Goal: Complete application form: Complete application form

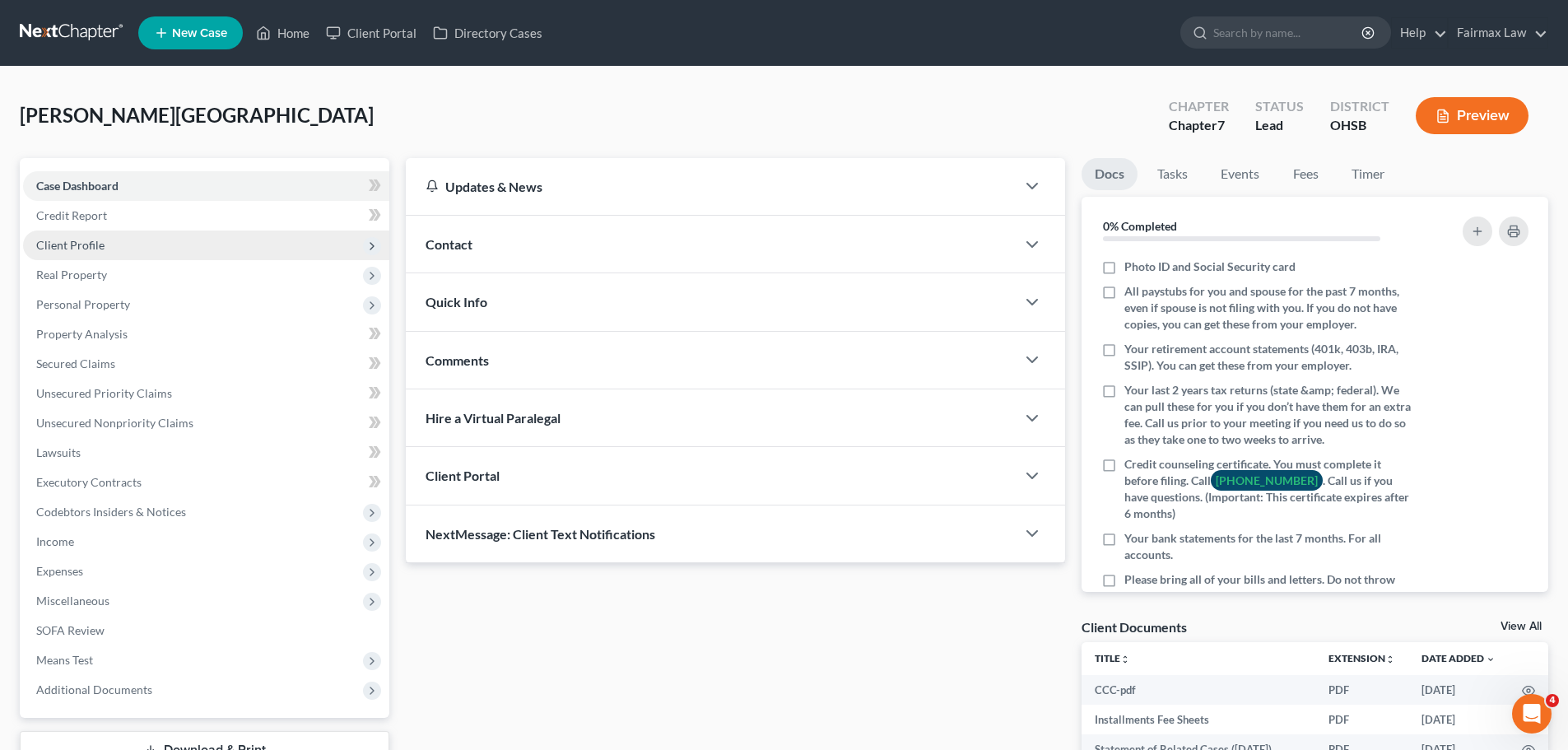
click at [90, 251] on span "Client Profile" at bounding box center [70, 245] width 68 height 14
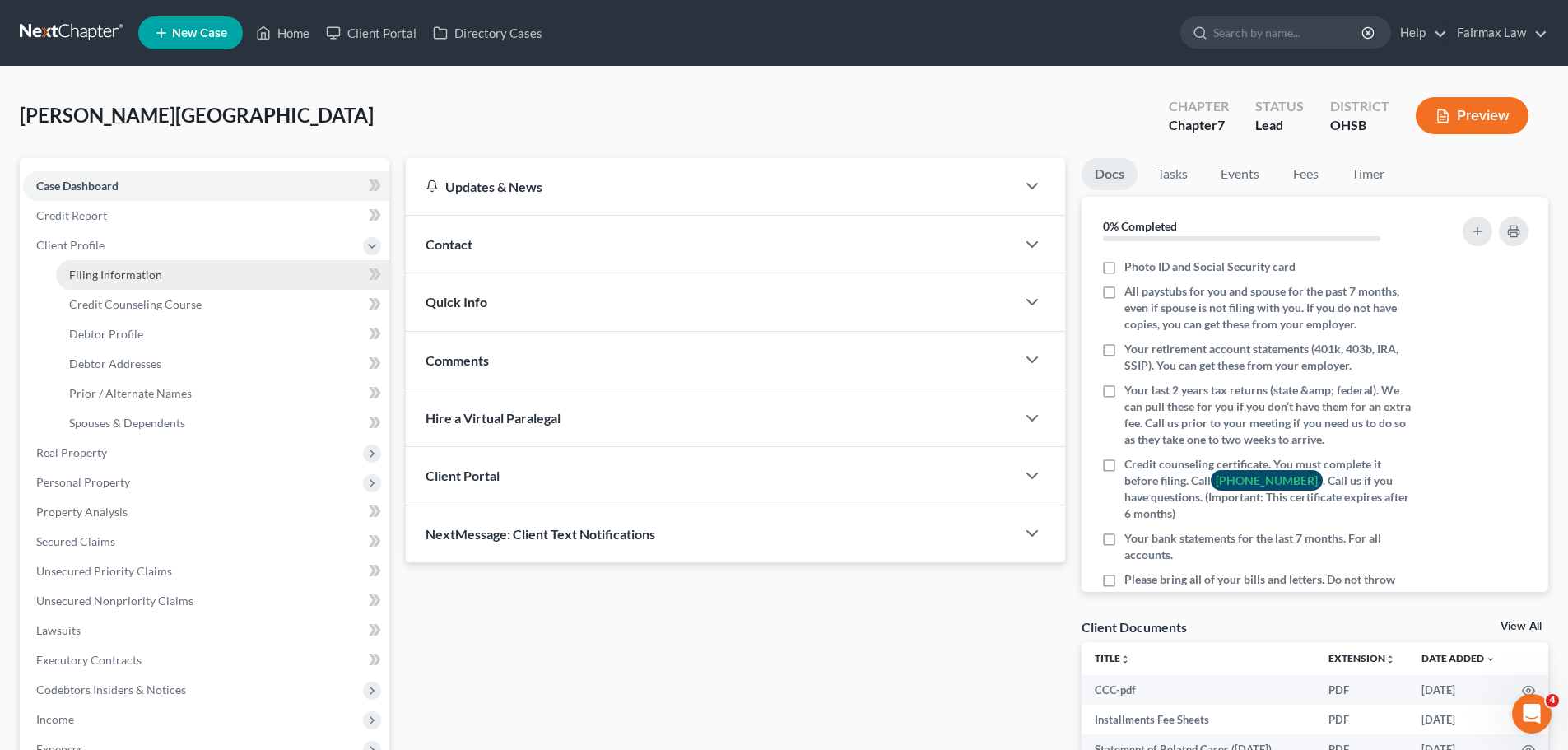
click at [141, 279] on span "Filing Information" at bounding box center [115, 275] width 93 height 14
select select "1"
select select "0"
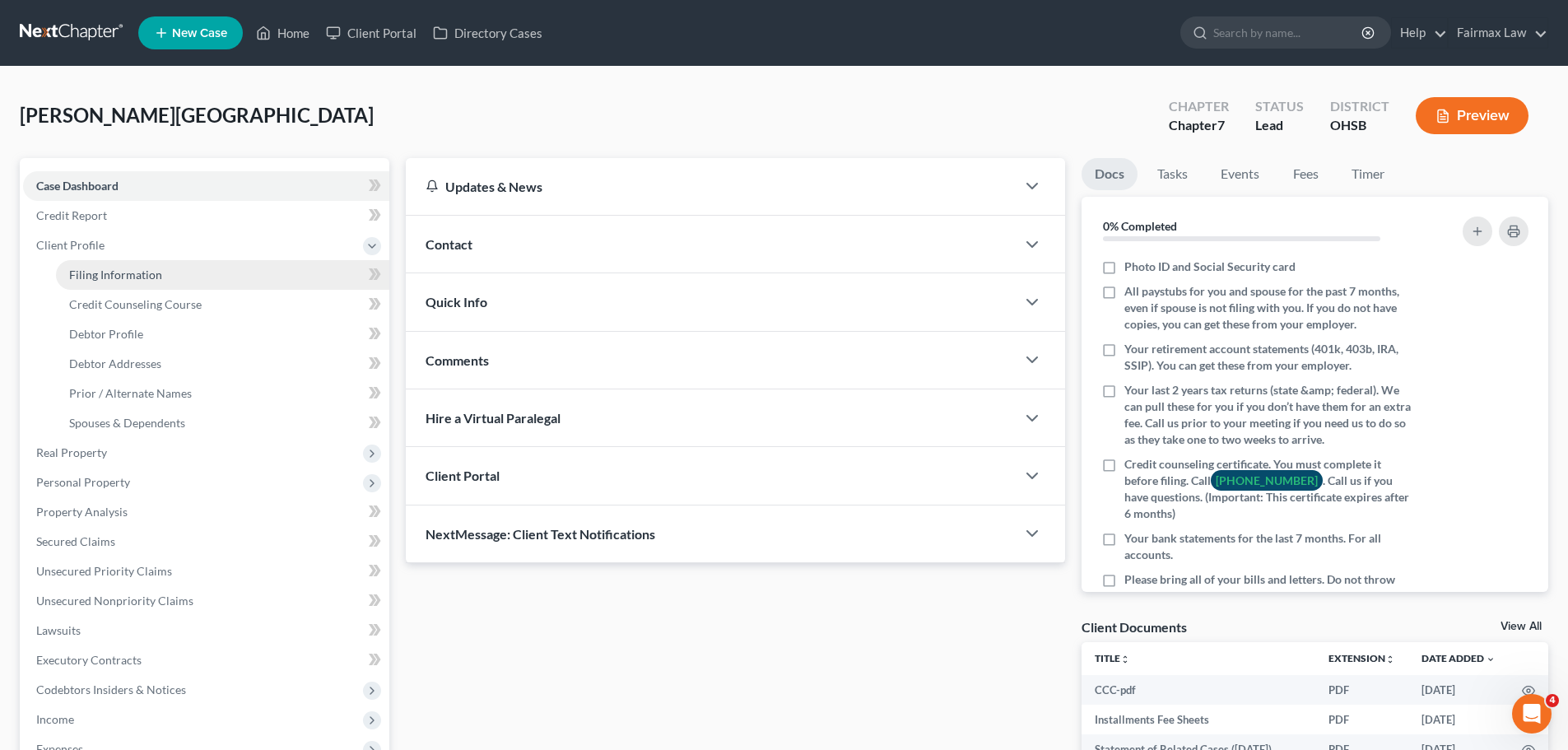
select select "36"
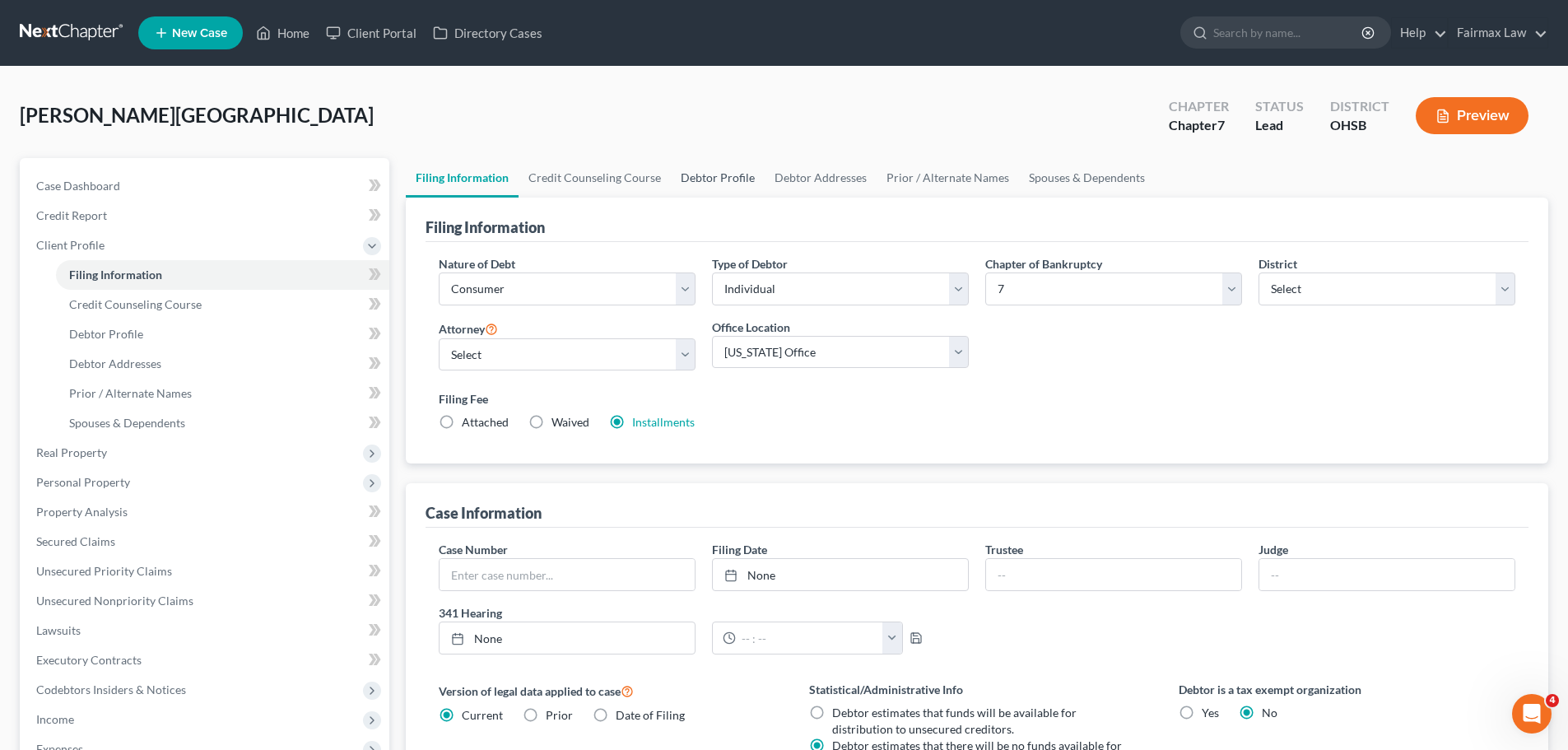
click at [699, 177] on link "Debtor Profile" at bounding box center [718, 178] width 94 height 40
select select "1"
select select "4"
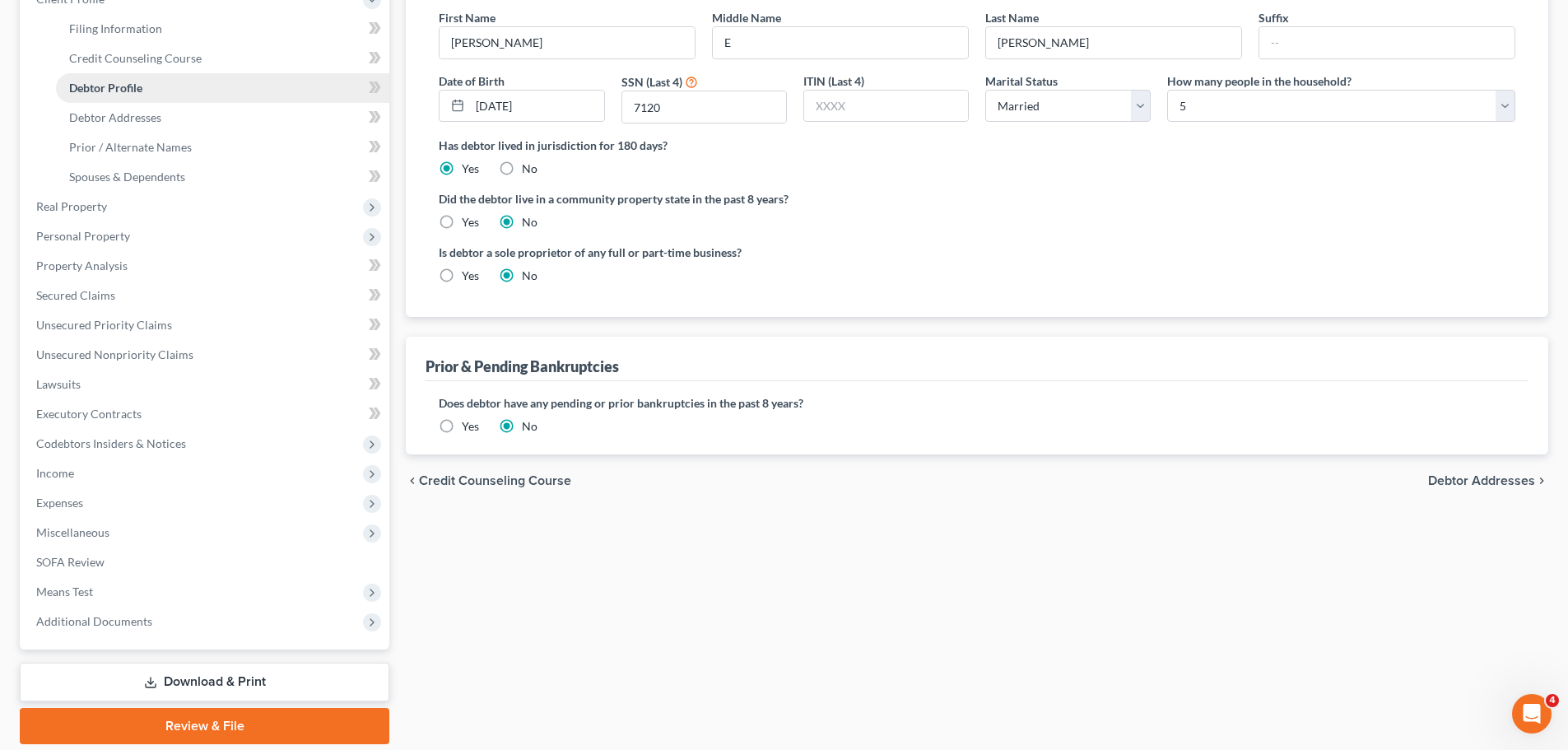
scroll to position [303, 0]
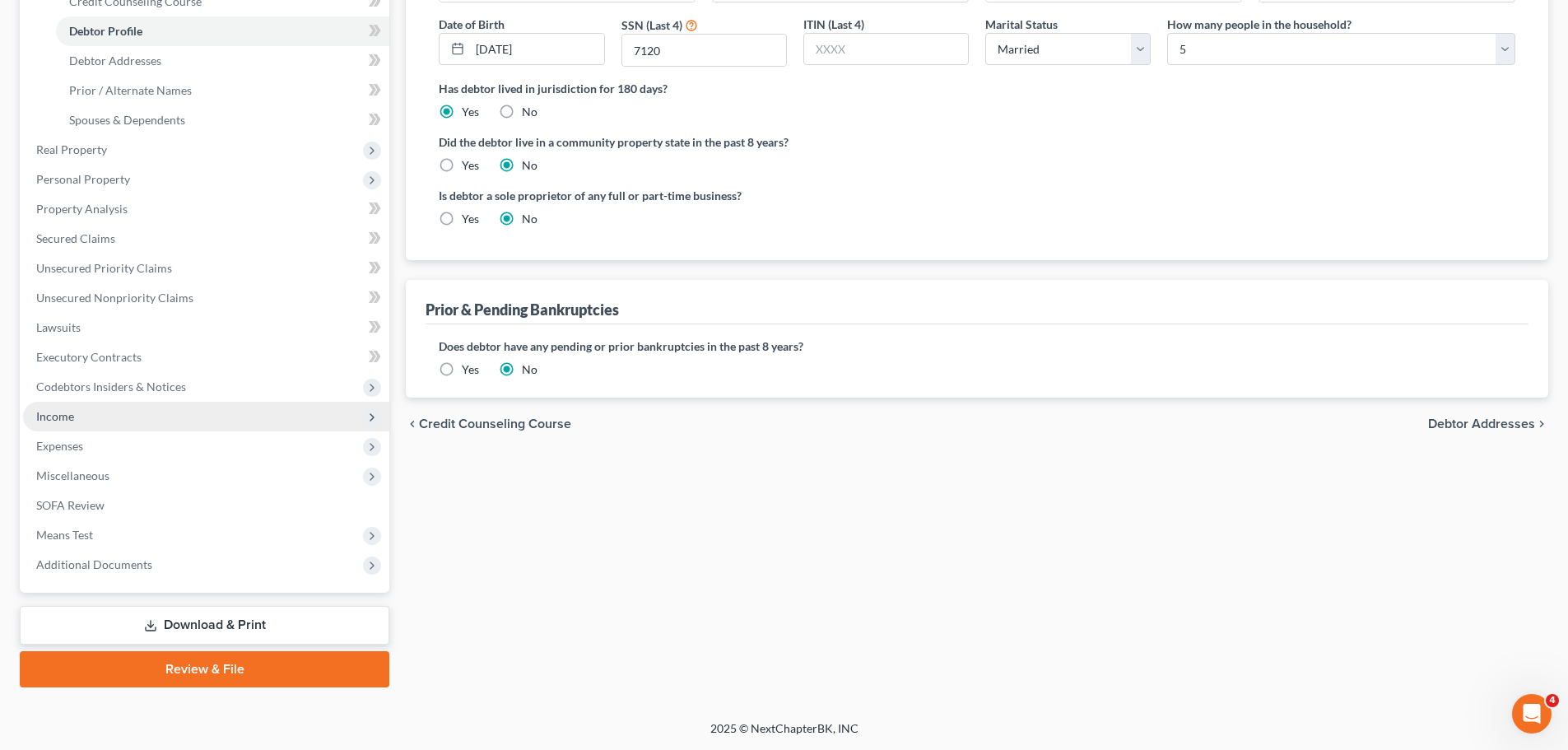
click at [72, 413] on span "Income" at bounding box center [54, 416] width 38 height 14
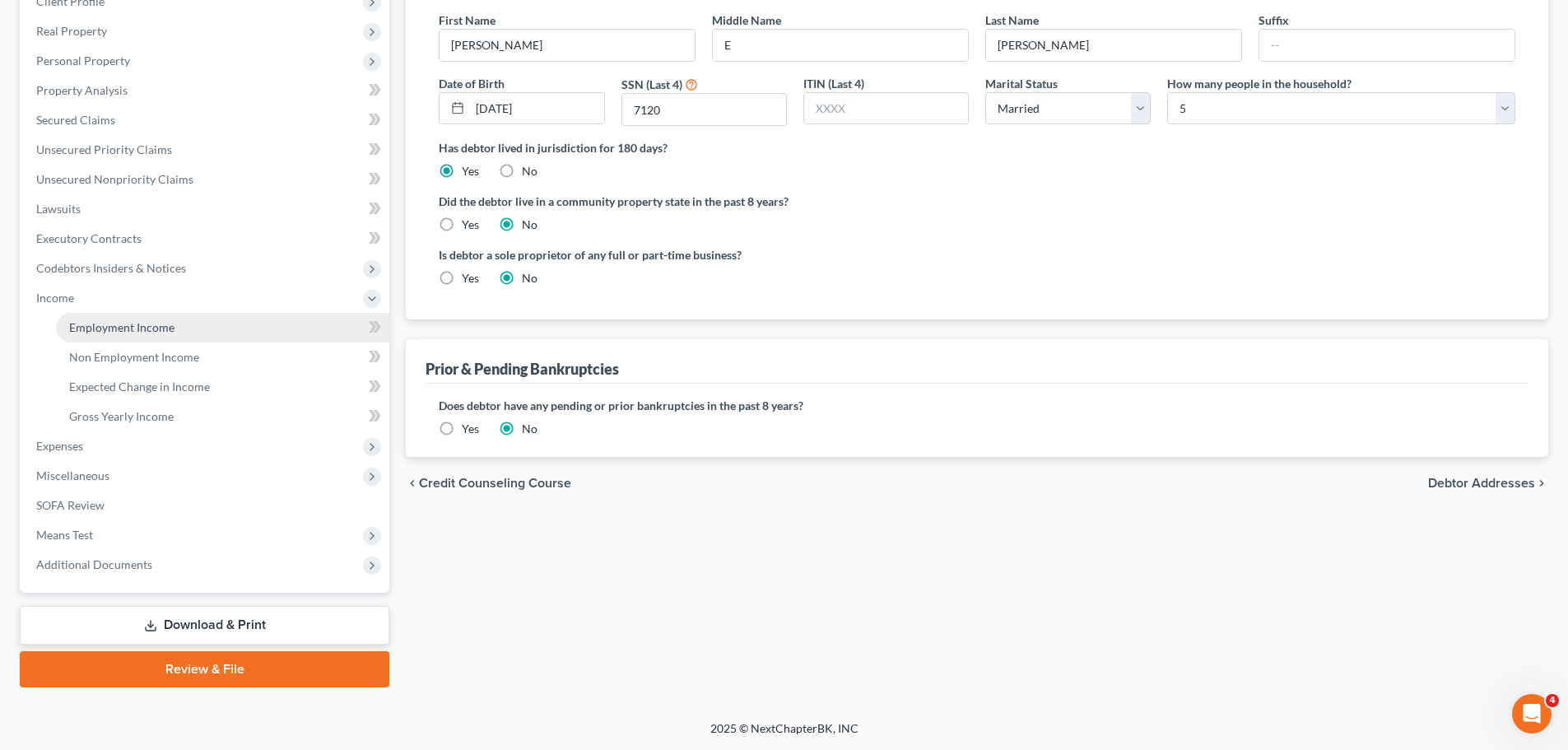
click at [121, 318] on link "Employment Income" at bounding box center [223, 328] width 334 height 30
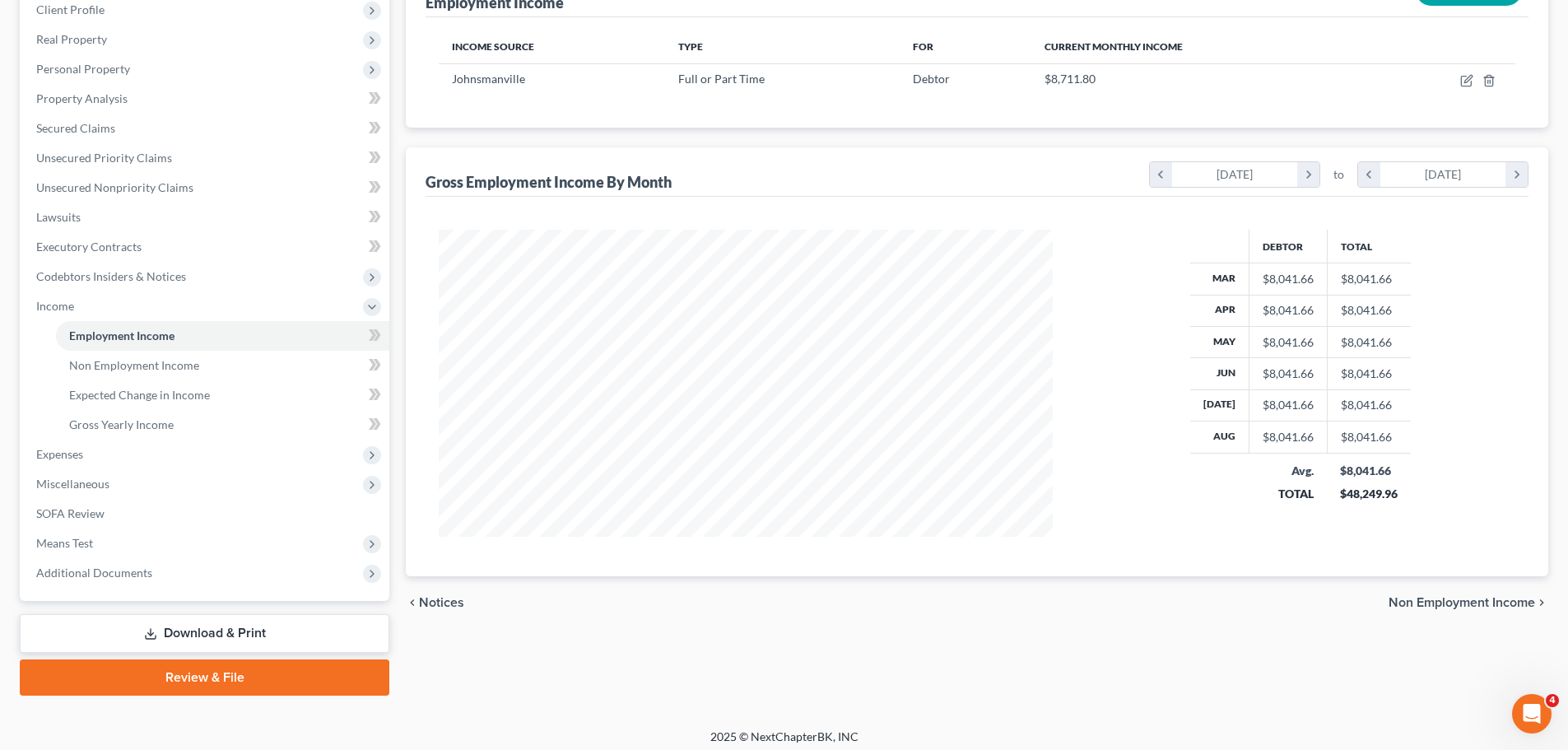
scroll to position [244, 0]
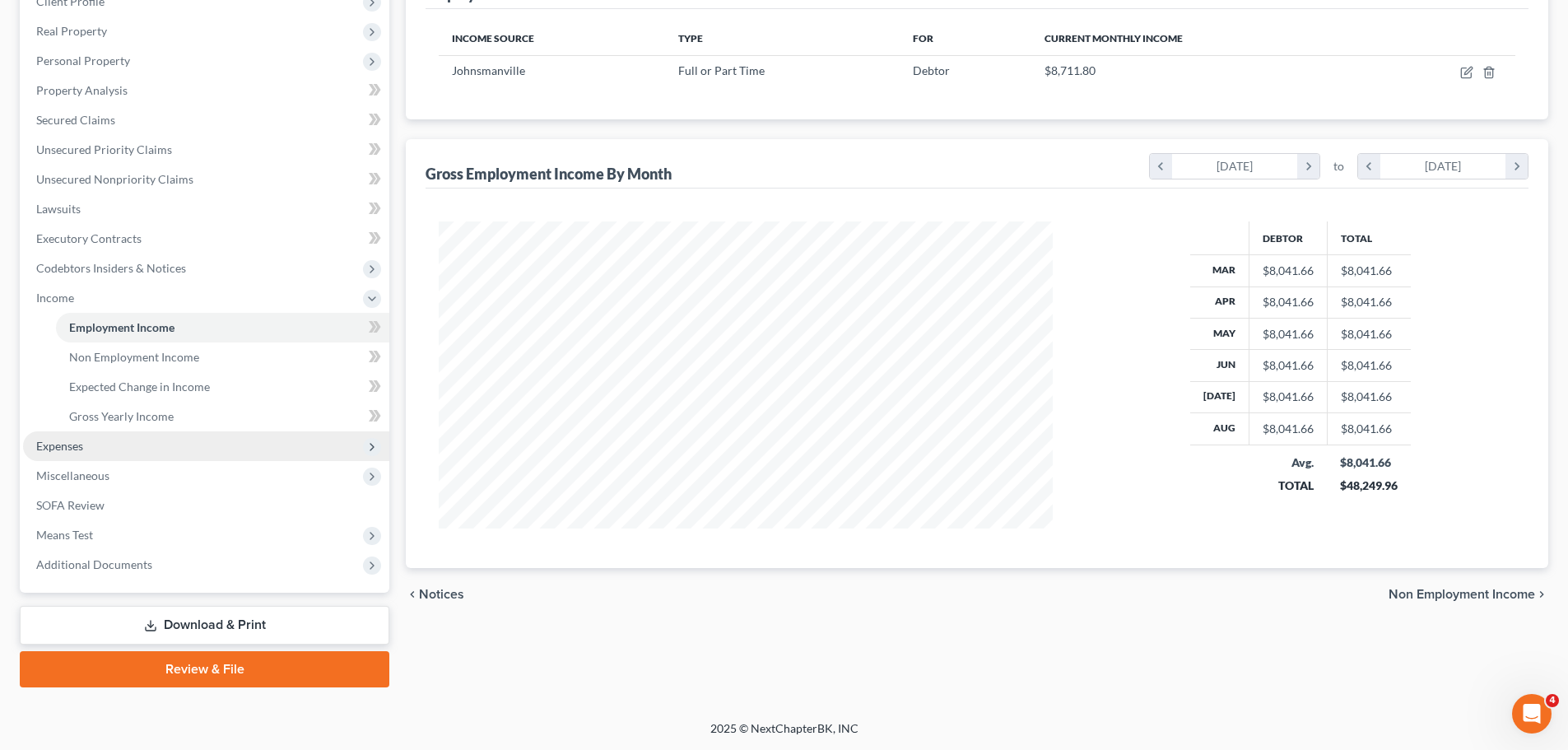
click at [114, 439] on span "Expenses" at bounding box center [207, 446] width 367 height 30
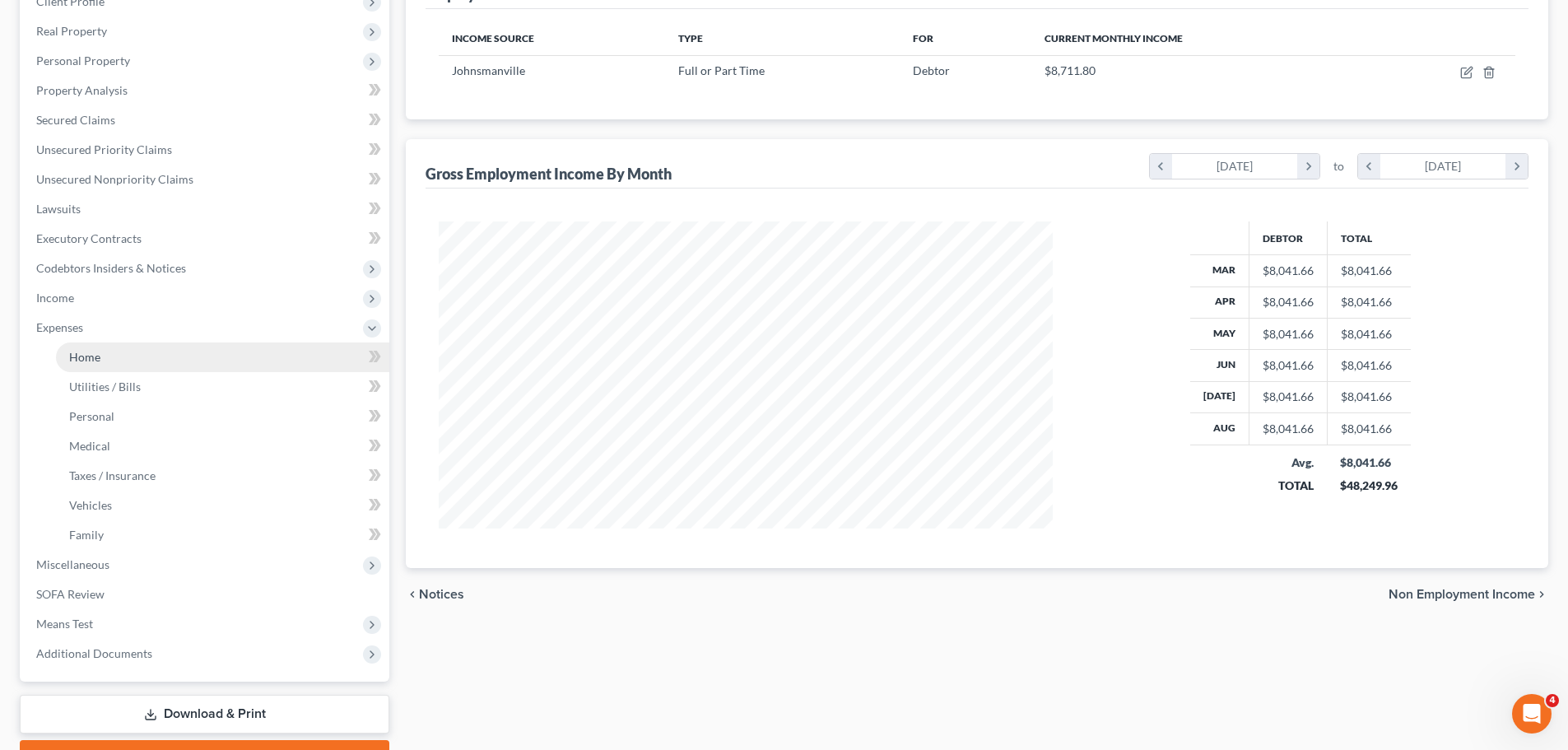
click at [84, 347] on link "Home" at bounding box center [223, 357] width 334 height 30
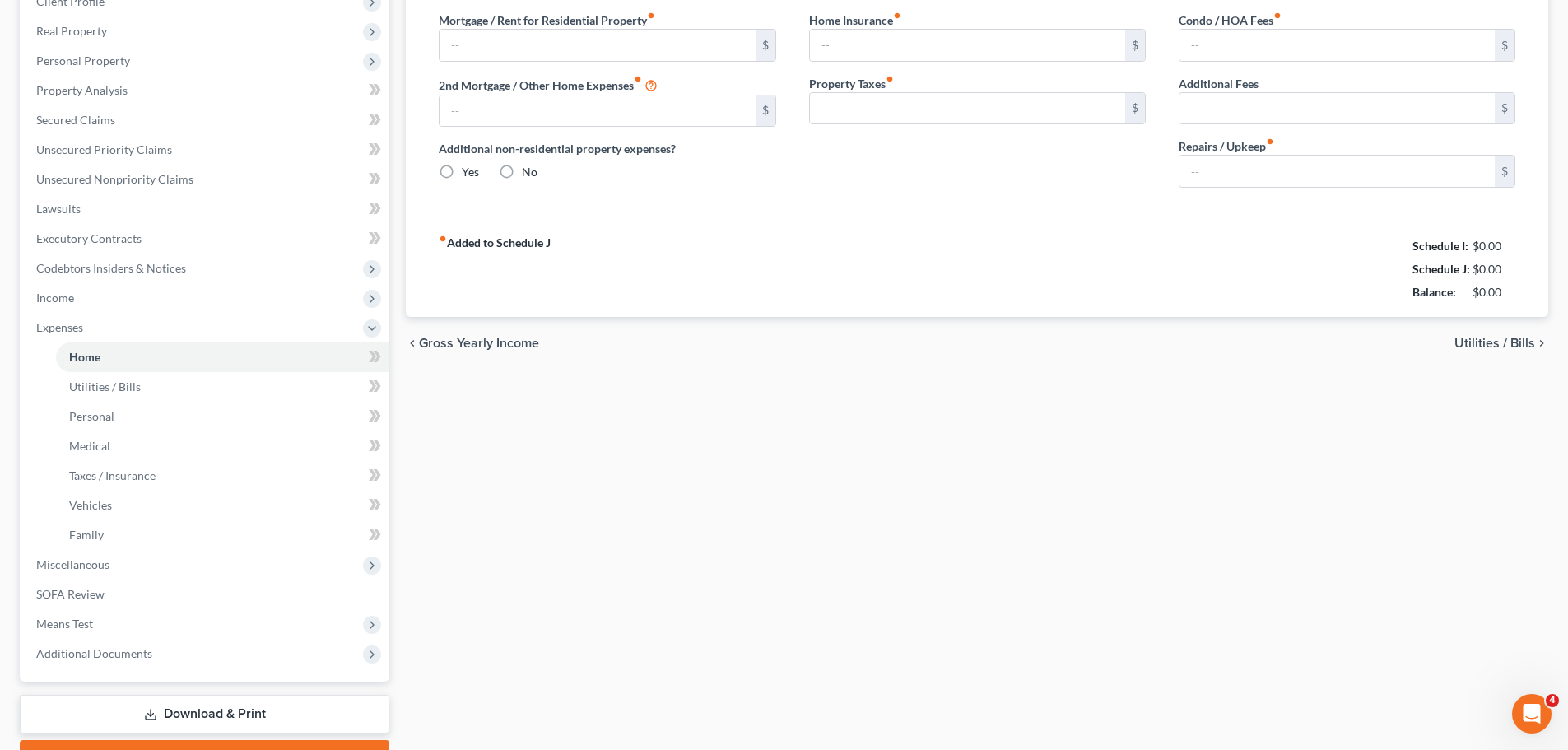
scroll to position [41, 0]
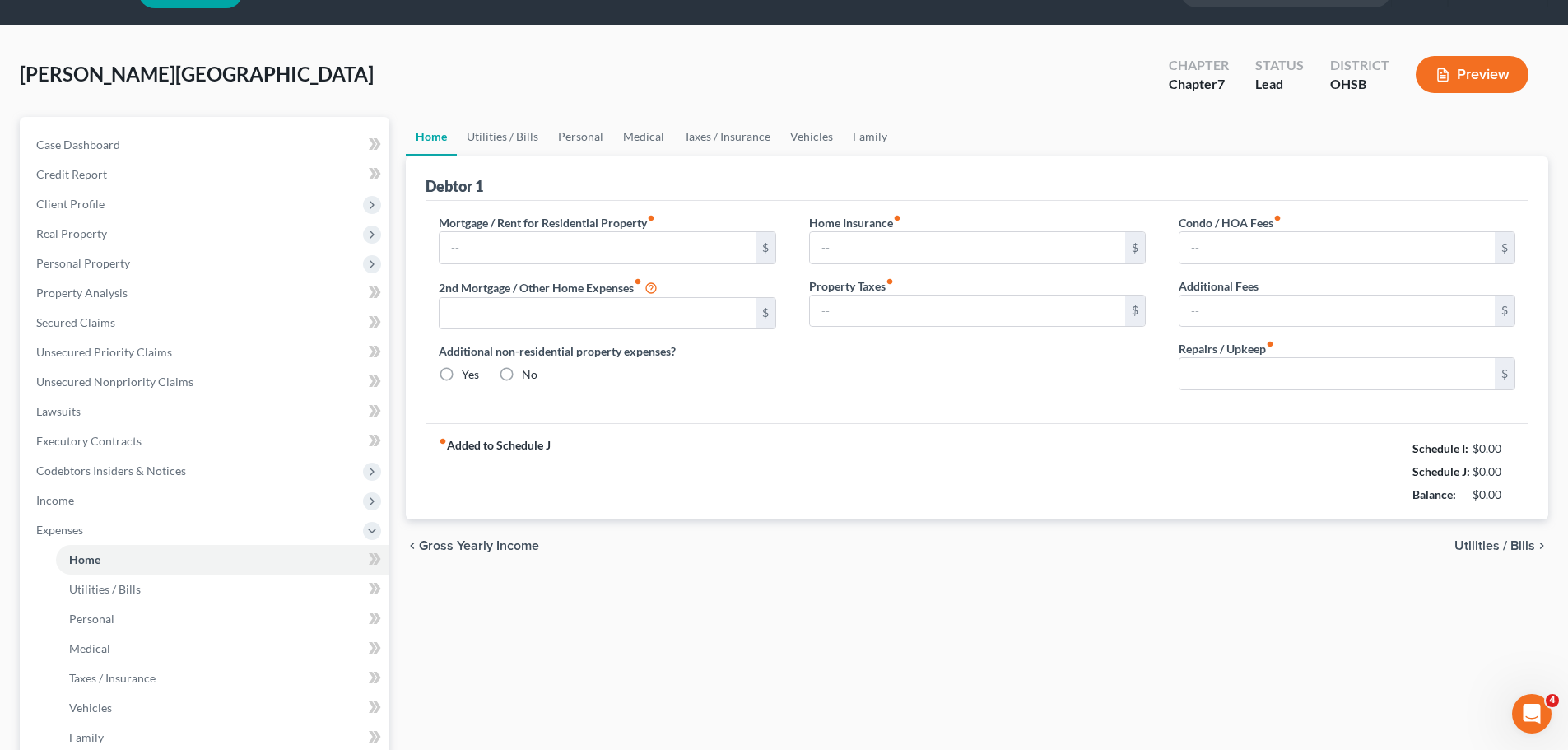
type input "1,408.00"
type input "0.00"
radio input "true"
type input "0.00"
type input "290.00"
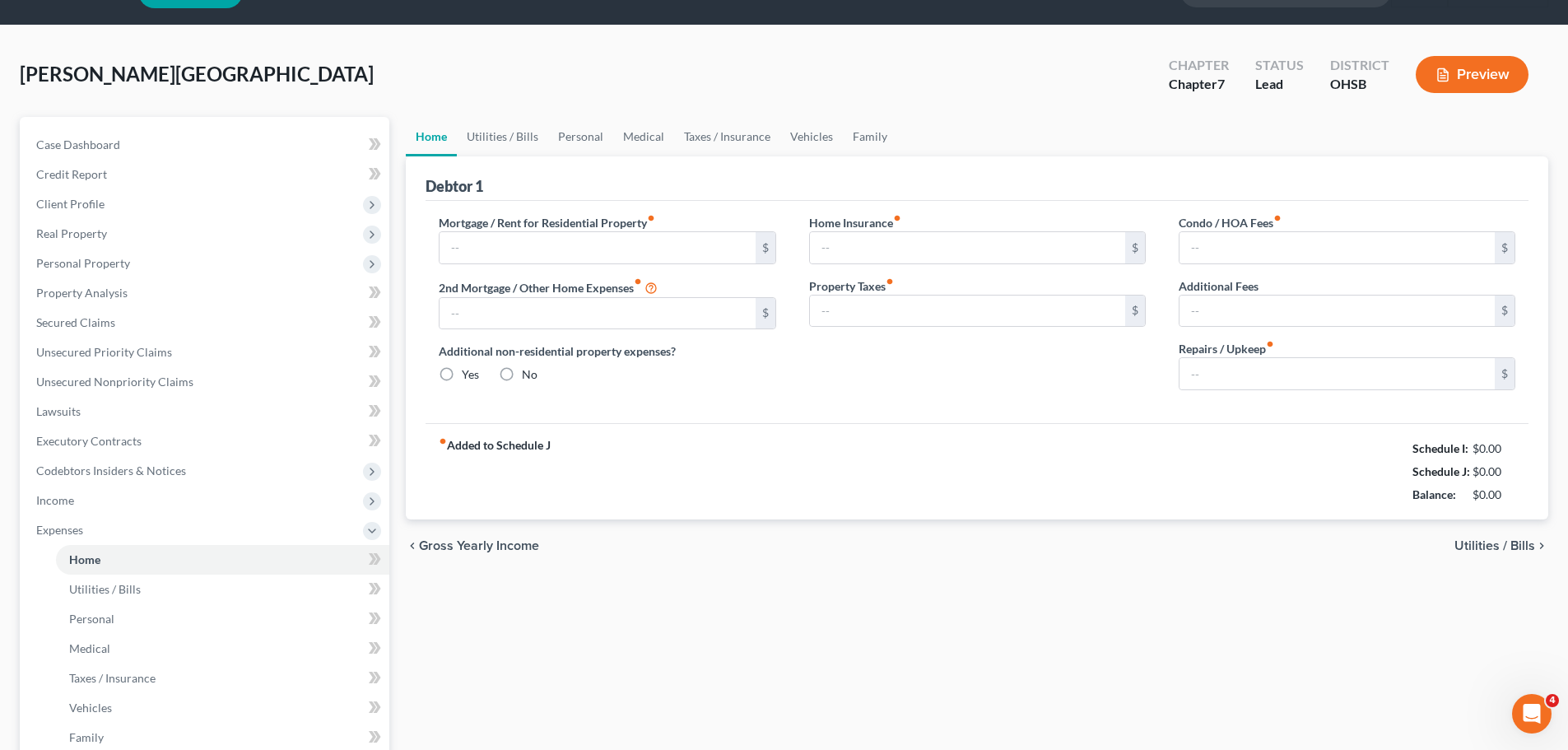
type input "0.00"
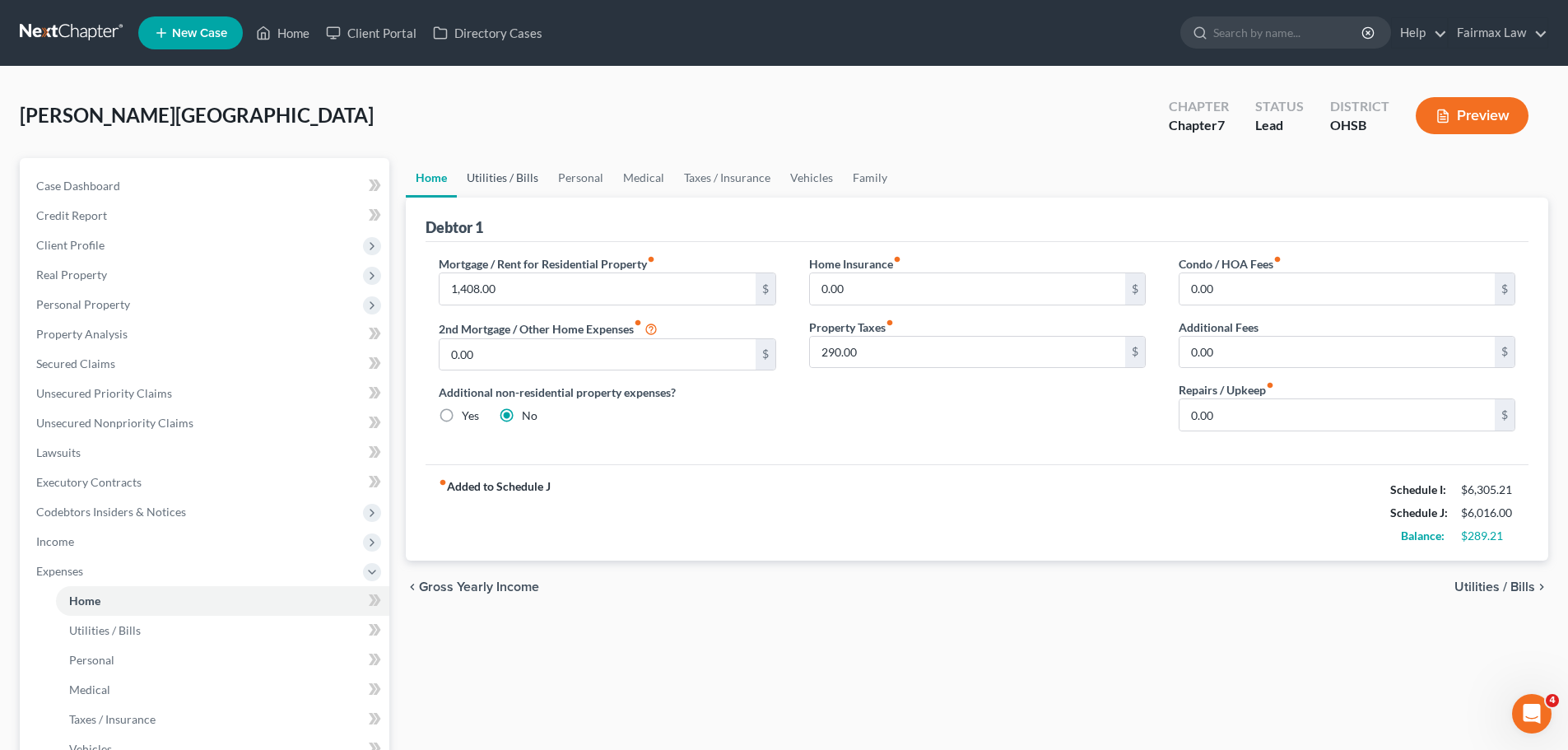
click at [471, 178] on link "Utilities / Bills" at bounding box center [502, 178] width 91 height 40
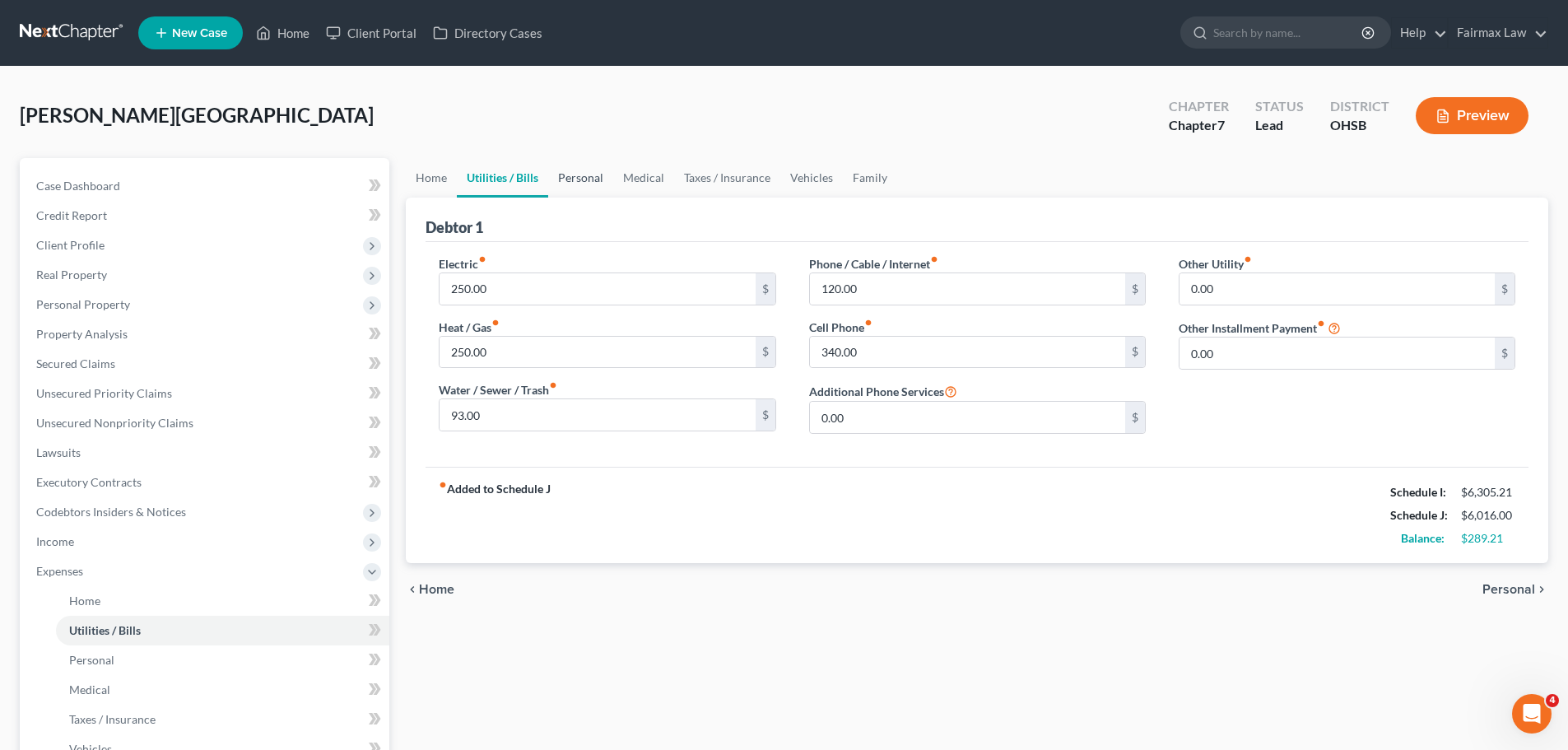
click at [563, 177] on link "Personal" at bounding box center [580, 178] width 65 height 40
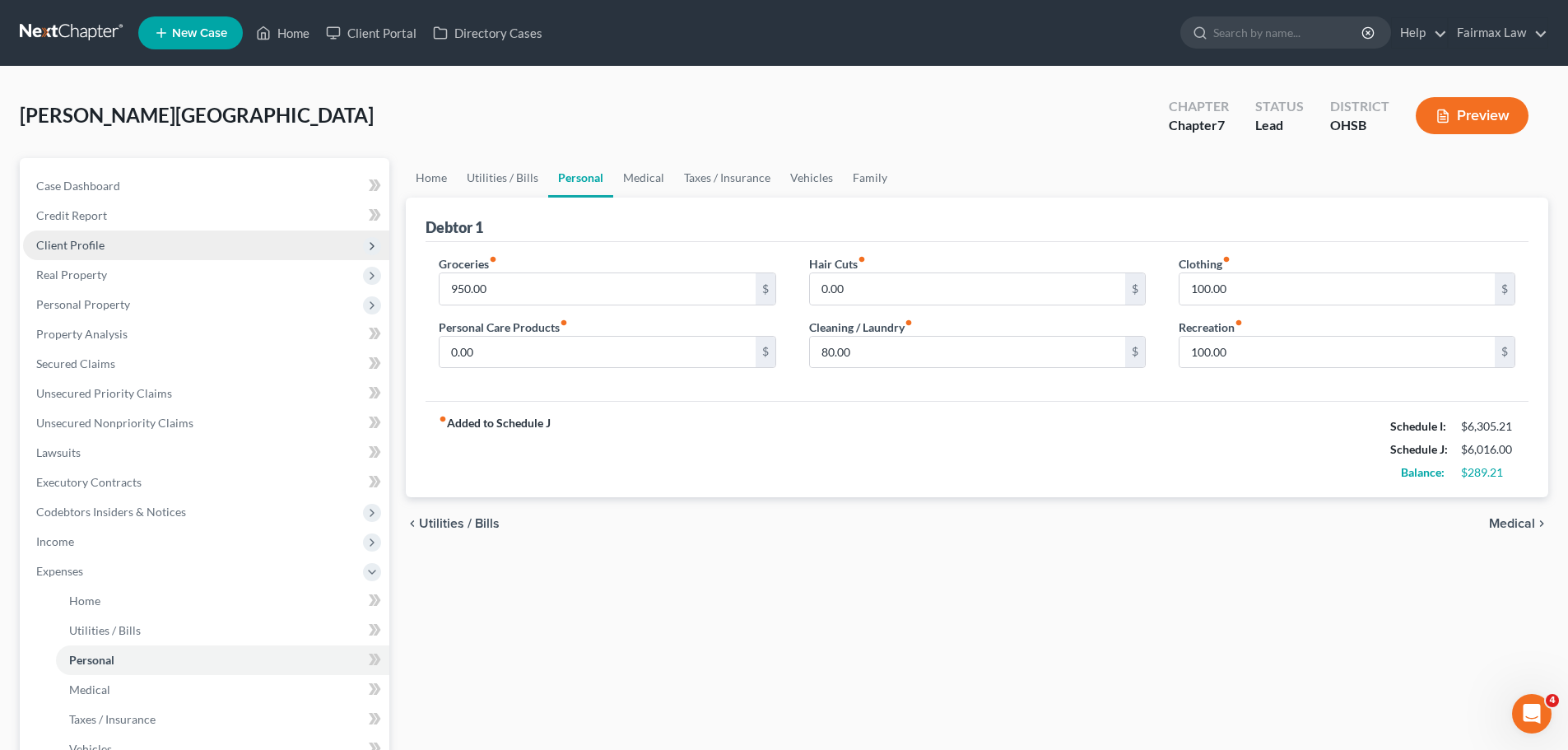
click at [134, 236] on span "Client Profile" at bounding box center [207, 245] width 367 height 30
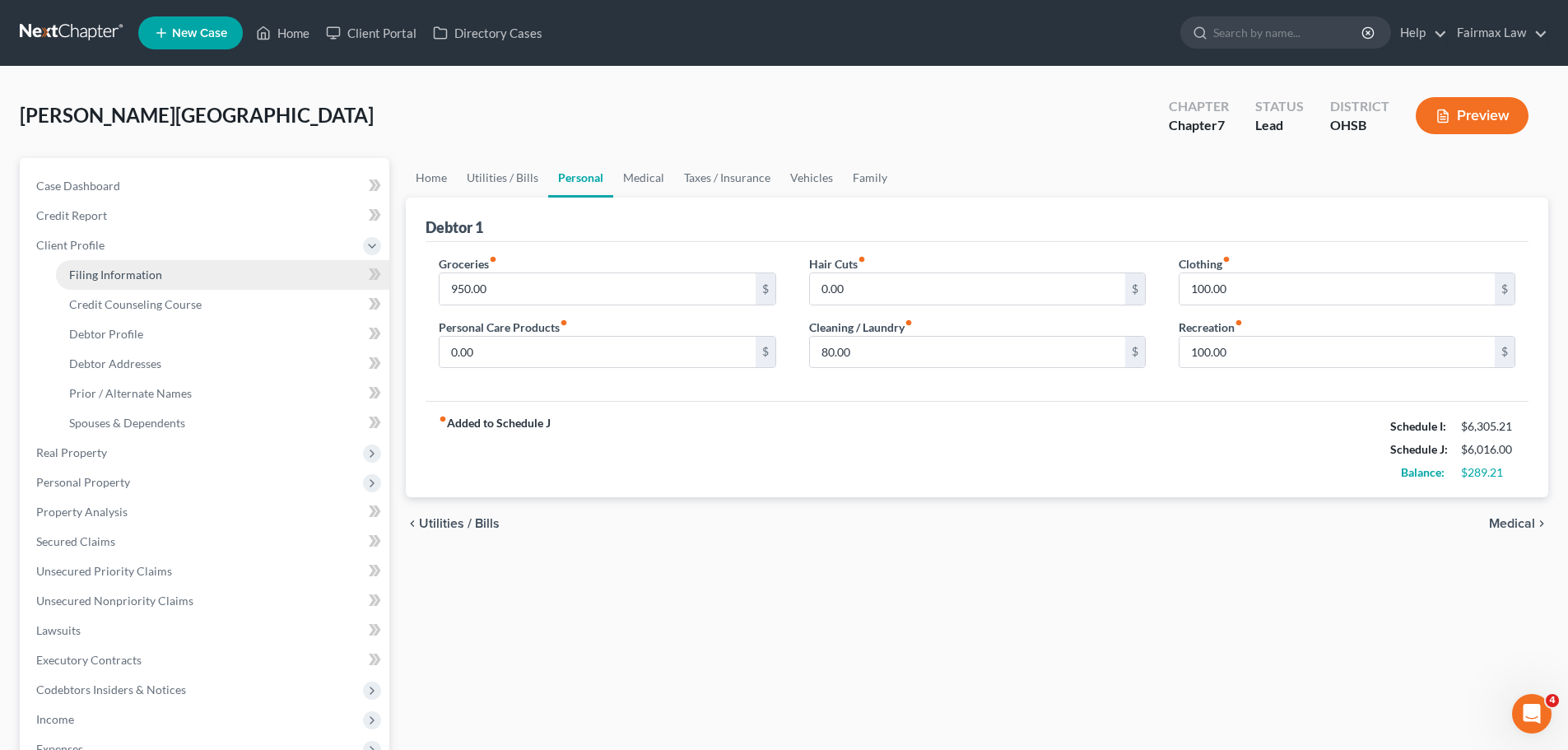
click at [139, 266] on link "Filing Information" at bounding box center [223, 275] width 334 height 30
select select "1"
select select "0"
select select "62"
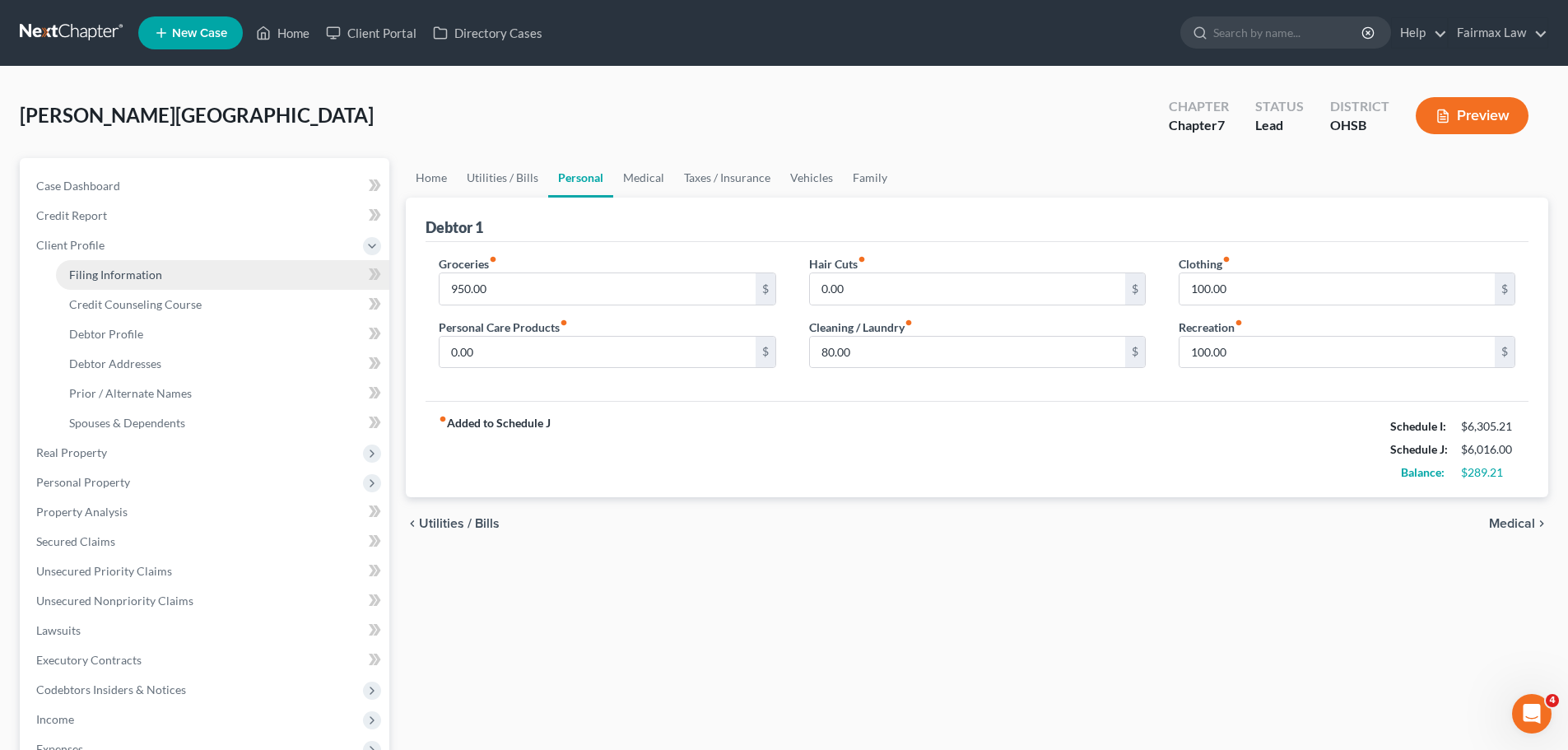
select select "16"
select select "0"
select select "36"
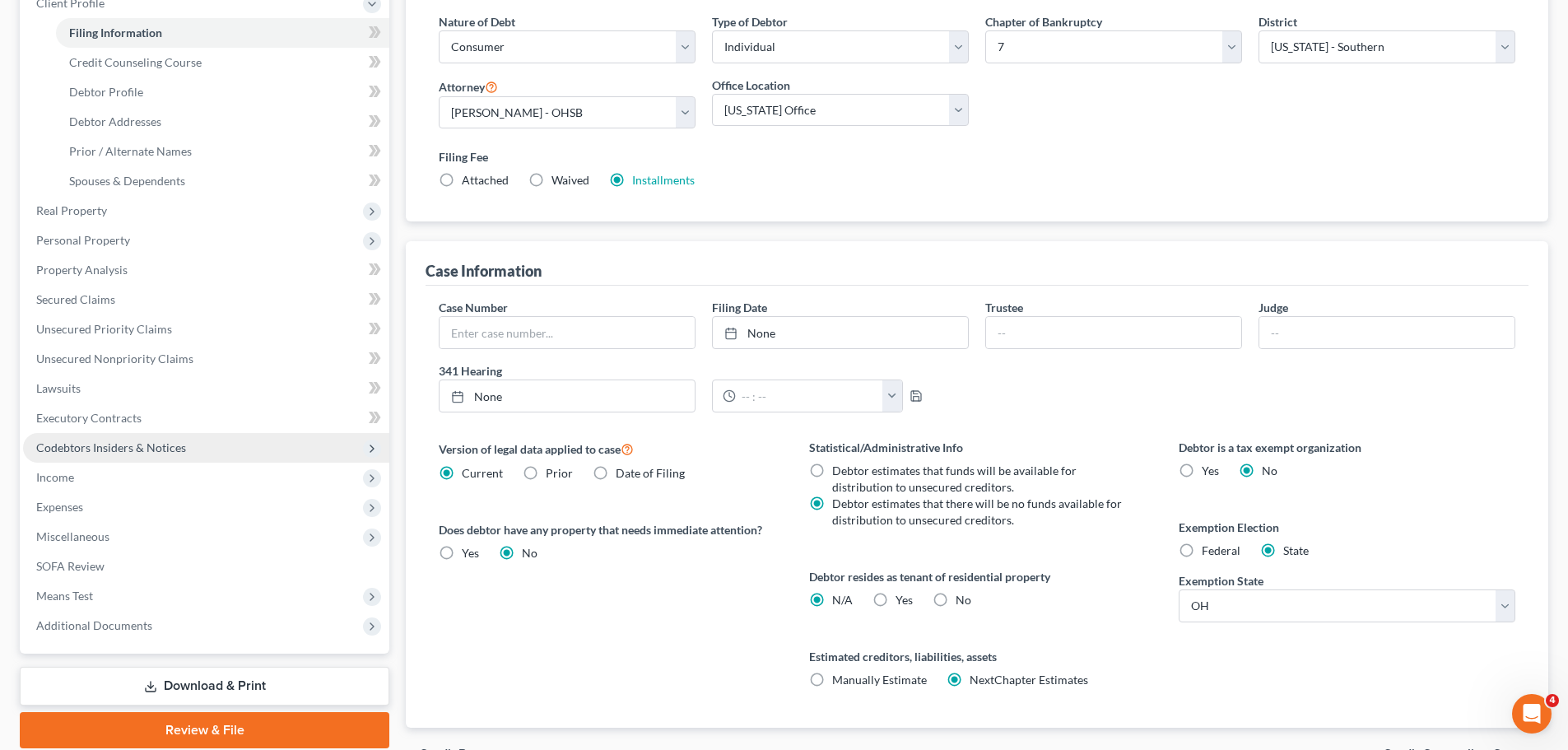
scroll to position [335, 0]
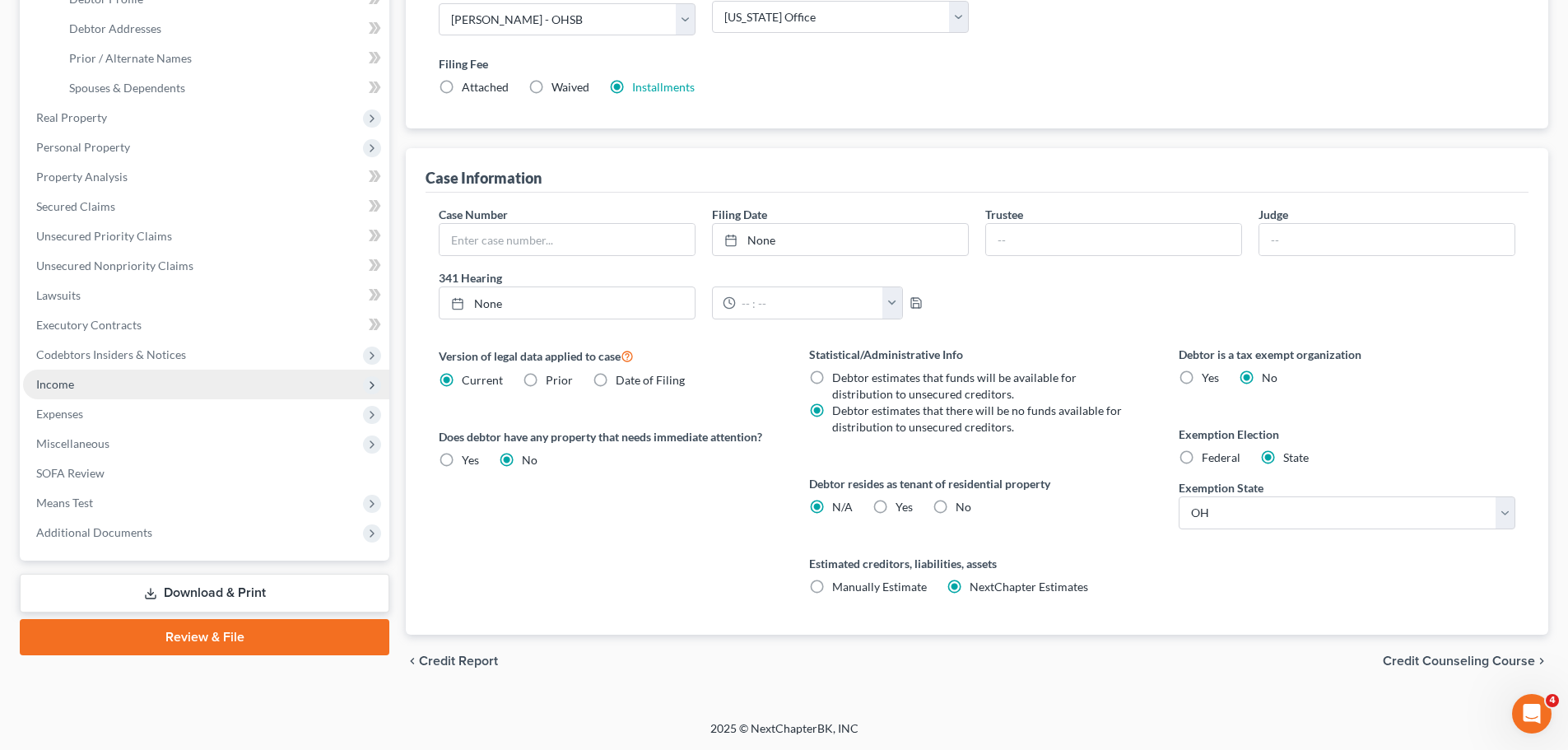
click at [73, 384] on span "Income" at bounding box center [54, 384] width 38 height 14
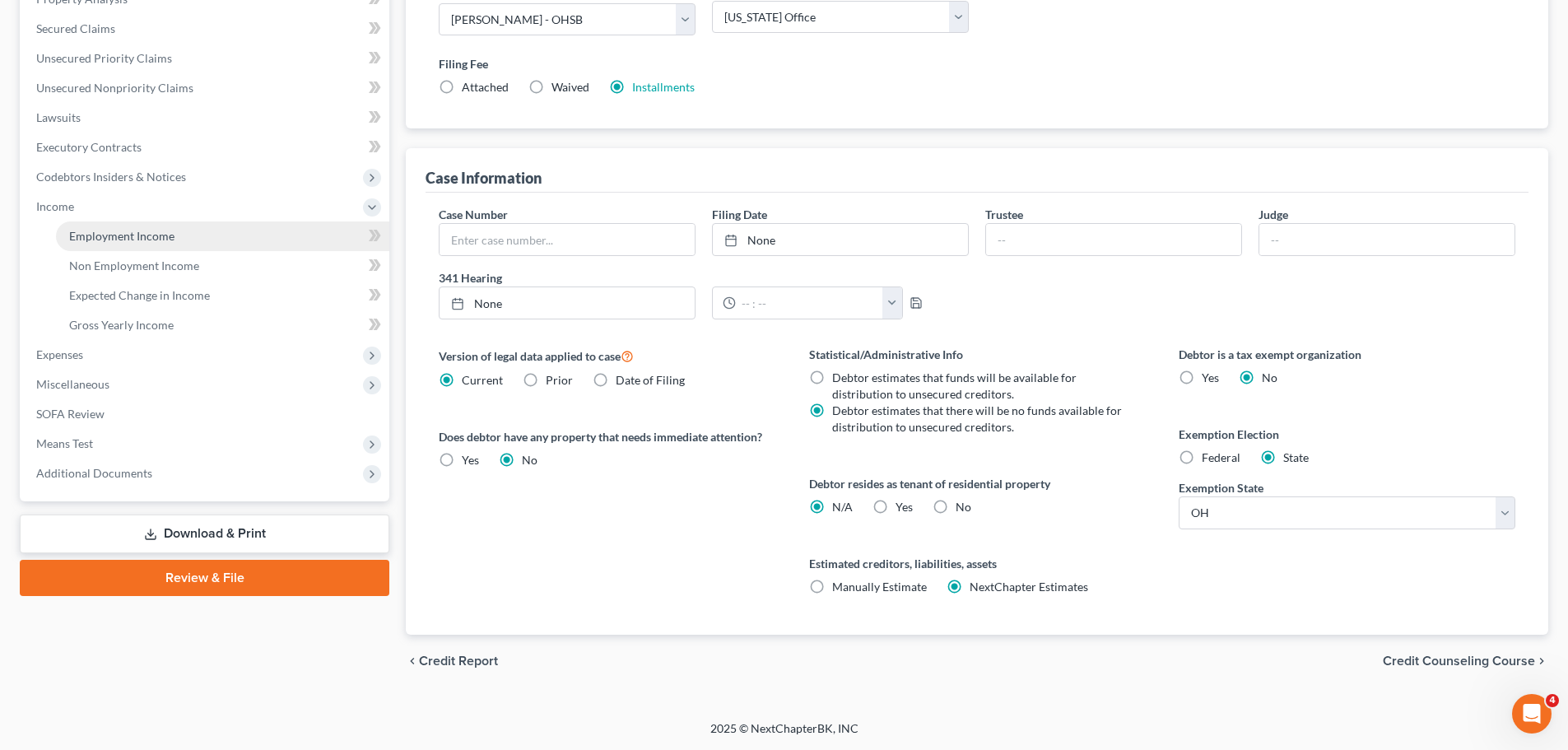
click at [117, 237] on span "Employment Income" at bounding box center [121, 236] width 106 height 14
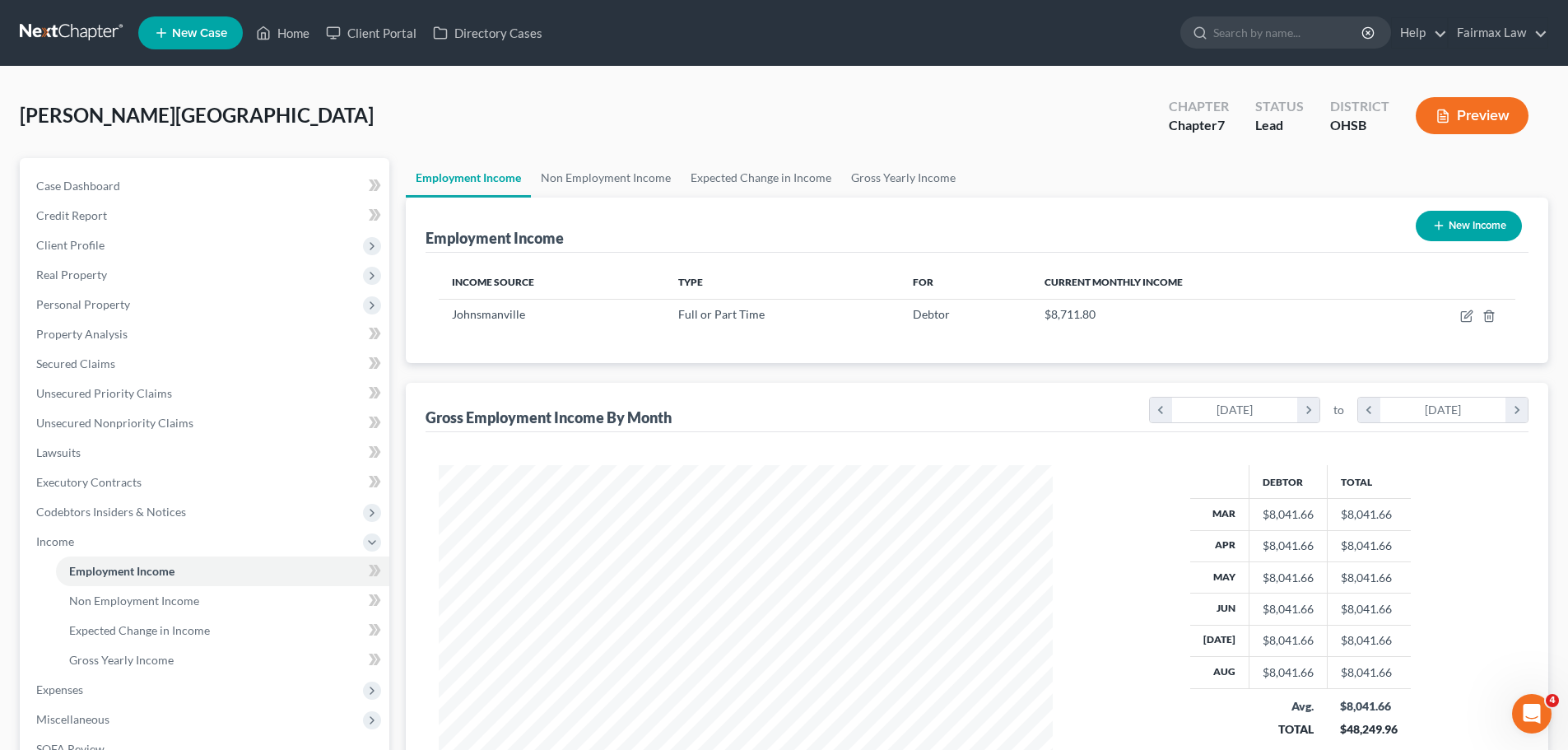
scroll to position [308, 647]
click at [560, 177] on link "Non Employment Income" at bounding box center [605, 178] width 149 height 40
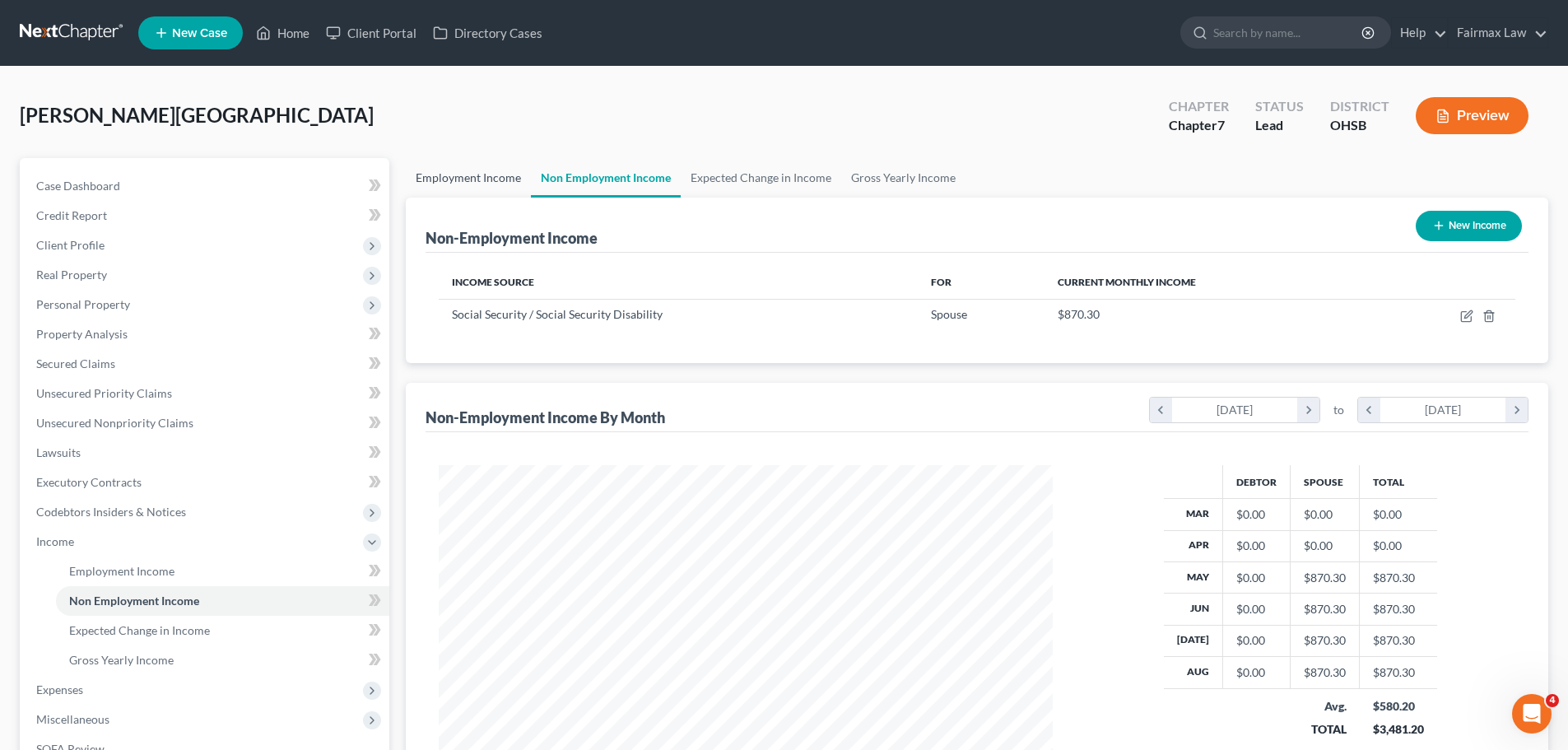
scroll to position [308, 647]
click at [489, 172] on link "Employment Income" at bounding box center [467, 178] width 125 height 40
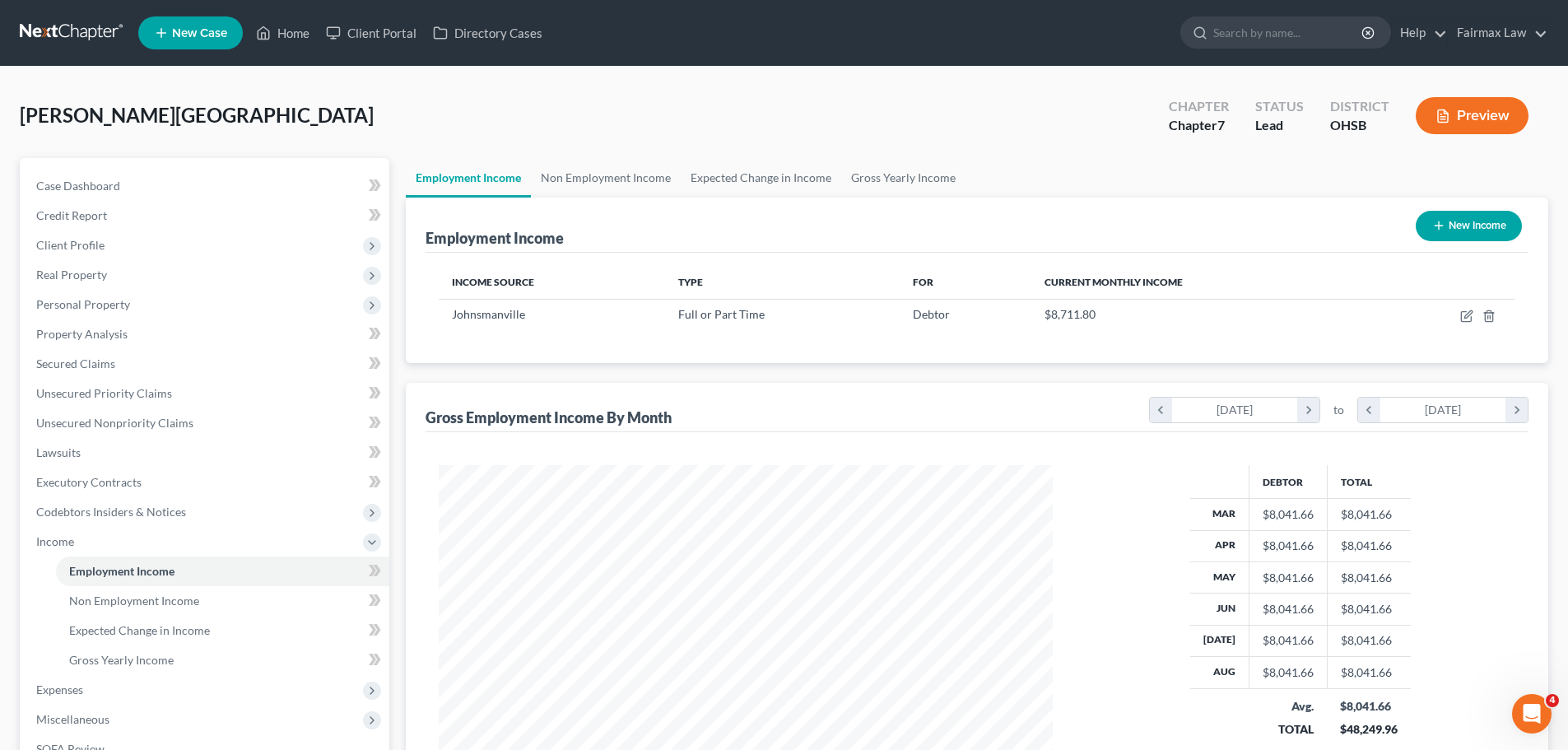
scroll to position [308, 647]
click at [550, 171] on link "Non Employment Income" at bounding box center [605, 178] width 149 height 40
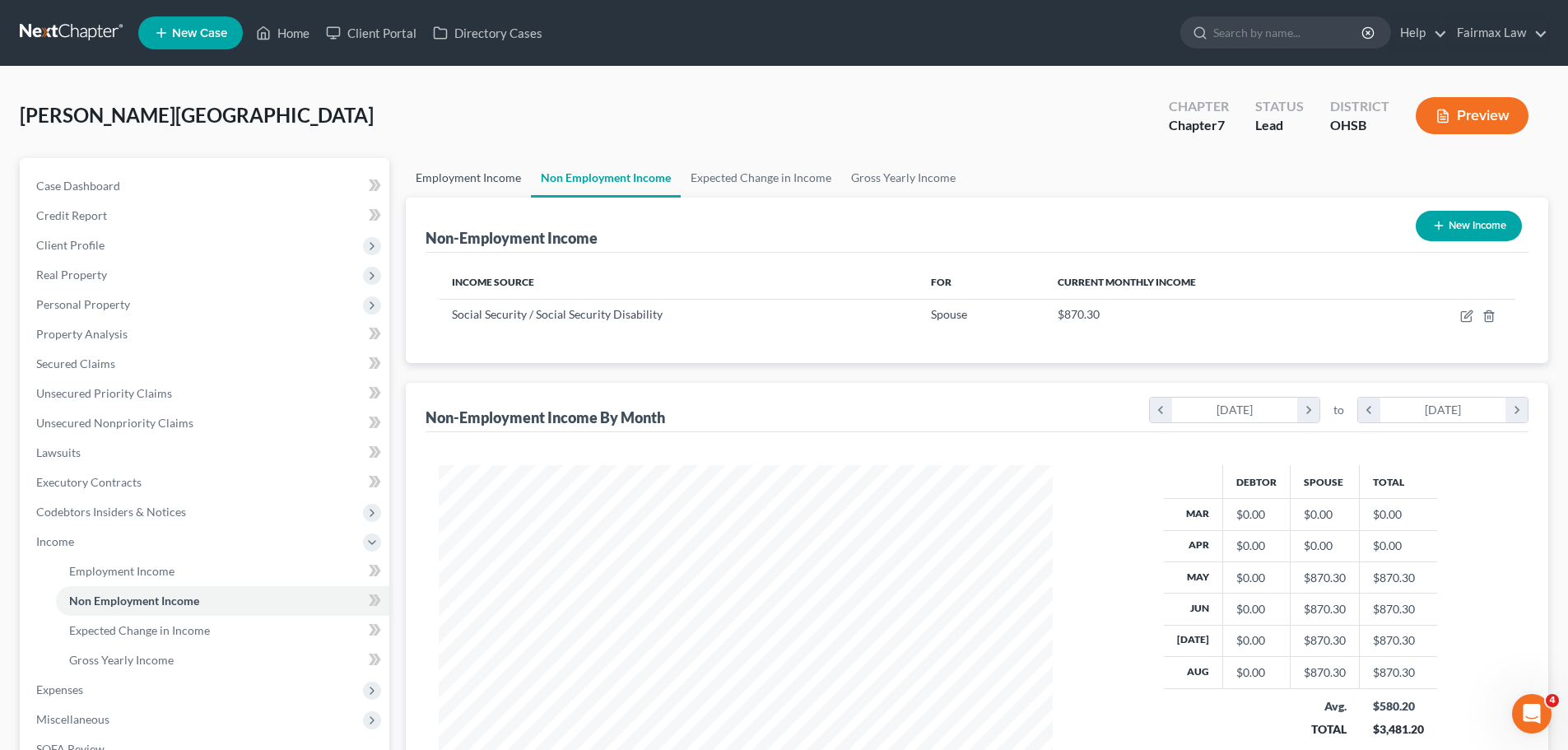
scroll to position [308, 647]
click at [495, 172] on link "Employment Income" at bounding box center [467, 178] width 125 height 40
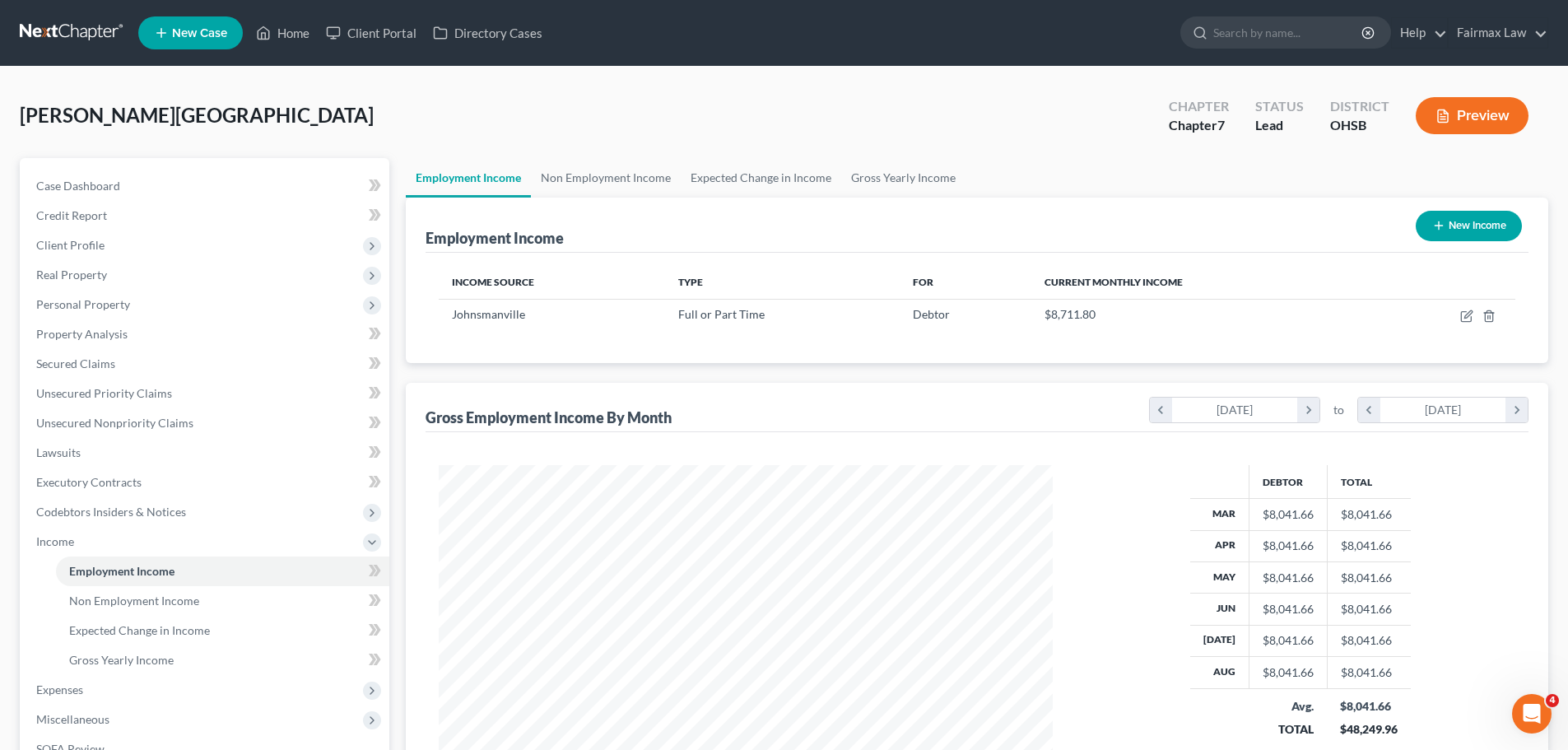
scroll to position [308, 647]
click at [108, 243] on span "Client Profile" at bounding box center [207, 245] width 367 height 30
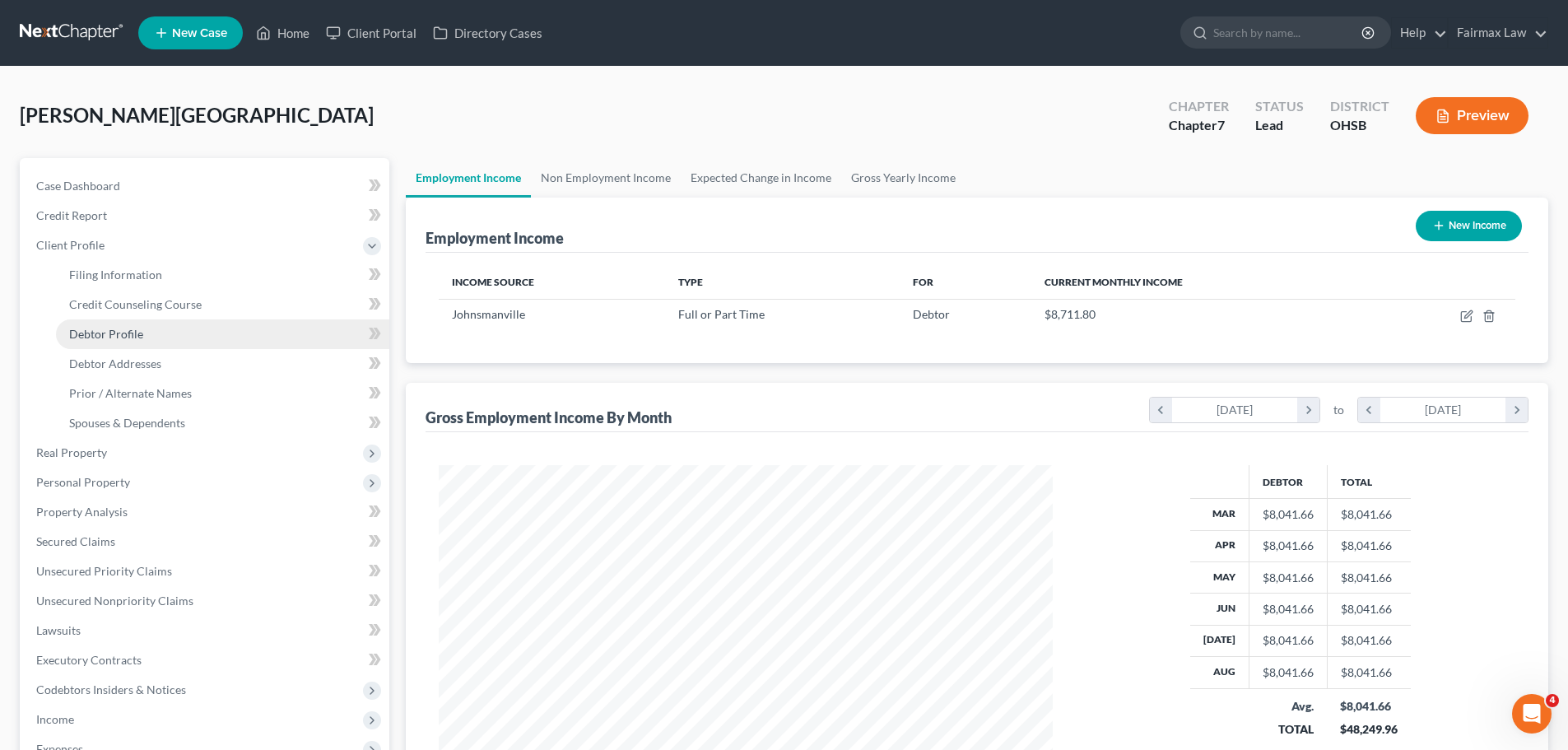
click at [133, 325] on link "Debtor Profile" at bounding box center [223, 334] width 334 height 30
select select "1"
select select "4"
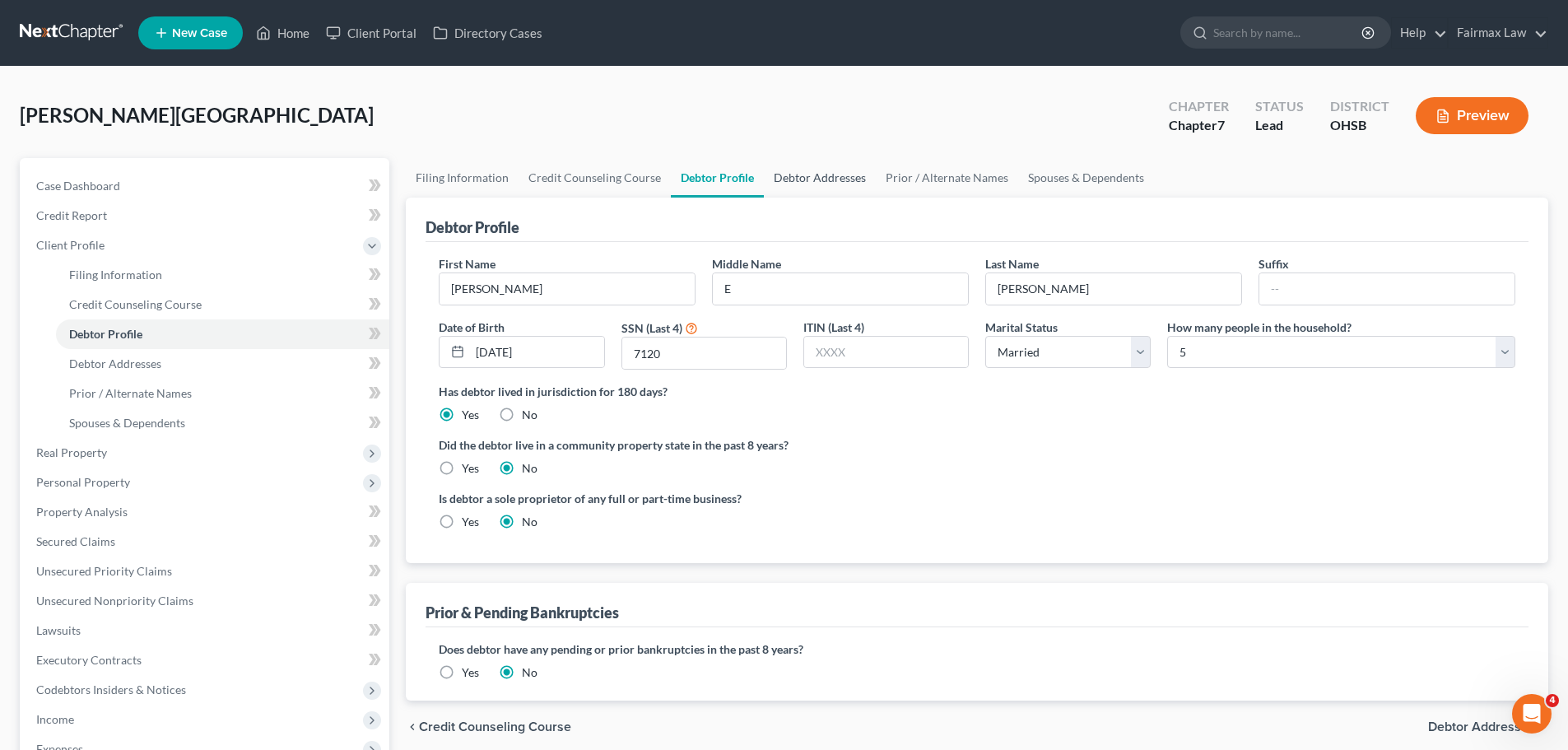
click at [860, 177] on link "Debtor Addresses" at bounding box center [819, 178] width 112 height 40
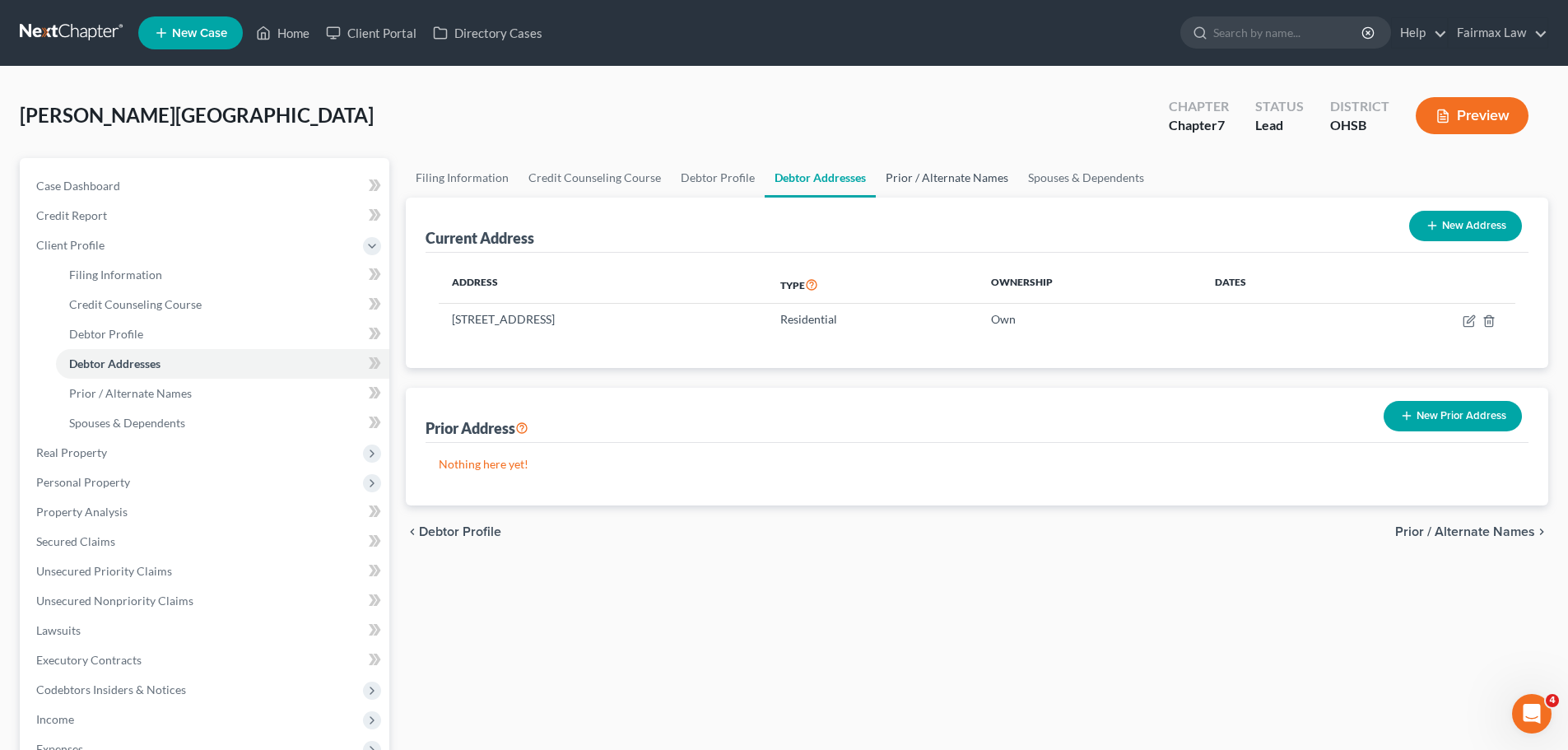
click at [904, 177] on link "Prior / Alternate Names" at bounding box center [946, 178] width 143 height 40
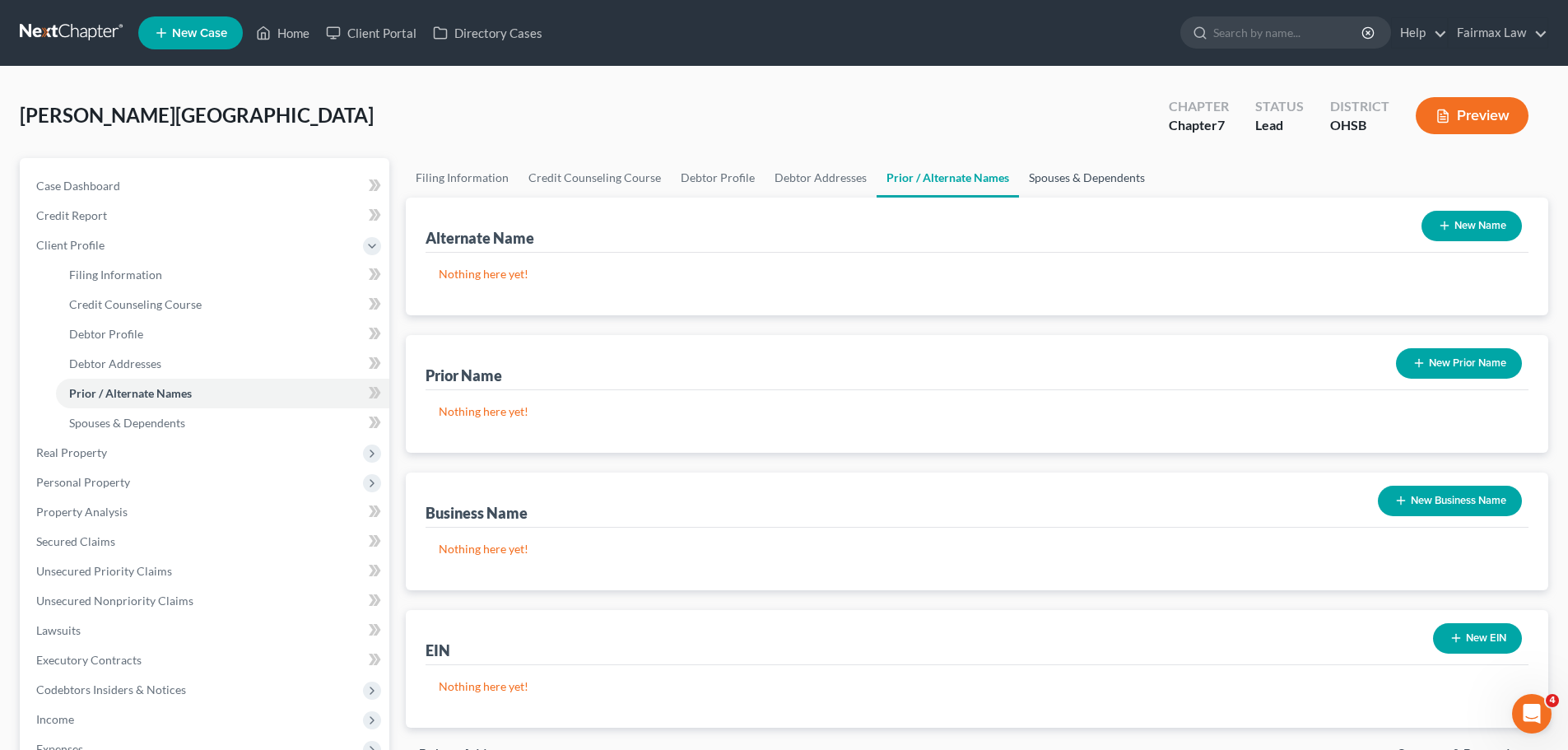
click at [1039, 165] on link "Spouses & Dependents" at bounding box center [1087, 178] width 136 height 40
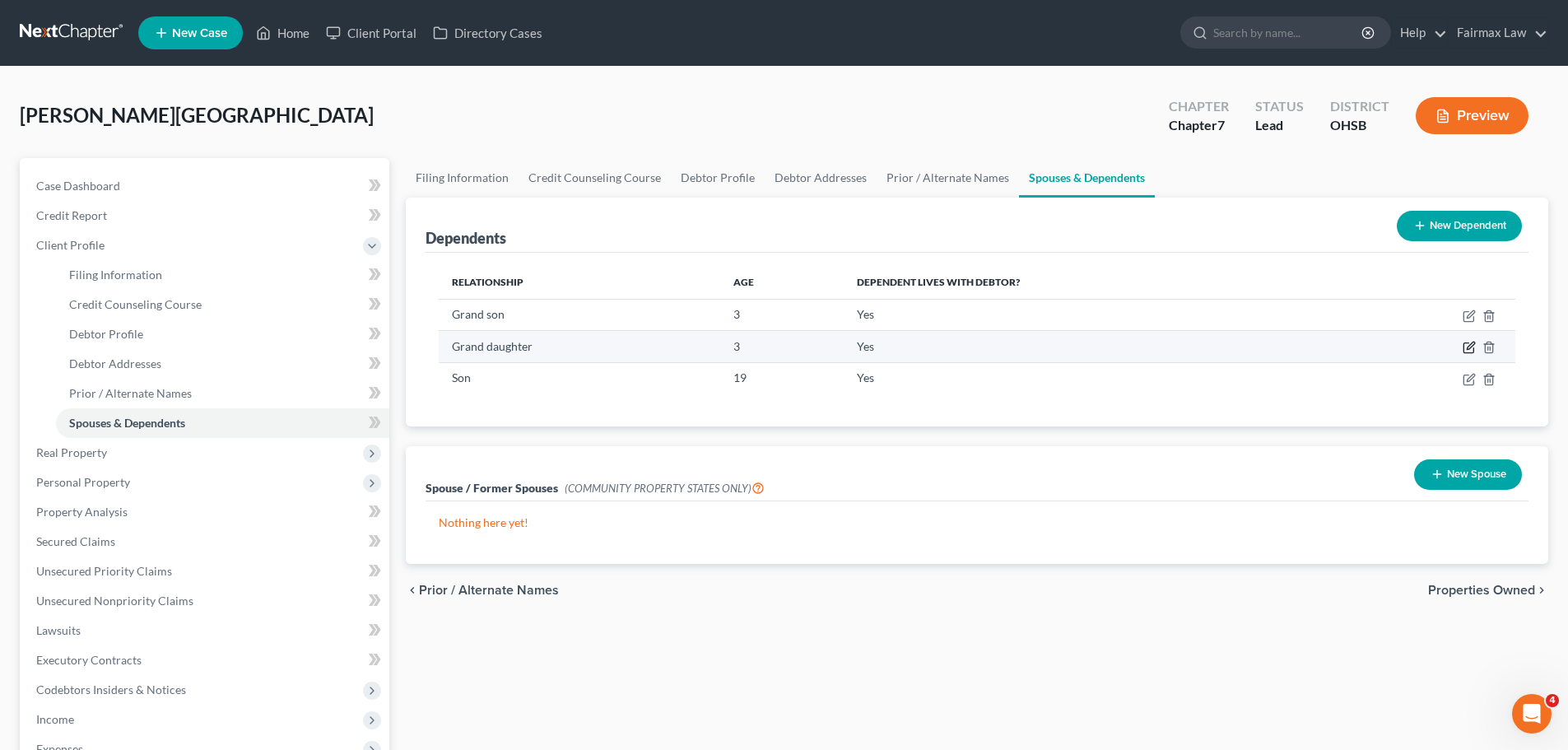
click at [1472, 354] on icon "button" at bounding box center [1469, 347] width 14 height 14
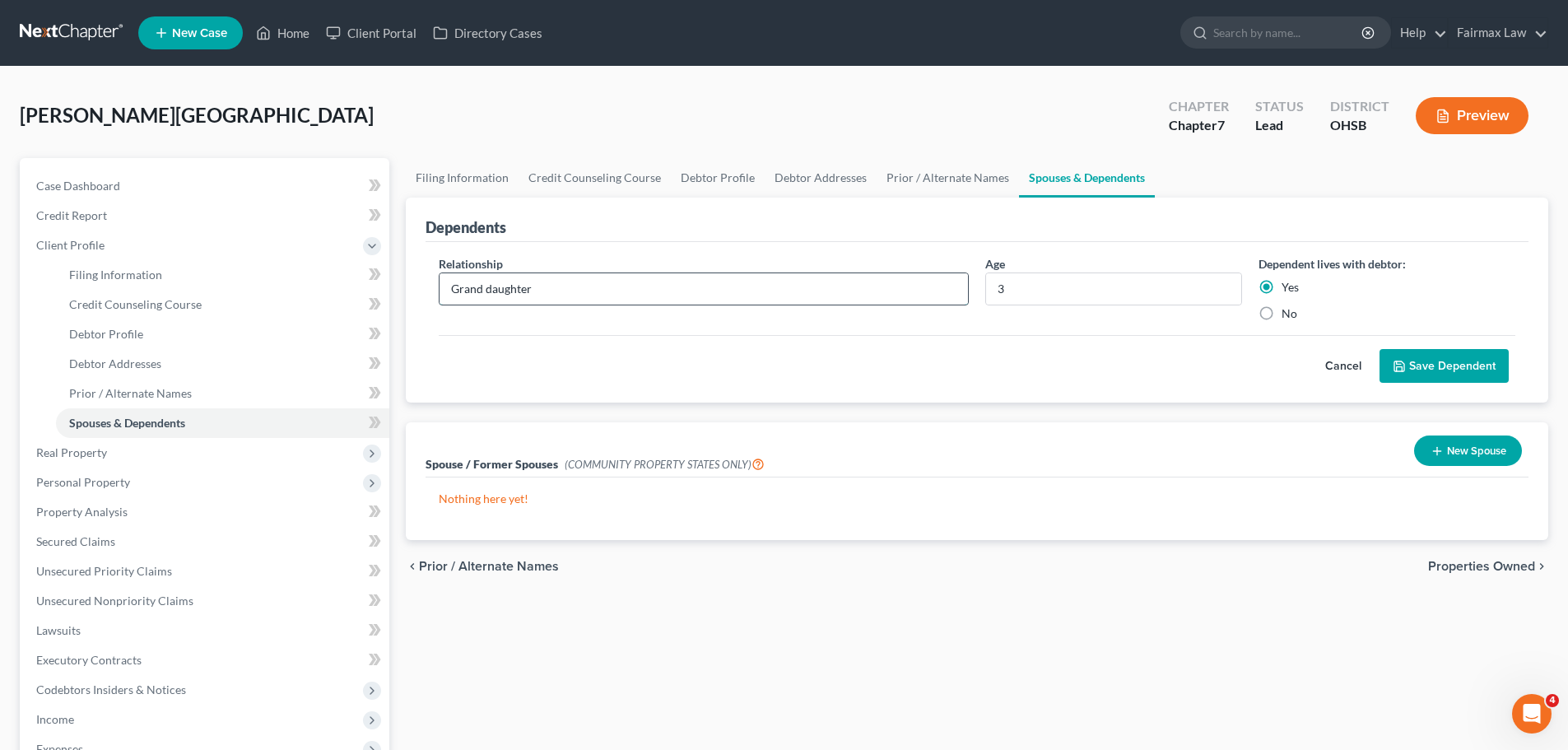
drag, startPoint x: 571, startPoint y: 283, endPoint x: 484, endPoint y: 280, distance: 87.1
click at [484, 280] on input "Grand daughter" at bounding box center [703, 289] width 528 height 31
type input "Grand Son"
click at [1472, 364] on button "Save Dependent" at bounding box center [1444, 367] width 129 height 35
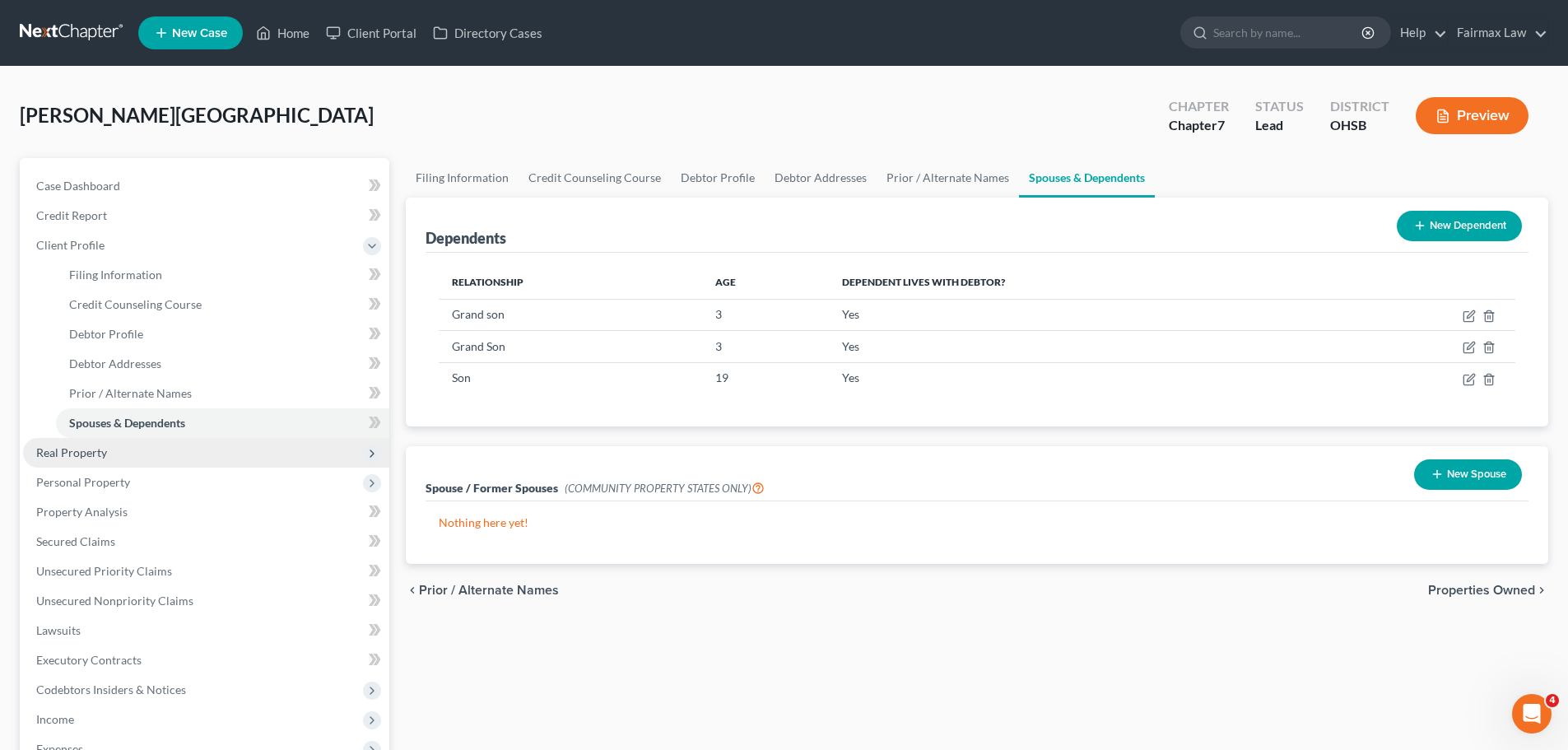
click at [80, 450] on span "Real Property" at bounding box center [71, 452] width 71 height 14
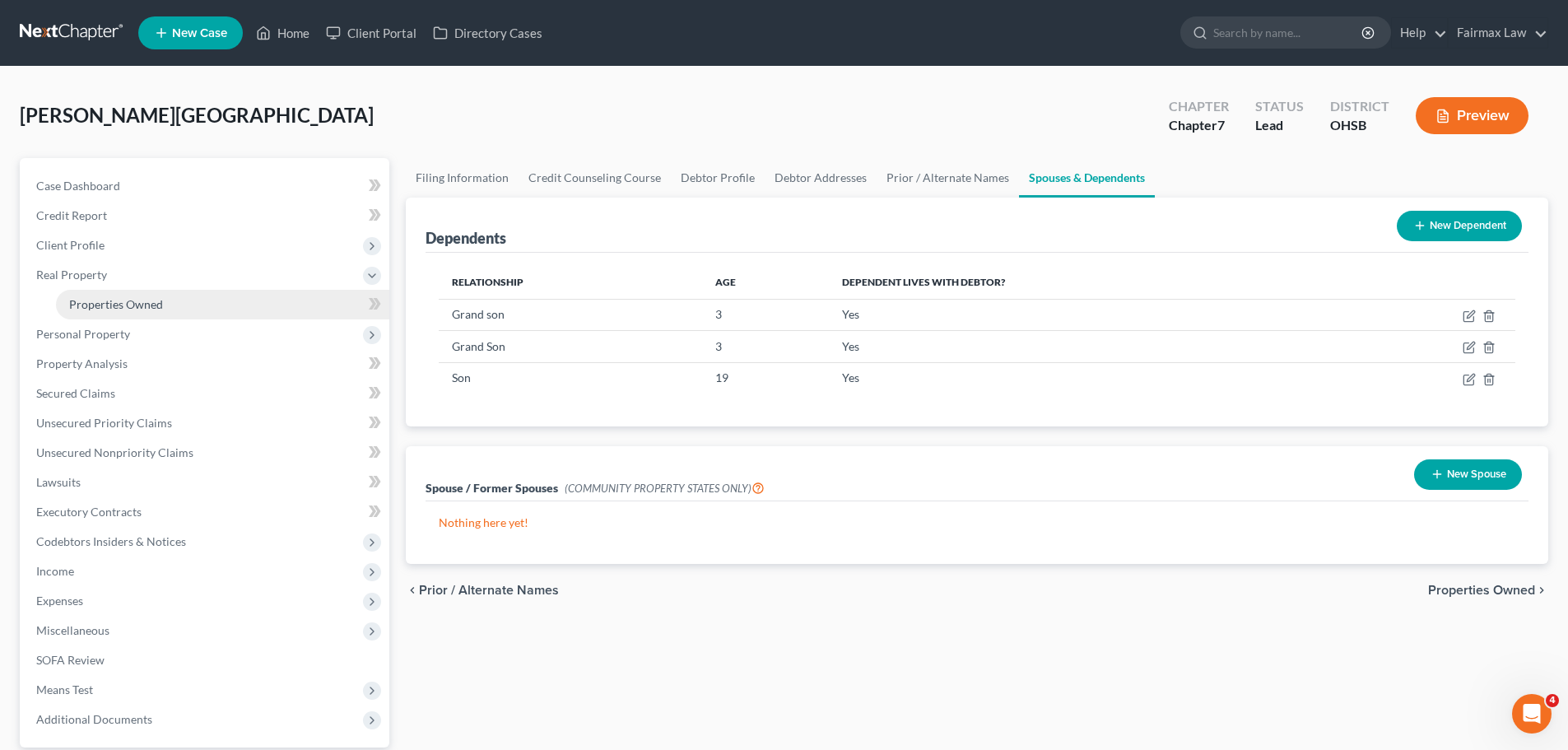
click at [121, 306] on span "Properties Owned" at bounding box center [115, 304] width 94 height 14
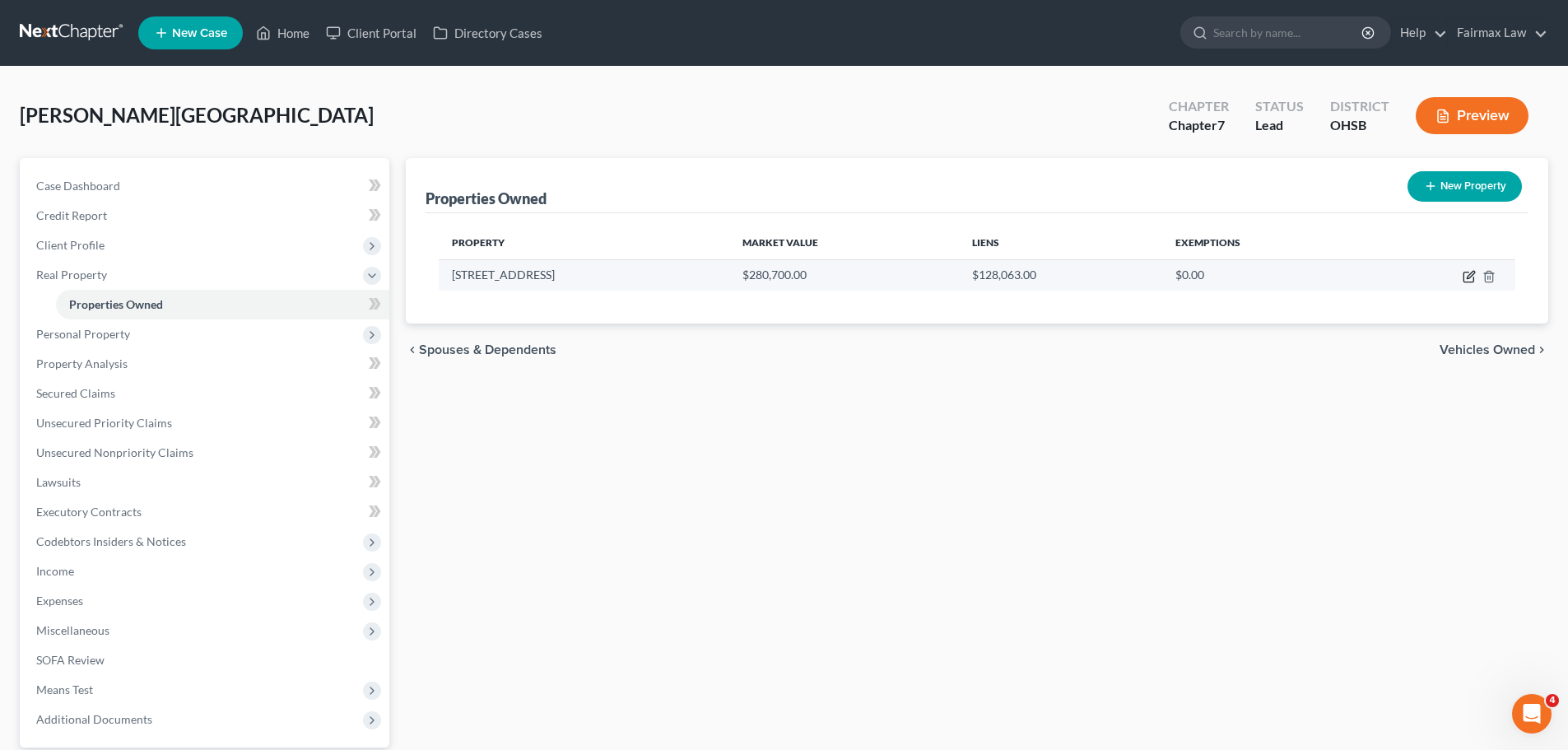
click at [1470, 280] on icon "button" at bounding box center [1469, 277] width 14 height 14
select select "36"
select select "0"
select select "1"
select select "45"
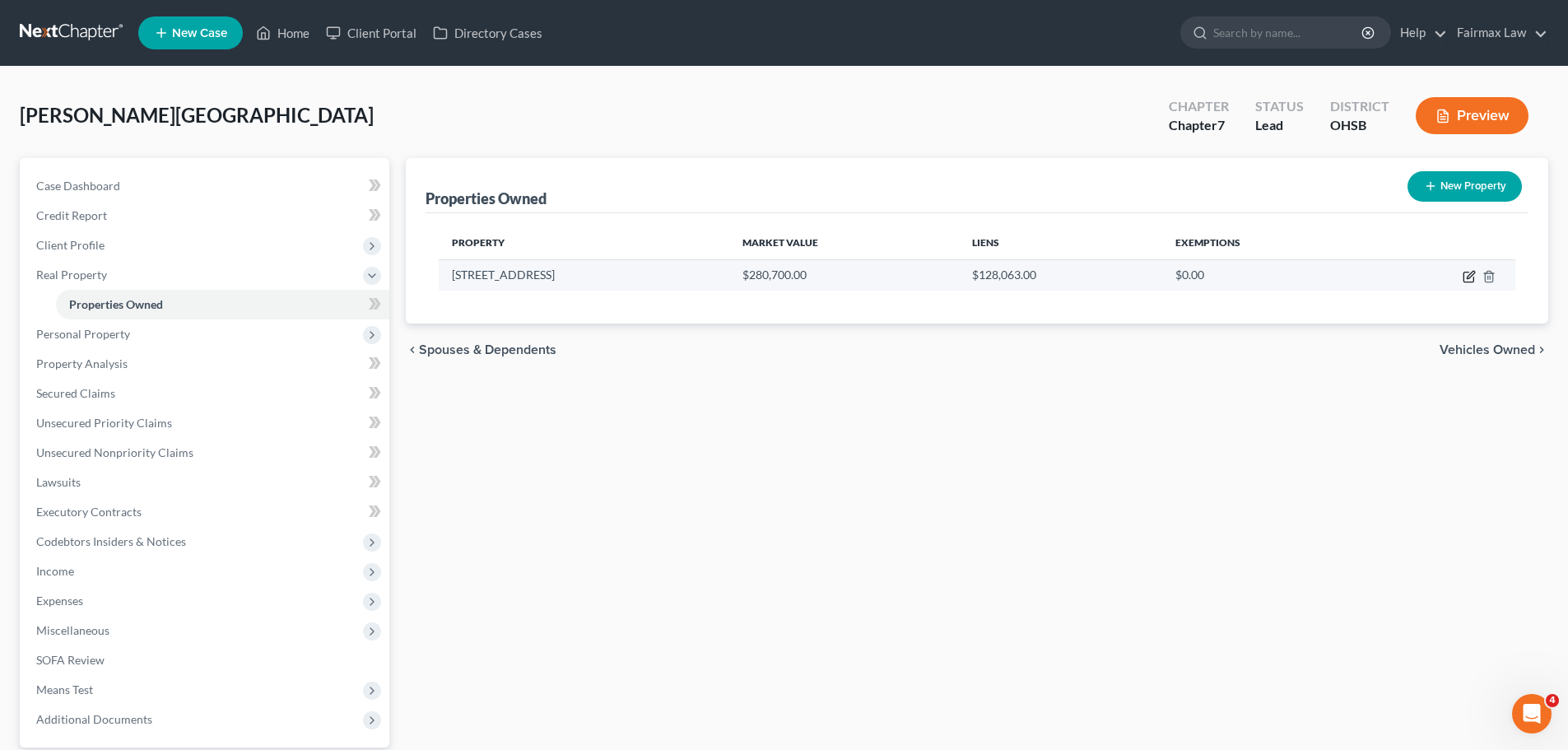
select select "0"
select select "2"
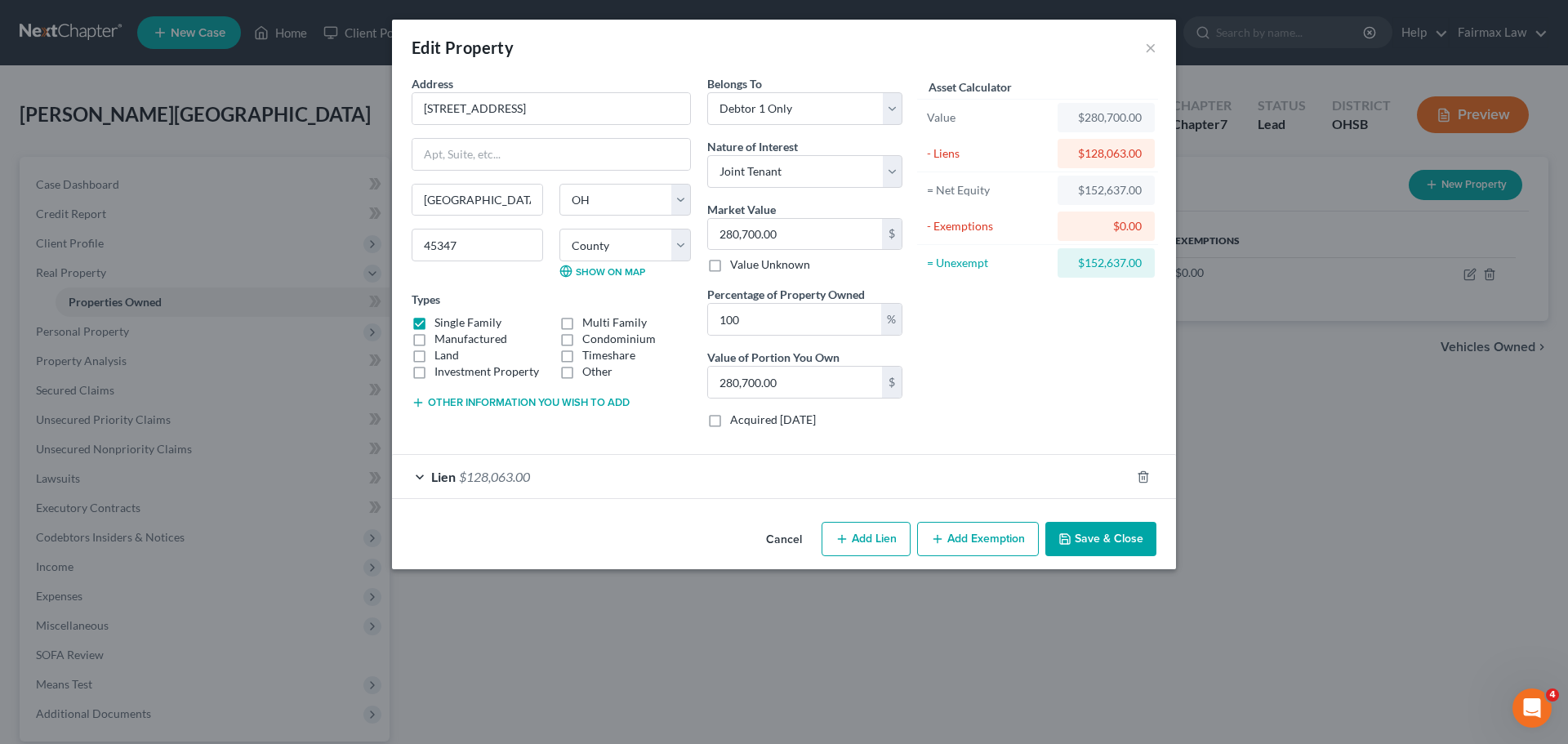
click at [505, 485] on div "Lien $128,063.00" at bounding box center [760, 476] width 738 height 43
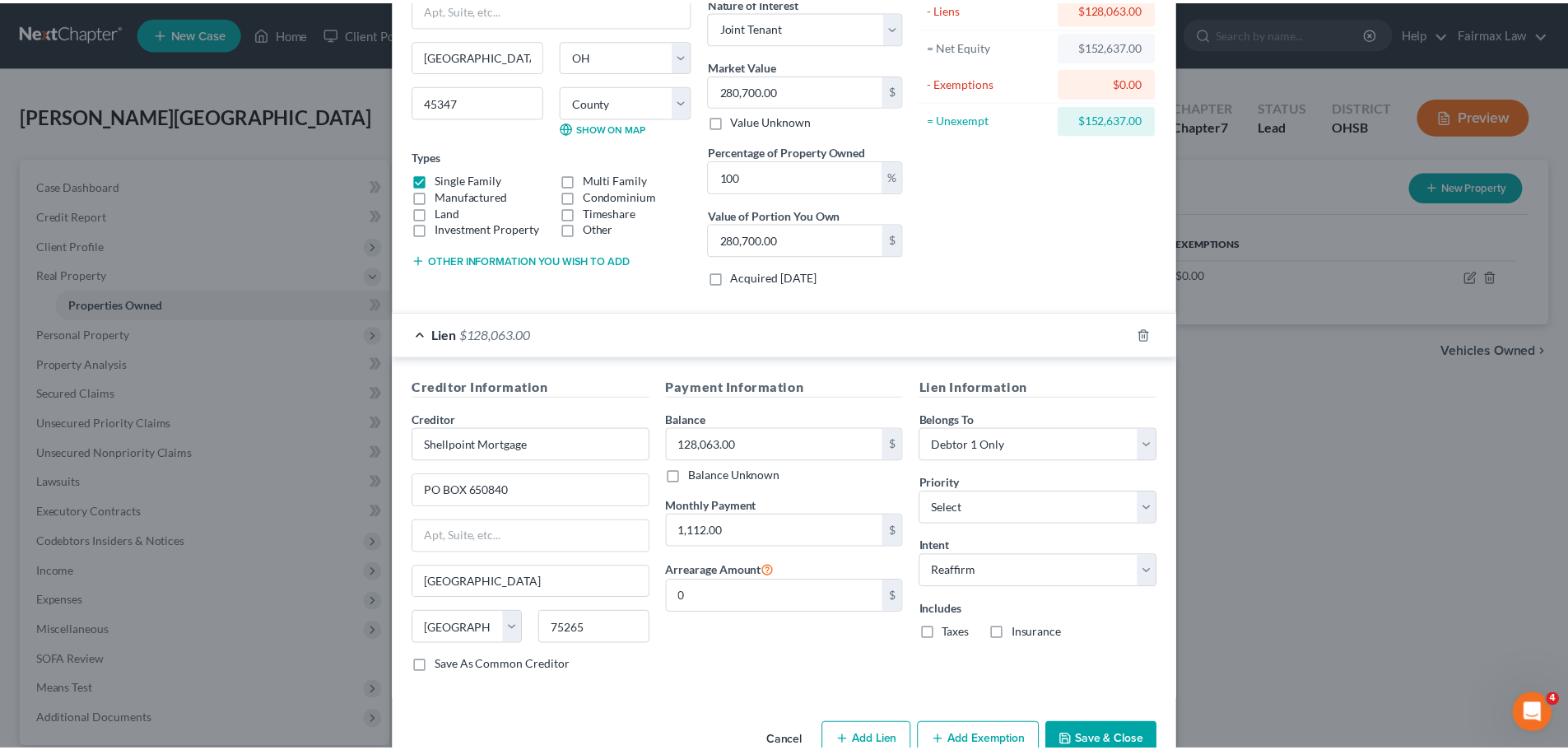
scroll to position [187, 0]
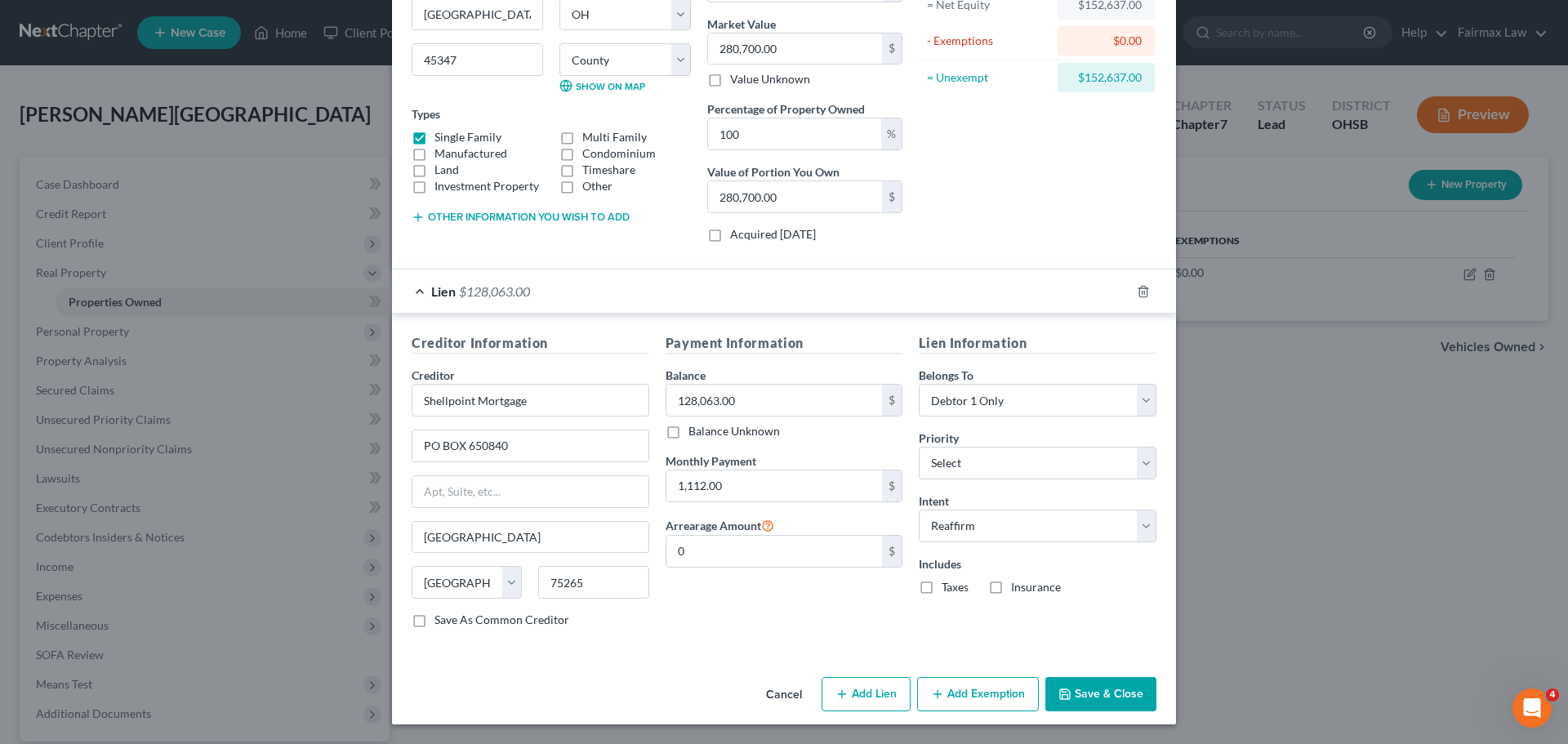
click at [942, 586] on label "Taxes" at bounding box center [955, 587] width 27 height 16
click at [948, 586] on input "Taxes" at bounding box center [952, 584] width 11 height 11
checkbox input "true"
click at [1011, 589] on label "Insurance" at bounding box center [1036, 587] width 50 height 16
click at [1018, 589] on input "Insurance" at bounding box center [1023, 584] width 11 height 11
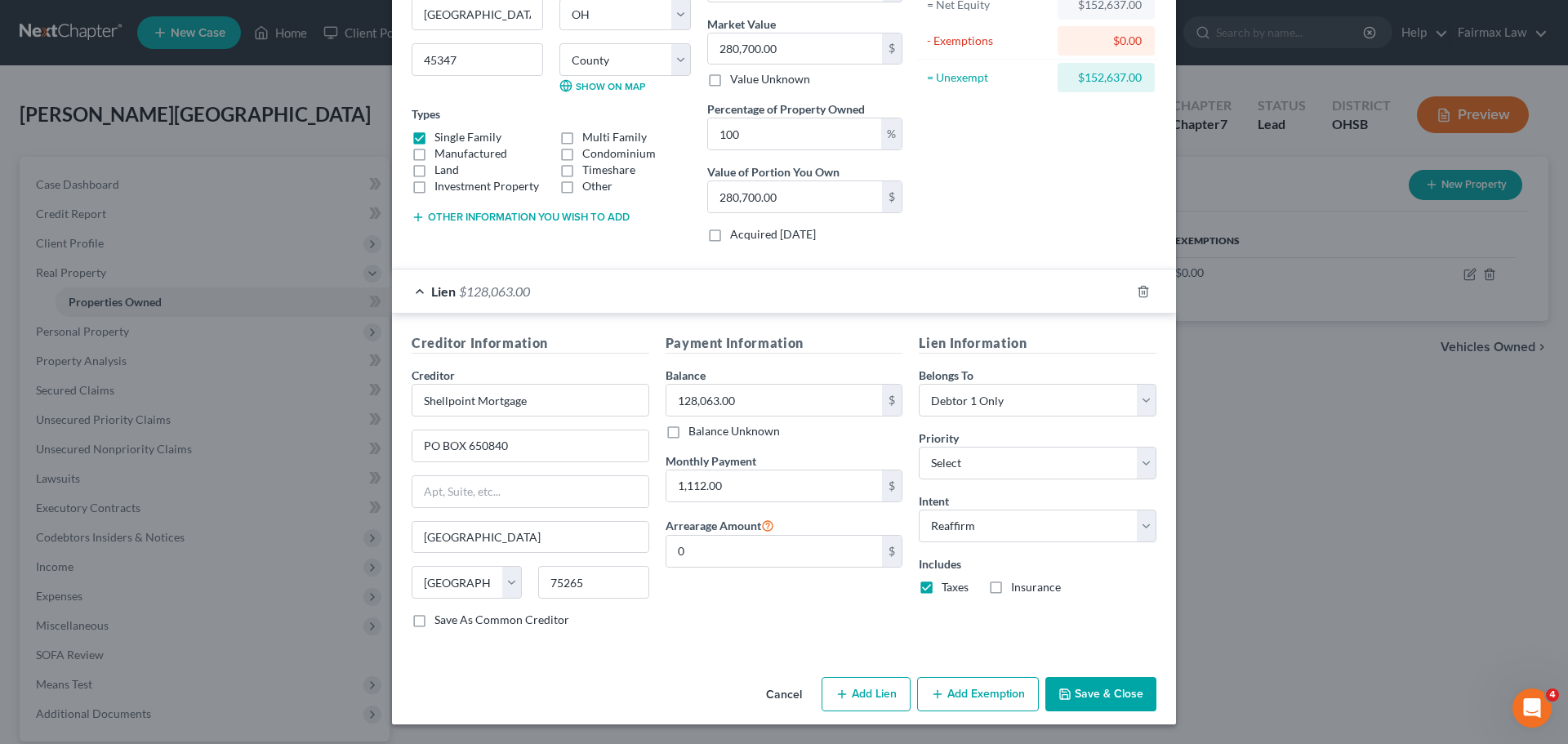
checkbox input "true"
click at [1120, 693] on button "Save & Close" at bounding box center [1100, 695] width 111 height 35
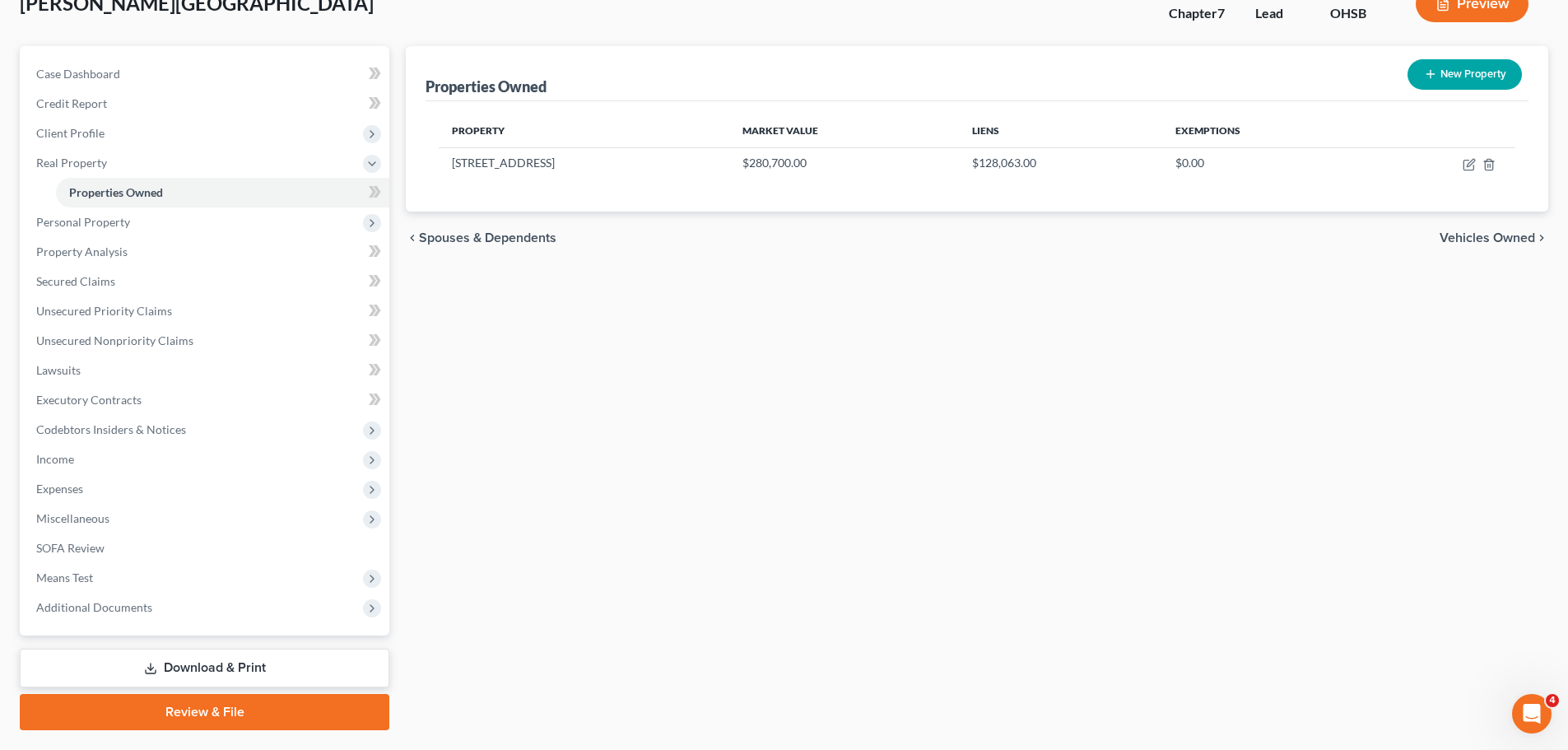
scroll to position [73, 0]
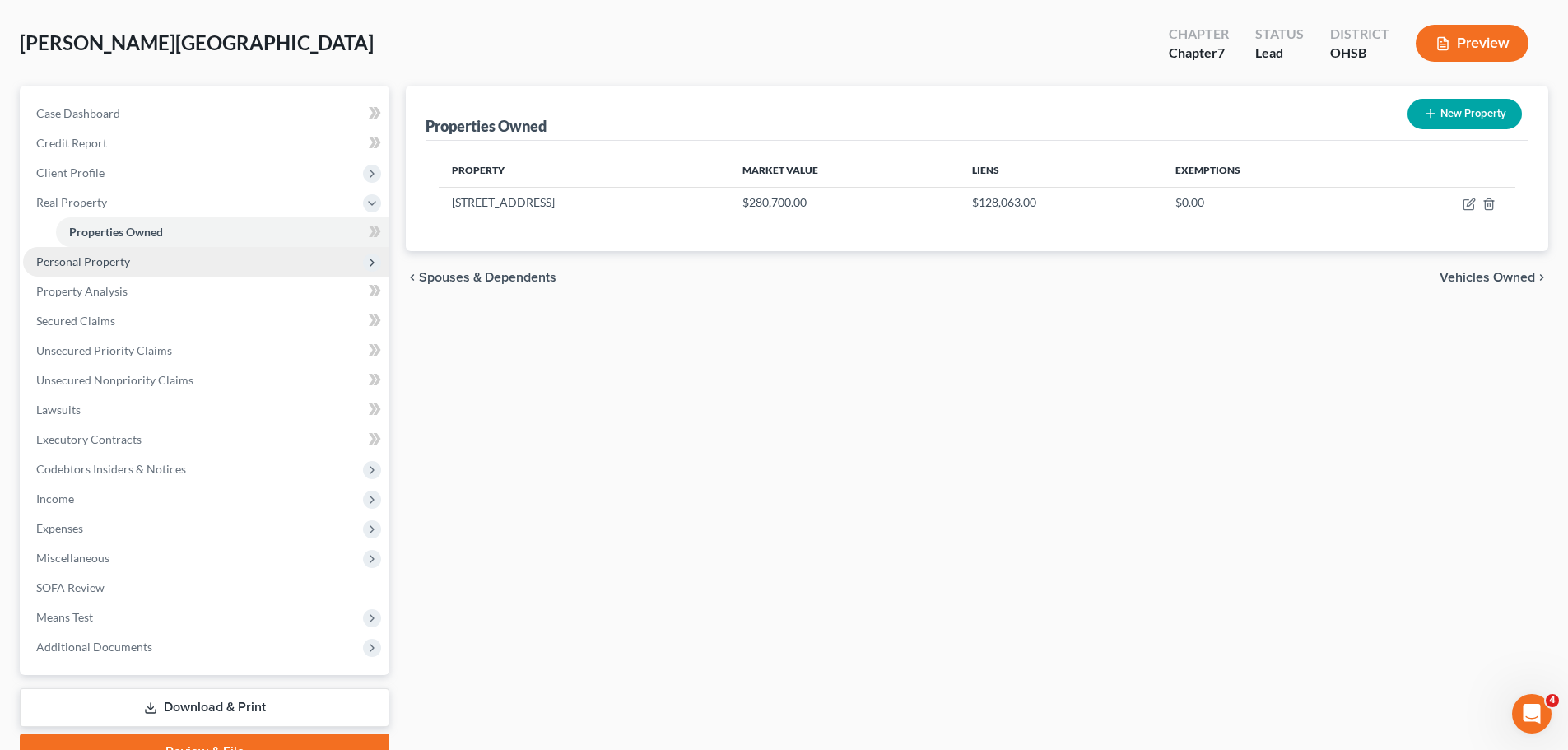
click at [128, 264] on span "Personal Property" at bounding box center [207, 262] width 367 height 30
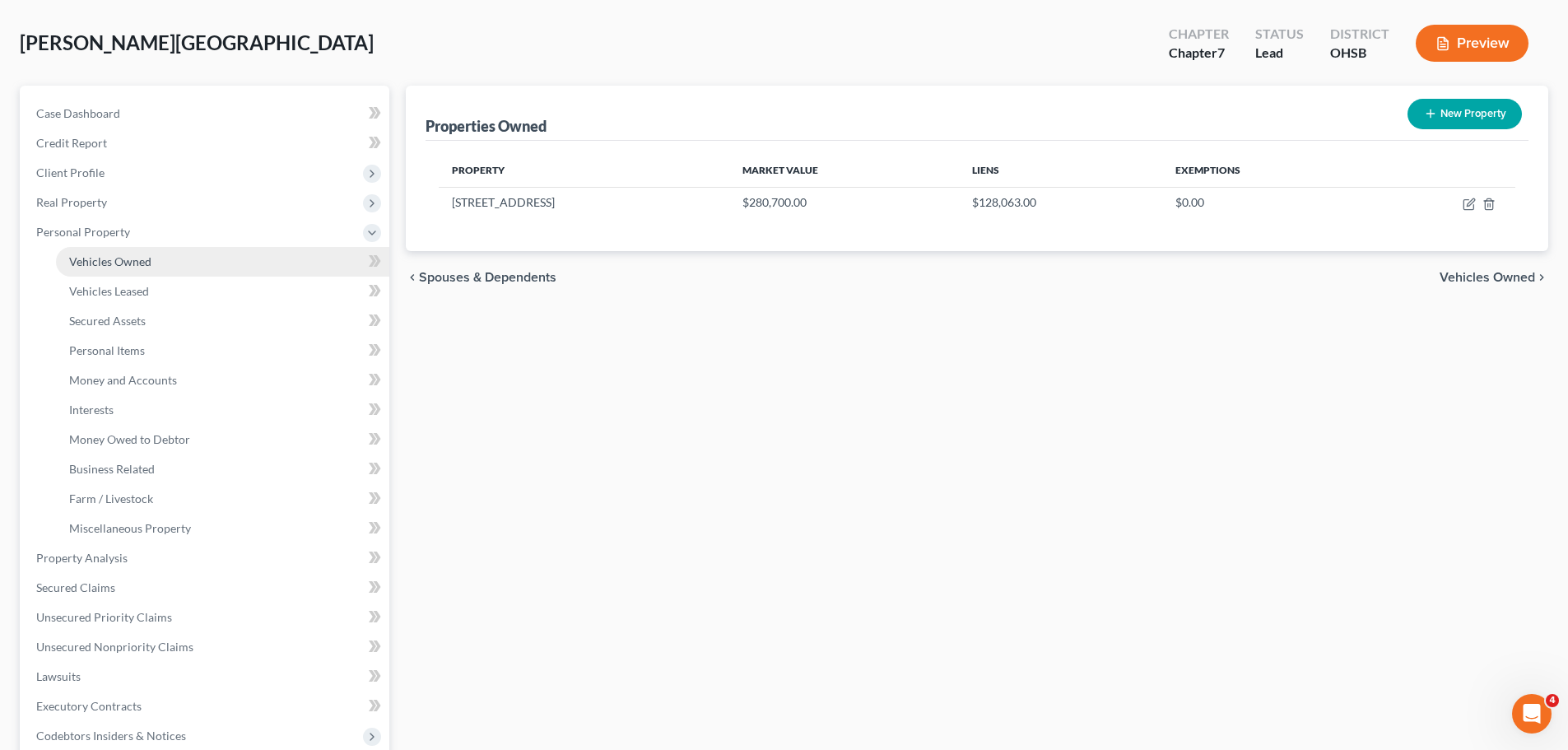
click at [150, 262] on link "Vehicles Owned" at bounding box center [223, 262] width 334 height 30
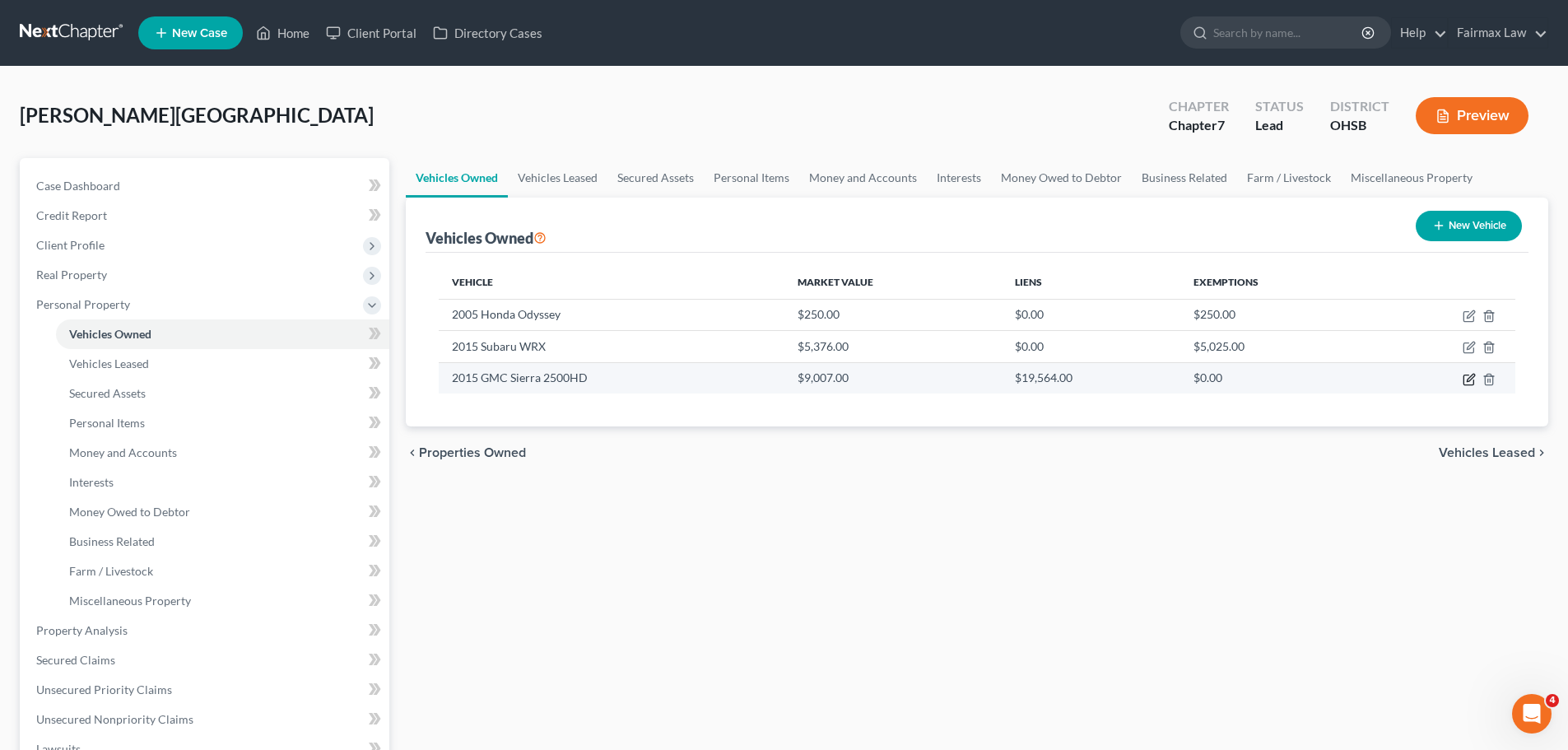
click at [1468, 376] on icon "button" at bounding box center [1469, 380] width 14 height 14
select select "0"
select select "11"
select select "3"
select select "0"
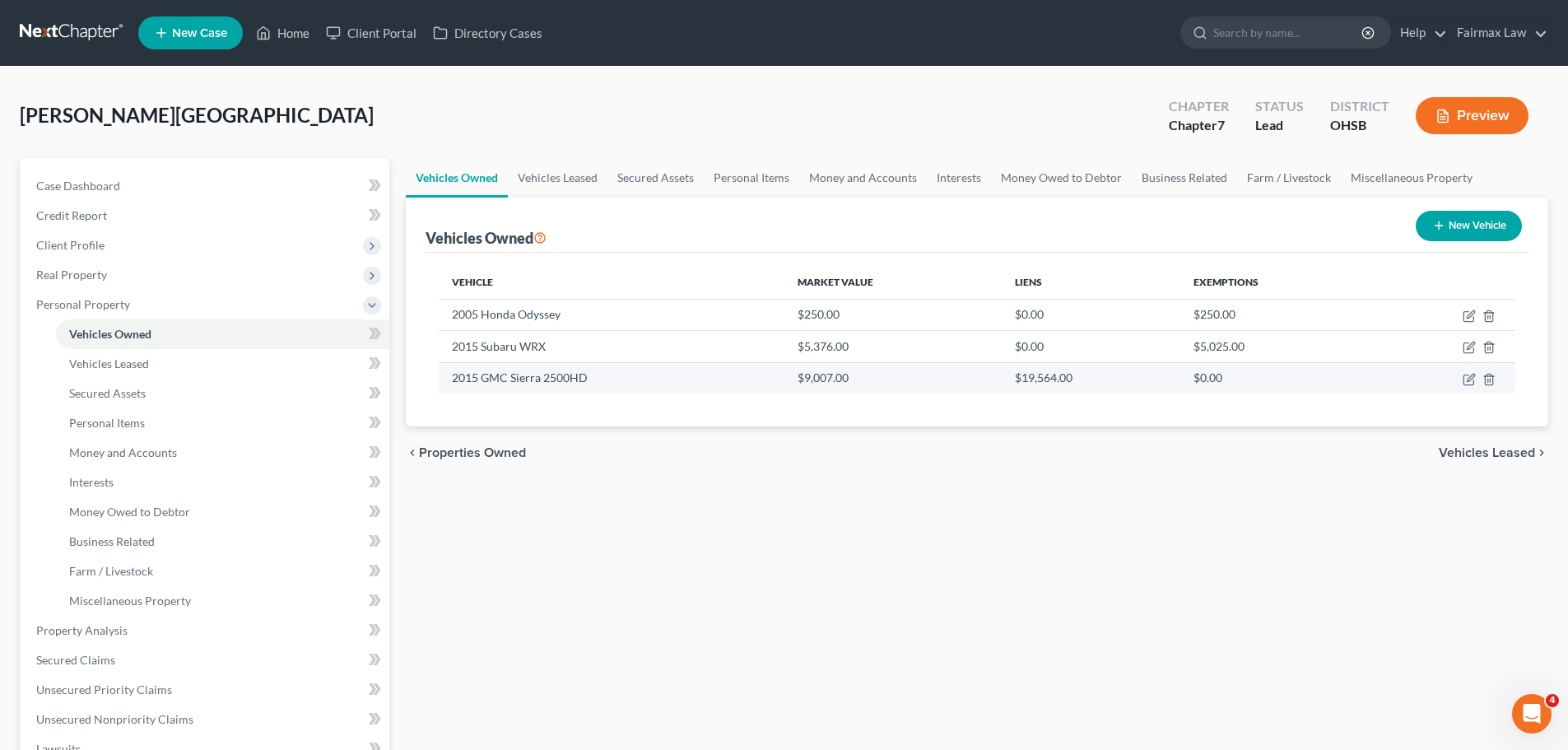
select select "15"
select select "0"
select select "2"
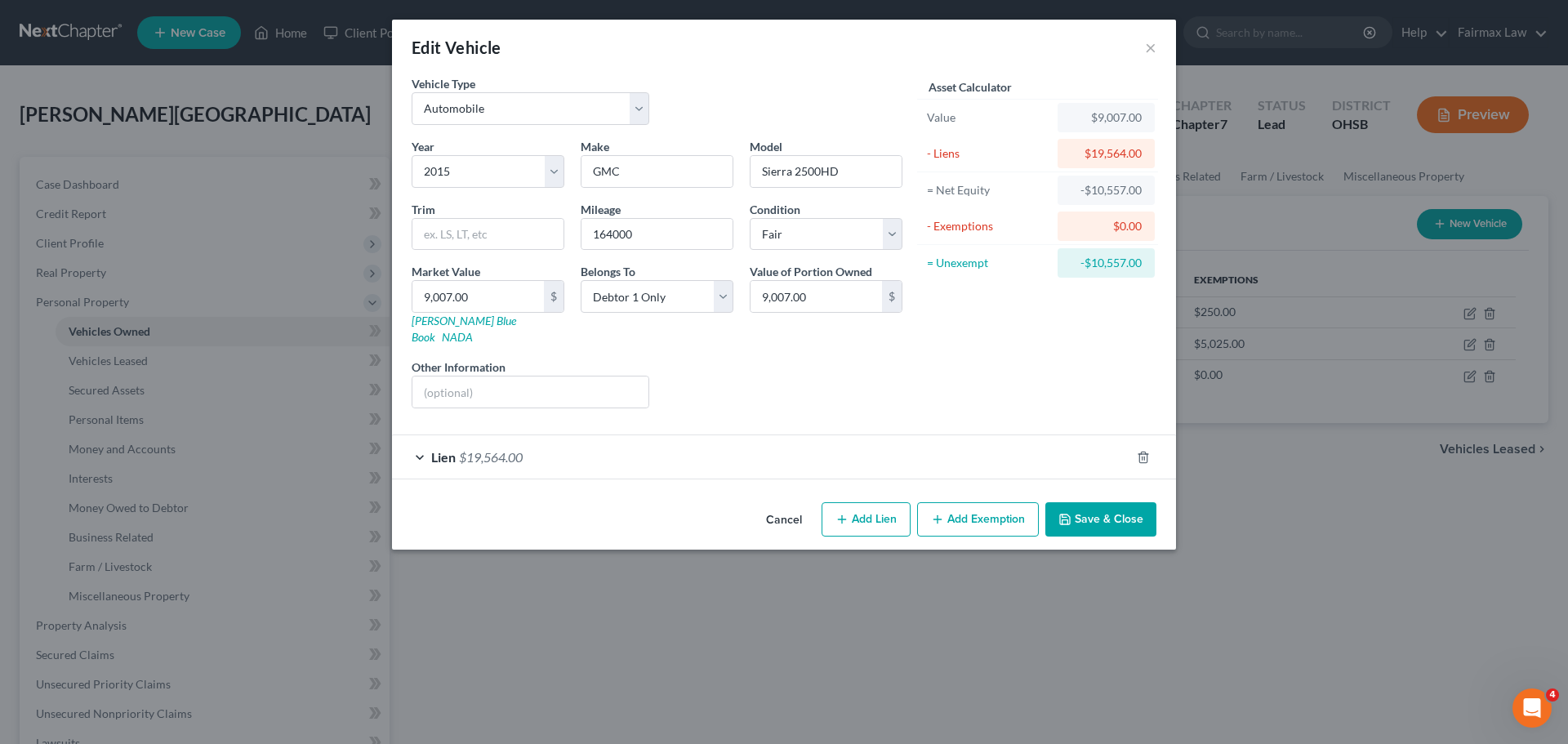
click at [516, 435] on div "Lien $19,564.00" at bounding box center [760, 456] width 738 height 43
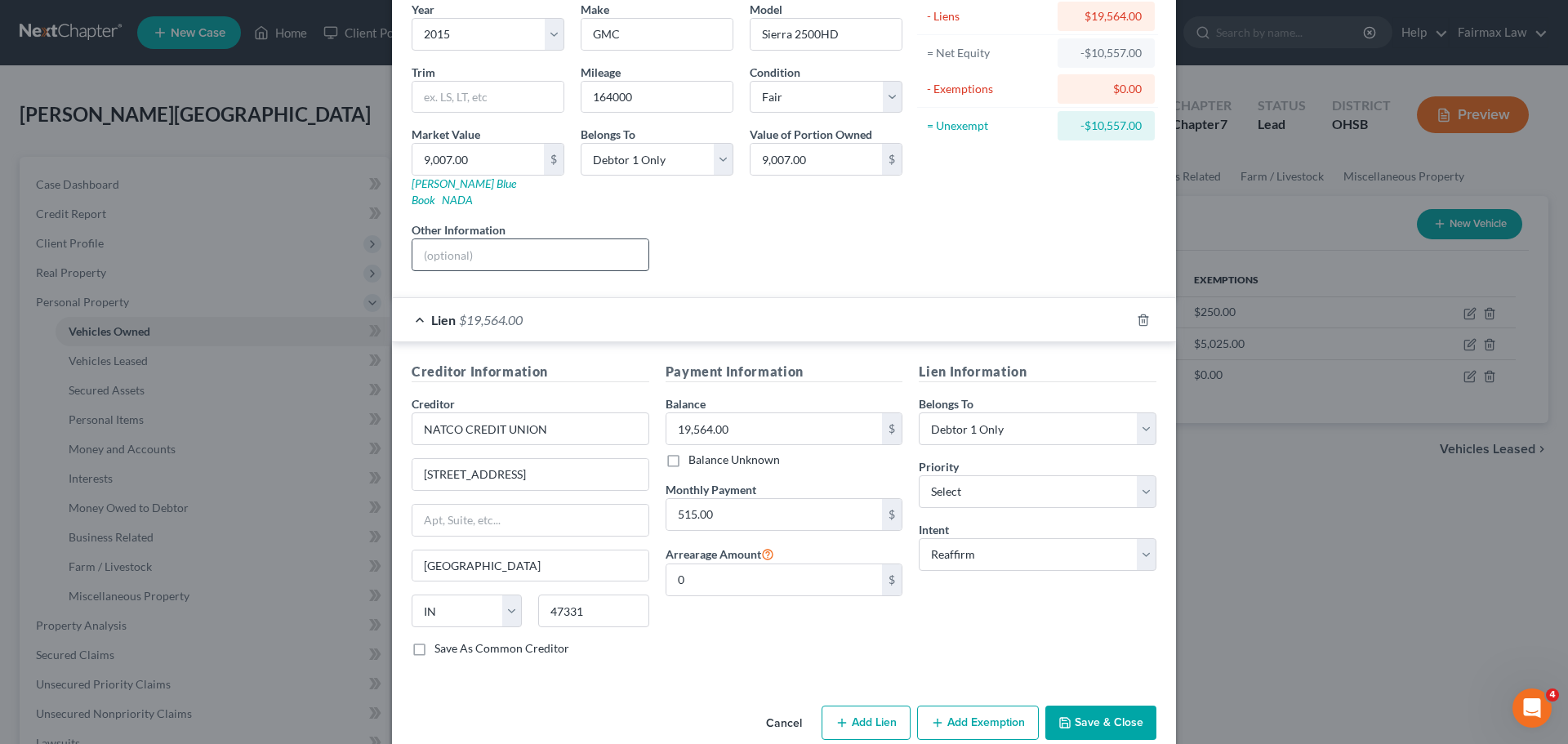
scroll to position [149, 0]
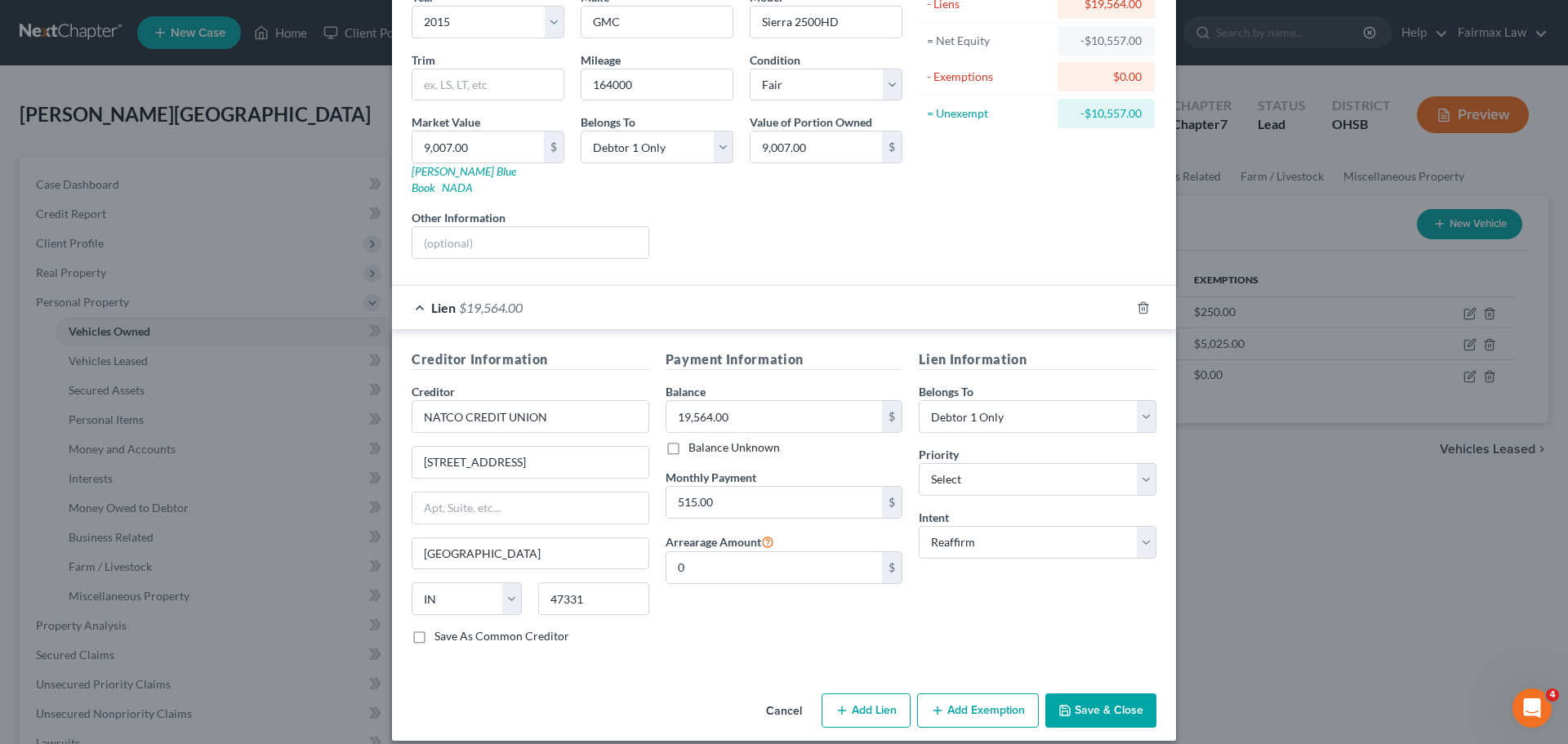
click at [1058, 705] on icon "button" at bounding box center [1065, 711] width 13 height 13
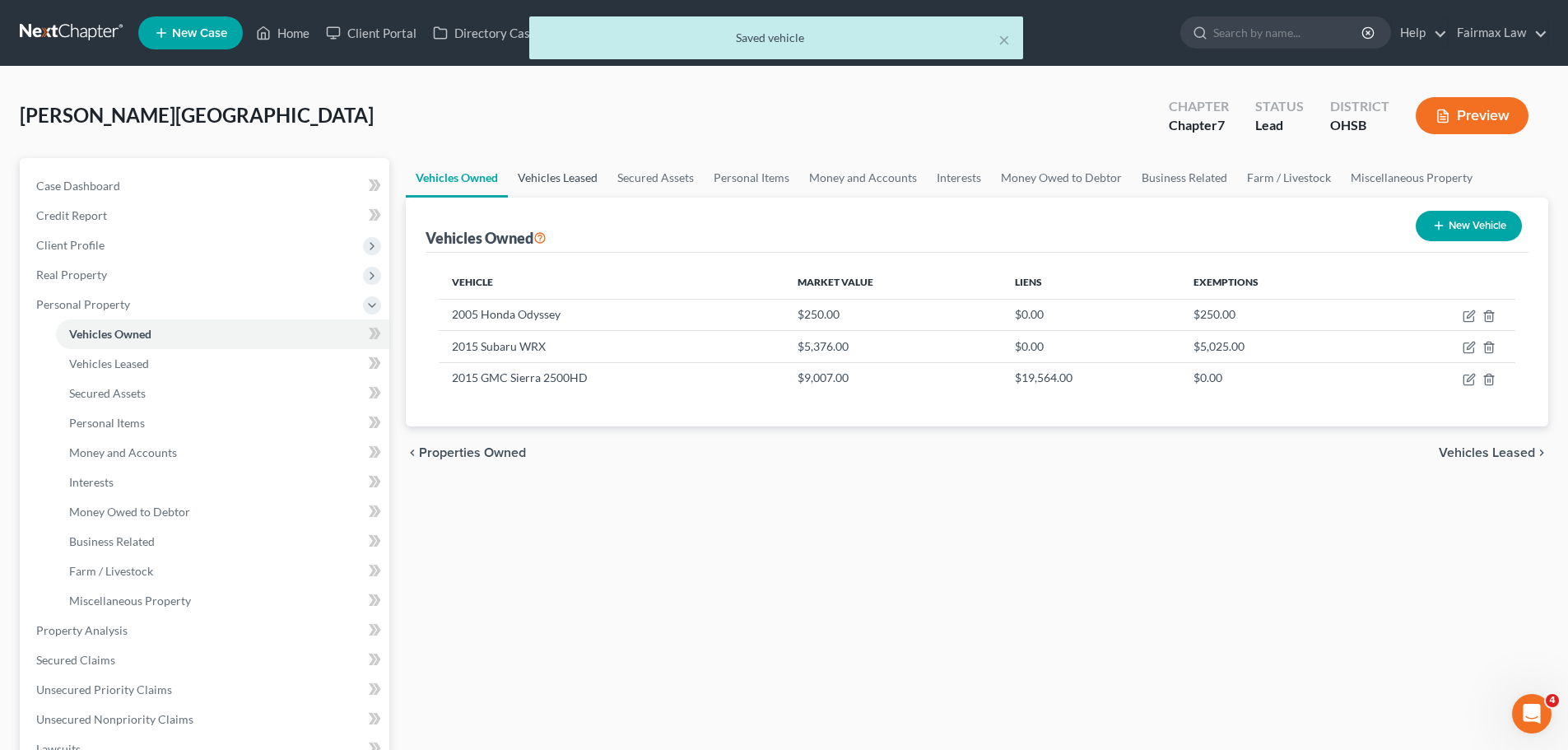
click at [592, 179] on link "Vehicles Leased" at bounding box center [558, 178] width 100 height 40
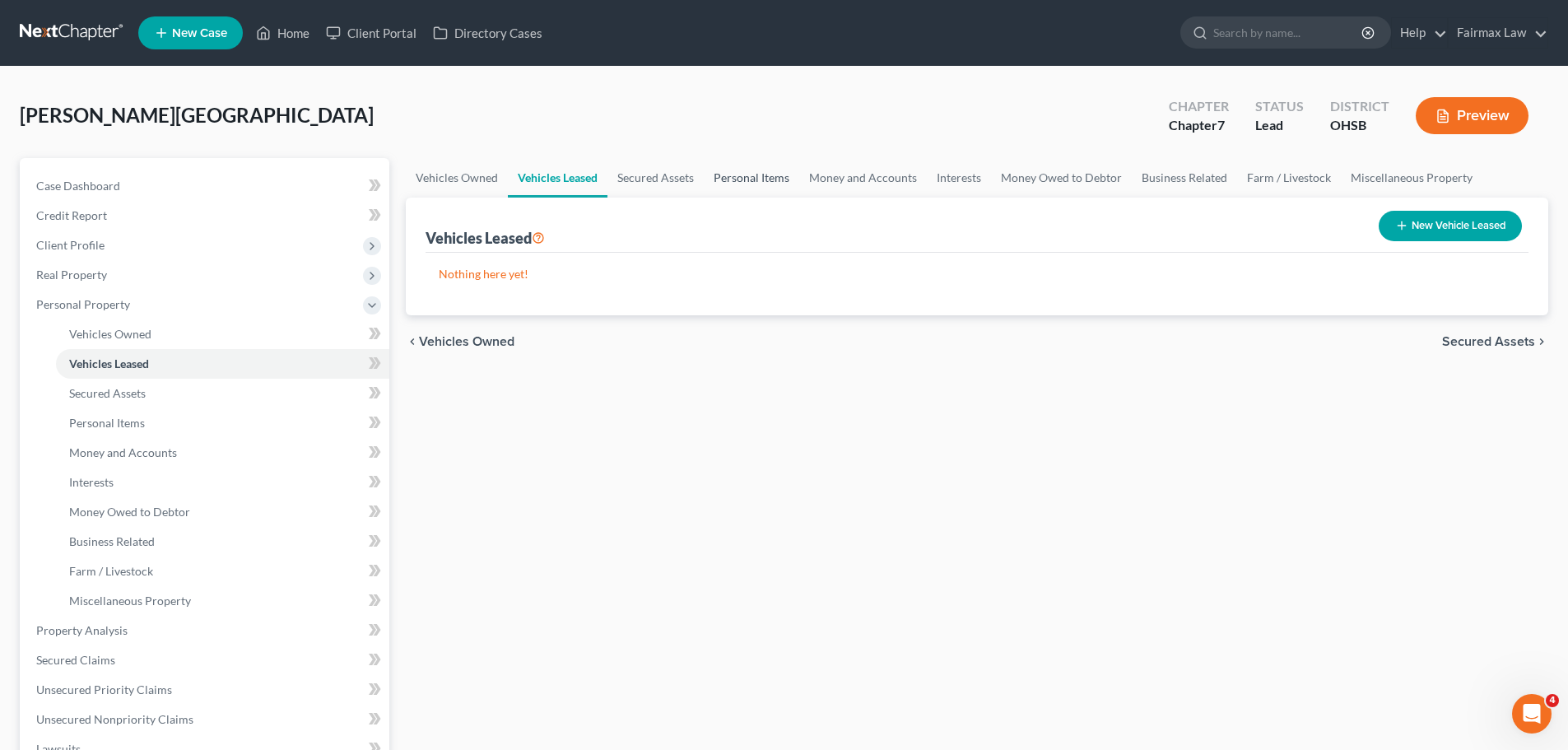
click at [721, 182] on link "Personal Items" at bounding box center [752, 178] width 95 height 40
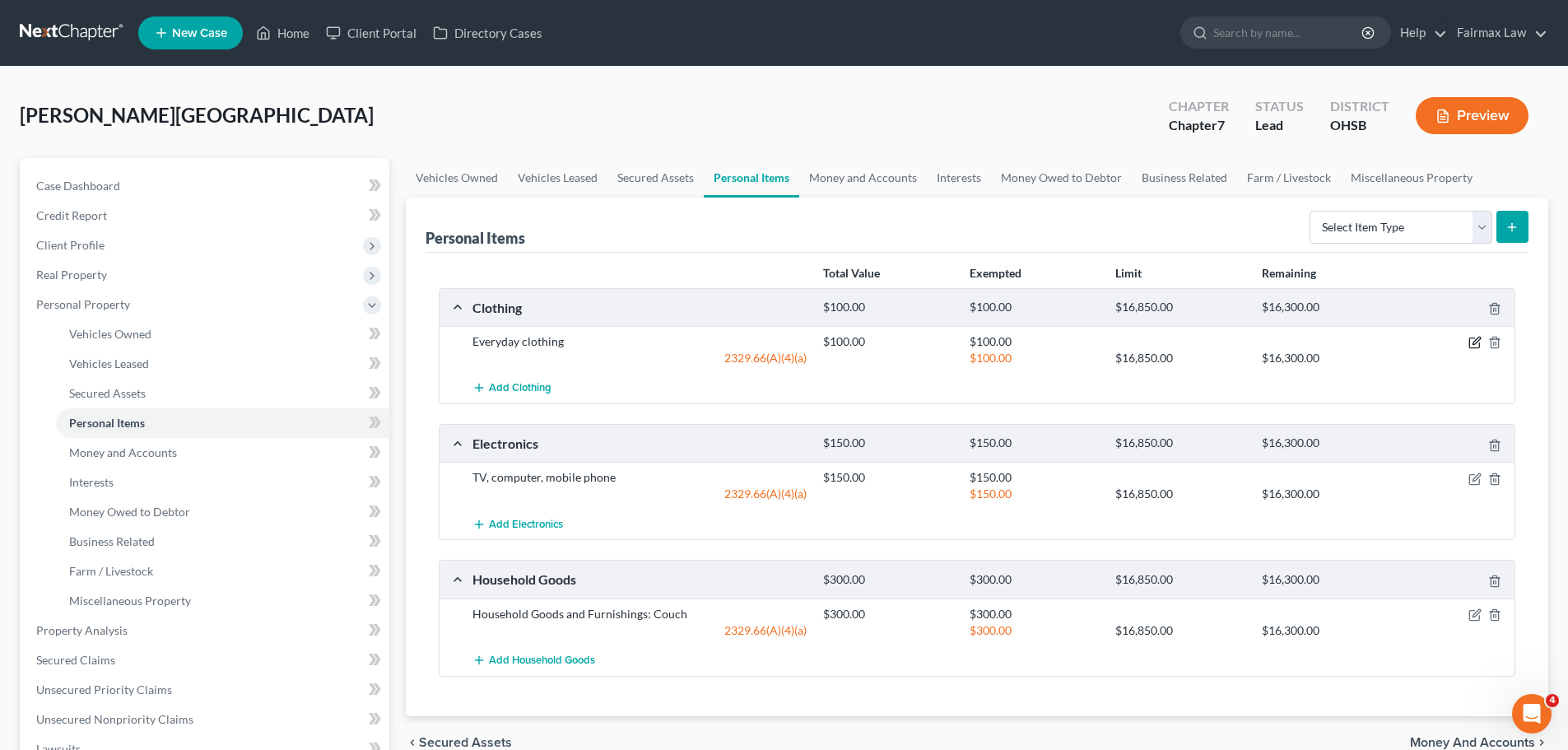
click at [1469, 341] on icon "button" at bounding box center [1474, 343] width 10 height 10
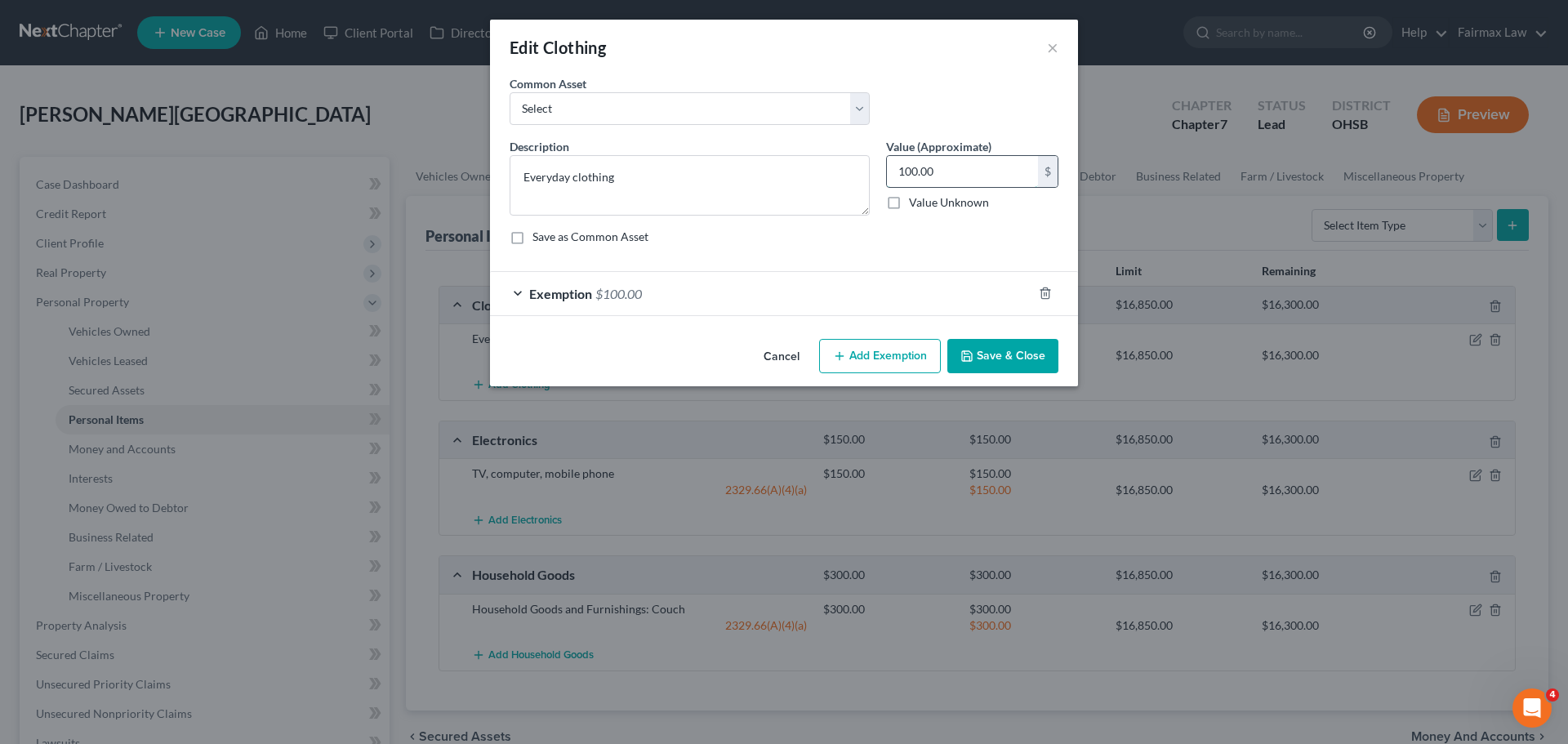
click at [935, 170] on input "100.00" at bounding box center [962, 171] width 151 height 31
type input "150.00"
click at [580, 297] on span "Exemption" at bounding box center [560, 294] width 63 height 15
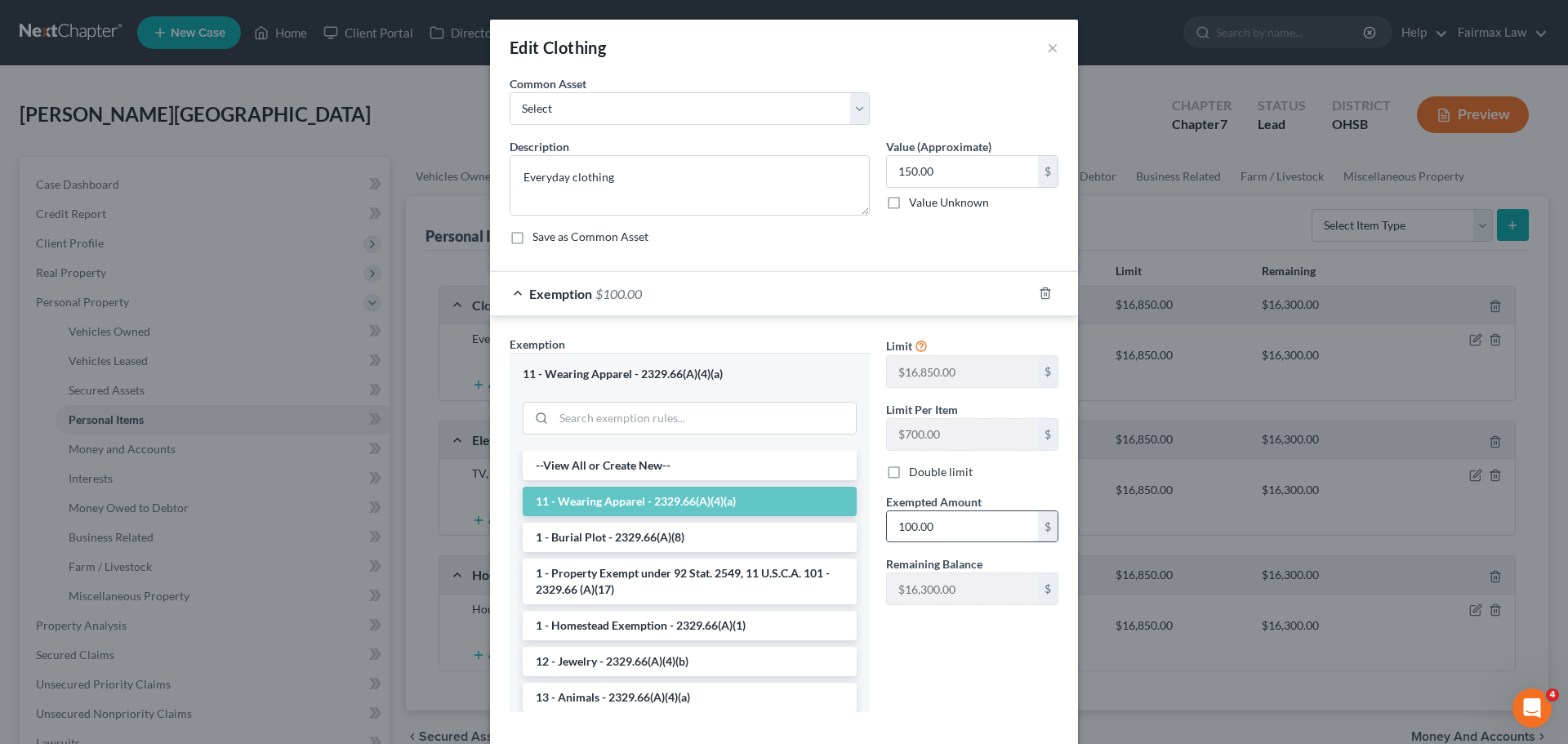
click at [931, 526] on input "100.00" at bounding box center [962, 526] width 151 height 31
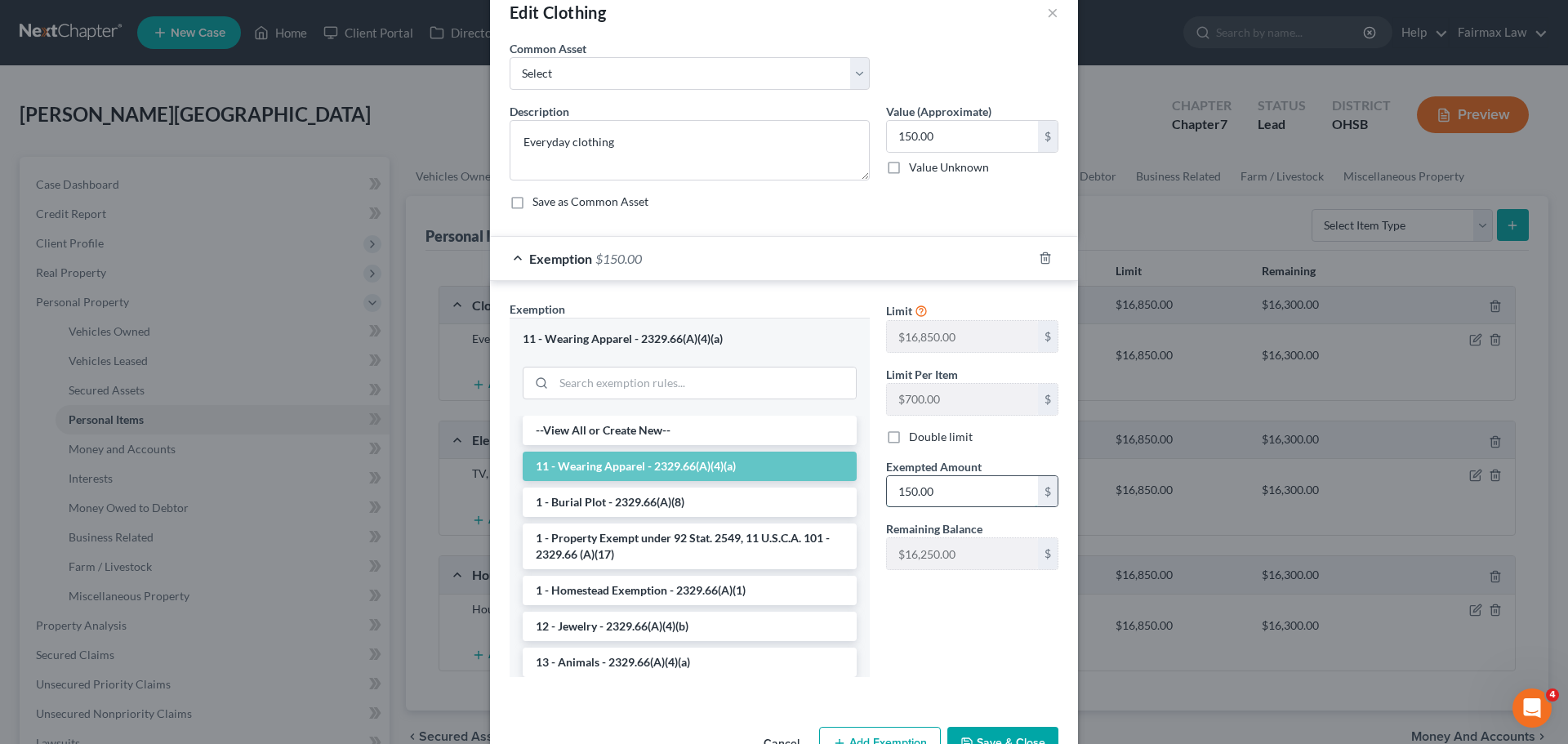
scroll to position [84, 0]
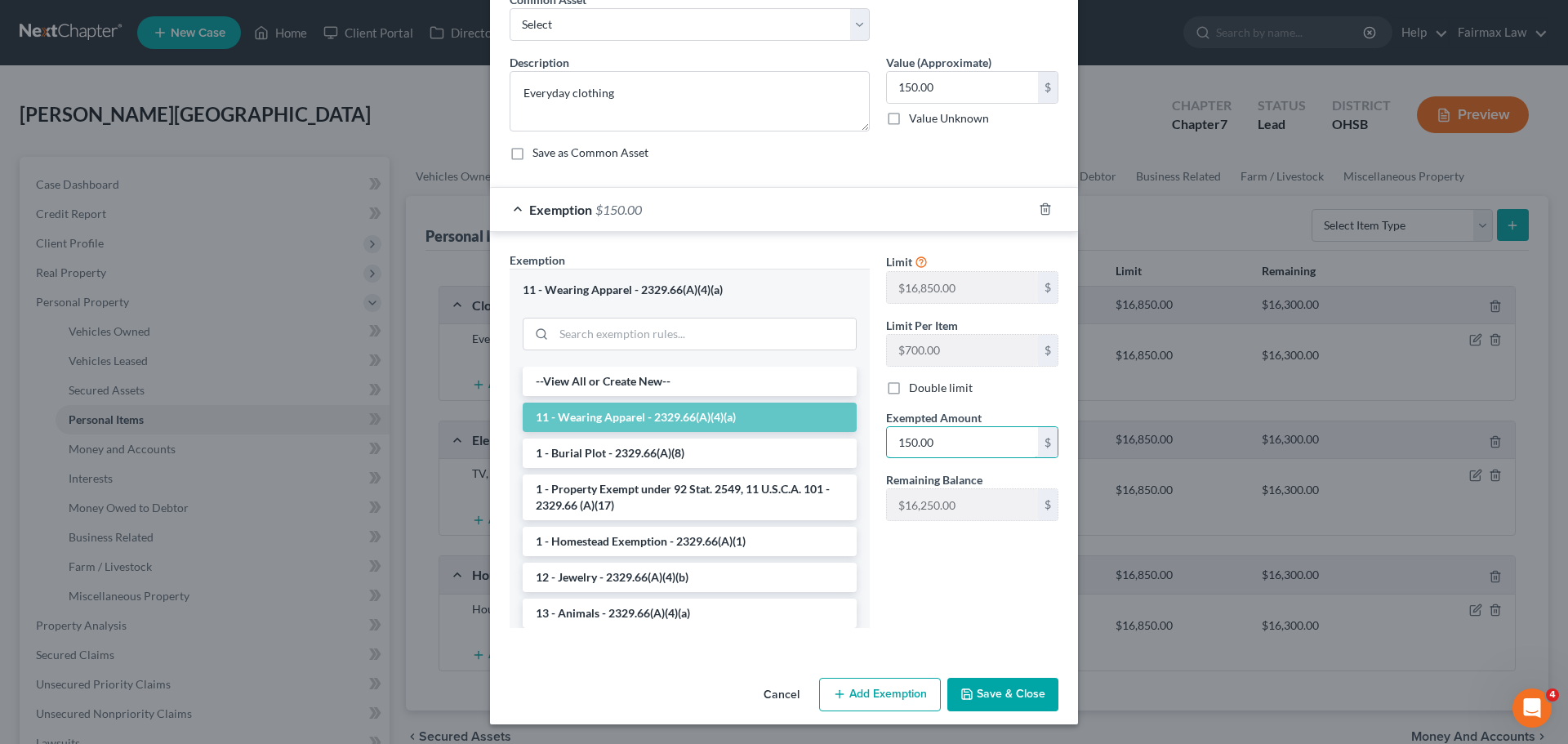
type input "150.00"
click at [999, 685] on button "Save & Close" at bounding box center [1002, 695] width 111 height 35
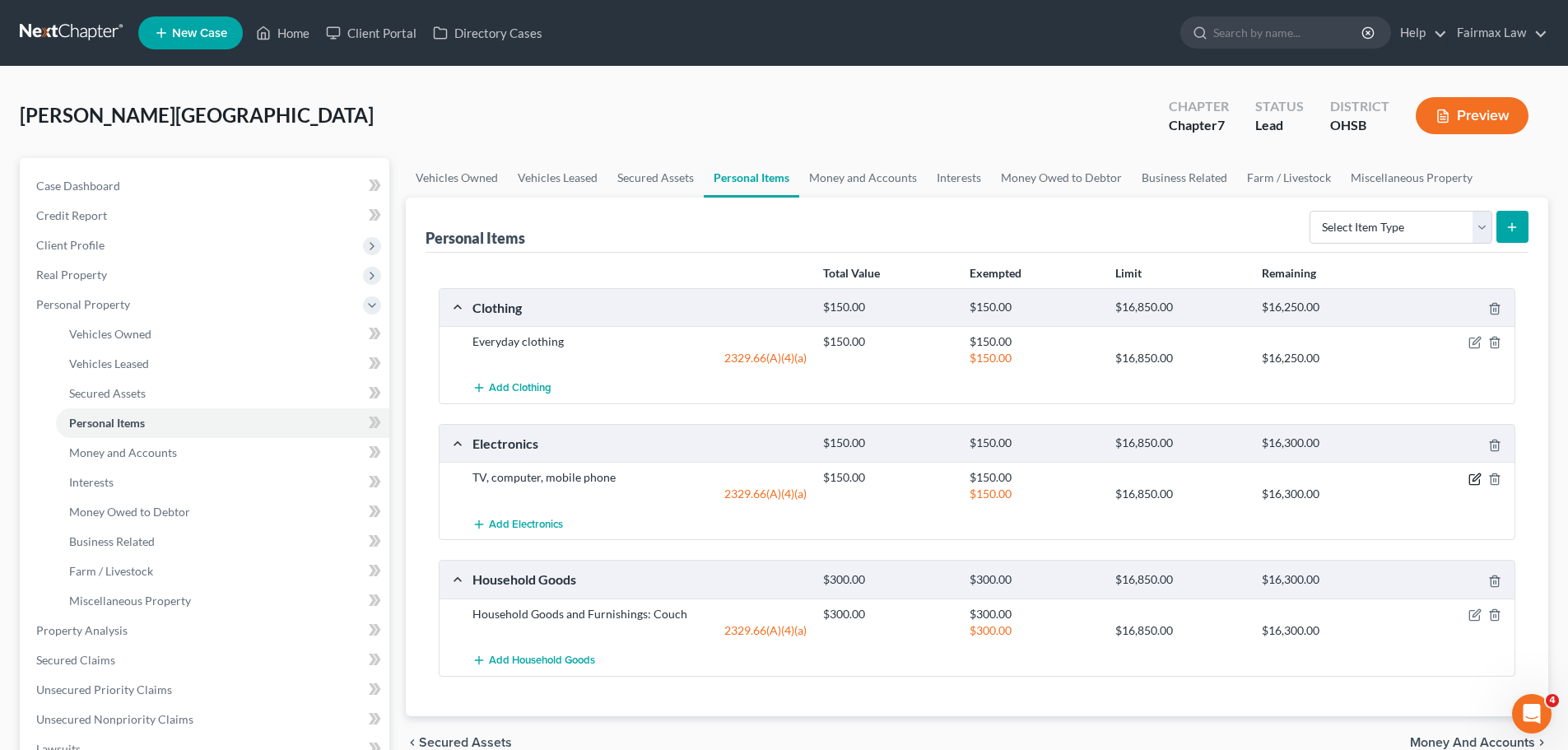
click at [1471, 474] on icon "button" at bounding box center [1474, 479] width 10 height 10
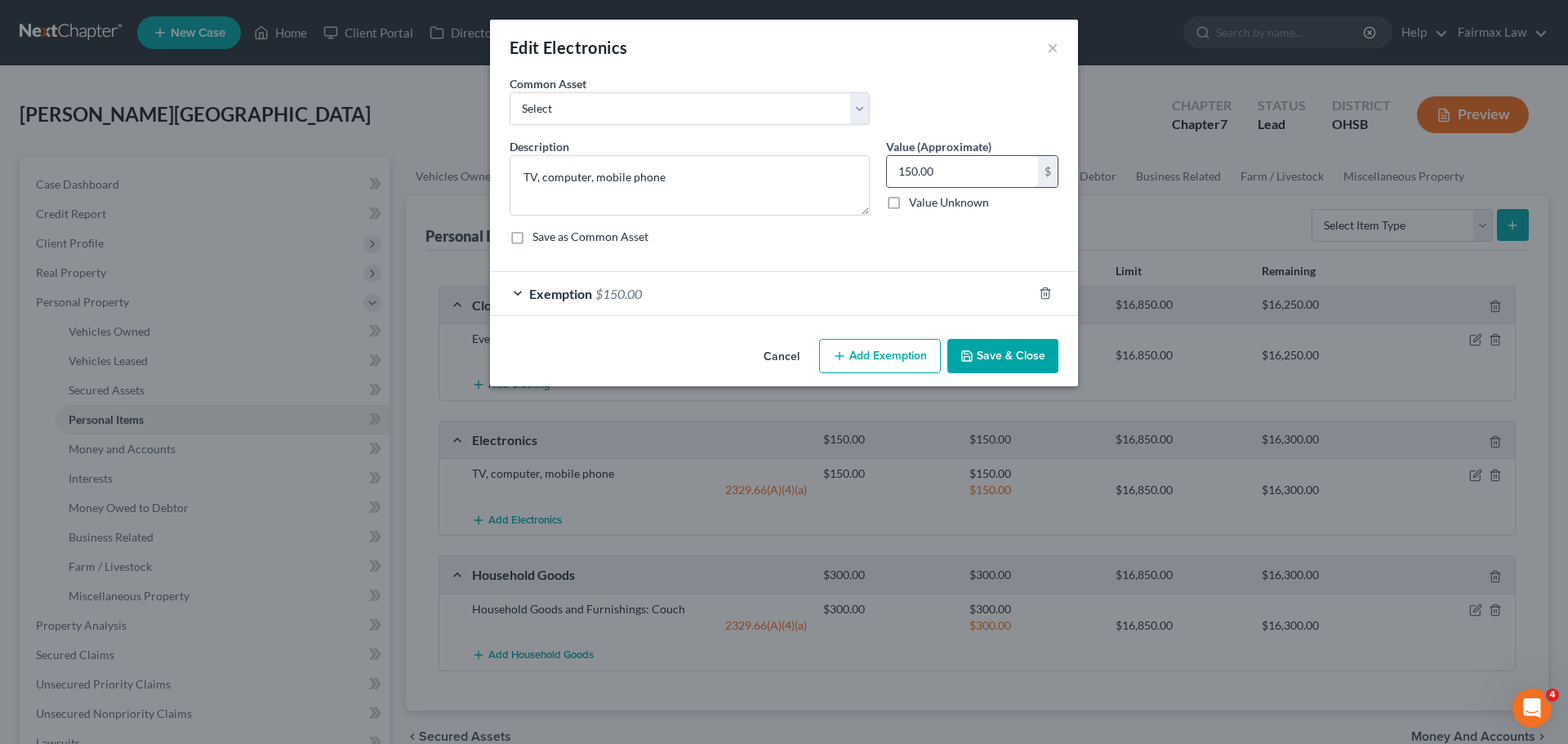
click at [992, 176] on input "150.00" at bounding box center [962, 171] width 151 height 31
type input "400.00"
click at [612, 300] on span "$150.00" at bounding box center [619, 294] width 46 height 15
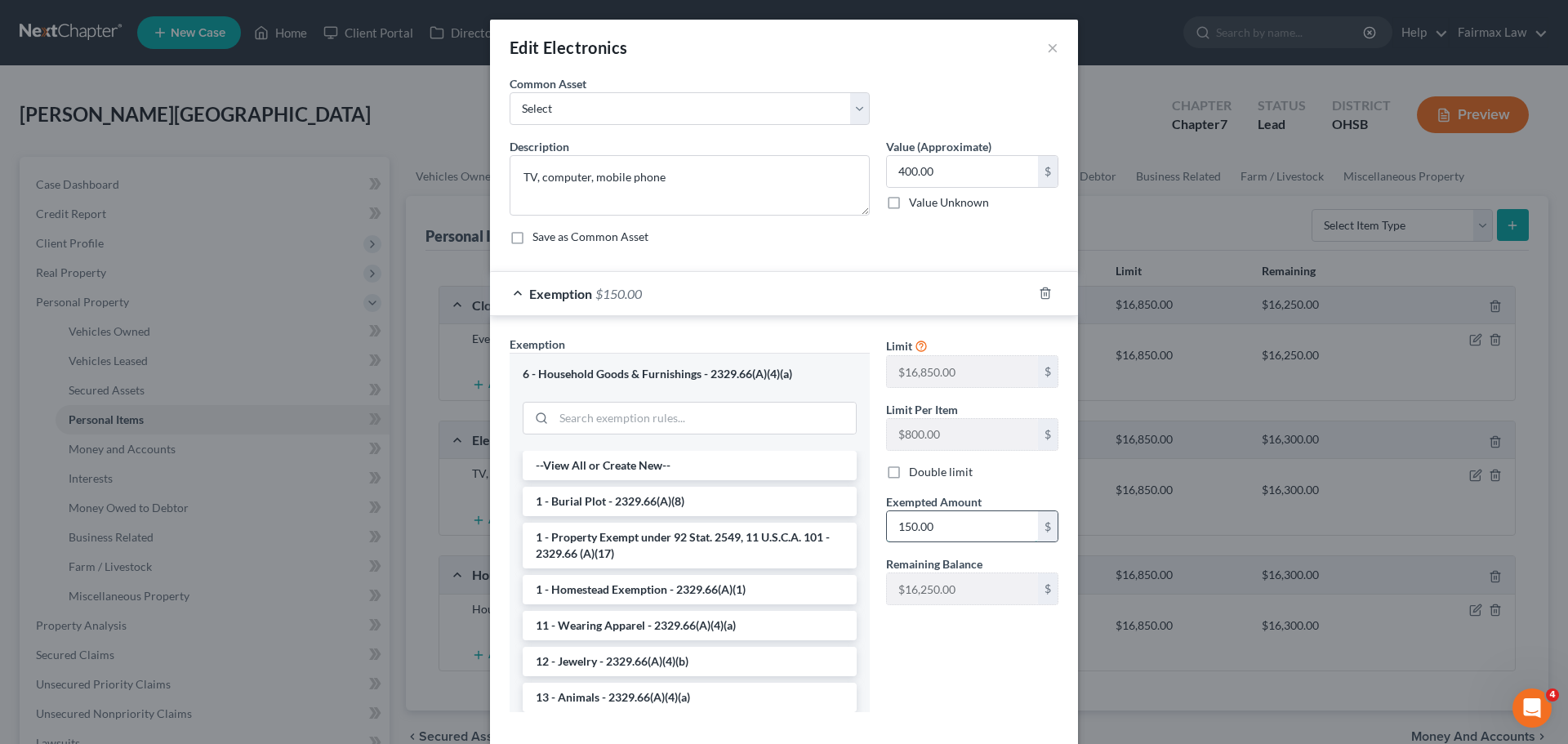
click at [892, 532] on input "150.00" at bounding box center [962, 526] width 151 height 31
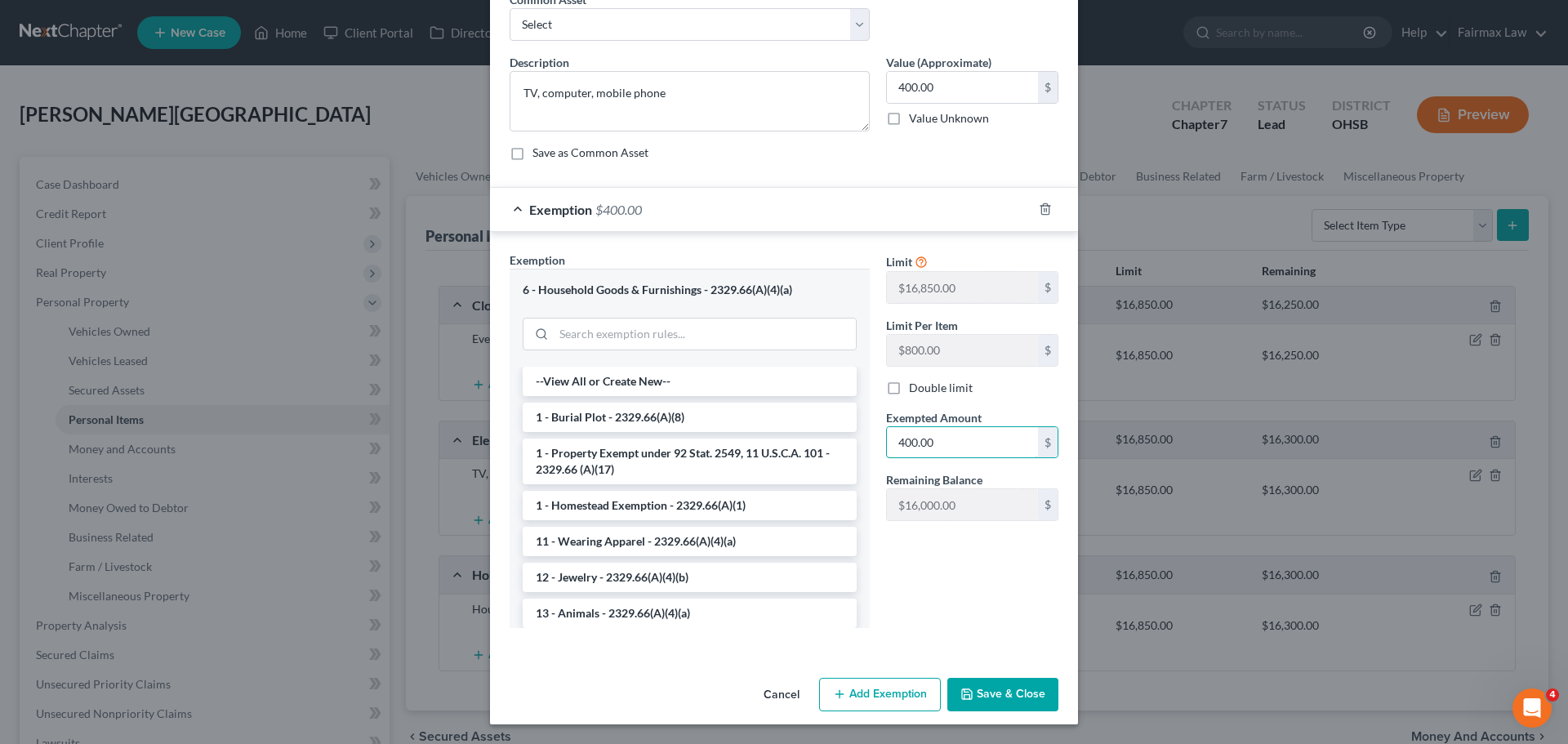
type input "400.00"
click at [1028, 685] on button "Save & Close" at bounding box center [1002, 695] width 111 height 35
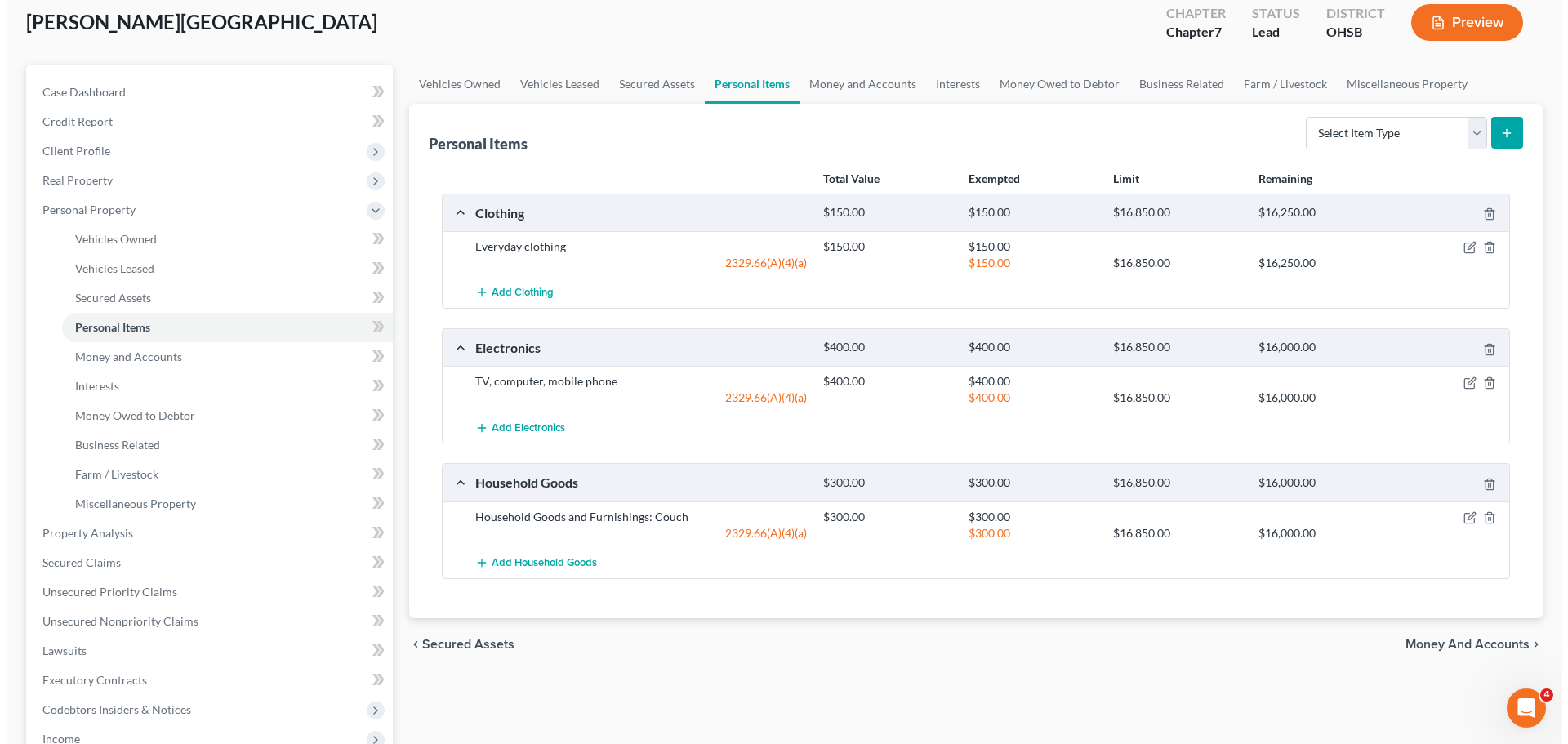
scroll to position [82, 0]
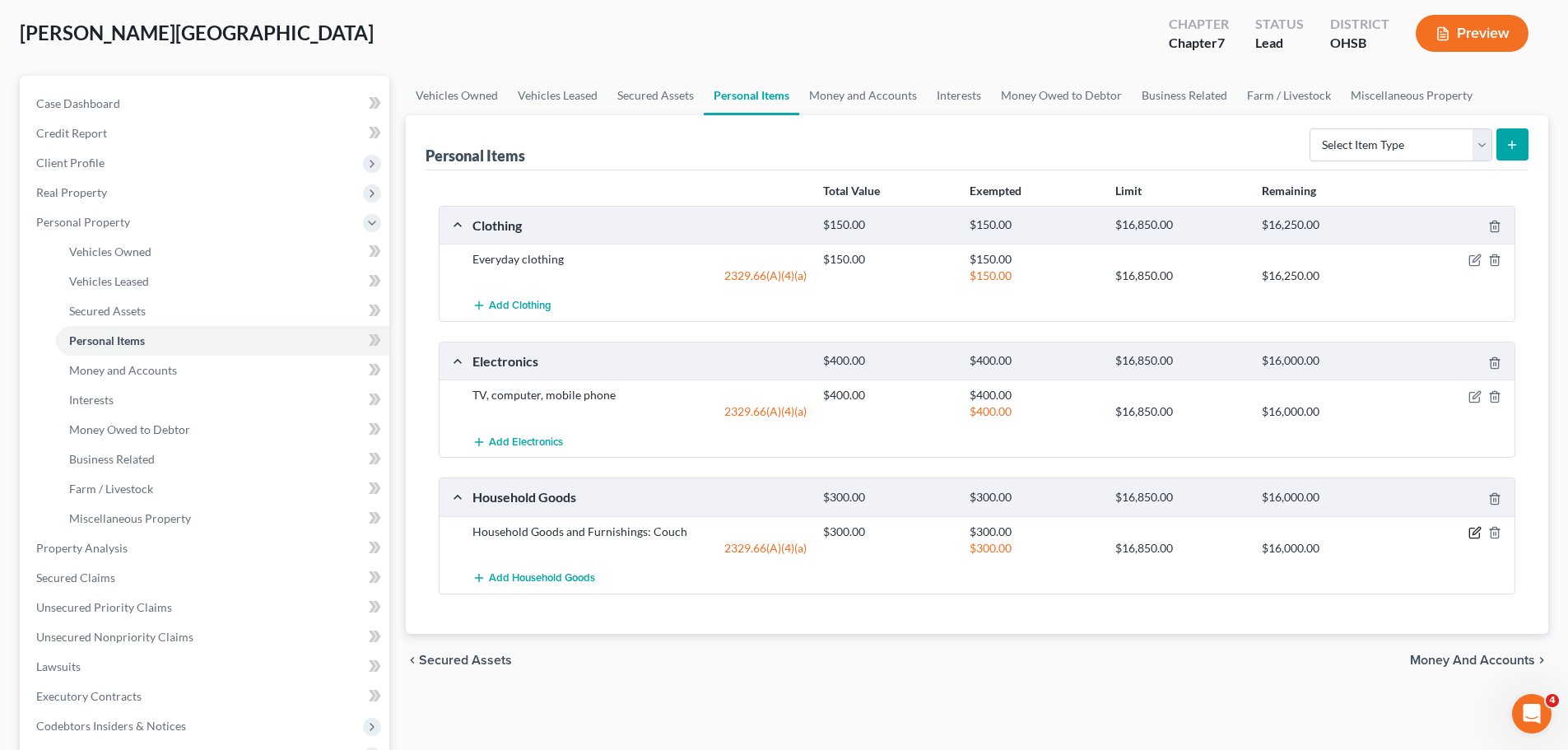
click at [1479, 538] on icon "button" at bounding box center [1474, 534] width 10 height 10
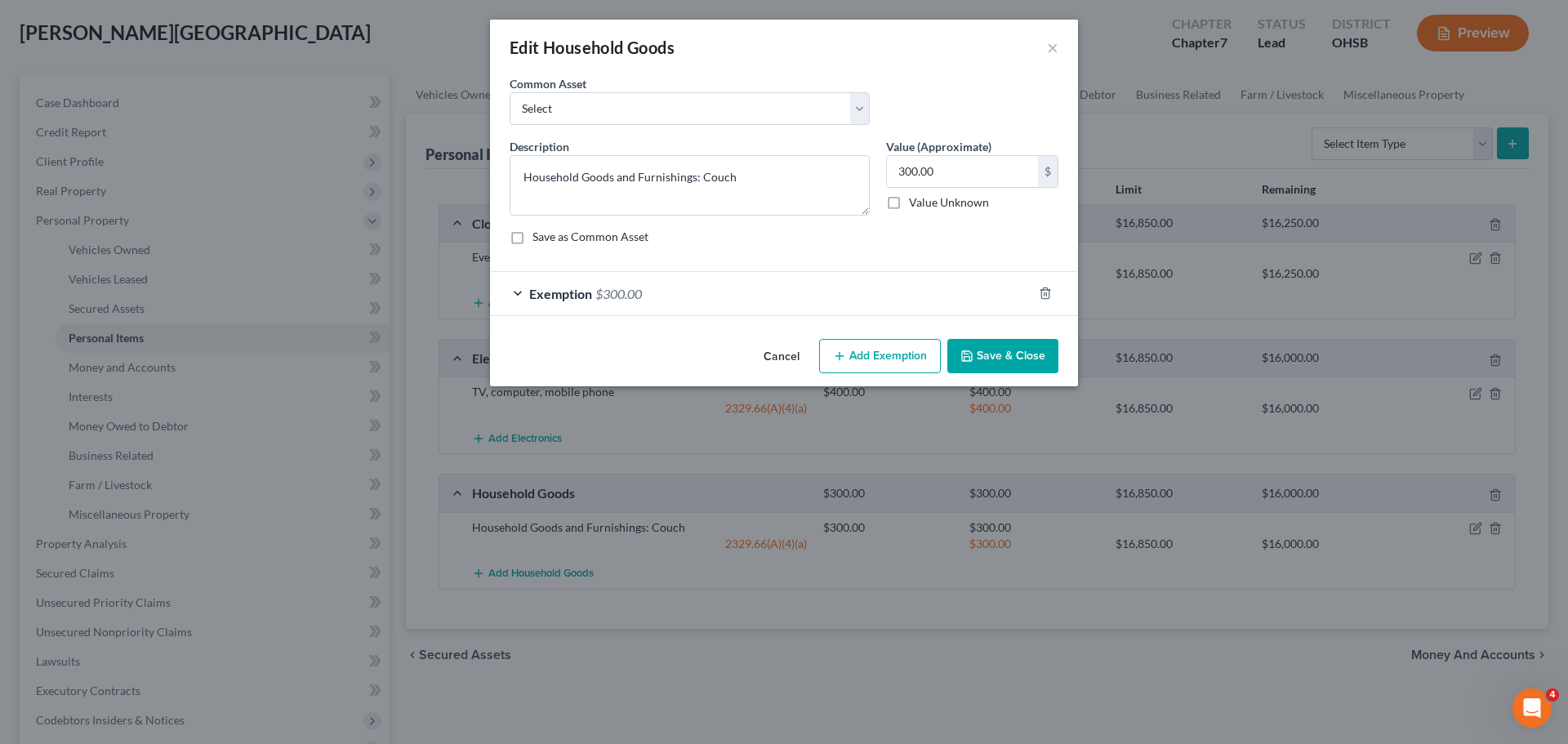
click at [610, 288] on span "$300.00" at bounding box center [619, 294] width 46 height 15
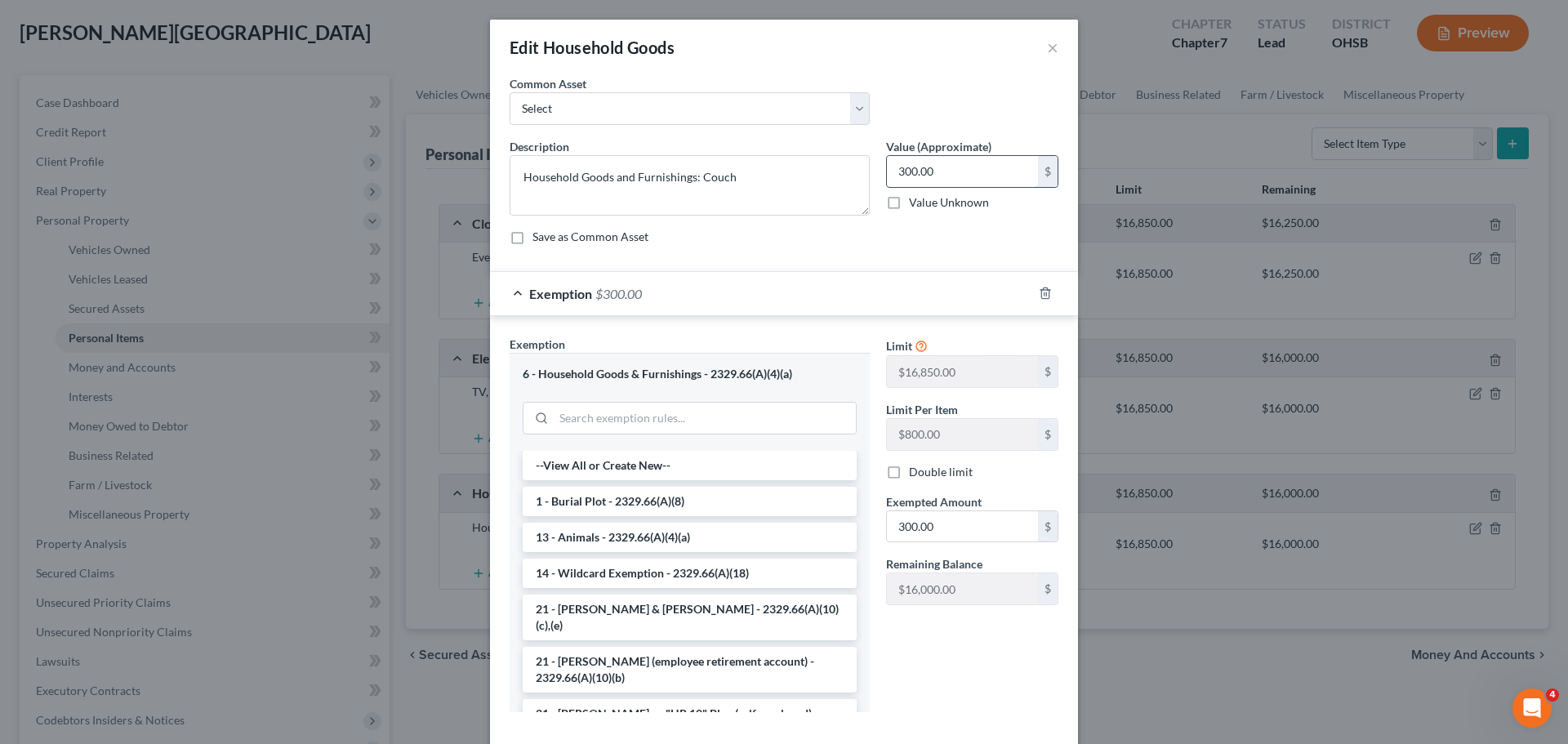
click at [937, 169] on input "300.00" at bounding box center [962, 171] width 151 height 31
type input "1,500.00"
click at [904, 525] on input "300.00" at bounding box center [962, 526] width 151 height 31
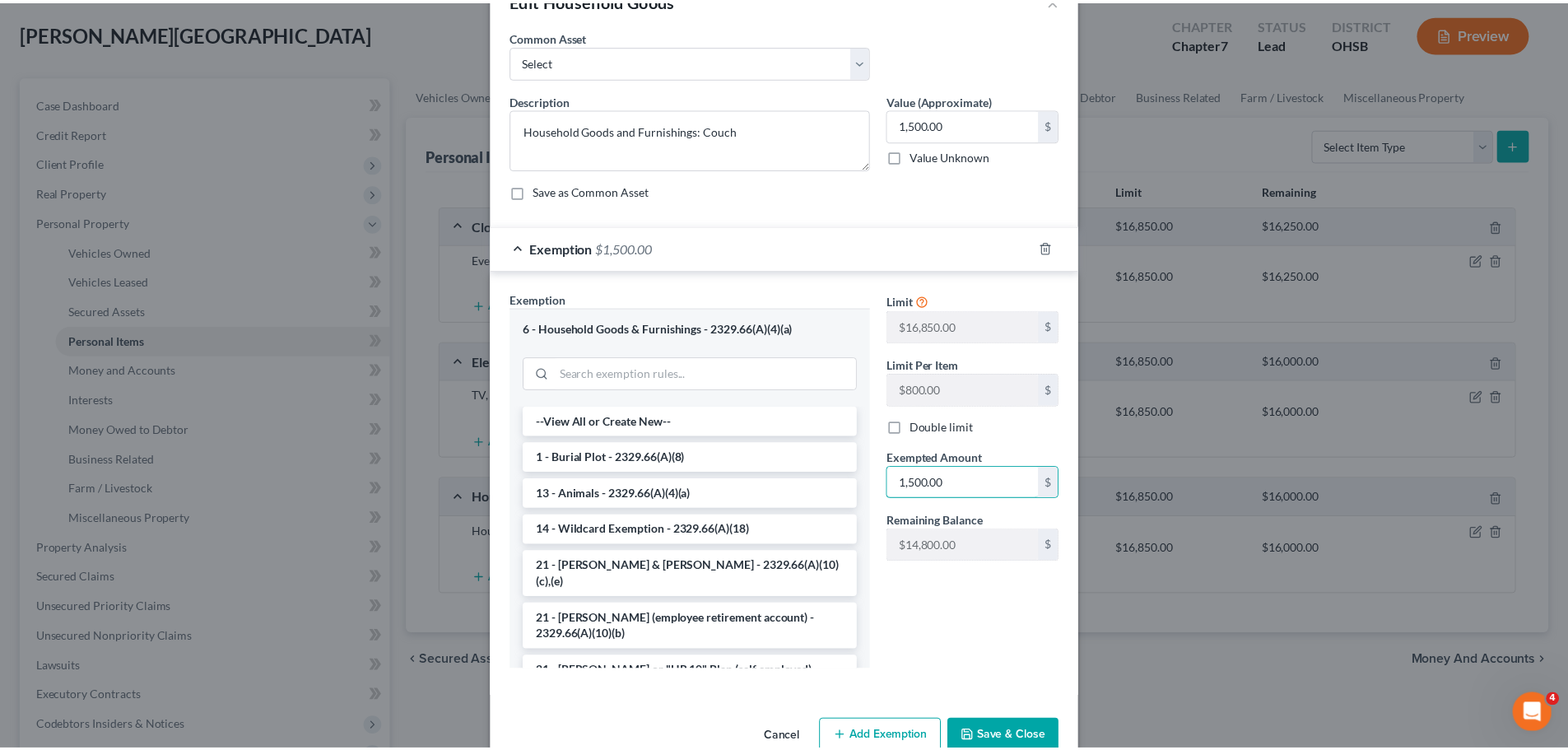
scroll to position [84, 0]
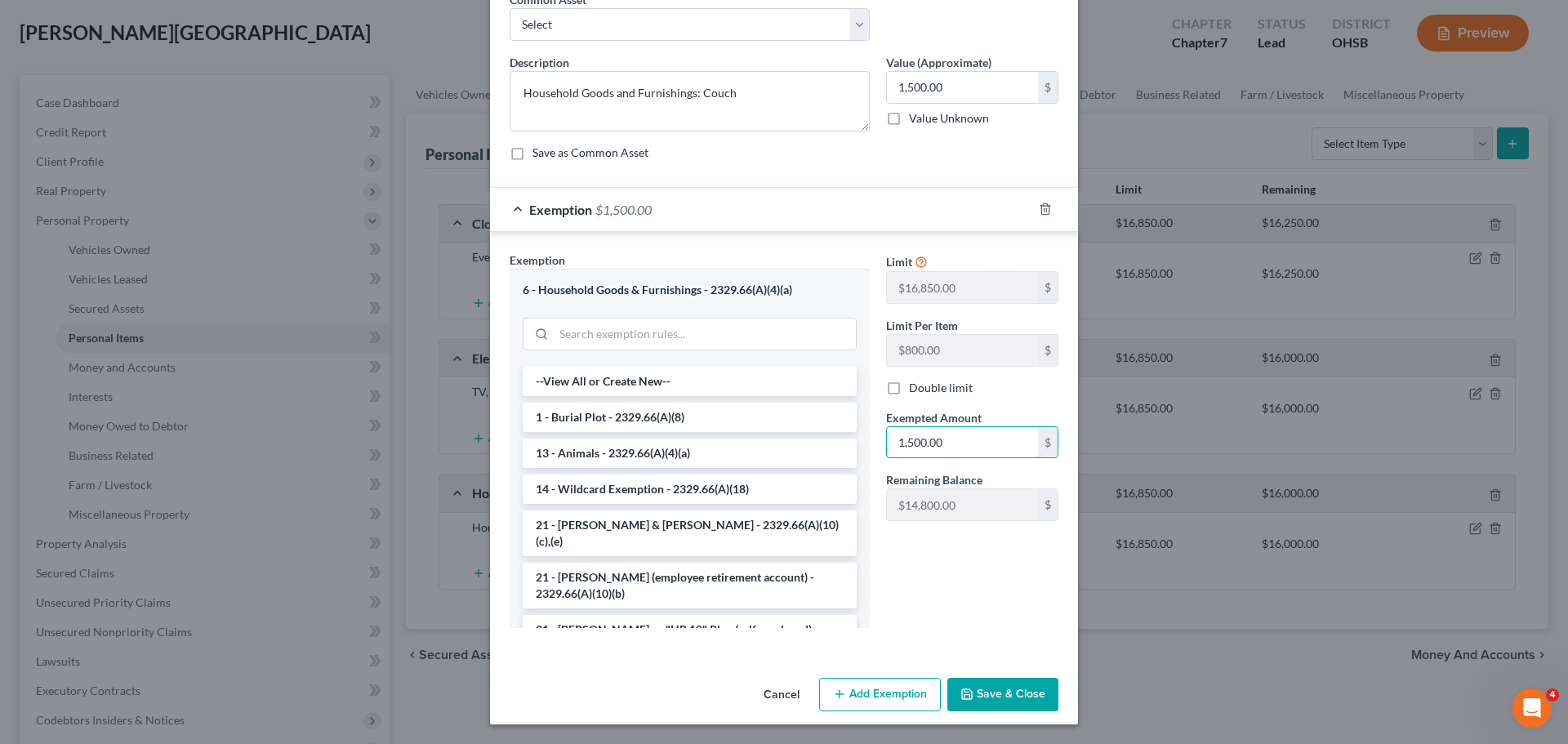
type input "1,500.00"
click at [1024, 692] on button "Save & Close" at bounding box center [1002, 695] width 111 height 35
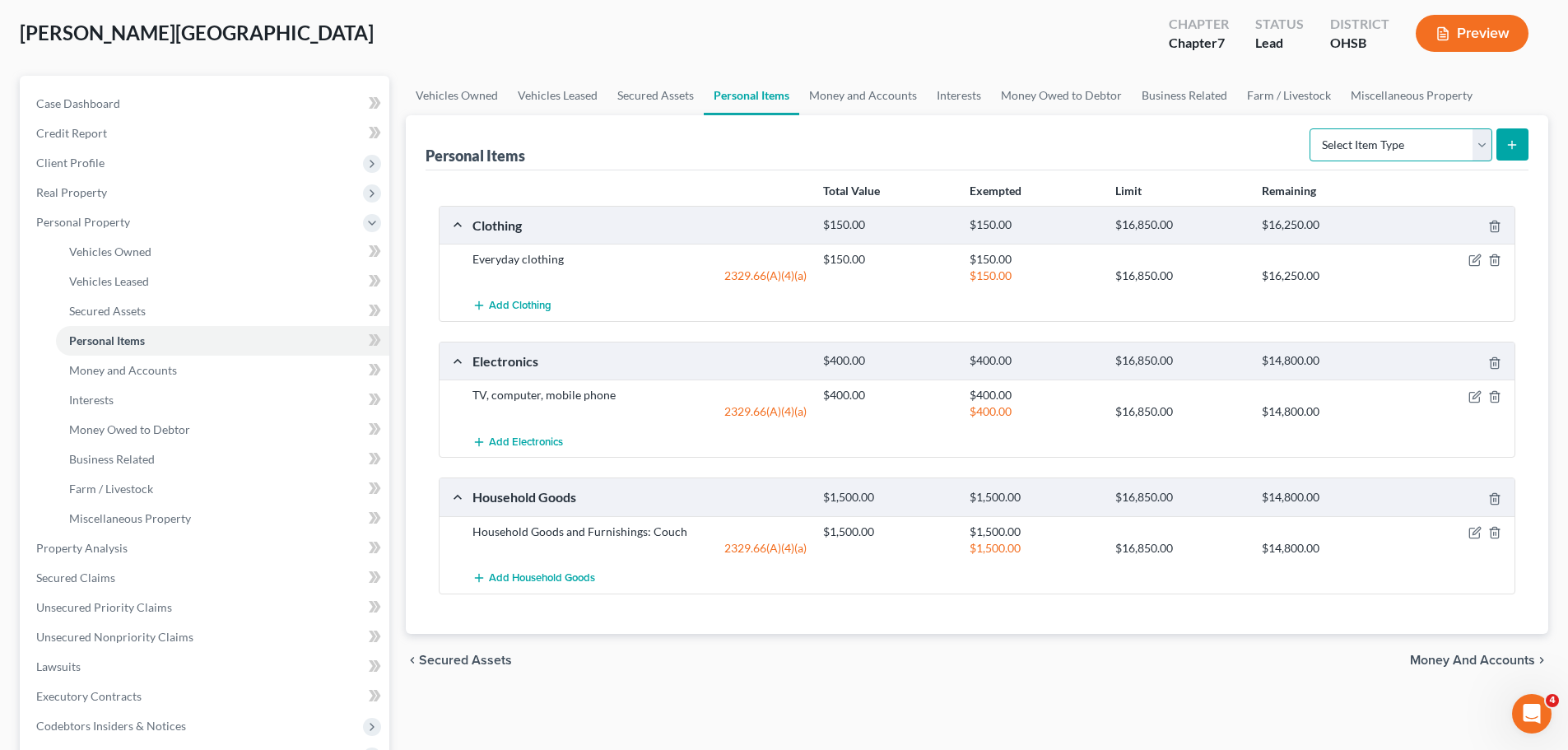
click at [1349, 154] on select "Select Item Type Clothing Collectibles Of Value Electronics Firearms Household …" at bounding box center [1400, 145] width 182 height 33
select select "jewelry"
click at [1311, 128] on select "Select Item Type Clothing Collectibles Of Value Electronics Firearms Household …" at bounding box center [1400, 145] width 182 height 33
click at [1512, 144] on line "submit" at bounding box center [1512, 145] width 0 height 8
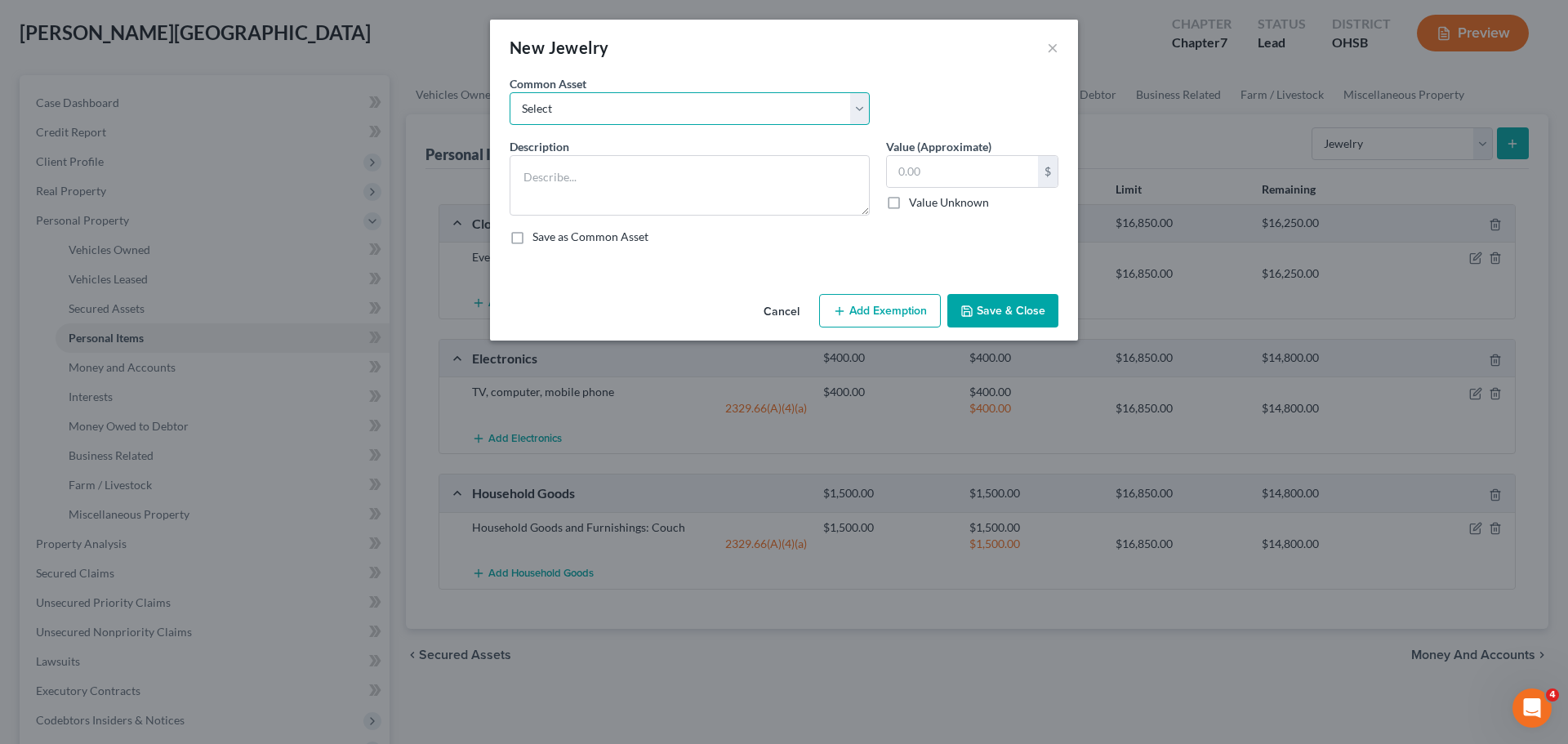
click at [834, 116] on select "Select Jewelry Wedding bands Costume Jewelry Watch Wedding ring and costume jew…" at bounding box center [690, 109] width 360 height 33
select select "1"
click at [510, 92] on select "Select Jewelry Wedding bands Costume Jewelry Watch Wedding ring and costume jew…" at bounding box center [690, 109] width 360 height 33
type textarea "Wedding bands"
click at [949, 180] on input "3,500.00" at bounding box center [962, 171] width 151 height 31
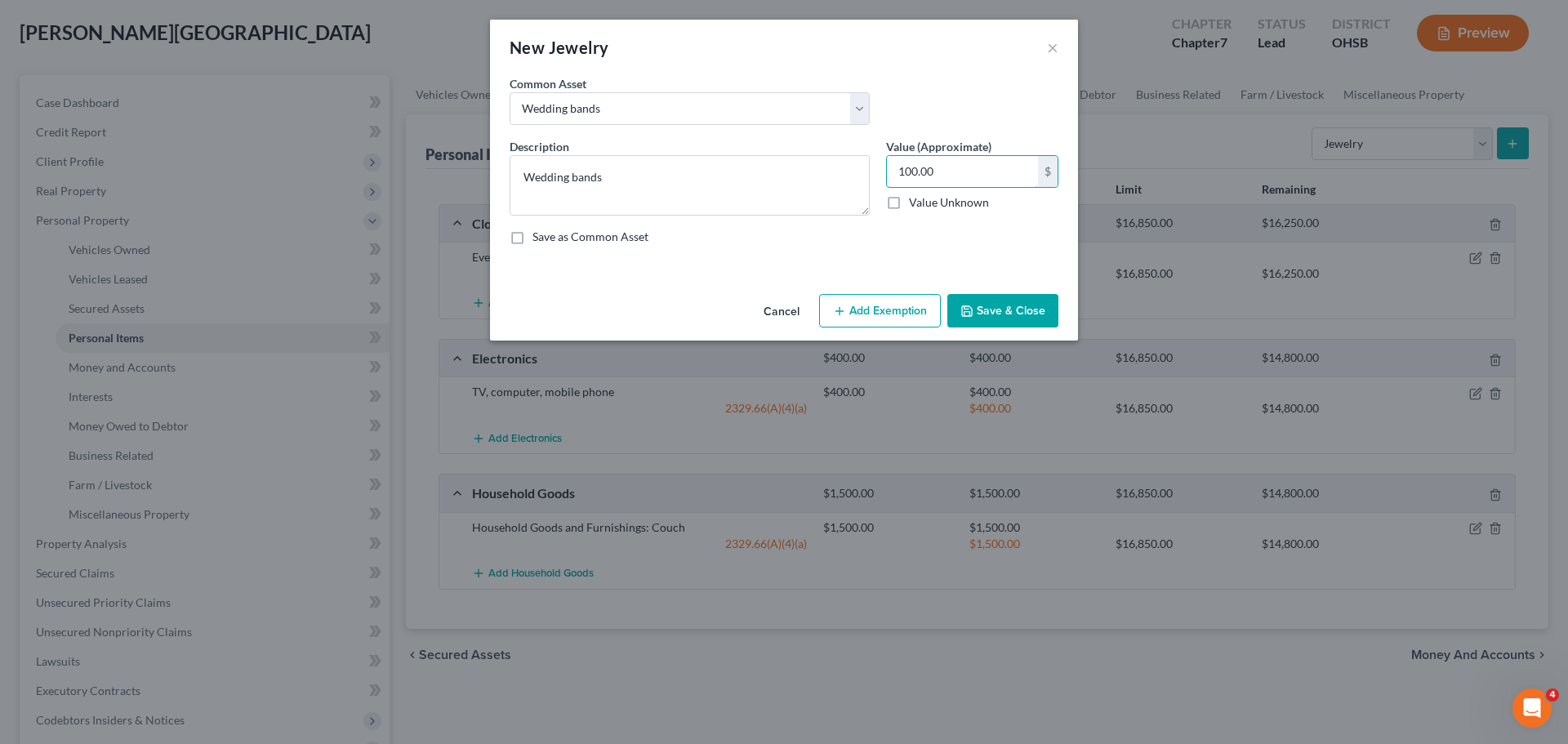
type input "100.00"
click at [831, 305] on button "Add Exemption" at bounding box center [879, 312] width 121 height 35
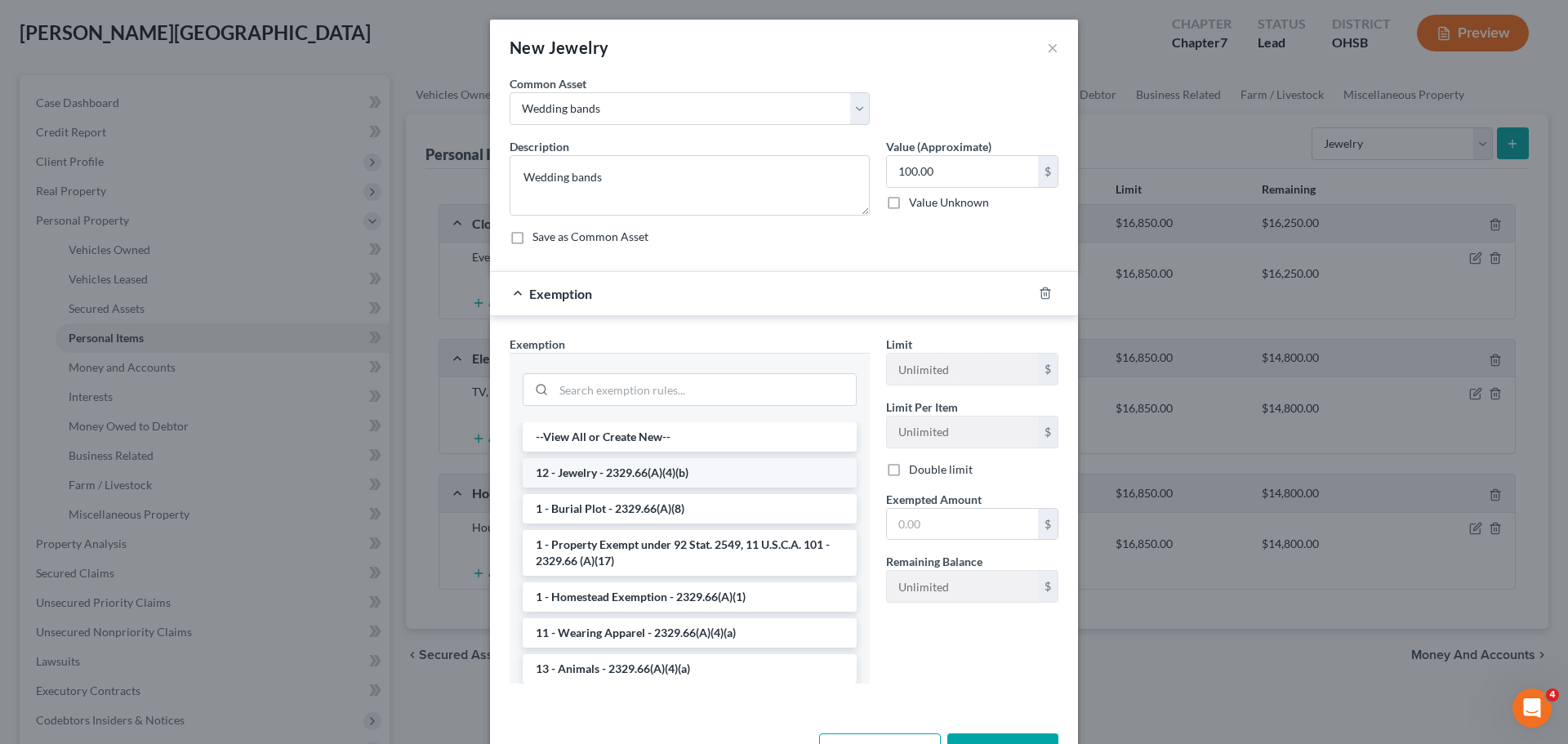
click at [655, 470] on li "12 - Jewelry - 2329.66(A)(4)(b)" at bounding box center [689, 473] width 334 height 30
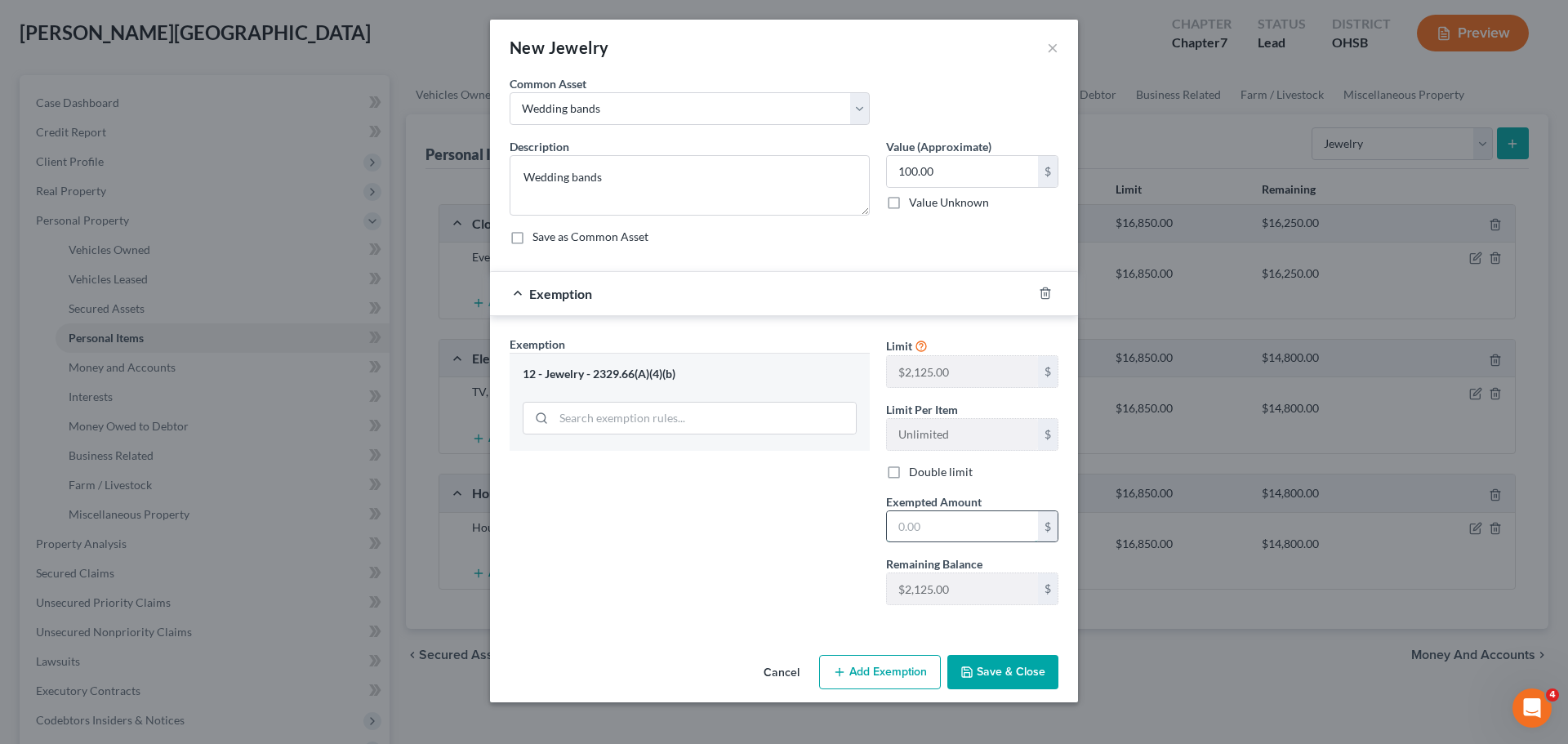
click at [918, 525] on input "text" at bounding box center [962, 526] width 151 height 31
type input "100.00"
click at [1000, 666] on button "Save & Close" at bounding box center [1002, 673] width 111 height 35
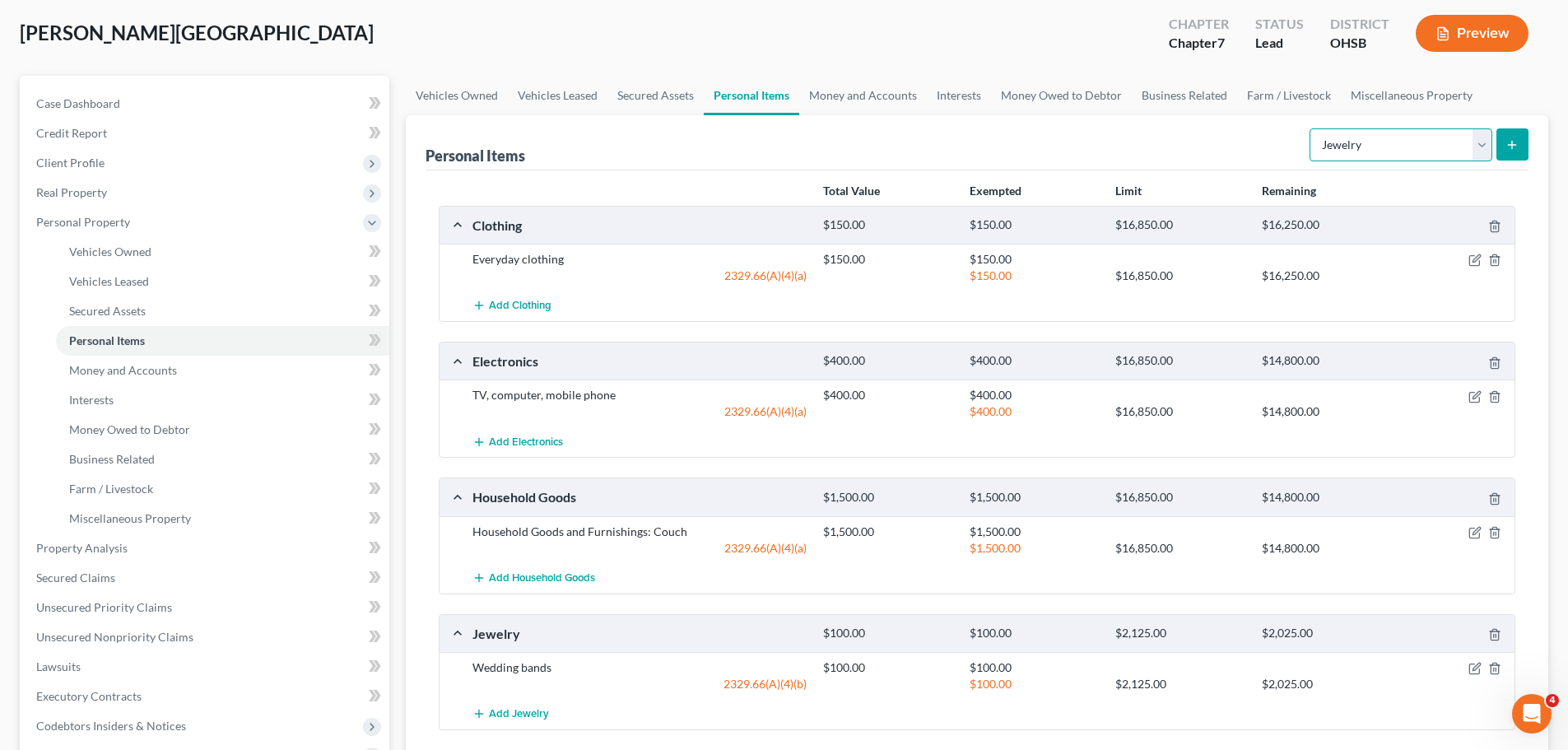
click at [1348, 151] on select "Select Item Type Clothing Collectibles Of Value Electronics Firearms Household …" at bounding box center [1400, 145] width 182 height 33
drag, startPoint x: 1077, startPoint y: 146, endPoint x: 1068, endPoint y: 145, distance: 9.1
click at [1077, 146] on div "Personal Items Select Item Type Clothing Collectibles Of Value Electronics Fire…" at bounding box center [976, 143] width 1103 height 55
click at [861, 90] on link "Money and Accounts" at bounding box center [863, 95] width 128 height 40
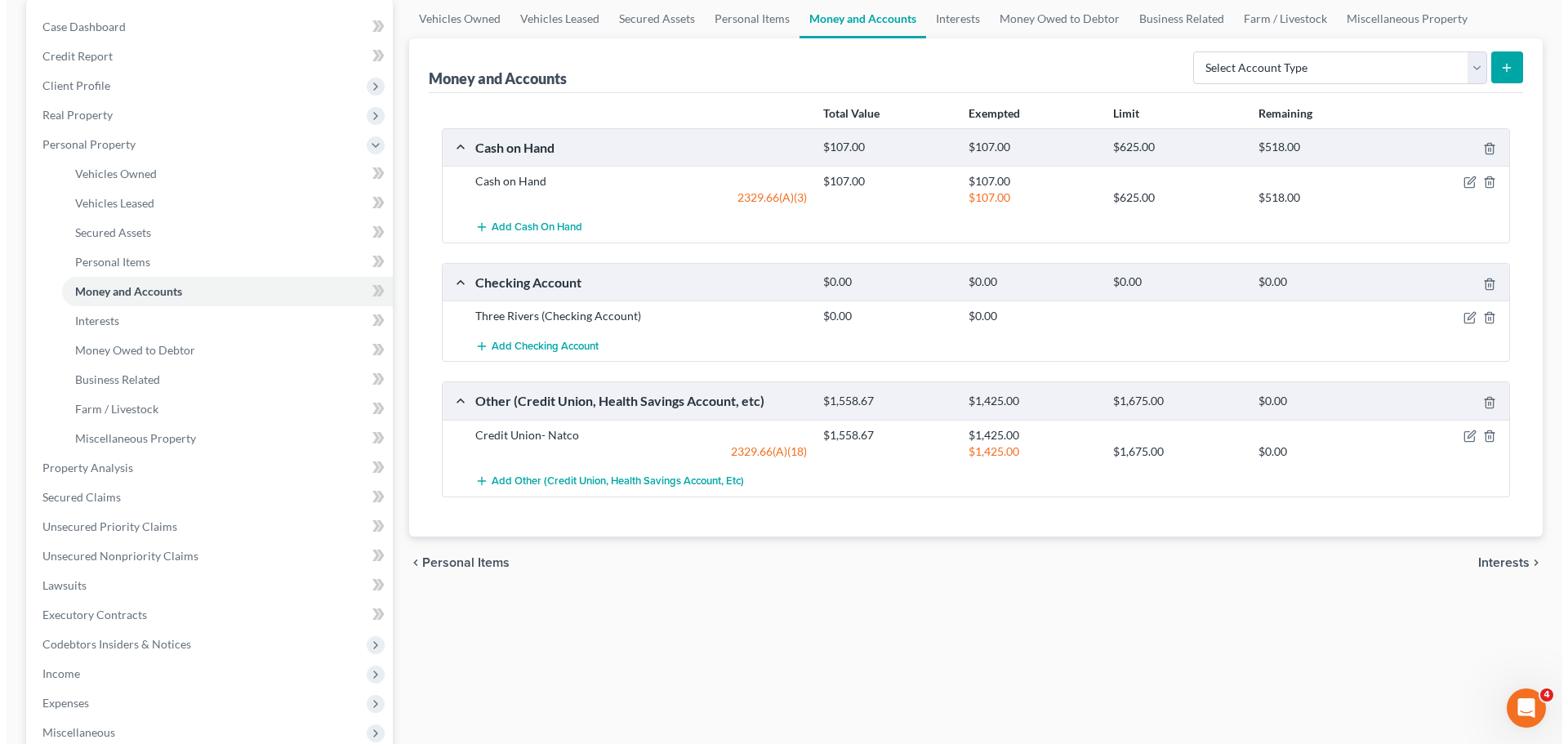
scroll to position [164, 0]
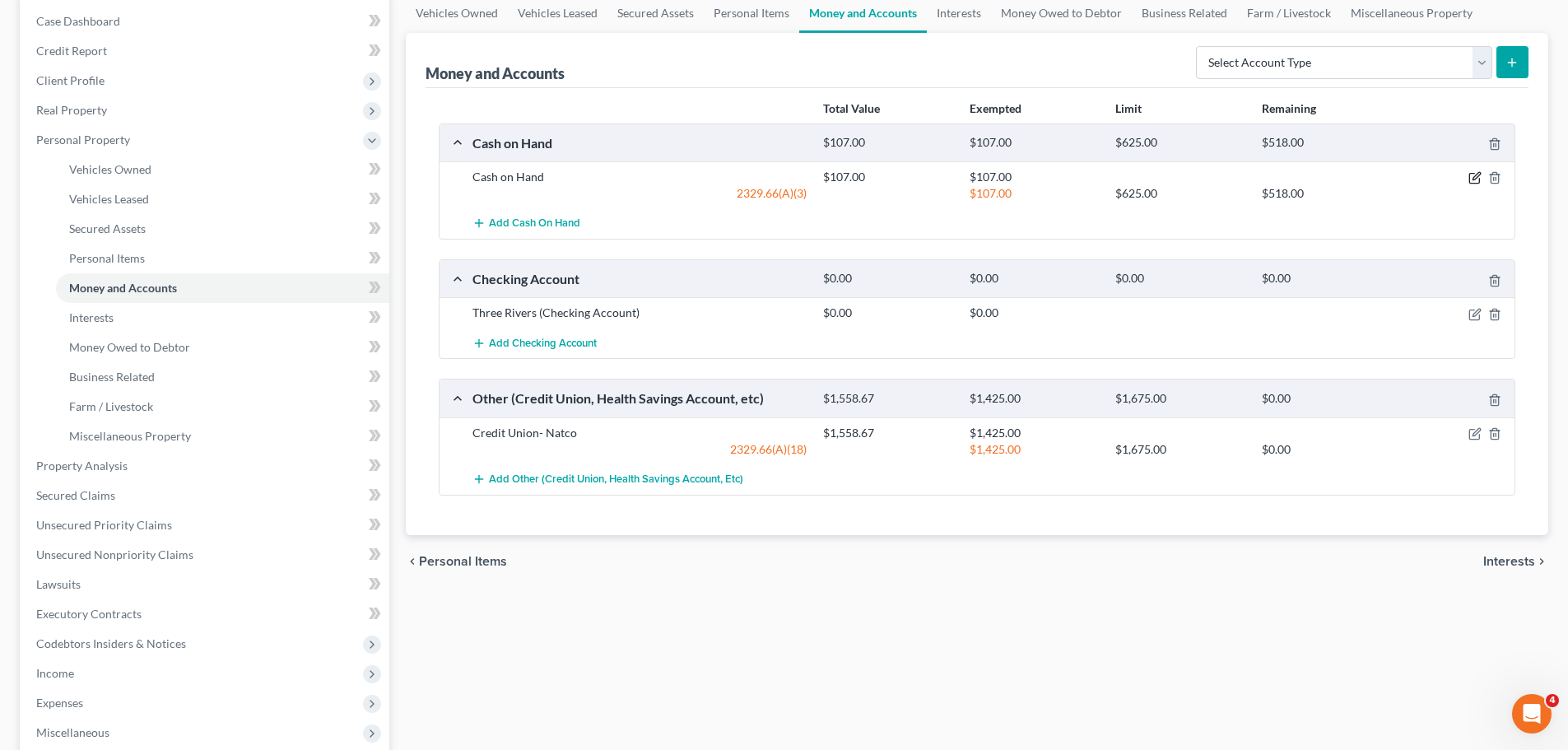
click at [1478, 172] on icon "button" at bounding box center [1475, 179] width 14 height 14
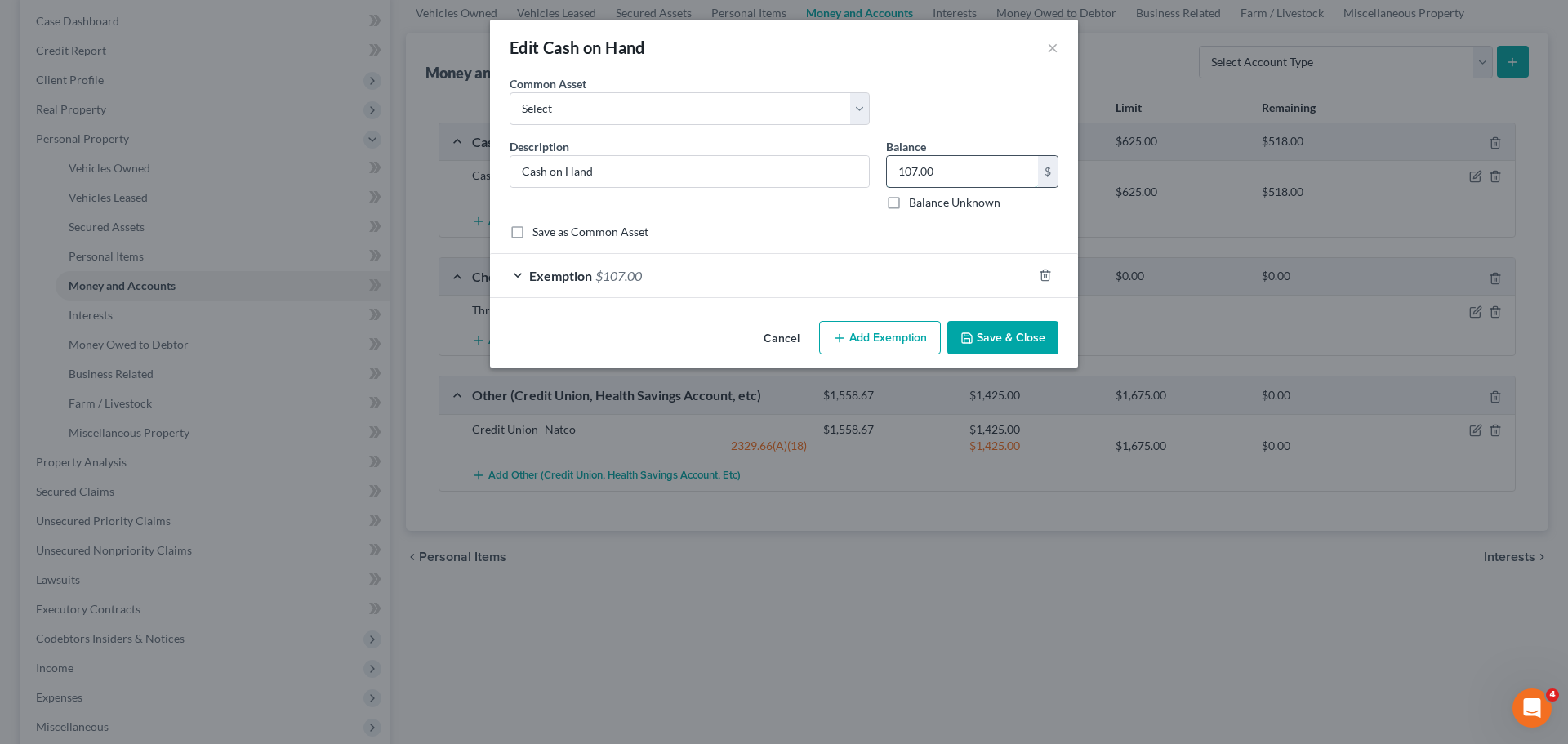
click at [896, 174] on input "107.00" at bounding box center [962, 171] width 151 height 31
type input "6.00"
click at [645, 273] on div "Exemption $107.00" at bounding box center [761, 275] width 543 height 43
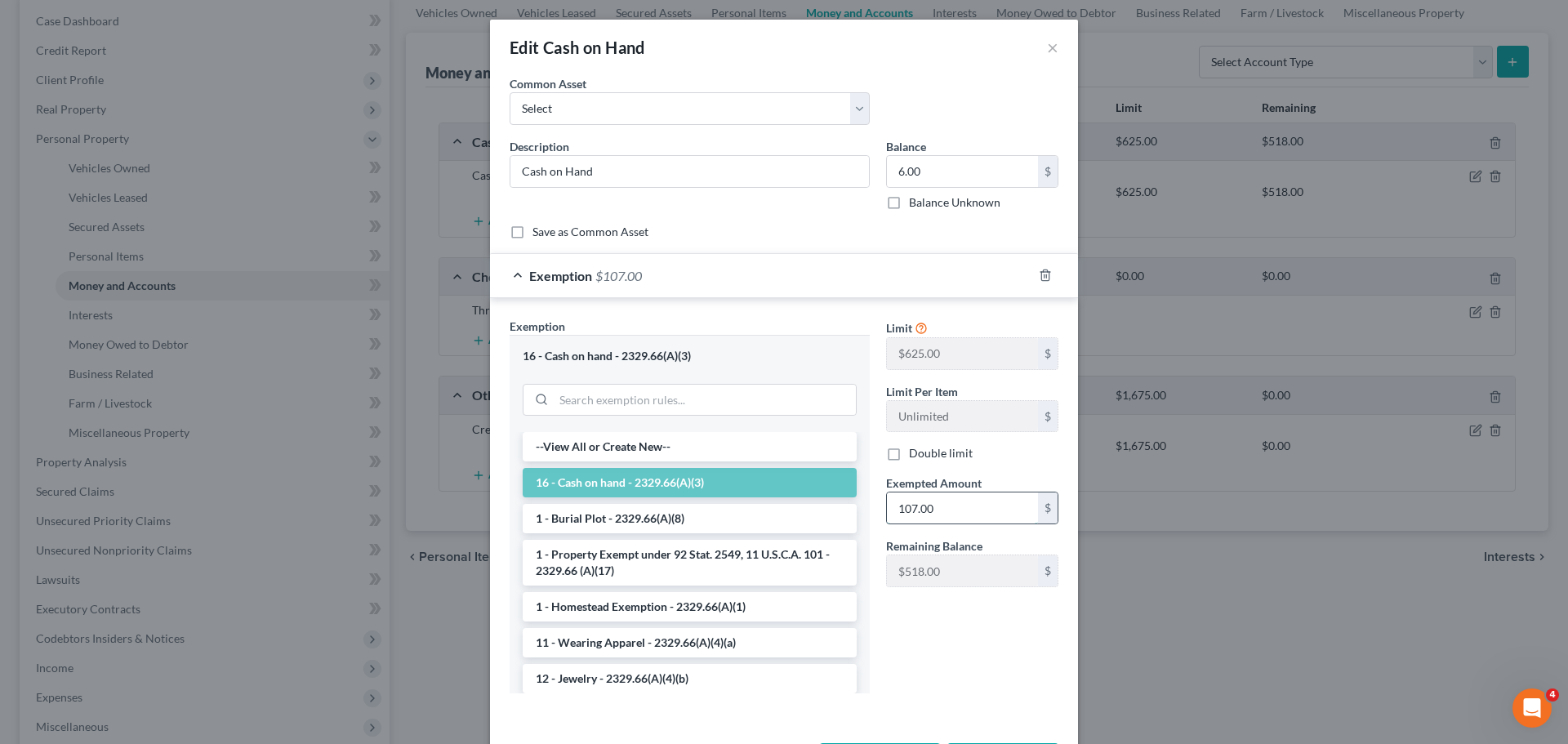
click at [906, 504] on input "107.00" at bounding box center [962, 508] width 151 height 31
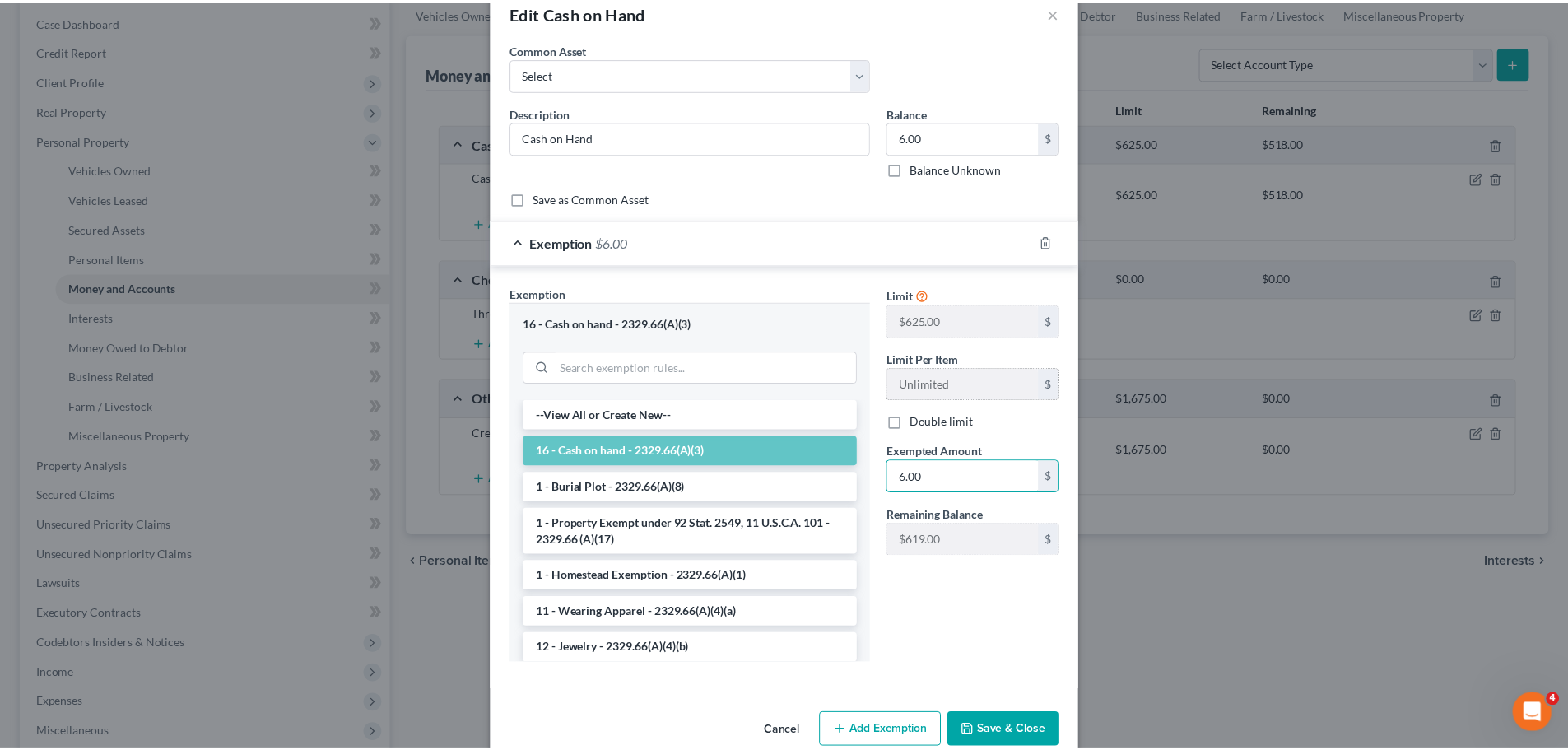
scroll to position [67, 0]
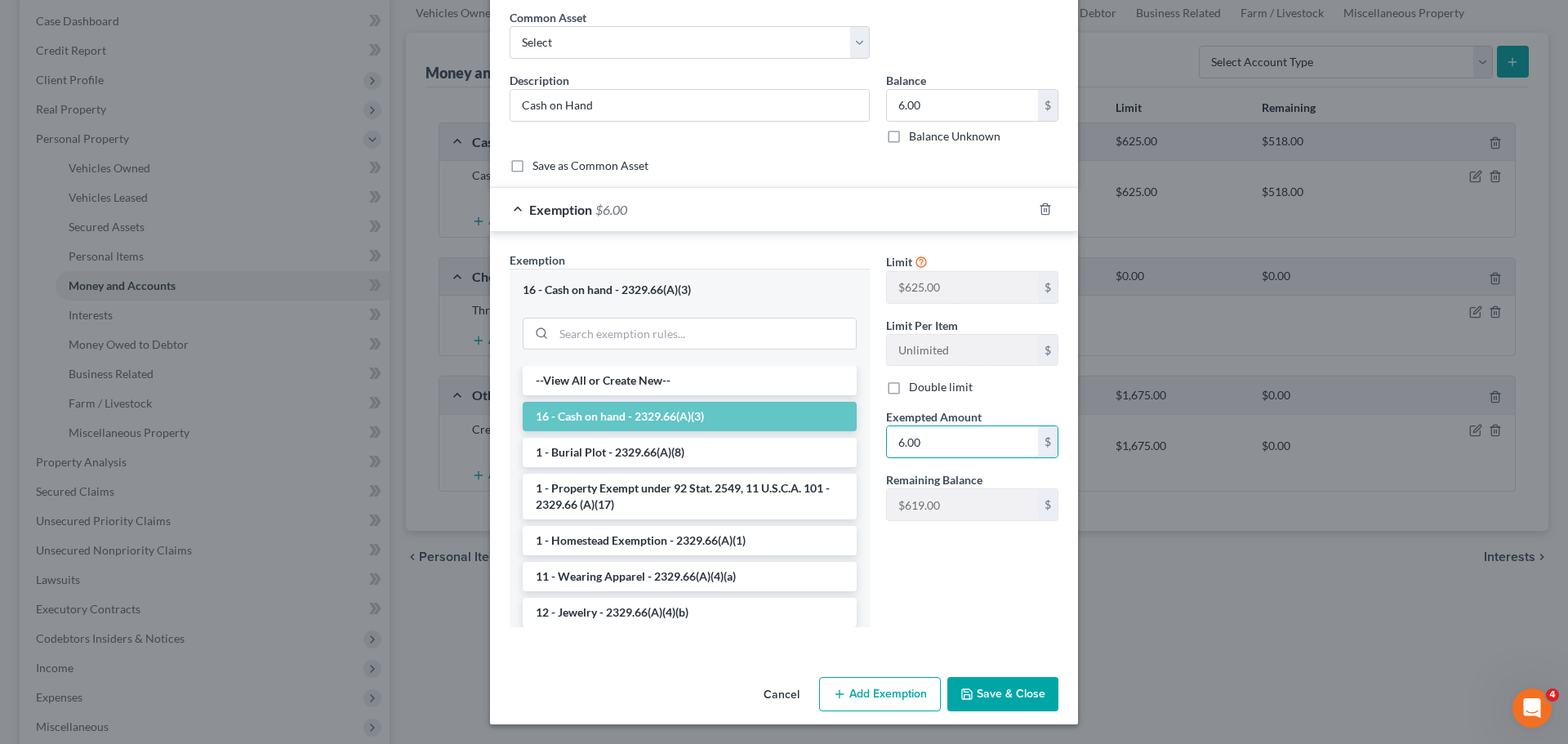
type input "6.00"
click at [975, 686] on button "Save & Close" at bounding box center [1002, 695] width 111 height 35
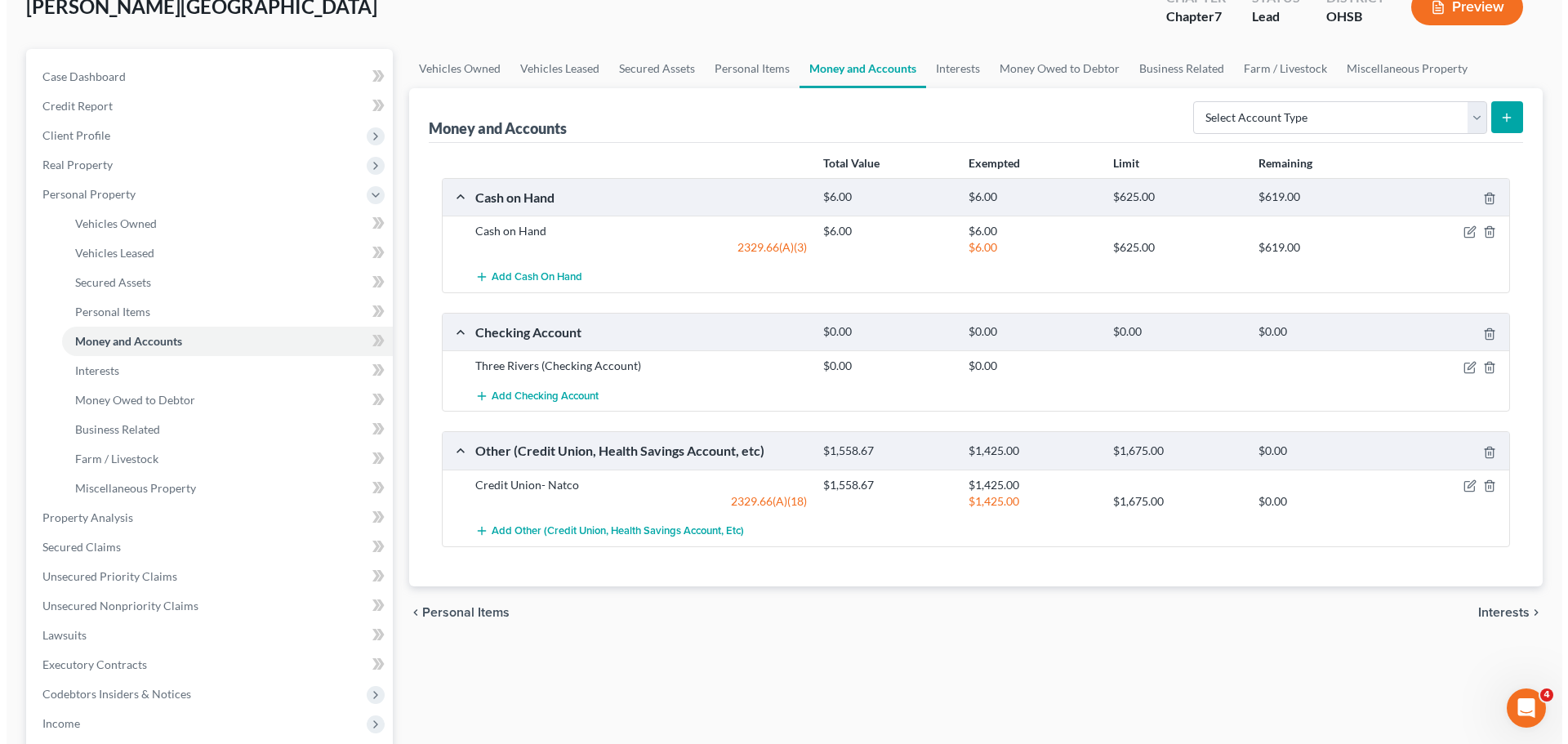
scroll to position [82, 0]
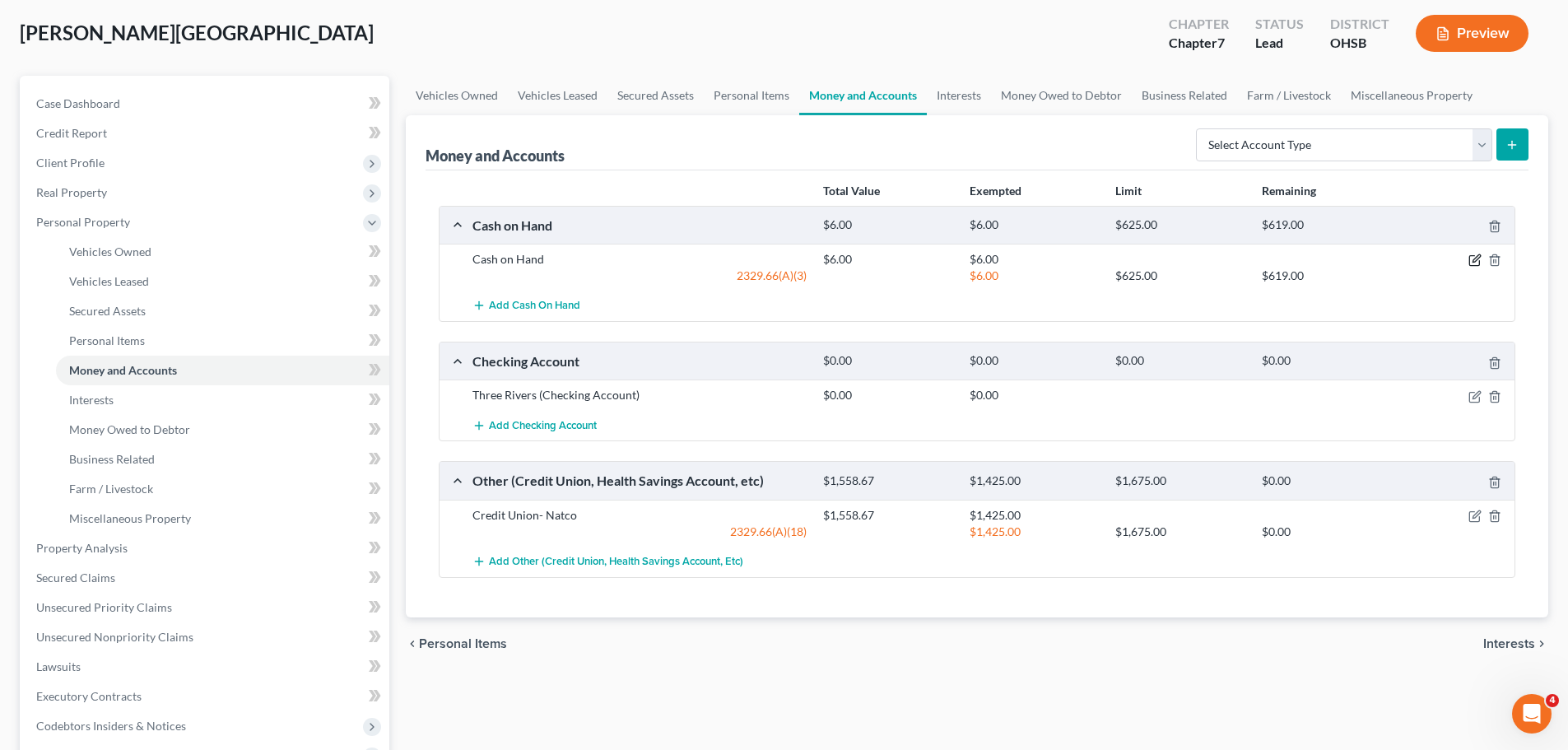
click at [1478, 261] on icon "button" at bounding box center [1475, 260] width 14 height 14
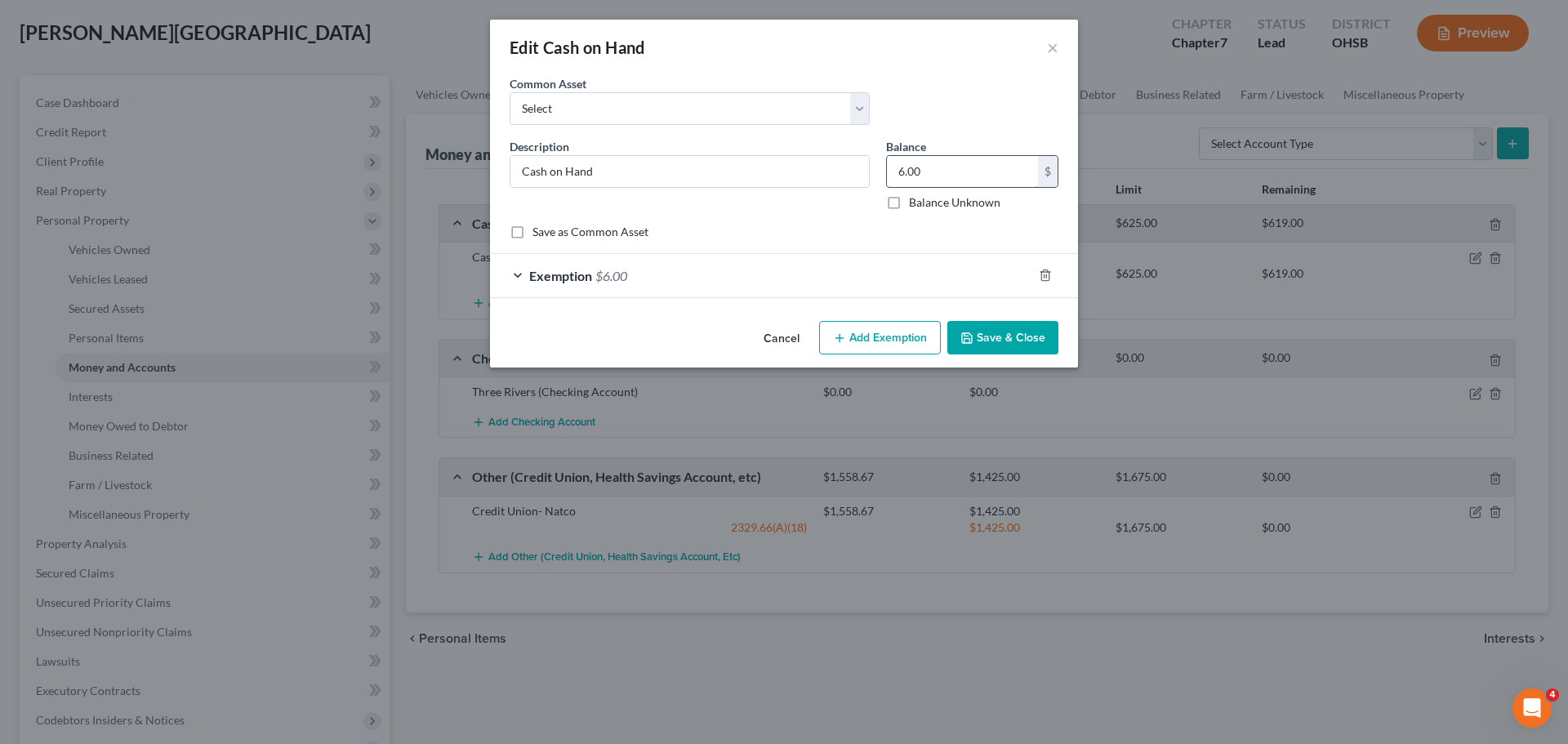
click at [900, 178] on input "6.00" at bounding box center [962, 171] width 151 height 31
type input "30.00"
click at [604, 278] on span "$6.00" at bounding box center [611, 275] width 32 height 15
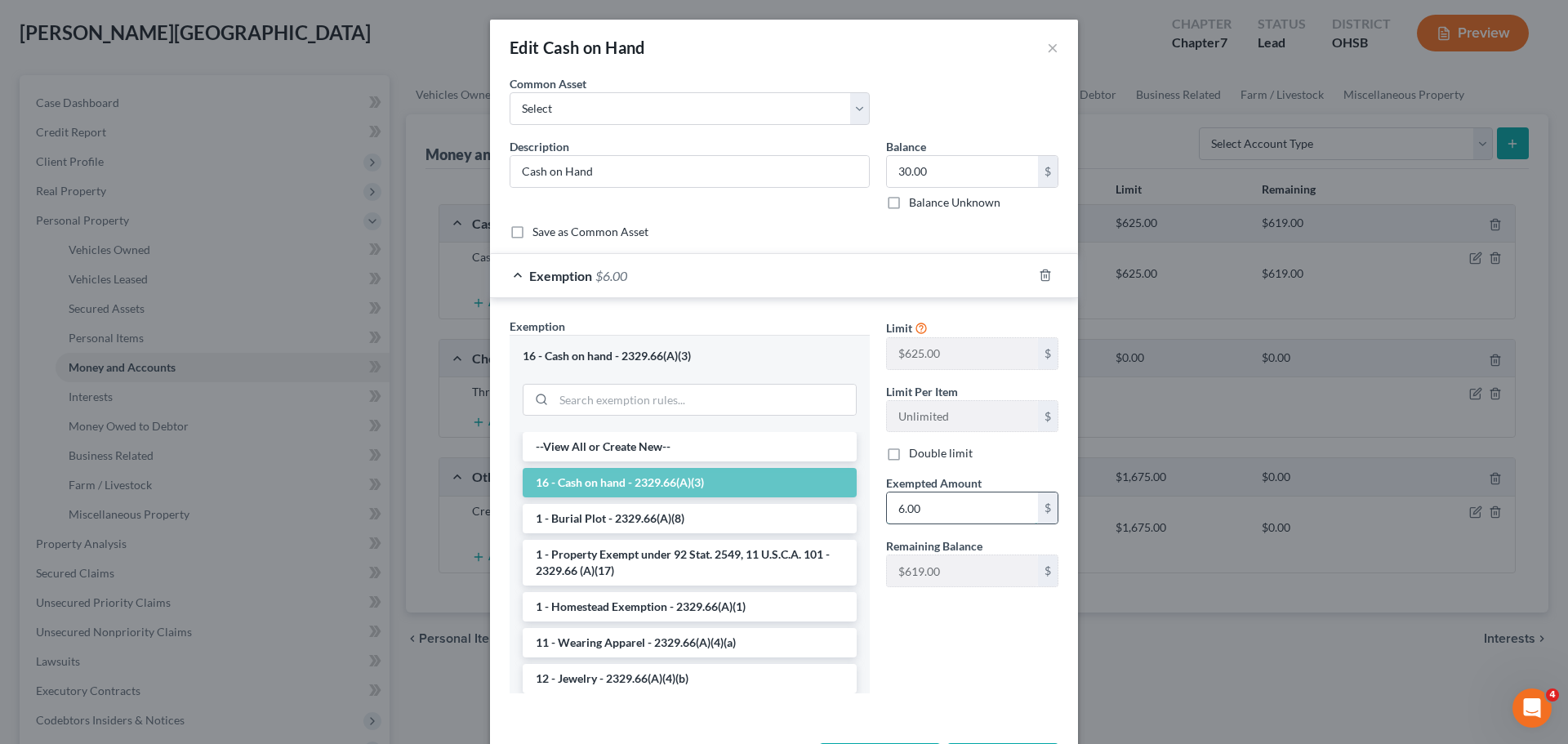
click at [921, 502] on input "6.00" at bounding box center [962, 508] width 151 height 31
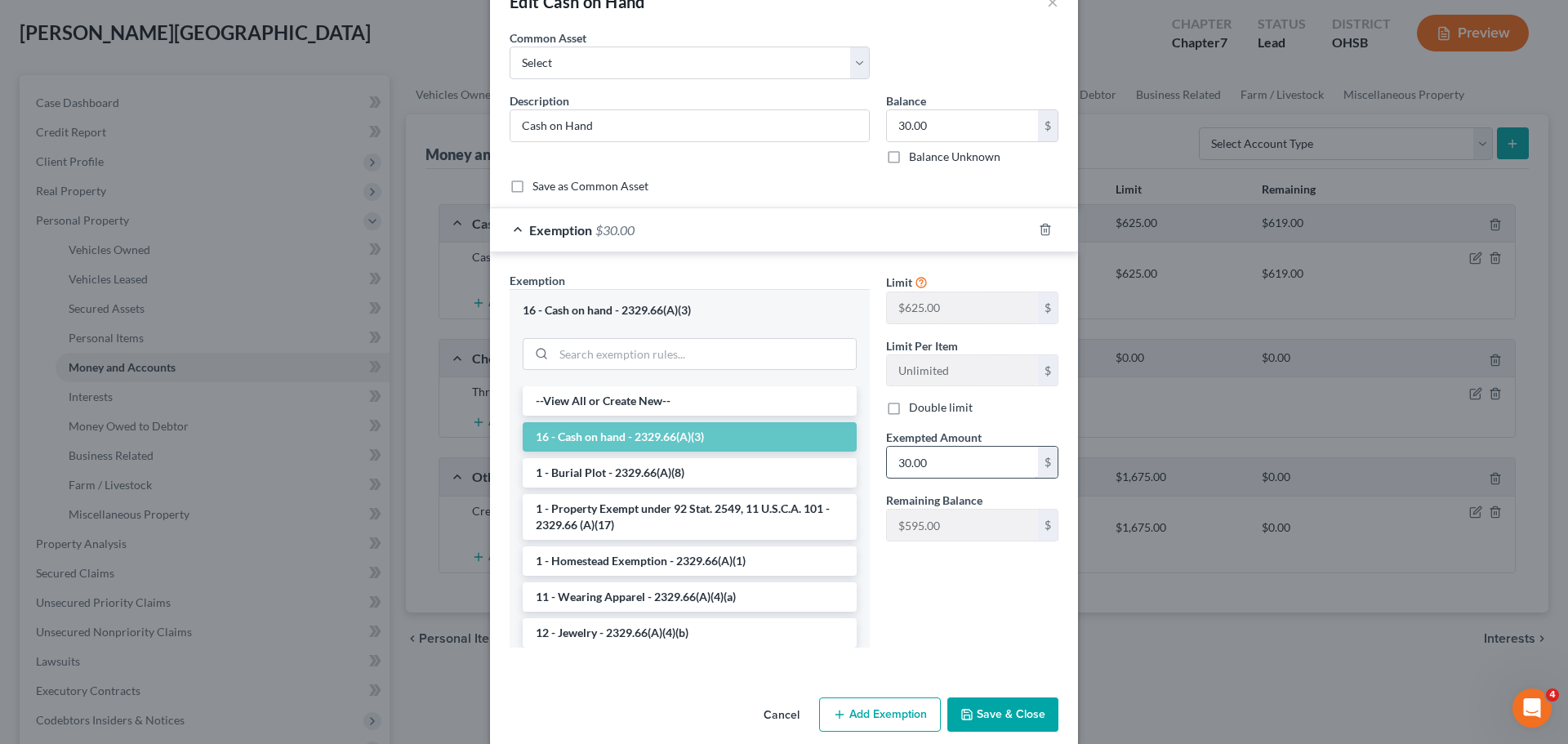
scroll to position [66, 0]
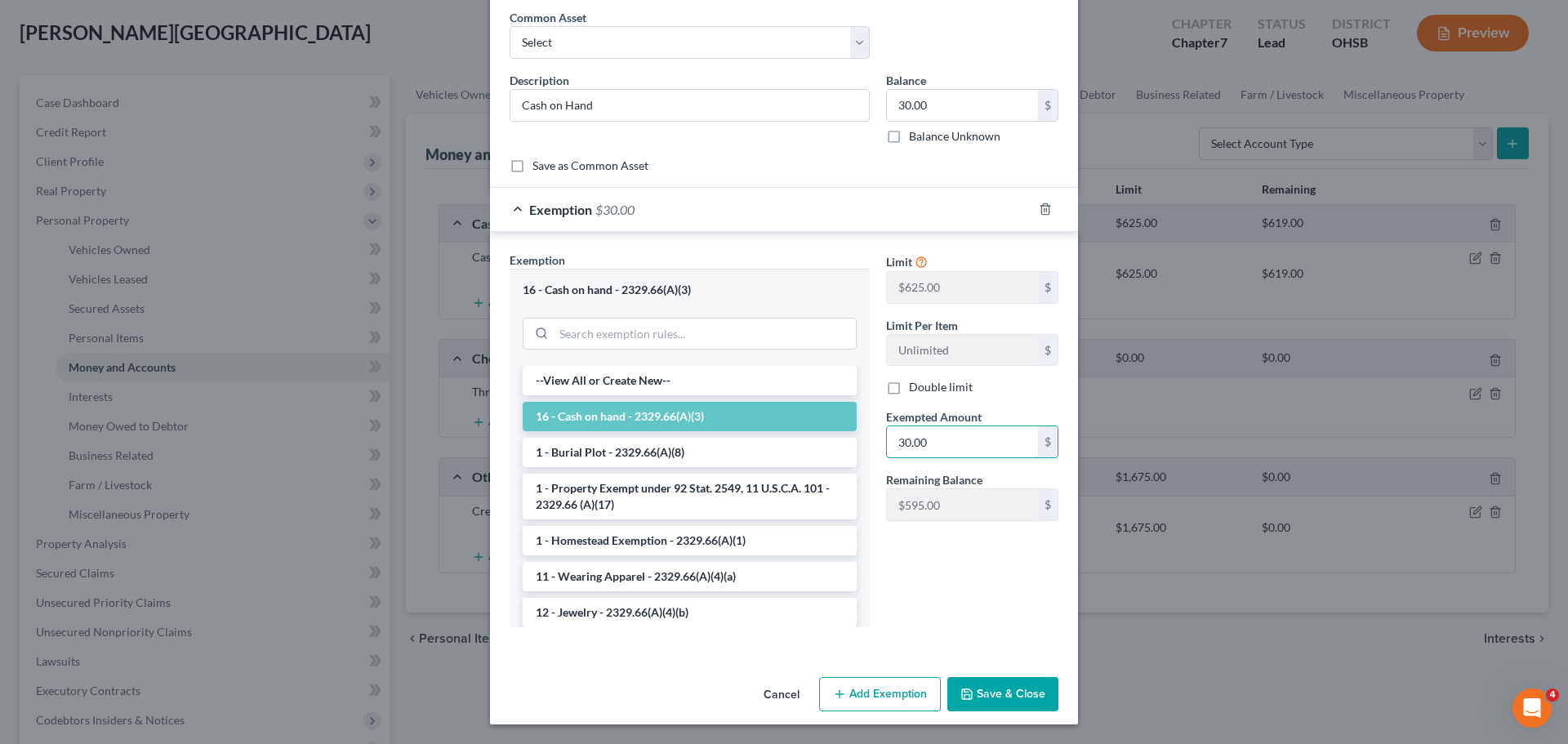
type input "30.00"
click at [1004, 691] on button "Save & Close" at bounding box center [1002, 695] width 111 height 35
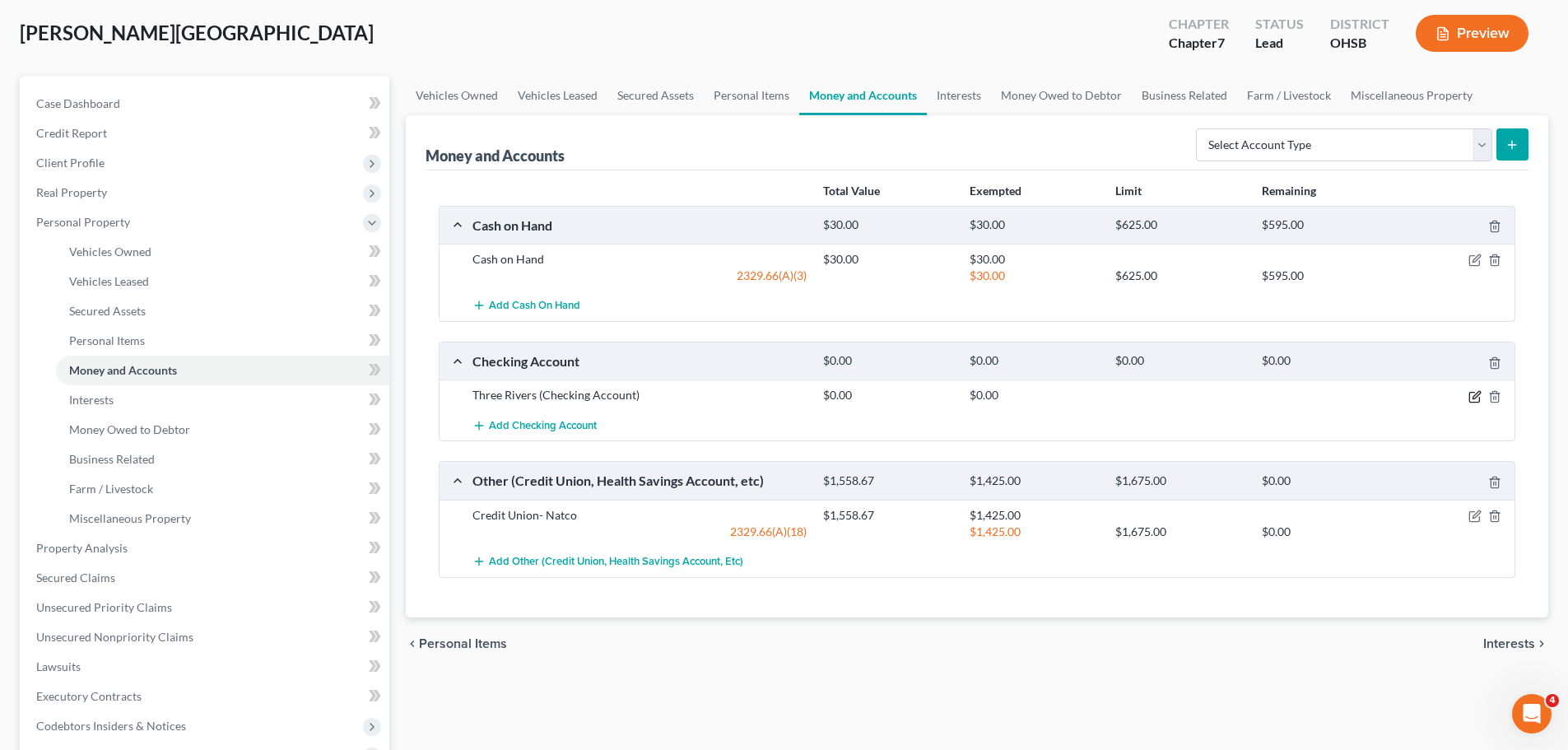
click at [1472, 397] on icon "button" at bounding box center [1475, 397] width 14 height 14
select select "15"
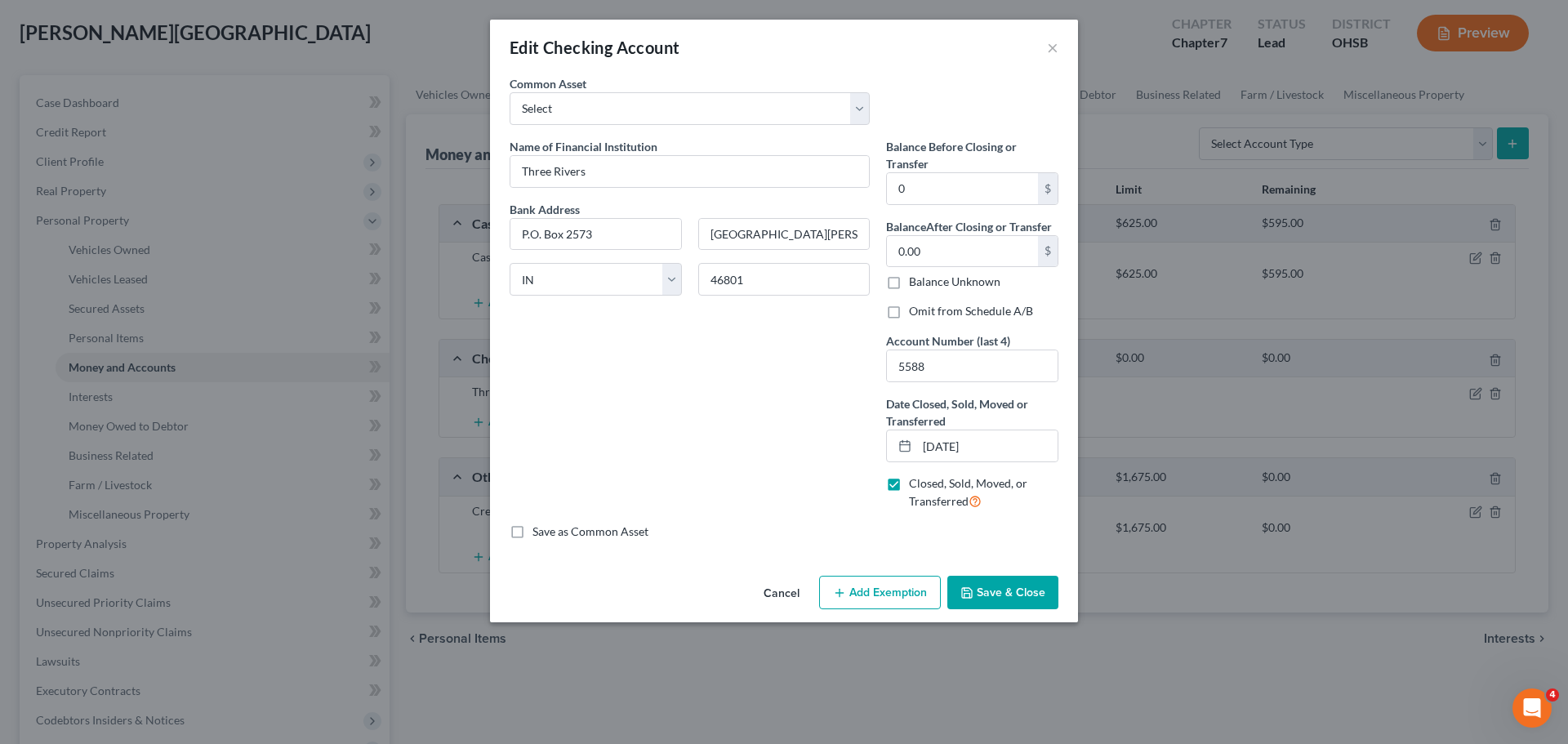
click at [909, 484] on label "Closed, Sold, Moved, or Transferred" at bounding box center [983, 493] width 149 height 35
click at [915, 484] on input "Closed, Sold, Moved, or Transferred" at bounding box center [920, 480] width 11 height 11
checkbox input "false"
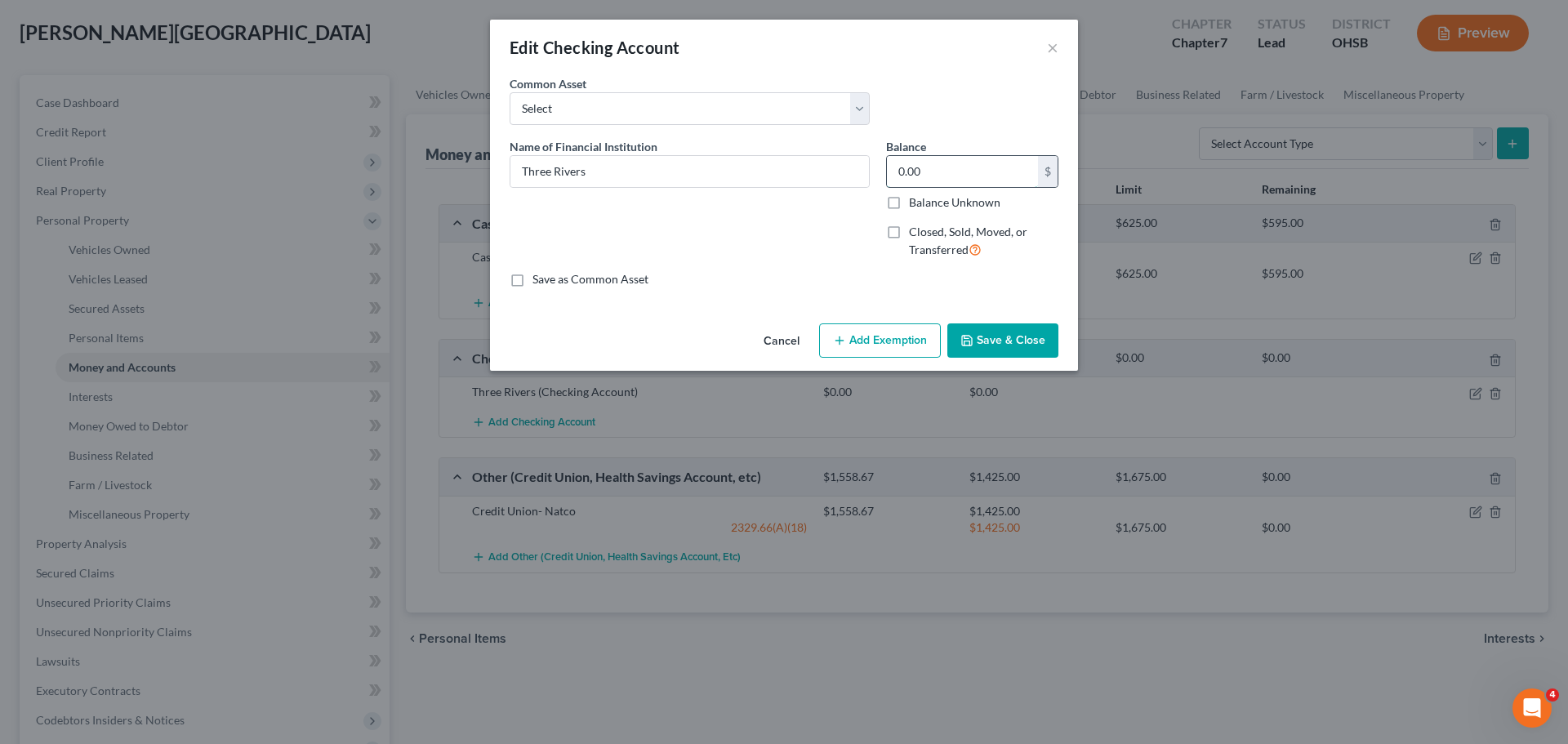
click at [915, 177] on input "0.00" at bounding box center [962, 171] width 151 height 31
type input "1,400.00"
click at [884, 331] on button "Add Exemption" at bounding box center [879, 341] width 121 height 35
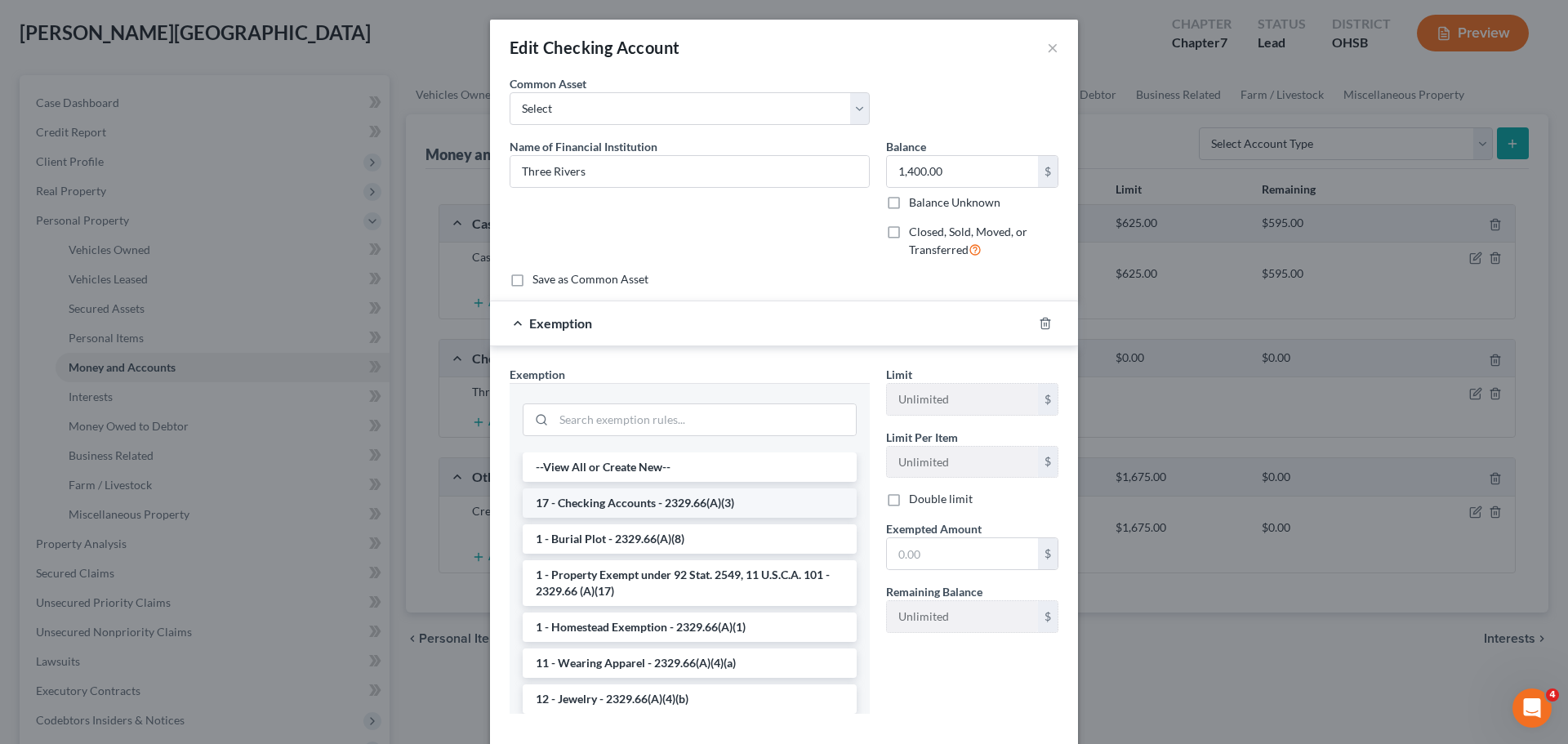
click at [700, 507] on li "17 - Checking Accounts - 2329.66(A)(3)" at bounding box center [689, 503] width 334 height 30
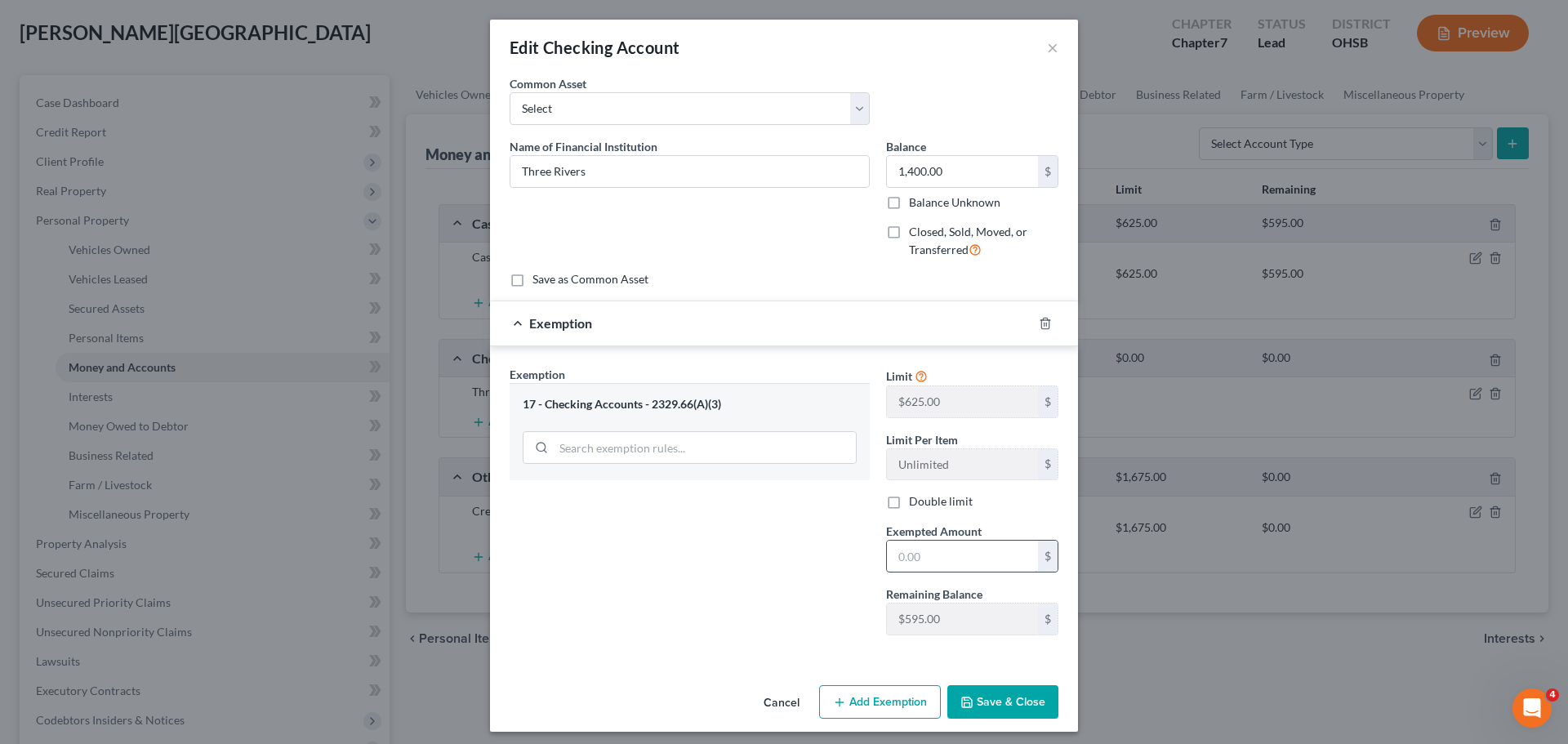
click at [892, 552] on input "text" at bounding box center [962, 556] width 151 height 31
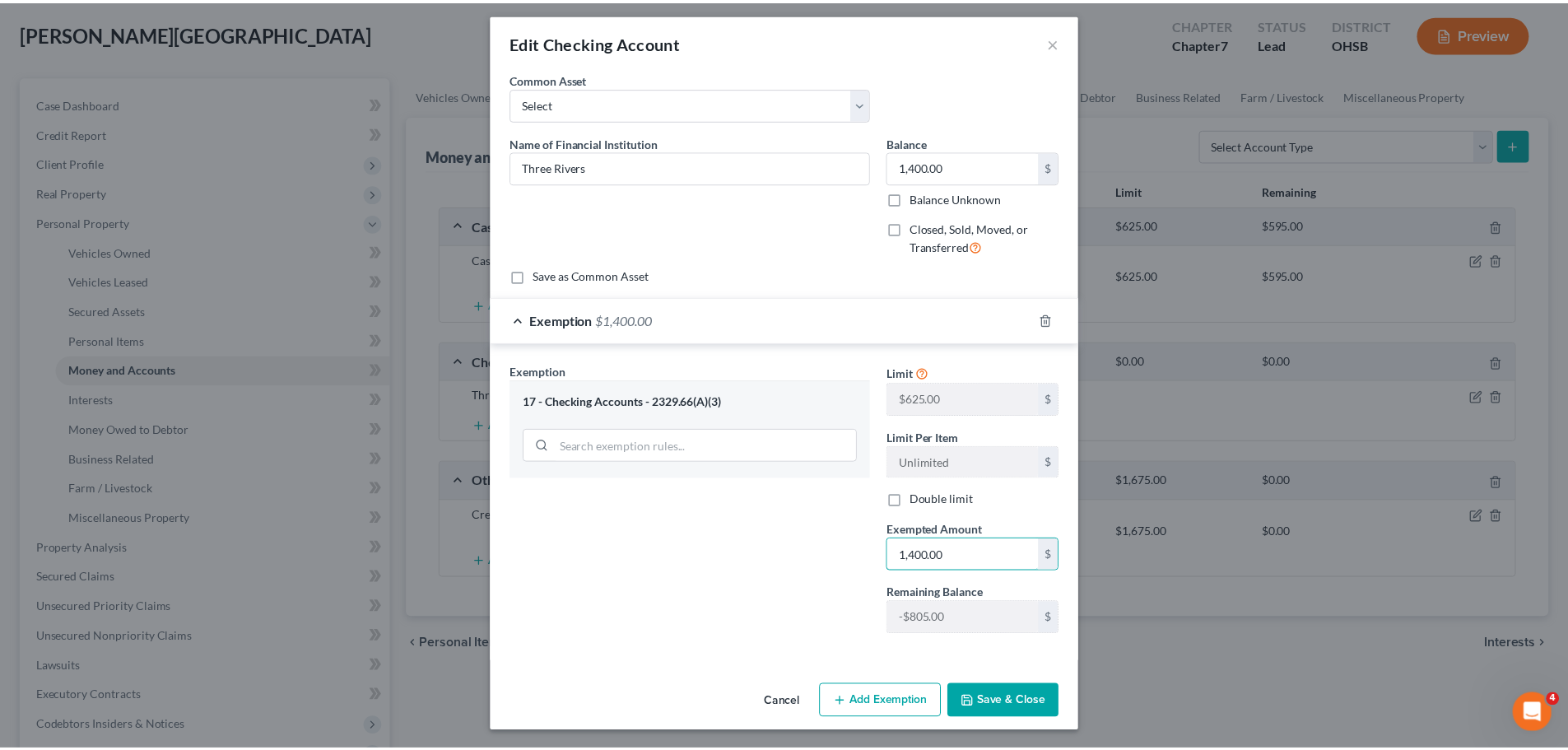
scroll to position [8, 0]
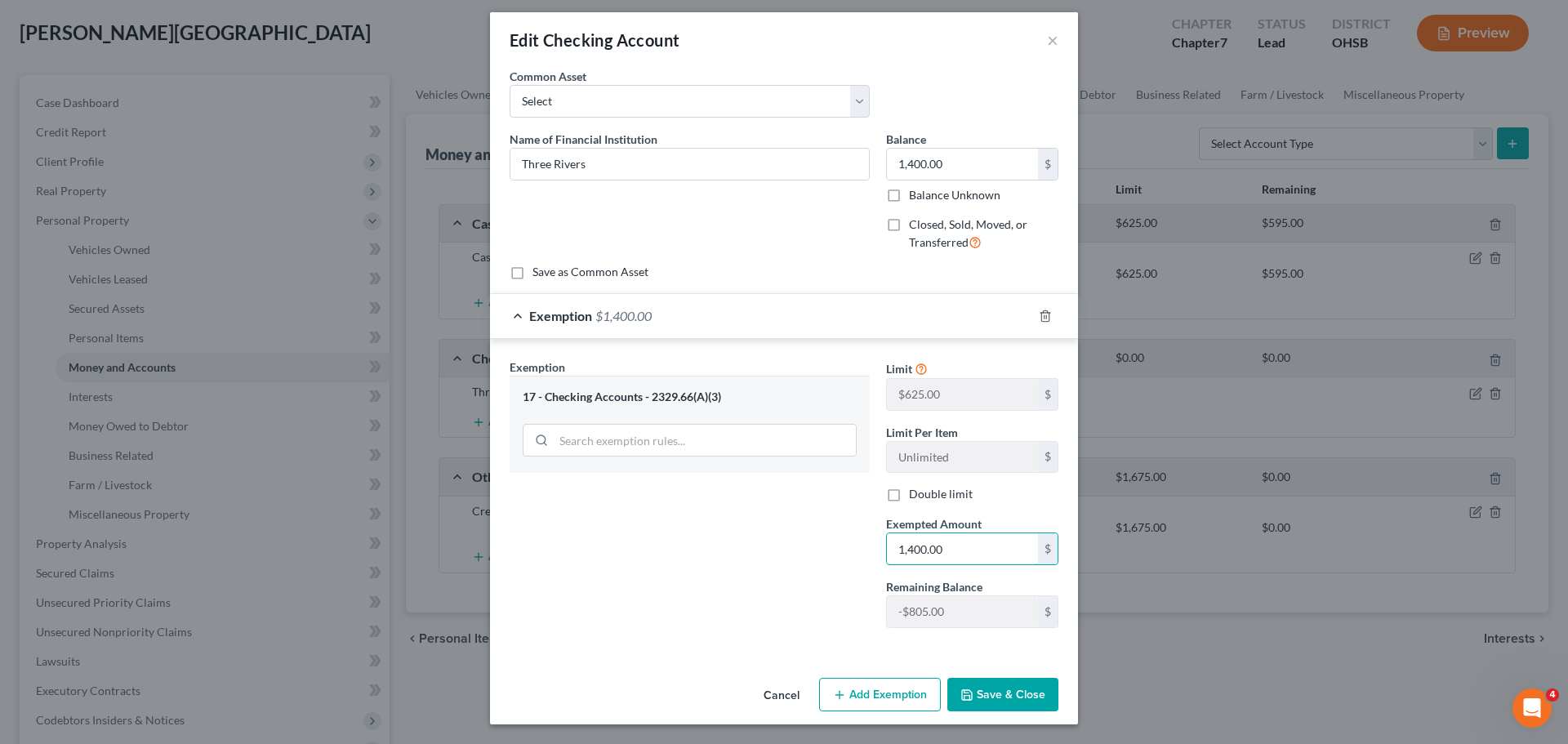
type input "1,400.00"
click at [1018, 686] on button "Save & Close" at bounding box center [1002, 695] width 111 height 35
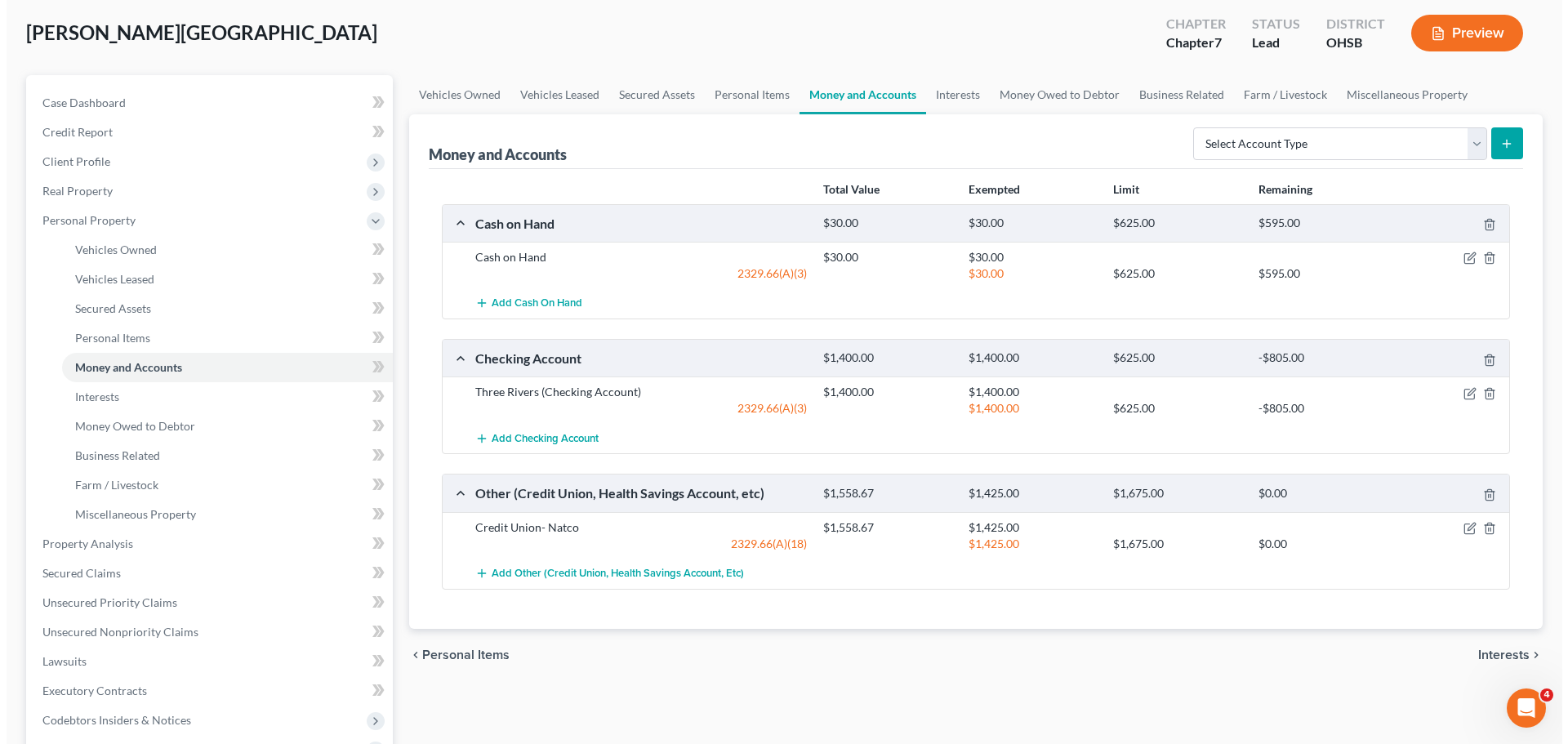
scroll to position [164, 0]
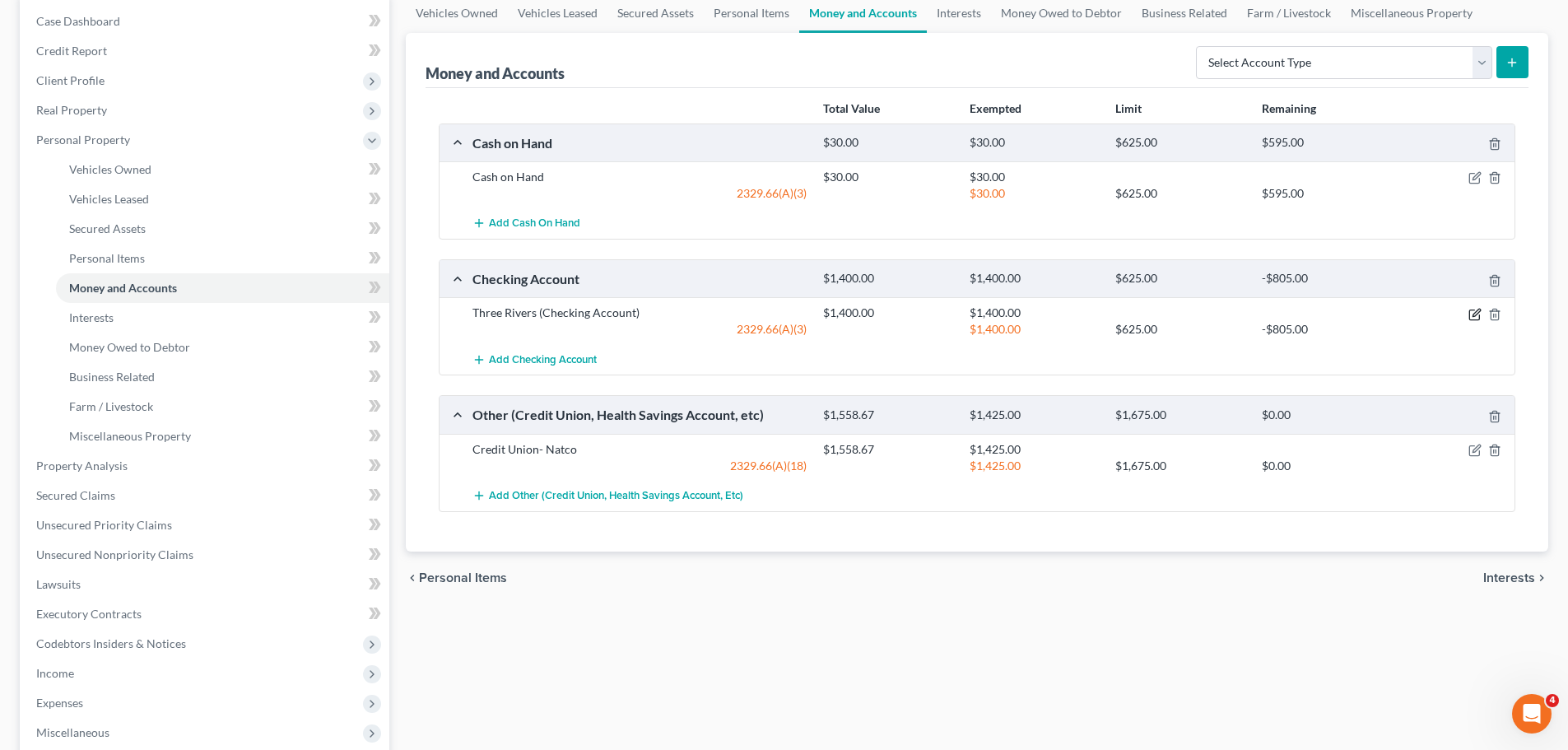
click at [1473, 309] on icon "button" at bounding box center [1475, 314] width 14 height 14
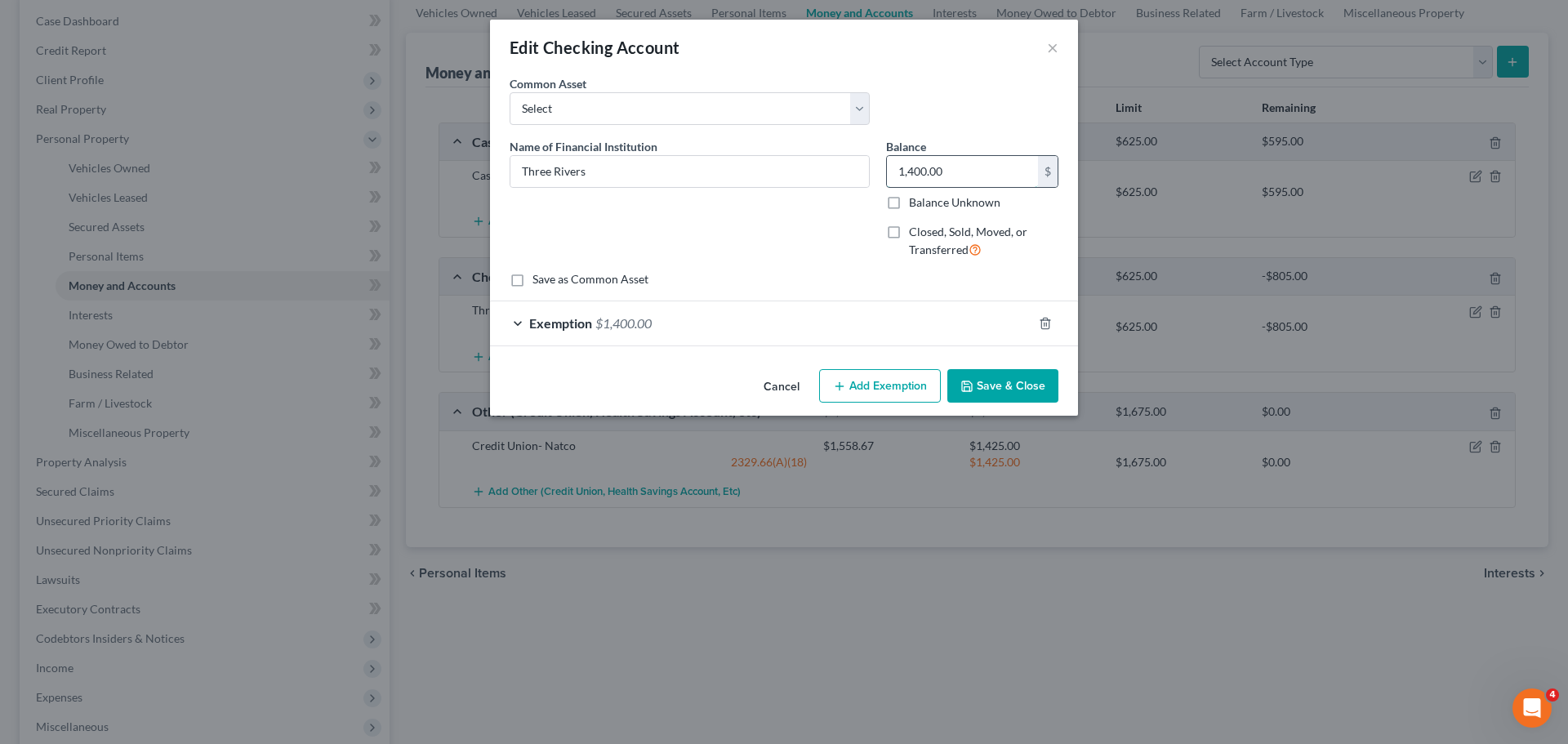
click at [926, 181] on input "1,400.00" at bounding box center [962, 171] width 151 height 31
type input "0.00"
click at [909, 241] on label "Closed, Sold, Moved, or Transferred" at bounding box center [983, 242] width 149 height 35
click at [915, 235] on input "Closed, Sold, Moved, or Transferred" at bounding box center [920, 229] width 11 height 11
checkbox input "true"
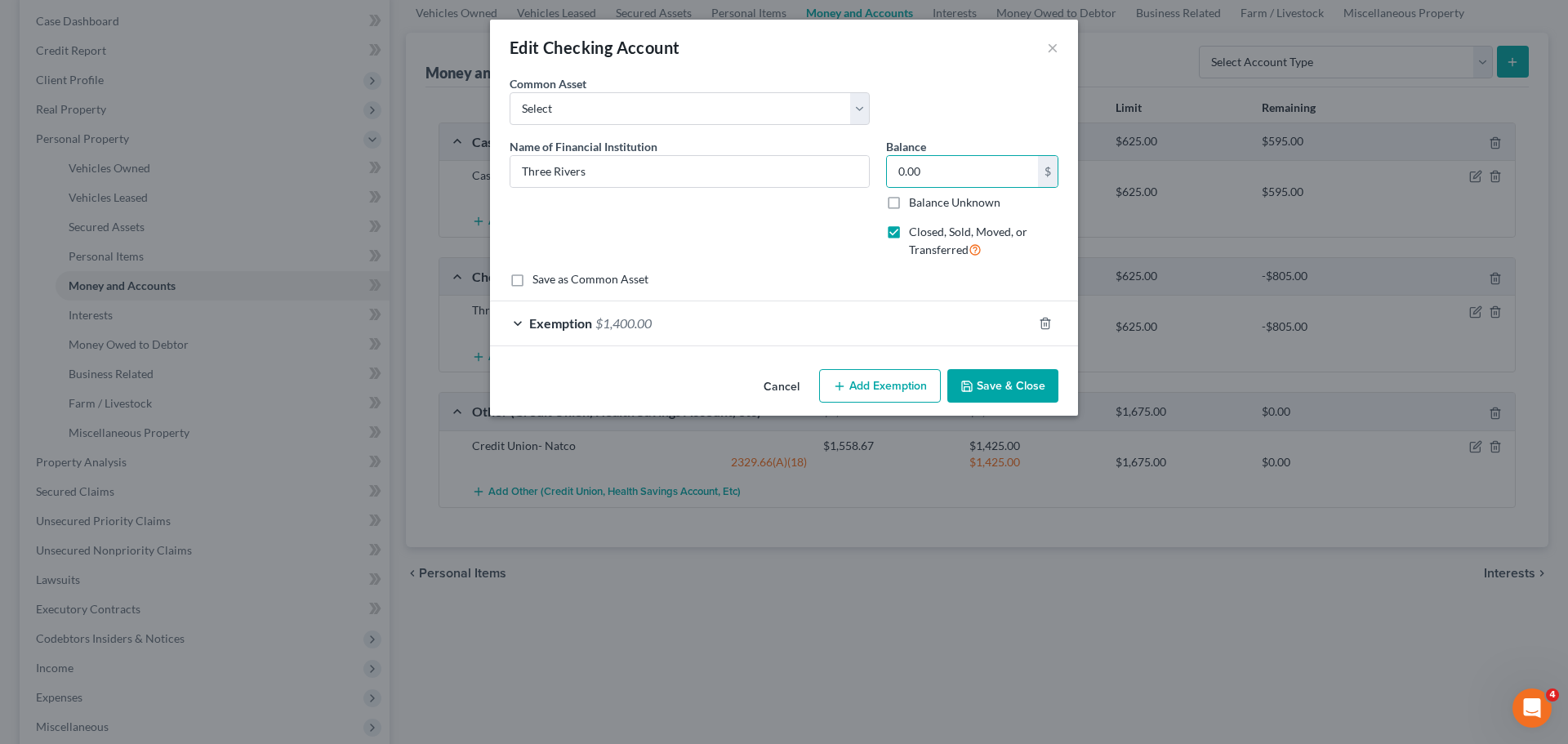
select select "15"
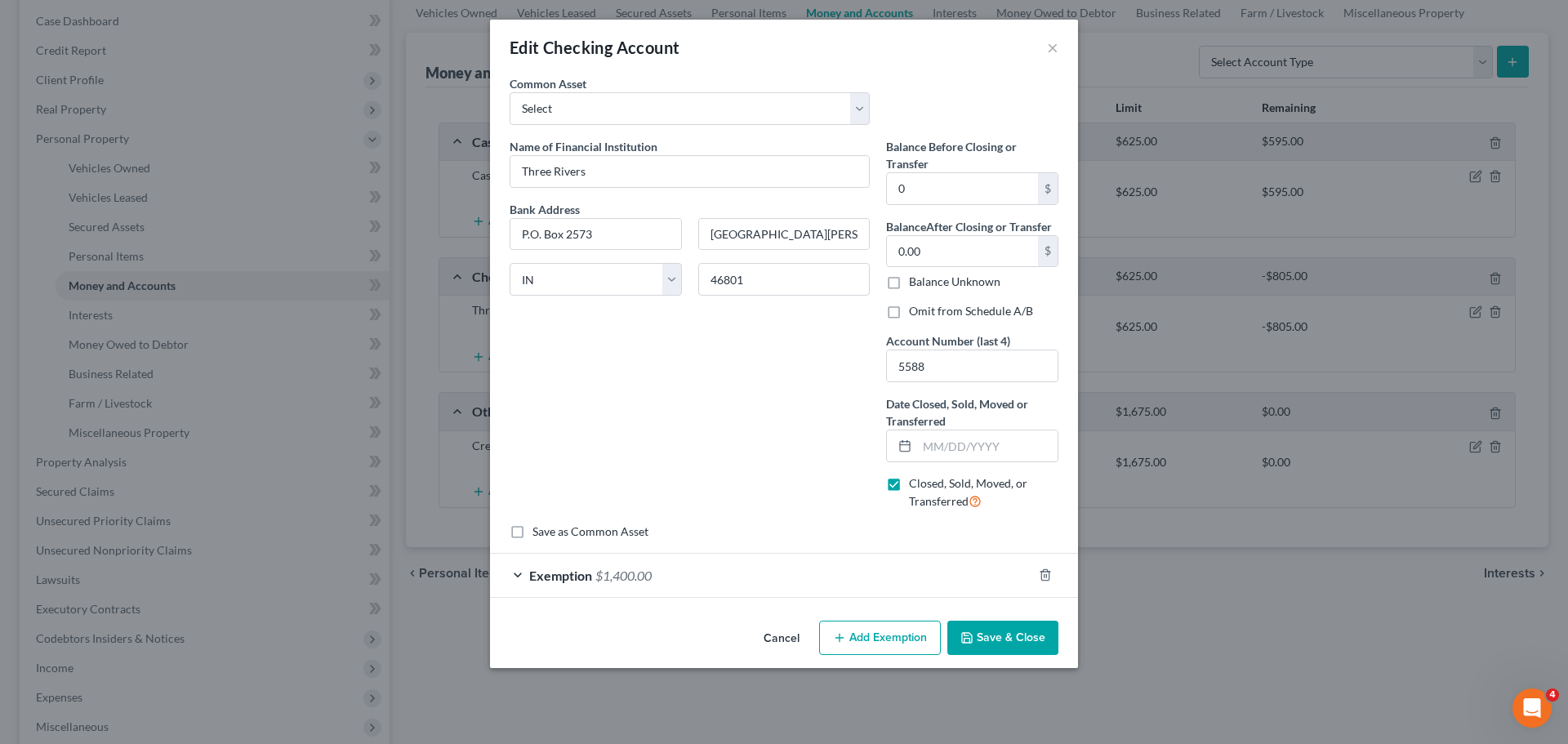
click at [978, 629] on button "Save & Close" at bounding box center [1002, 638] width 111 height 35
click at [948, 443] on input "text" at bounding box center [987, 446] width 140 height 31
type input "03/26/2025"
click at [624, 563] on div "Exemption $1,400.00" at bounding box center [761, 575] width 543 height 43
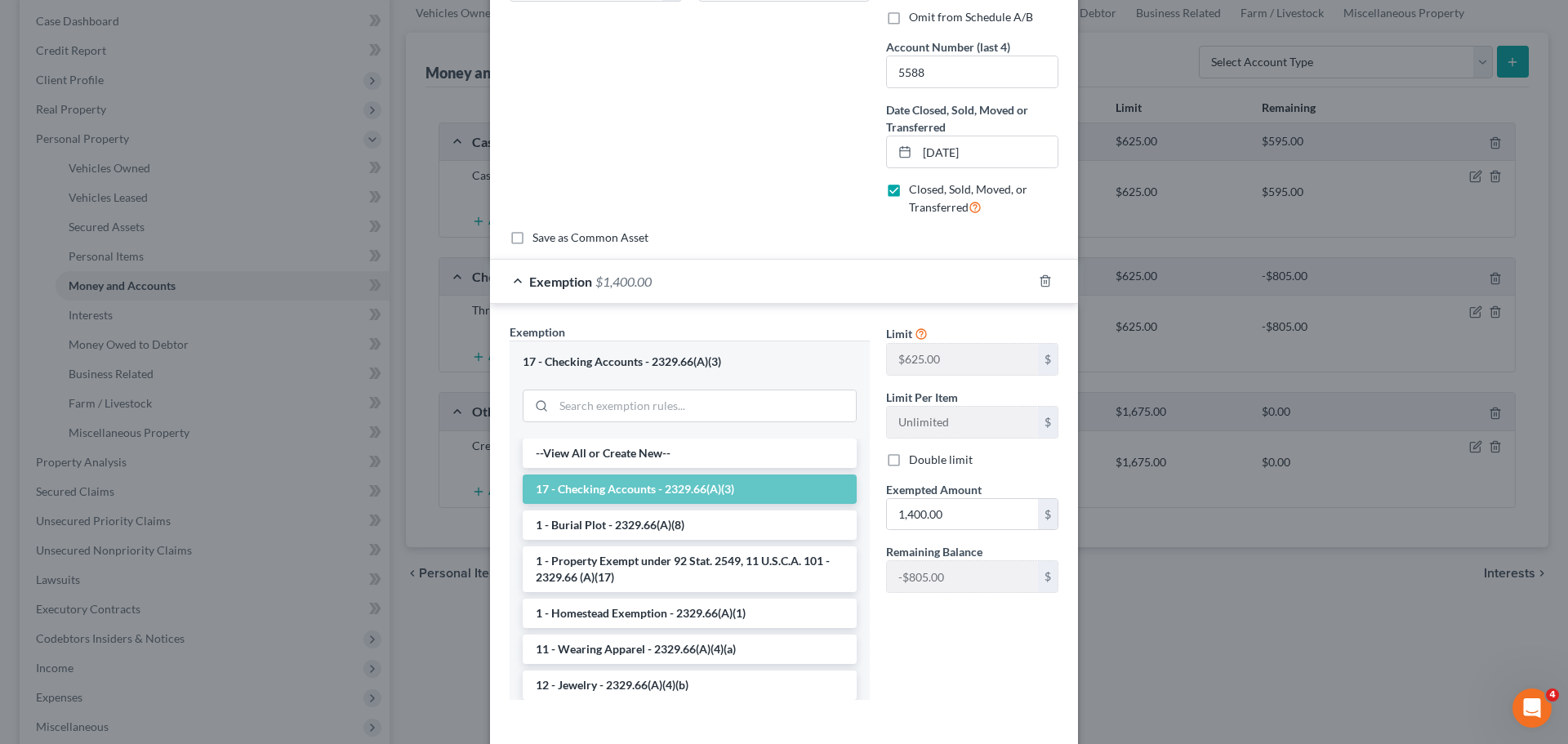
scroll to position [327, 0]
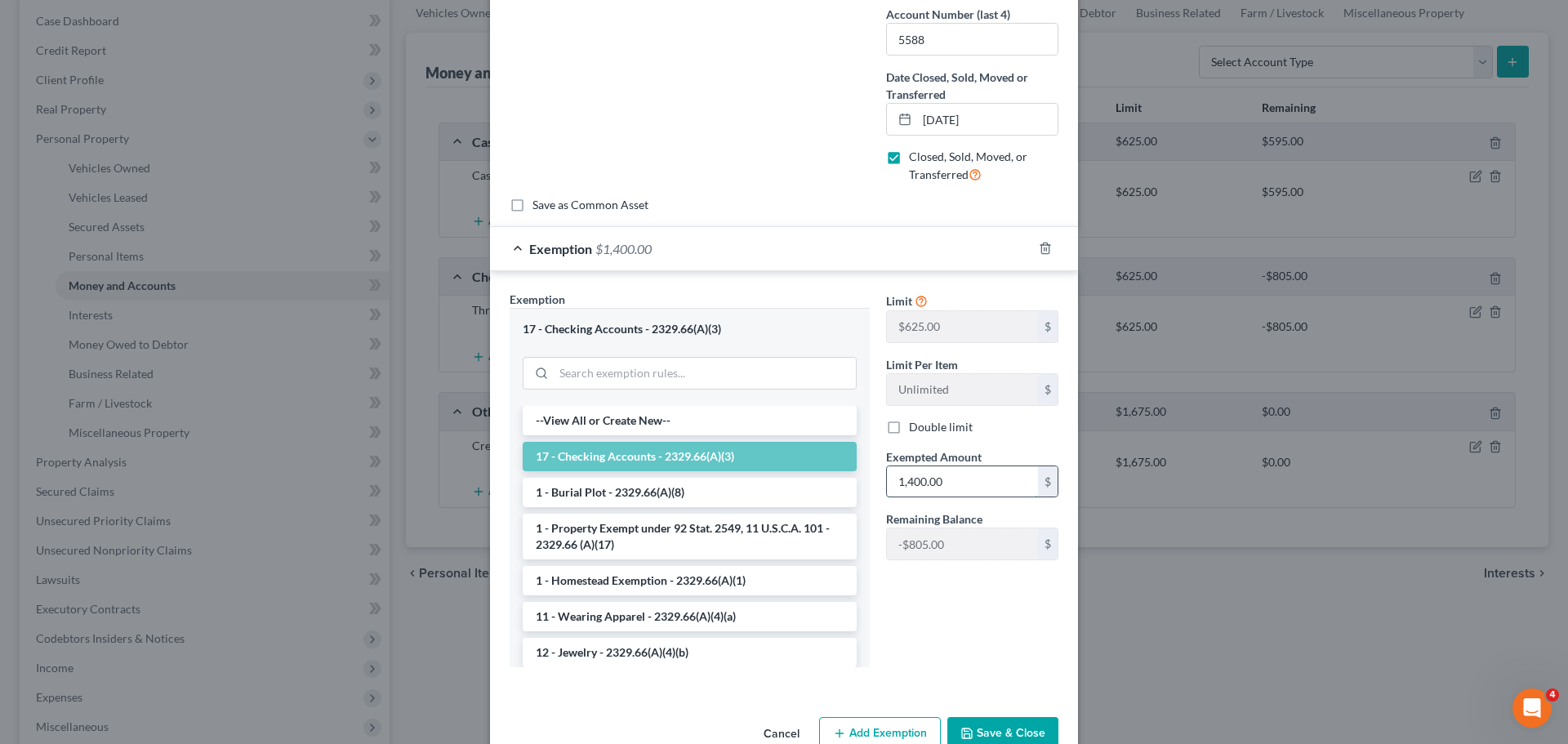
click at [914, 478] on input "1,400.00" at bounding box center [962, 482] width 151 height 31
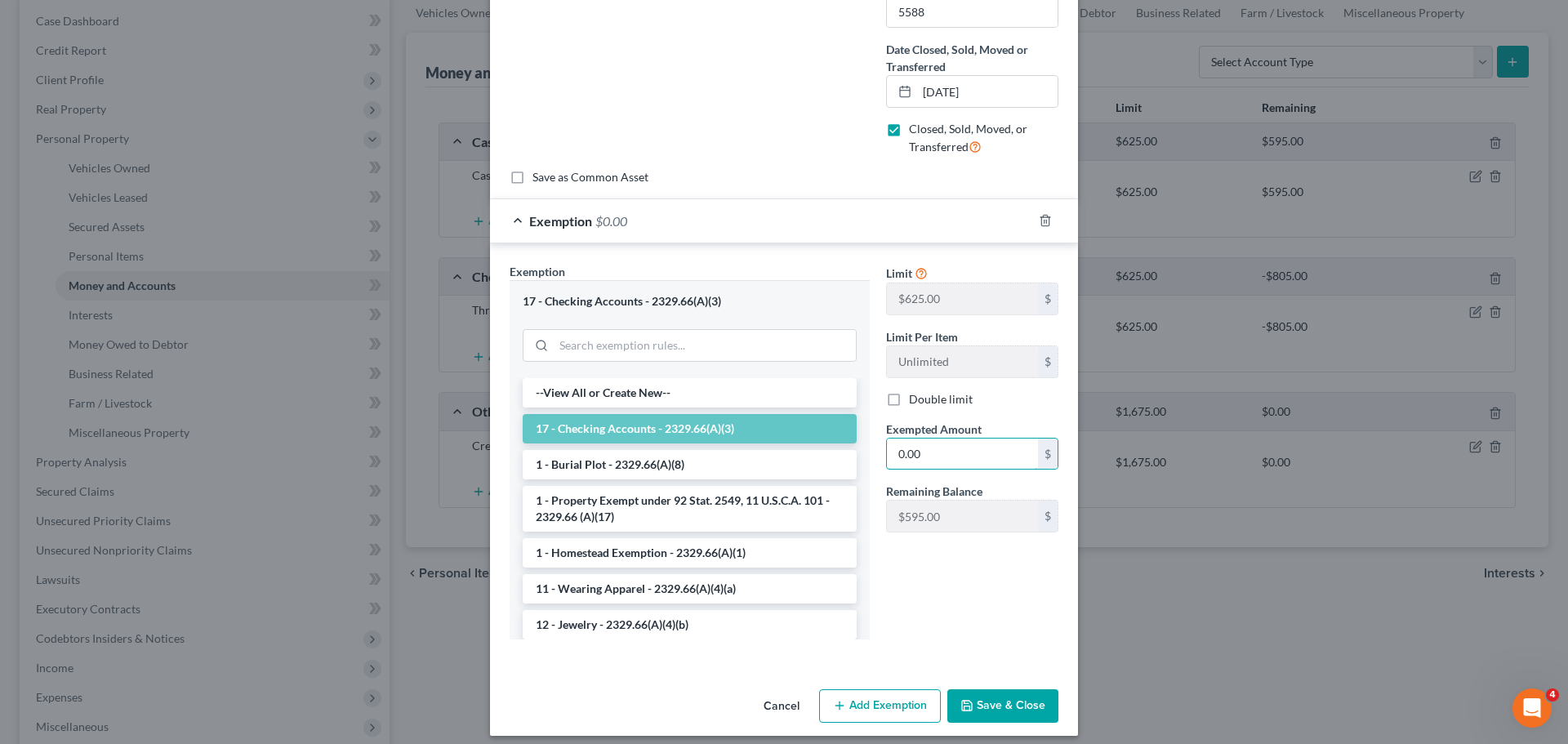
scroll to position [366, 0]
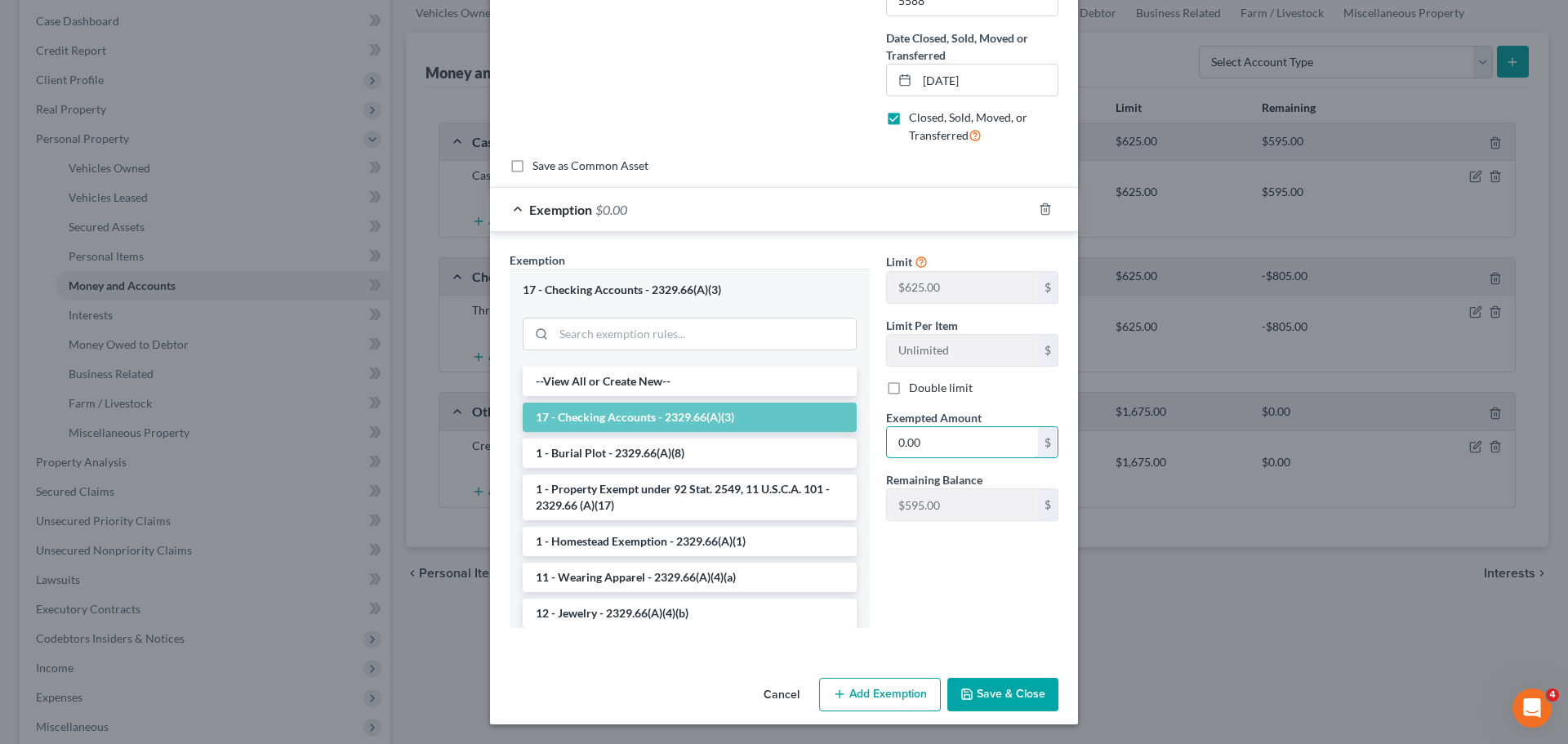
type input "0.00"
click at [1008, 690] on button "Save & Close" at bounding box center [1002, 695] width 111 height 35
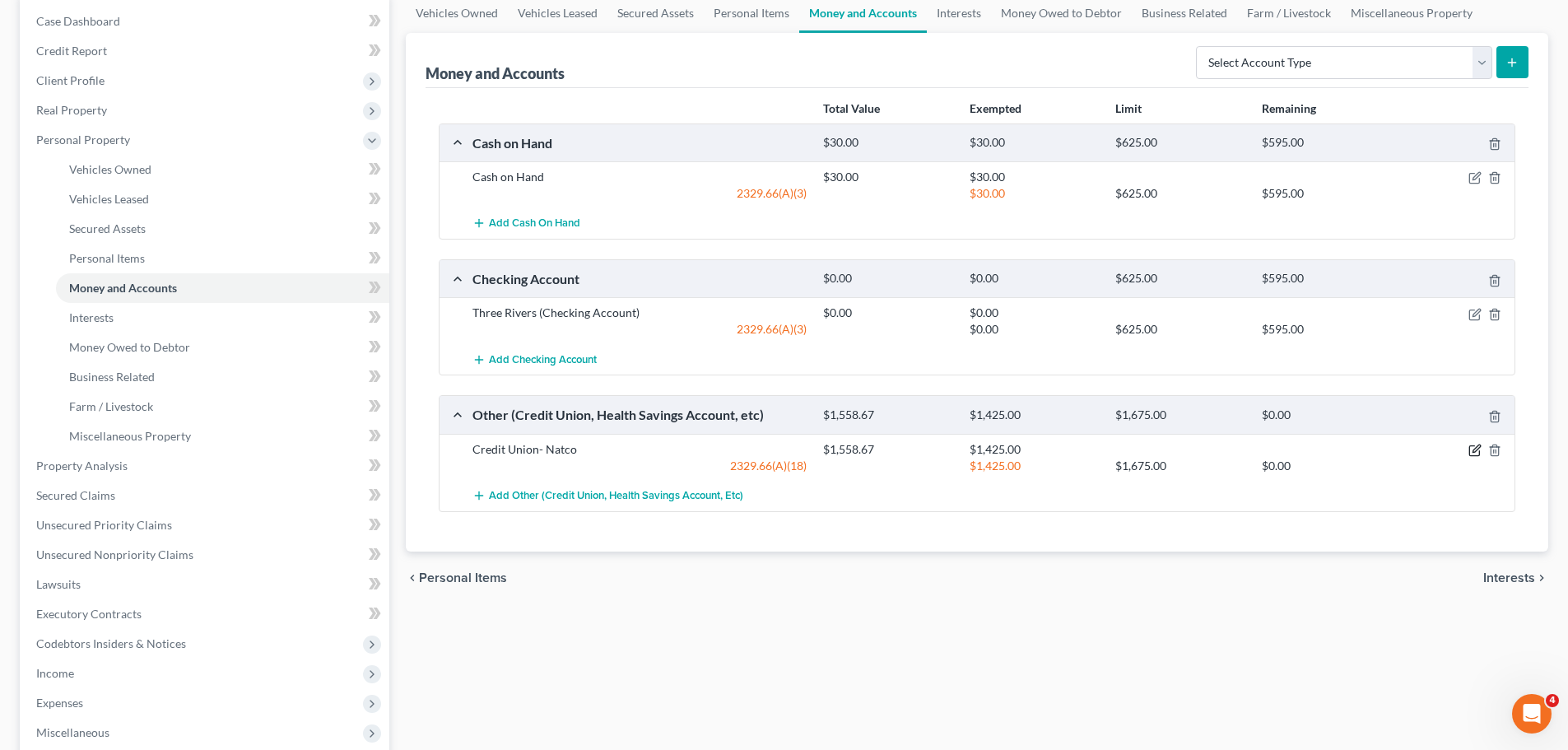
click at [1468, 455] on icon "button" at bounding box center [1475, 450] width 14 height 14
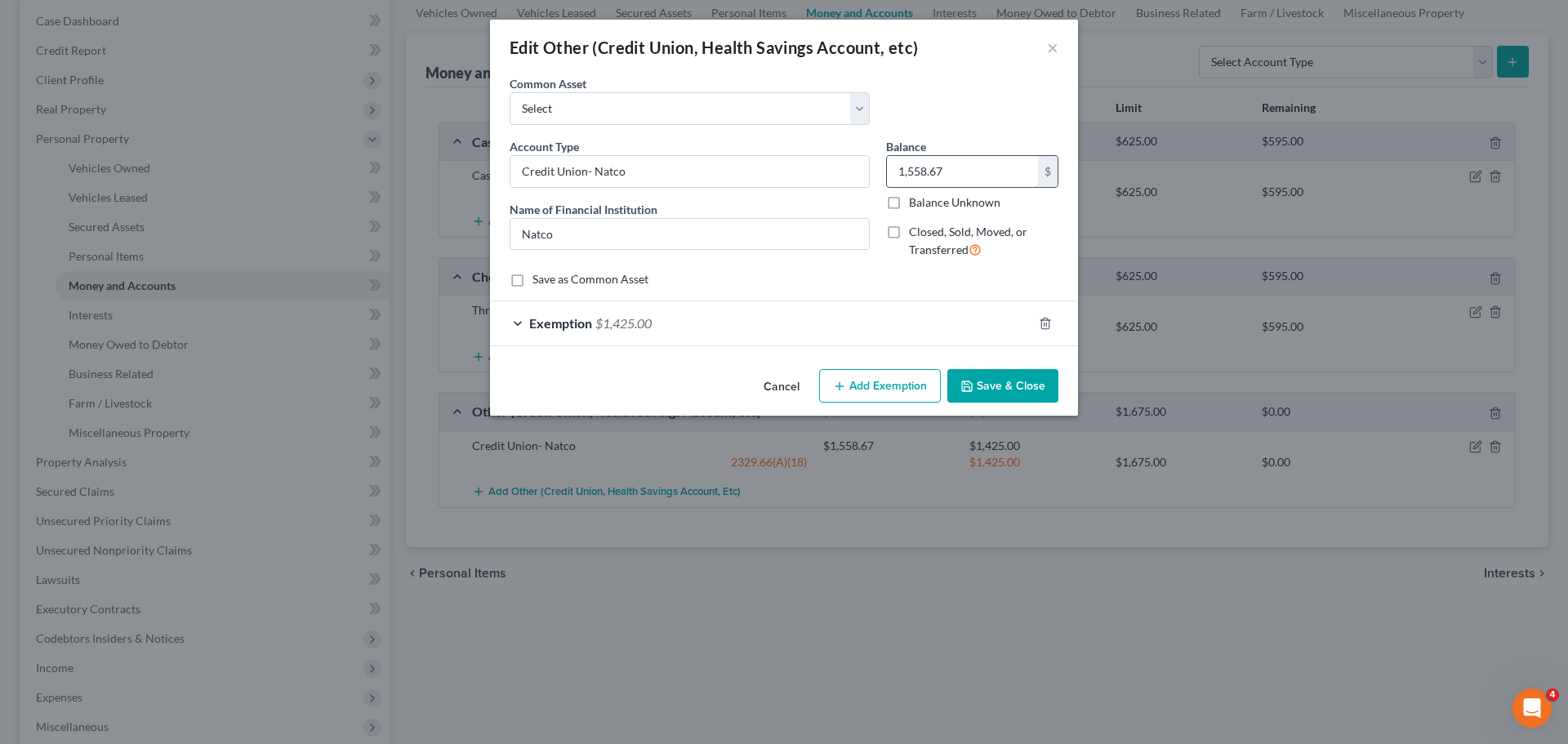
click at [906, 172] on input "1,558.67" at bounding box center [962, 171] width 151 height 31
type input "1,400.00"
click at [635, 321] on span "$1,425.00" at bounding box center [623, 323] width 57 height 15
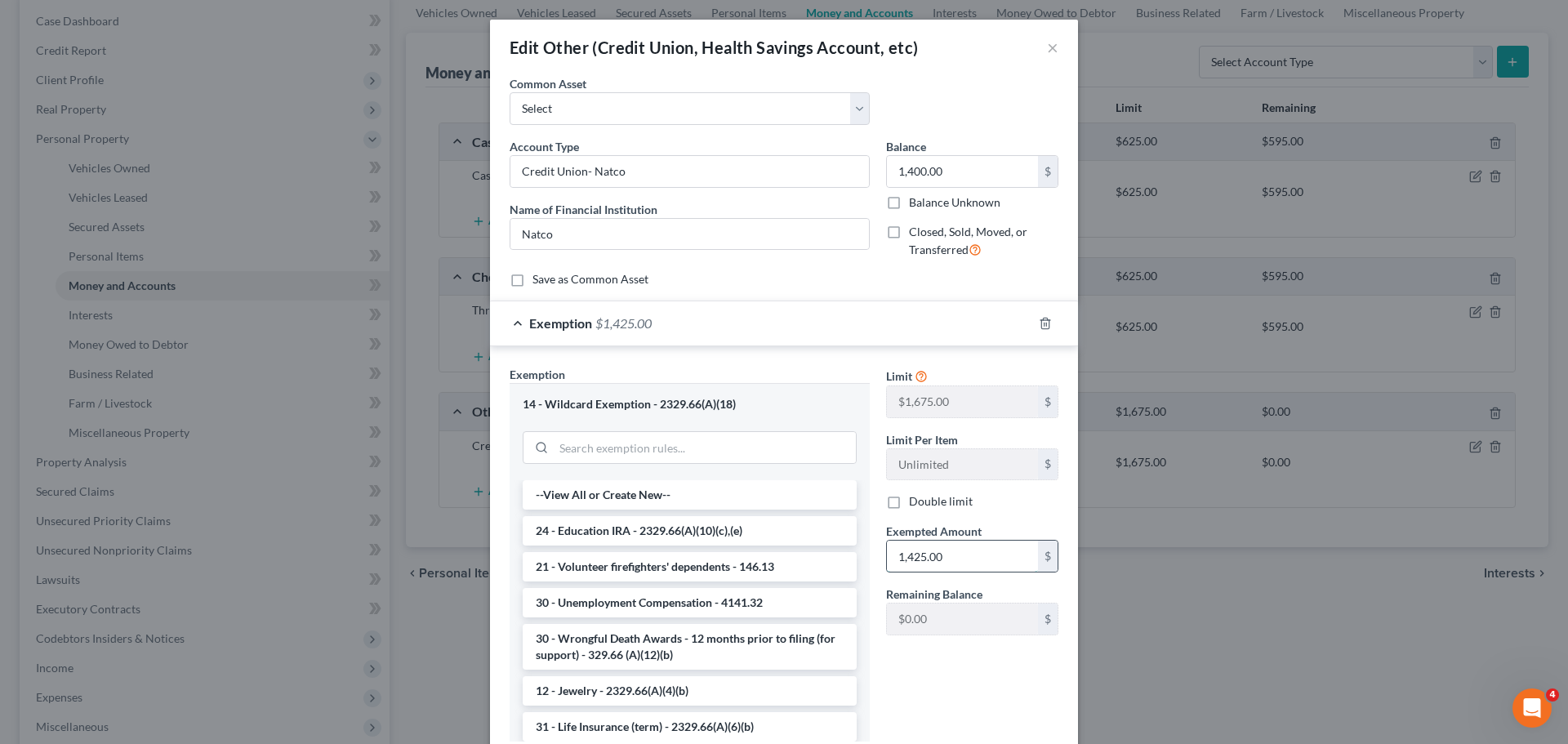
click at [931, 549] on input "1,425.00" at bounding box center [962, 556] width 151 height 31
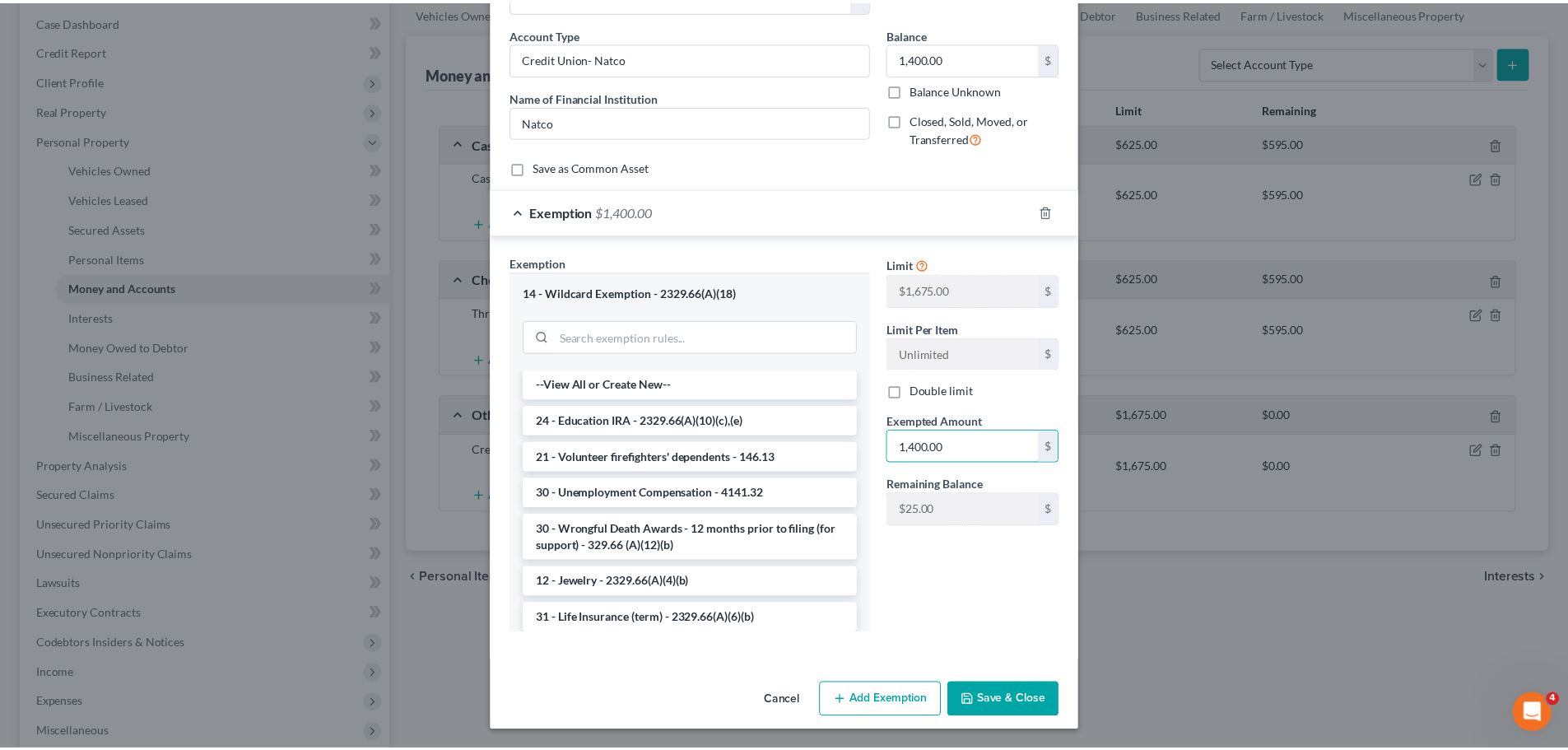
scroll to position [115, 0]
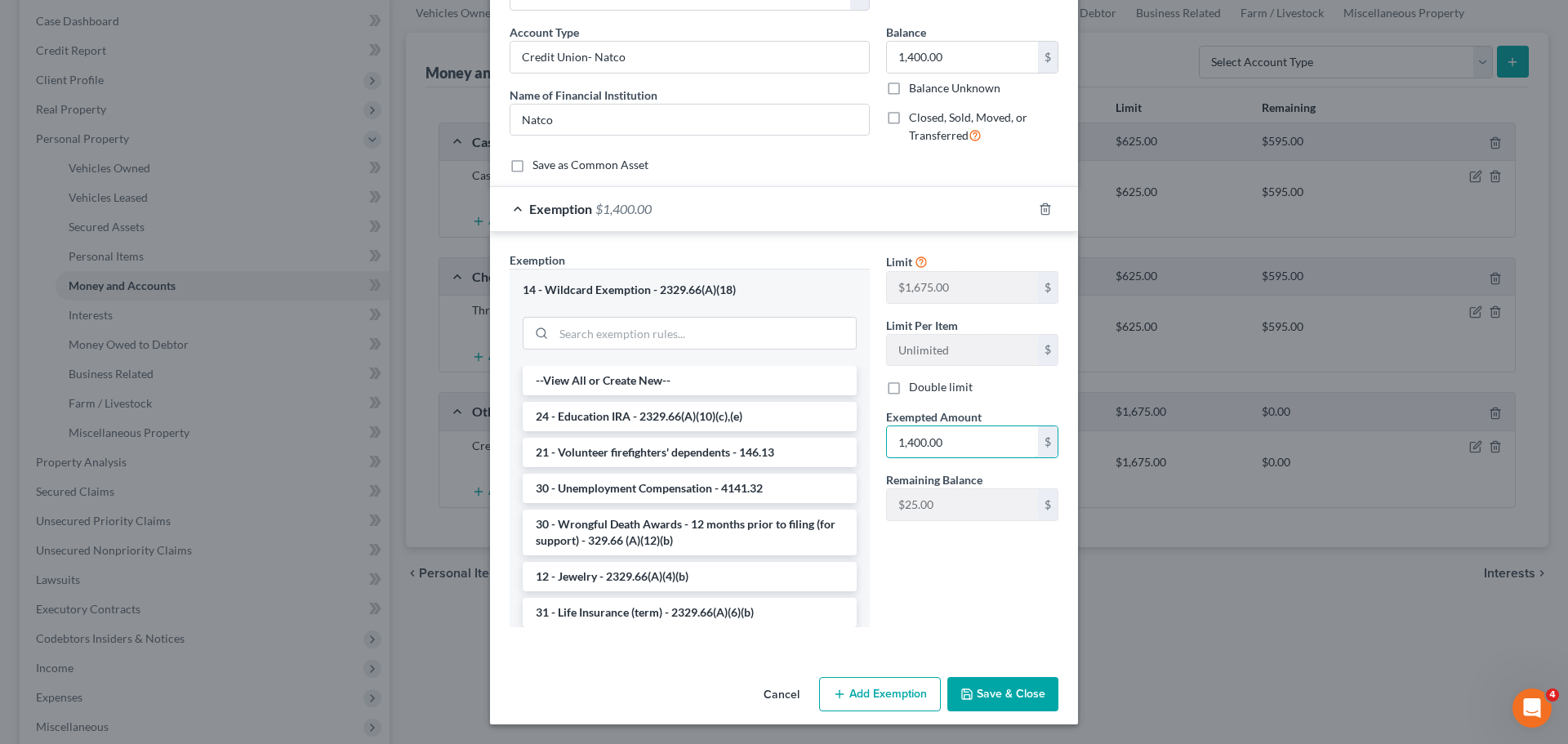
type input "1,400.00"
click at [1021, 685] on button "Save & Close" at bounding box center [1002, 695] width 111 height 35
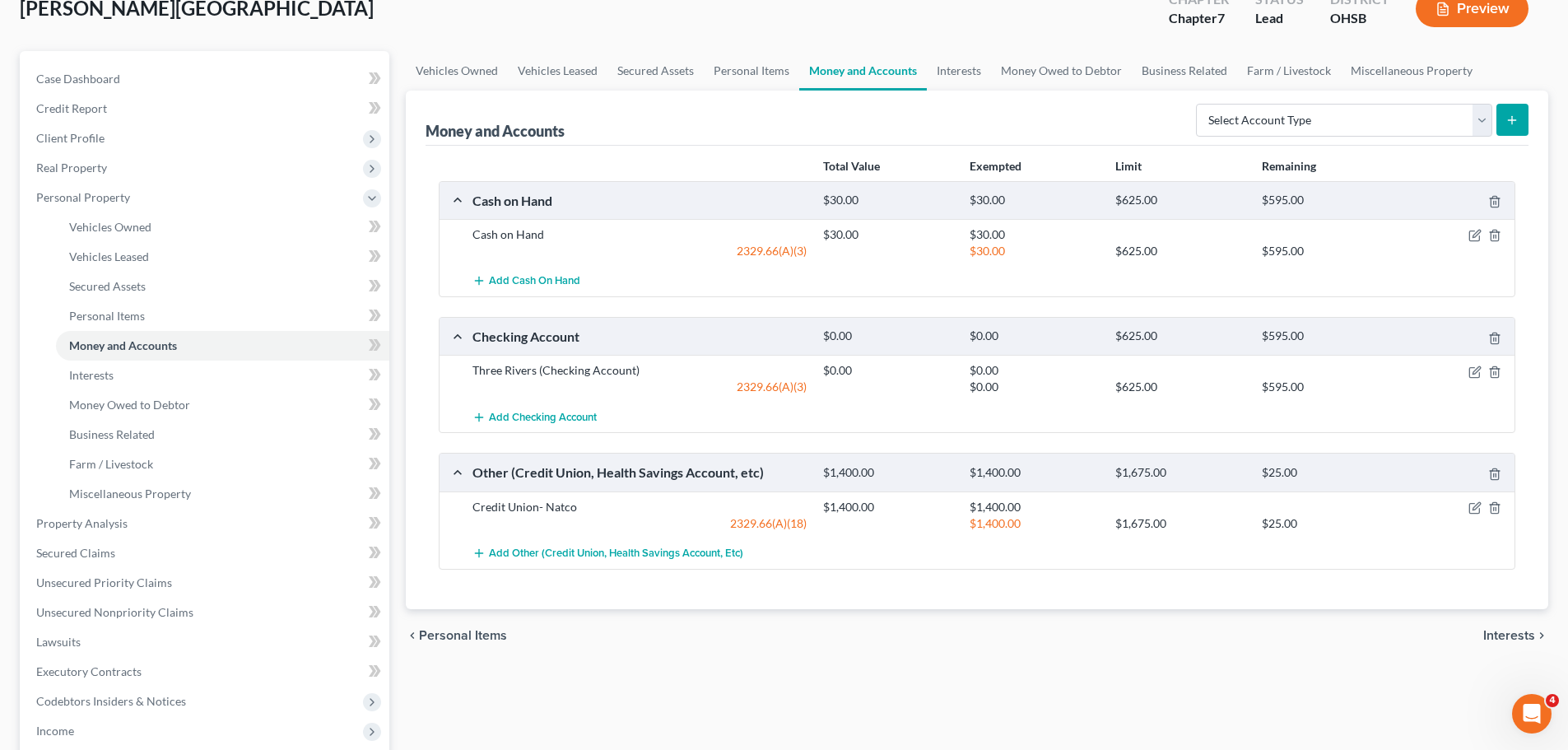
scroll to position [82, 0]
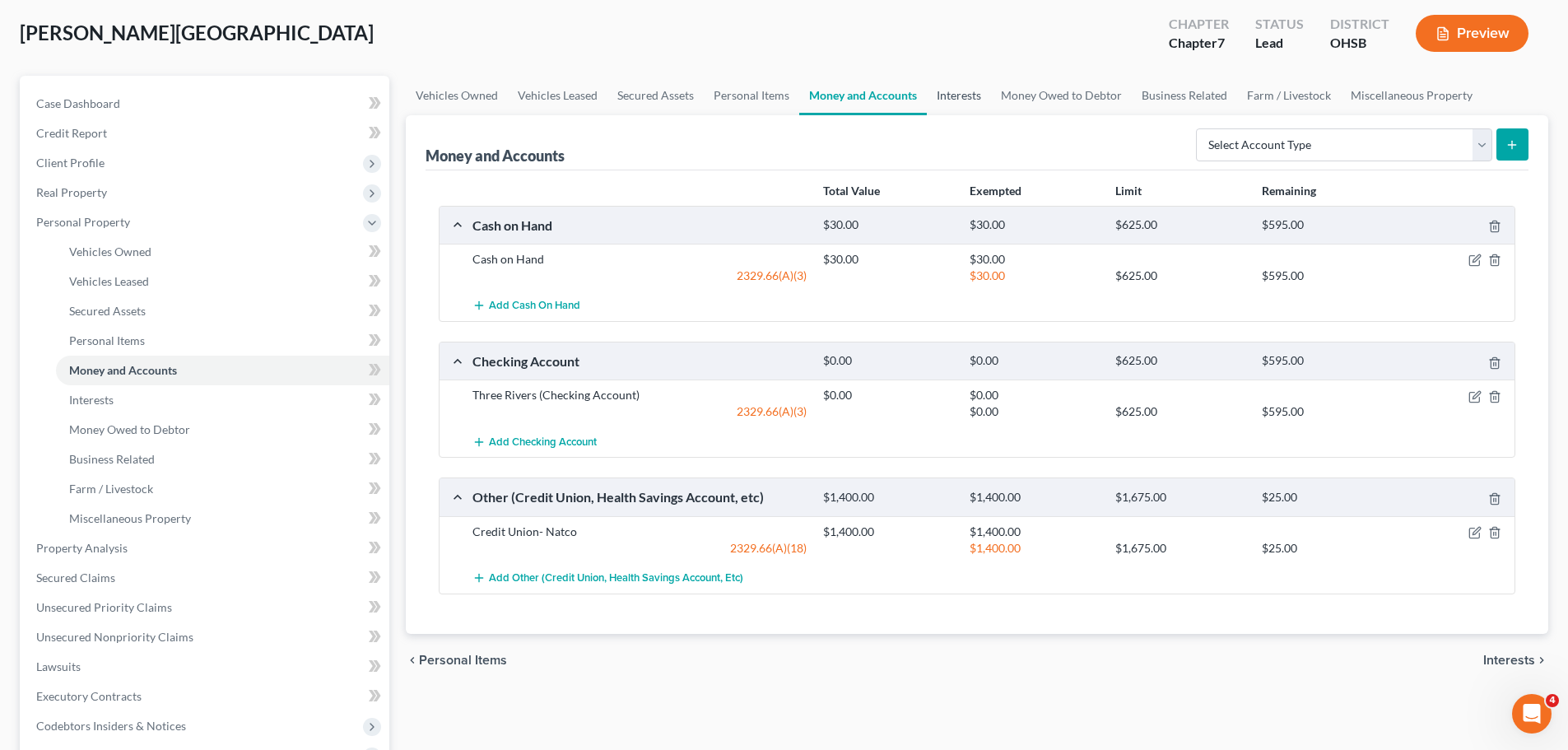
click at [935, 99] on link "Interests" at bounding box center [959, 95] width 64 height 40
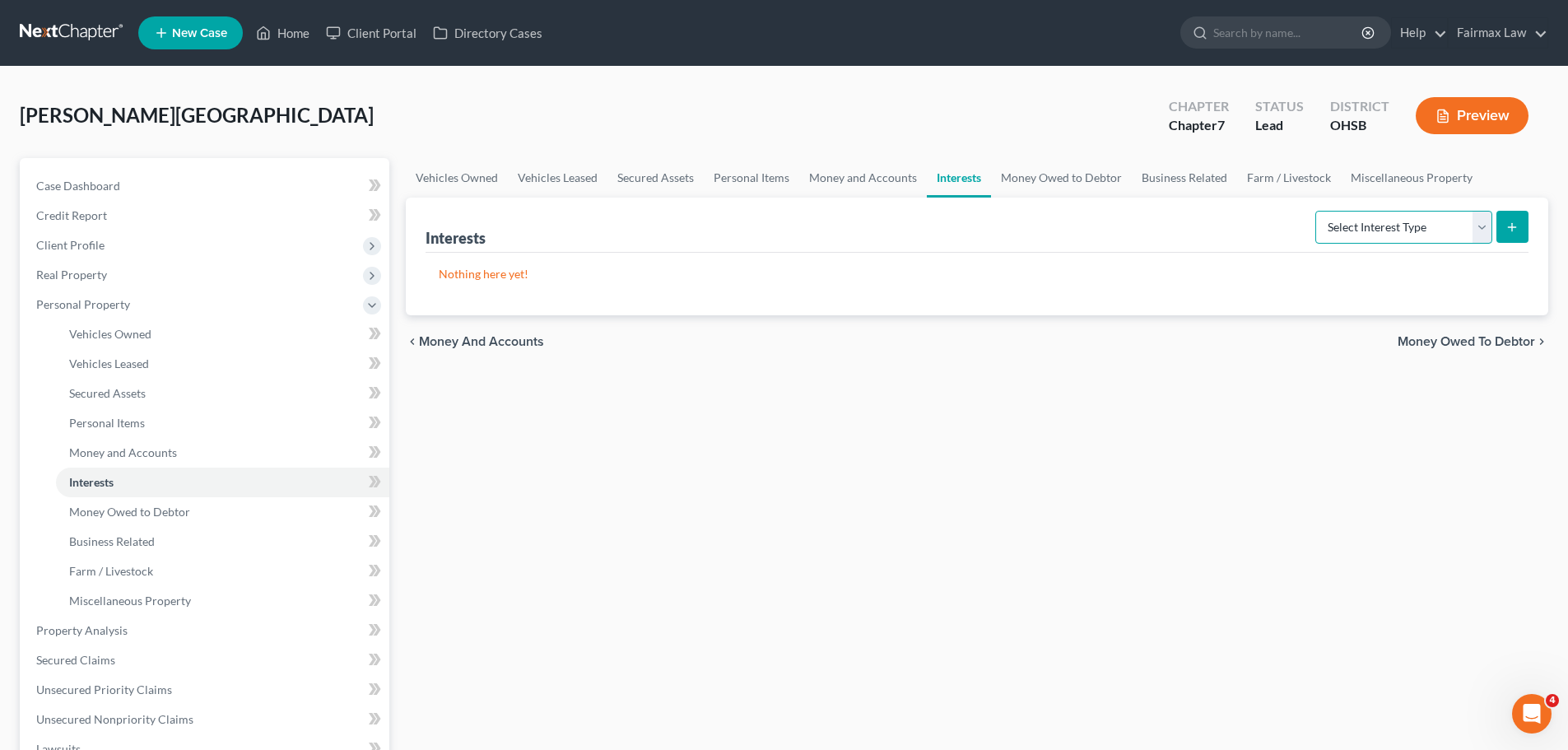
click at [1488, 236] on select "Select Interest Type 401K Annuity Bond Education IRA Government Bond Government…" at bounding box center [1403, 227] width 176 height 33
select select "401k"
click at [1317, 211] on select "Select Interest Type 401K Annuity Bond Education IRA Government Bond Government…" at bounding box center [1403, 227] width 176 height 33
click at [1510, 229] on icon "submit" at bounding box center [1512, 227] width 14 height 14
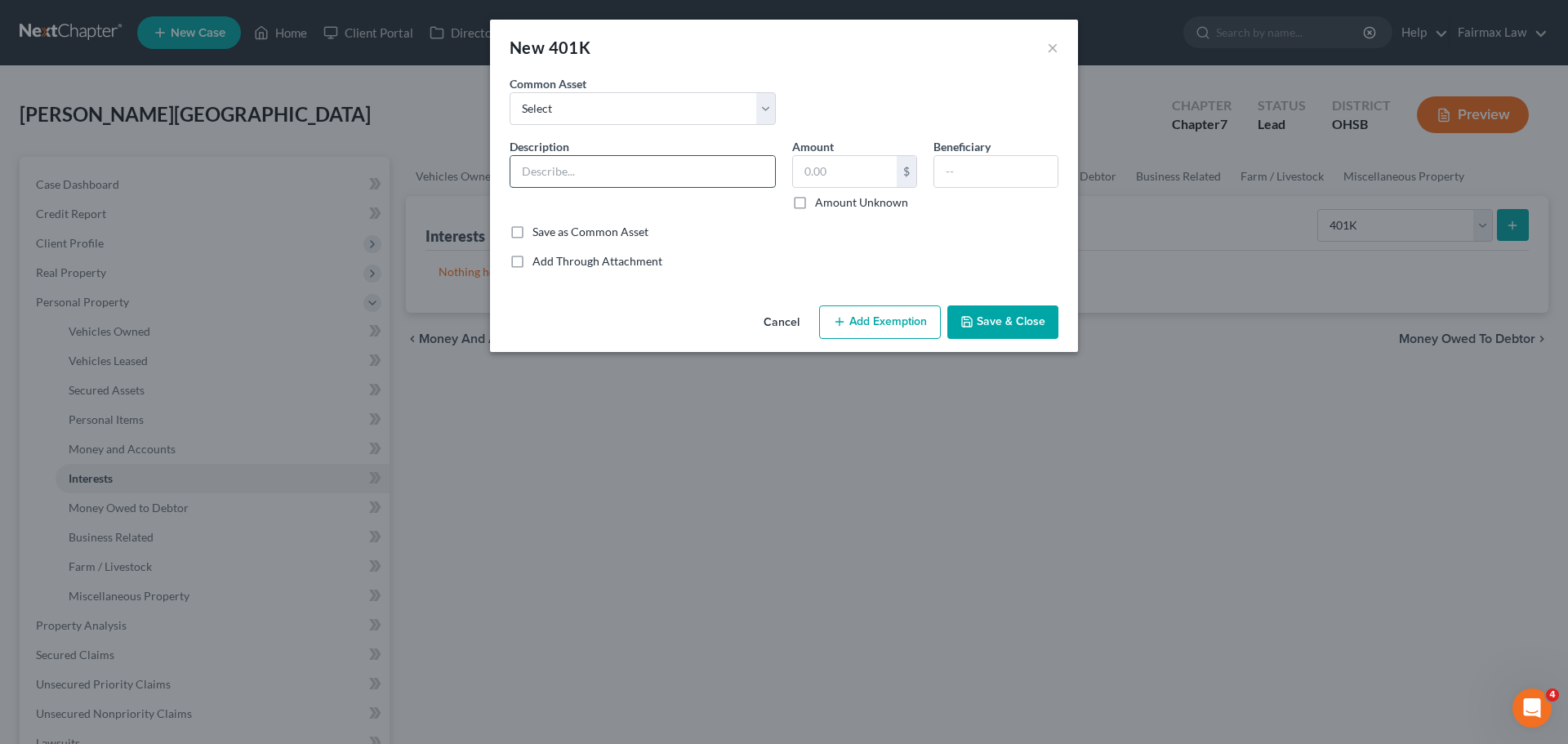
click at [706, 180] on input "text" at bounding box center [642, 171] width 265 height 31
type input "Fidelity"
click at [842, 164] on input "text" at bounding box center [845, 171] width 104 height 31
type input "30,000.00"
click at [842, 321] on line "button" at bounding box center [839, 321] width 8 height 0
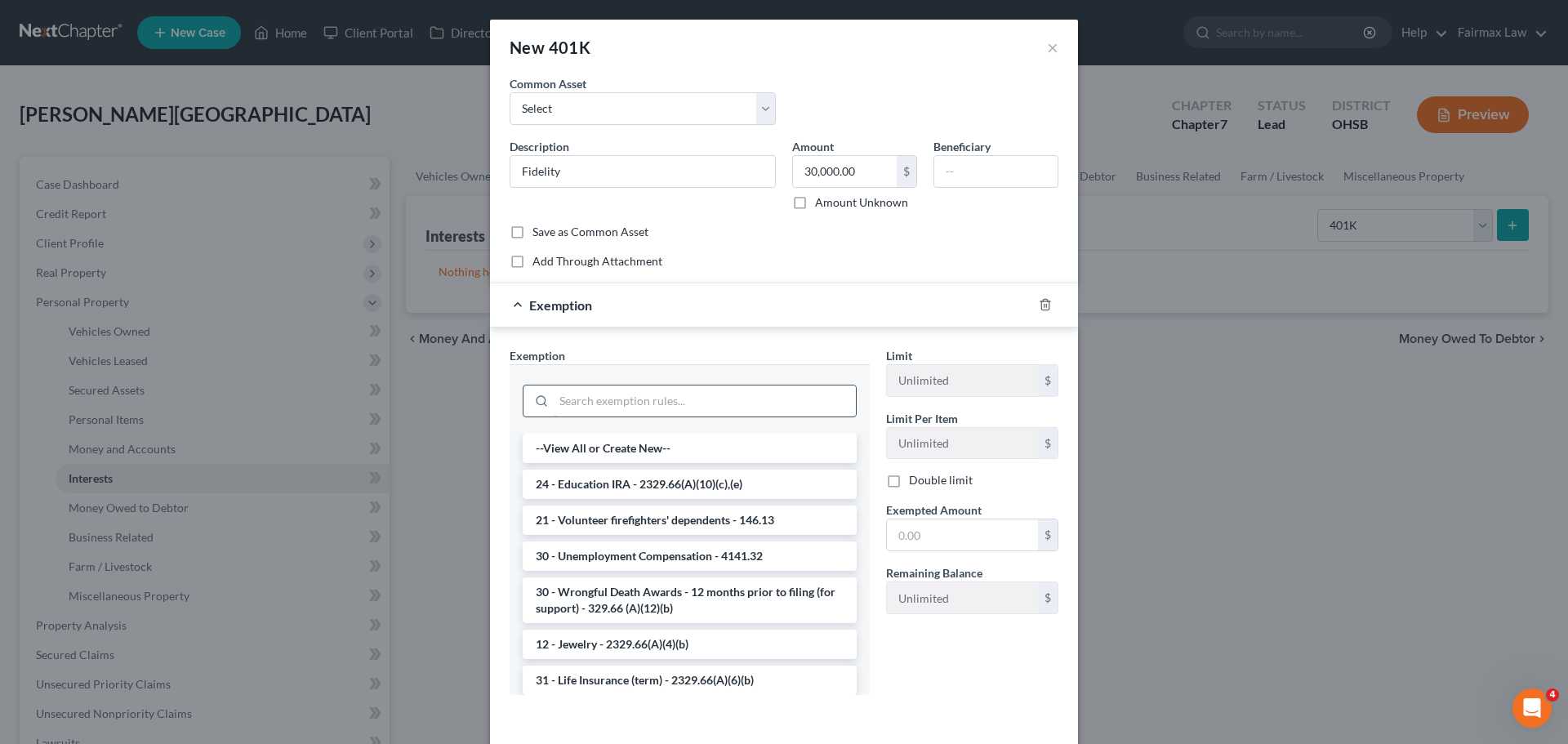
click at [728, 392] on input "search" at bounding box center [704, 401] width 302 height 31
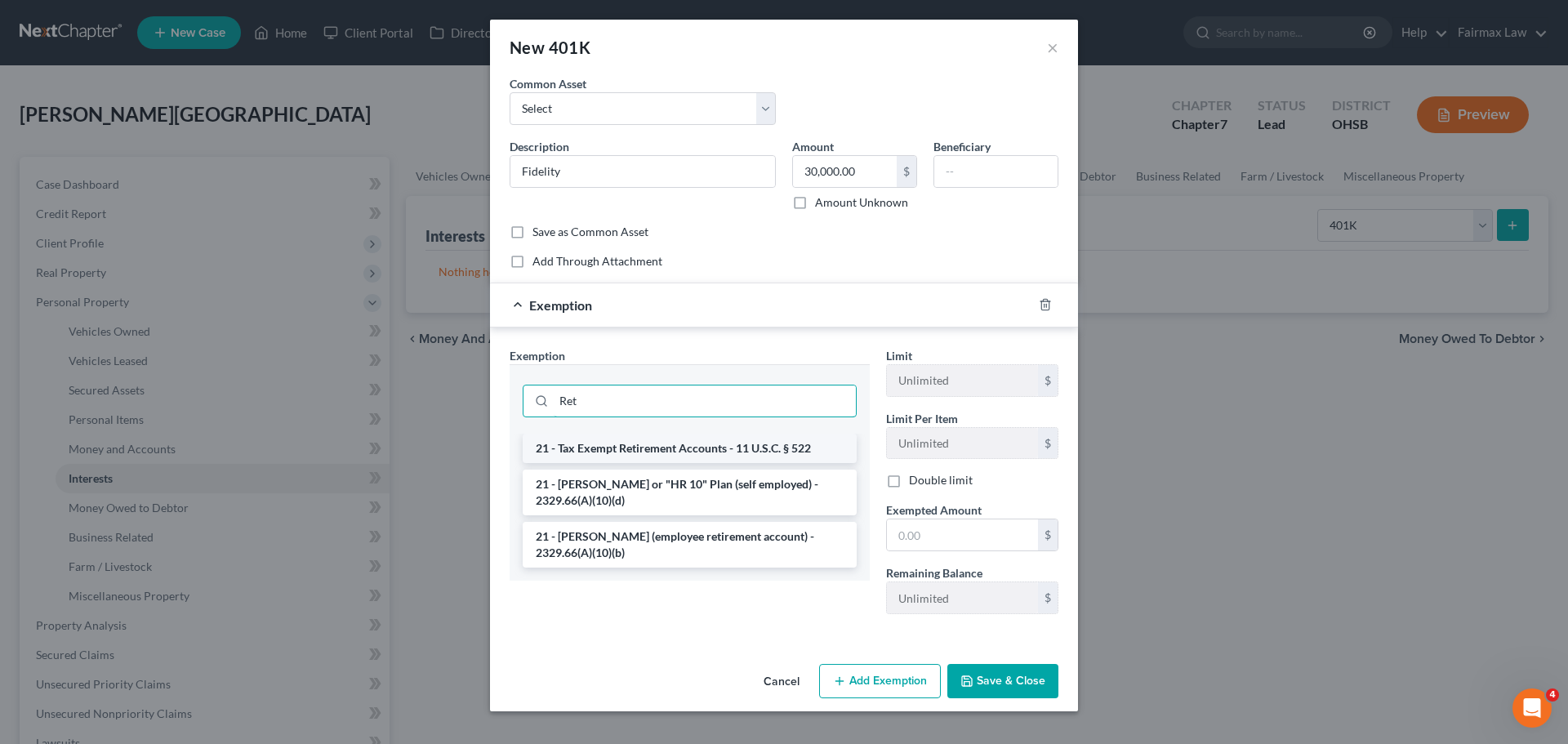
type input "Ret"
click at [710, 443] on li "21 - Tax Exempt Retirement Accounts - 11 U.S.C. § 522" at bounding box center [689, 449] width 334 height 30
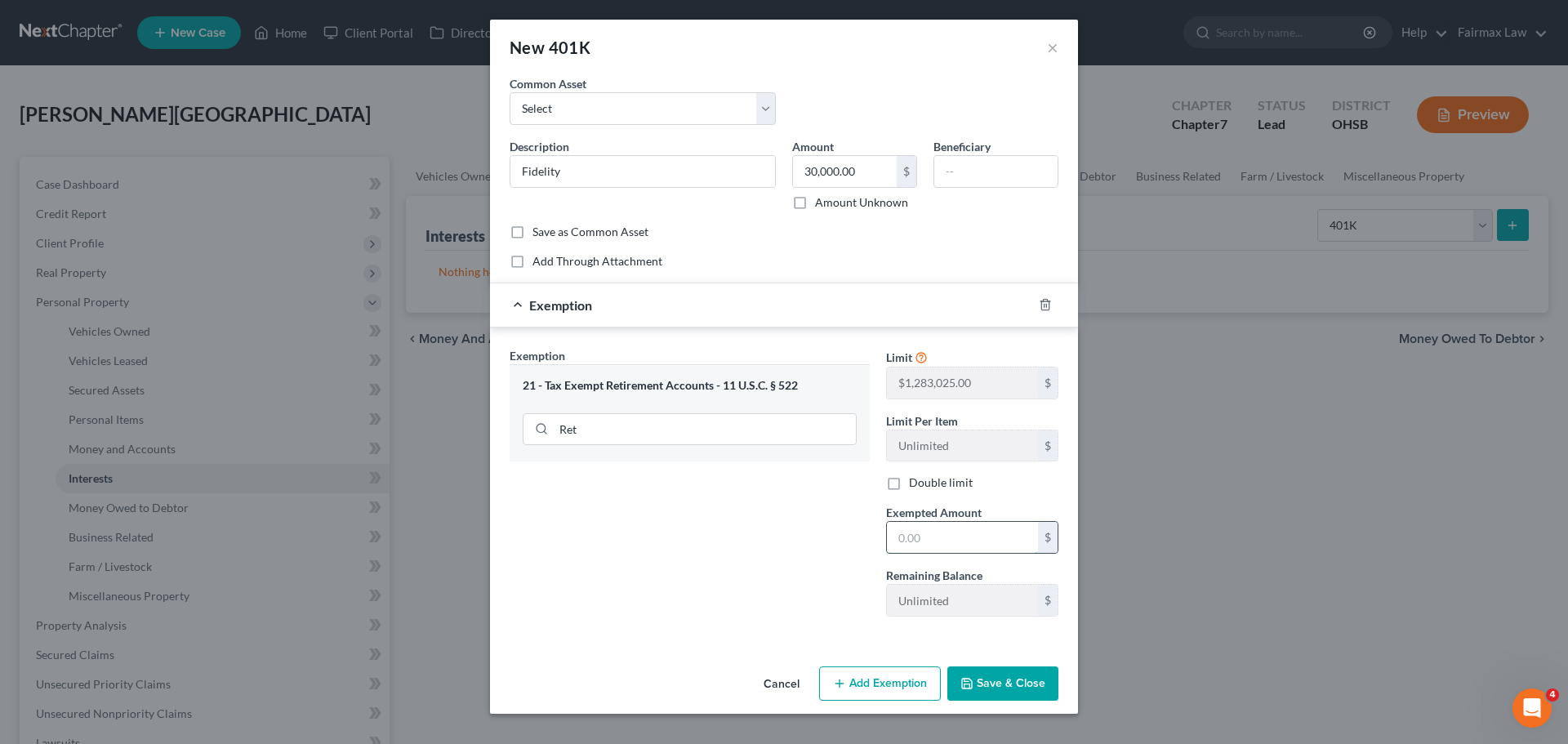
click at [904, 530] on input "text" at bounding box center [962, 537] width 151 height 31
type input "30,000.00"
click at [1007, 678] on button "Save & Close" at bounding box center [1002, 684] width 111 height 35
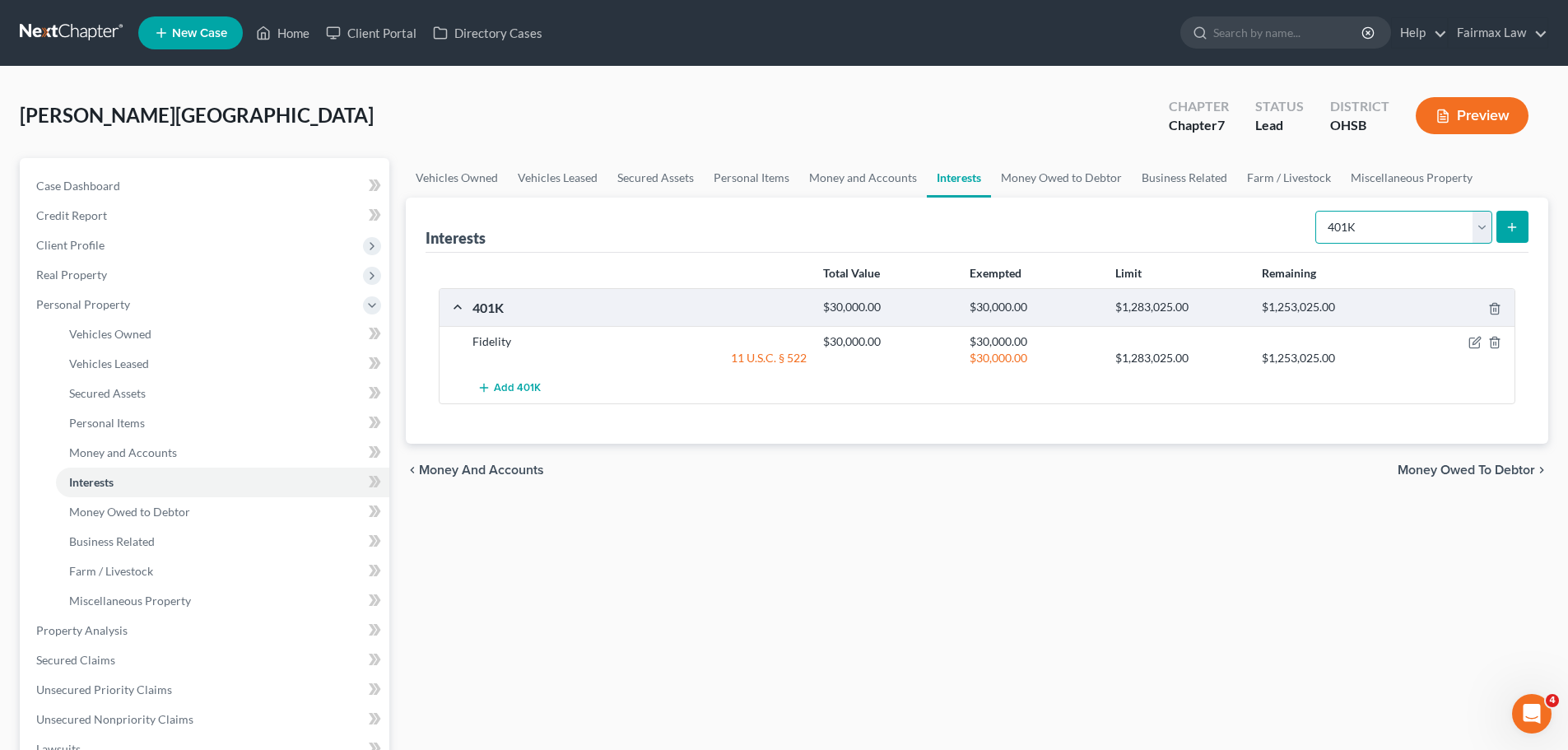
click at [1425, 215] on select "Select Interest Type 401K Annuity Bond Education IRA Government Bond Government…" at bounding box center [1403, 227] width 176 height 33
select select "term_life_insurance"
click at [1317, 211] on select "Select Interest Type 401K Annuity Bond Education IRA Government Bond Government…" at bounding box center [1403, 227] width 176 height 33
click at [1510, 217] on button "submit" at bounding box center [1512, 226] width 32 height 32
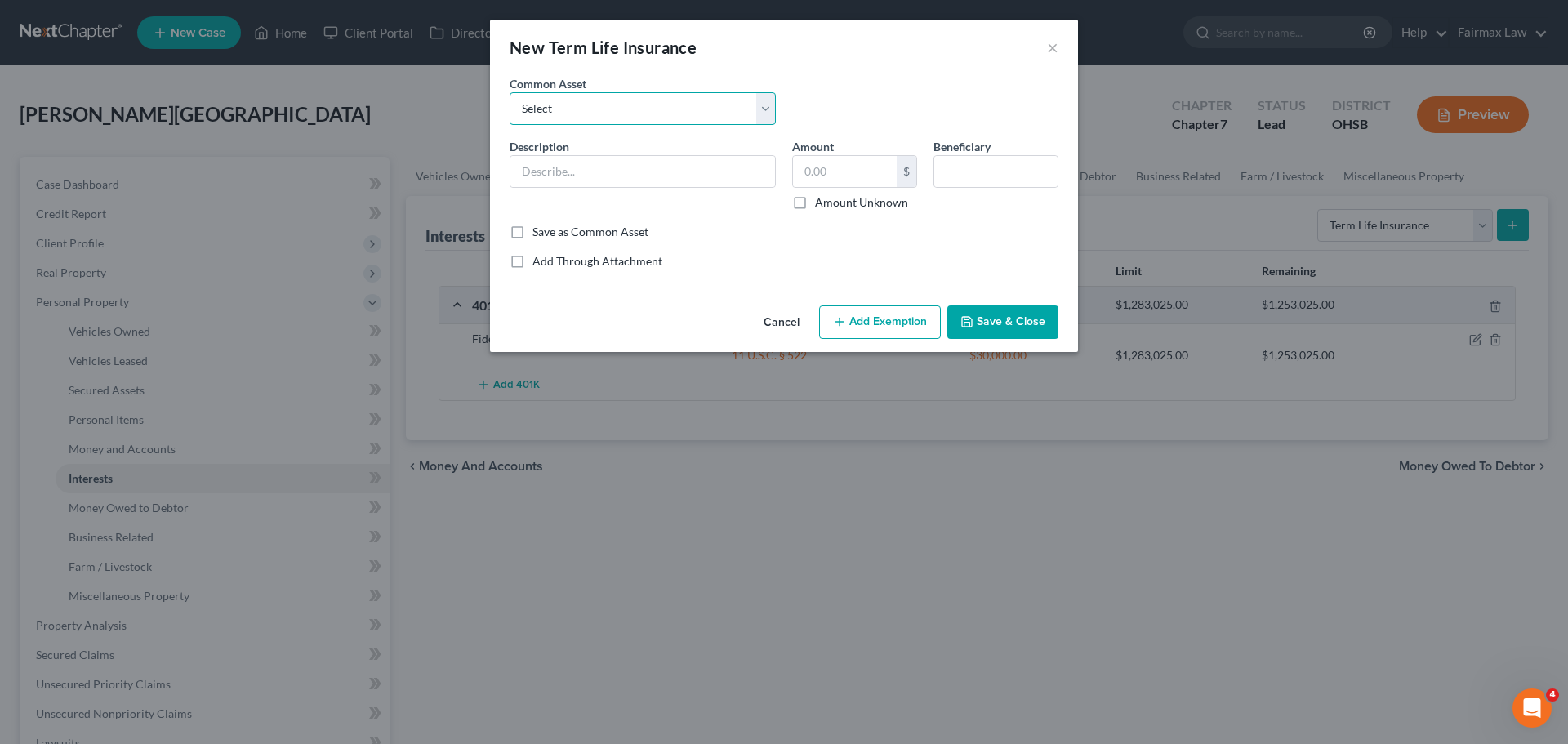
click at [667, 108] on select "Select Group Term Life Insurance through employer Group Life through Work Group…" at bounding box center [643, 109] width 266 height 33
select select "0"
click at [510, 92] on select "Select Group Term Life Insurance through employer Group Life through Work Group…" at bounding box center [643, 109] width 266 height 33
type input "Group Term Life Insurance through employer"
click at [845, 169] on input "0" at bounding box center [845, 171] width 104 height 31
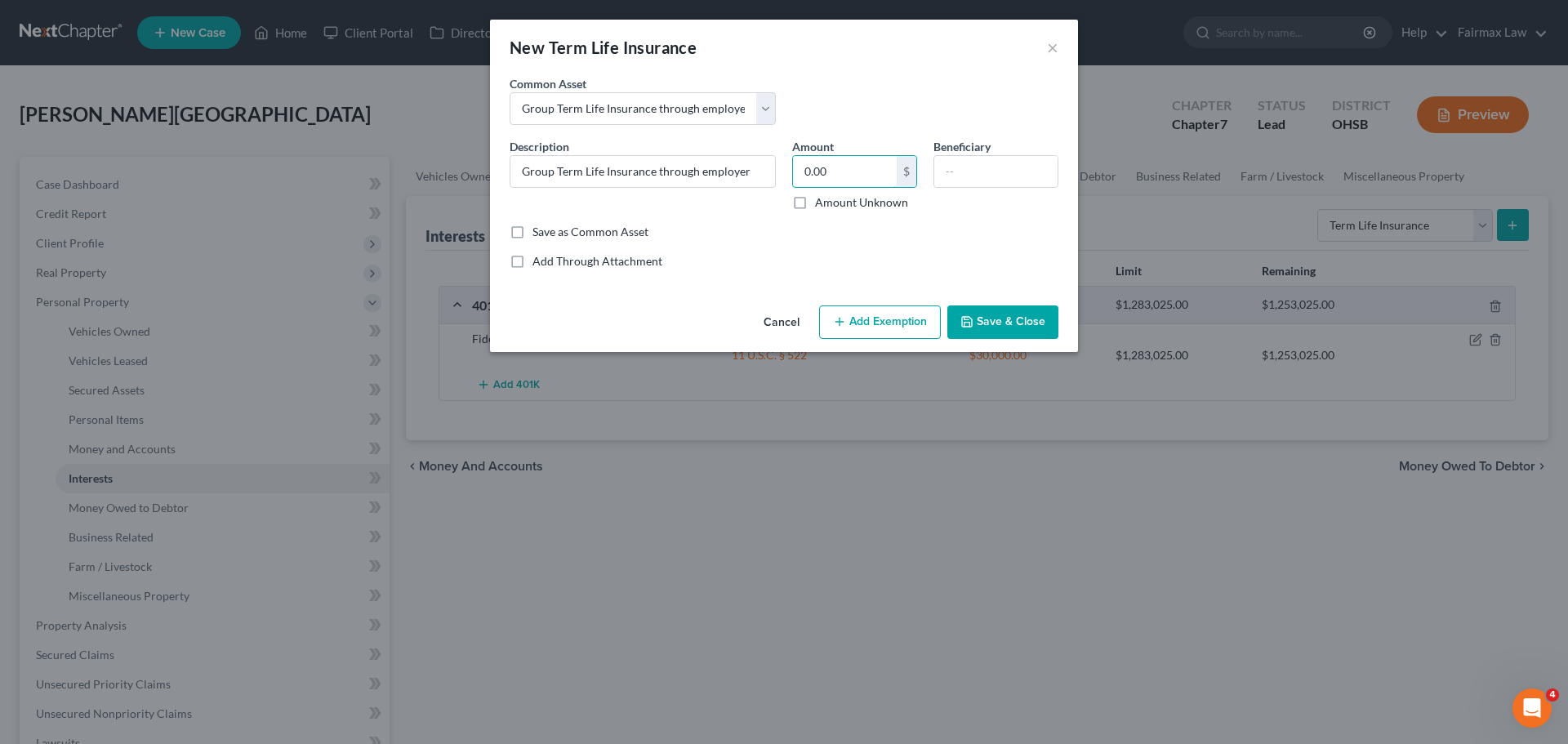
type input "0.00"
click at [984, 314] on button "Save & Close" at bounding box center [1002, 322] width 111 height 35
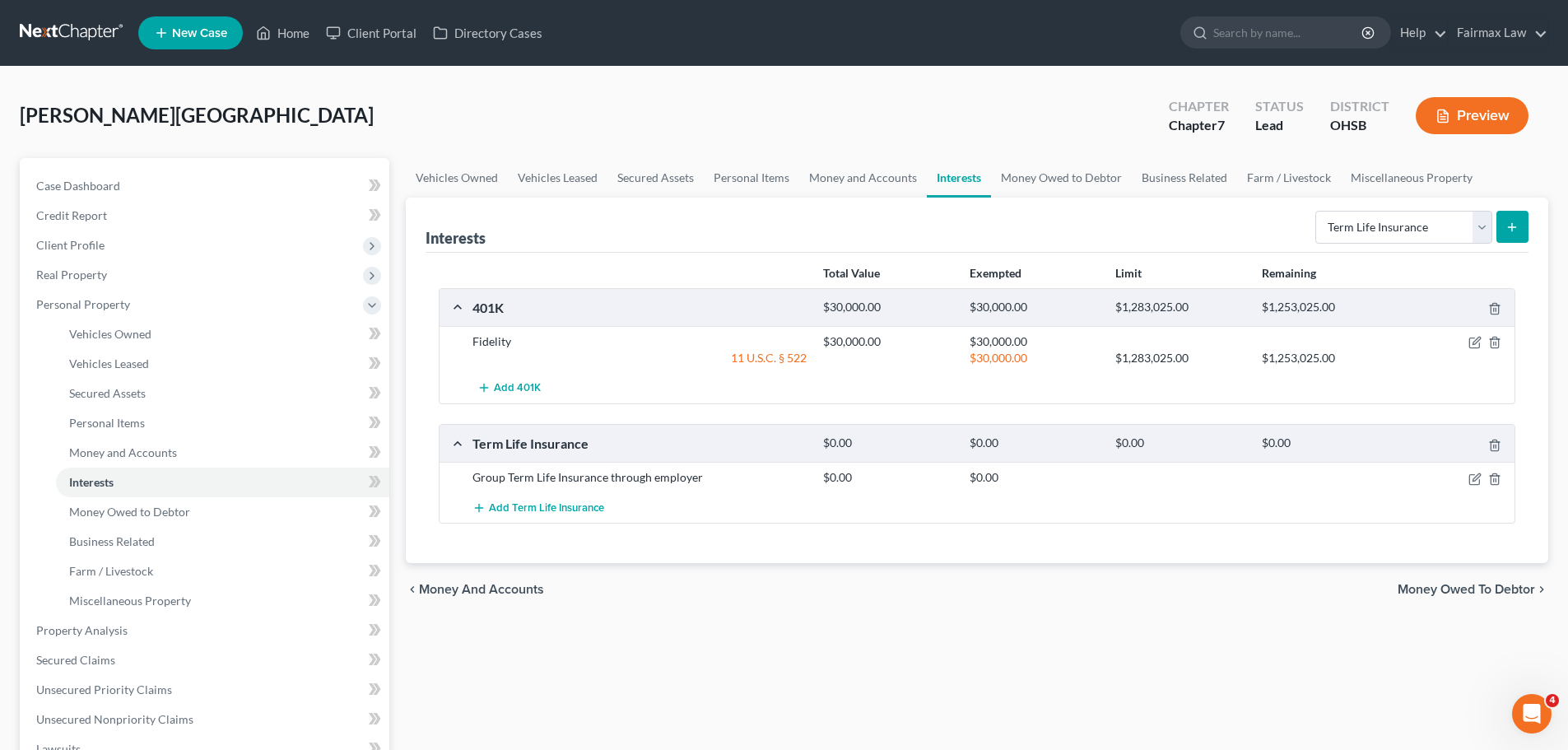
click at [1526, 212] on button "submit" at bounding box center [1512, 226] width 32 height 32
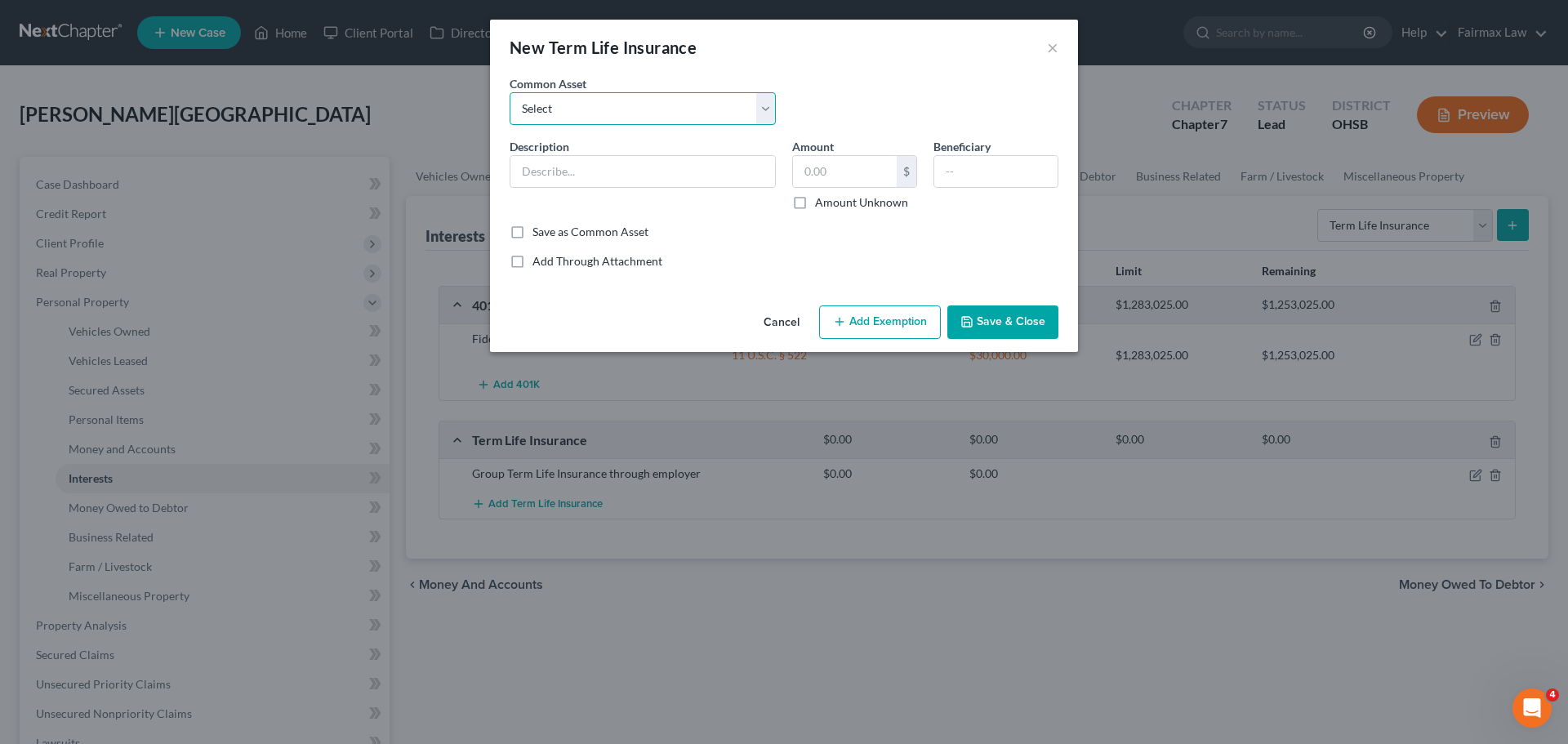
click at [660, 100] on select "Select Group Term Life Insurance through employer Group Life through Work Group…" at bounding box center [643, 109] width 266 height 33
click at [710, 122] on select "Select Group Term Life Insurance through employer Group Life through Work Group…" at bounding box center [643, 109] width 266 height 33
click at [613, 173] on input "text" at bounding box center [642, 171] width 265 height 31
type input "H"
drag, startPoint x: 642, startPoint y: 165, endPoint x: 518, endPoint y: 168, distance: 124.0
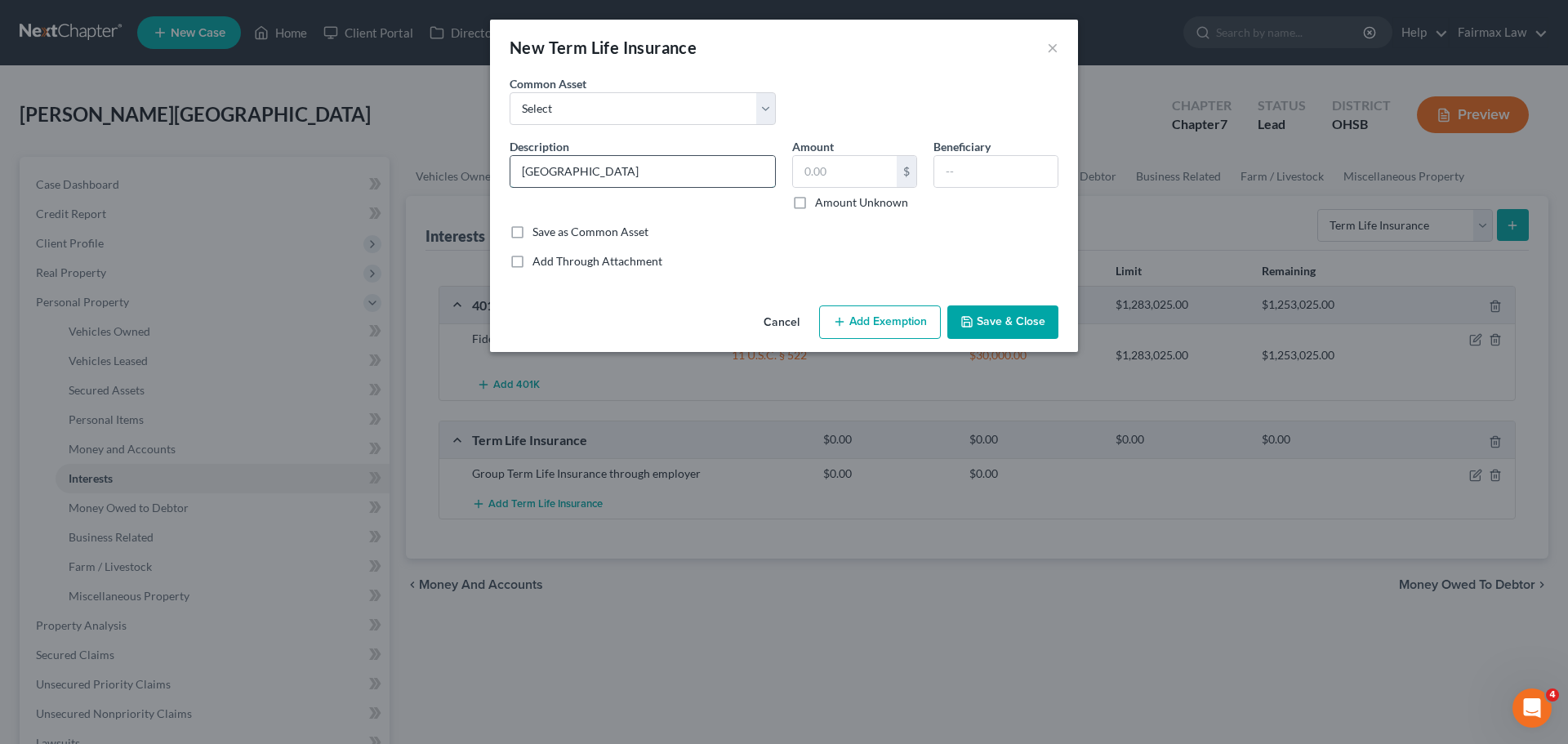
click at [518, 168] on input "Hartford" at bounding box center [642, 171] width 265 height 31
type input "SUP EE Life"
click at [602, 112] on select "Select Group Term Life Insurance through employer Group Life through Work Group…" at bounding box center [643, 109] width 266 height 33
select select "0"
click at [510, 92] on select "Select Group Term Life Insurance through employer Group Life through Work Group…" at bounding box center [643, 109] width 266 height 33
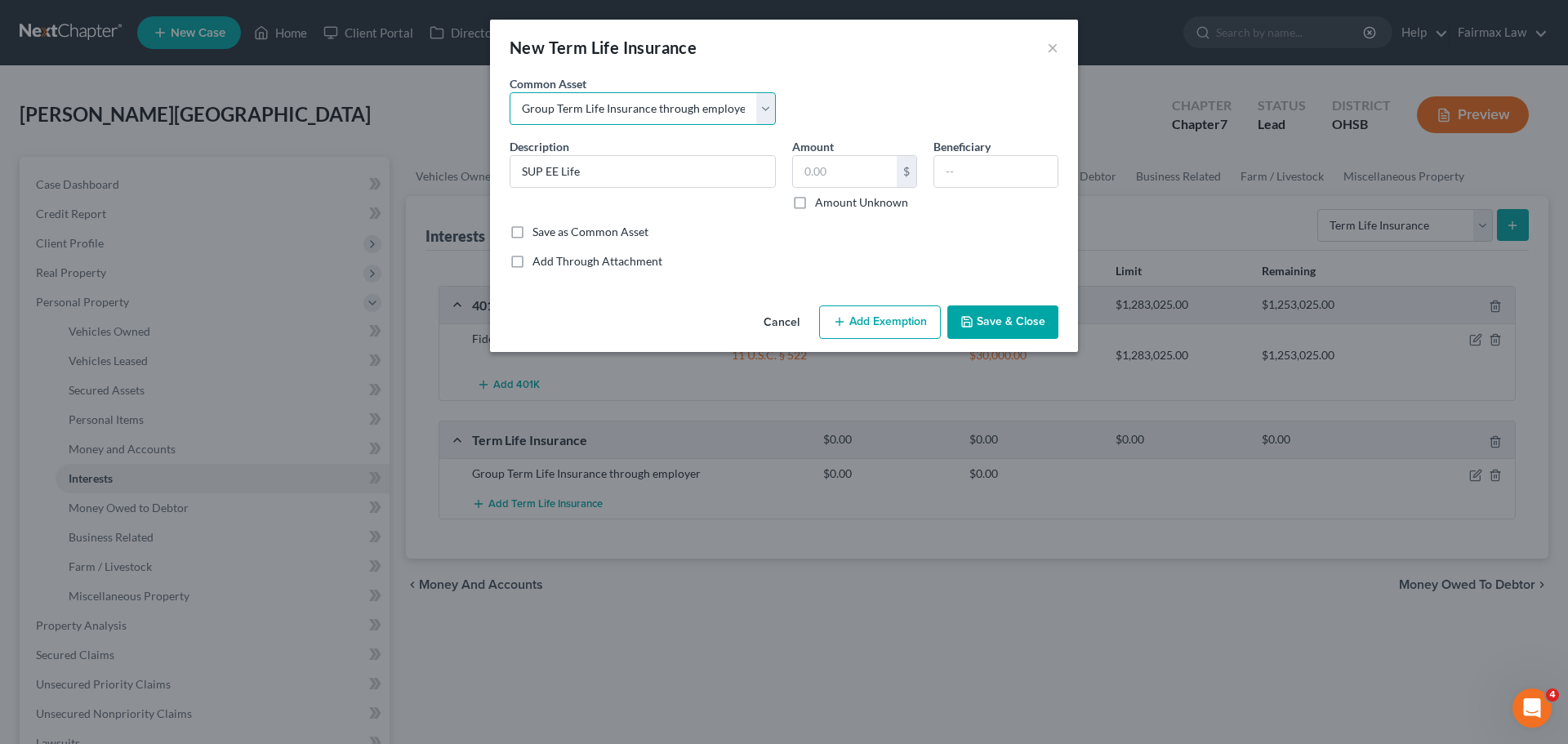
type input "Group Term Life Insurance through employer"
type input "0"
click at [759, 168] on input "Group Term Life Insurance through employer" at bounding box center [642, 171] width 265 height 31
type input "Group Term Life Insurance through employer SUP EE Life"
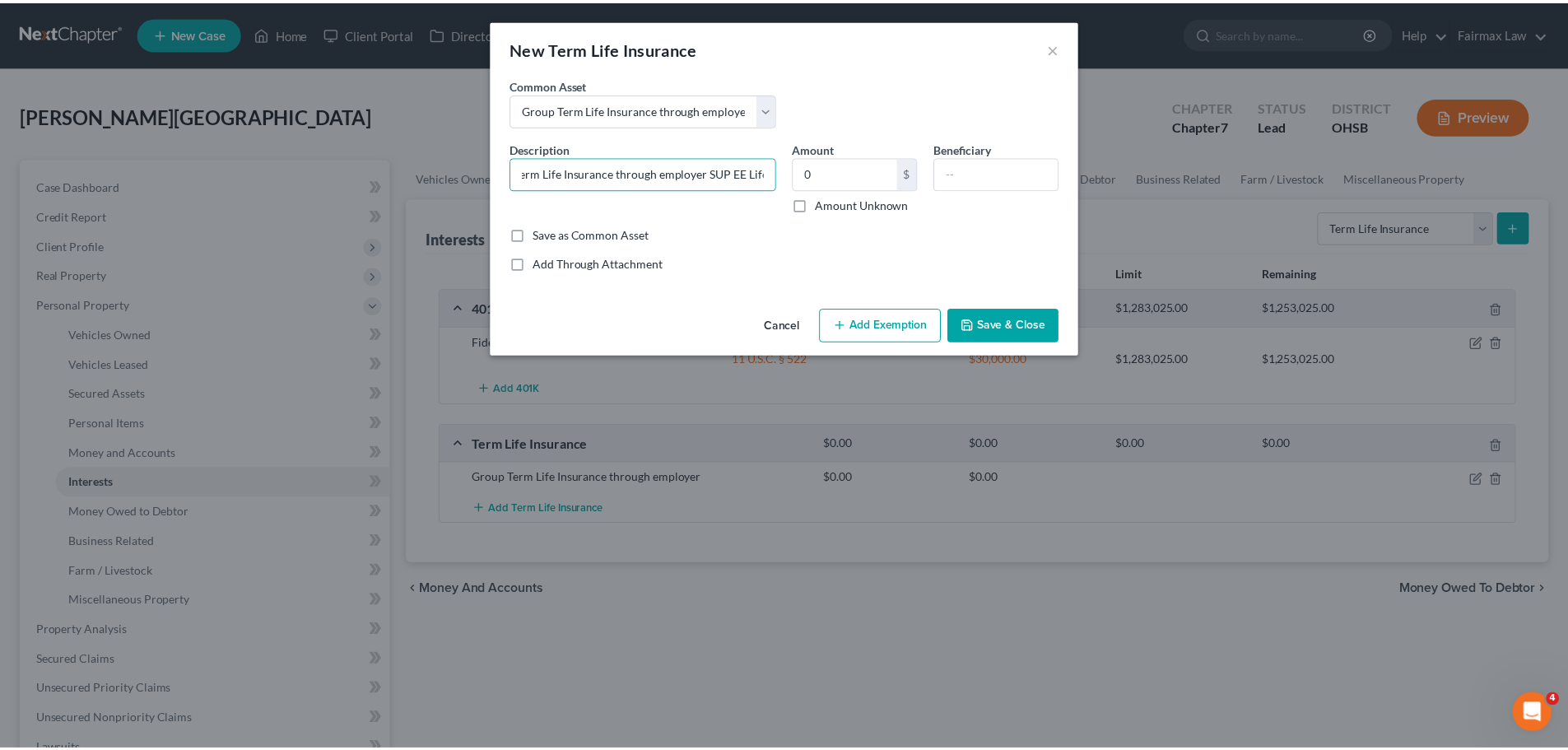
scroll to position [0, 0]
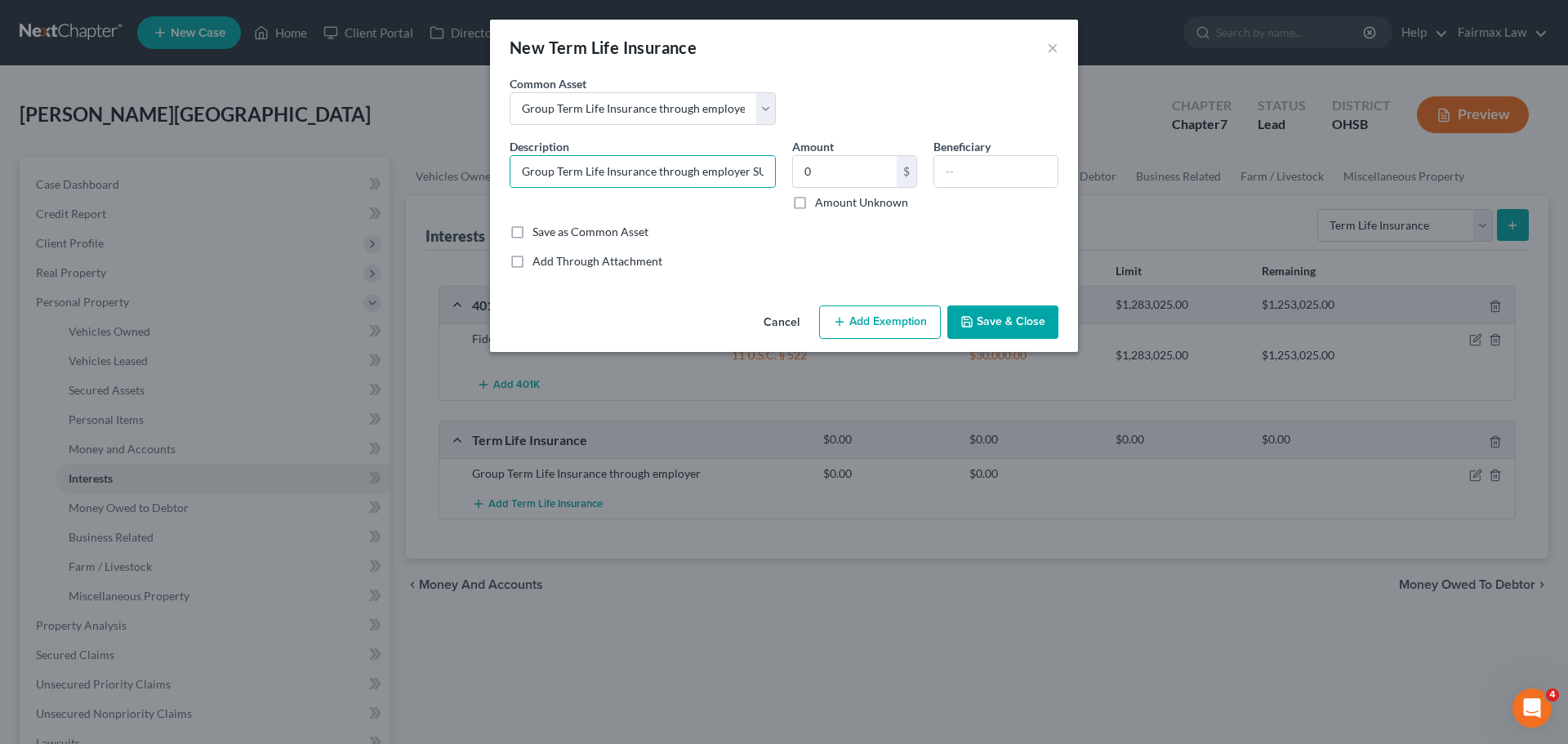
click at [1020, 324] on button "Save & Close" at bounding box center [1002, 322] width 111 height 35
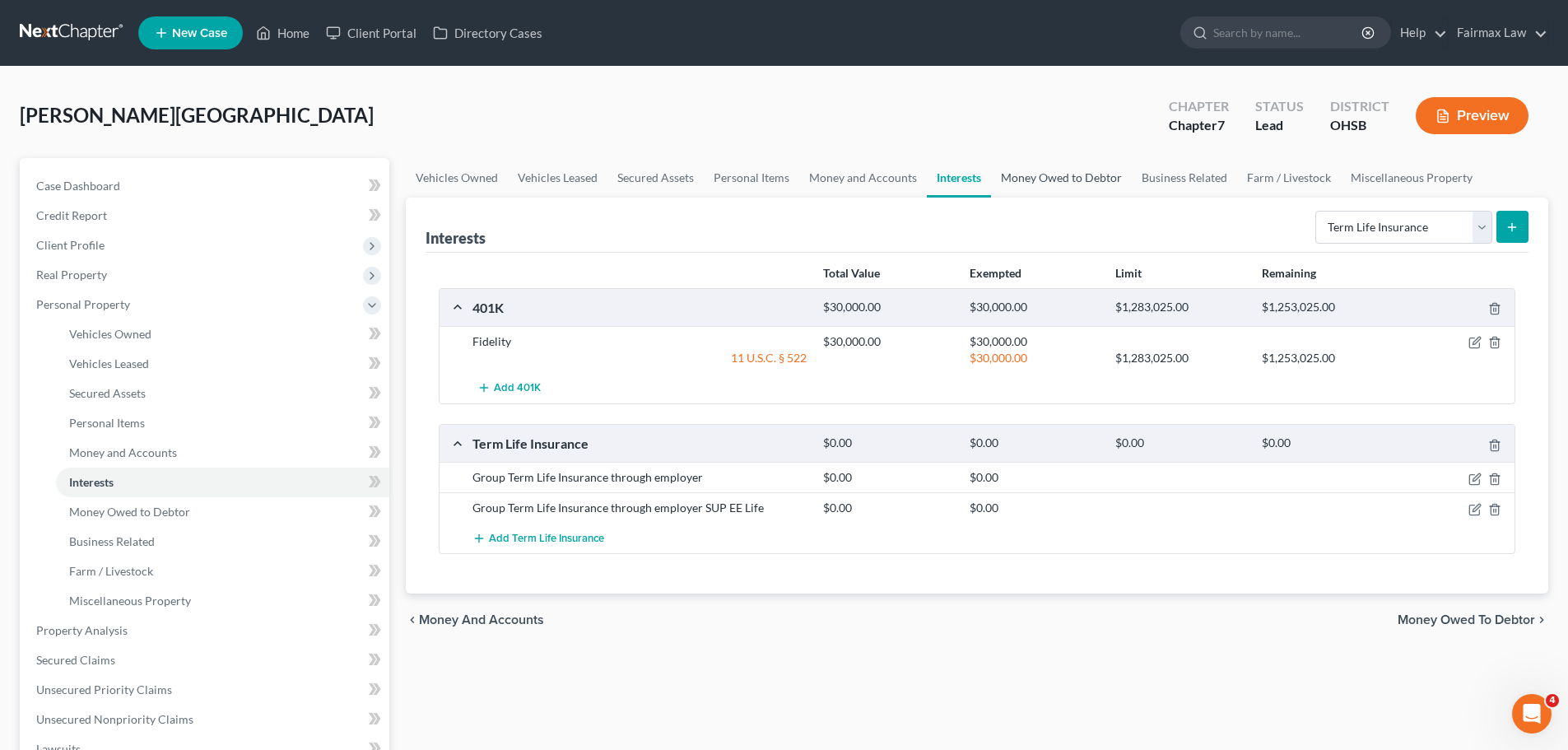
click at [1042, 181] on link "Money Owed to Debtor" at bounding box center [1061, 178] width 141 height 40
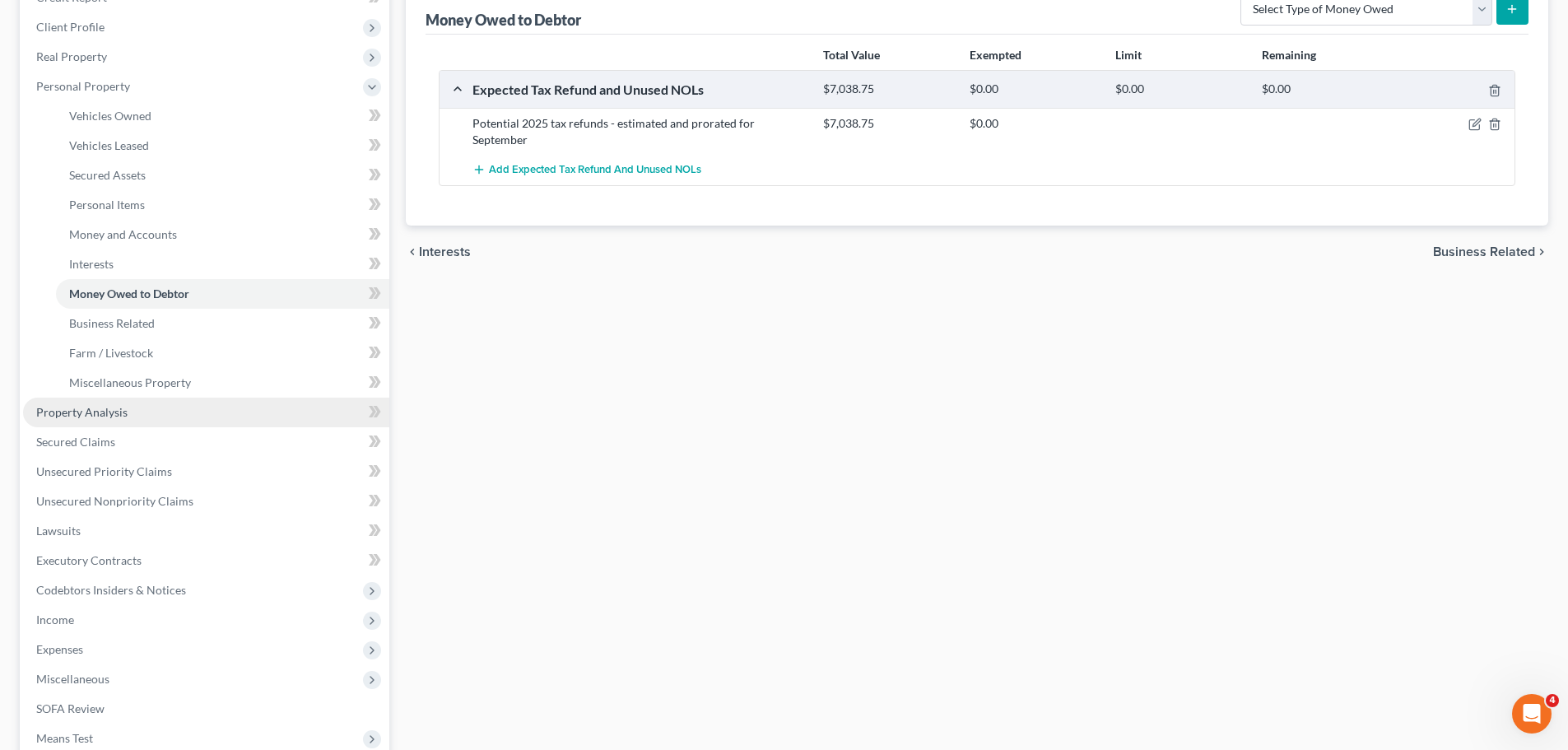
scroll to position [247, 0]
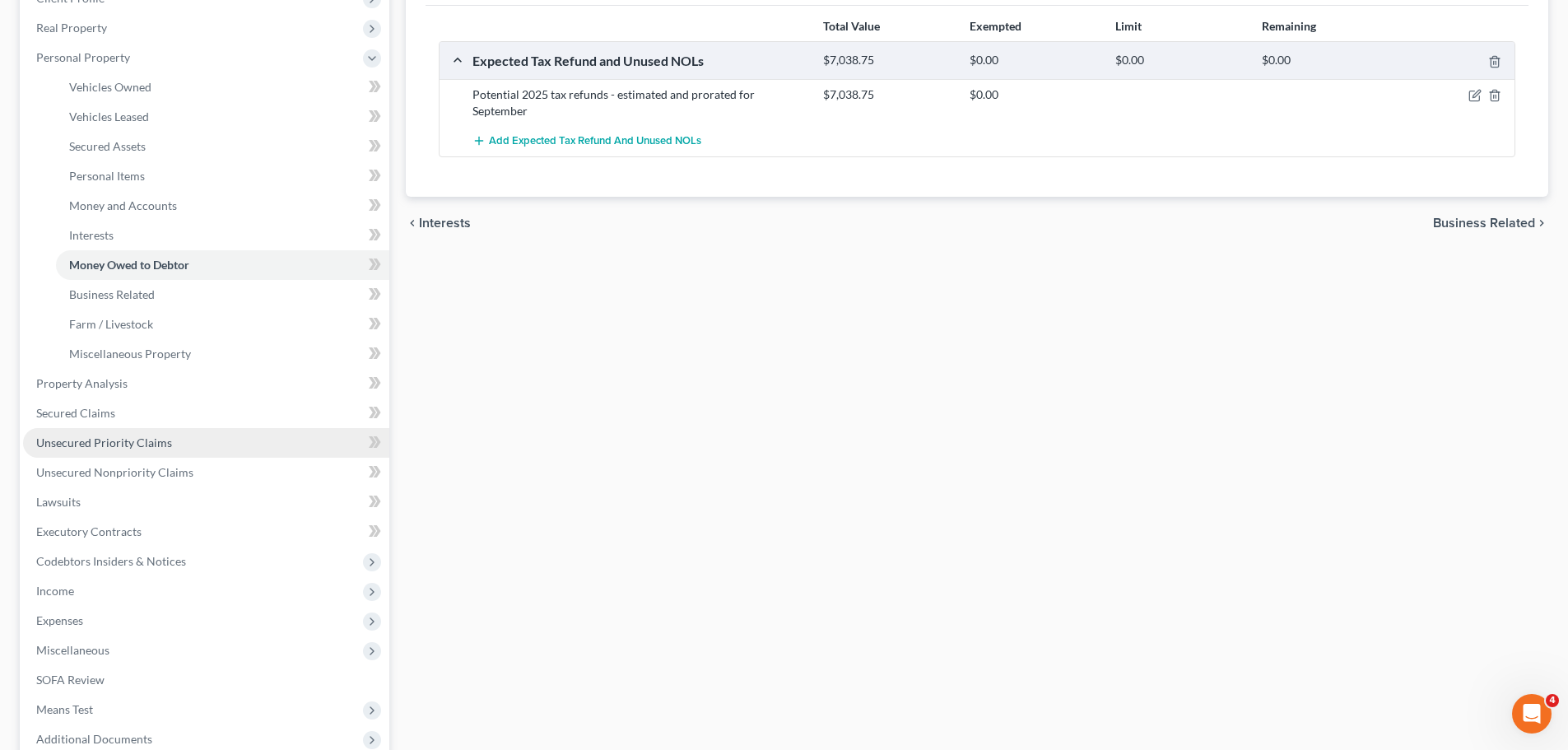
click at [155, 442] on span "Unsecured Priority Claims" at bounding box center [104, 442] width 136 height 14
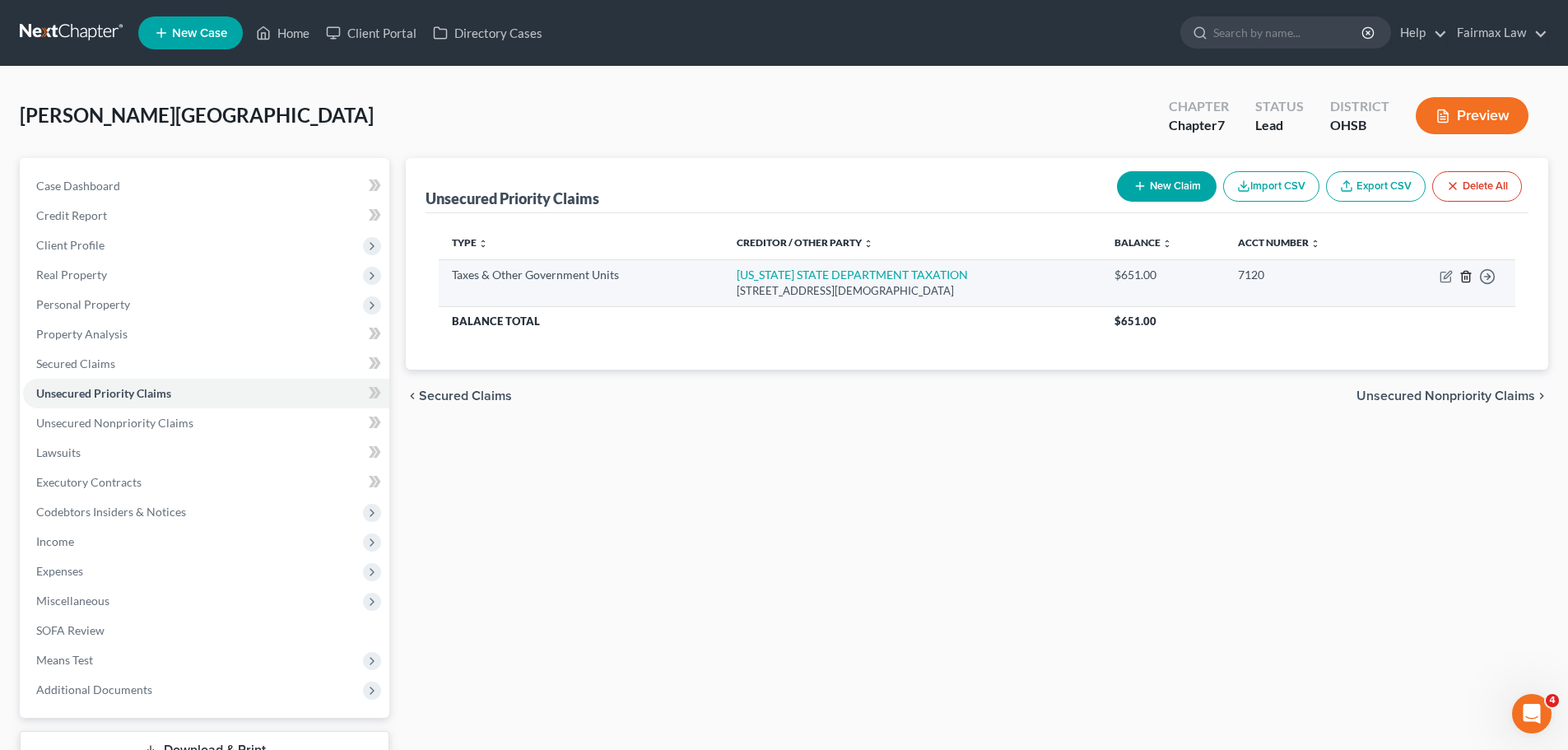
click at [1465, 277] on line "button" at bounding box center [1465, 277] width 0 height 3
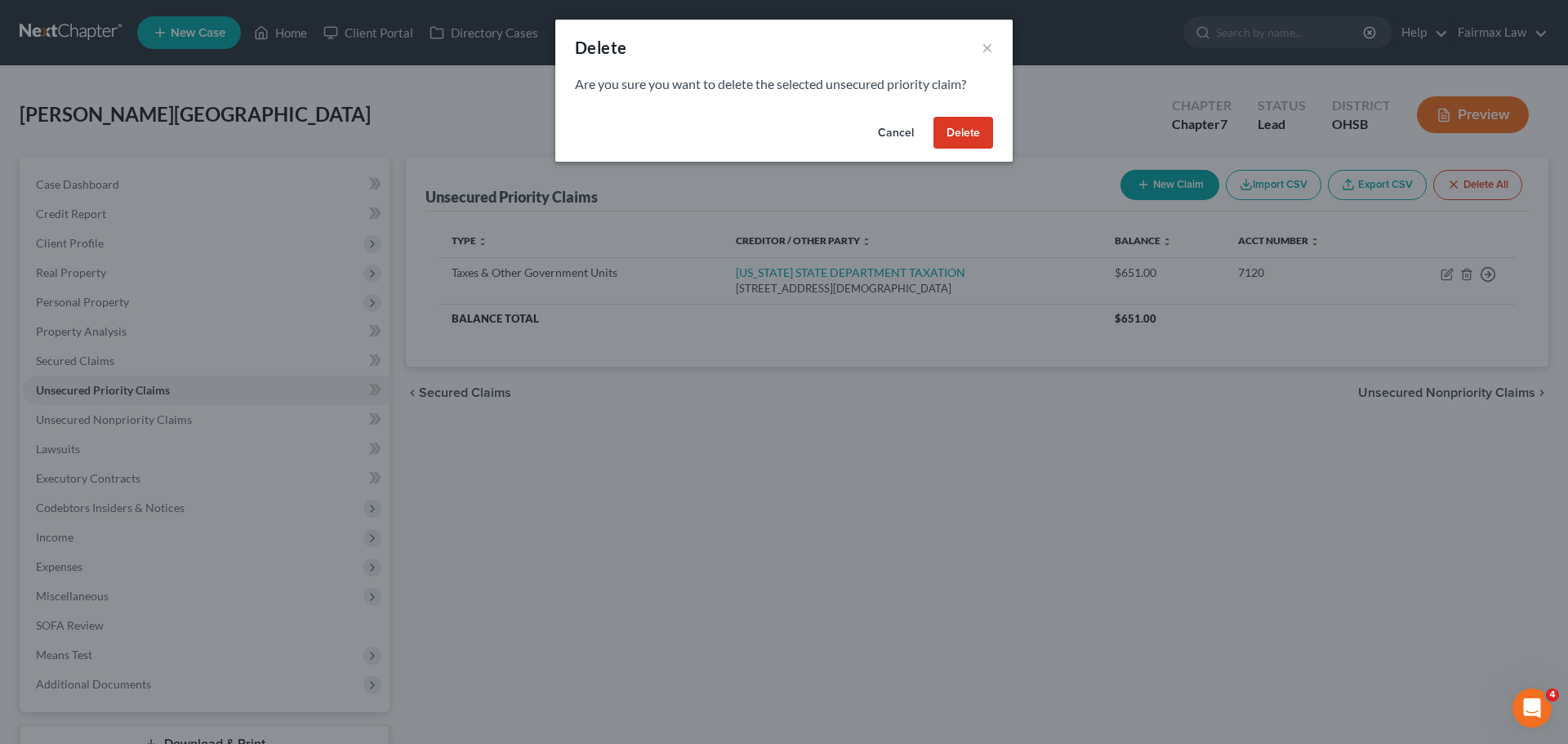
click at [954, 130] on button "Delete" at bounding box center [963, 133] width 60 height 33
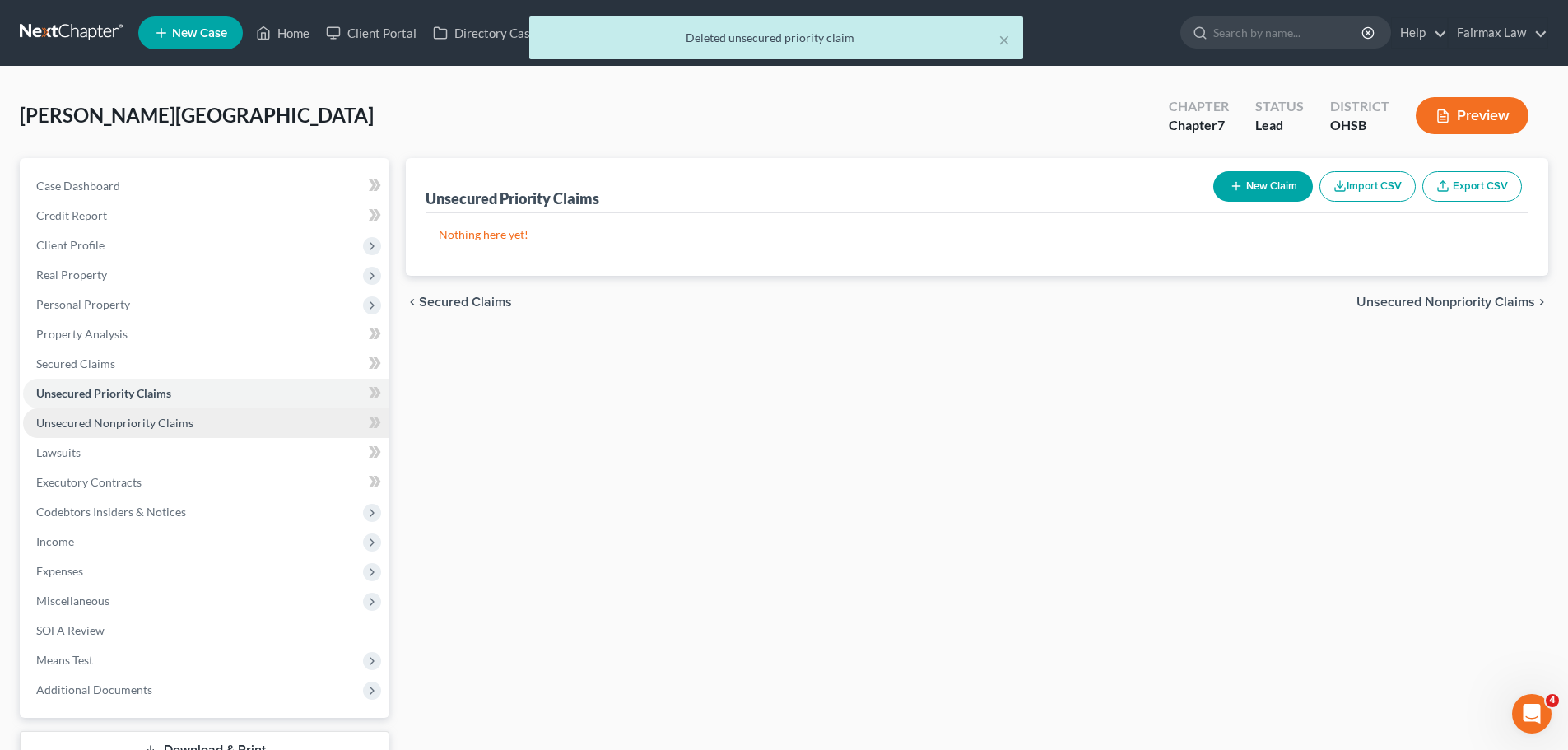
click at [180, 416] on span "Unsecured Nonpriority Claims" at bounding box center [114, 423] width 157 height 14
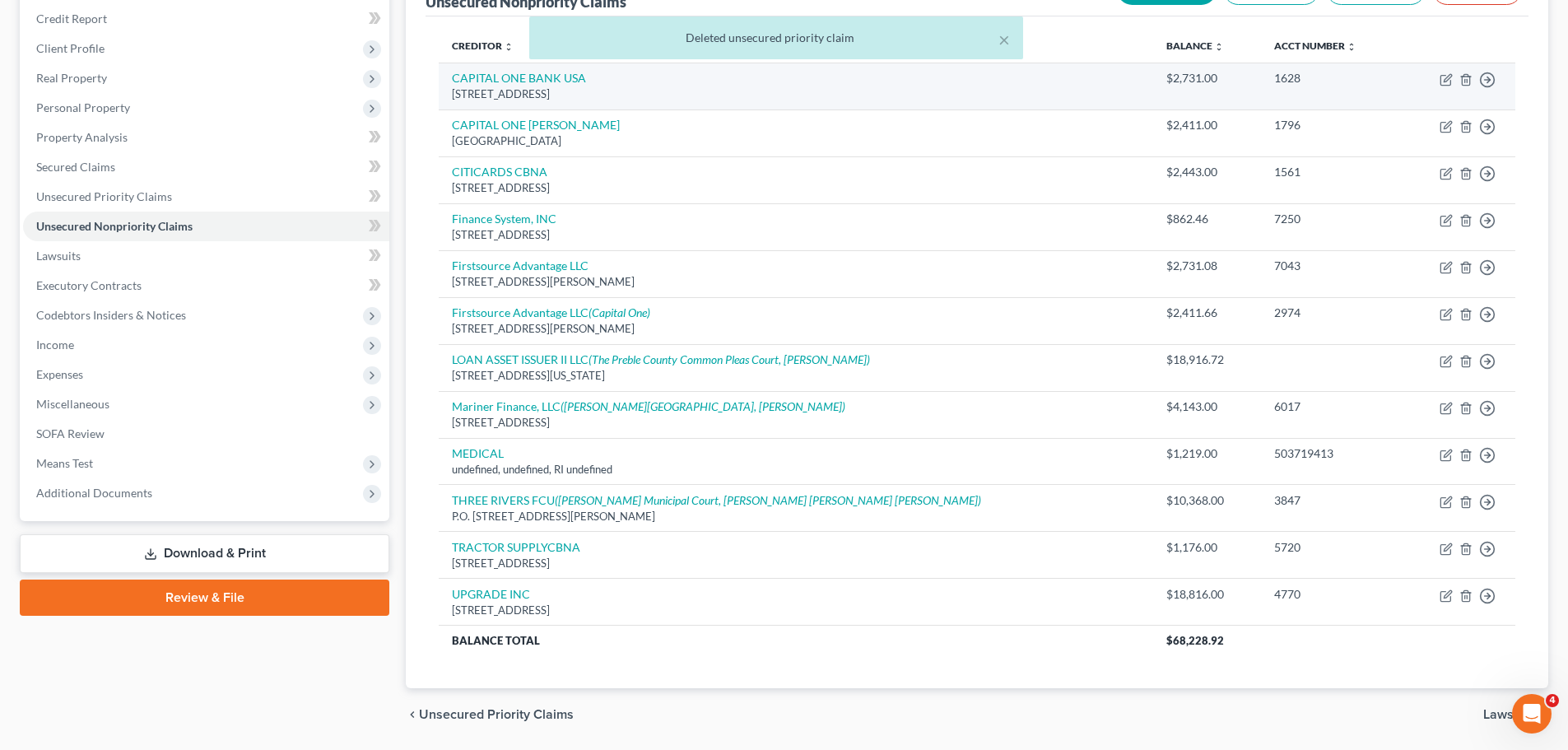
scroll to position [168, 0]
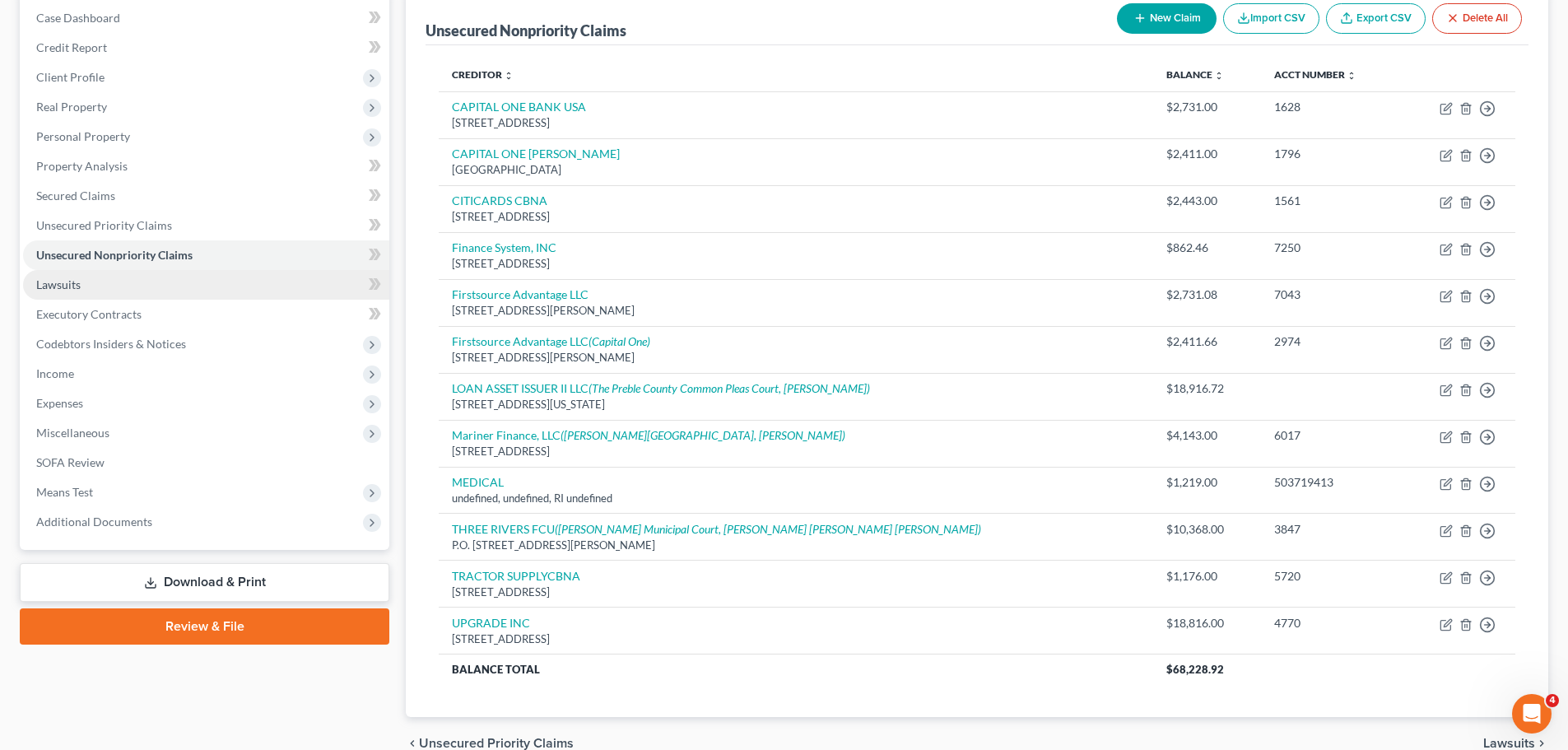
click at [143, 286] on link "Lawsuits" at bounding box center [207, 284] width 367 height 30
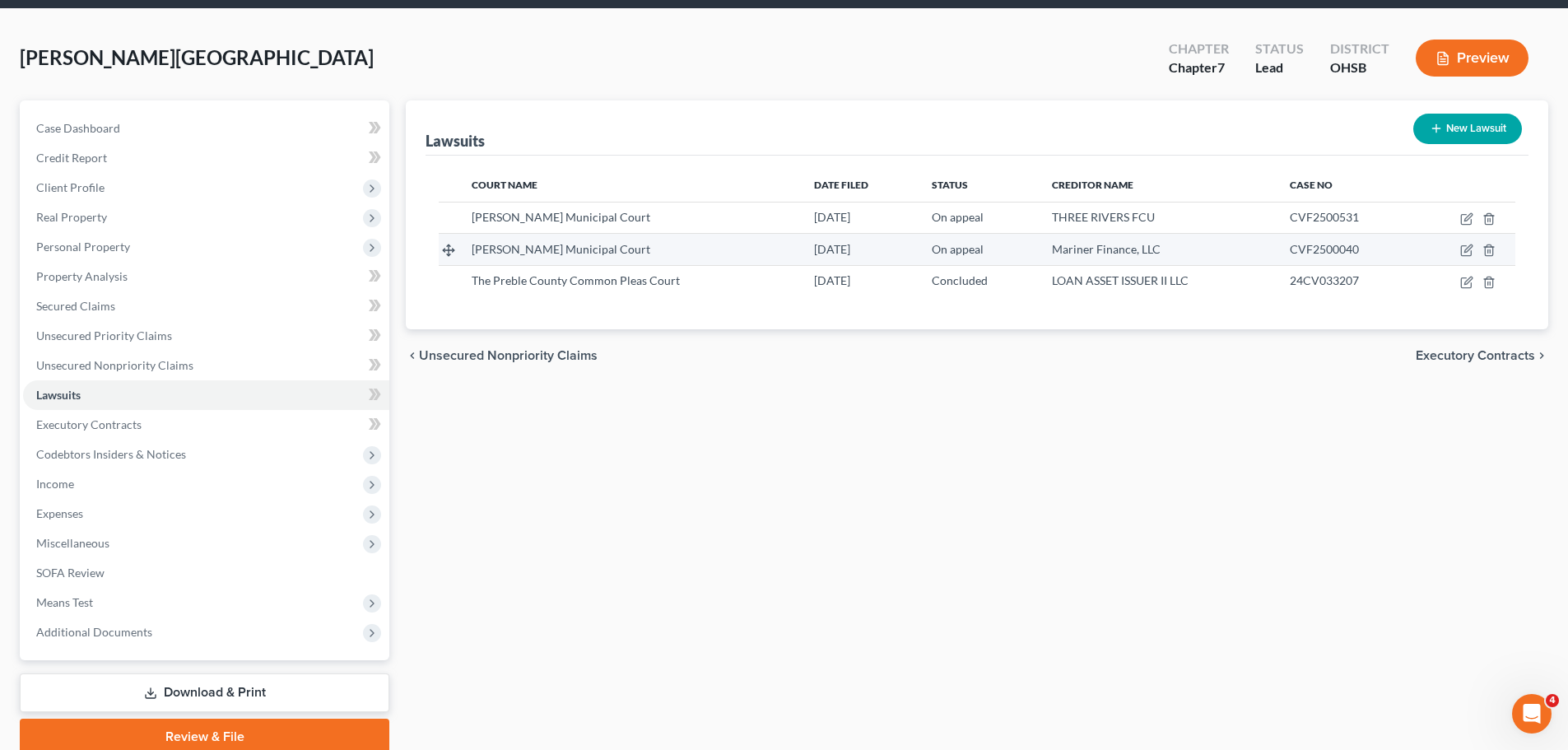
scroll to position [82, 0]
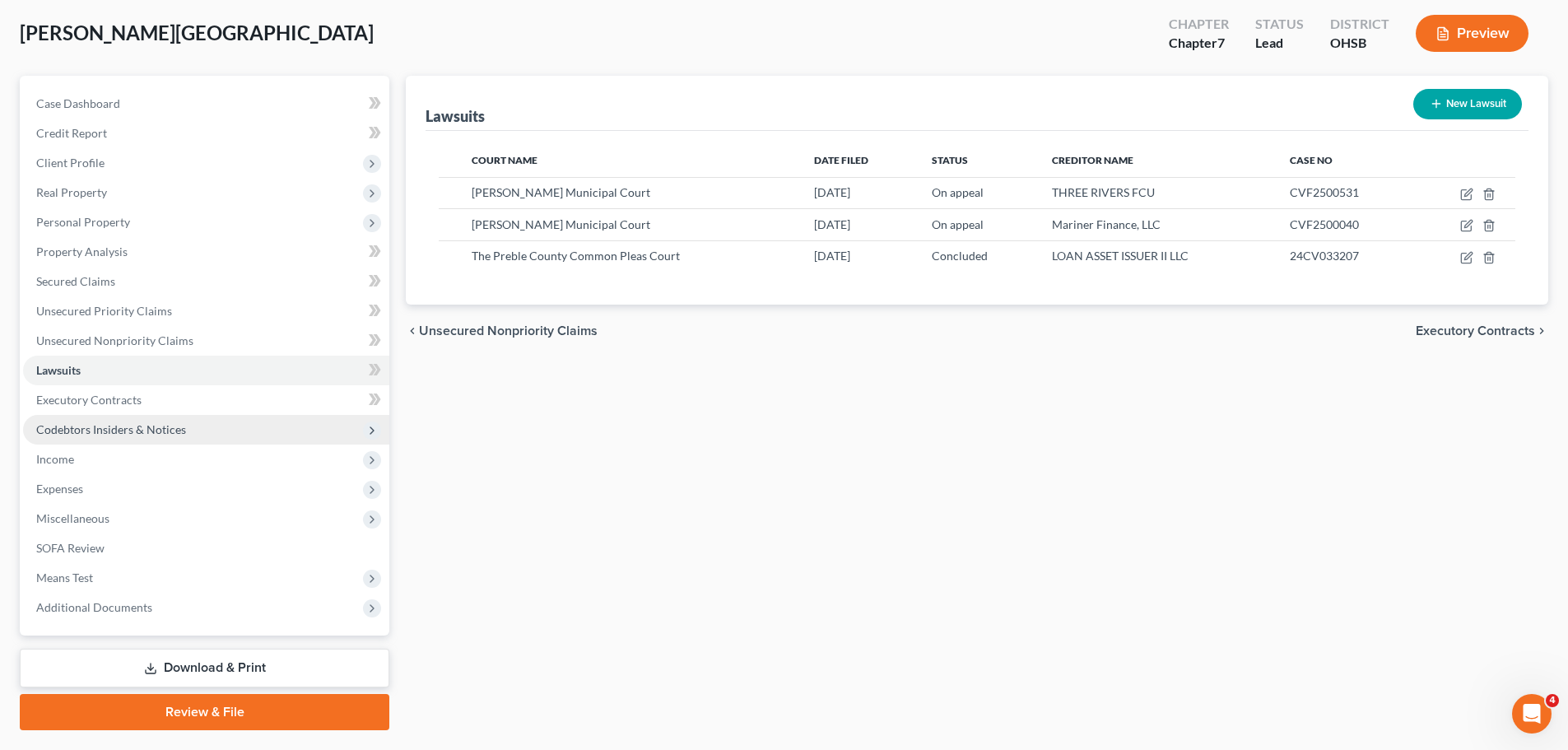
click at [138, 427] on span "Codebtors Insiders & Notices" at bounding box center [111, 429] width 149 height 14
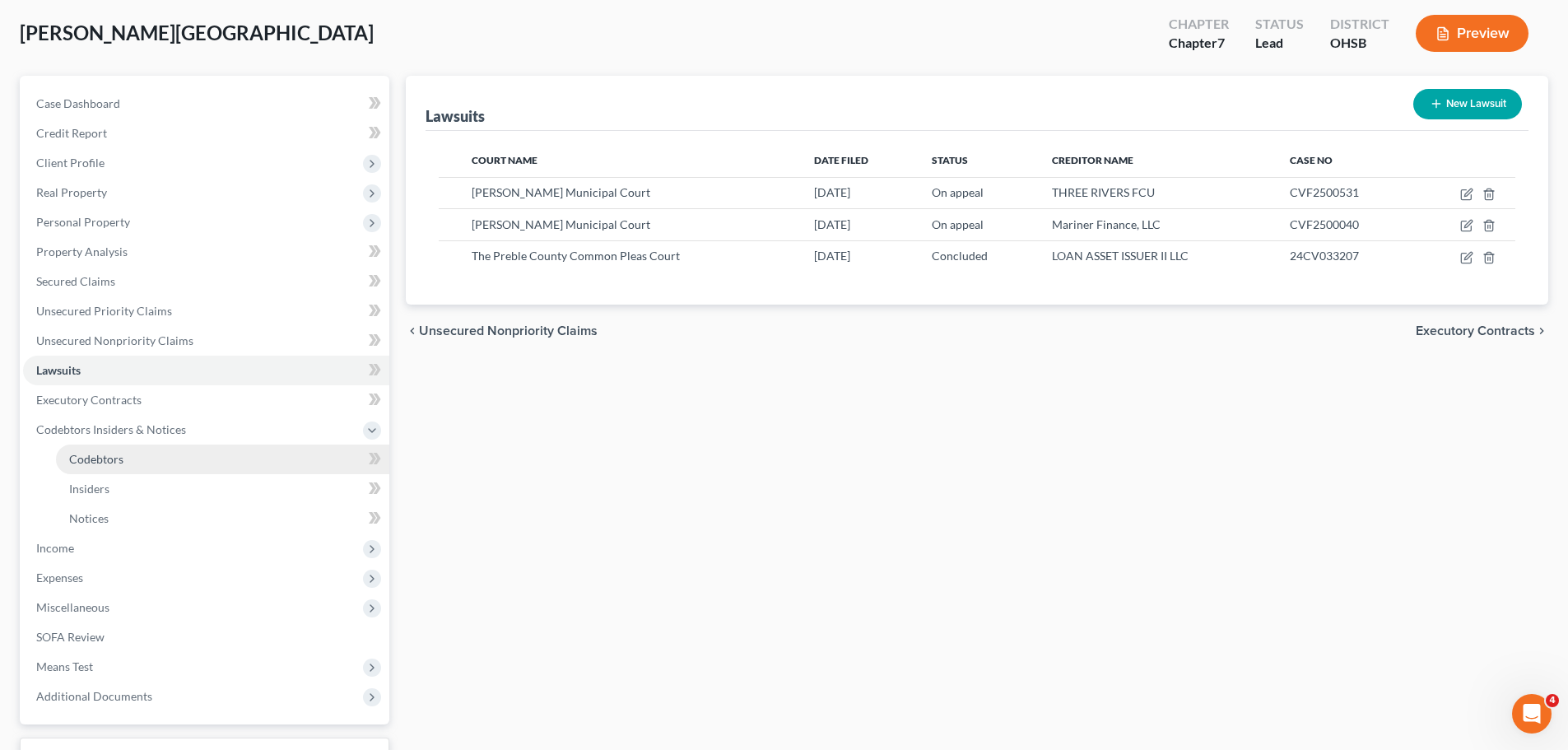
click at [138, 460] on link "Codebtors" at bounding box center [223, 459] width 334 height 30
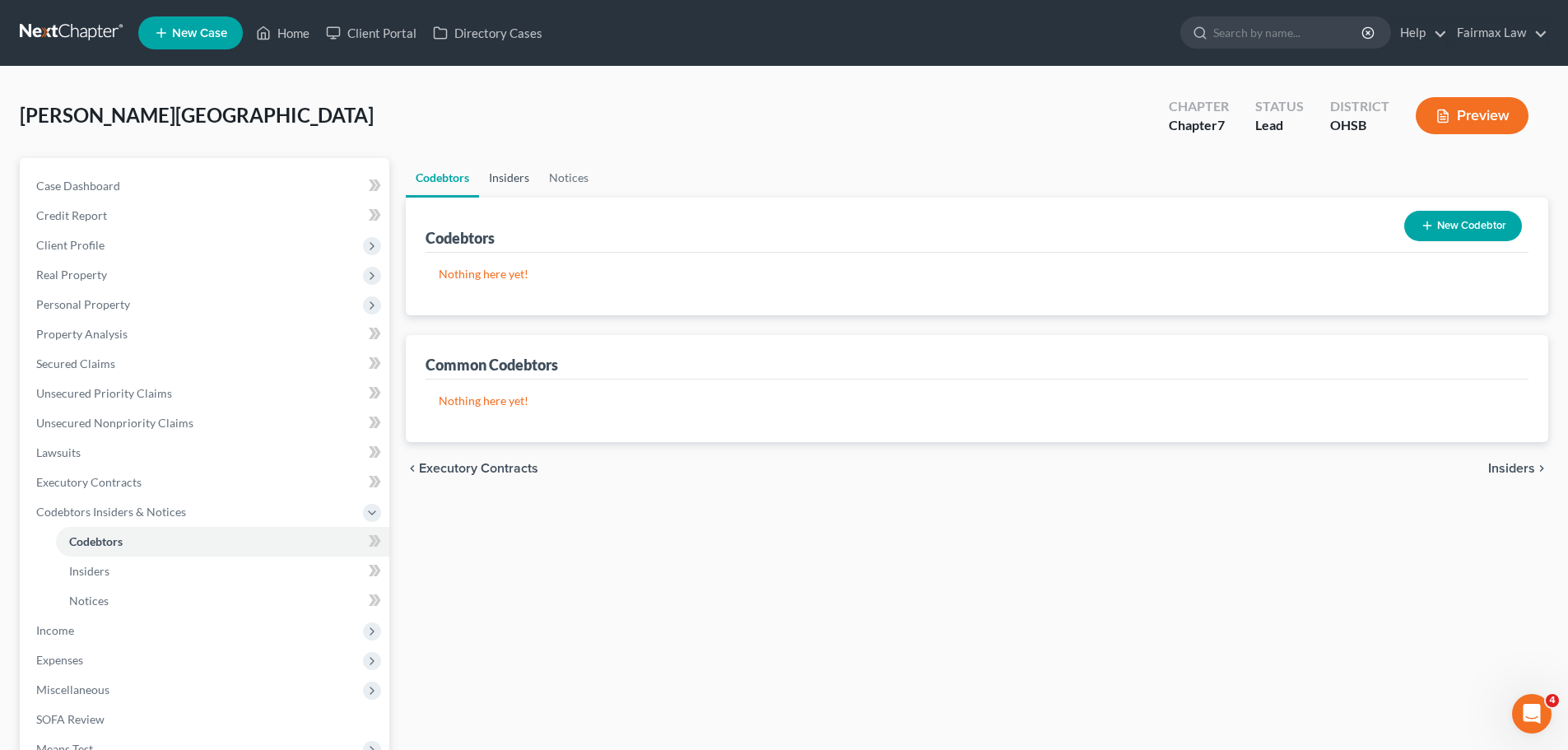
click at [511, 163] on link "Insiders" at bounding box center [509, 178] width 60 height 40
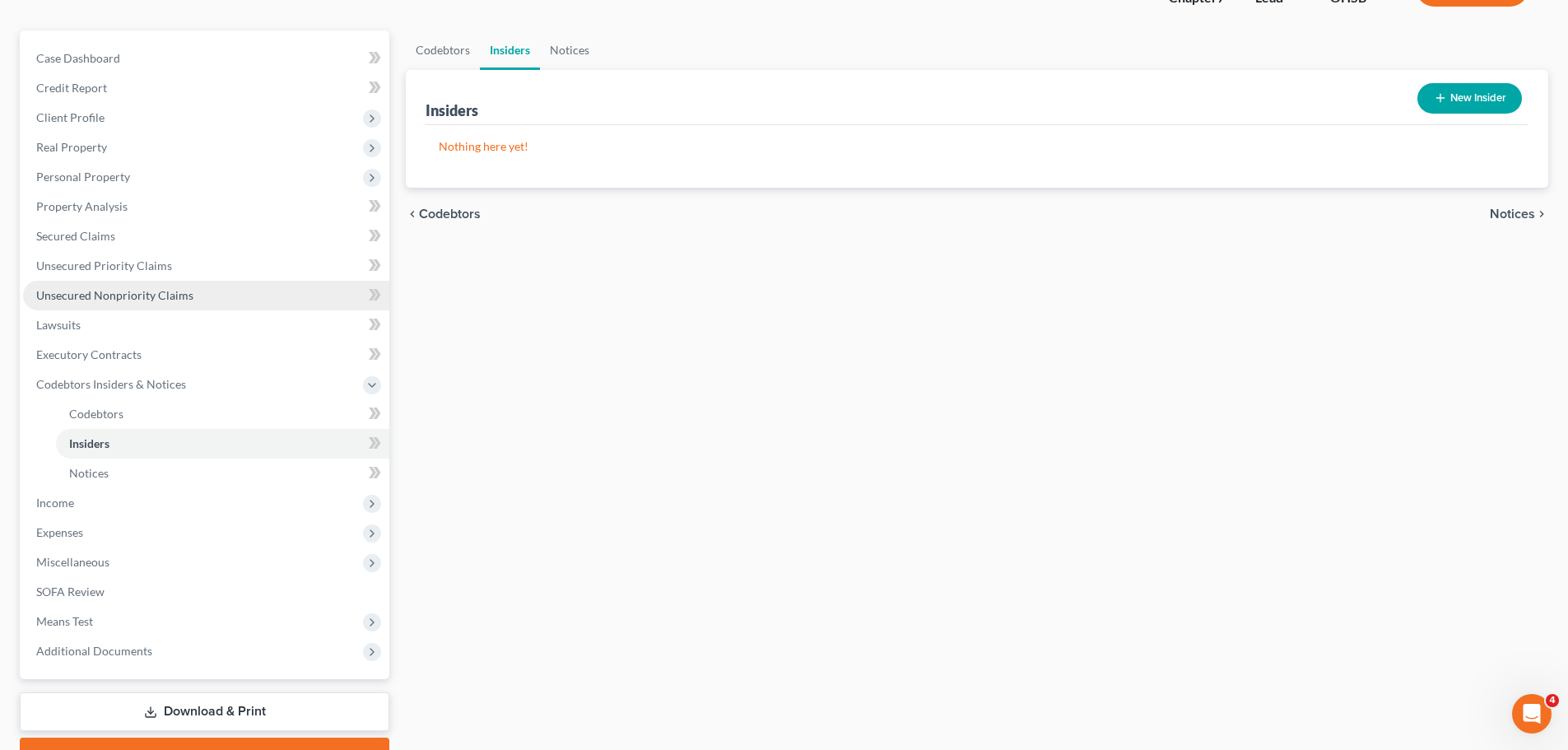
scroll to position [165, 0]
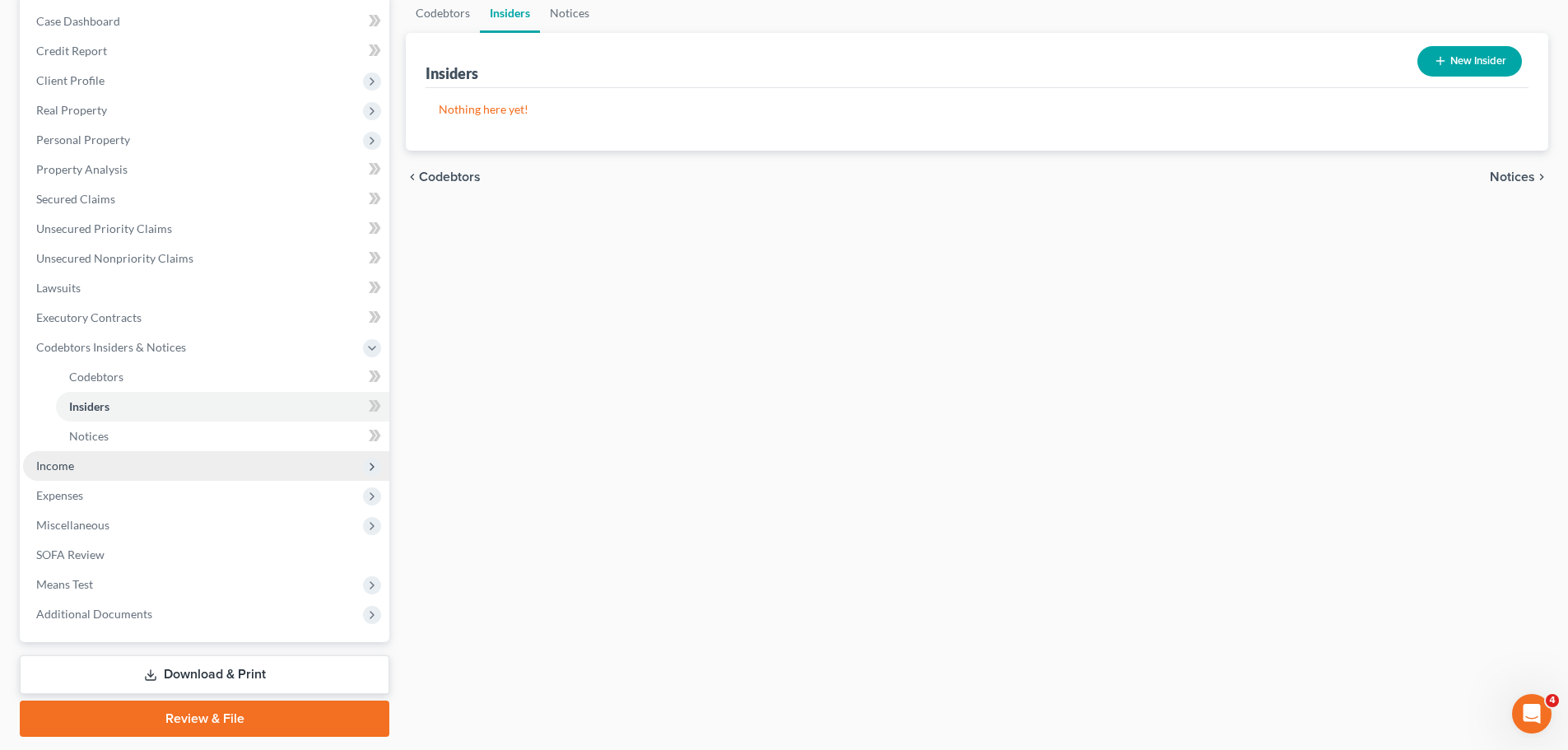
click at [128, 458] on span "Income" at bounding box center [207, 466] width 367 height 30
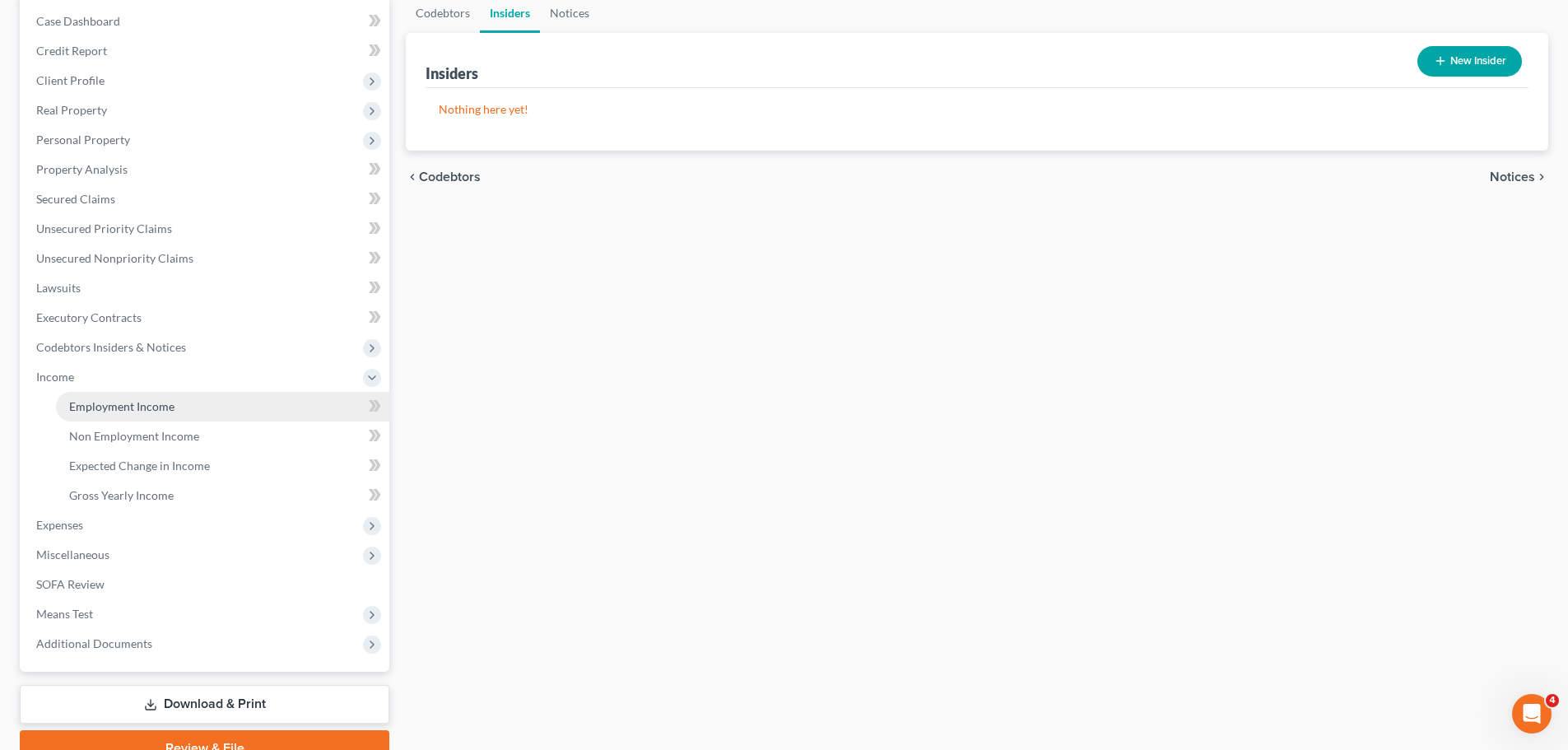
click at [167, 393] on link "Employment Income" at bounding box center [223, 407] width 334 height 30
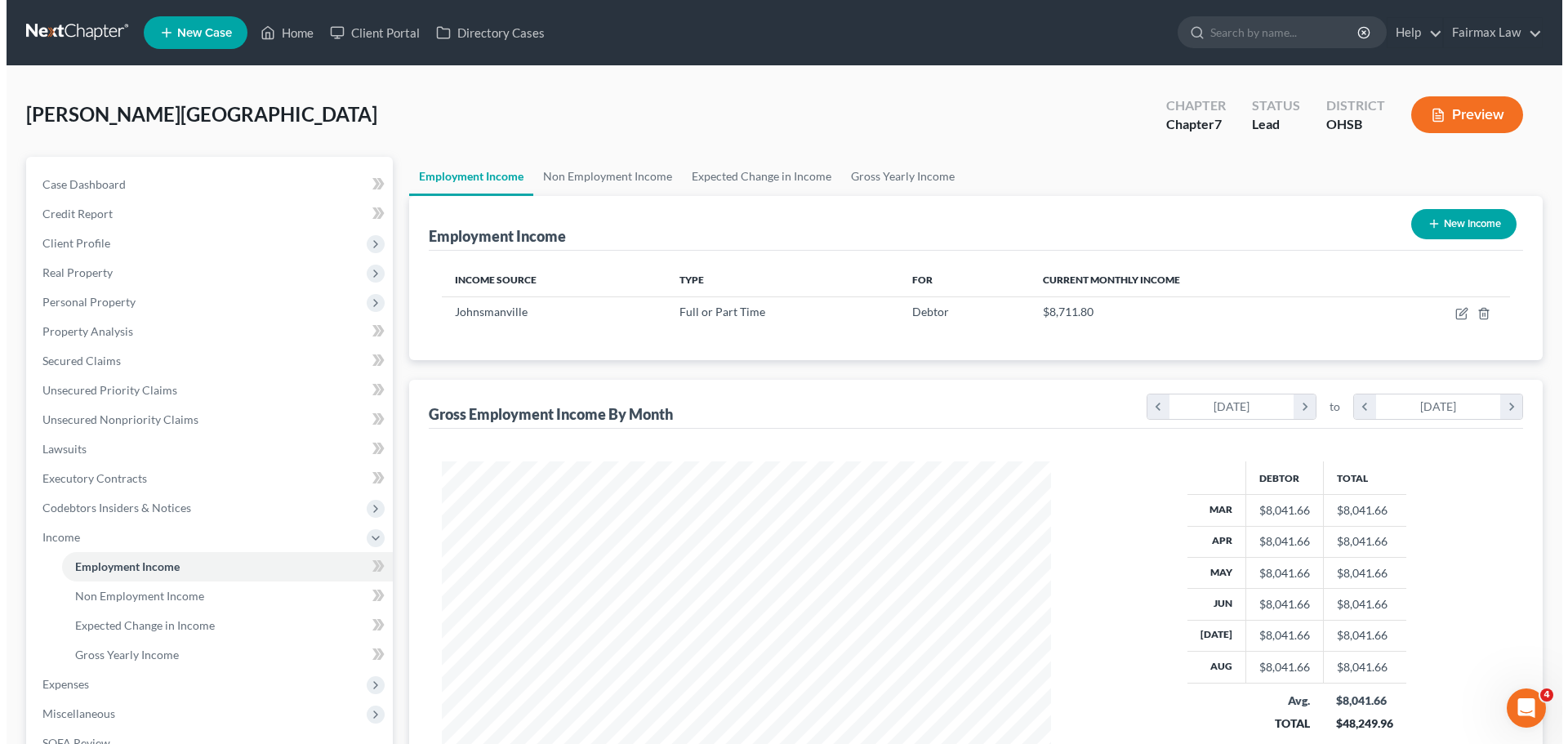
scroll to position [82, 0]
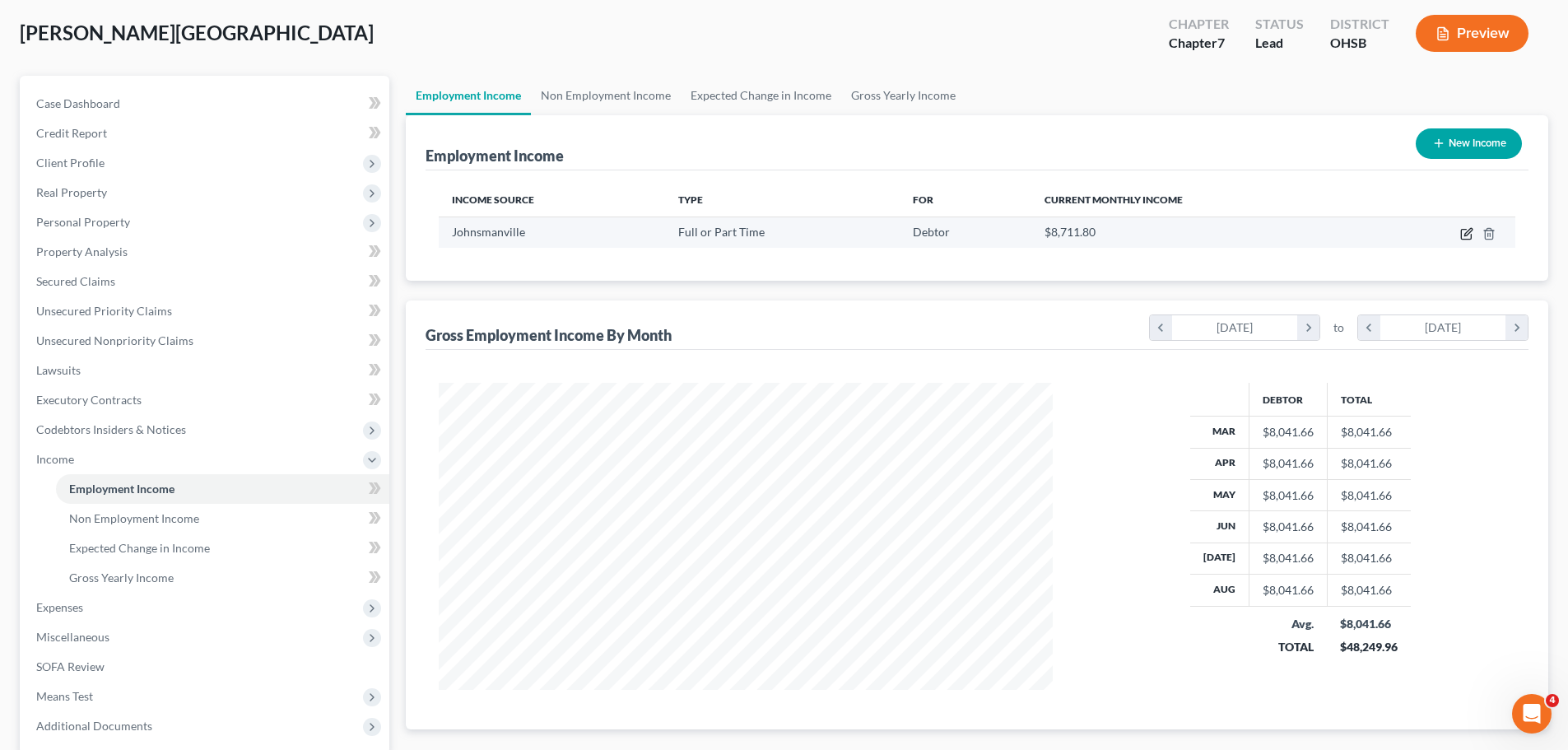
click at [1464, 233] on icon "button" at bounding box center [1467, 234] width 14 height 14
select select "0"
select select "15"
select select "2"
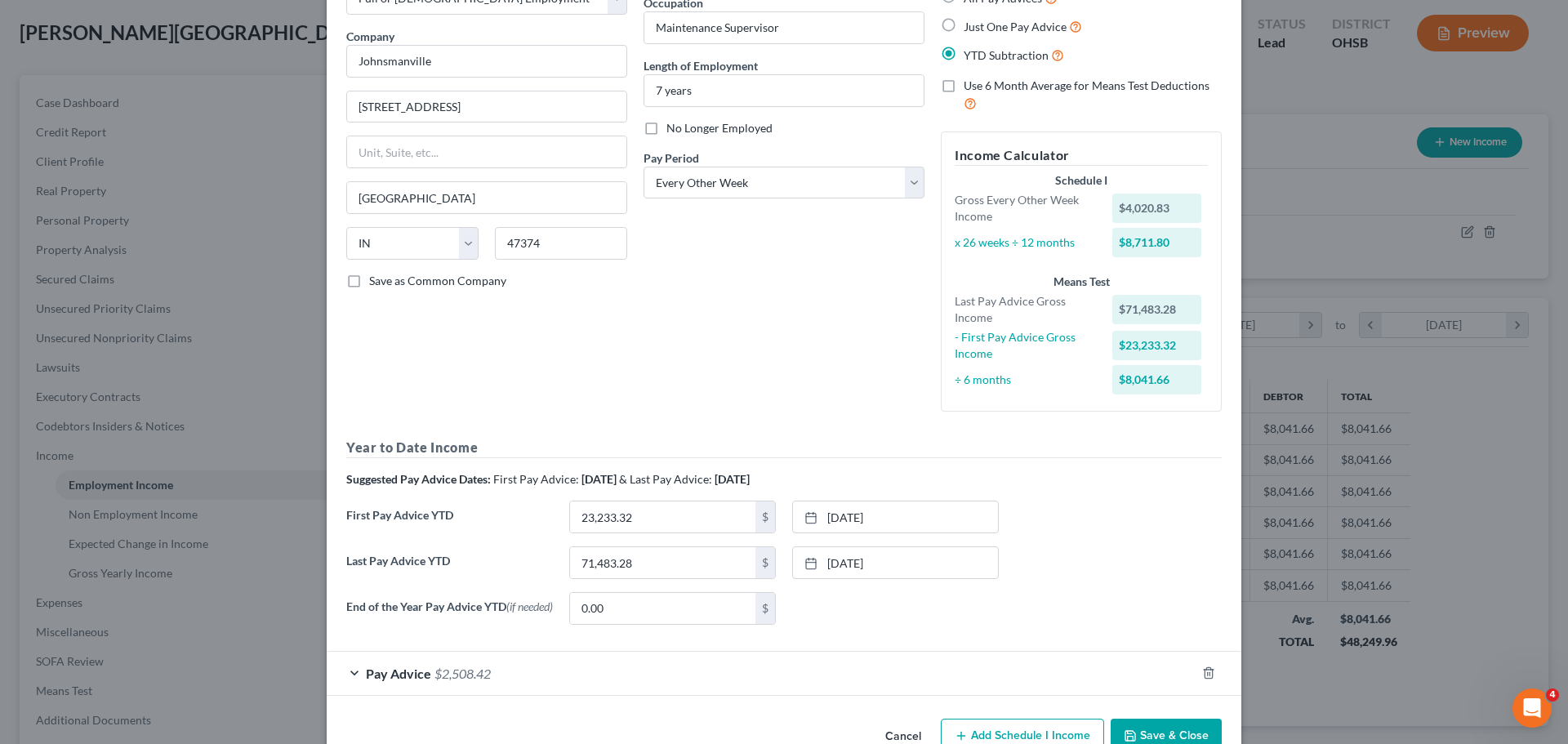
scroll to position [155, 0]
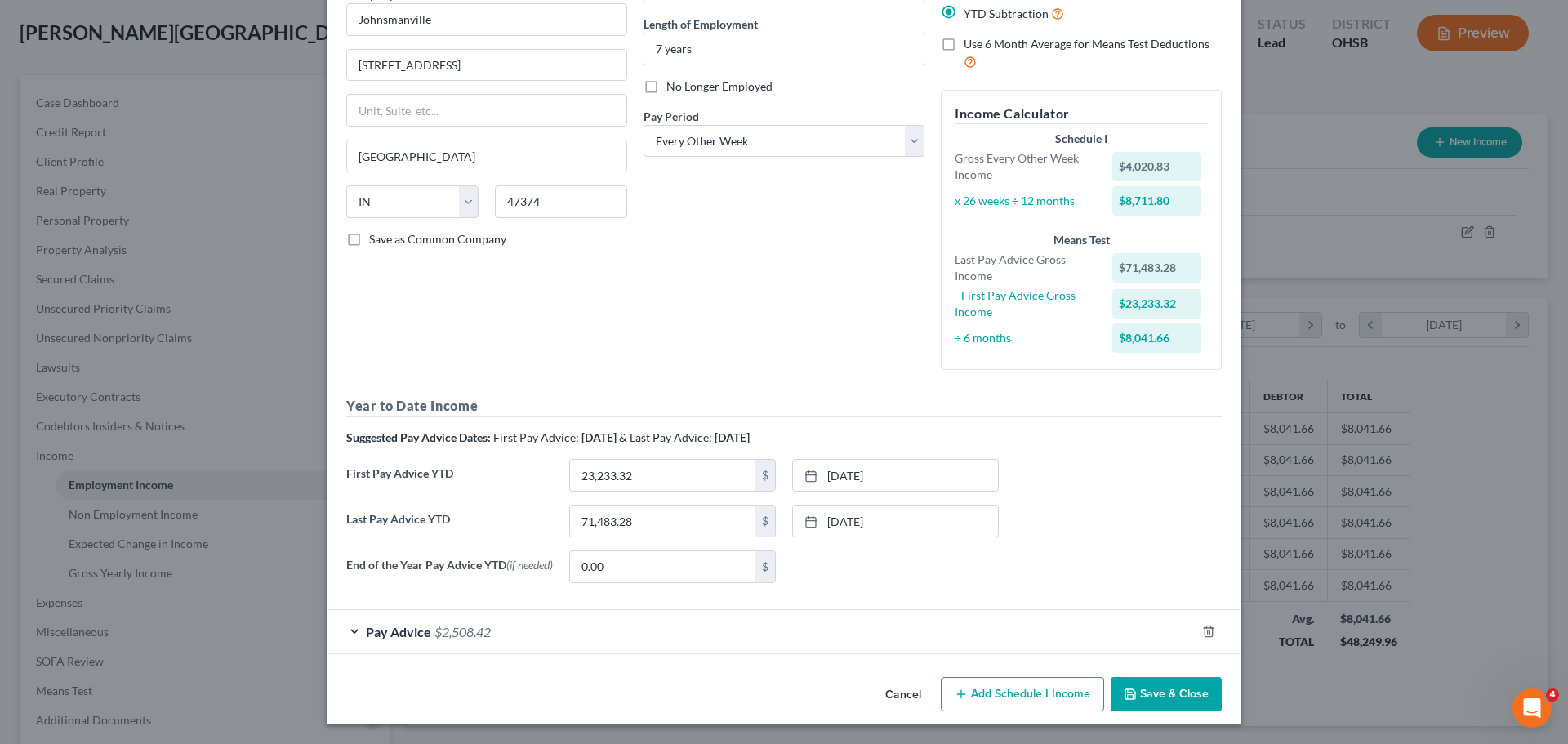
click at [452, 629] on span "$2,508.42" at bounding box center [463, 631] width 57 height 15
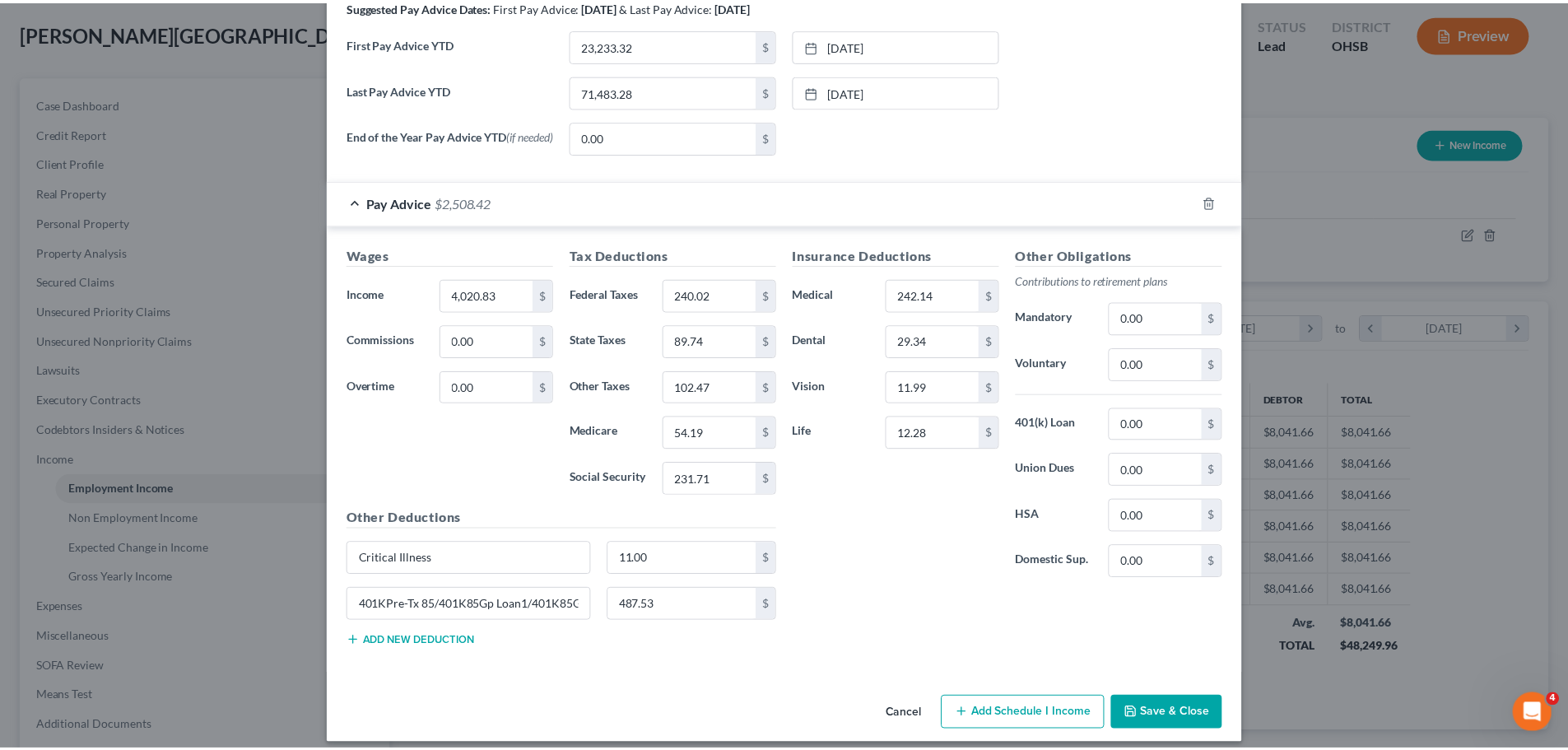
scroll to position [604, 0]
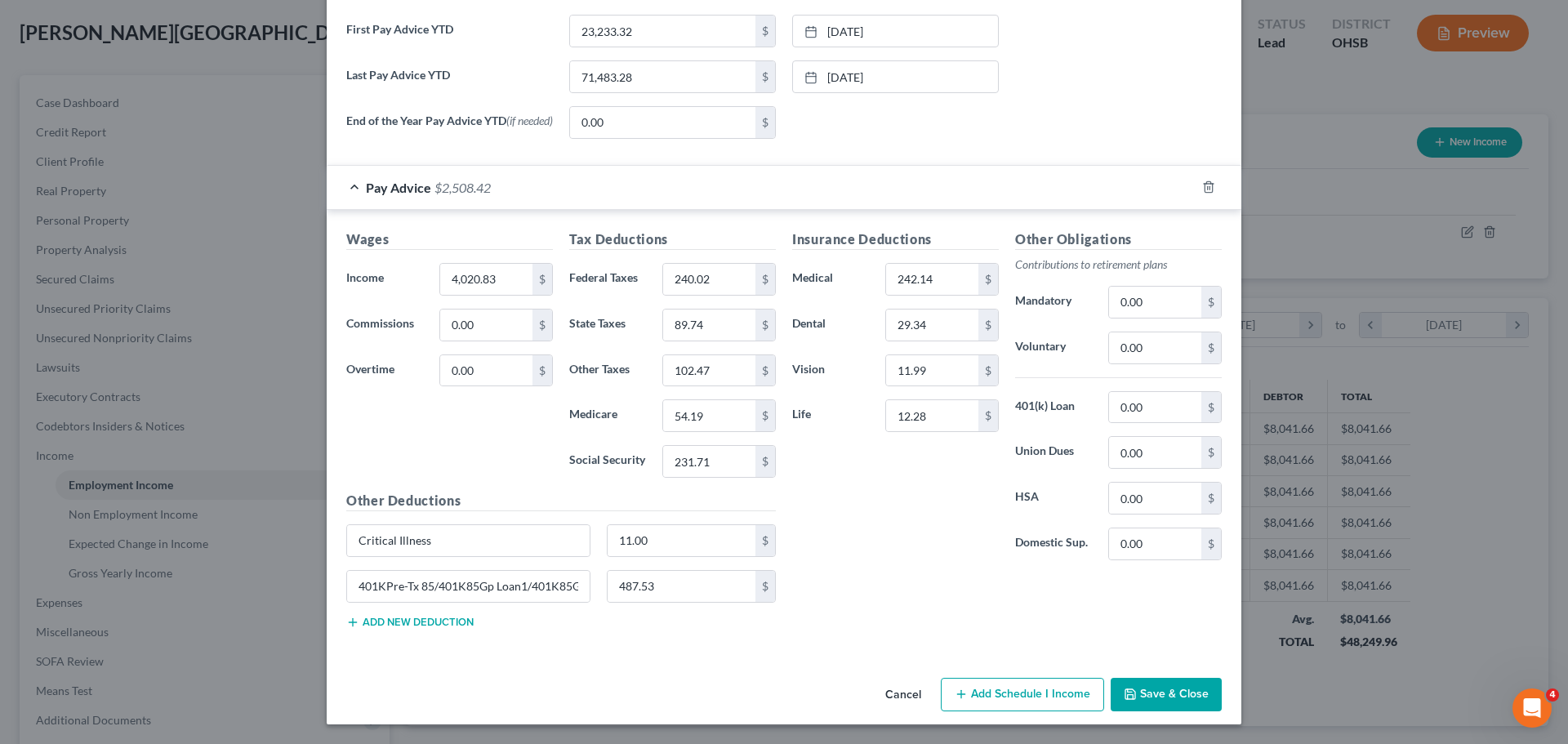
click at [1164, 699] on button "Save & Close" at bounding box center [1165, 695] width 111 height 35
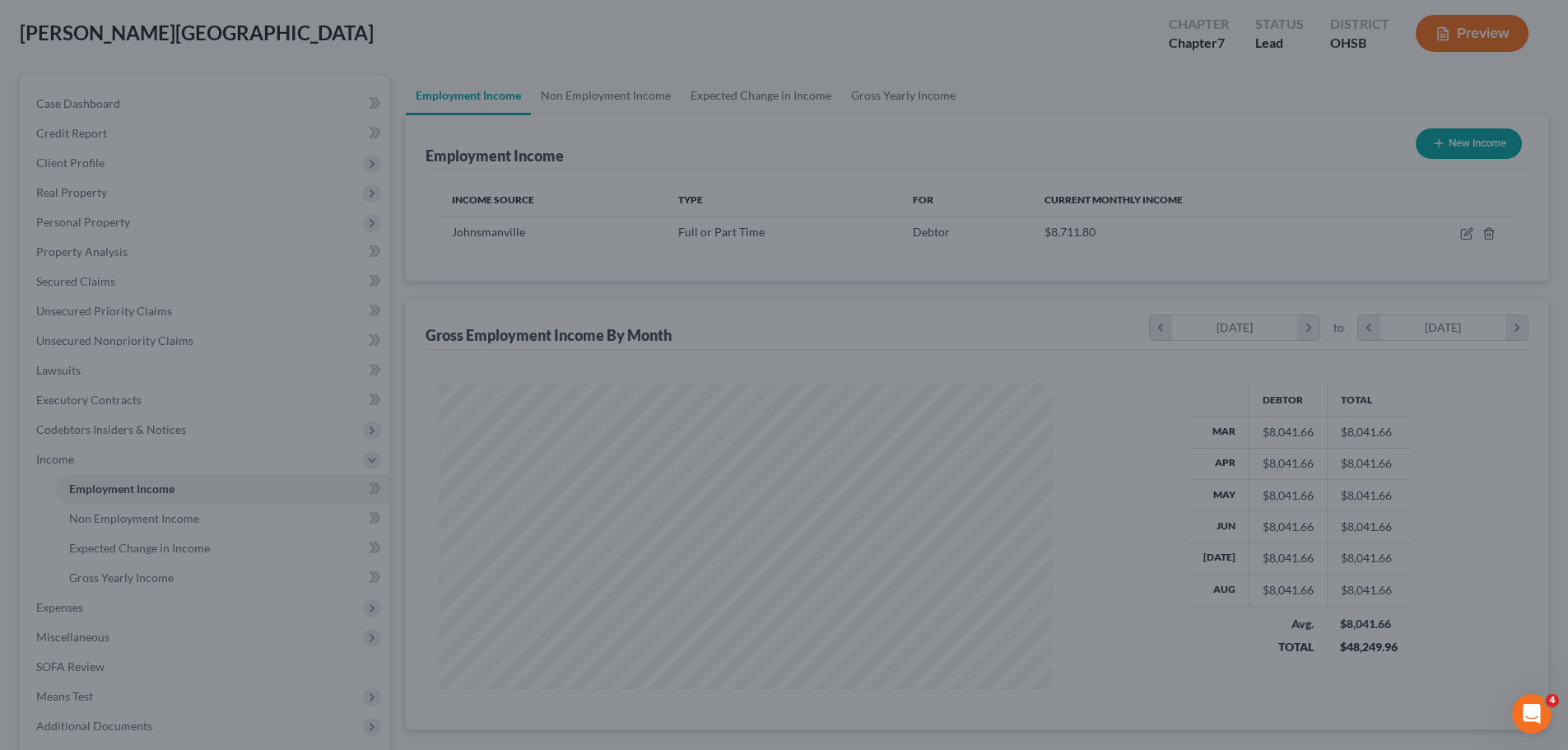
scroll to position [823227, 822422]
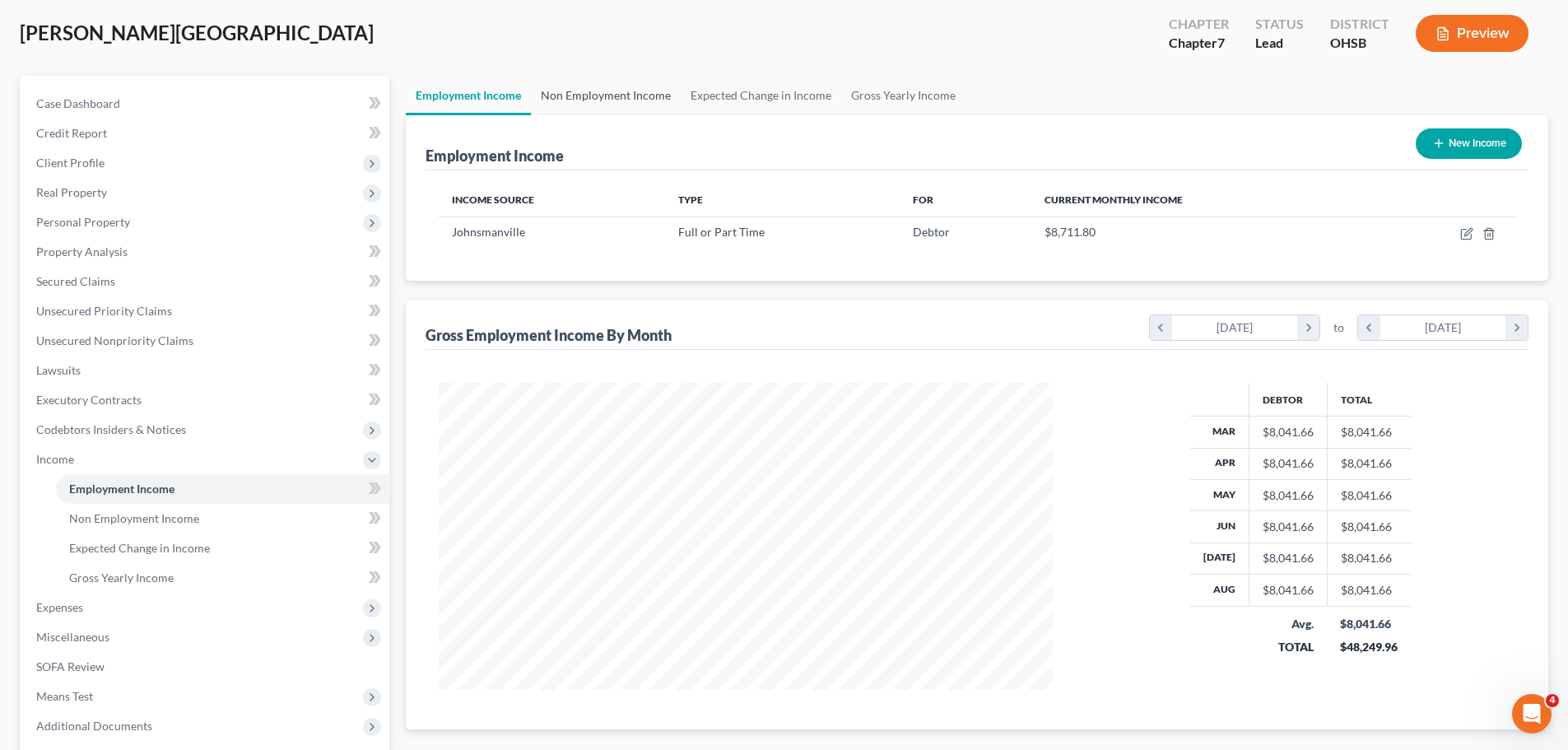
click at [585, 96] on link "Non Employment Income" at bounding box center [605, 95] width 149 height 40
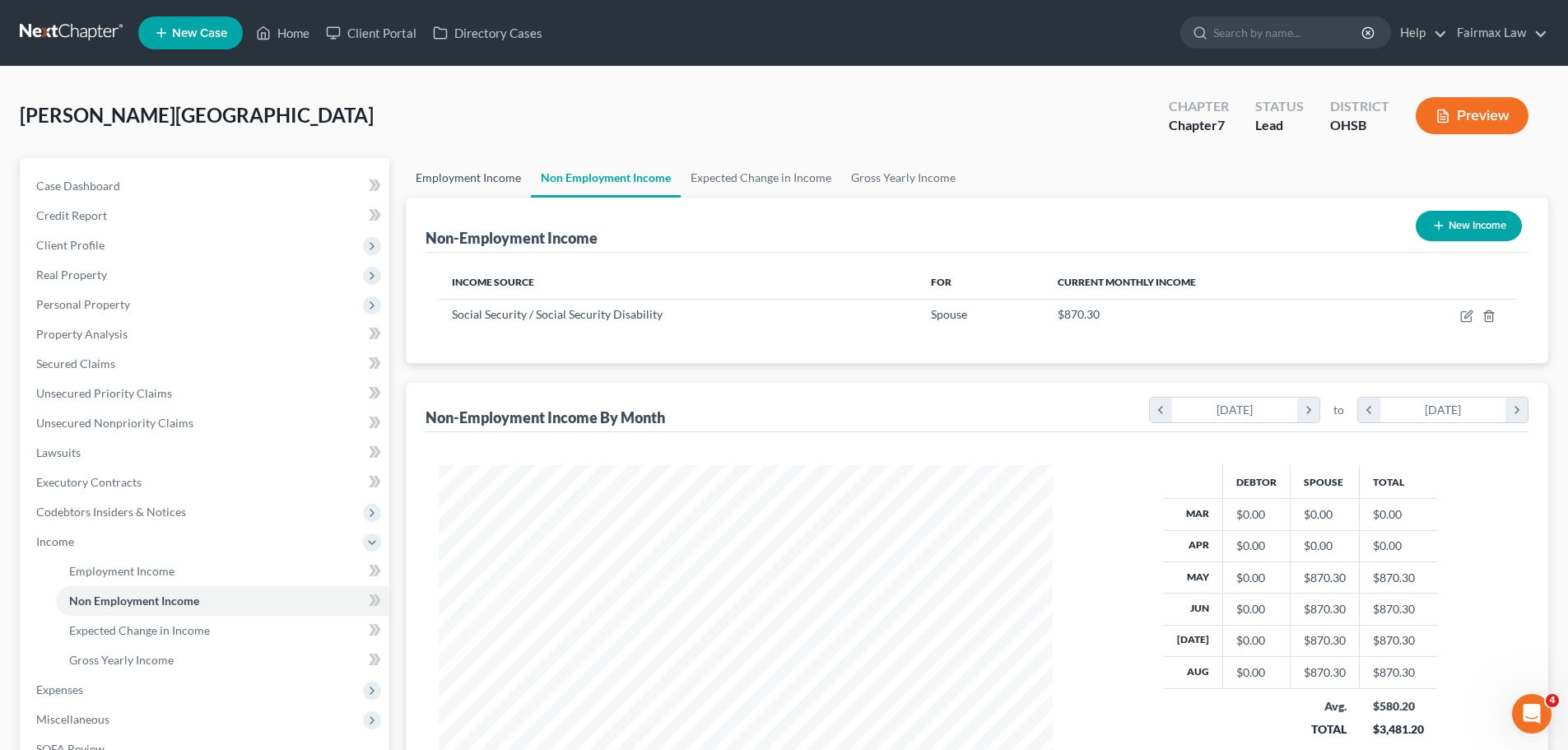
scroll to position [308, 647]
click at [509, 185] on link "Employment Income" at bounding box center [467, 178] width 125 height 40
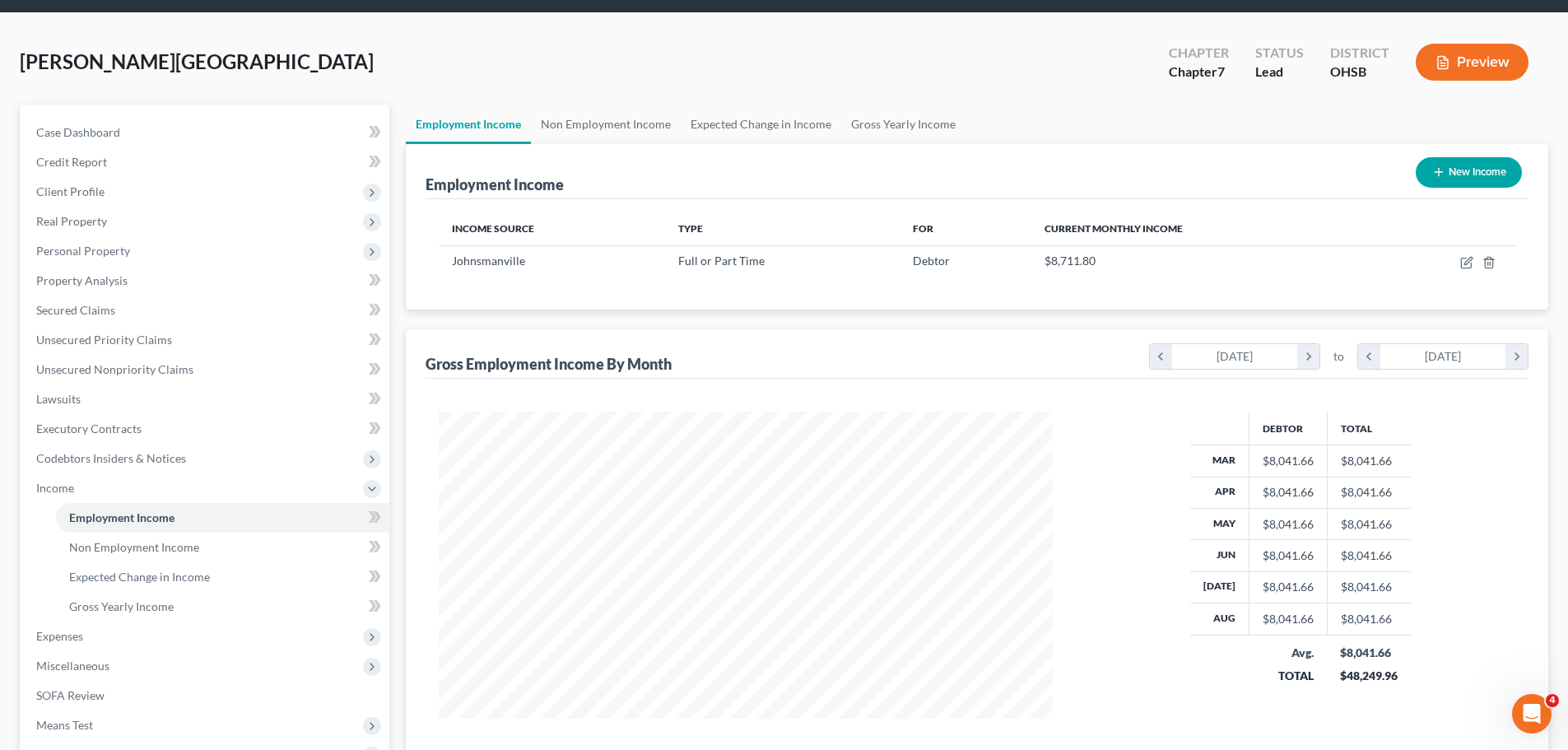
scroll to position [82, 0]
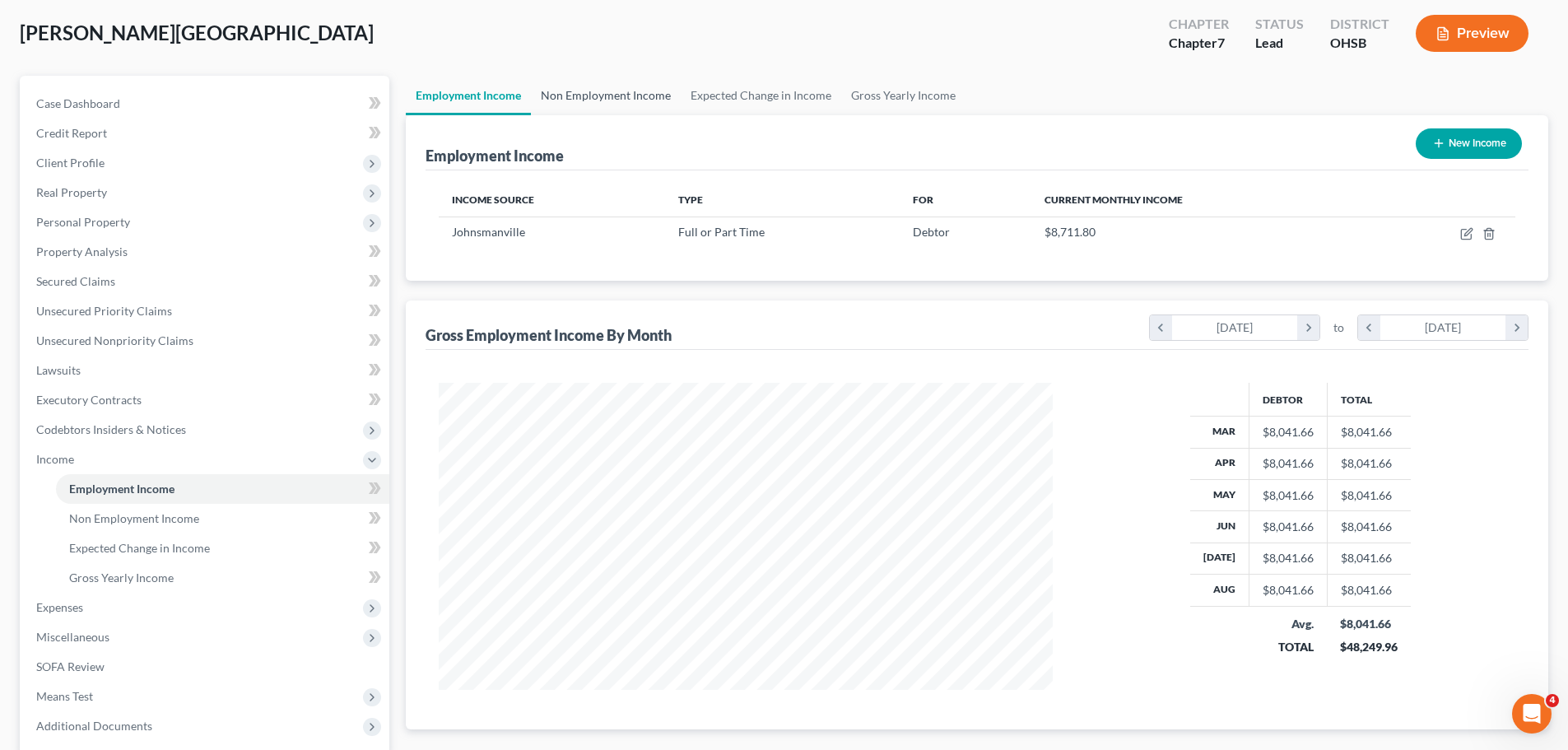
click at [628, 89] on link "Non Employment Income" at bounding box center [605, 95] width 149 height 40
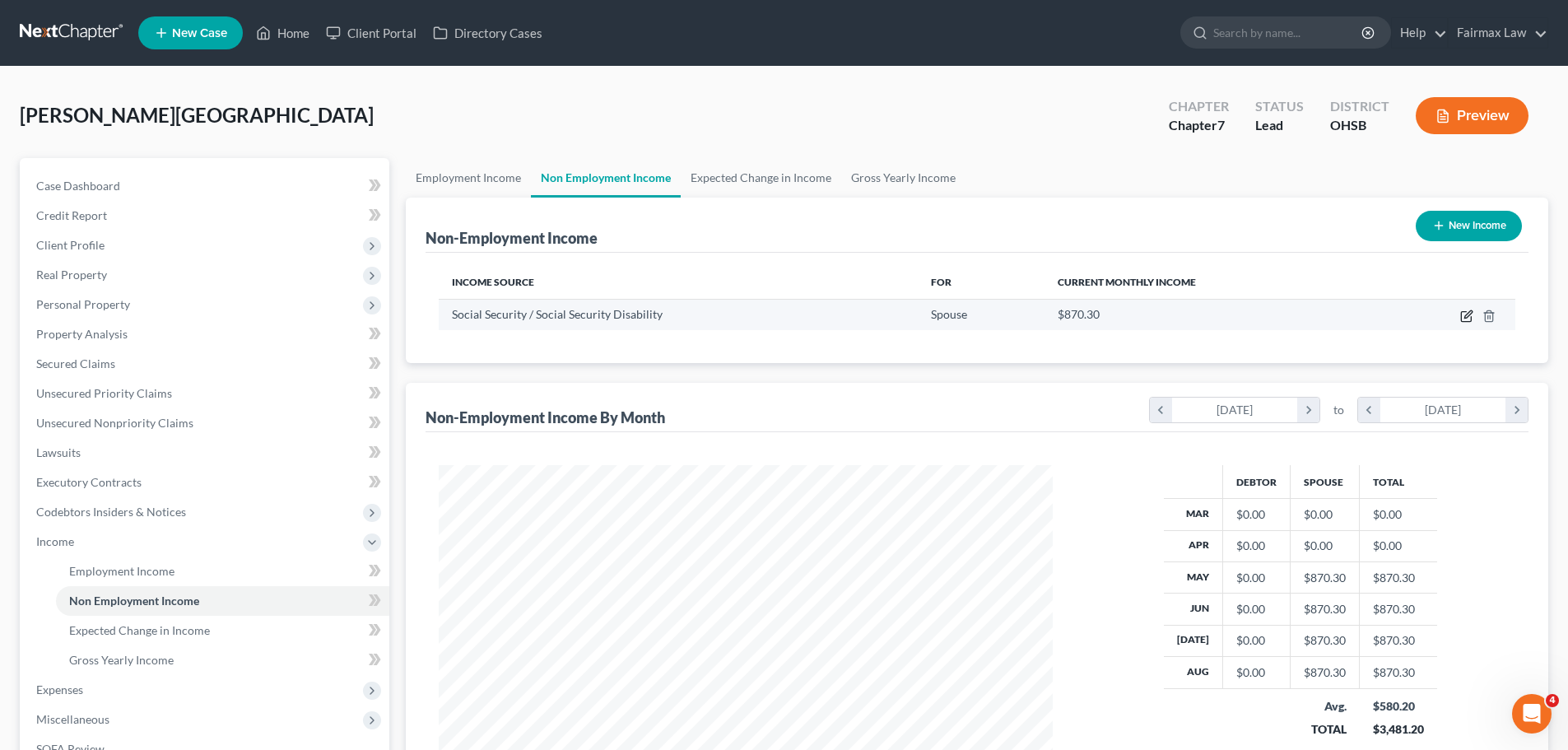
click at [1465, 312] on icon "button" at bounding box center [1466, 317] width 10 height 10
select select "4"
select select "0"
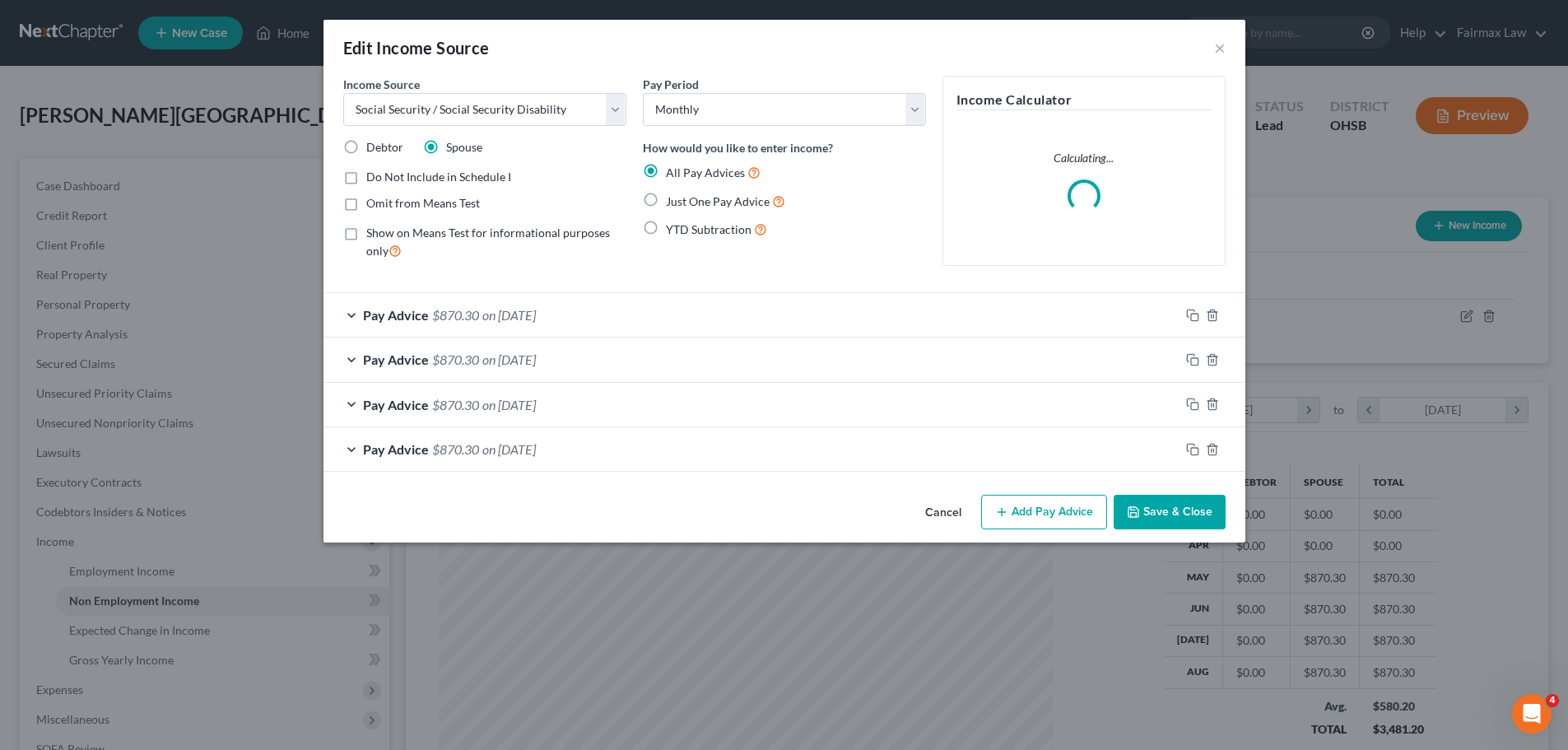
scroll to position [310, 653]
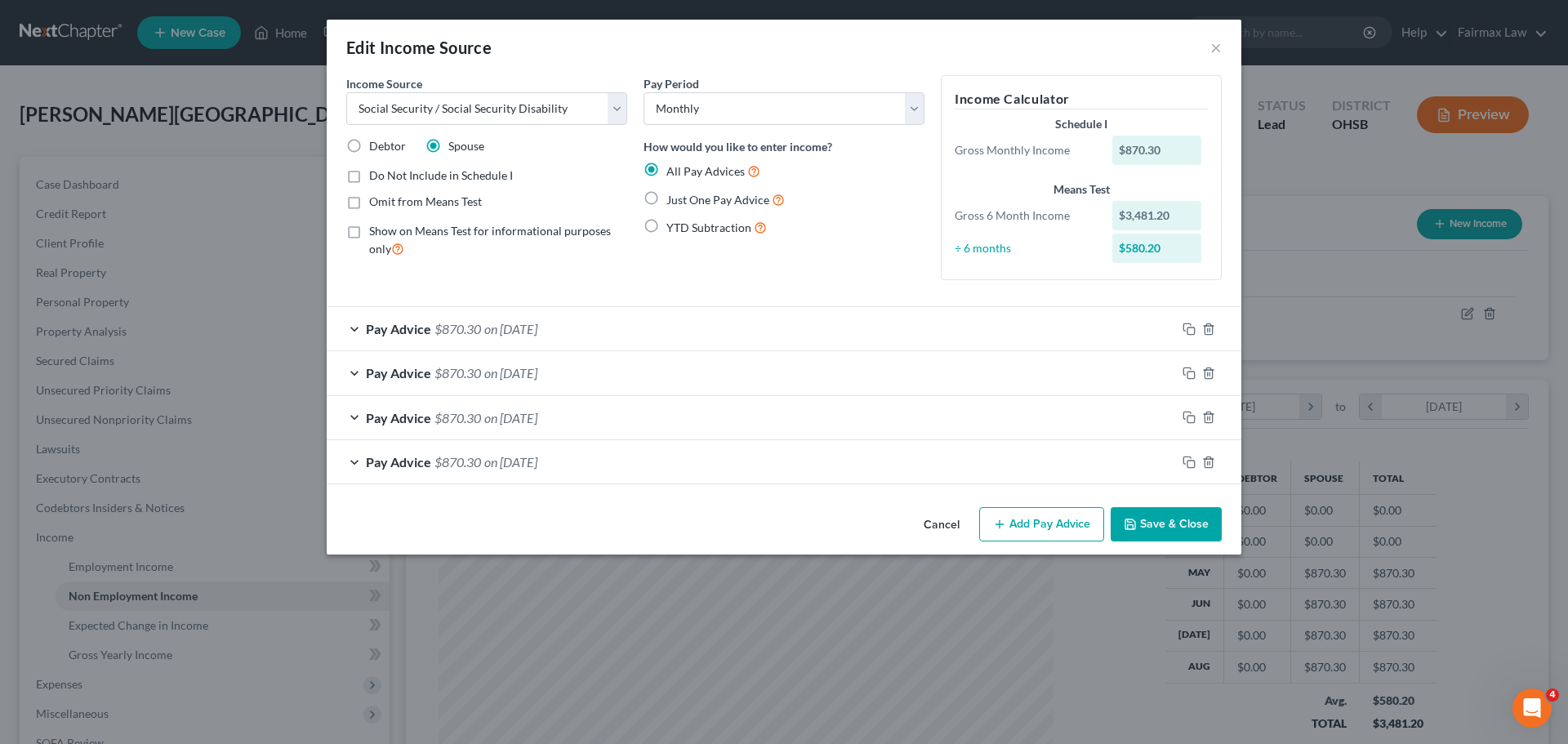
click at [1170, 528] on button "Save & Close" at bounding box center [1165, 525] width 111 height 35
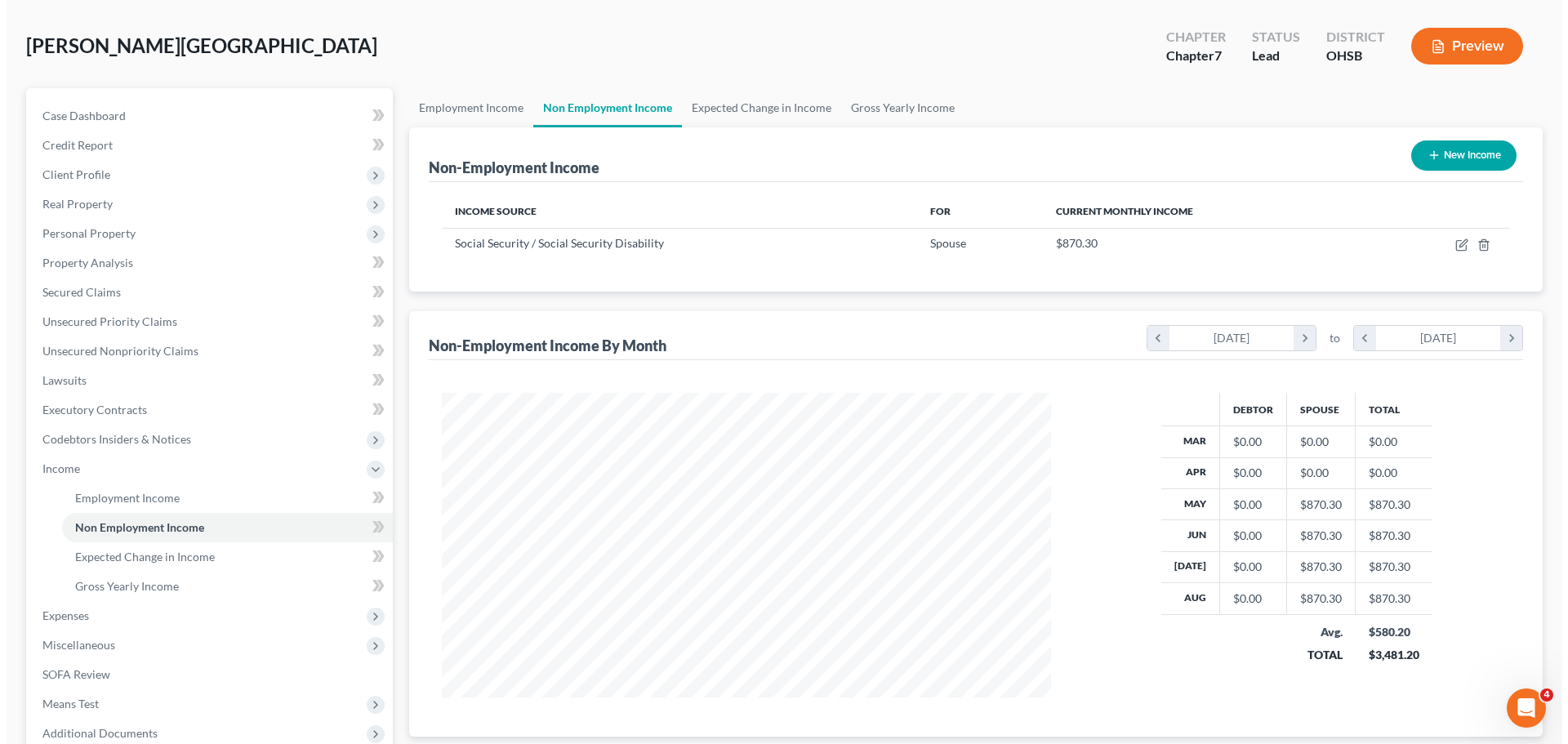
scroll to position [0, 0]
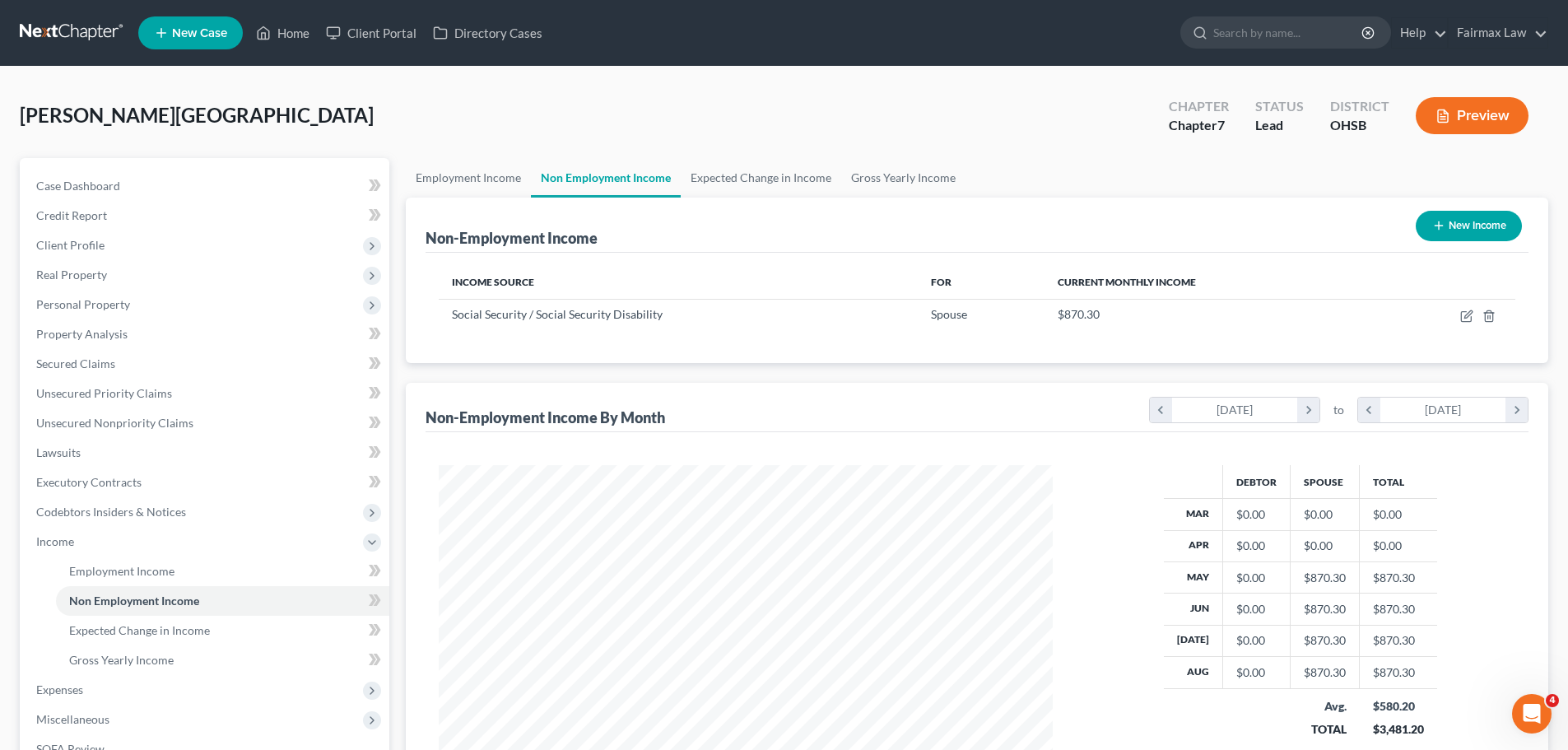
click at [1503, 222] on button "New Income" at bounding box center [1468, 225] width 106 height 30
select select "0"
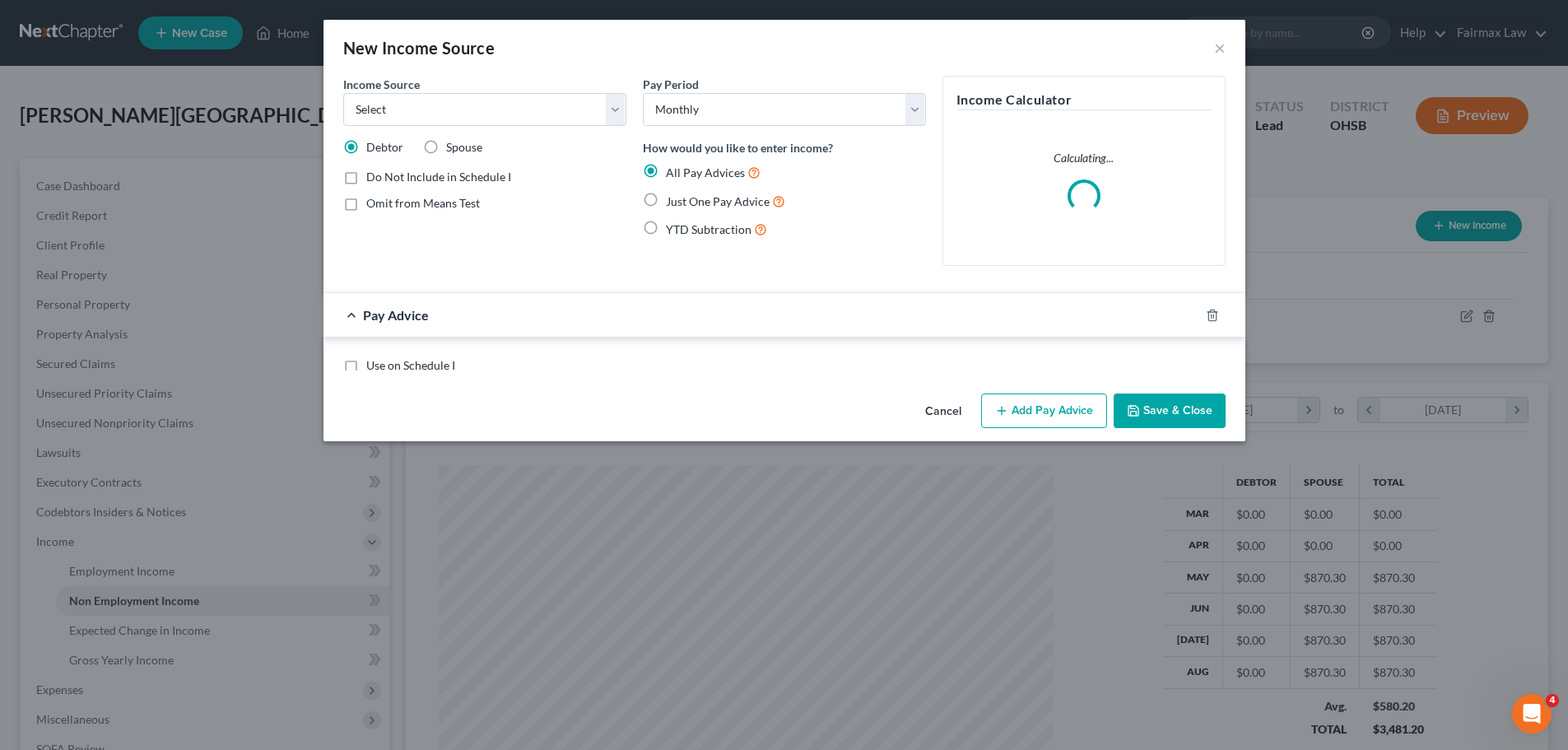
scroll to position [310, 653]
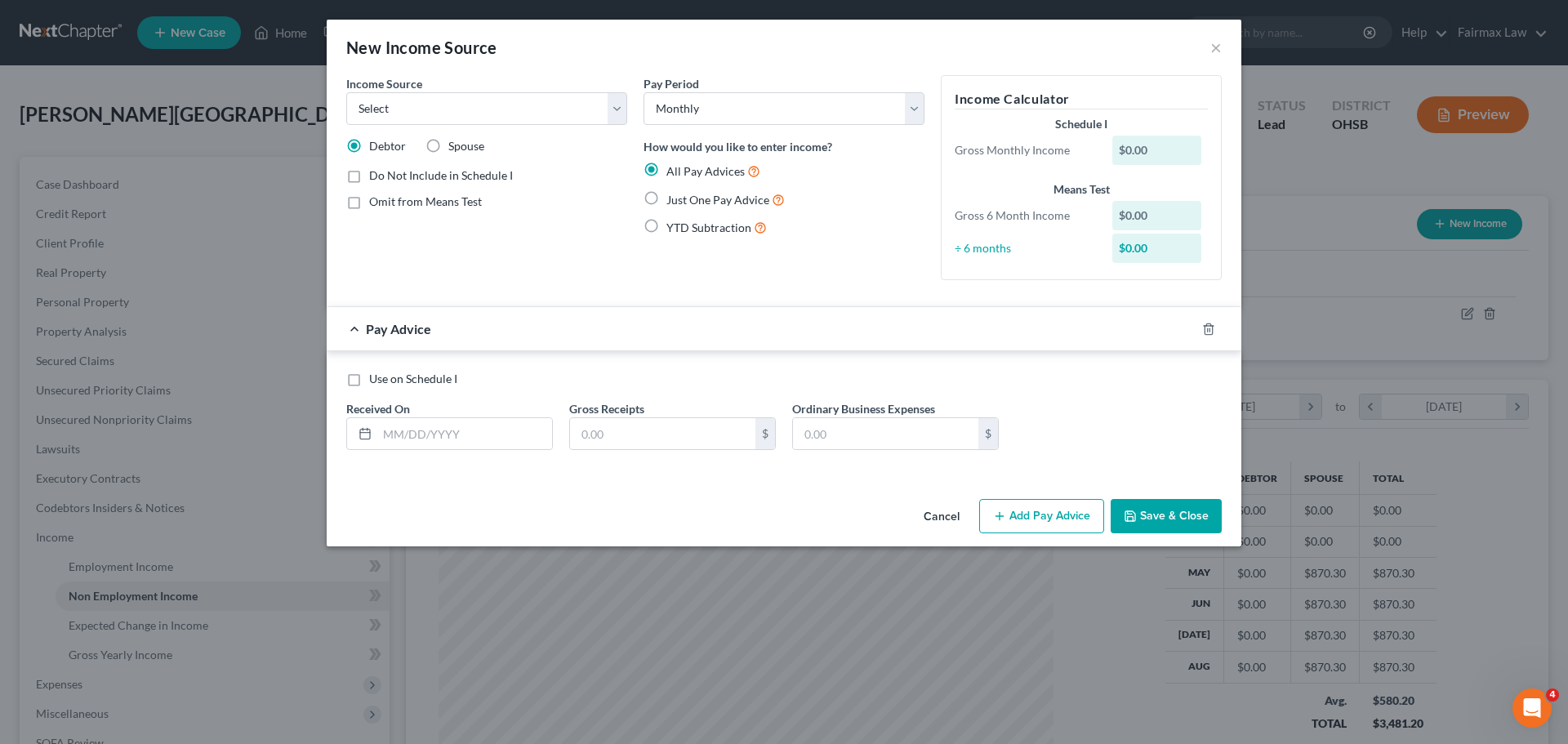
click at [472, 147] on span "Spouse" at bounding box center [466, 145] width 36 height 13
click at [466, 147] on input "Spouse" at bounding box center [460, 142] width 11 height 11
radio input "true"
click at [540, 121] on select "Select Unemployment Disability (from employer) Pension Retirement Social Securi…" at bounding box center [487, 109] width 281 height 33
click at [542, 115] on select "Select Unemployment Disability (from employer) Pension Retirement Social Securi…" at bounding box center [487, 109] width 281 height 33
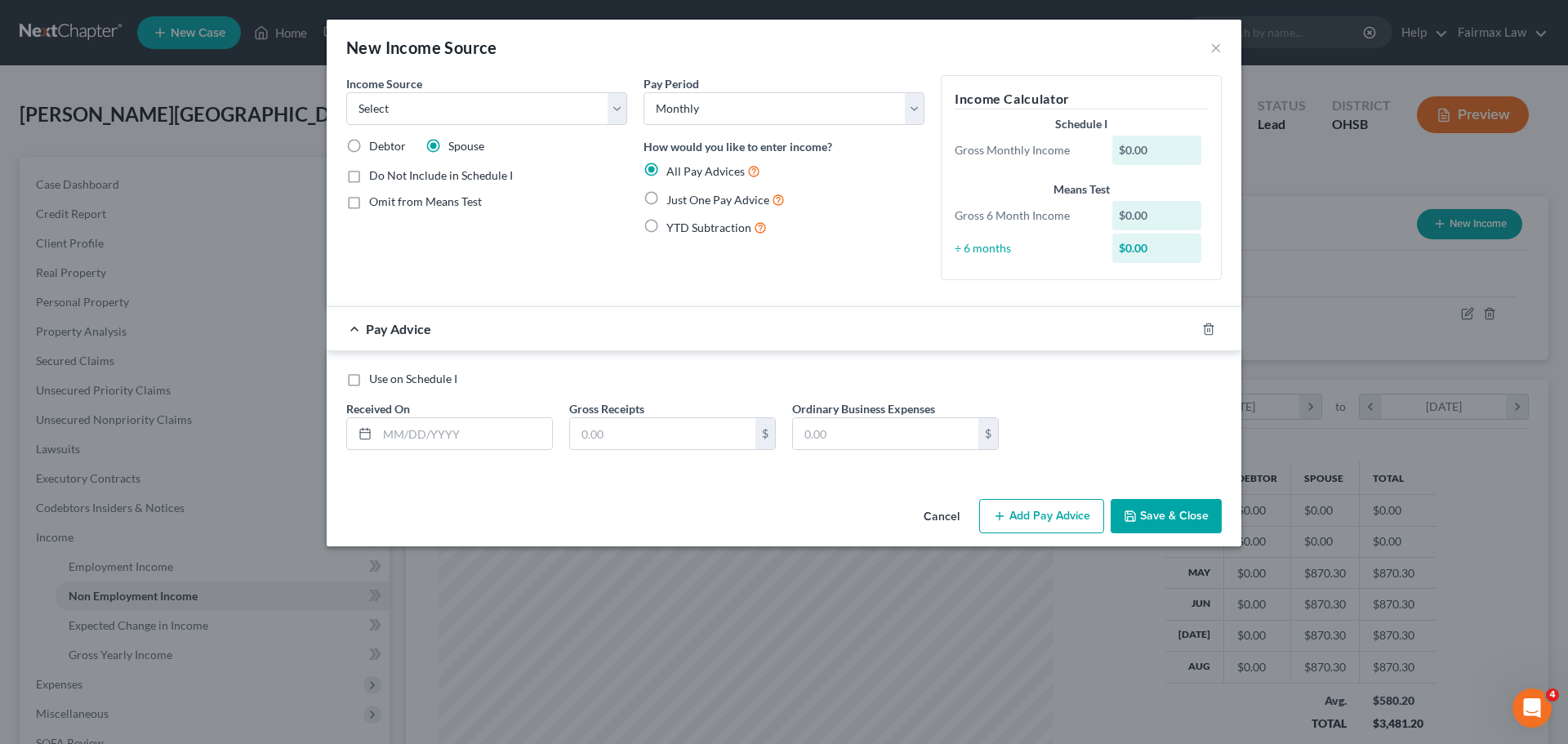
click at [1226, 51] on div "New Income Source ×" at bounding box center [784, 47] width 915 height 56
click at [1208, 37] on div "New Income Source ×" at bounding box center [784, 47] width 915 height 56
click at [1218, 43] on button "×" at bounding box center [1216, 47] width 12 height 19
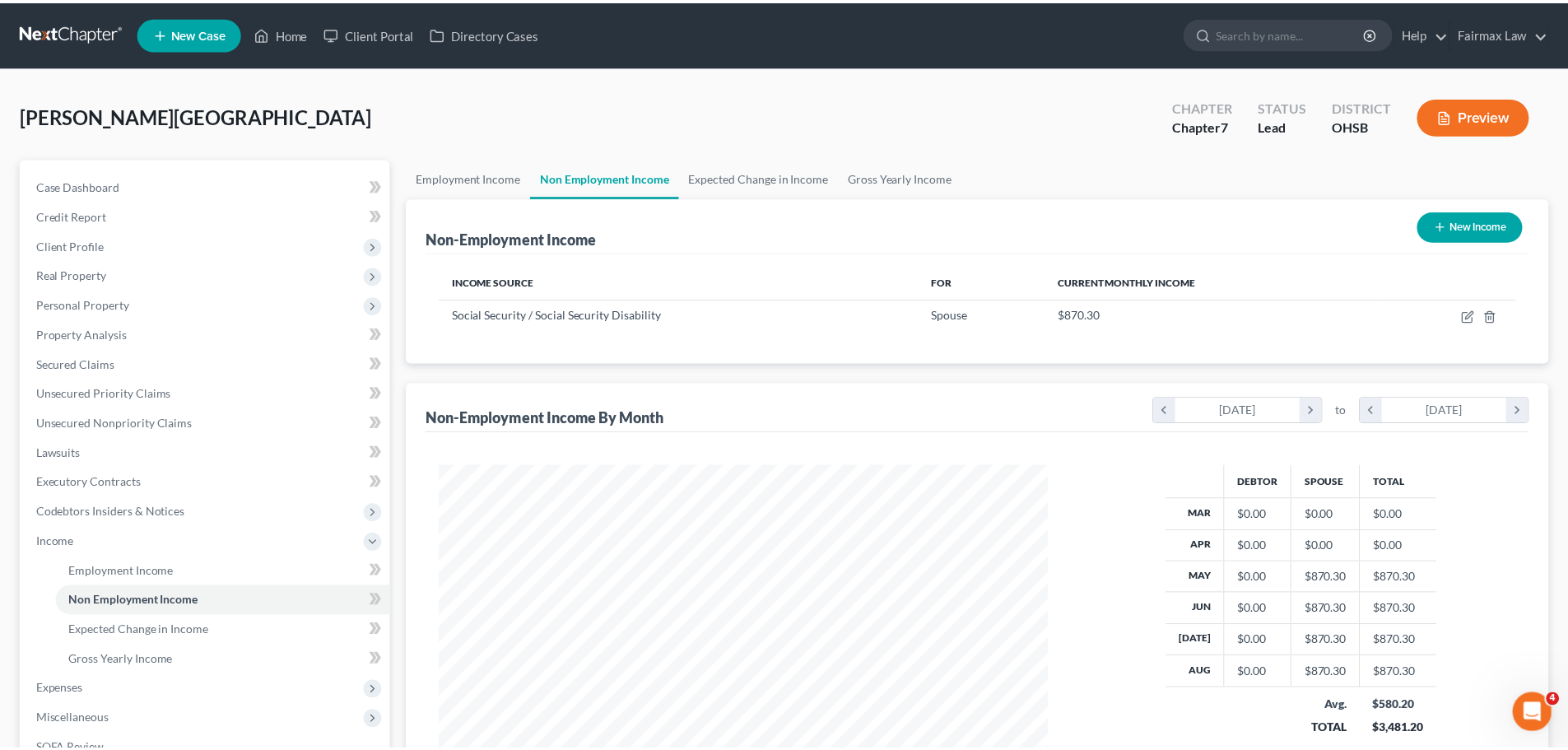
scroll to position [823227, 822422]
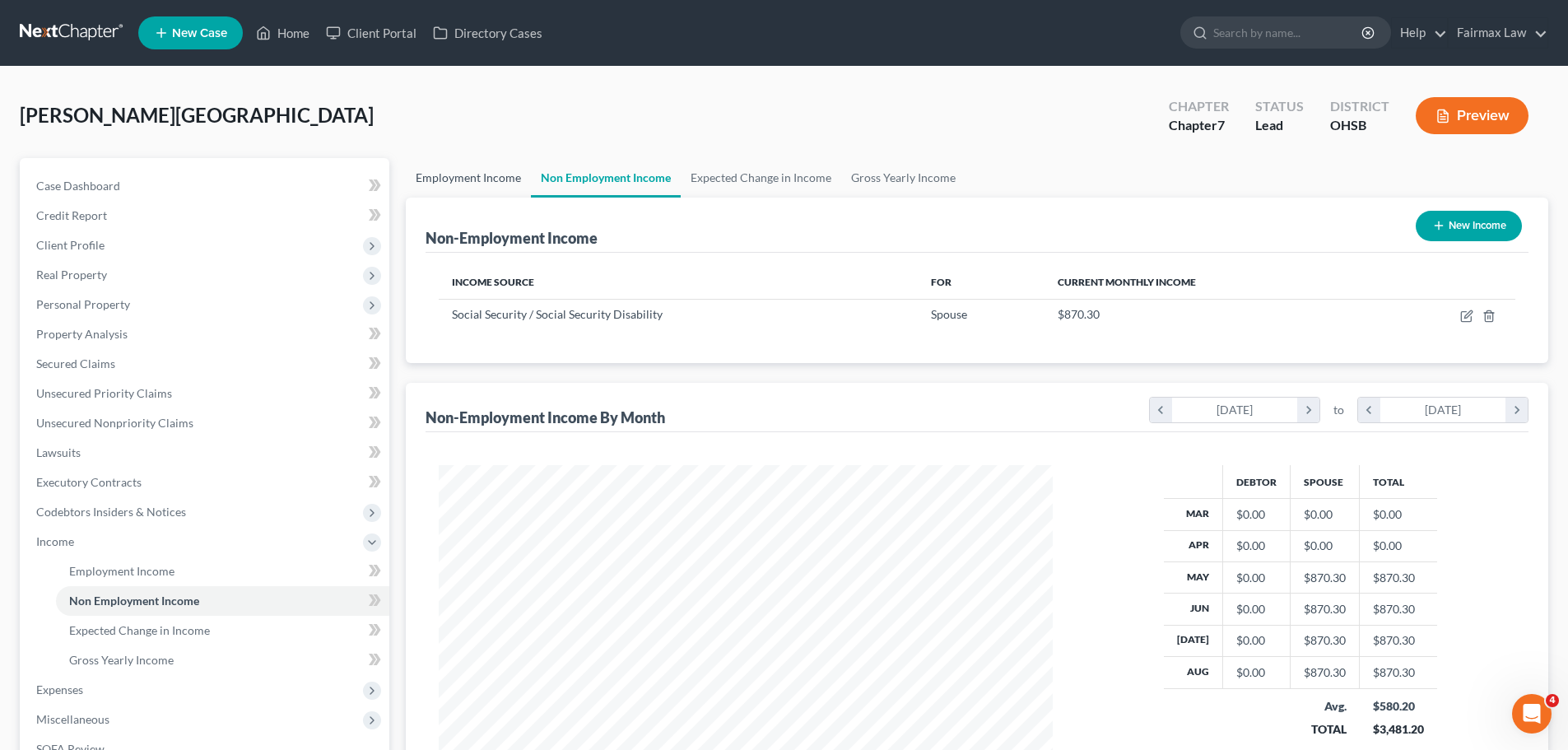
click at [506, 179] on link "Employment Income" at bounding box center [467, 178] width 125 height 40
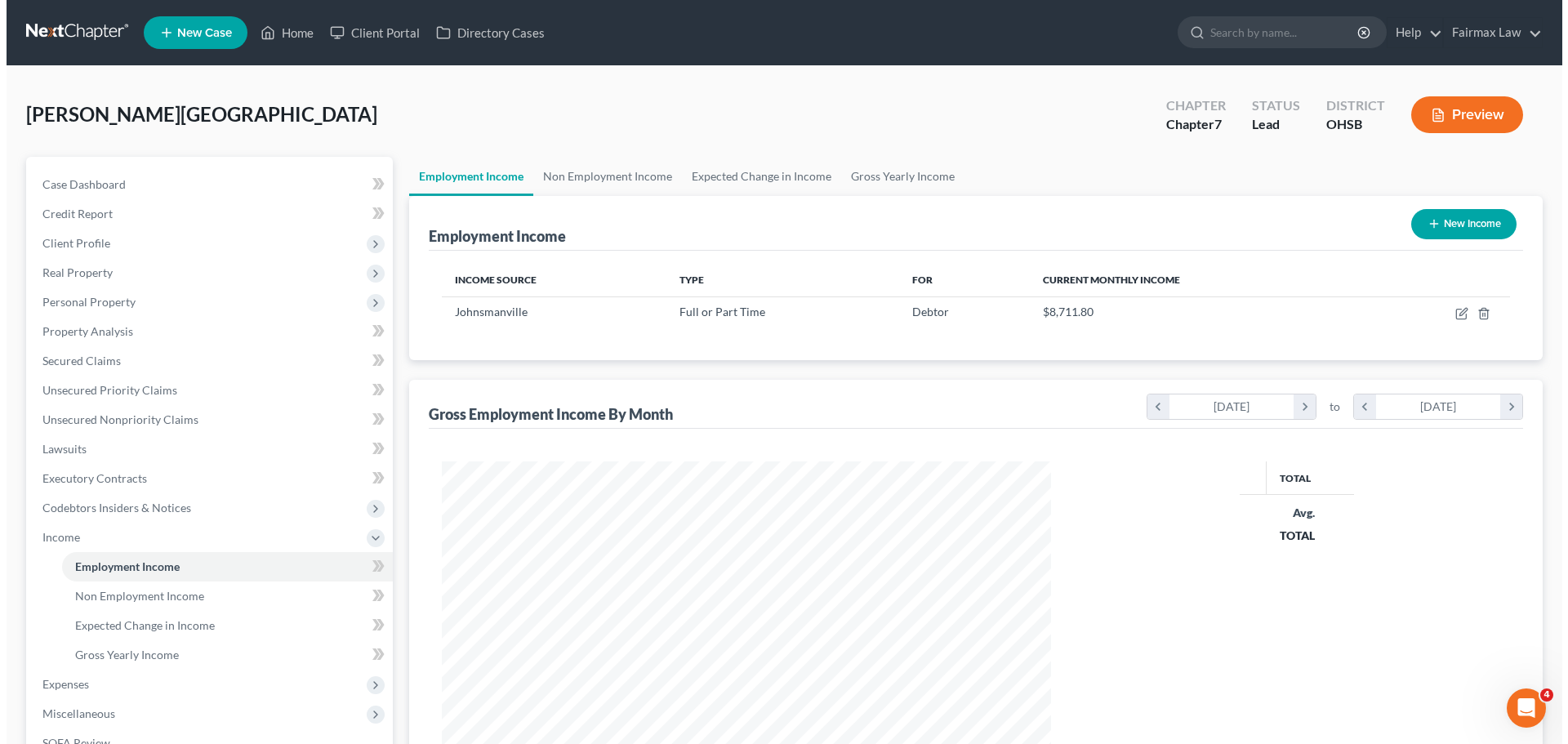
scroll to position [305, 642]
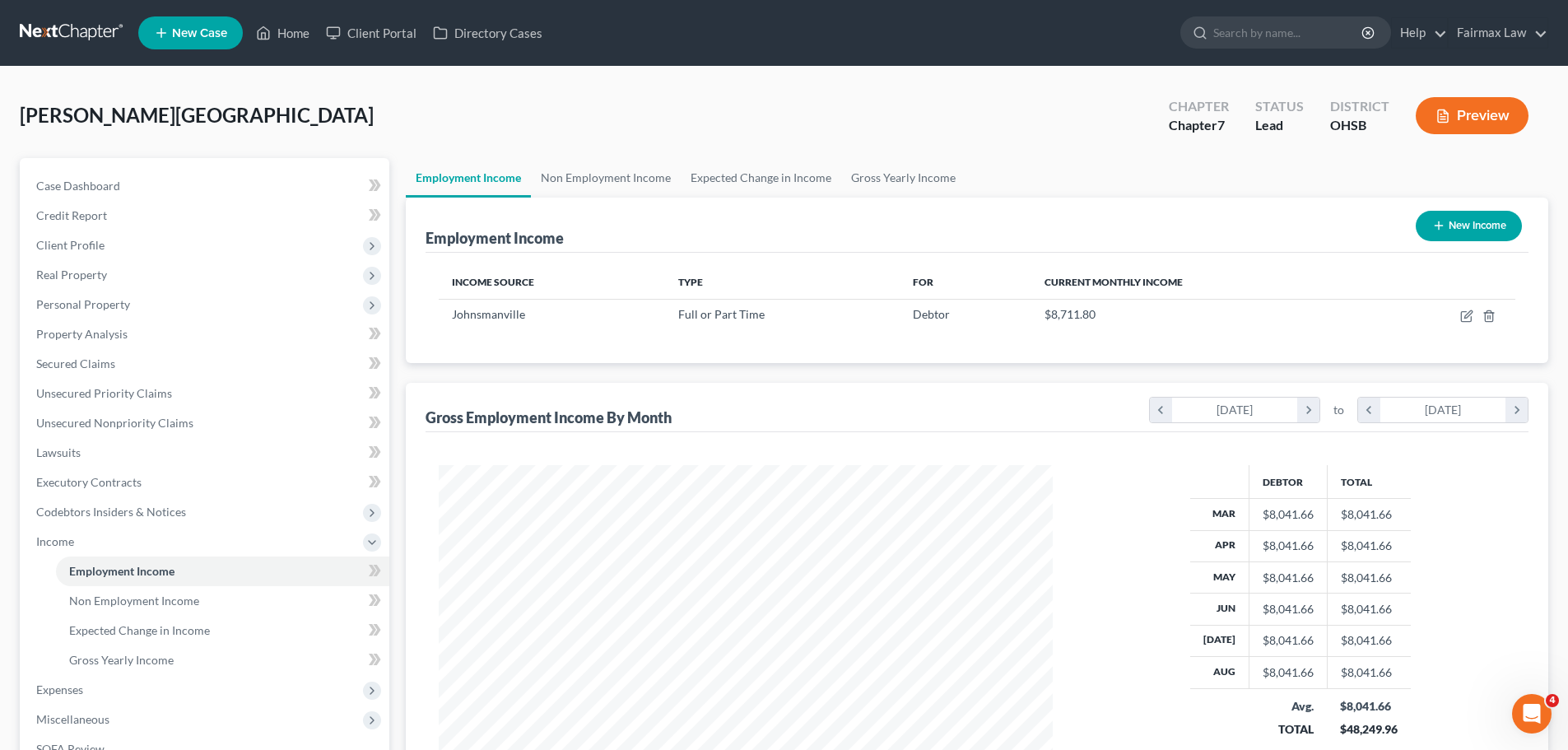
click at [1475, 222] on button "New Income" at bounding box center [1468, 225] width 106 height 30
select select "0"
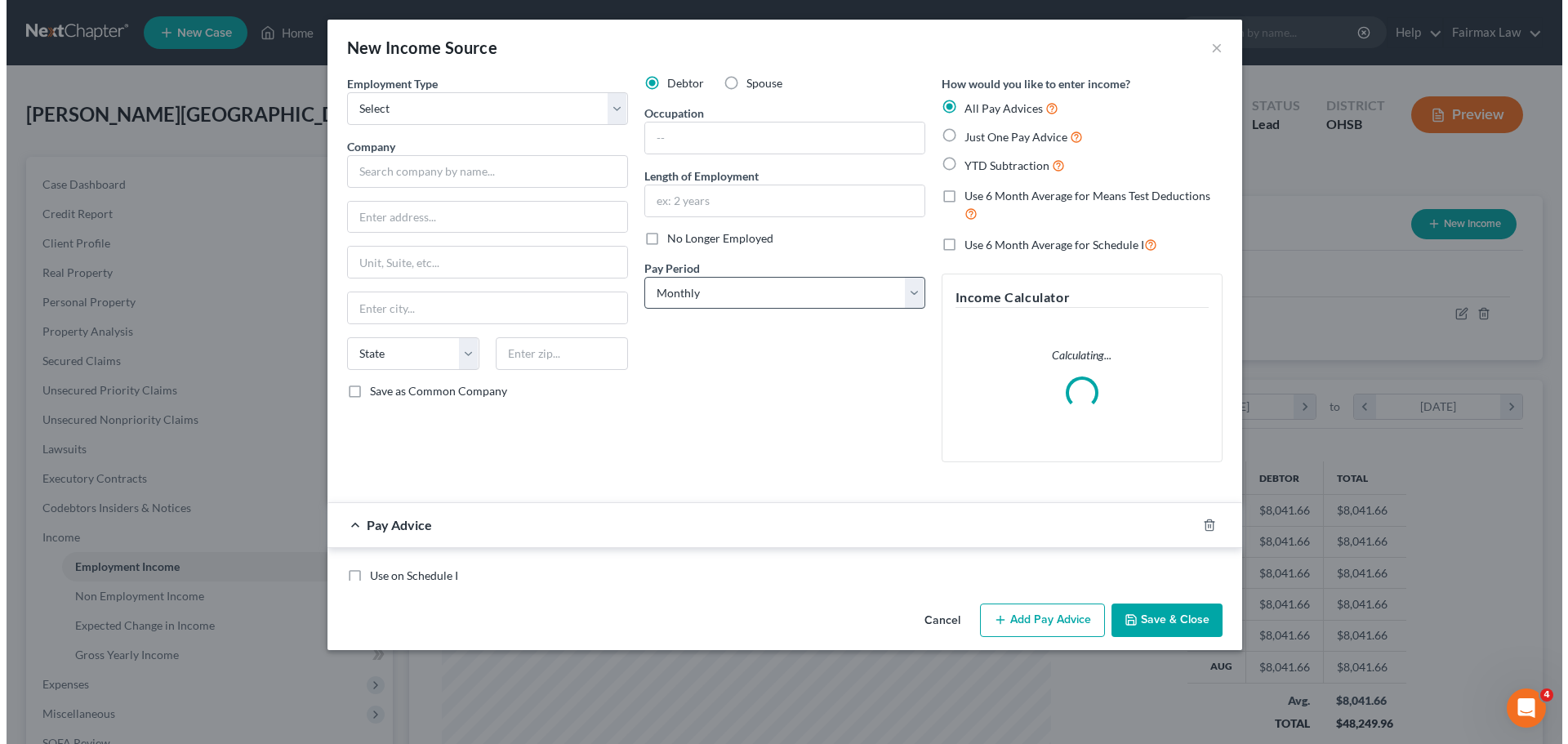
scroll to position [307, 647]
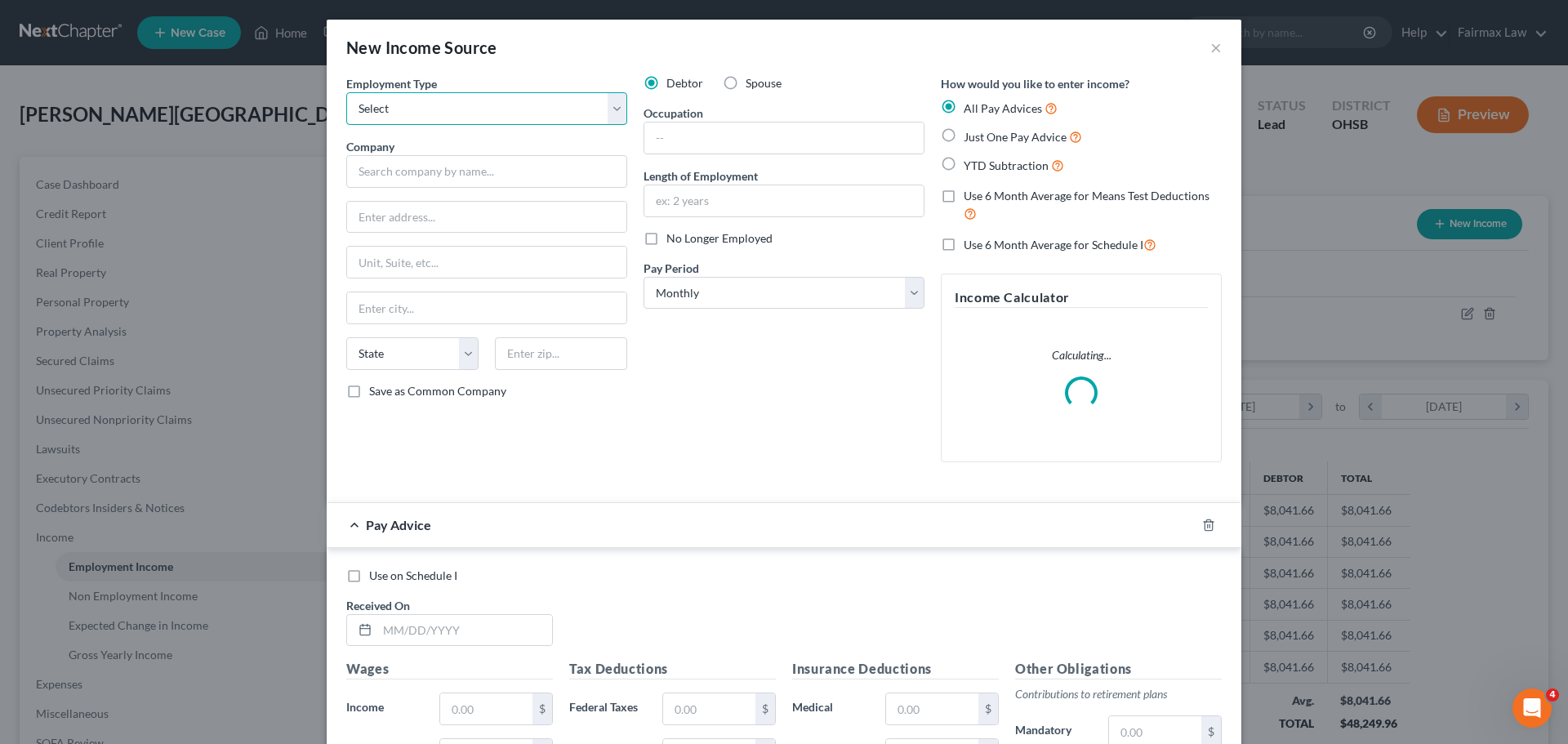
click at [455, 106] on select "Select Full or Part Time Employment Self Employment" at bounding box center [487, 109] width 281 height 33
select select "0"
click at [346, 92] on select "Select Full or Part Time Employment Self Employment" at bounding box center [487, 109] width 281 height 33
click at [759, 88] on span "Spouse" at bounding box center [763, 83] width 36 height 13
click at [759, 86] on input "Spouse" at bounding box center [757, 80] width 11 height 11
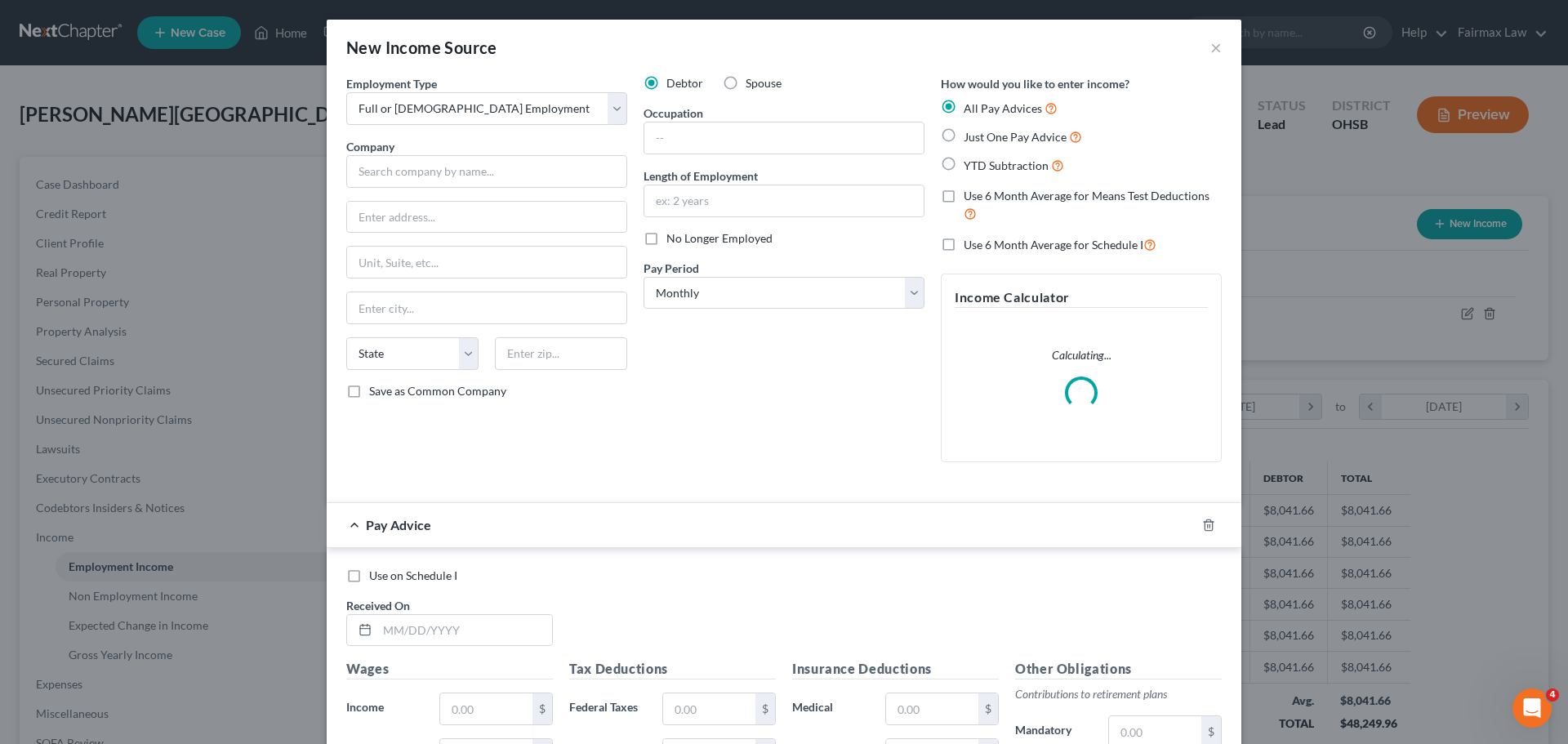
radio input "true"
click at [456, 175] on input "text" at bounding box center [487, 171] width 281 height 33
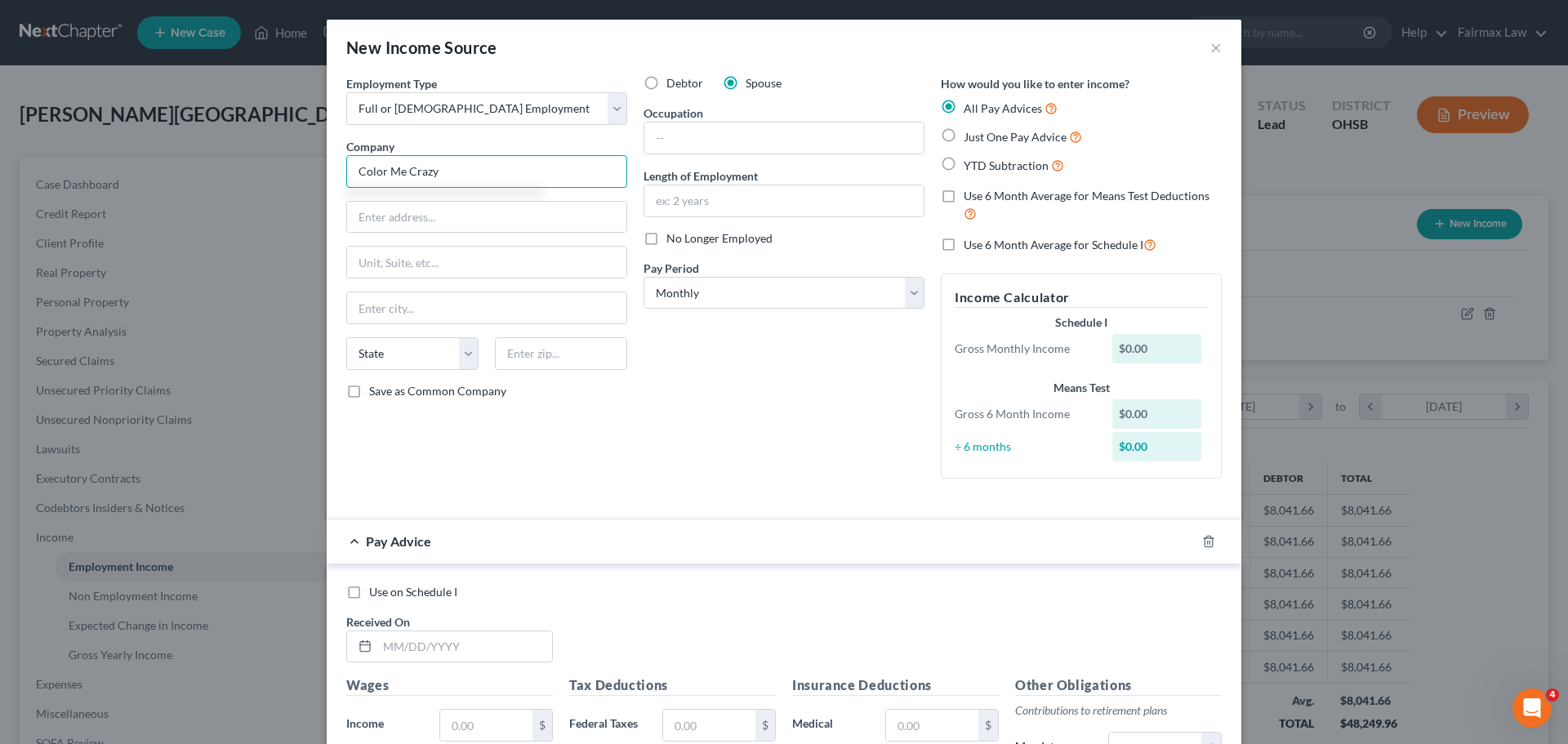
type input "Color Me Crazy"
type input "[STREET_ADDRESS]"
click at [565, 362] on input "text" at bounding box center [561, 354] width 133 height 33
type input "45347"
click at [670, 143] on input "text" at bounding box center [784, 138] width 279 height 31
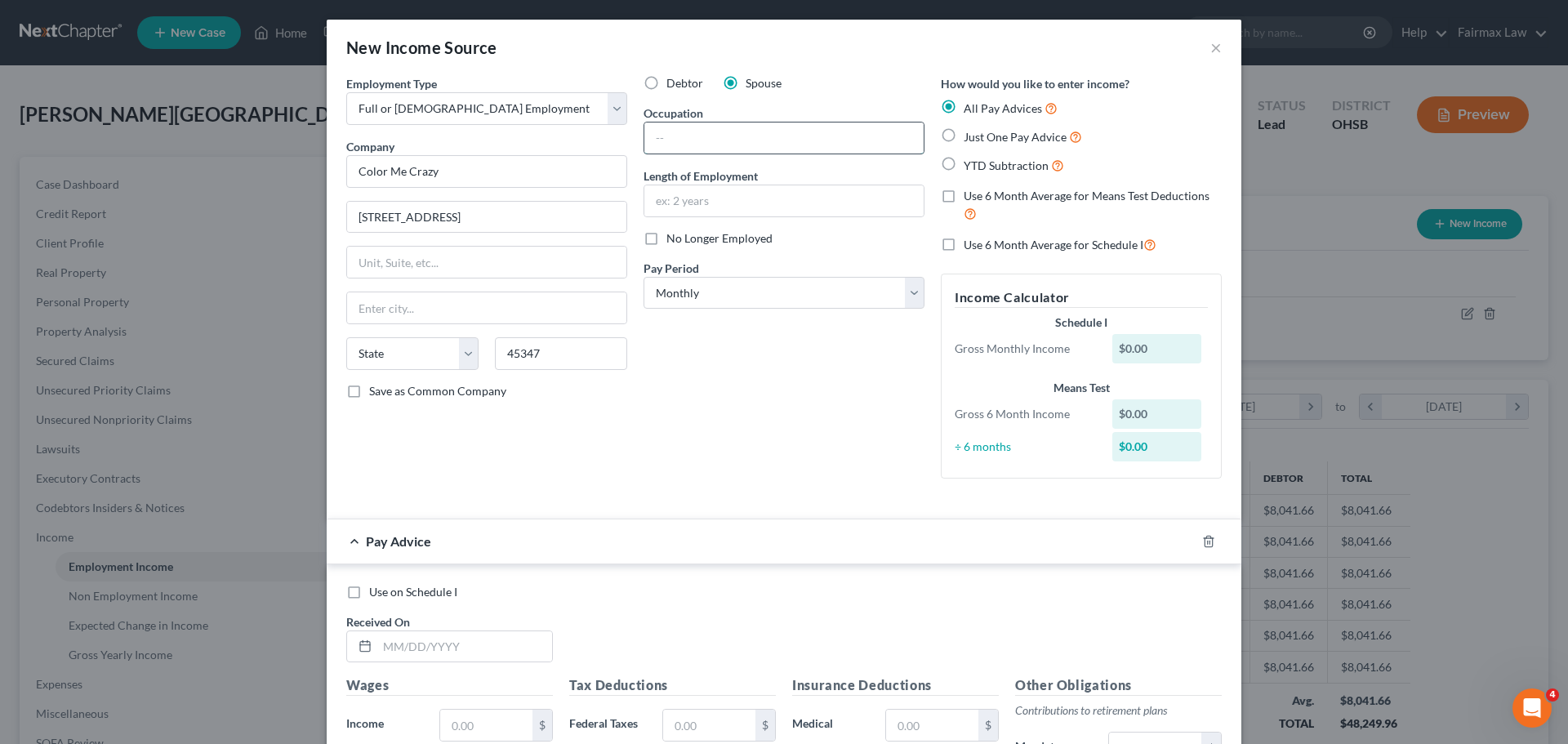
type input "[GEOGRAPHIC_DATA]"
select select "36"
type input "Stylist"
click at [668, 194] on input "text" at bounding box center [784, 201] width 279 height 31
type input "20 years"
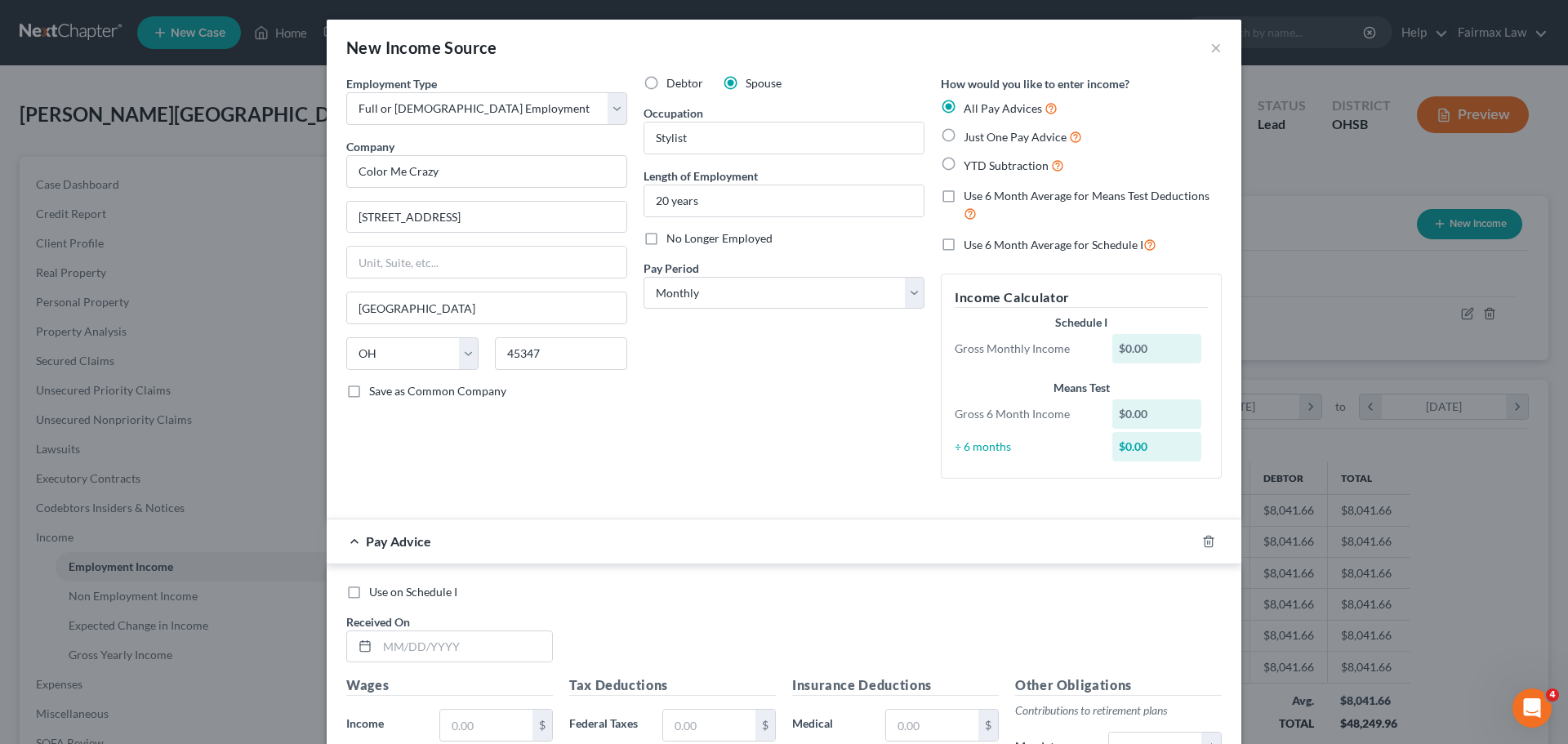
click at [725, 372] on div "Debtor Spouse Occupation Stylist Length of Employment 20 years No Longer Employ…" at bounding box center [783, 283] width 297 height 417
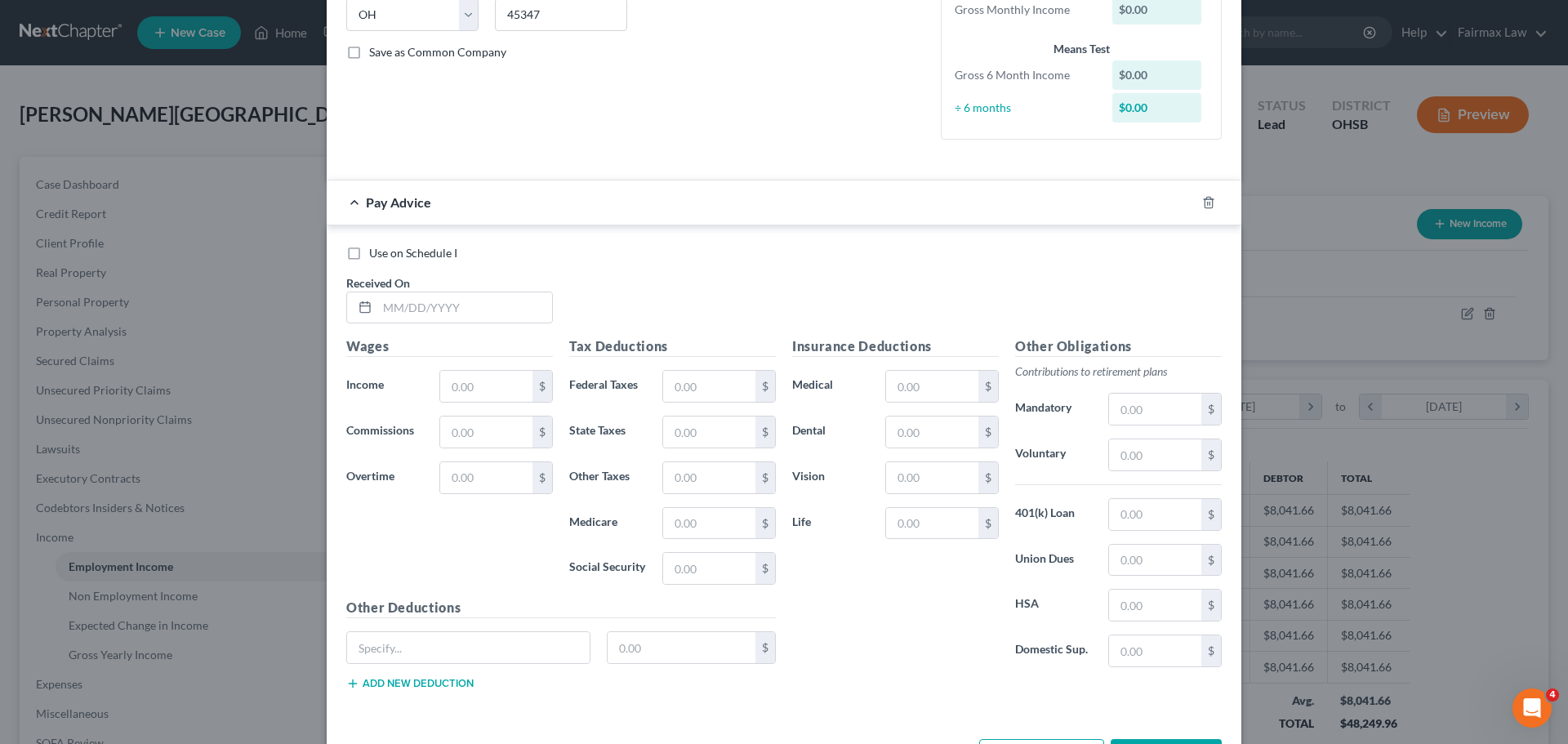
scroll to position [401, 0]
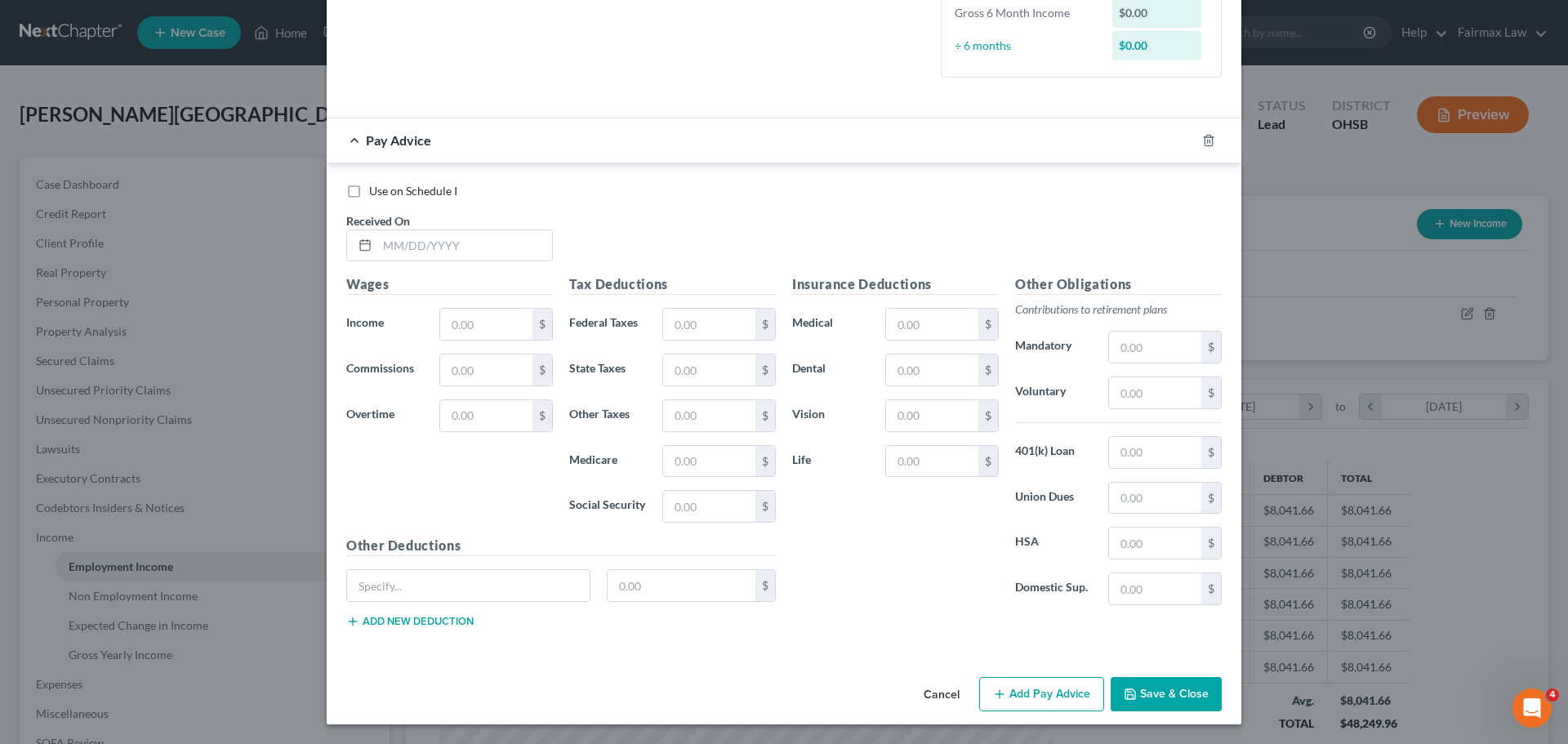
drag, startPoint x: 1019, startPoint y: 694, endPoint x: 854, endPoint y: 457, distance: 288.8
click at [1019, 693] on button "Add Pay Advice" at bounding box center [1042, 695] width 125 height 35
click at [500, 244] on input "text" at bounding box center [465, 245] width 175 height 31
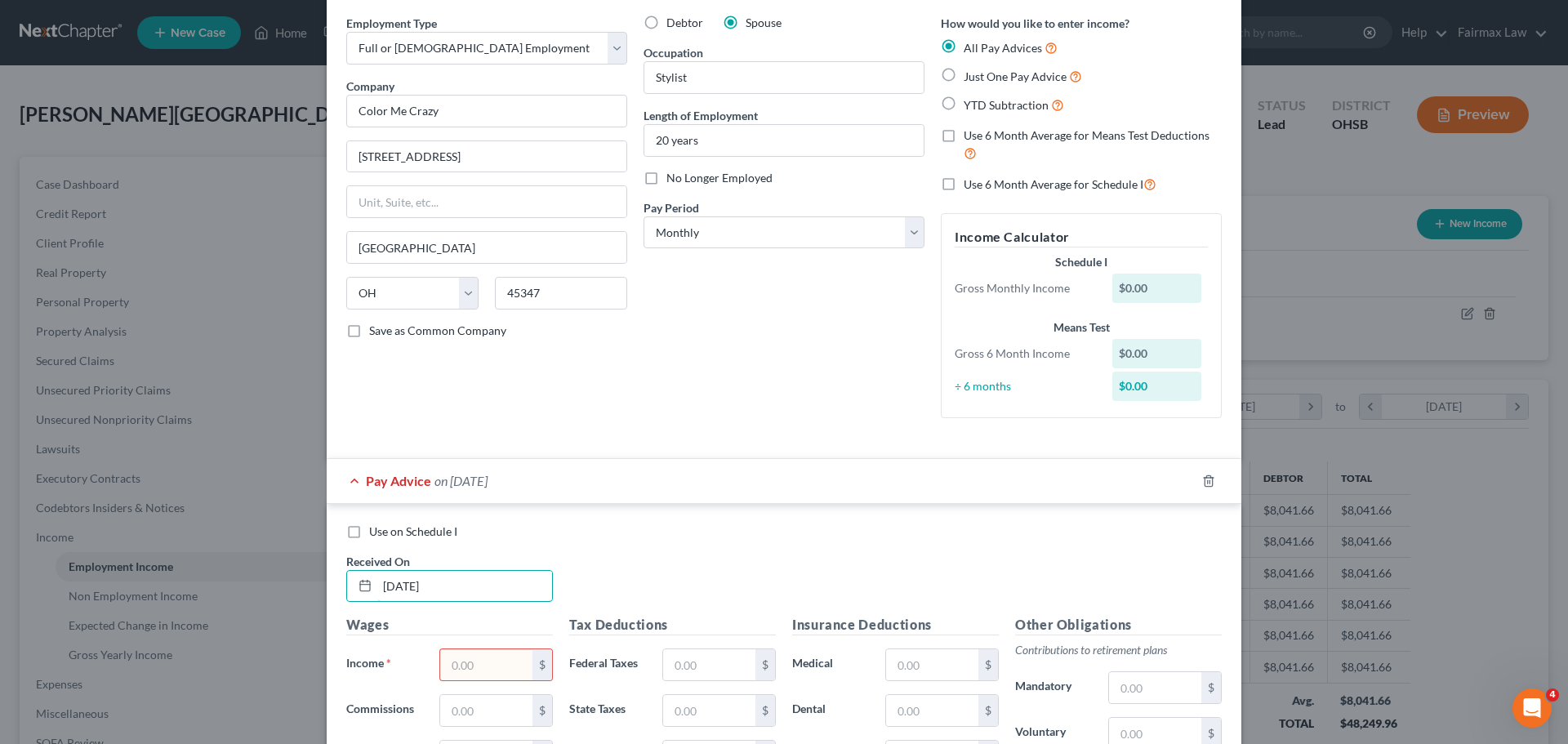
scroll to position [0, 0]
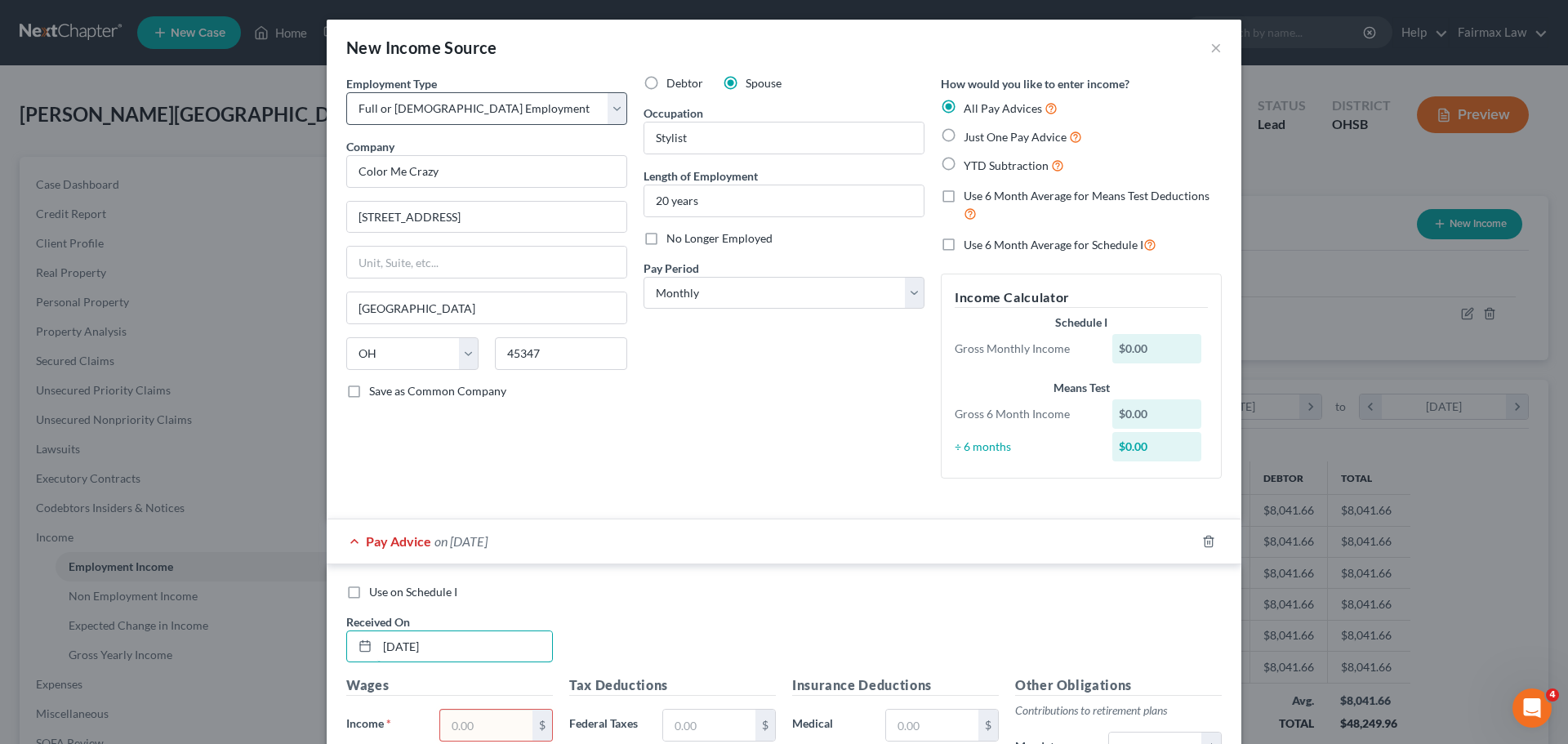
type input "[DATE]"
click at [550, 116] on select "Select Full or Part Time Employment Self Employment" at bounding box center [487, 109] width 281 height 33
select select "1"
click at [346, 92] on select "Select Full or Part Time Employment Self Employment" at bounding box center [487, 109] width 281 height 33
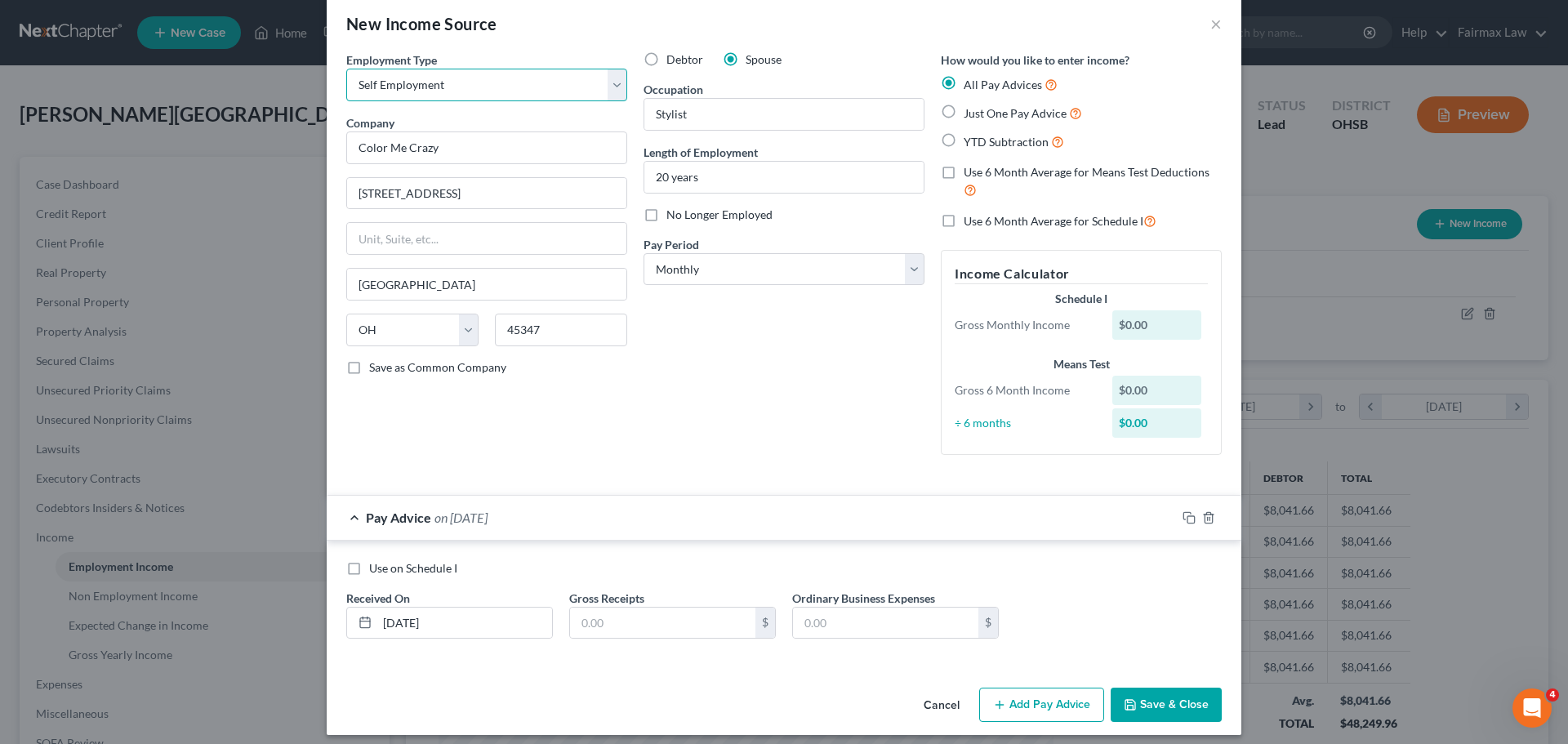
scroll to position [35, 0]
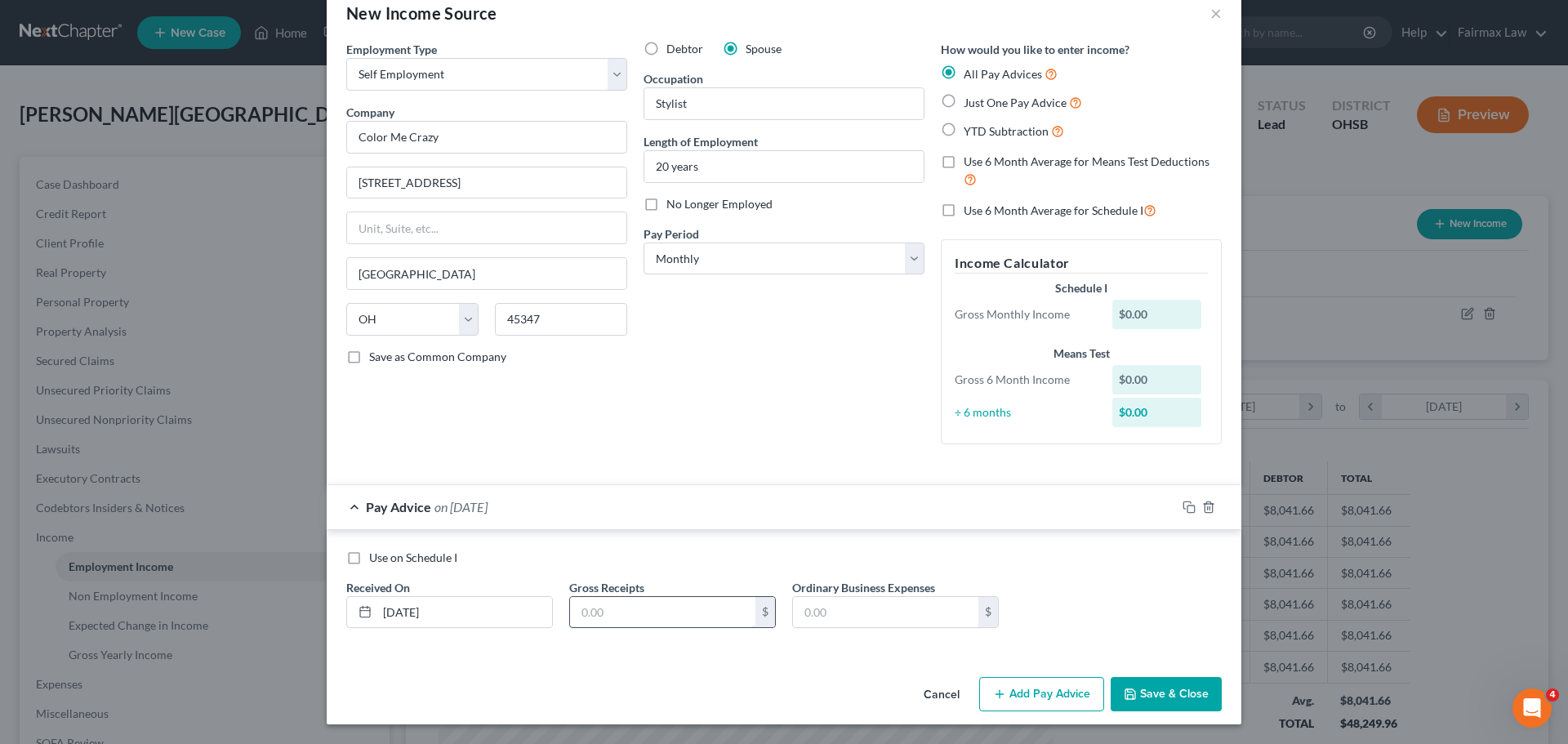
click at [623, 612] on input "text" at bounding box center [662, 612] width 186 height 31
type input "703.00"
click at [818, 612] on input "text" at bounding box center [885, 612] width 186 height 31
type input "102.00"
click at [1004, 680] on button "Add Pay Advice" at bounding box center [1042, 695] width 125 height 35
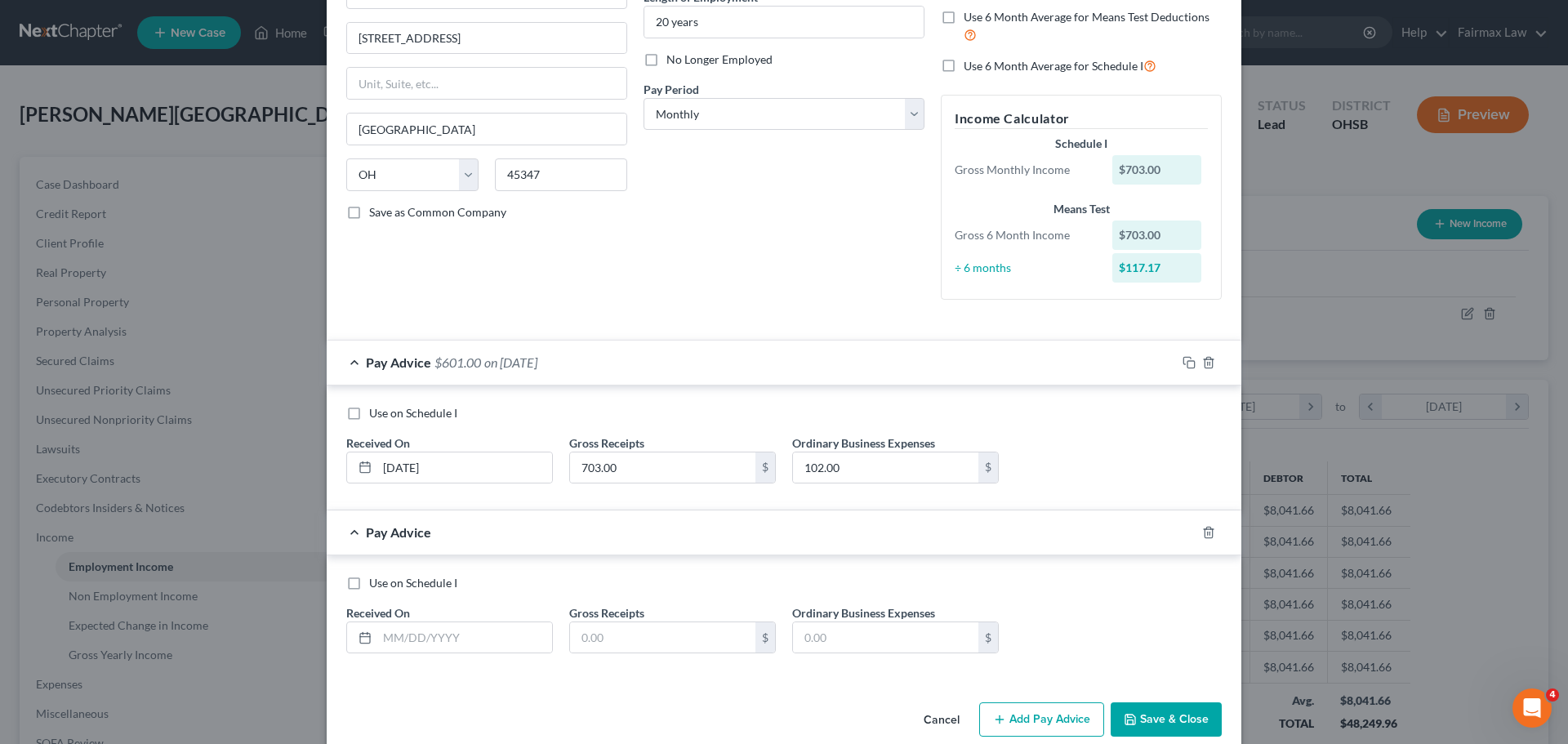
scroll to position [204, 0]
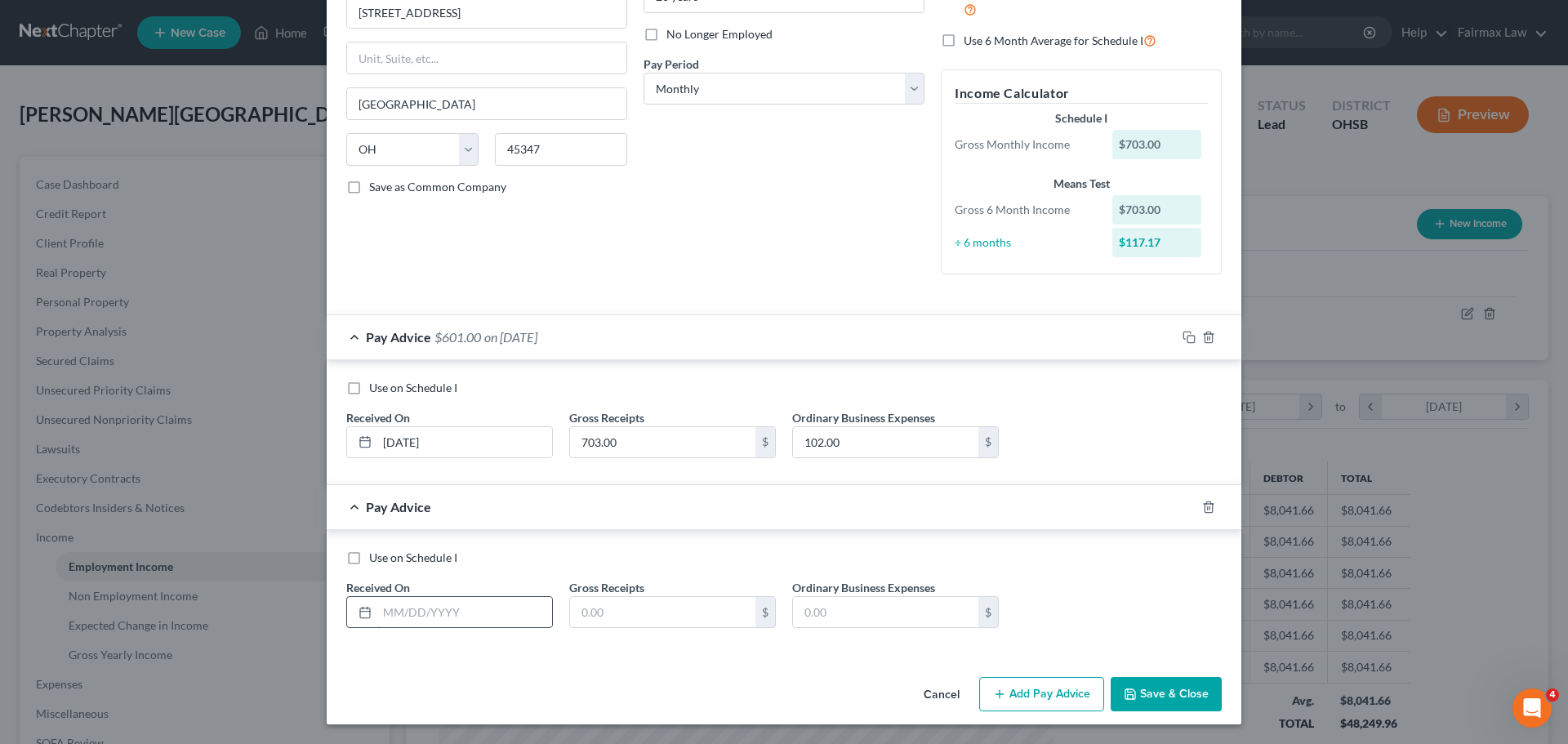
click at [478, 606] on input "text" at bounding box center [465, 612] width 175 height 31
type input "[DATE]"
click at [699, 605] on input "text" at bounding box center [662, 612] width 186 height 31
type input "580.00"
click at [811, 613] on input "text" at bounding box center [885, 612] width 186 height 31
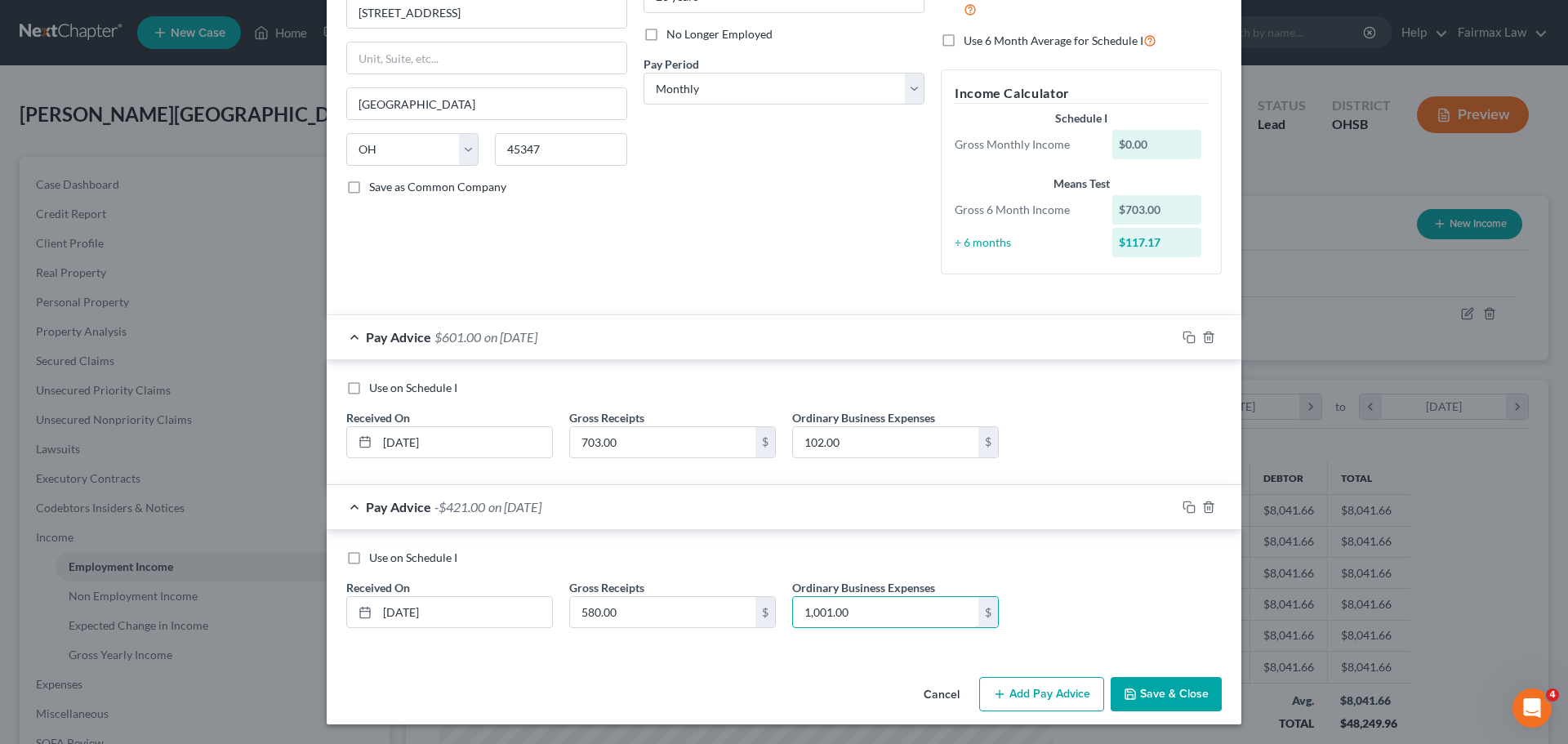
type input "1,001.00"
drag, startPoint x: 1028, startPoint y: 684, endPoint x: 684, endPoint y: 401, distance: 445.4
click at [1028, 684] on button "Add Pay Advice" at bounding box center [1042, 695] width 125 height 35
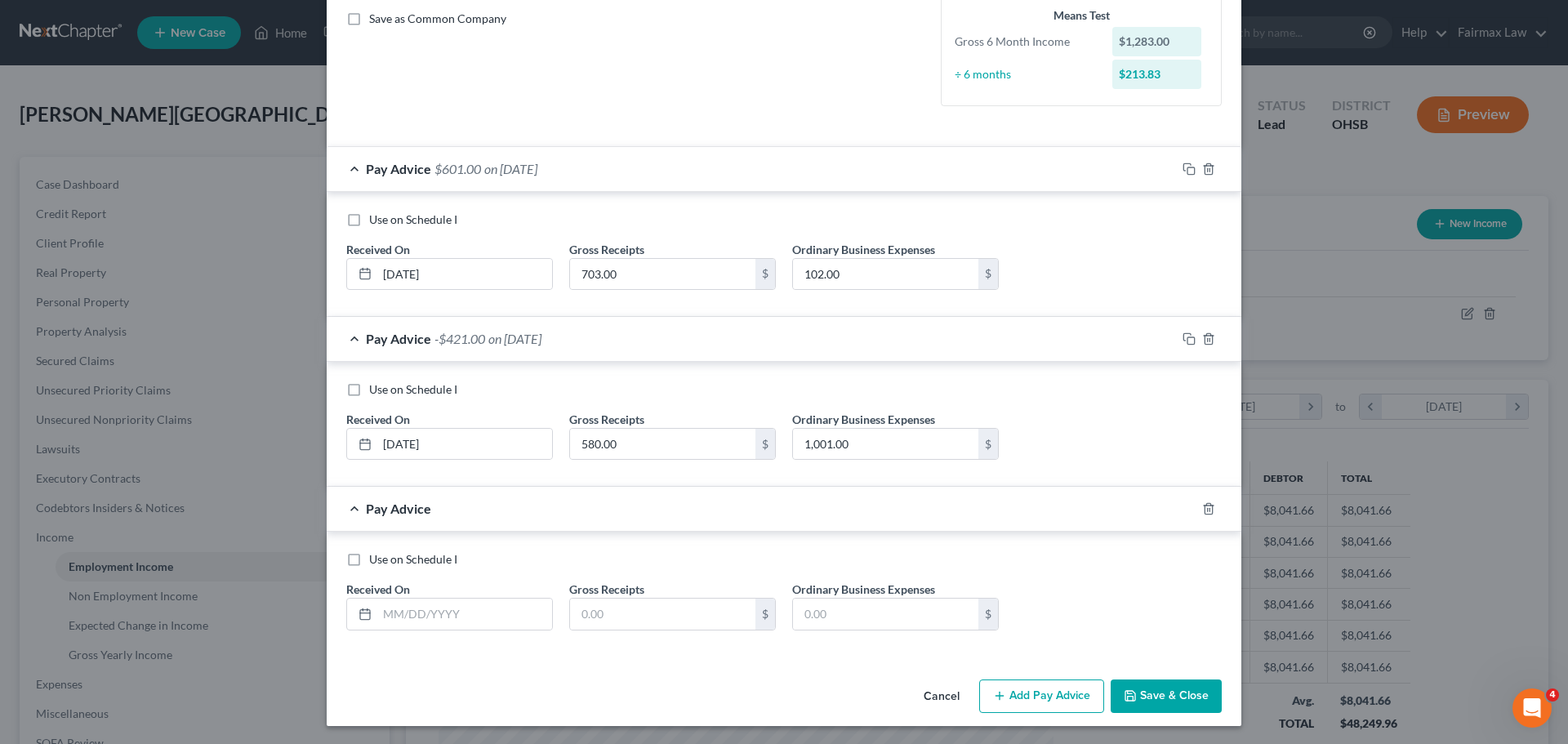
scroll to position [374, 0]
click at [439, 613] on input "text" at bounding box center [465, 612] width 175 height 31
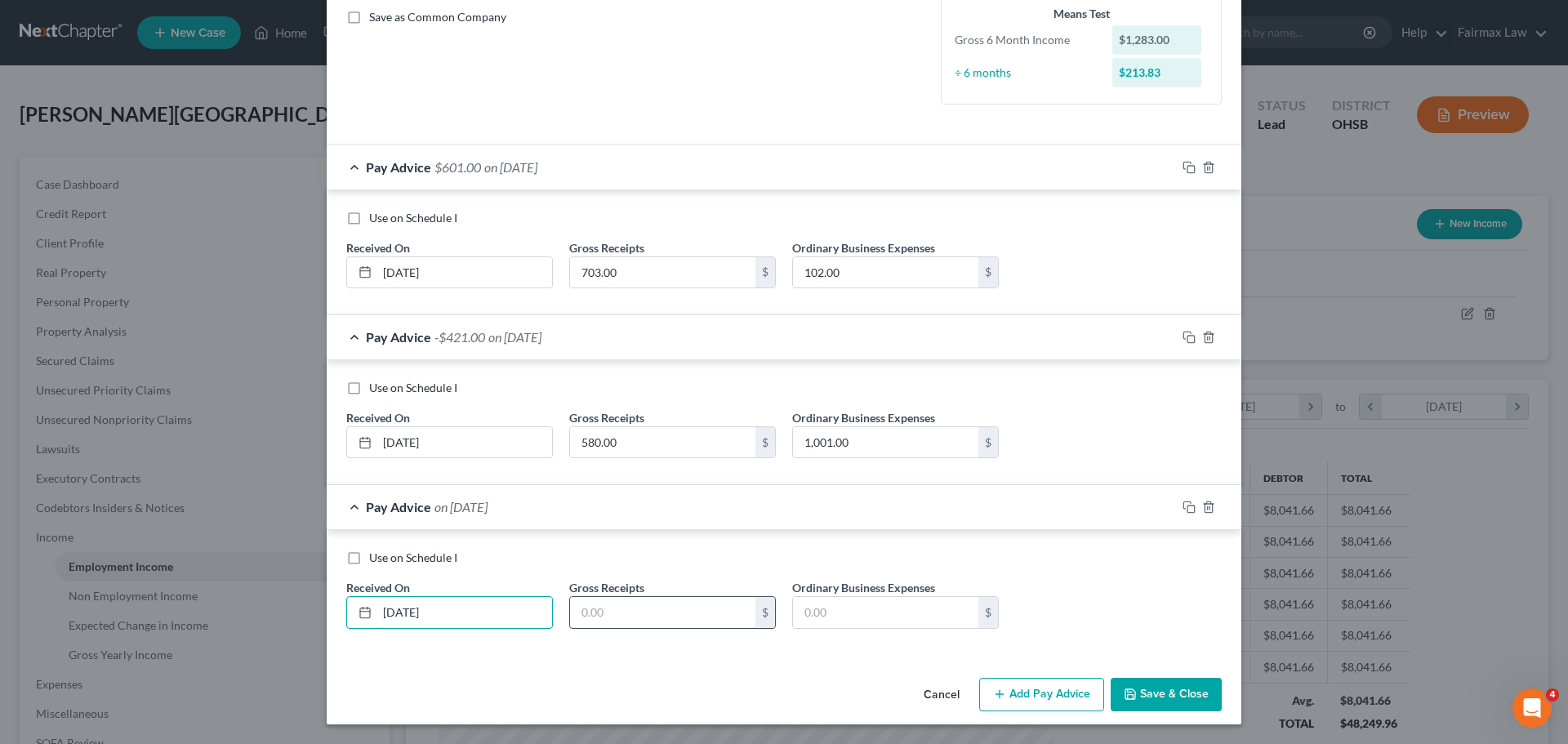
type input "05/31/2025"
click at [662, 616] on input "text" at bounding box center [662, 612] width 186 height 31
type input "442.25"
click at [828, 590] on label "Ordinary Business Expenses" at bounding box center [863, 588] width 143 height 17
click at [850, 619] on input "text" at bounding box center [885, 612] width 186 height 31
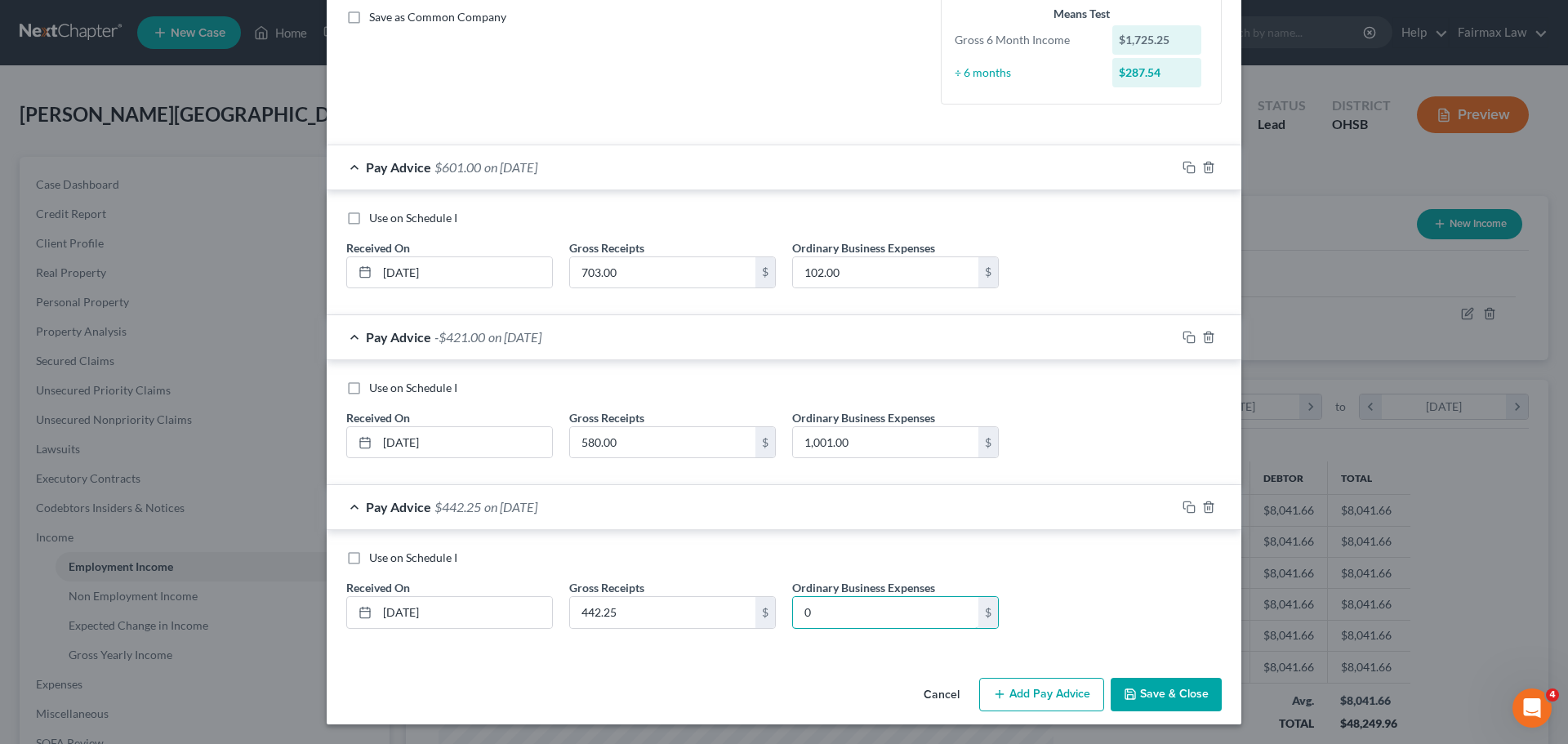
type input "0"
drag, startPoint x: 1045, startPoint y: 681, endPoint x: 1012, endPoint y: 628, distance: 62.4
click at [1045, 681] on button "Add Pay Advice" at bounding box center [1042, 695] width 125 height 35
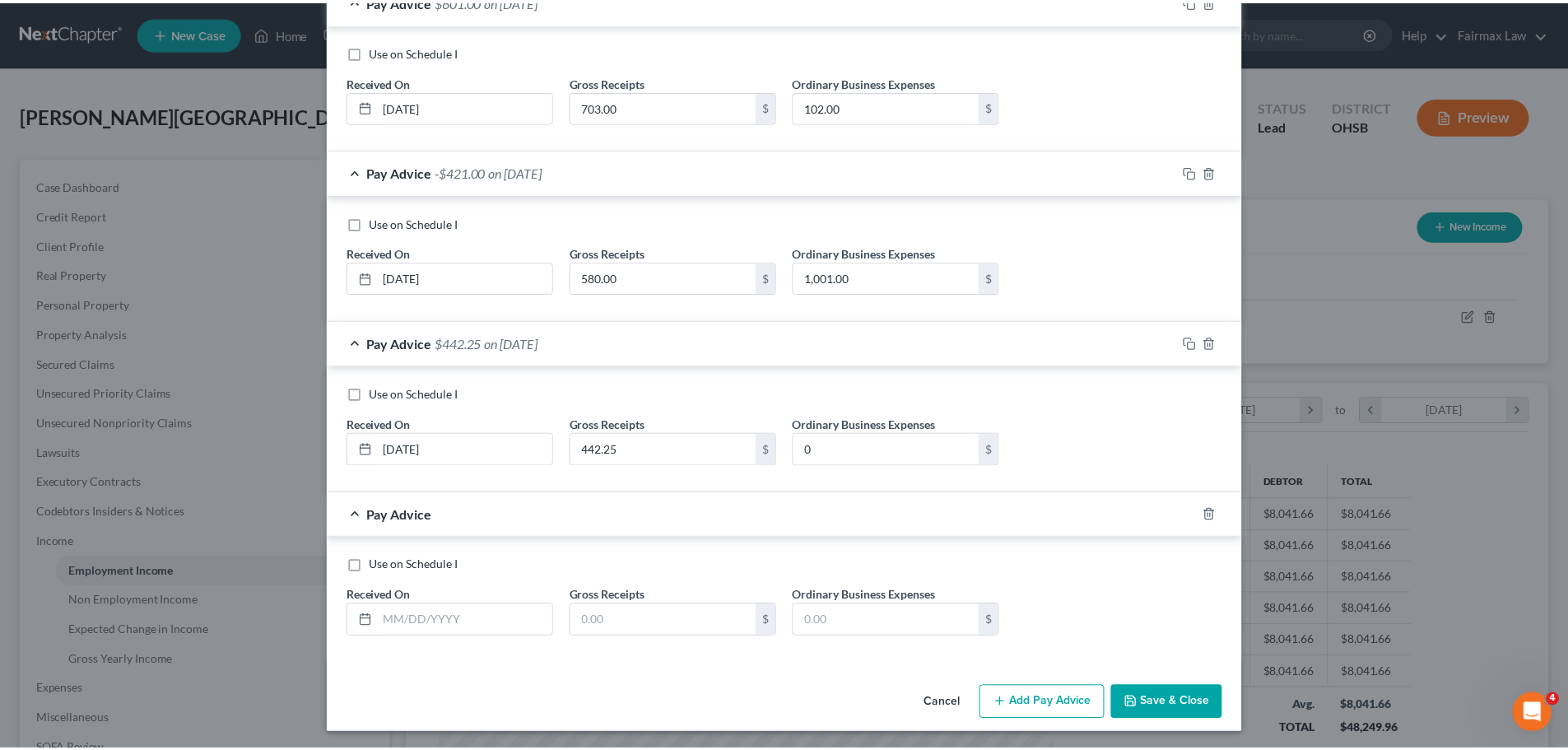
scroll to position [548, 0]
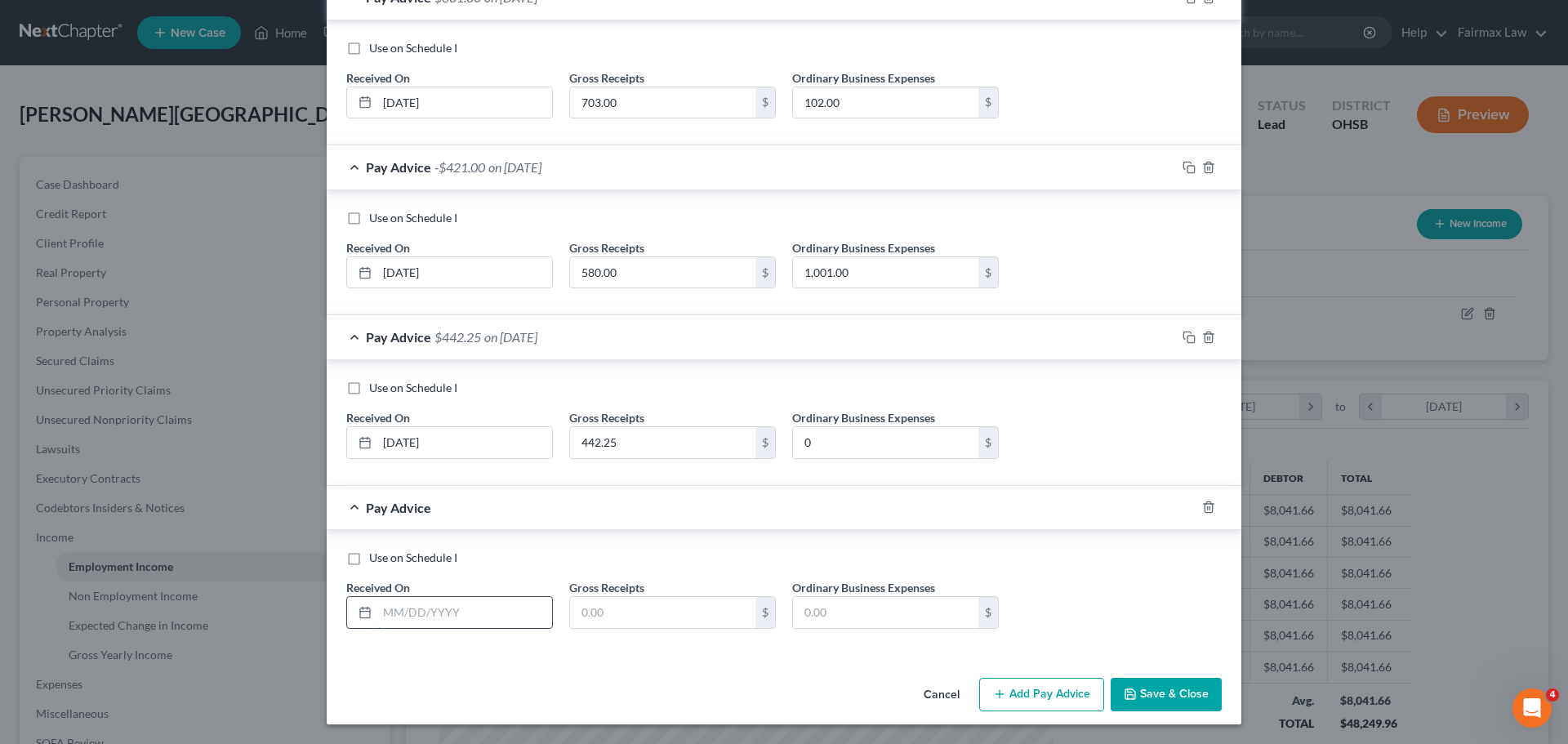
click at [481, 603] on input "text" at bounding box center [465, 612] width 175 height 31
type input "06/30/2025"
click at [585, 613] on input "text" at bounding box center [662, 612] width 186 height 31
type input "589.00"
click at [825, 604] on input "text" at bounding box center [885, 612] width 186 height 31
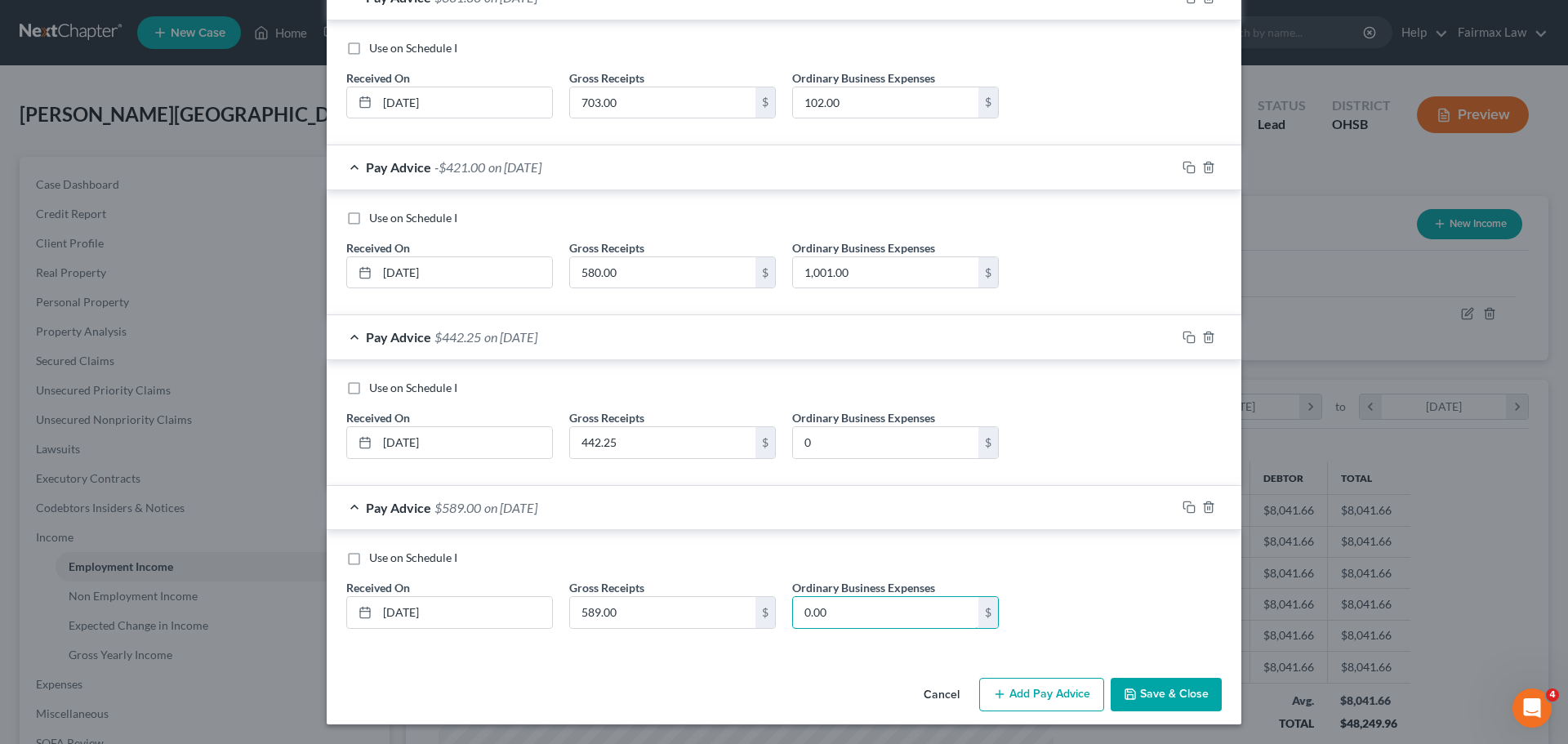
type input "0.00"
click at [1137, 689] on button "Save & Close" at bounding box center [1165, 695] width 111 height 35
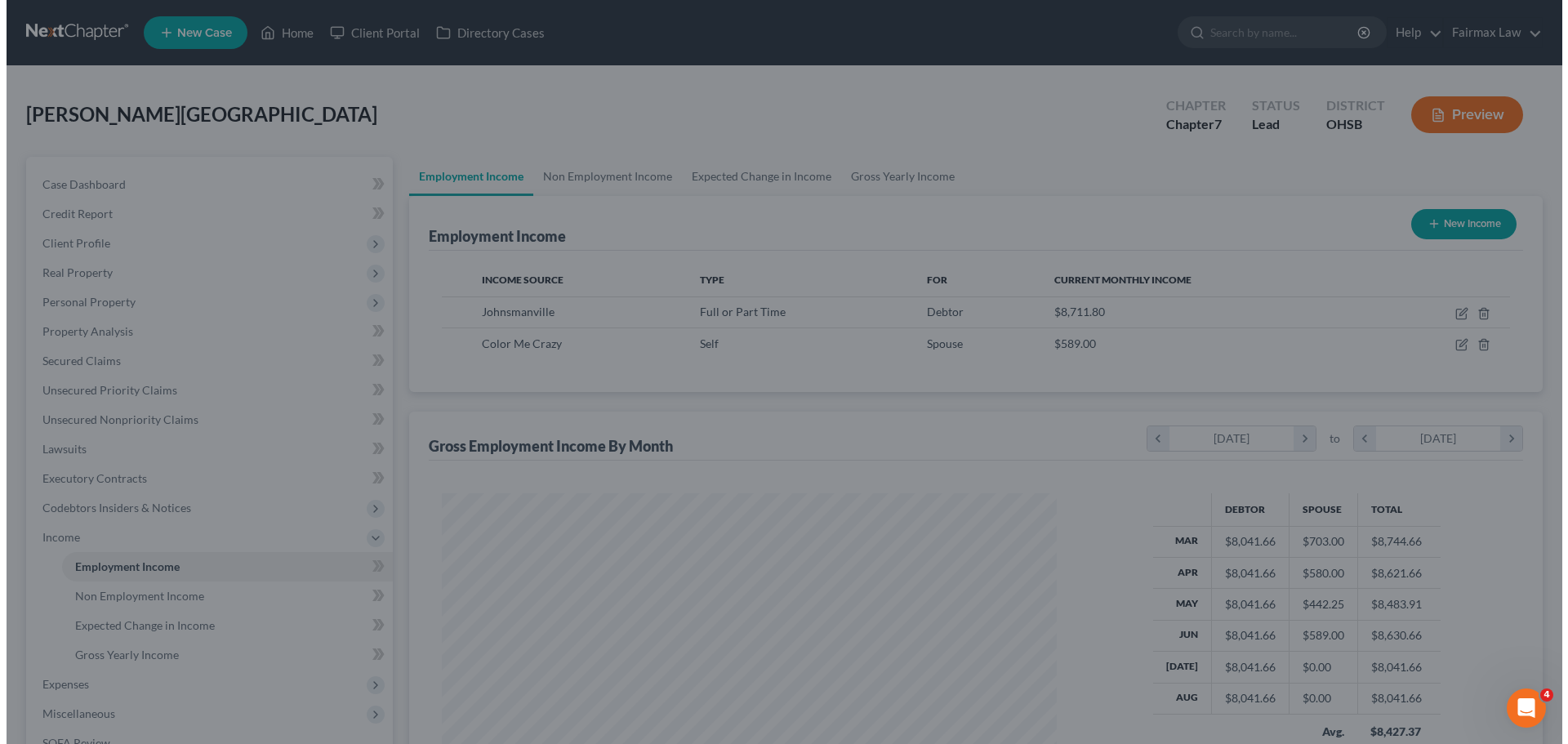
scroll to position [816642, 815863]
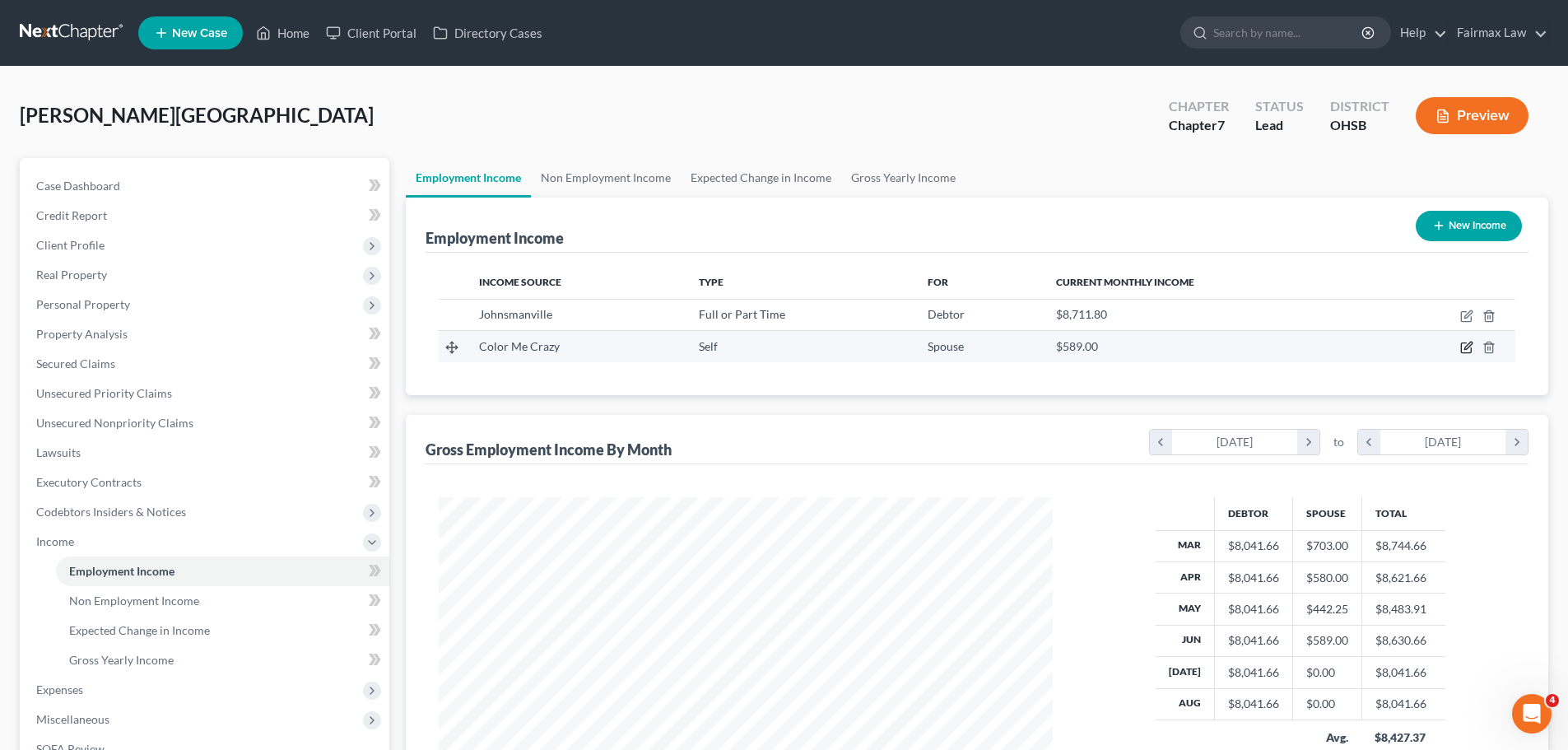
click at [1467, 345] on icon "button" at bounding box center [1468, 346] width 8 height 8
select select "1"
select select "36"
select select "0"
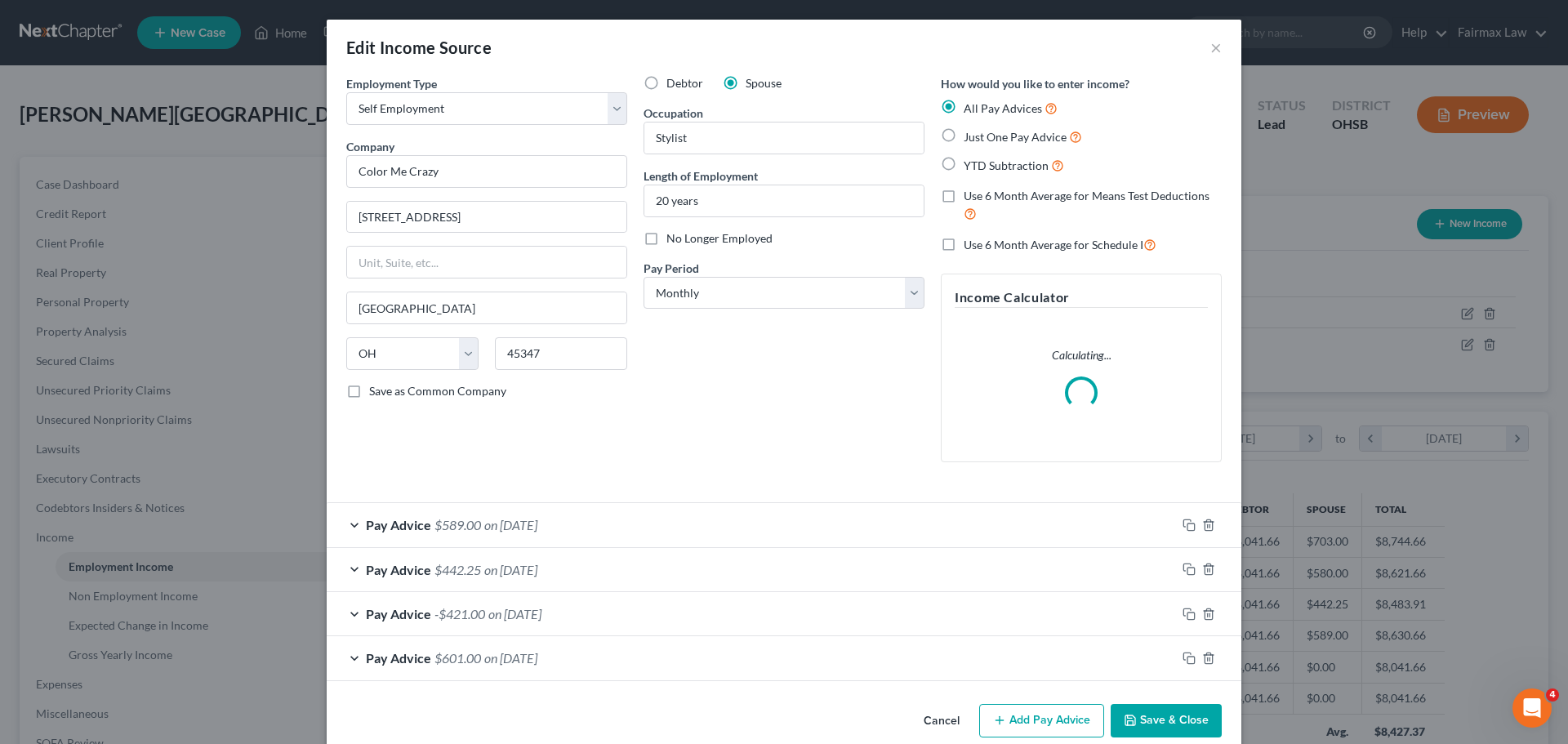
scroll to position [26, 0]
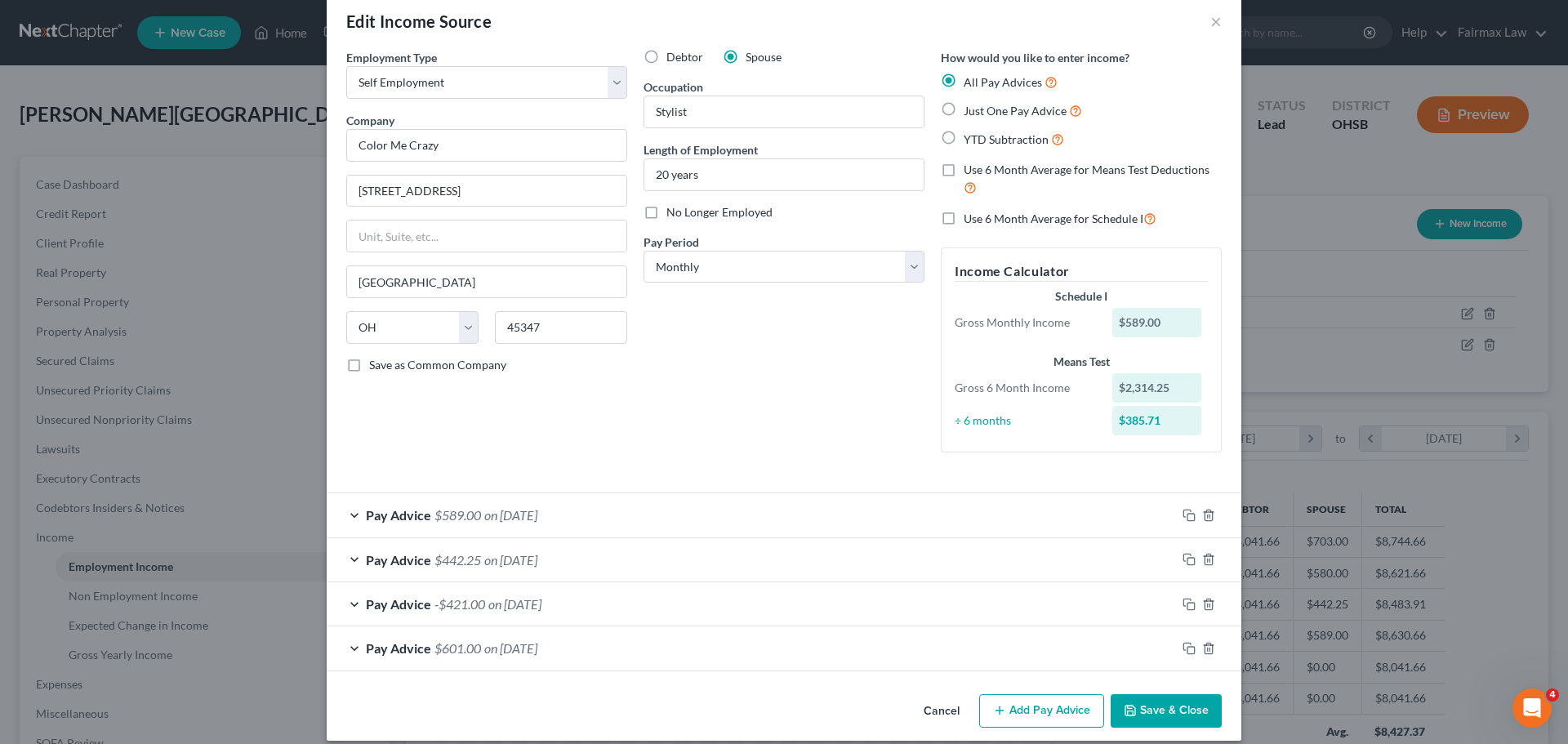
click at [1022, 684] on div "Employment Type * Select Full or Part Time Employment Self Employment Company *…" at bounding box center [784, 369] width 915 height 639
click at [1022, 705] on button "Add Pay Advice" at bounding box center [1042, 711] width 125 height 35
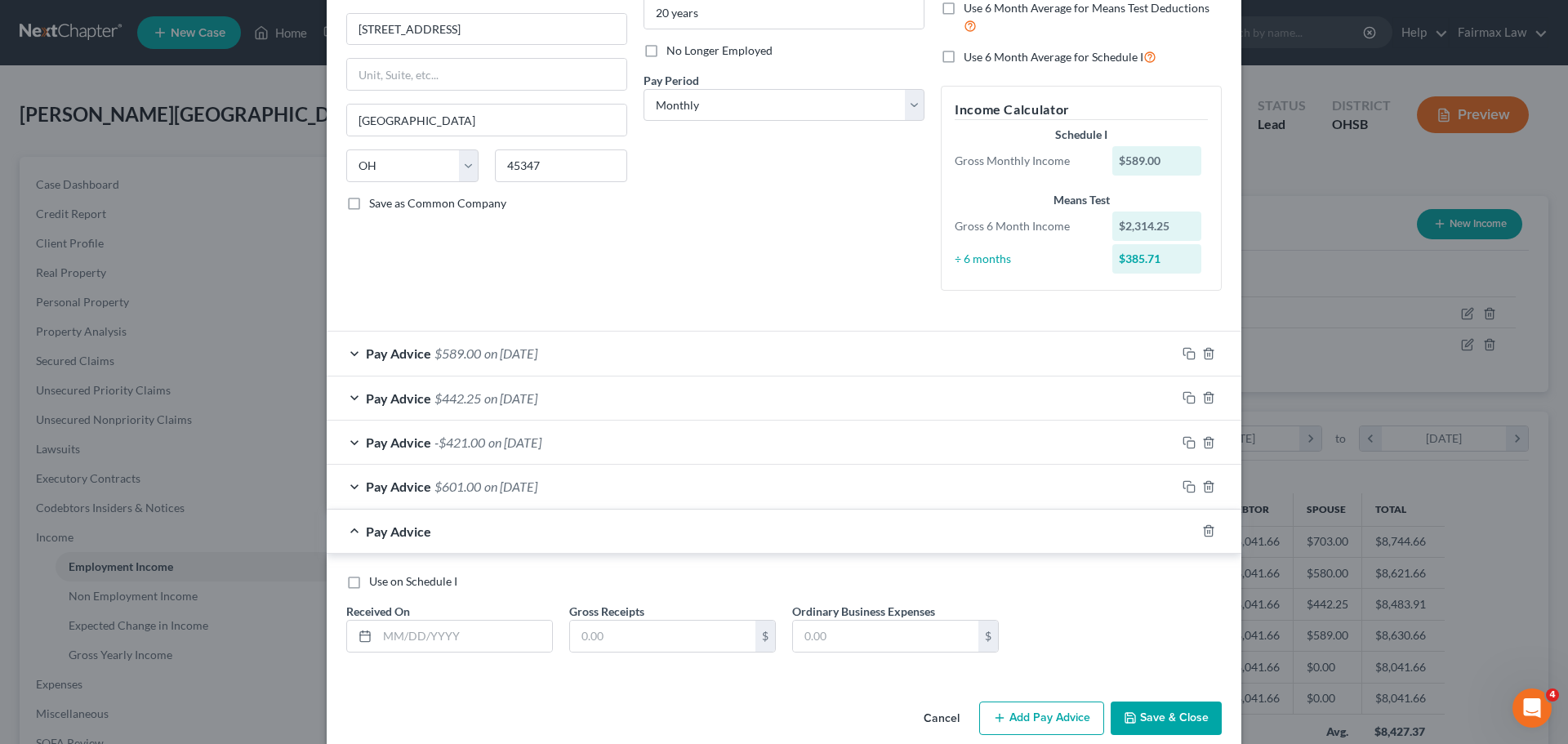
scroll to position [212, 0]
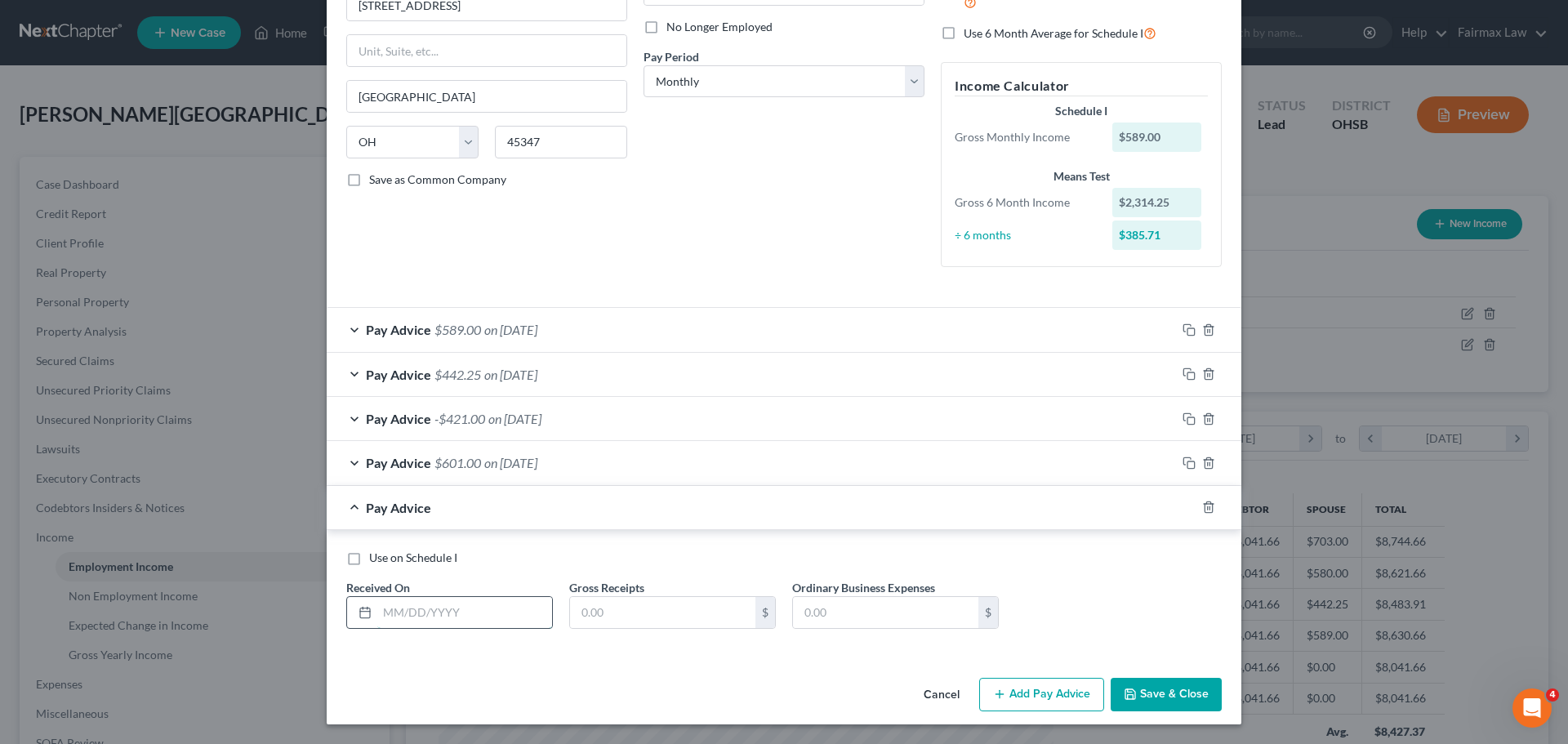
click at [426, 607] on input "text" at bounding box center [465, 612] width 175 height 31
type input "07/31/2025"
click at [593, 604] on input "text" at bounding box center [662, 612] width 186 height 31
type input "884.50"
click at [803, 607] on input "text" at bounding box center [885, 612] width 186 height 31
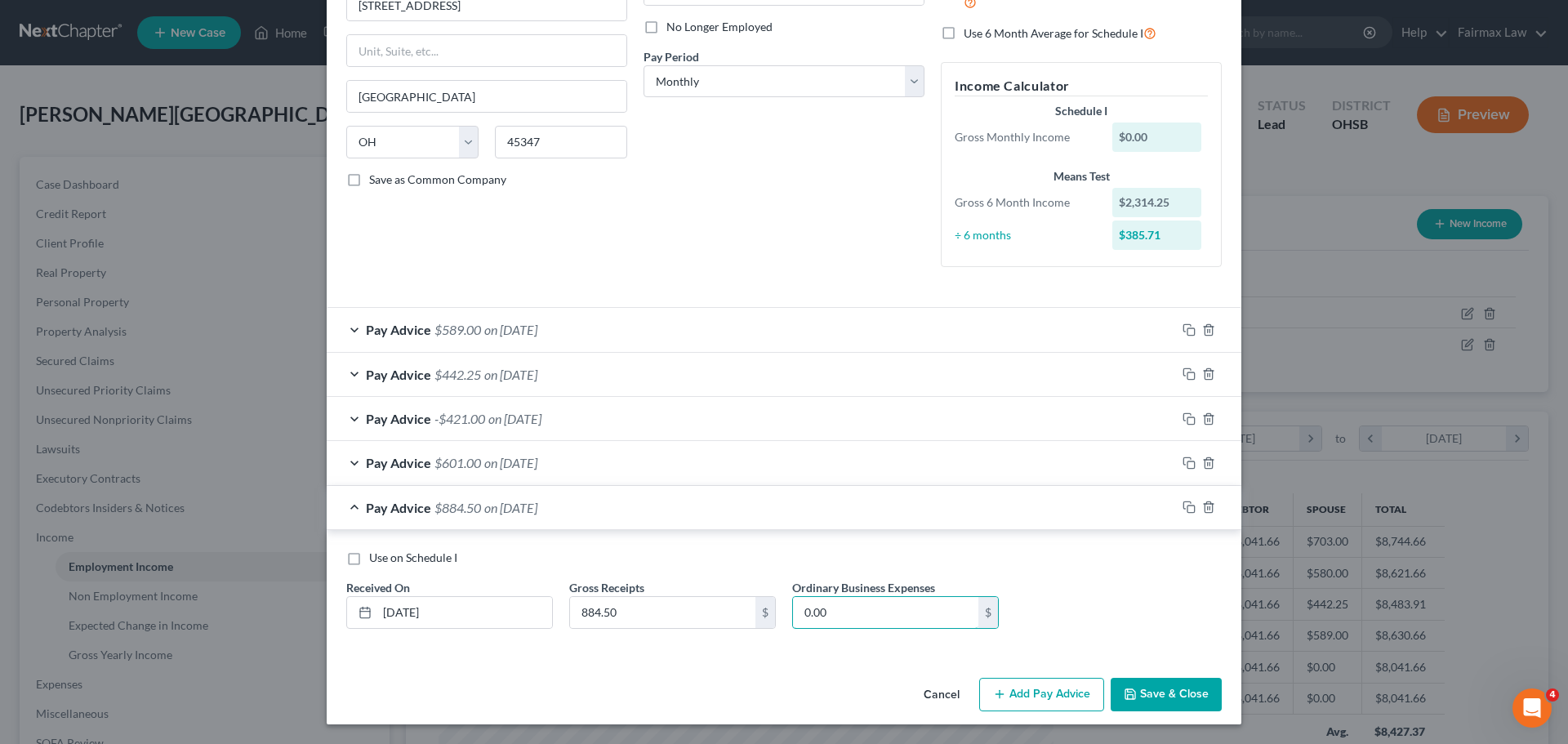
type input "0.00"
click at [1047, 686] on button "Add Pay Advice" at bounding box center [1042, 695] width 125 height 35
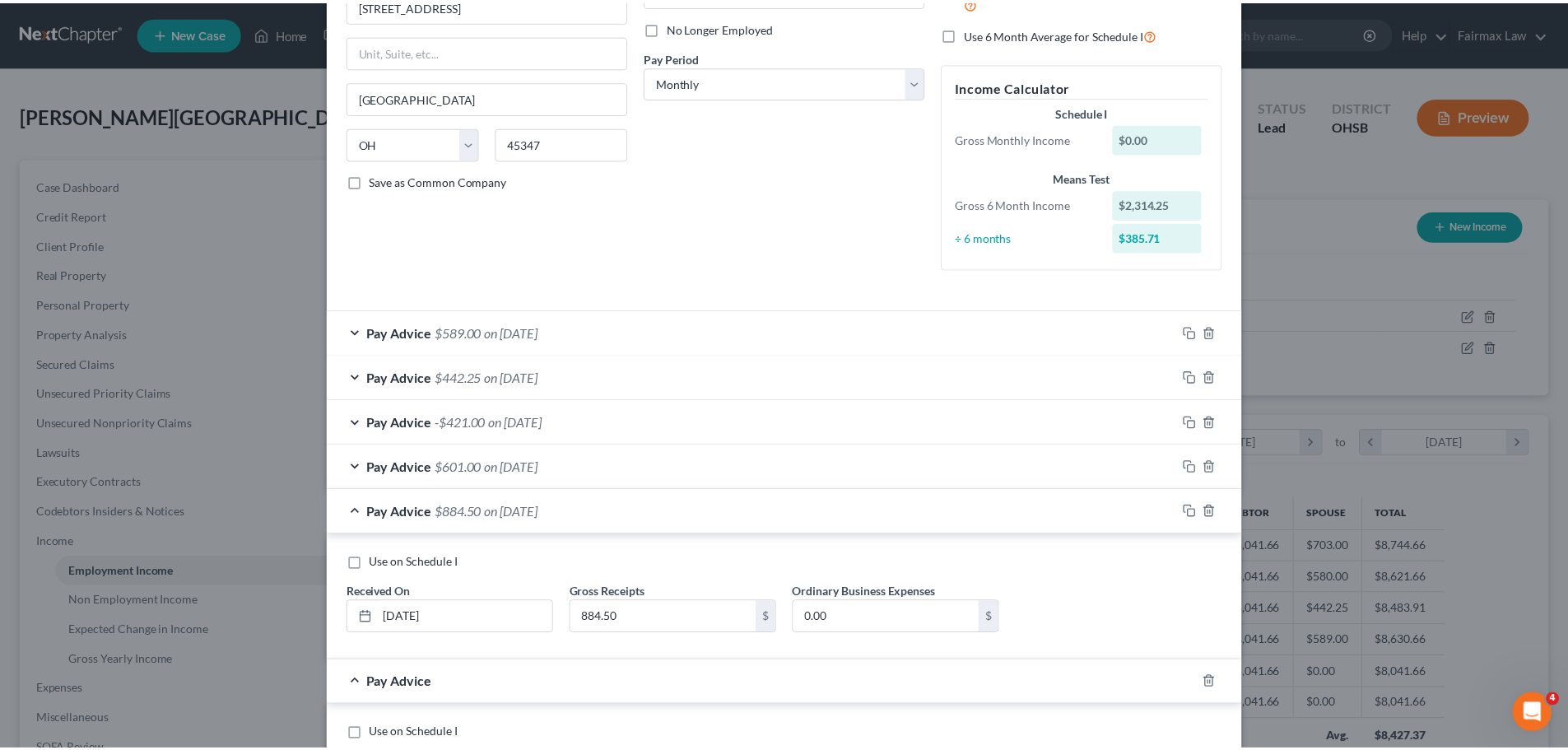
scroll to position [384, 0]
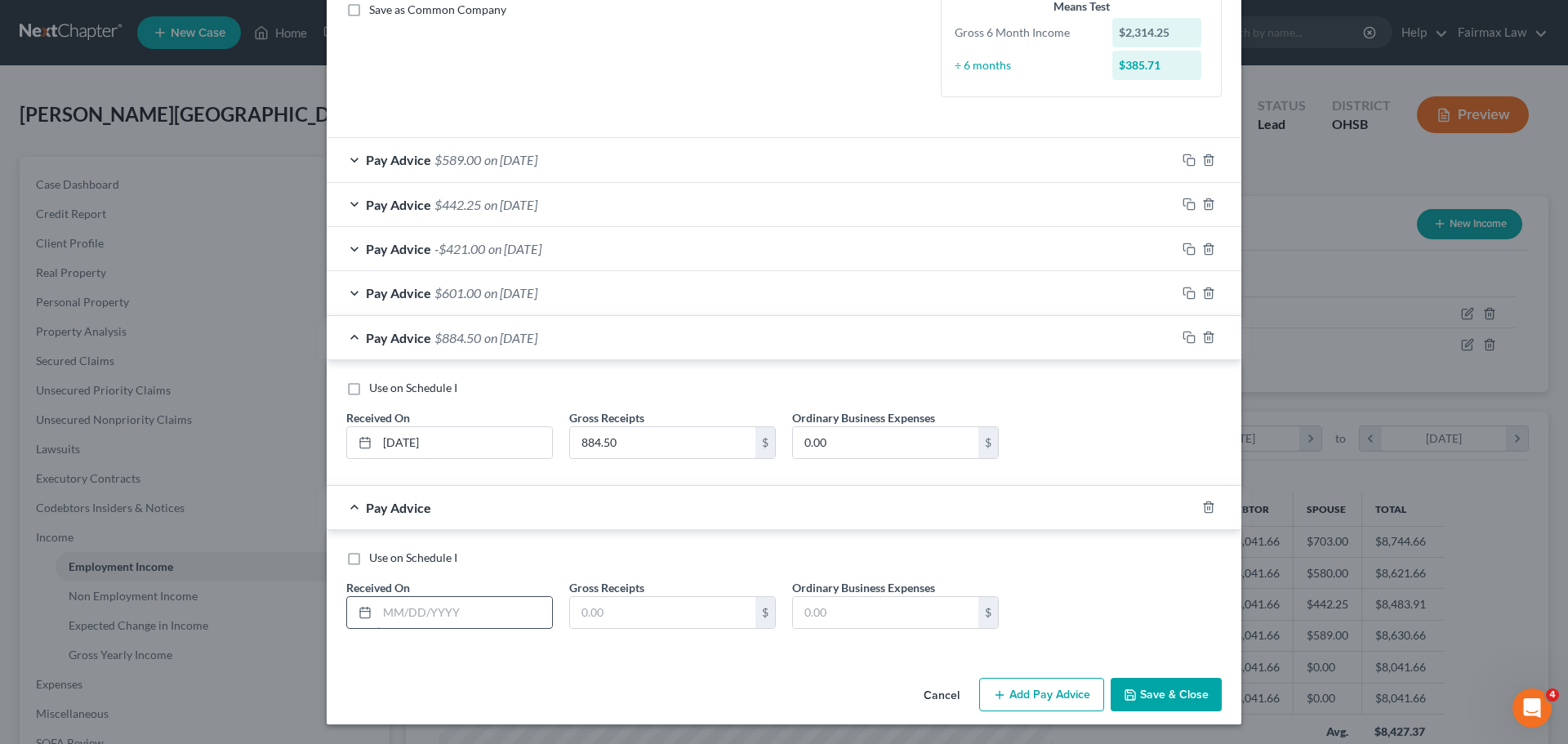
click at [418, 618] on input "text" at bounding box center [465, 612] width 175 height 31
type input "08/31/2025"
click at [604, 612] on input "text" at bounding box center [662, 612] width 186 height 31
type input "0.00"
click at [862, 622] on input "text" at bounding box center [885, 612] width 186 height 31
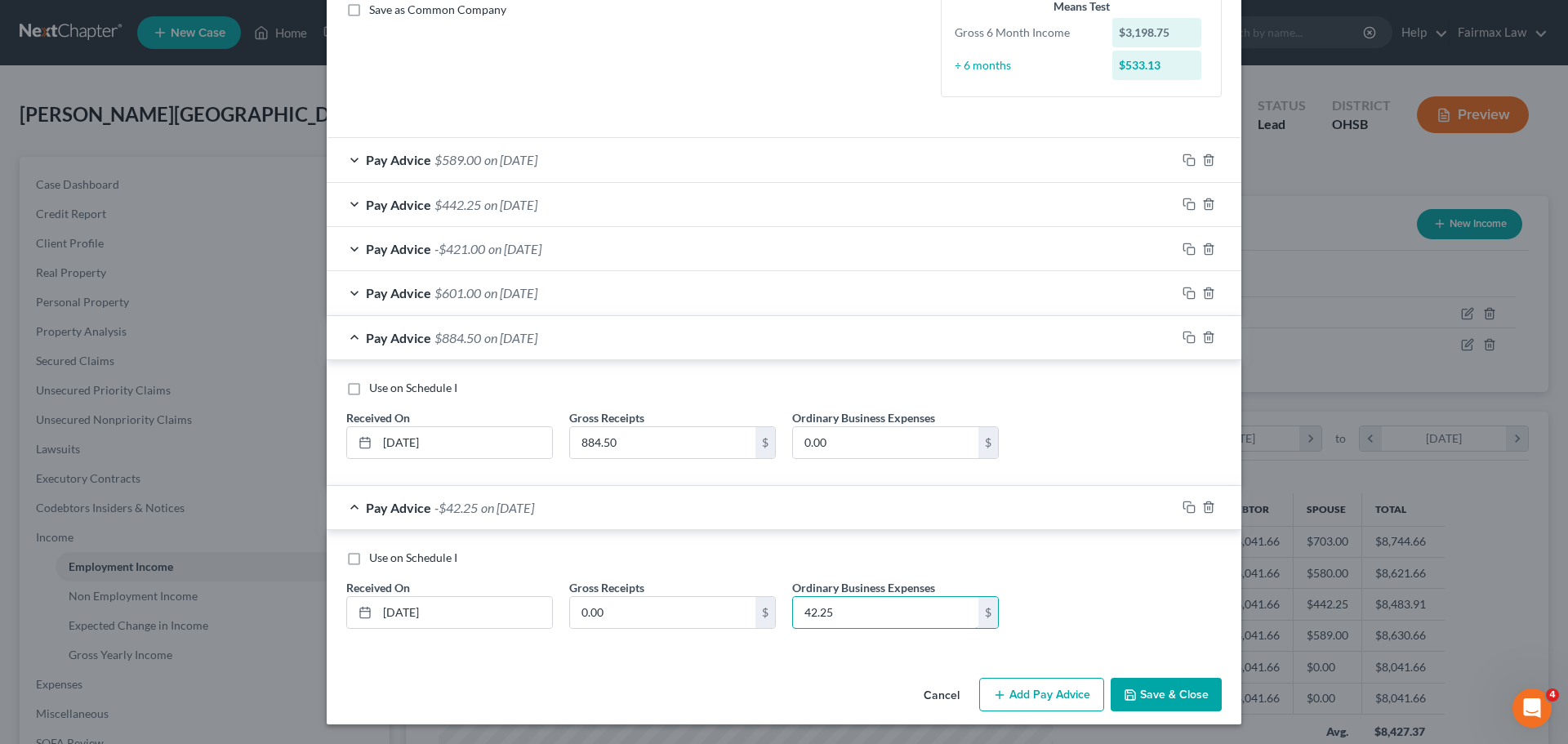
type input "42.25"
click at [1152, 695] on button "Save & Close" at bounding box center [1165, 695] width 111 height 35
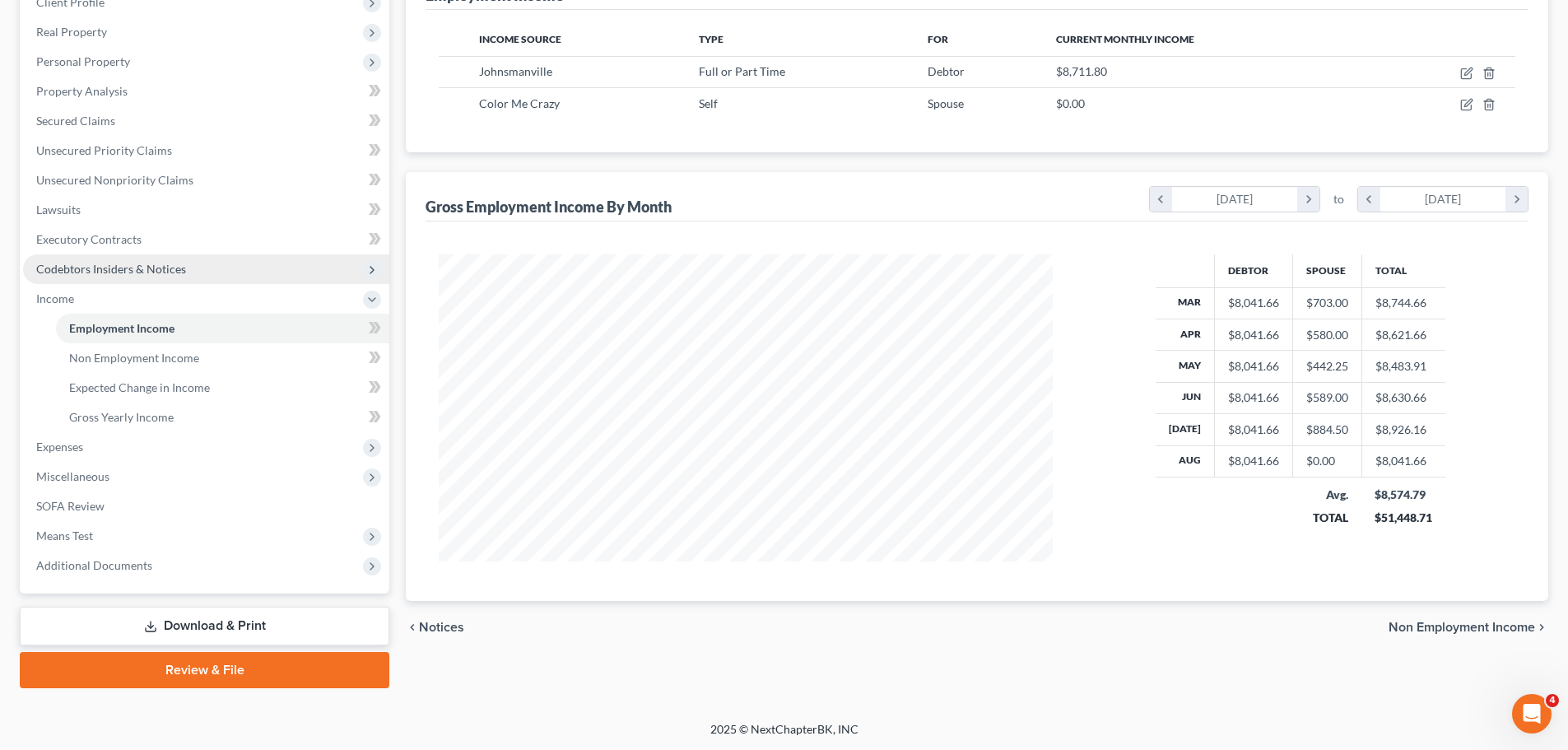
scroll to position [244, 0]
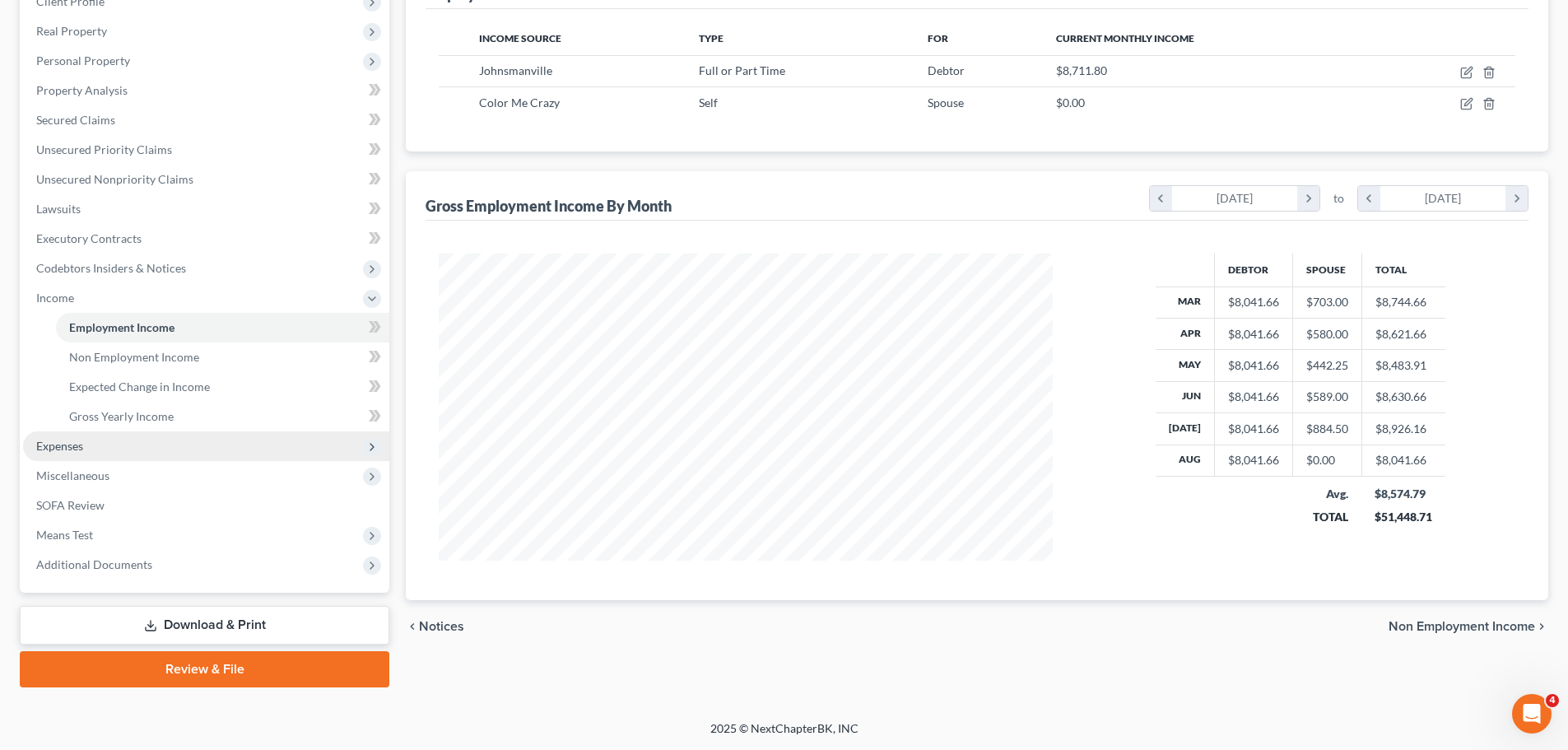
click at [107, 442] on span "Expenses" at bounding box center [207, 446] width 367 height 30
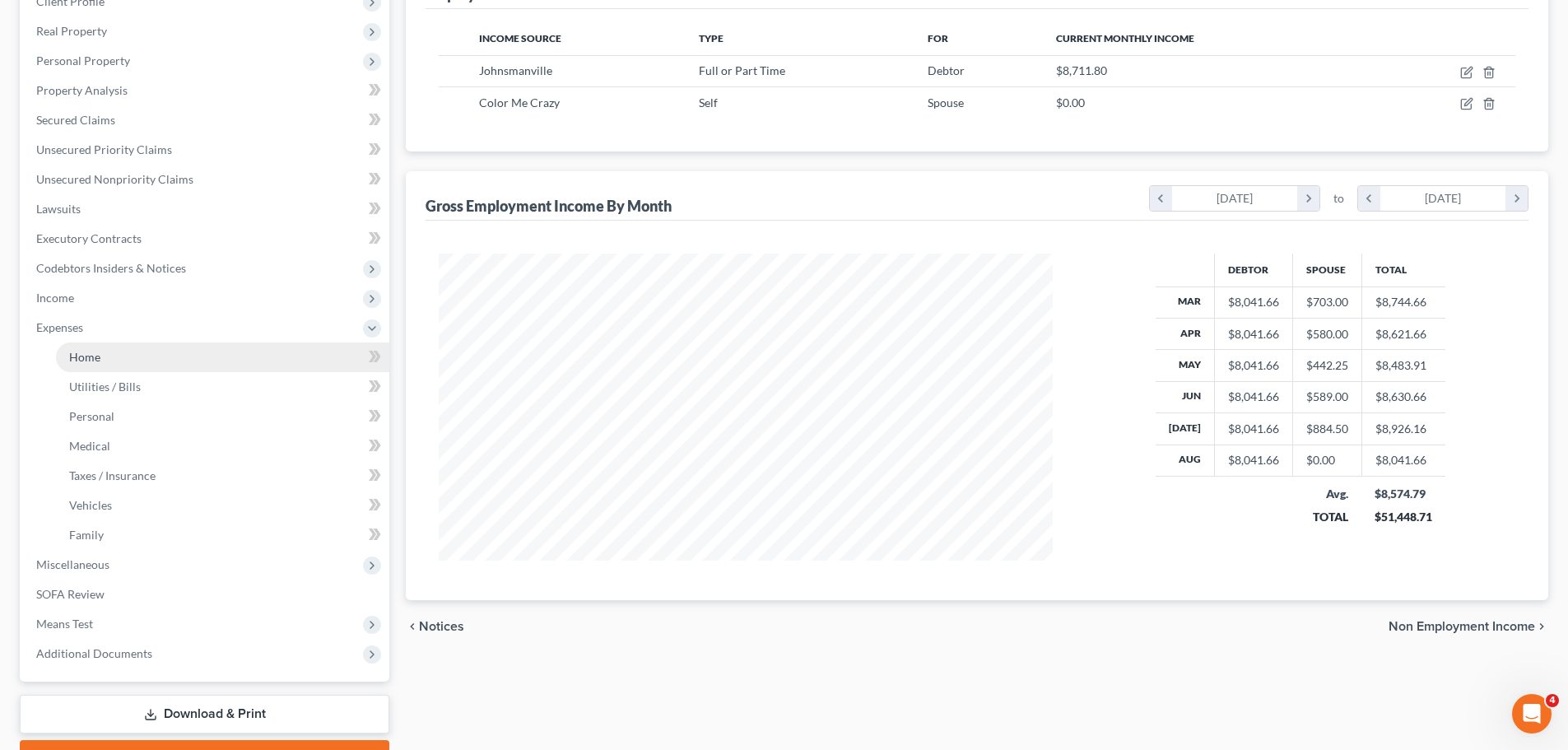
click at [122, 357] on link "Home" at bounding box center [223, 357] width 334 height 30
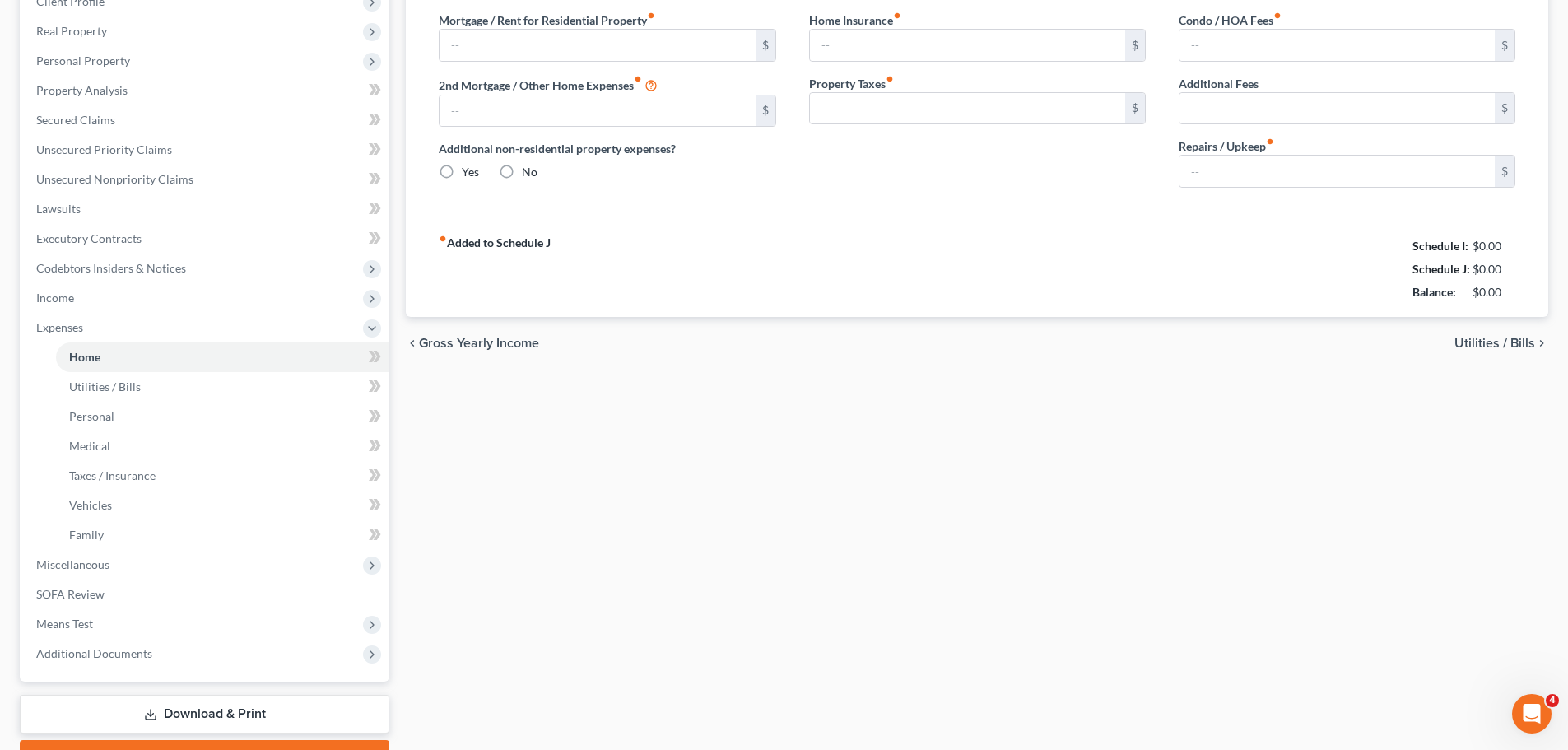
scroll to position [3, 0]
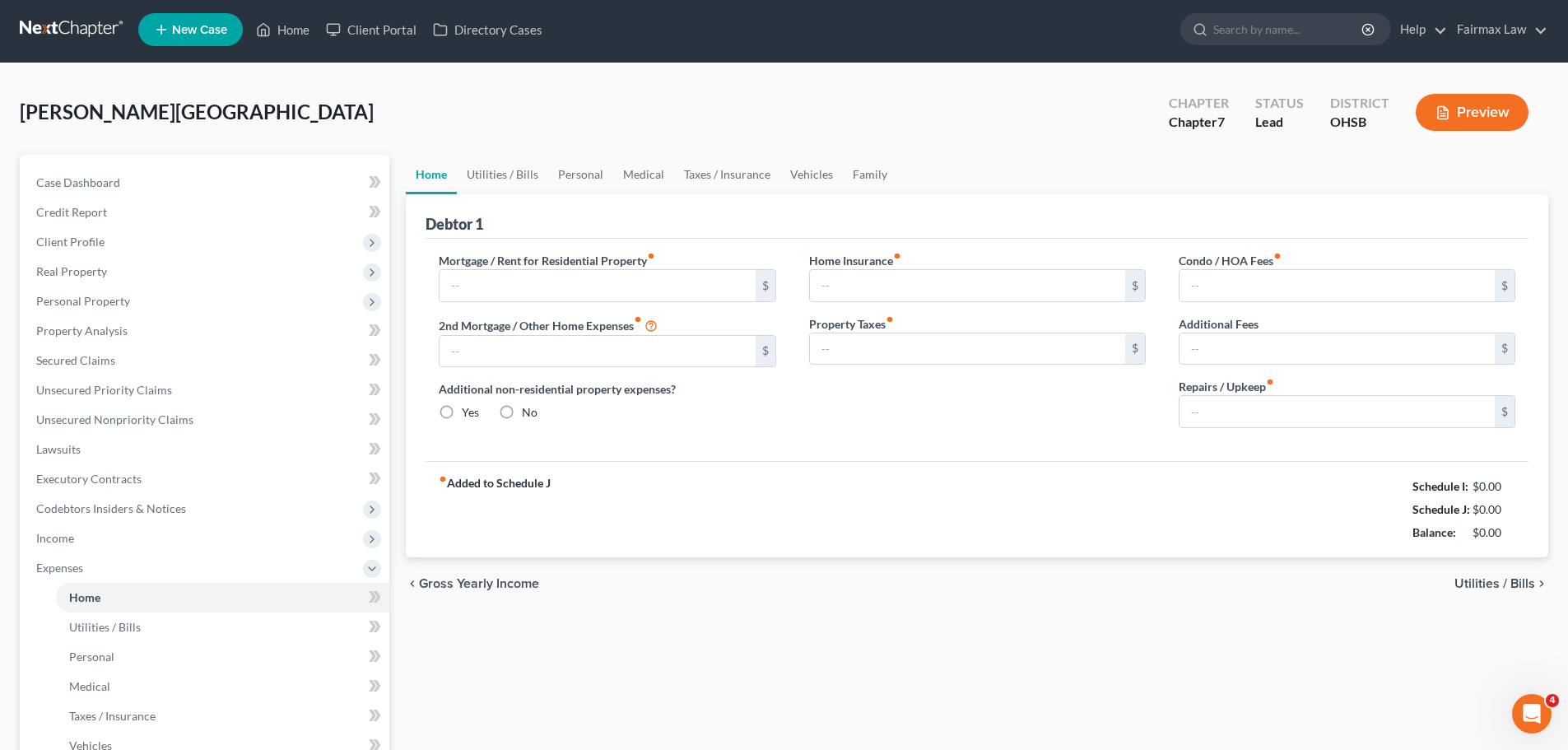
type input "1,408.00"
type input "0.00"
radio input "true"
type input "0.00"
type input "290.00"
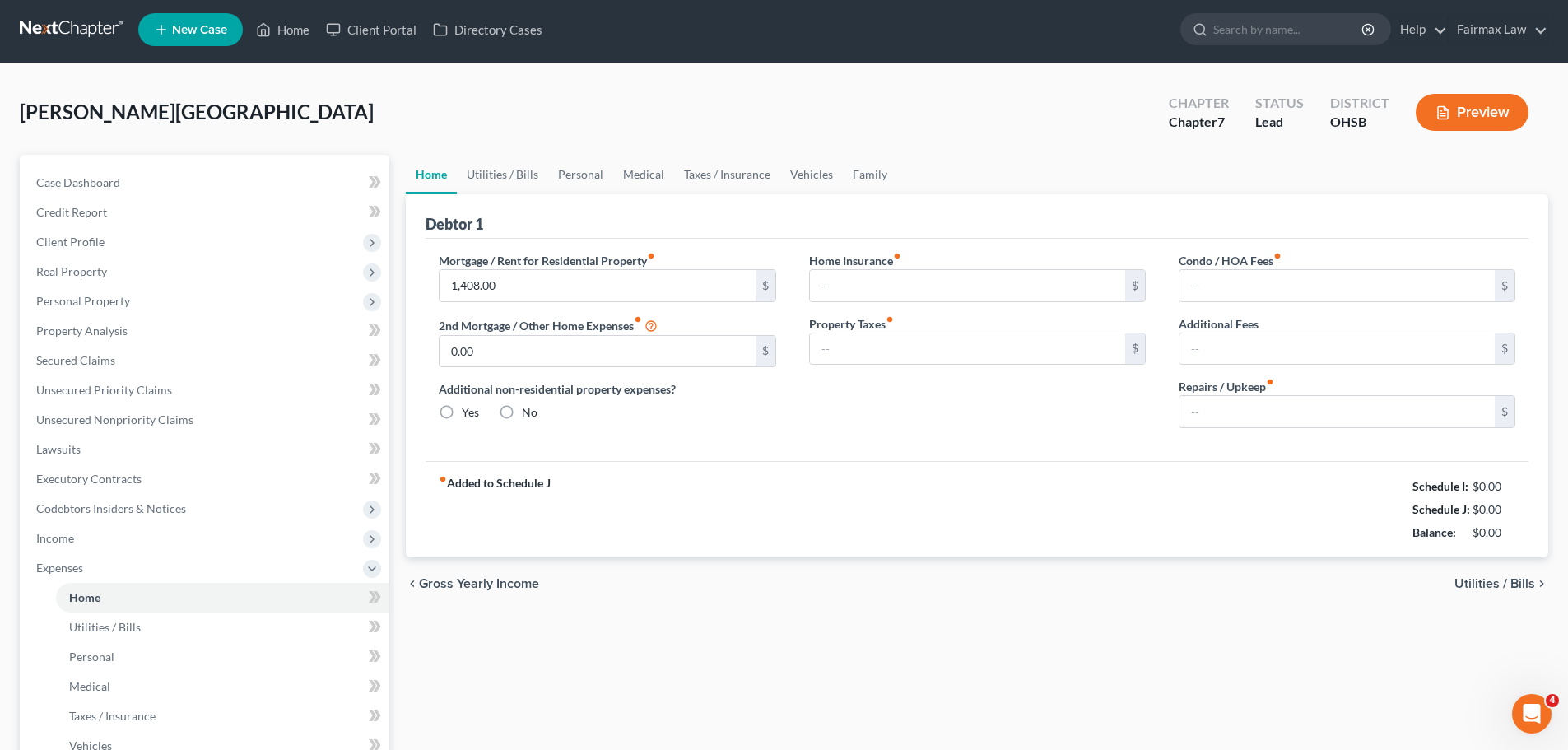
type input "0.00"
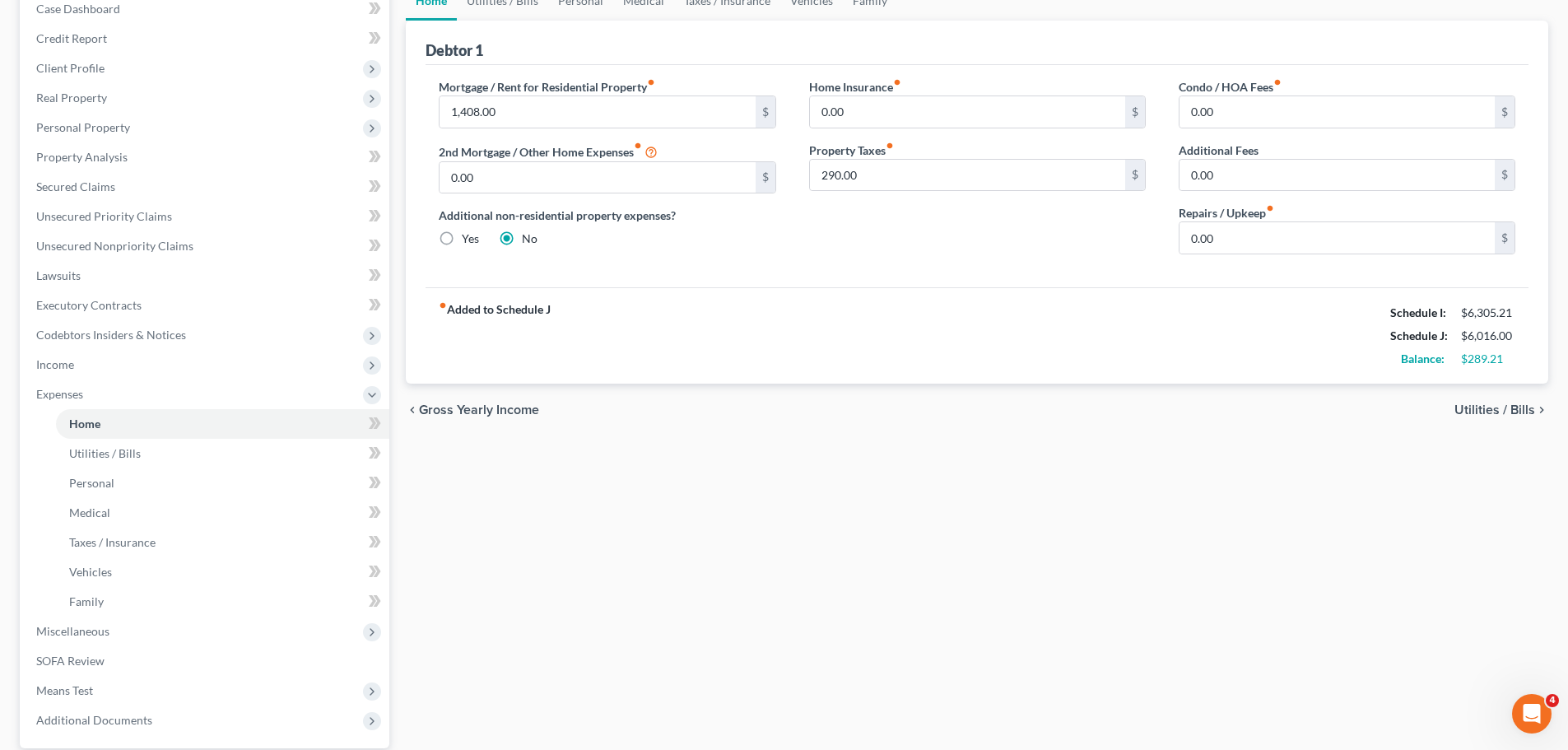
scroll to position [0, 0]
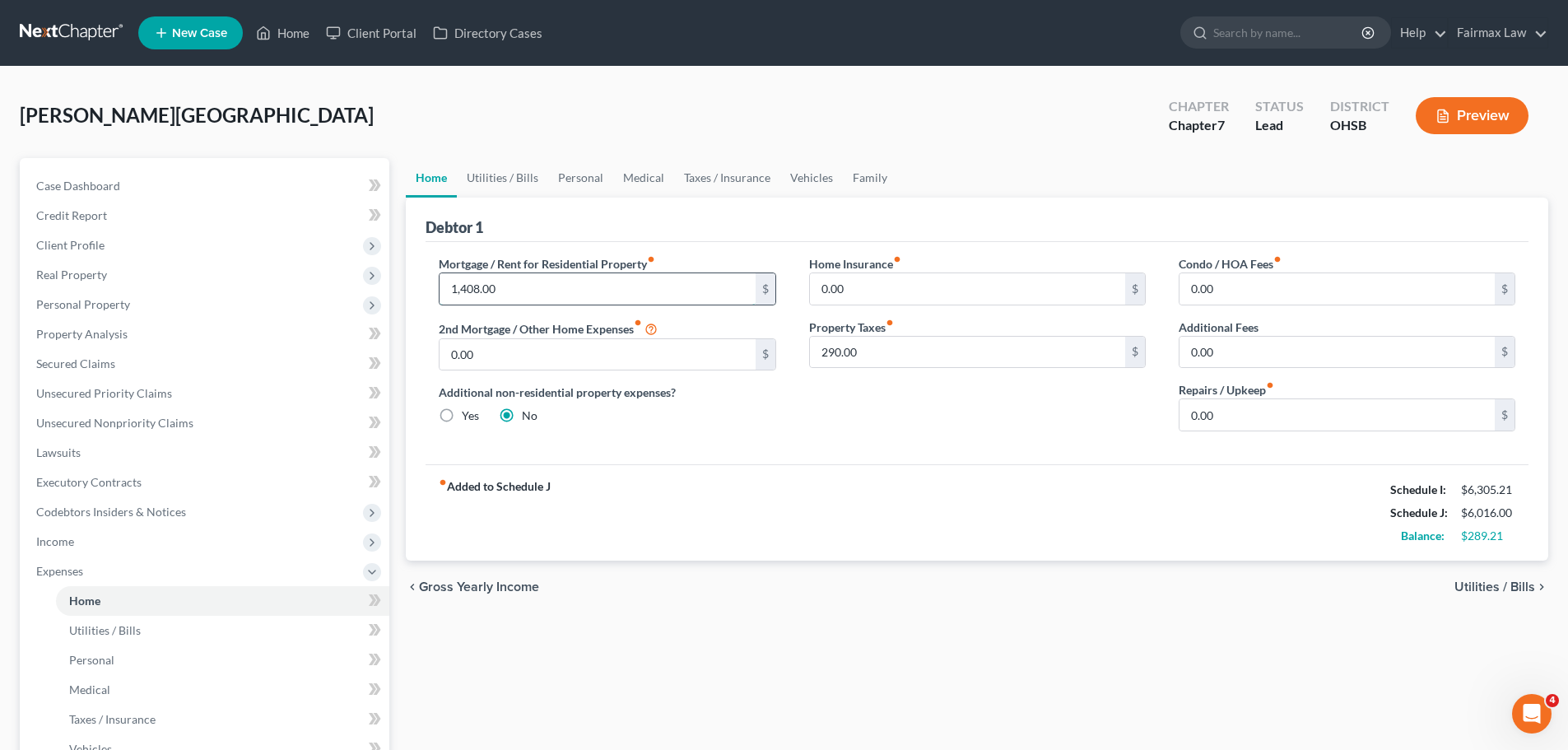
click at [568, 278] on input "1,408.00" at bounding box center [596, 289] width 315 height 31
type input "1,256.00"
click at [75, 546] on span "Income" at bounding box center [207, 541] width 367 height 30
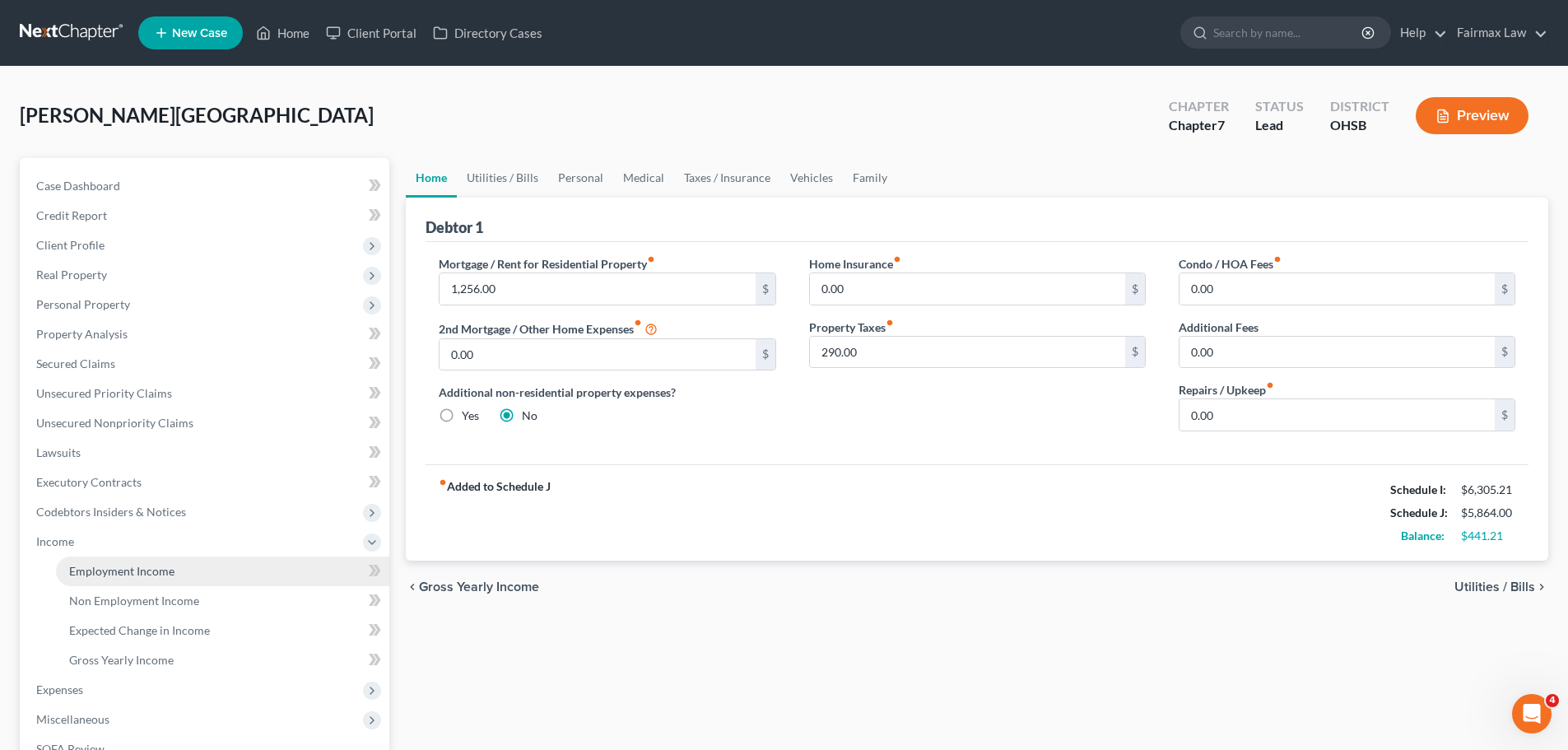
click at [119, 560] on link "Employment Income" at bounding box center [223, 571] width 334 height 30
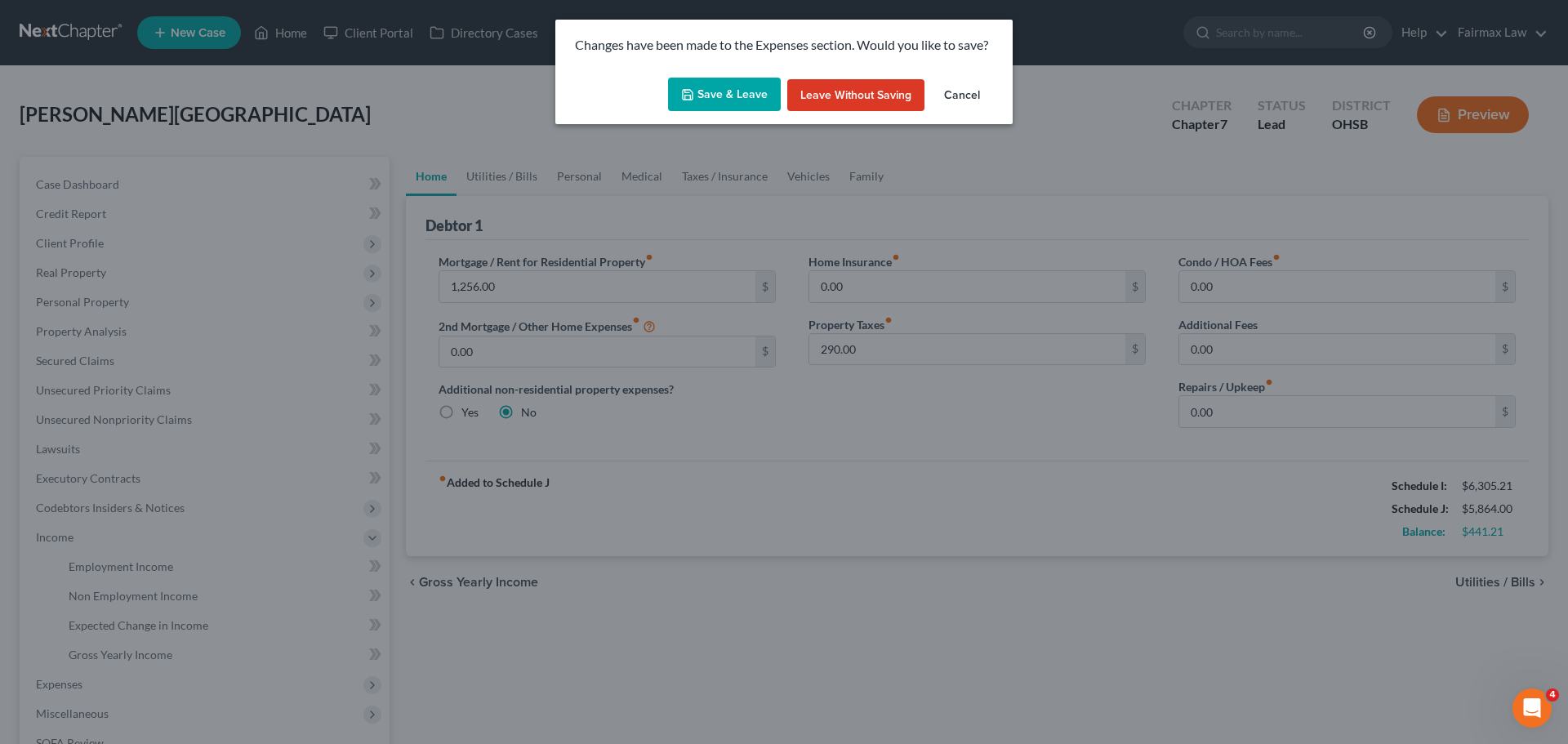
click at [701, 84] on button "Save & Leave" at bounding box center [723, 95] width 113 height 35
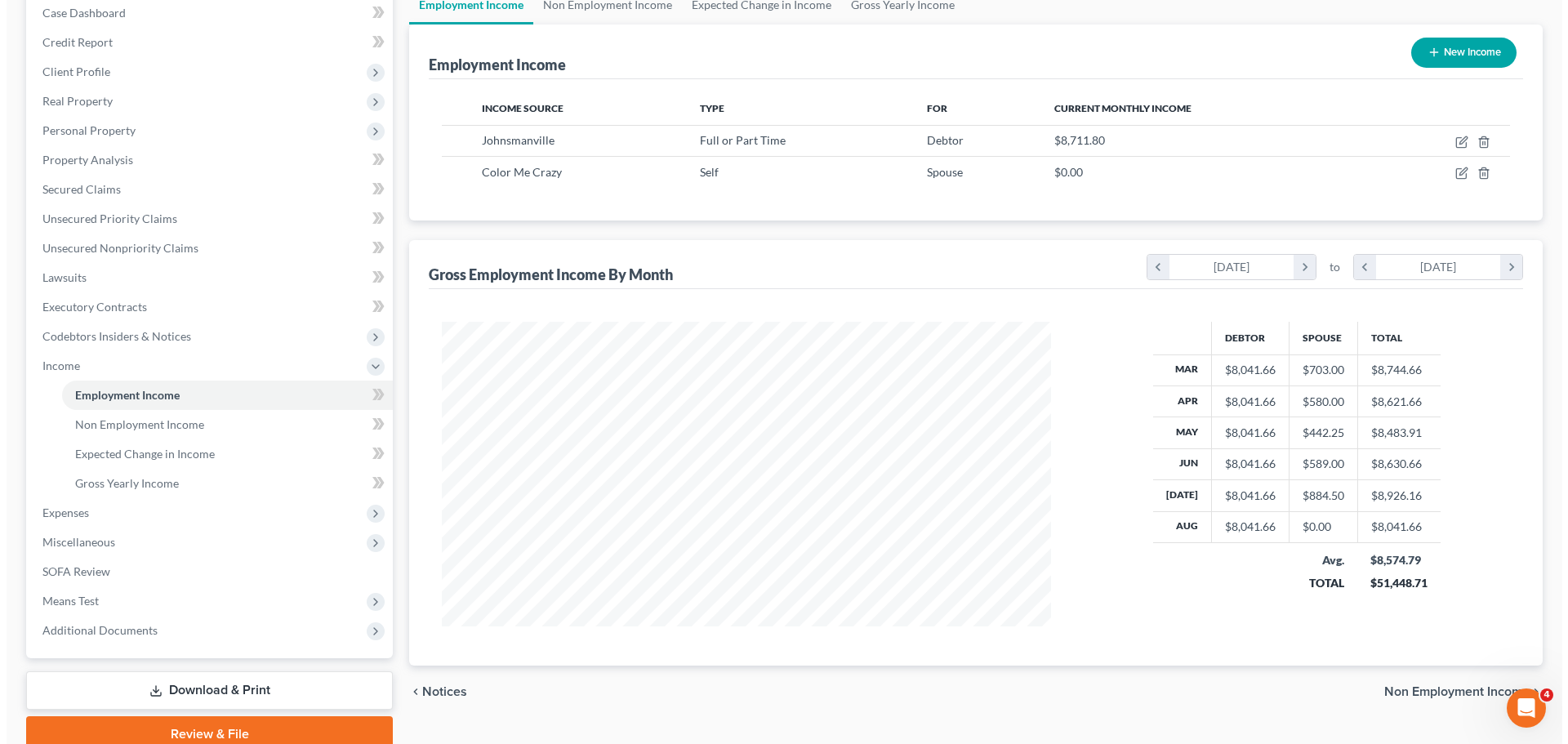
scroll to position [242, 0]
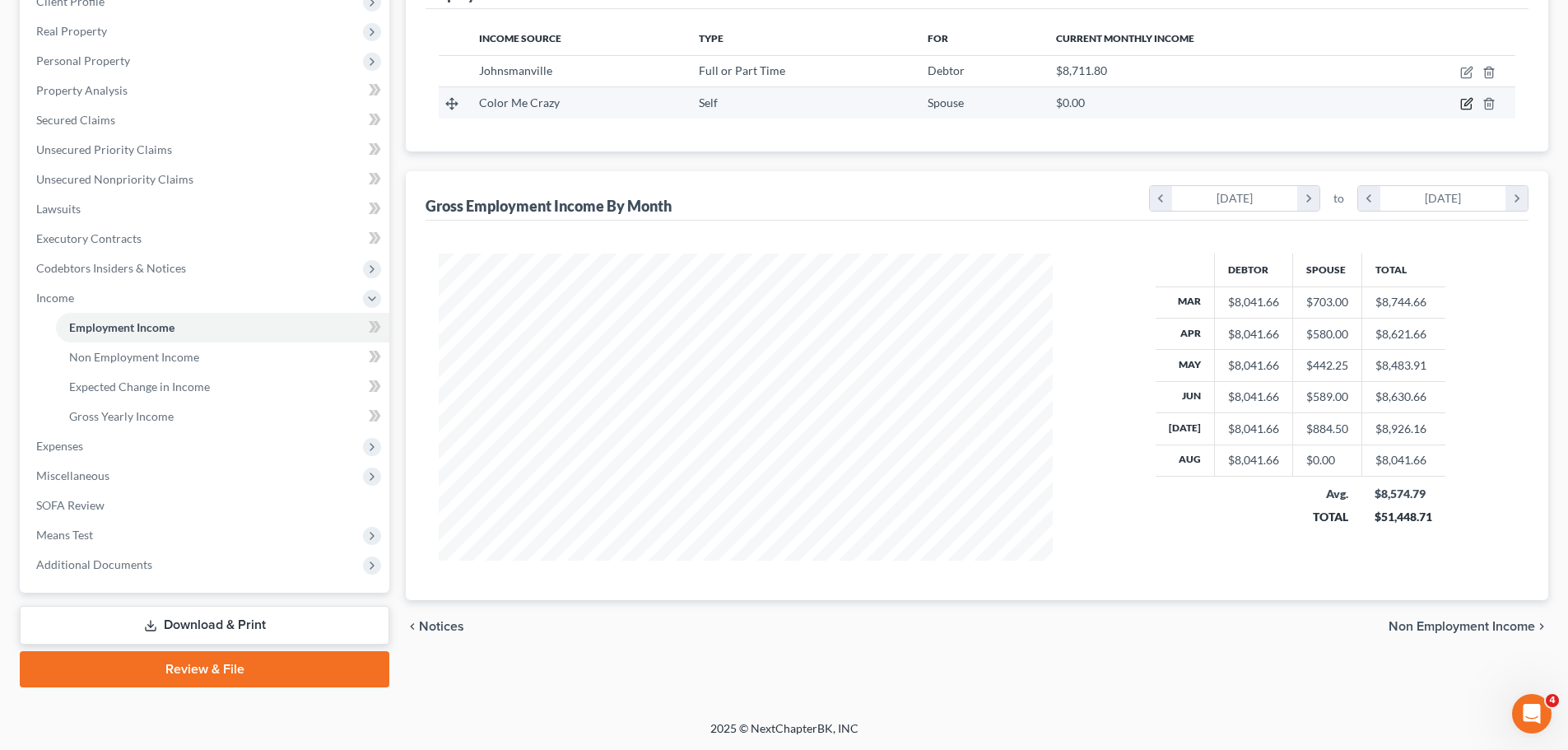
click at [1469, 104] on icon "button" at bounding box center [1468, 103] width 8 height 8
select select "1"
select select "36"
select select "0"
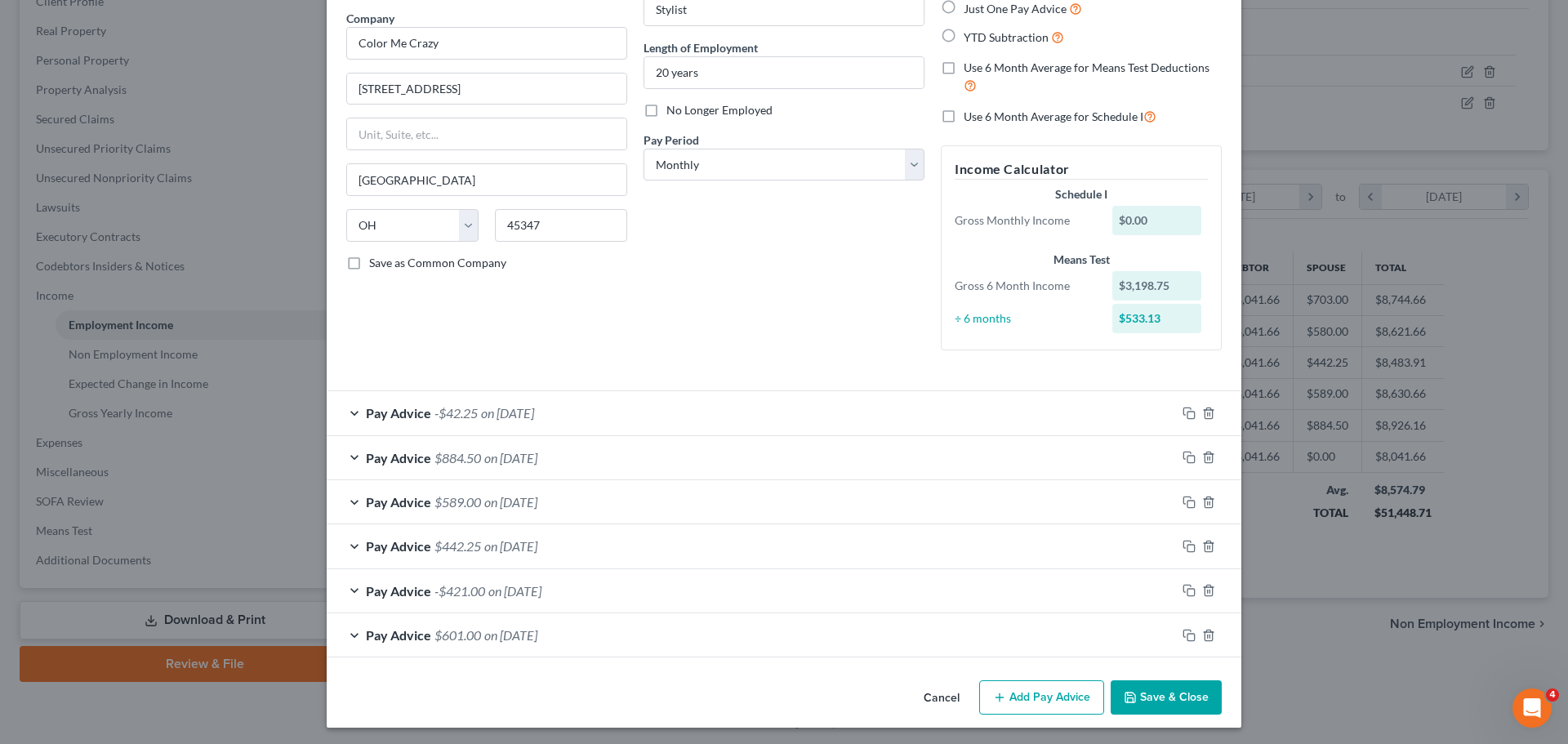
scroll to position [132, 0]
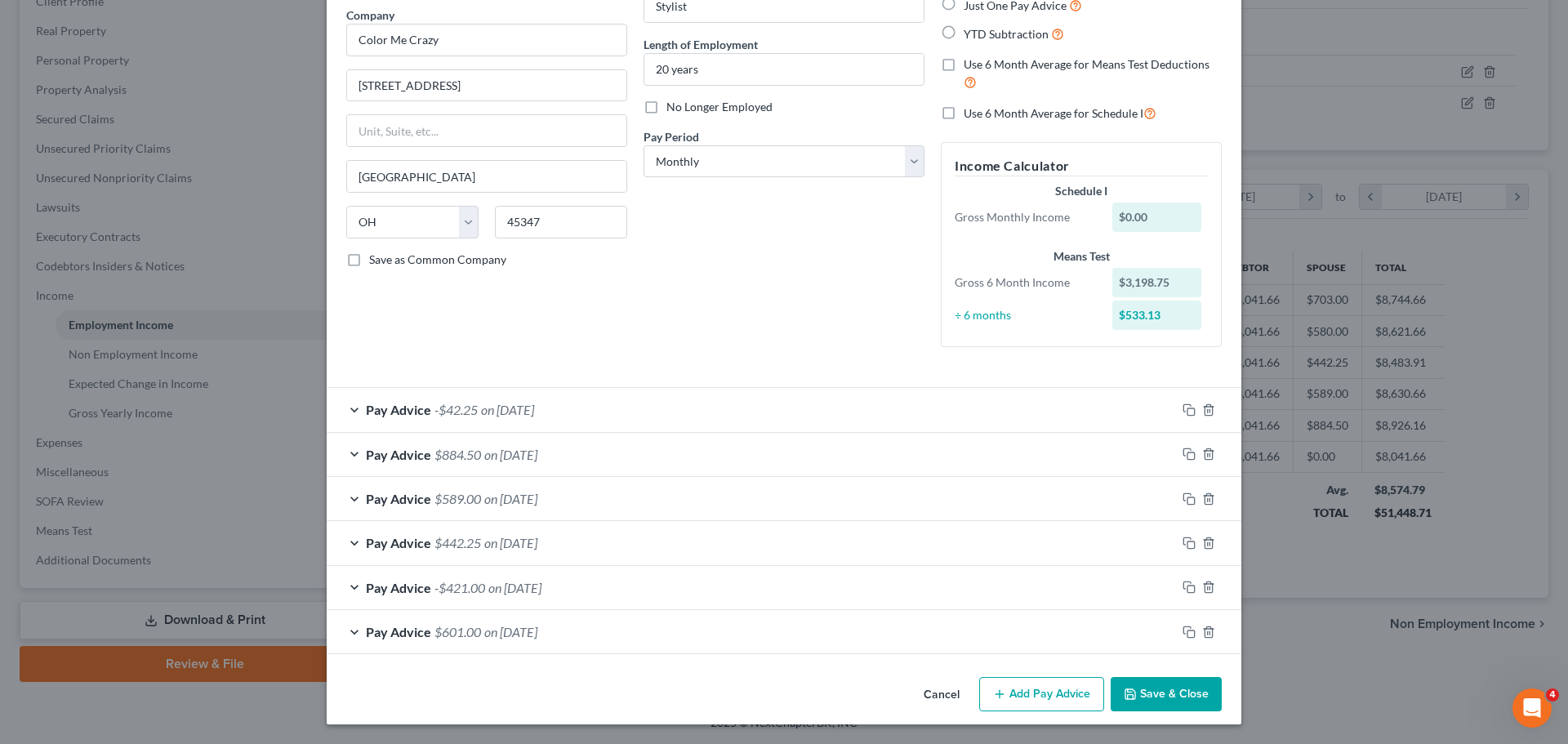
click at [876, 522] on div "Pay Advice $442.25 on 05/31/2025" at bounding box center [751, 543] width 849 height 43
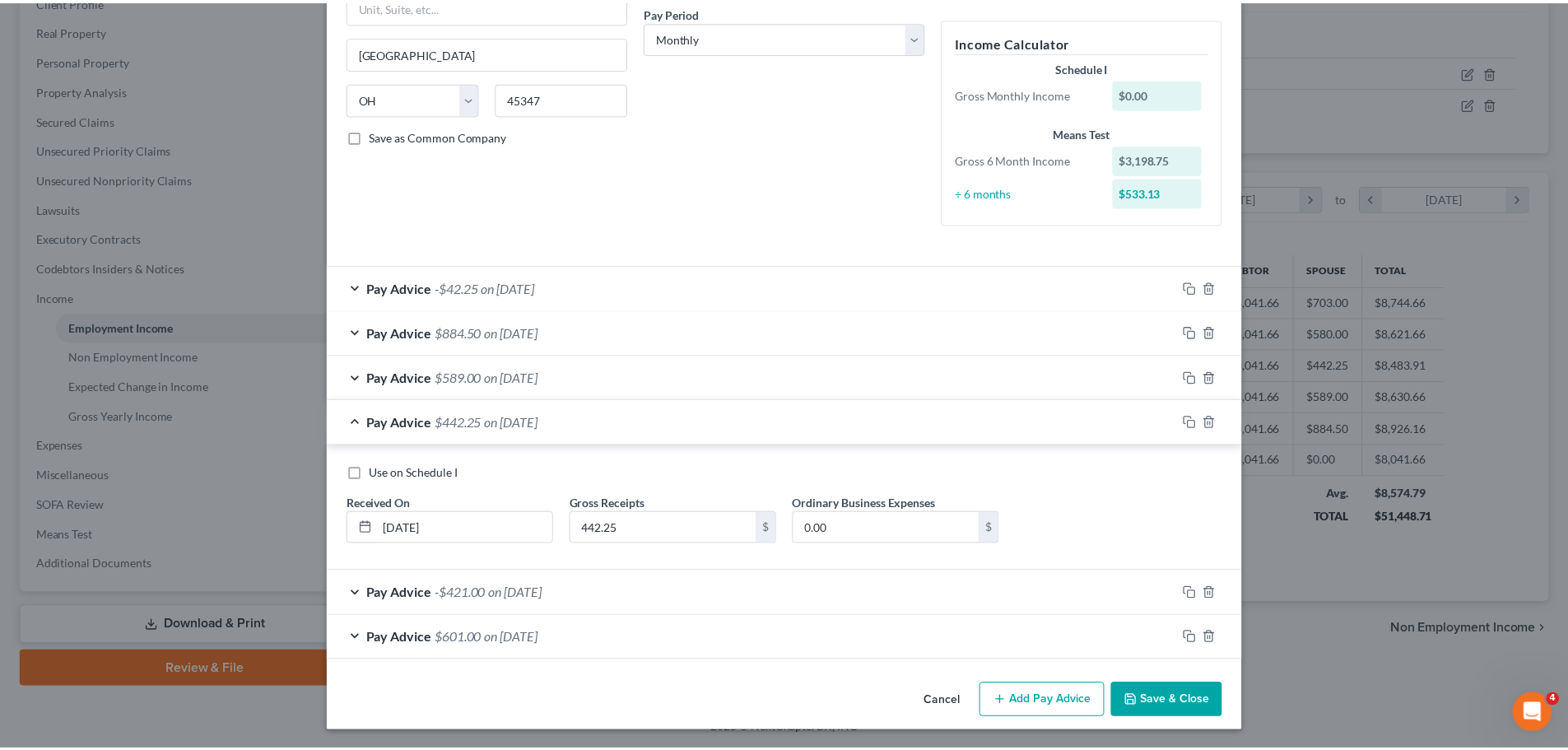
scroll to position [259, 0]
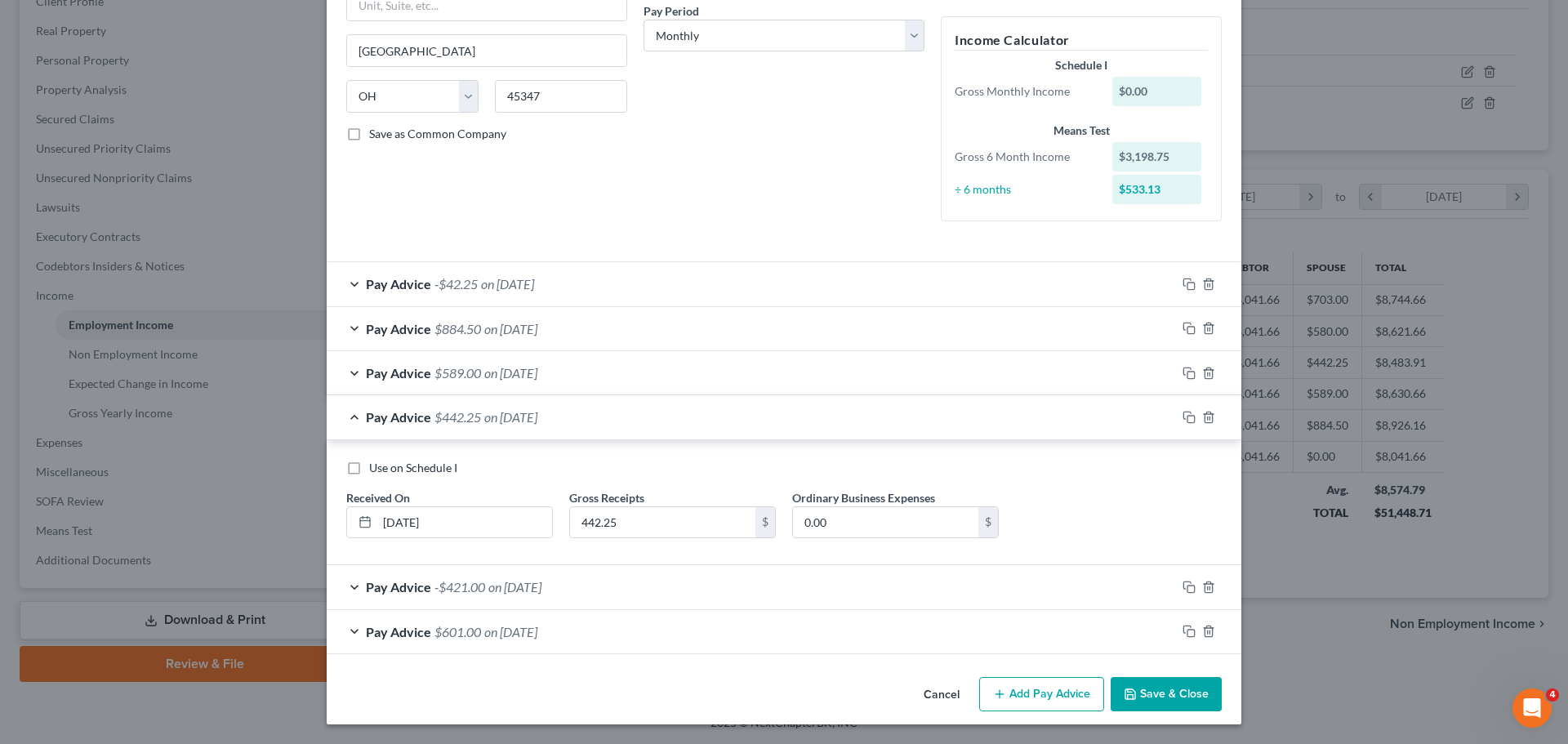
click at [369, 470] on label "Use on Schedule I" at bounding box center [414, 468] width 89 height 16
click at [375, 470] on input "Use on Schedule I" at bounding box center [380, 465] width 11 height 11
checkbox input "true"
click at [1164, 694] on button "Save & Close" at bounding box center [1165, 695] width 111 height 35
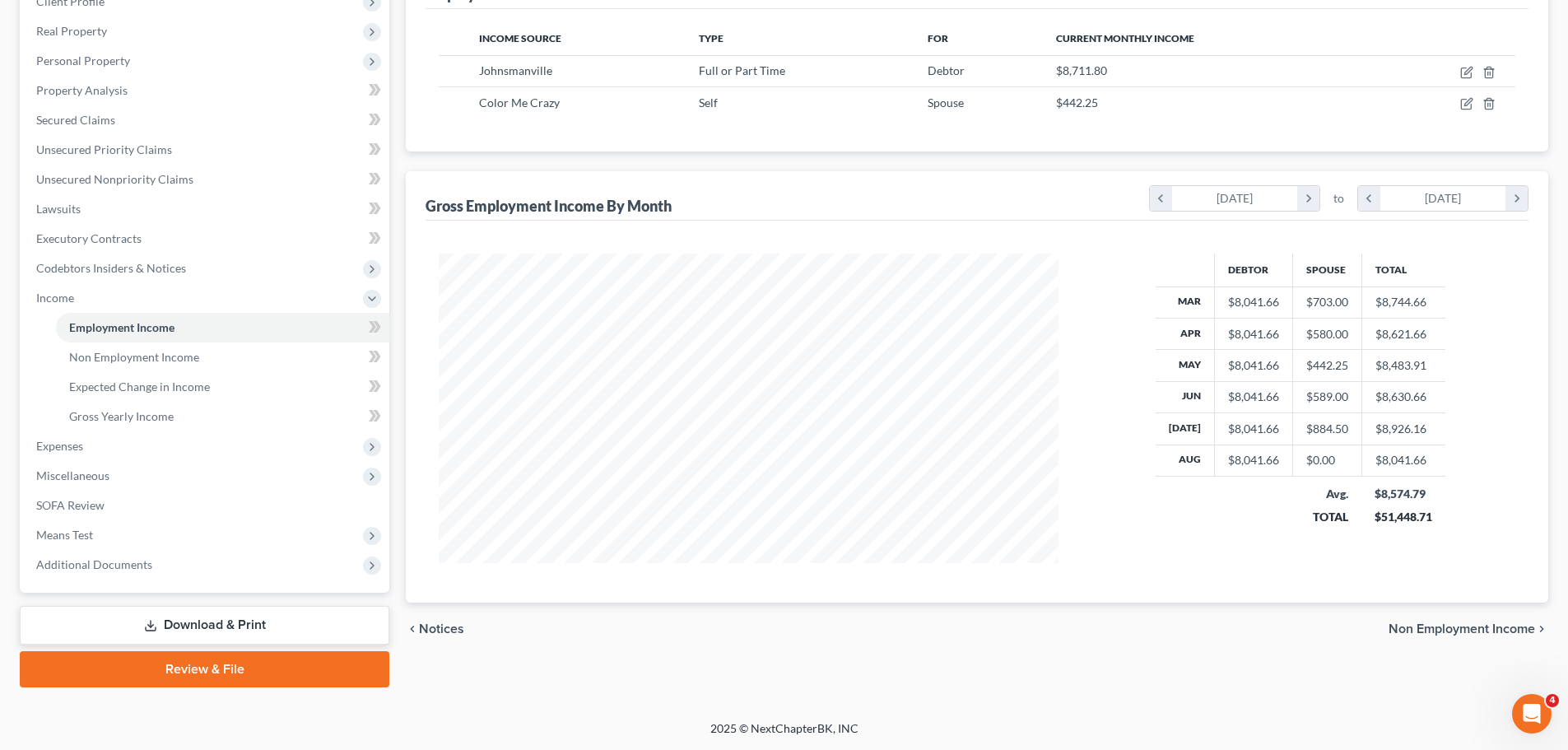
scroll to position [823227, 822422]
drag, startPoint x: 90, startPoint y: 445, endPoint x: 101, endPoint y: 443, distance: 11.2
click at [90, 445] on span "Expenses" at bounding box center [207, 446] width 367 height 30
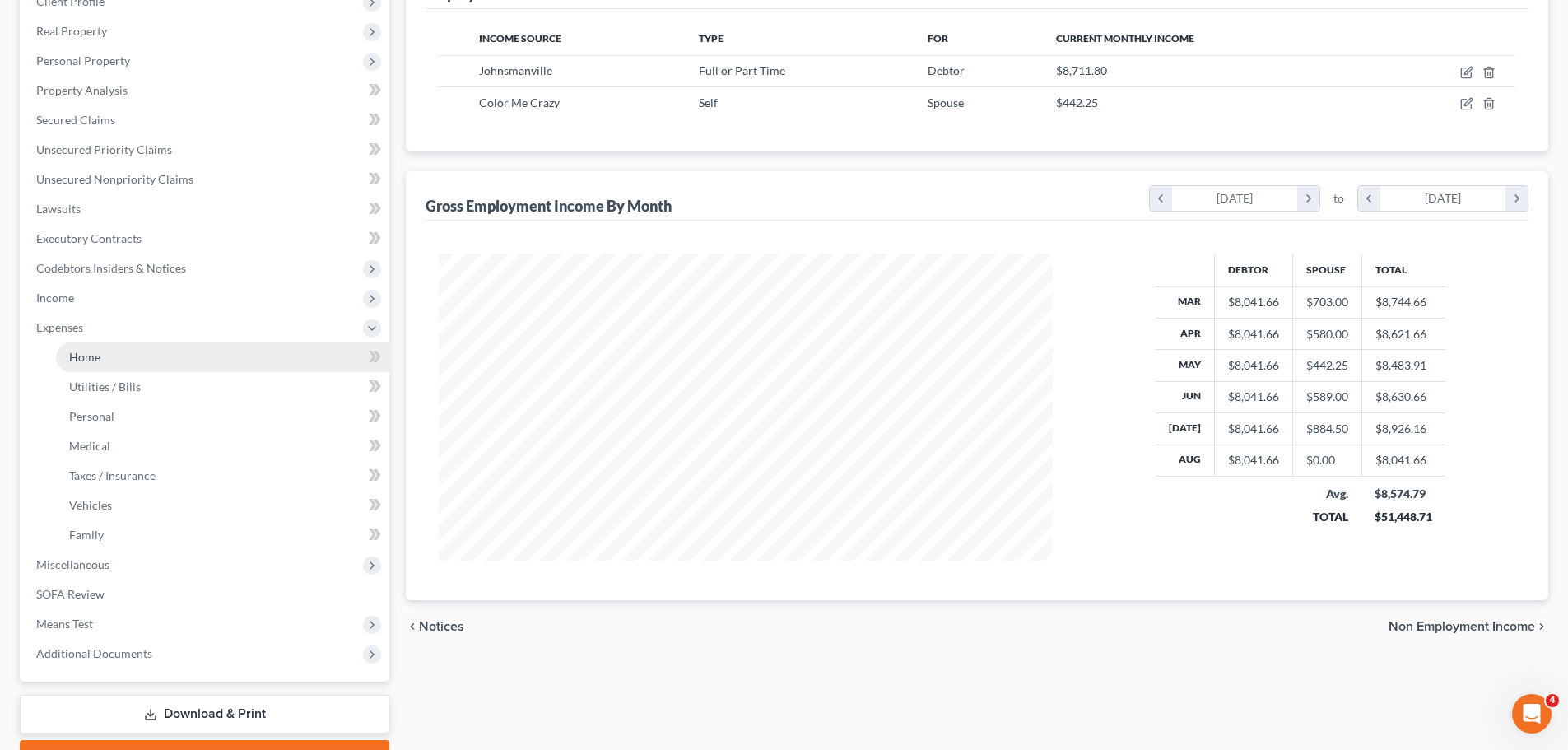
click at [114, 347] on link "Home" at bounding box center [223, 357] width 334 height 30
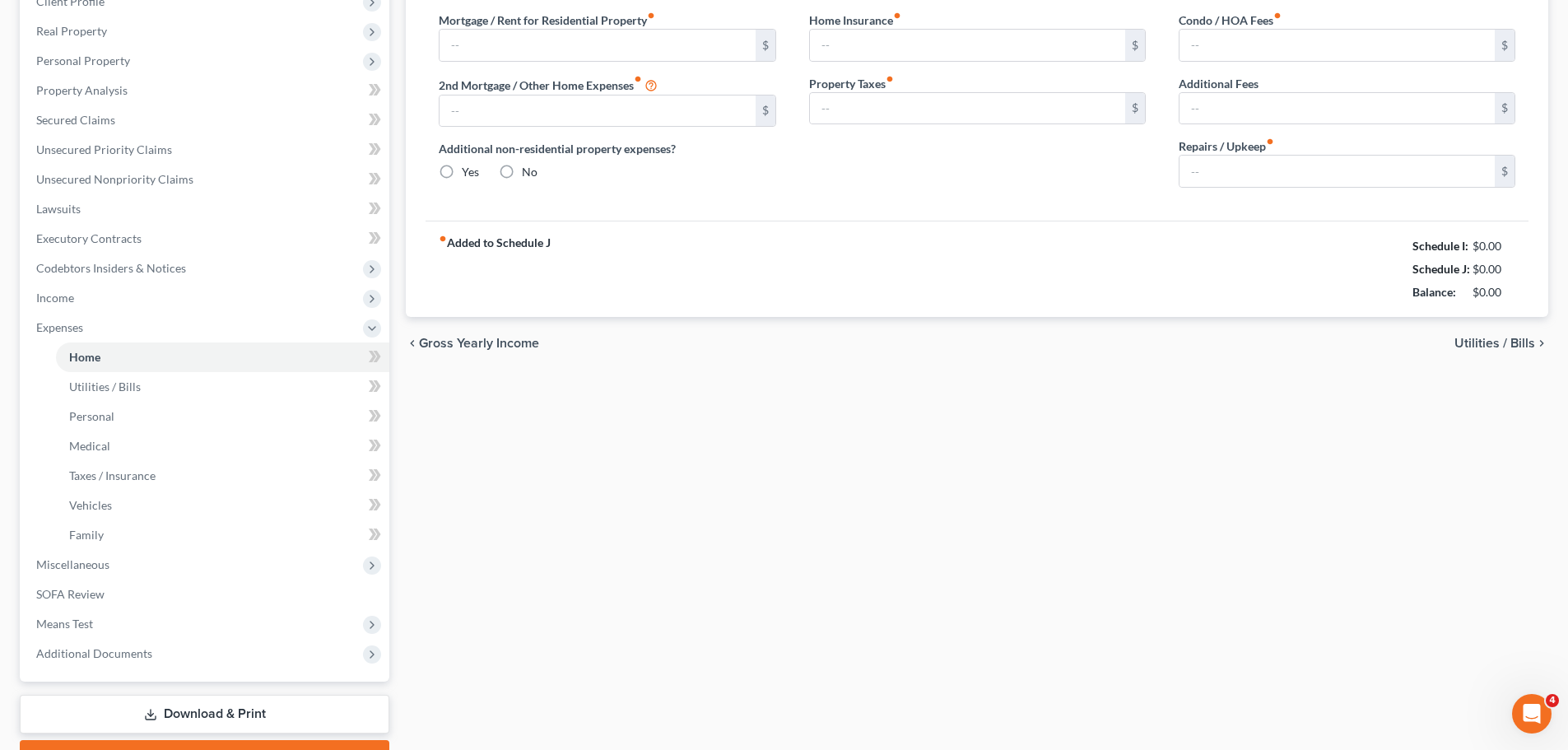
scroll to position [54, 0]
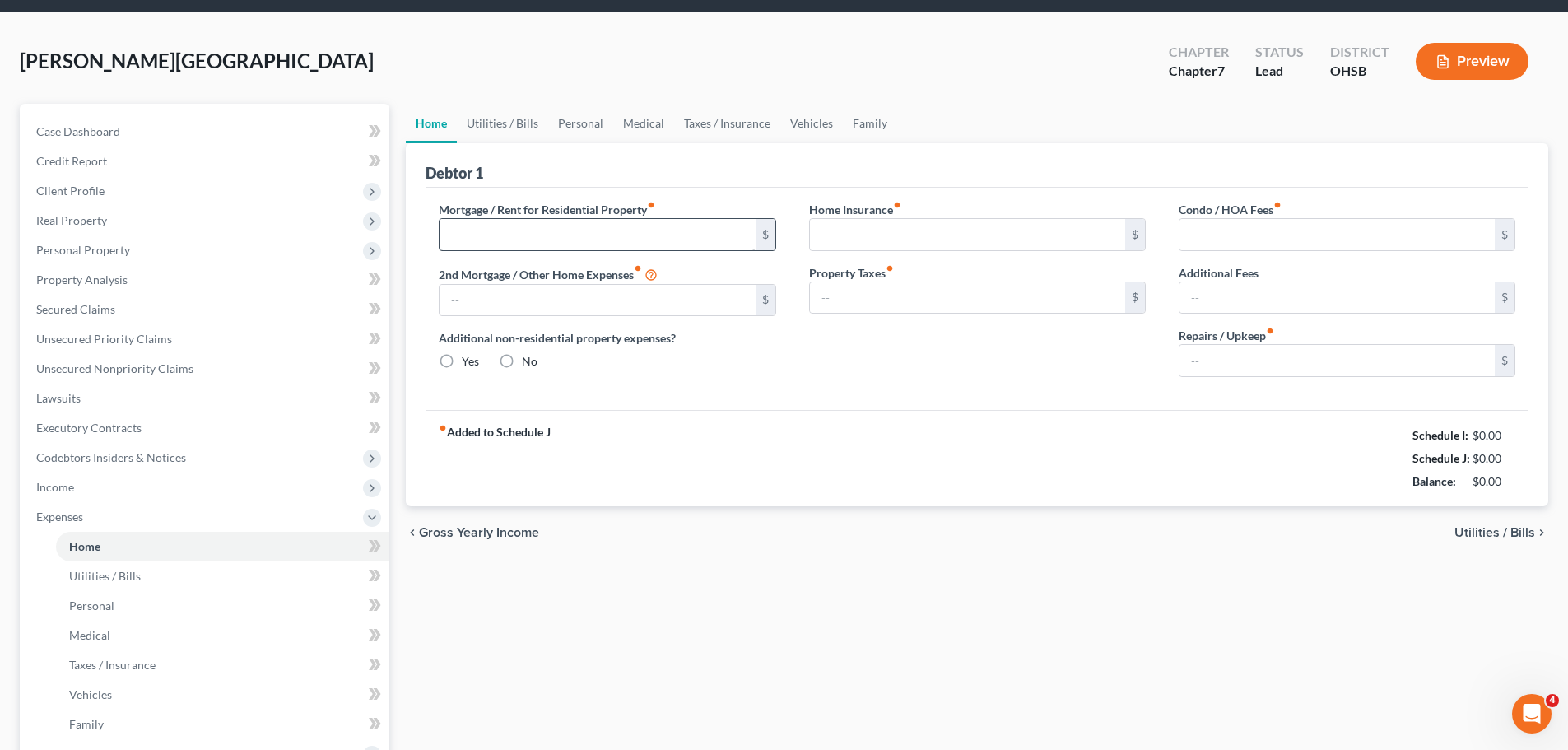
type input "1,256.00"
type input "0.00"
radio input "true"
type input "0.00"
type input "290.00"
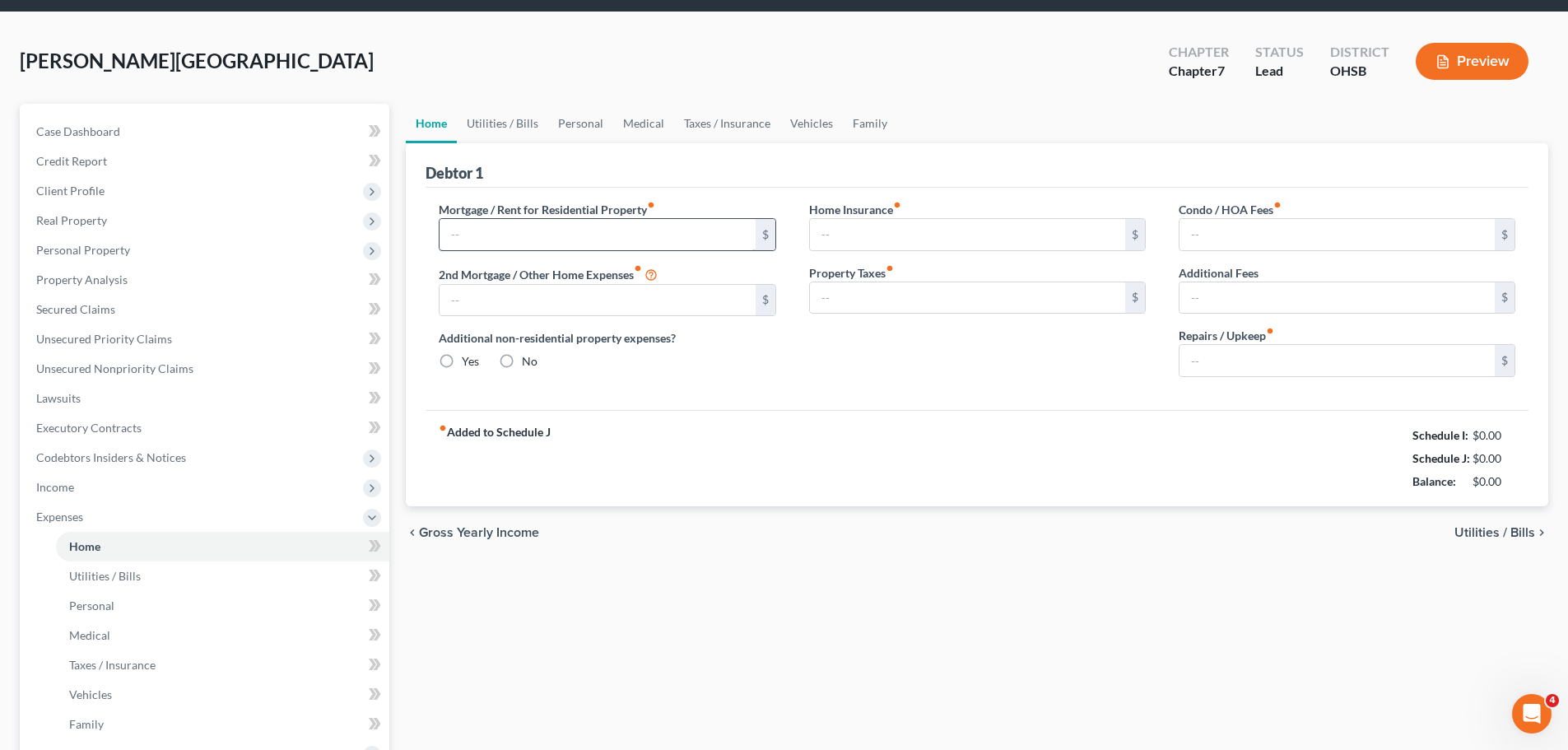
type input "0.00"
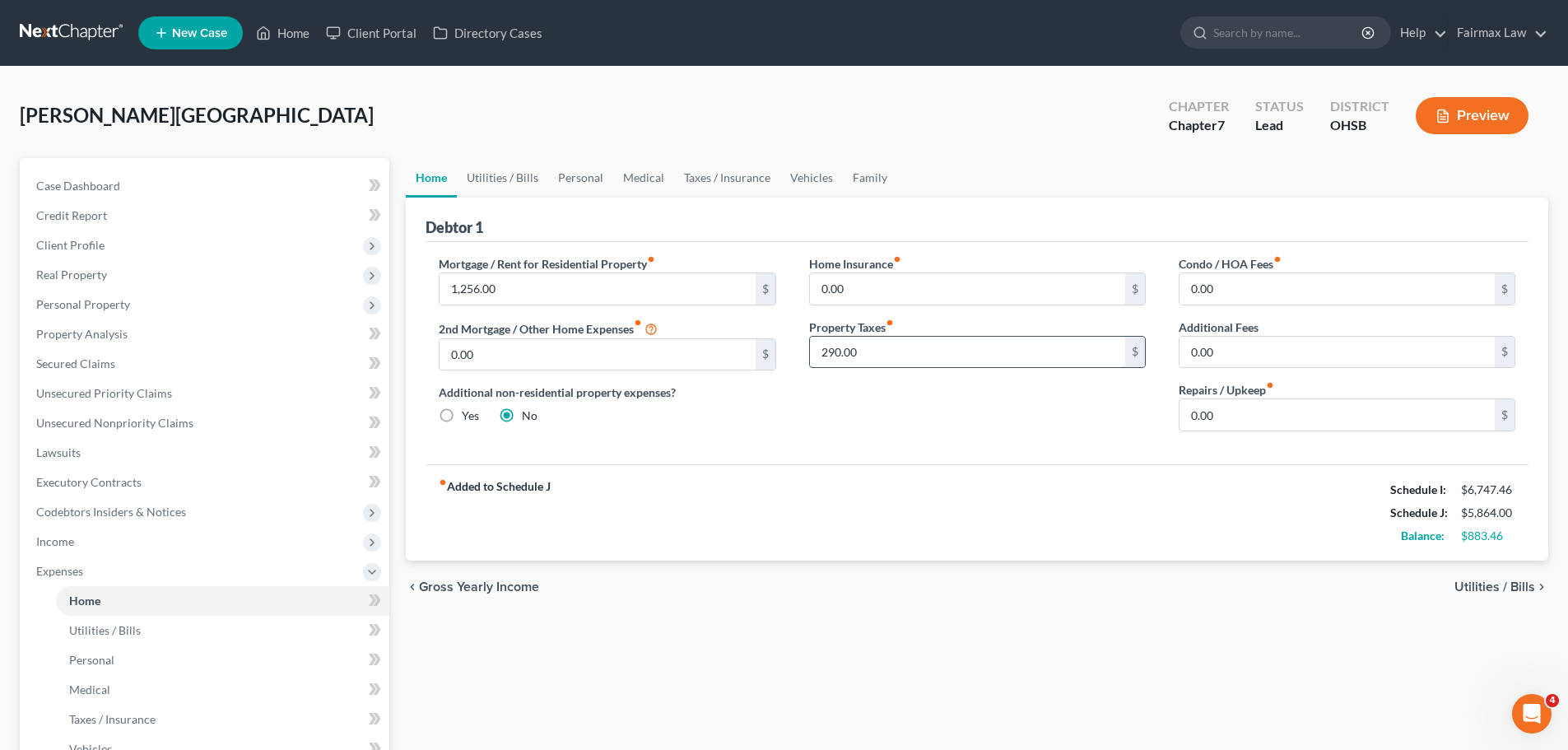
click at [848, 355] on input "290.00" at bounding box center [967, 352] width 315 height 31
type input "0.00"
click at [759, 473] on div "fiber_manual_record Added to Schedule J Schedule I: $6,747.46 Schedule J: $5,57…" at bounding box center [976, 512] width 1103 height 96
click at [1248, 414] on input "0.00" at bounding box center [1336, 415] width 315 height 31
type input "20.00"
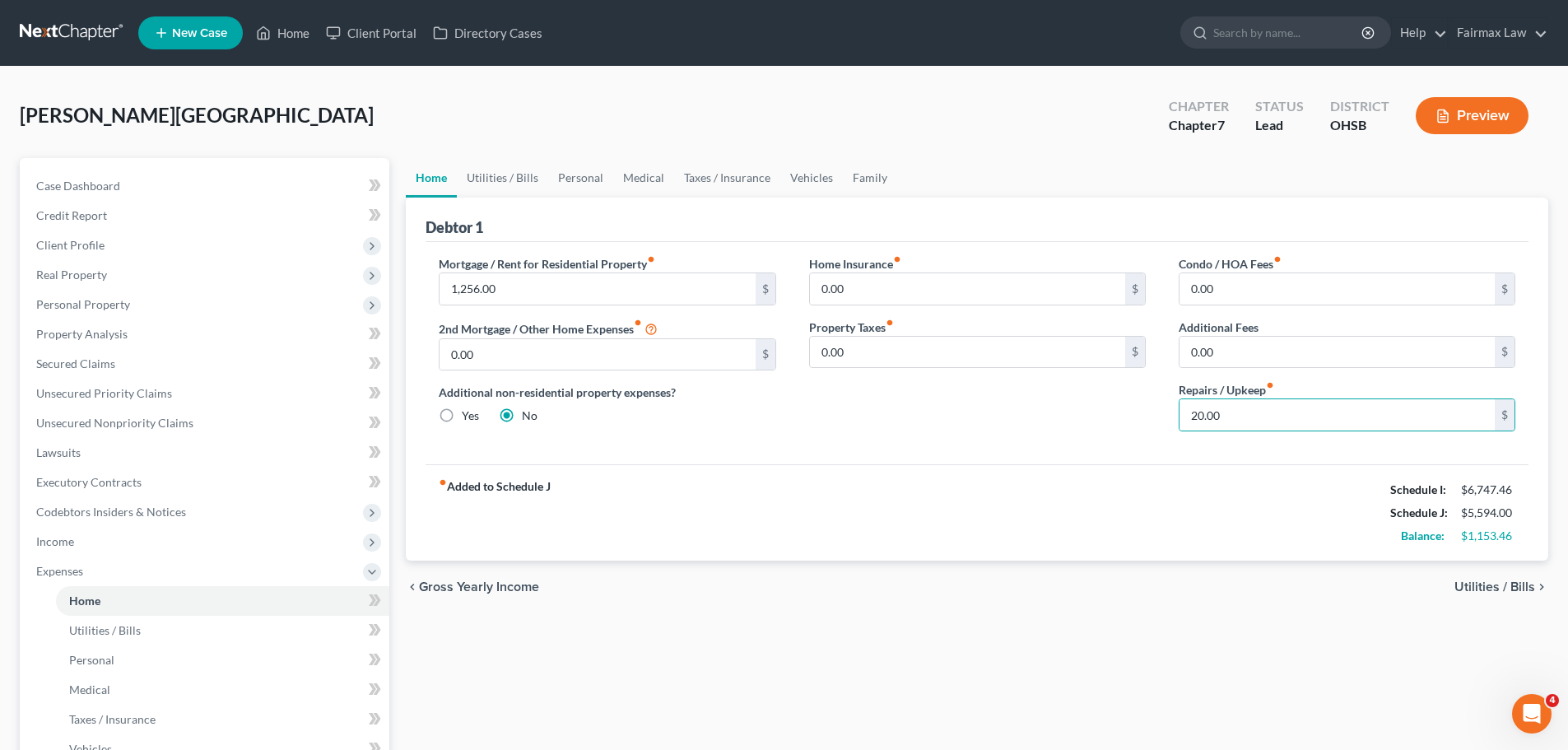
click at [904, 409] on div "Home Insurance fiber_manual_record 0.00 $ Property Taxes fiber_manual_record 0.…" at bounding box center [976, 349] width 369 height 189
click at [530, 173] on link "Utilities / Bills" at bounding box center [502, 178] width 91 height 40
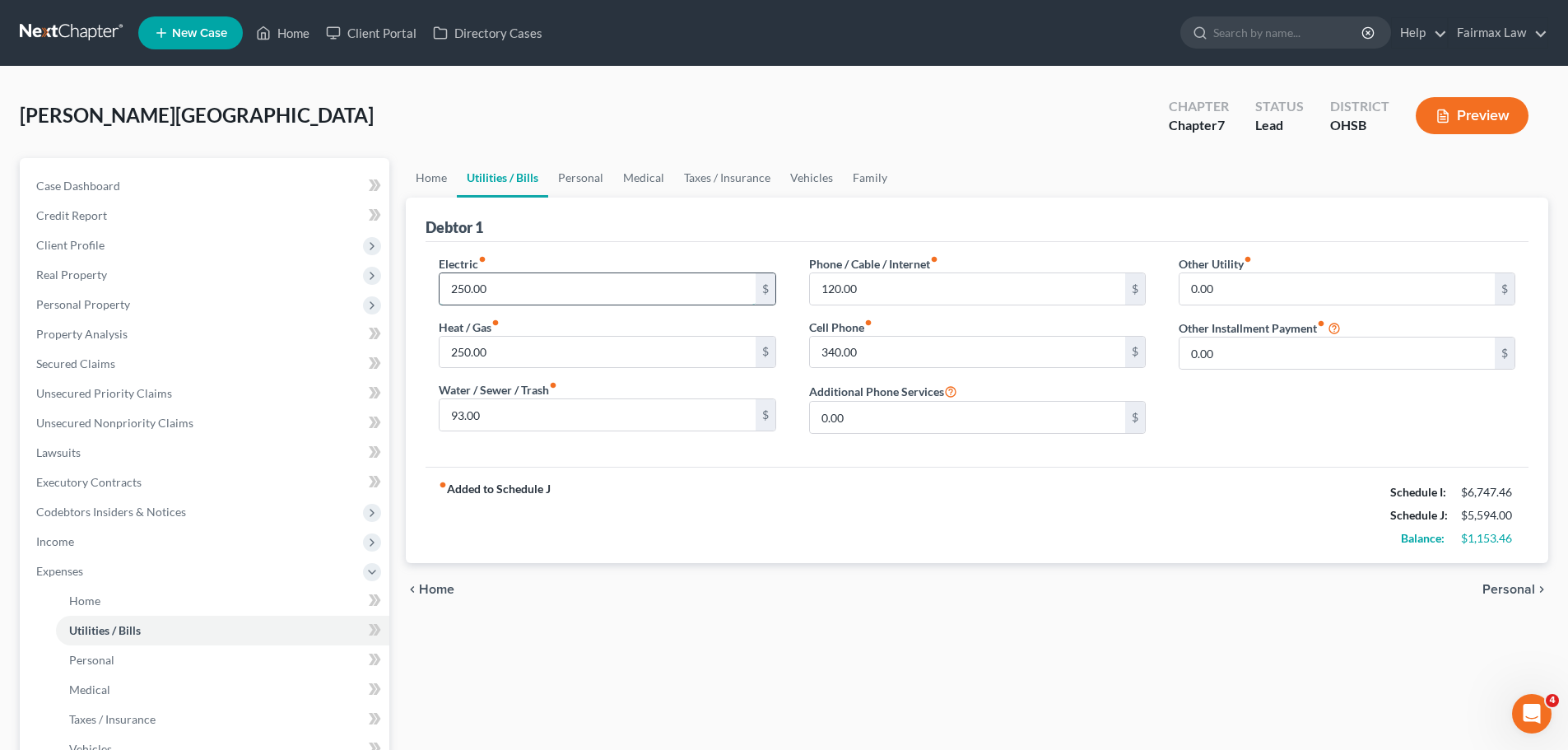
click at [503, 295] on input "250.00" at bounding box center [596, 289] width 315 height 31
type input "450.00"
click at [642, 499] on div "fiber_manual_record Added to Schedule J Schedule I: $6,747.46 Schedule J: $5,79…" at bounding box center [976, 514] width 1103 height 96
click at [487, 350] on input "250.00" at bounding box center [596, 352] width 315 height 31
type input "0.00"
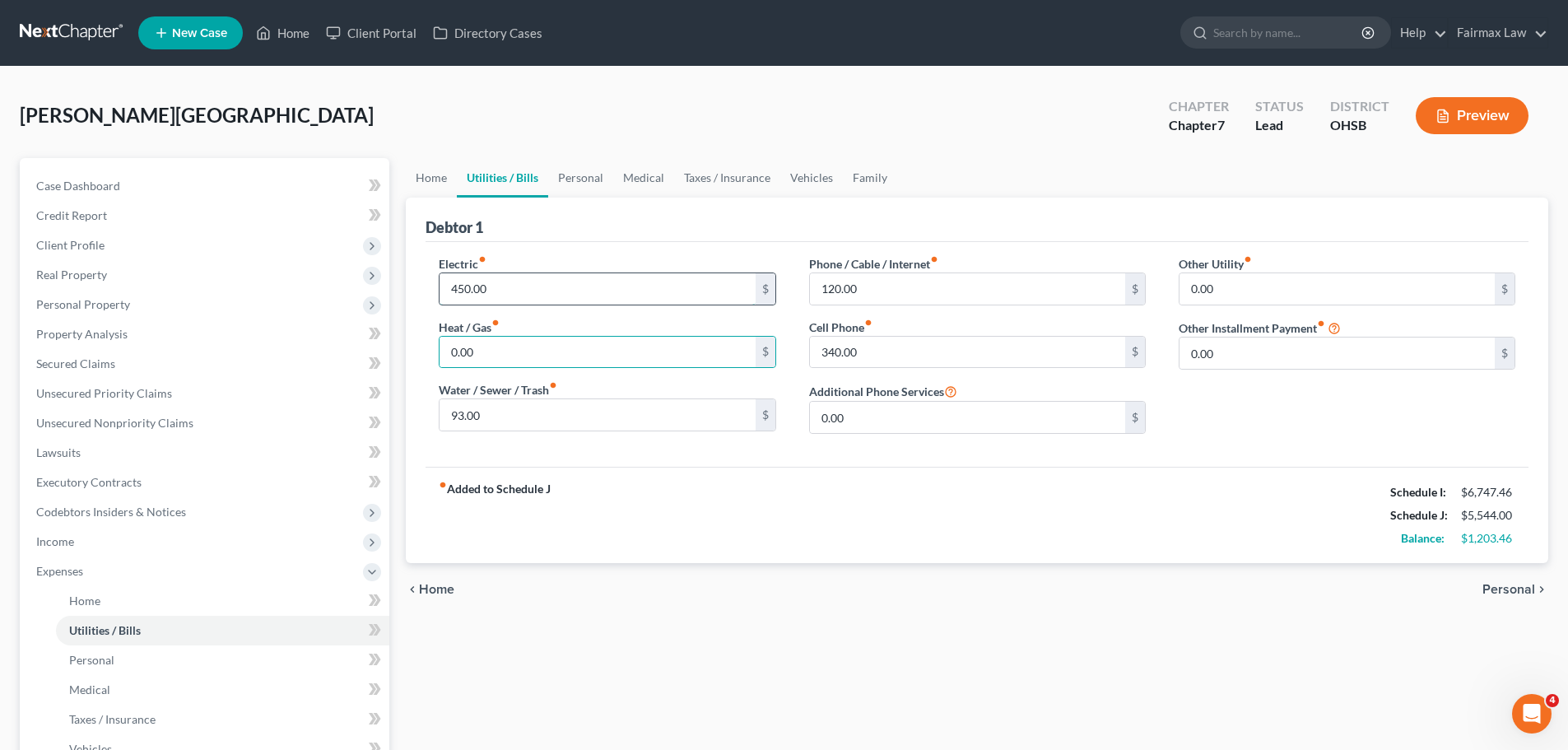
click at [485, 285] on input "450.00" at bounding box center [596, 289] width 315 height 31
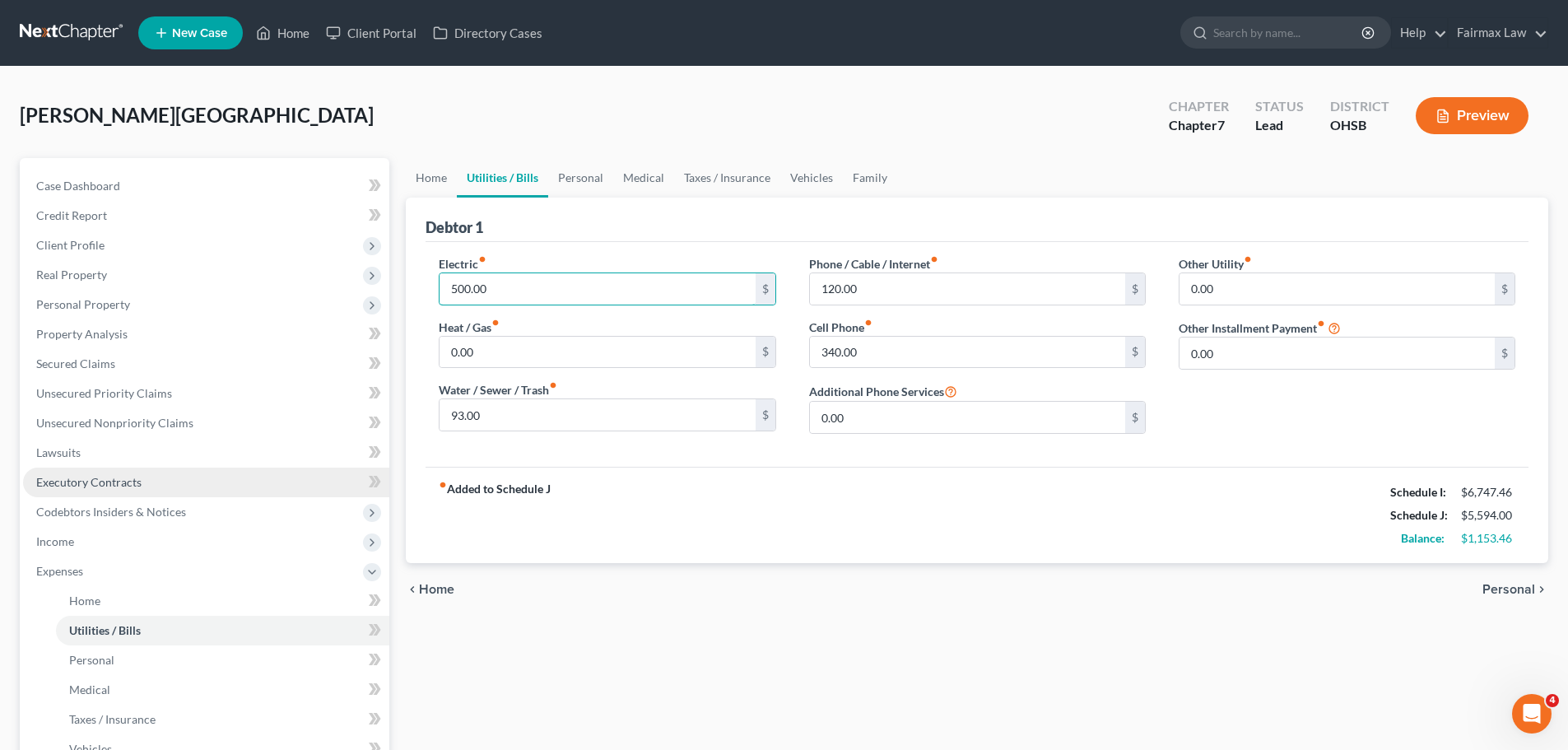
type input "500.00"
click at [486, 410] on input "93.00" at bounding box center [596, 415] width 315 height 31
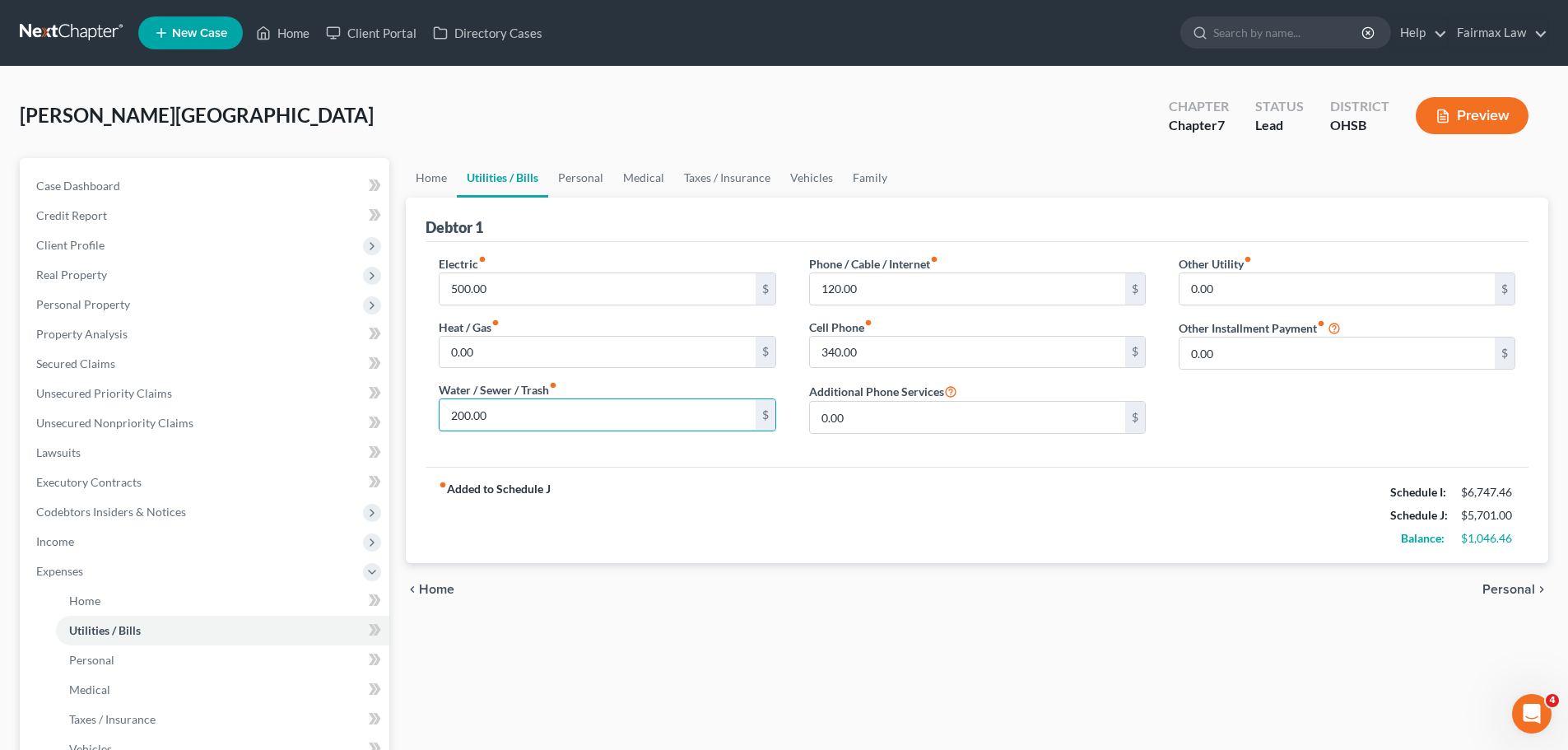
type input "200.00"
click at [841, 506] on div "fiber_manual_record Added to Schedule J Schedule I: $6,747.46 Schedule J: $5,70…" at bounding box center [976, 514] width 1103 height 96
click at [862, 363] on input "340.00" at bounding box center [967, 352] width 315 height 31
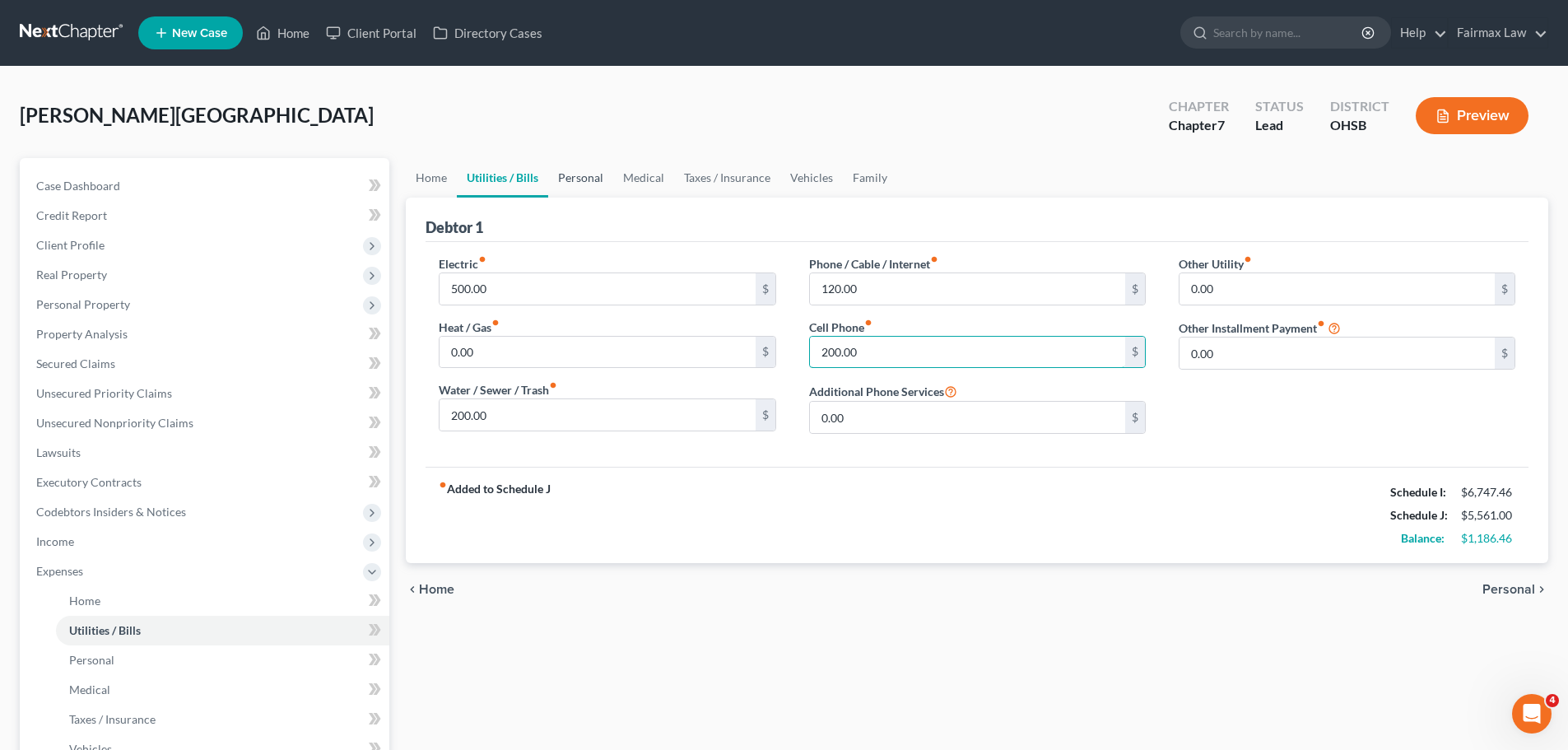
type input "200.00"
drag, startPoint x: 596, startPoint y: 175, endPoint x: 591, endPoint y: 199, distance: 24.5
click at [596, 175] on link "Personal" at bounding box center [580, 178] width 65 height 40
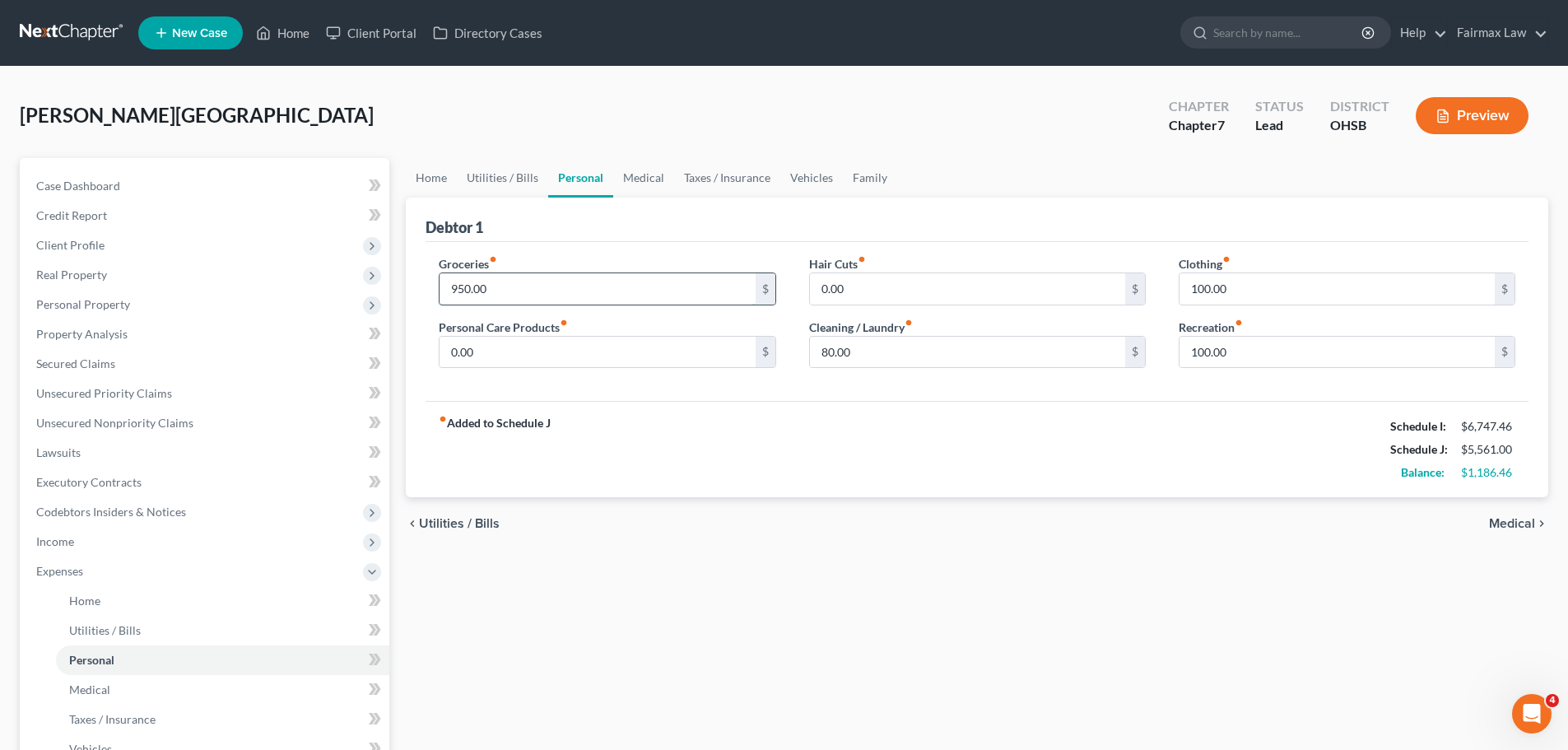
click at [468, 296] on input "950.00" at bounding box center [596, 289] width 315 height 31
type input "1,200.00"
click at [528, 360] on input "0.00" at bounding box center [596, 352] width 315 height 31
type input "100.00"
click at [724, 422] on div "fiber_manual_record Added to Schedule J Schedule I: $6,747.46 Schedule J: $5,91…" at bounding box center [976, 448] width 1103 height 96
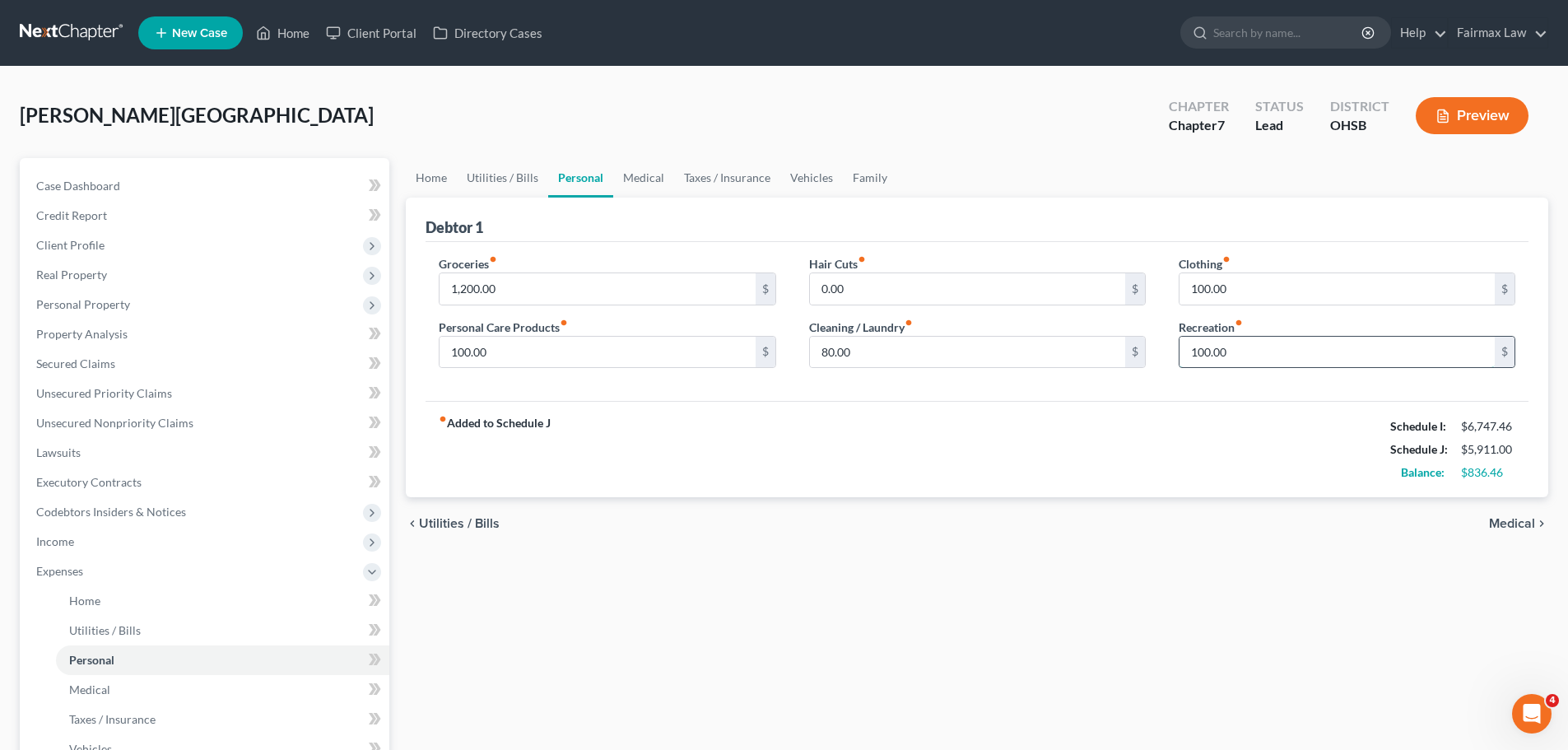
click at [1252, 352] on input "100.00" at bounding box center [1336, 352] width 315 height 31
type input "50.00"
click at [1245, 281] on input "100.00" at bounding box center [1336, 289] width 315 height 31
type input "375.00"
click at [641, 172] on link "Medical" at bounding box center [643, 178] width 61 height 40
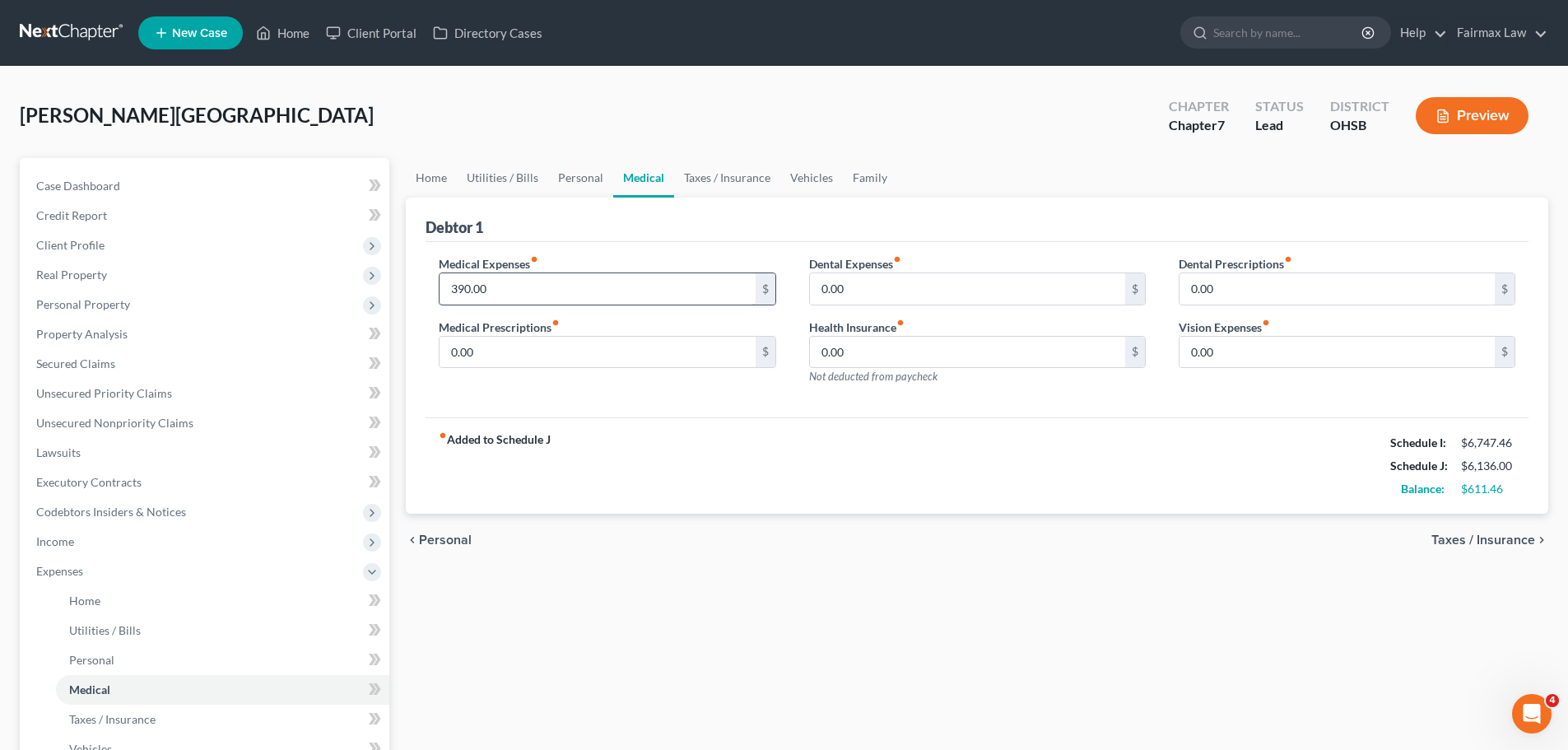
click at [476, 289] on input "390.00" at bounding box center [596, 289] width 315 height 31
click at [478, 351] on input "0.00" at bounding box center [596, 352] width 315 height 31
type input "215.00"
click at [477, 285] on input "390.00" at bounding box center [596, 289] width 315 height 31
click at [632, 392] on div "Medical Expenses fiber_manual_record 450.00 $ Medical Prescriptions fiber_manua…" at bounding box center [606, 327] width 369 height 144
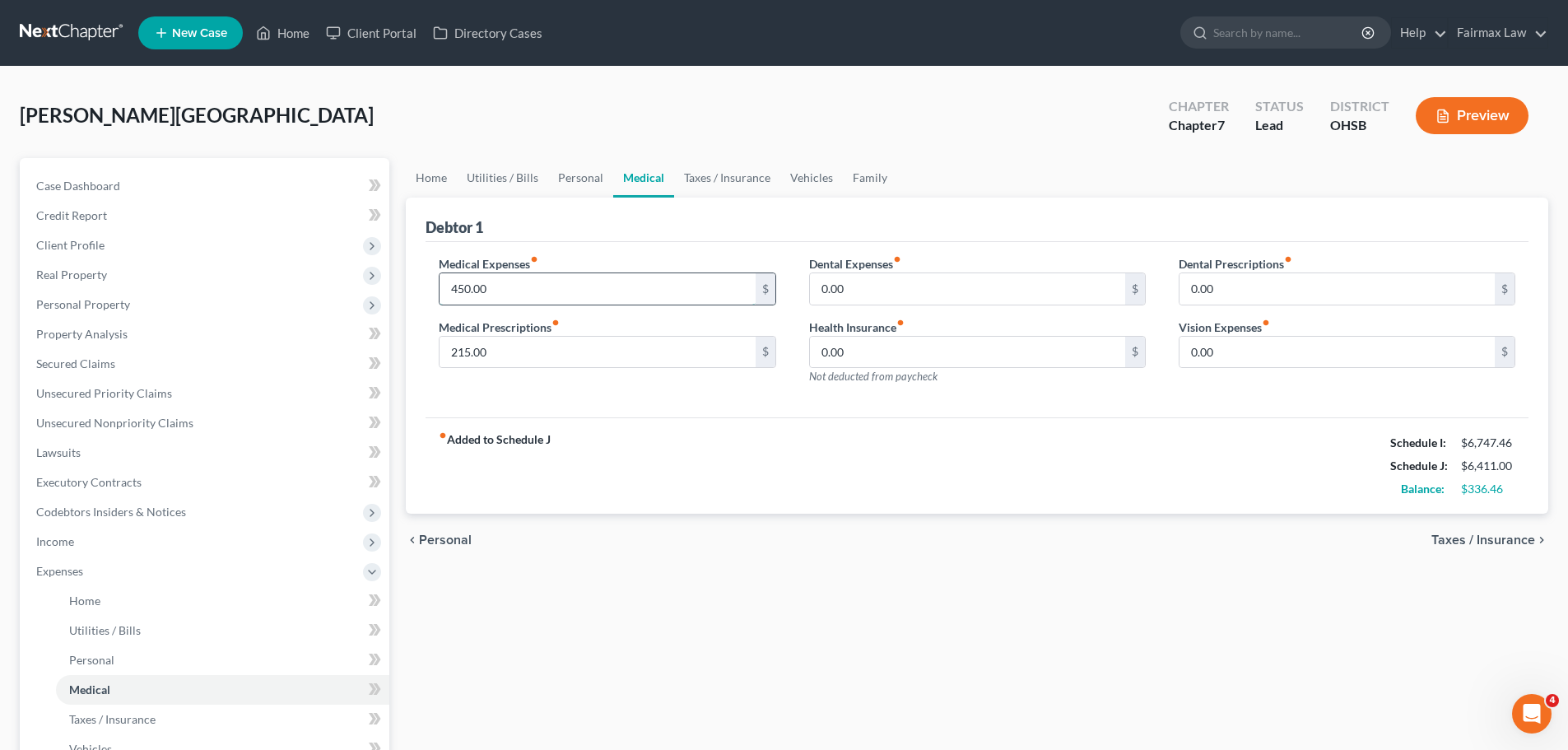
click at [509, 288] on input "450.00" at bounding box center [596, 289] width 315 height 31
type input "400.00"
click at [667, 421] on div "fiber_manual_record Added to Schedule J Schedule I: $6,747.46 Schedule J: $6,36…" at bounding box center [976, 465] width 1103 height 96
click at [954, 279] on input "0.00" at bounding box center [967, 289] width 315 height 31
type input "15.00"
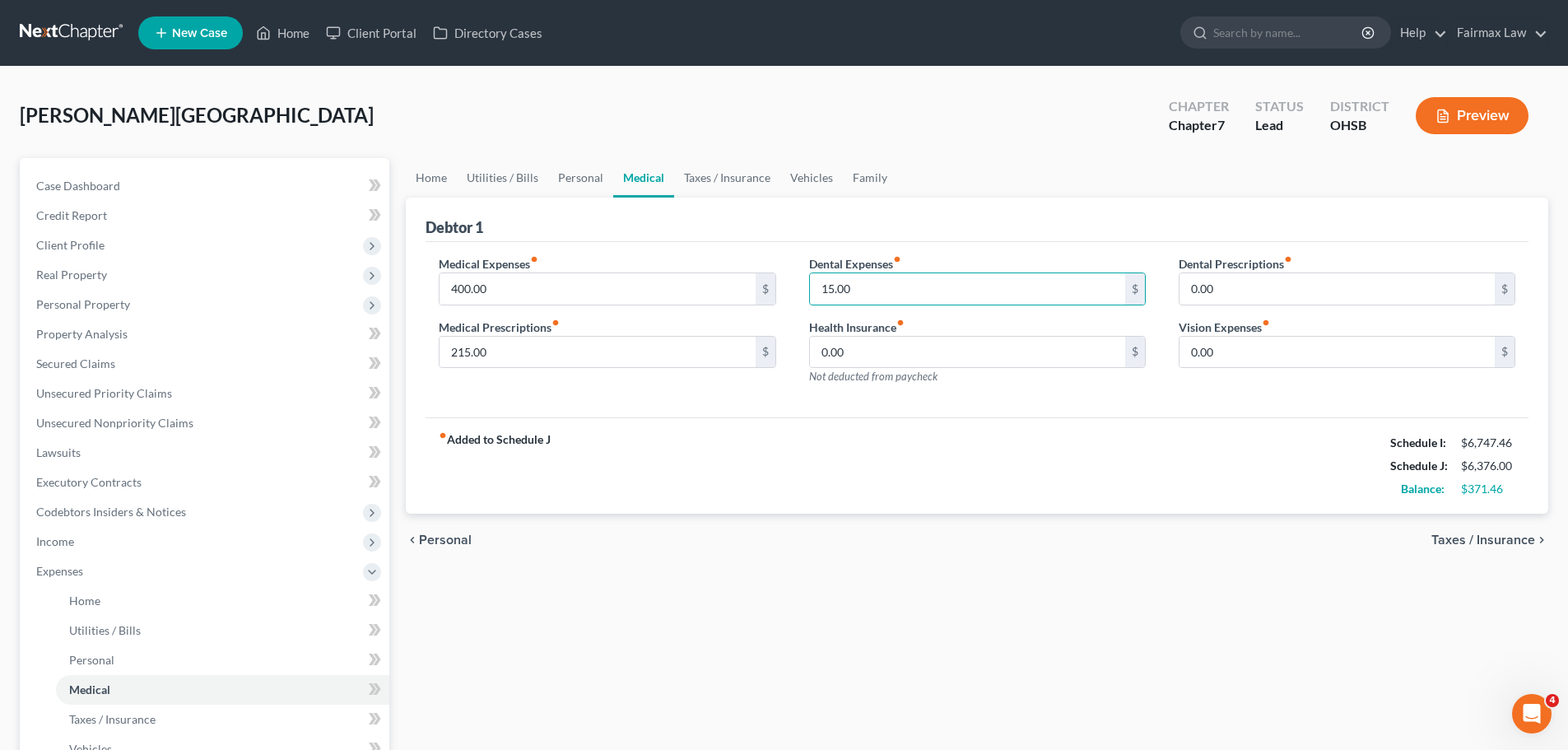
click at [963, 401] on div "Medical Expenses fiber_manual_record 400.00 $ Medical Prescriptions fiber_manua…" at bounding box center [976, 331] width 1103 height 177
click at [717, 179] on link "Taxes / Insurance" at bounding box center [726, 178] width 106 height 40
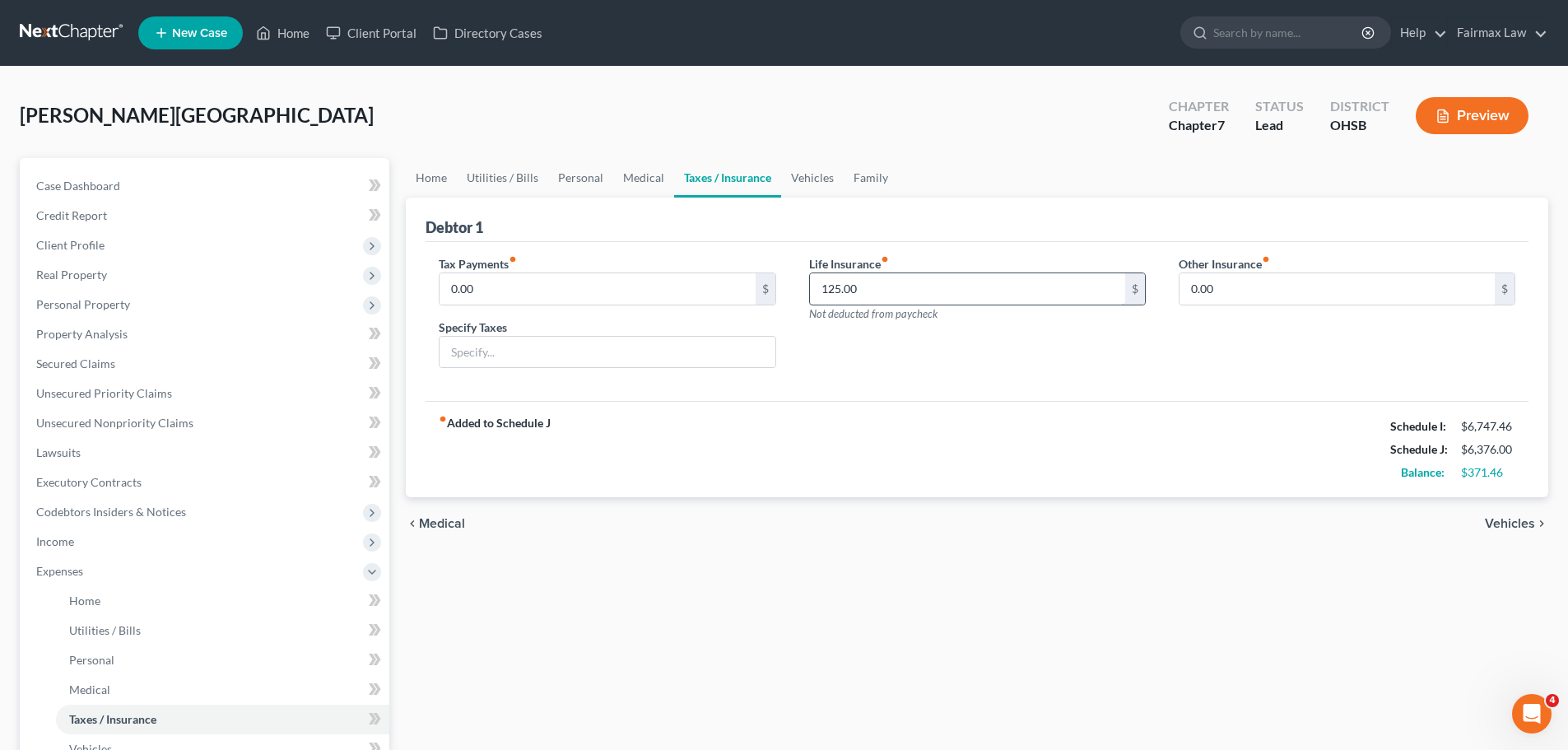
click at [930, 291] on input "125.00" at bounding box center [967, 289] width 315 height 31
type input "0.00"
click at [805, 179] on link "Vehicles" at bounding box center [813, 178] width 63 height 40
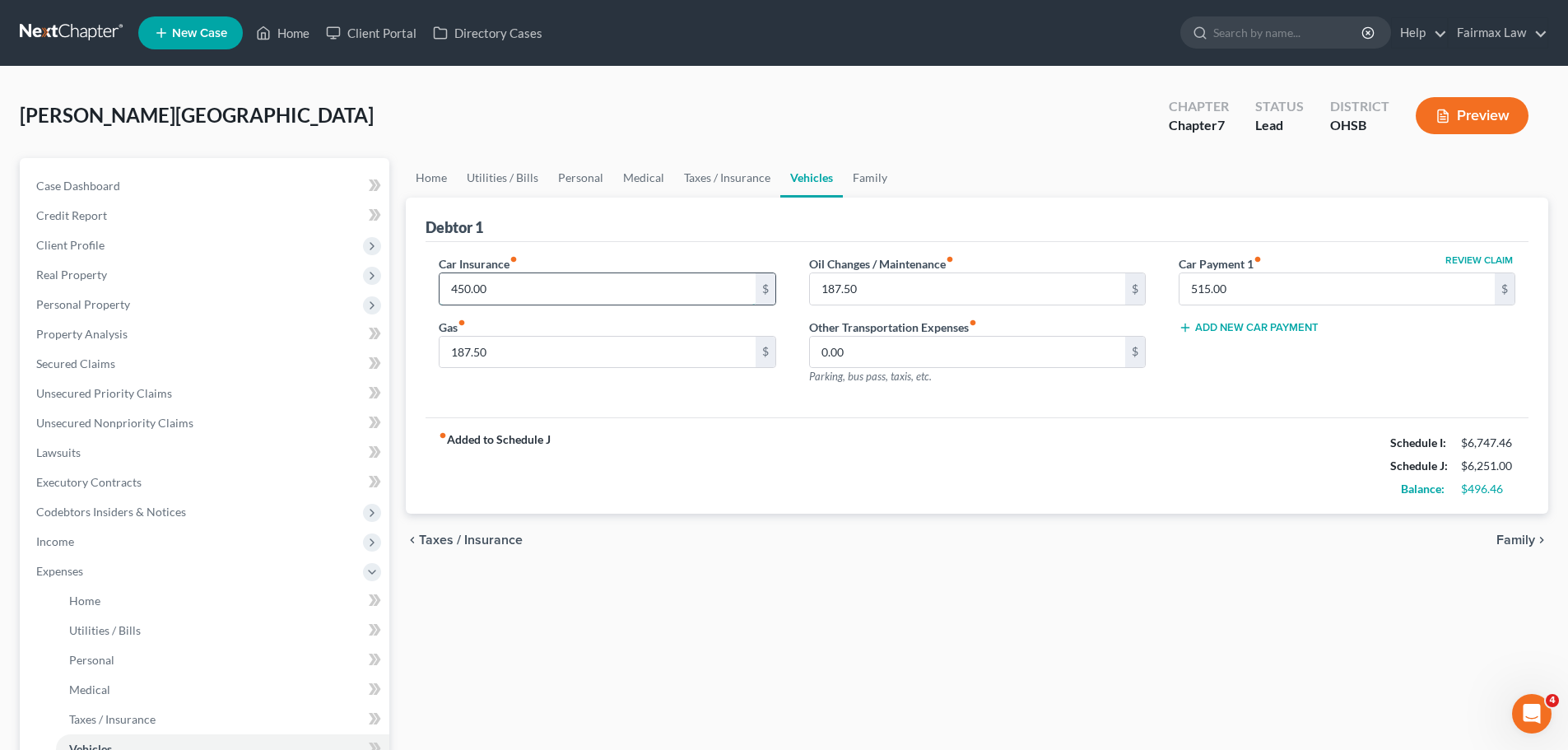
click at [557, 286] on input "450.00" at bounding box center [596, 289] width 315 height 31
type input "378.00"
click at [742, 411] on div "Car Insurance fiber_manual_record 378.00 $ Gas fiber_manual_record 187.50 $ Oil…" at bounding box center [976, 331] width 1103 height 177
click at [487, 349] on input "187.50" at bounding box center [596, 352] width 315 height 31
type input "530.00"
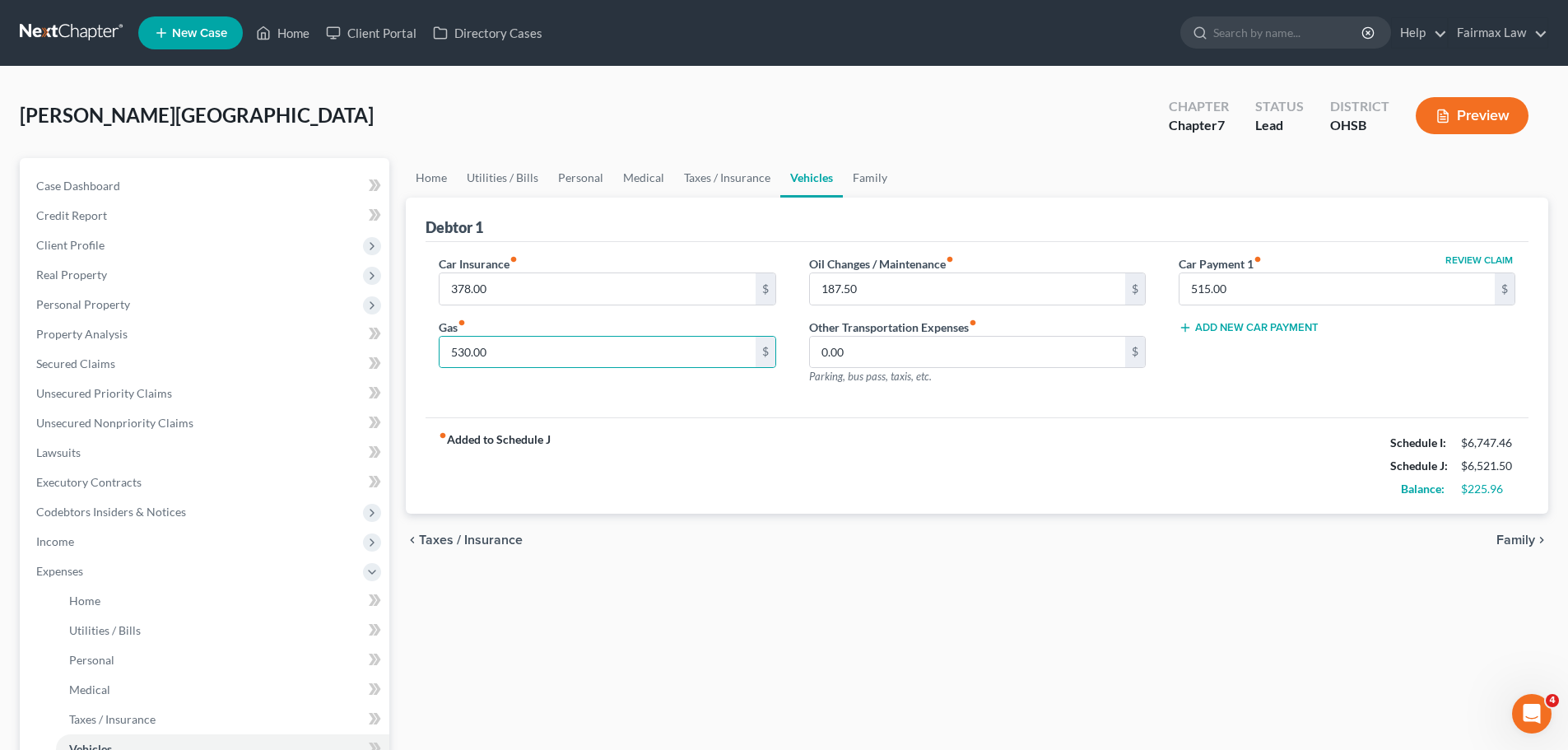
click at [654, 416] on div "Car Insurance fiber_manual_record 378.00 $ Gas fiber_manual_record 530.00 $ Oil…" at bounding box center [976, 331] width 1103 height 177
click at [861, 279] on input "187.50" at bounding box center [967, 289] width 315 height 31
type input "52.00"
click at [1053, 434] on div "fiber_manual_record Added to Schedule J Schedule I: $6,747.46 Schedule J: $6,38…" at bounding box center [976, 465] width 1103 height 96
click at [864, 178] on link "Family" at bounding box center [870, 178] width 54 height 40
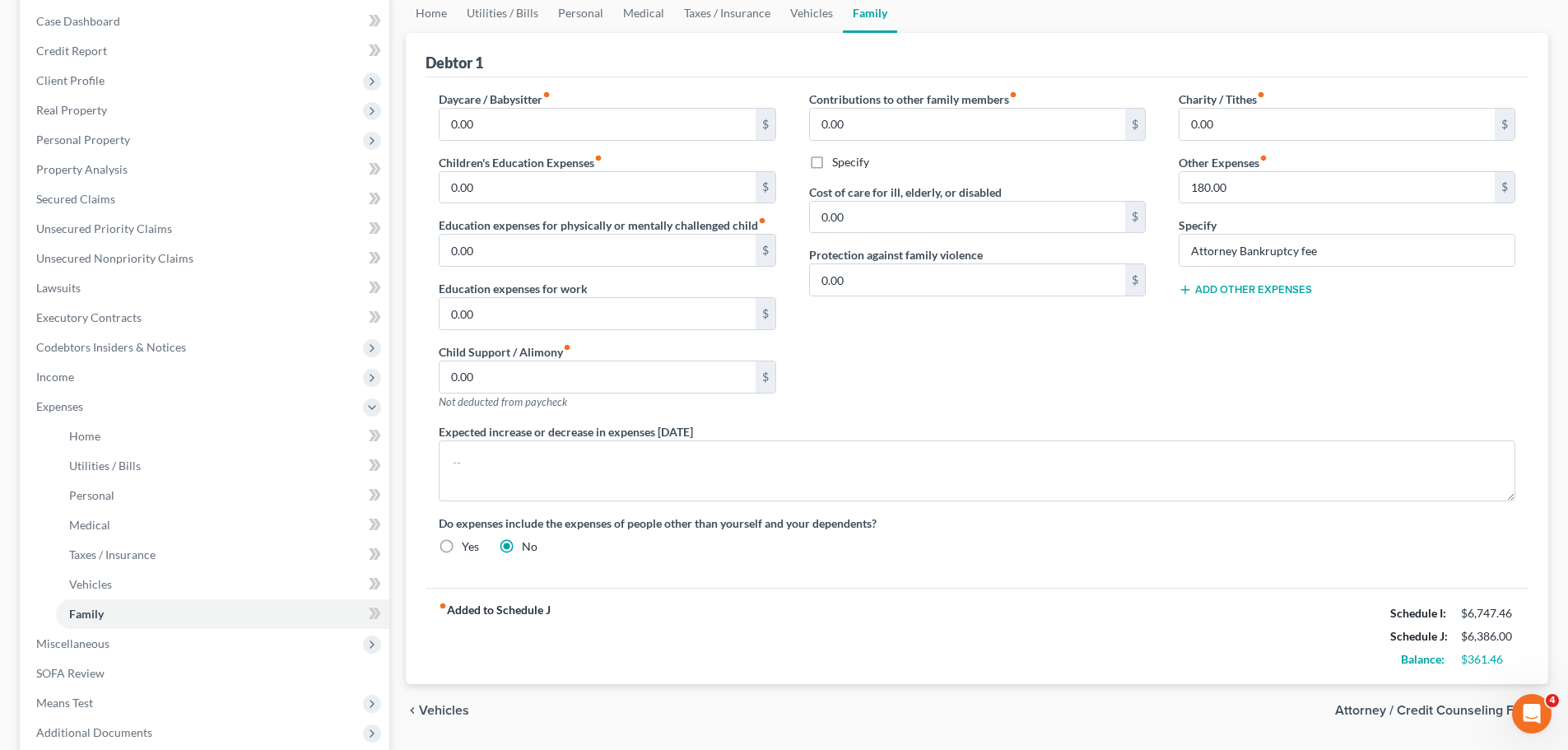
scroll to position [82, 0]
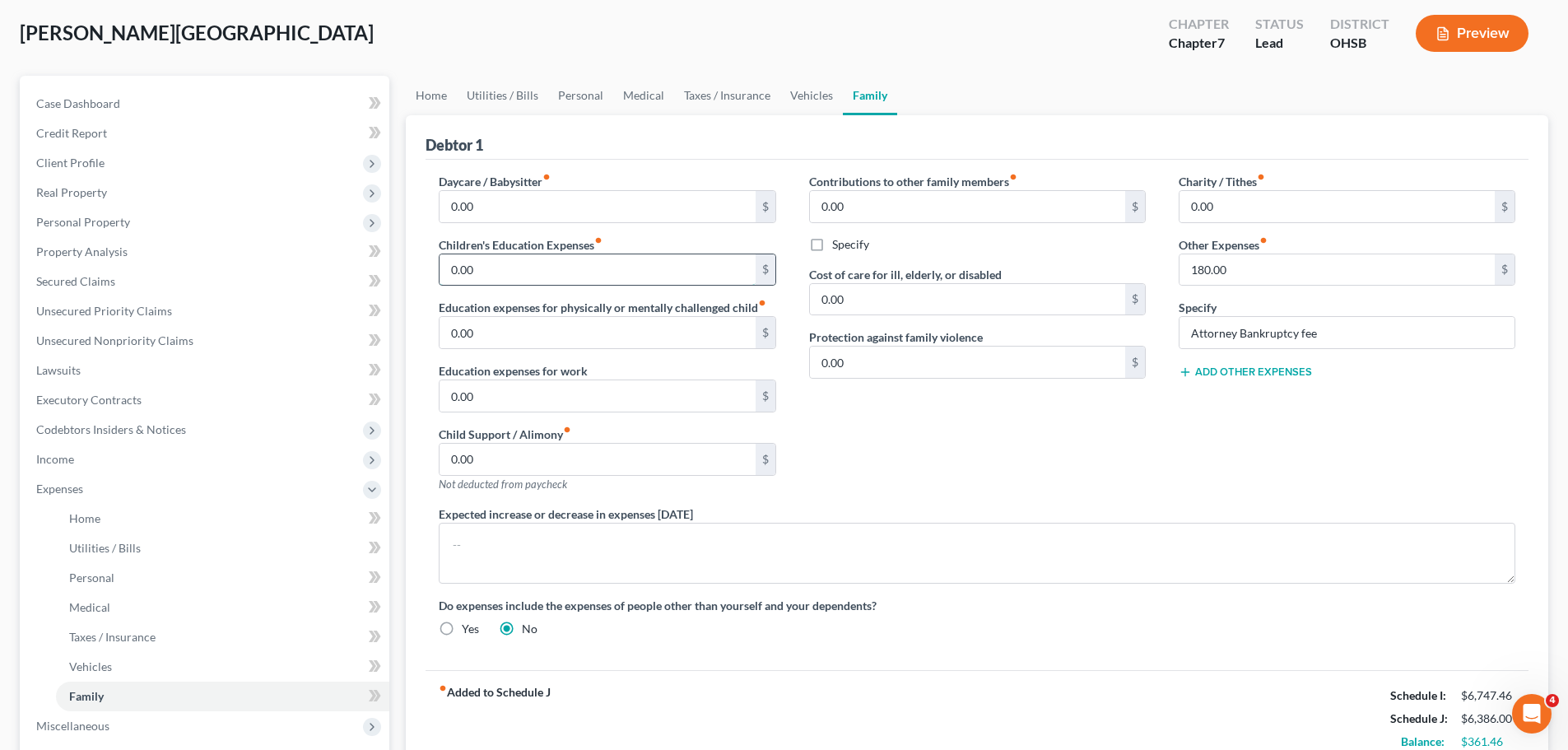
click at [514, 258] on input "0.00" at bounding box center [596, 270] width 315 height 31
type input "290.00"
click at [1103, 456] on div "Contributions to other family members fiber_manual_record 0.00 $ Specify Cost o…" at bounding box center [976, 339] width 369 height 333
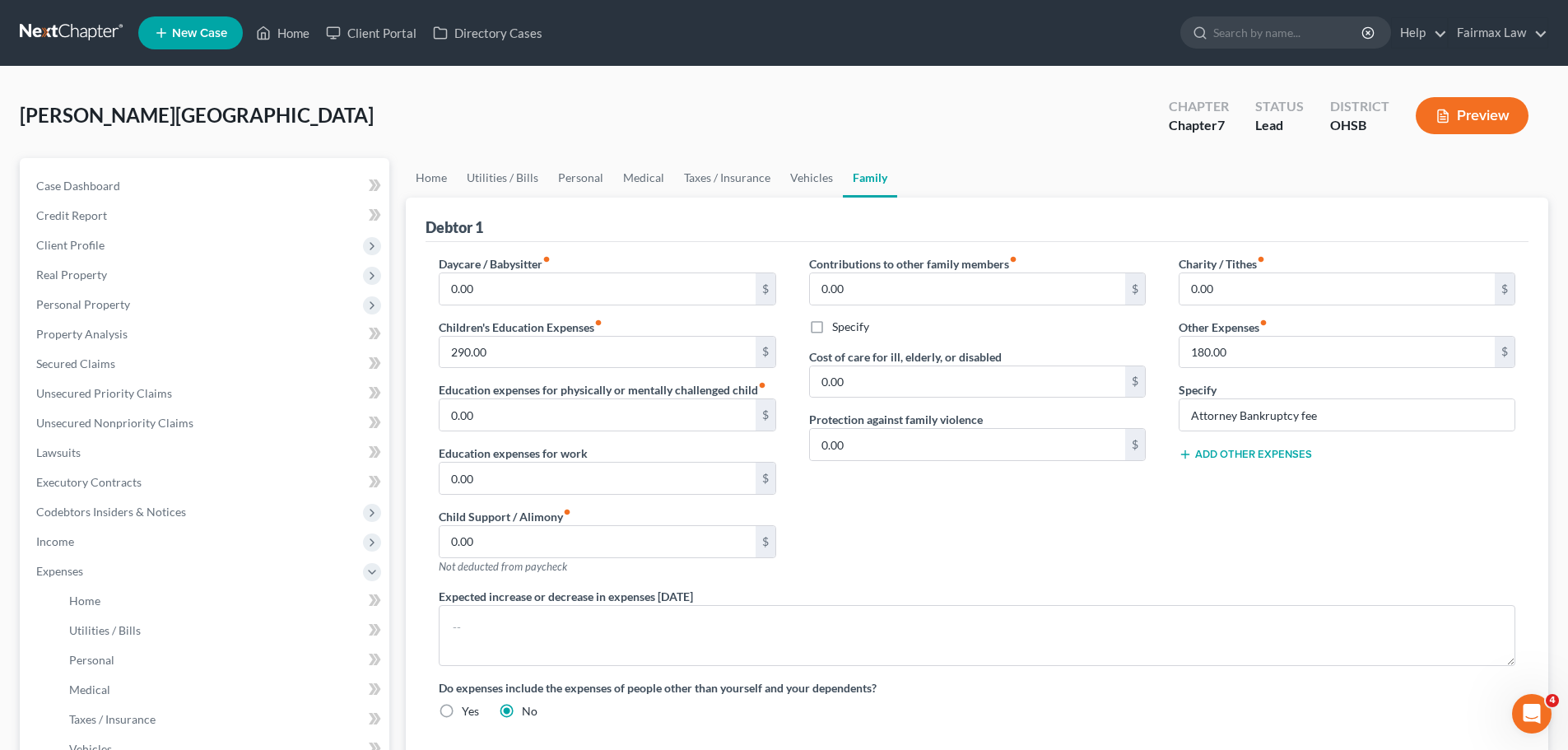
click at [1251, 458] on button "Add Other Expenses" at bounding box center [1245, 455] width 134 height 14
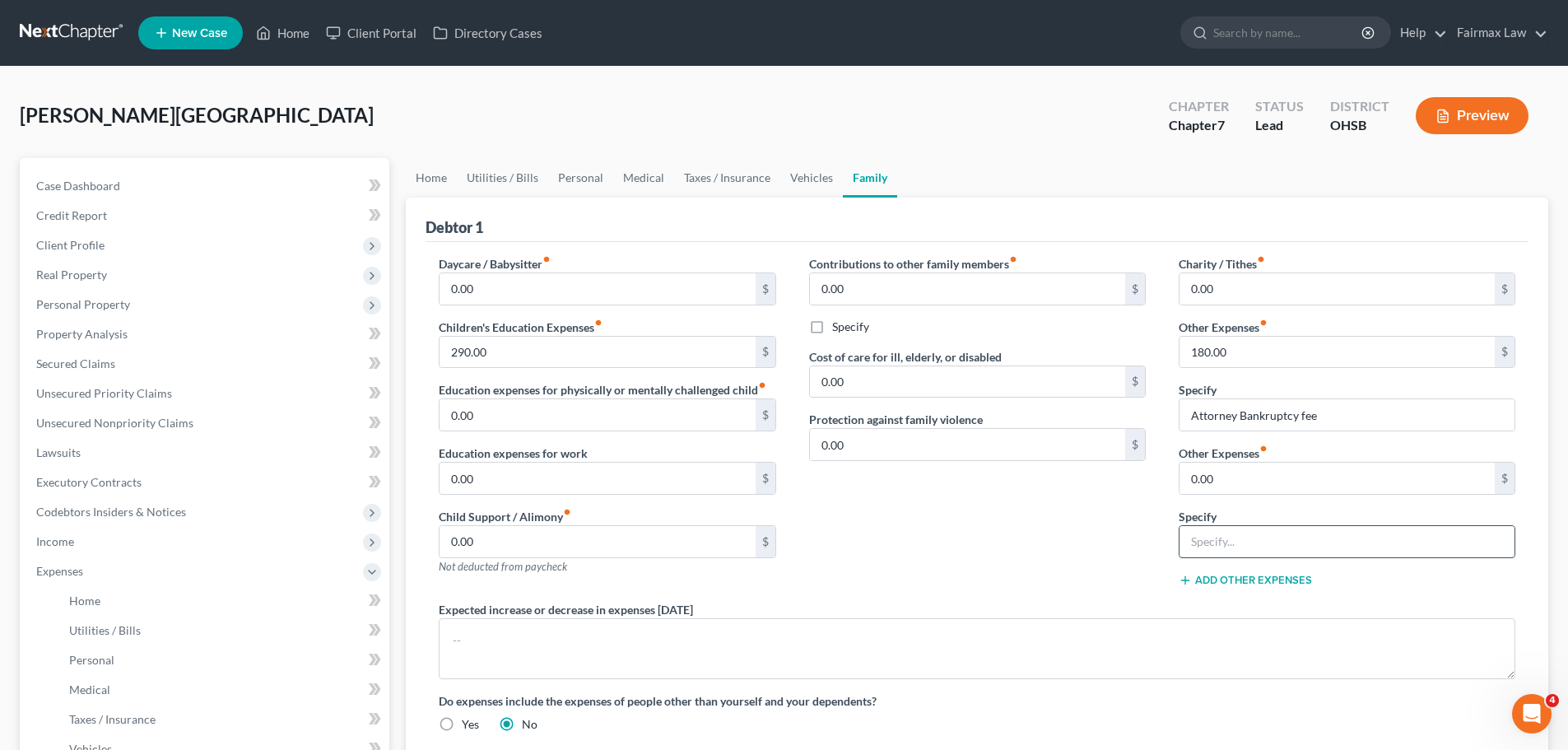
click at [1193, 538] on input "text" at bounding box center [1346, 541] width 335 height 31
type input "Pet Cre"
click at [1199, 482] on input "0.00" at bounding box center [1336, 478] width 315 height 31
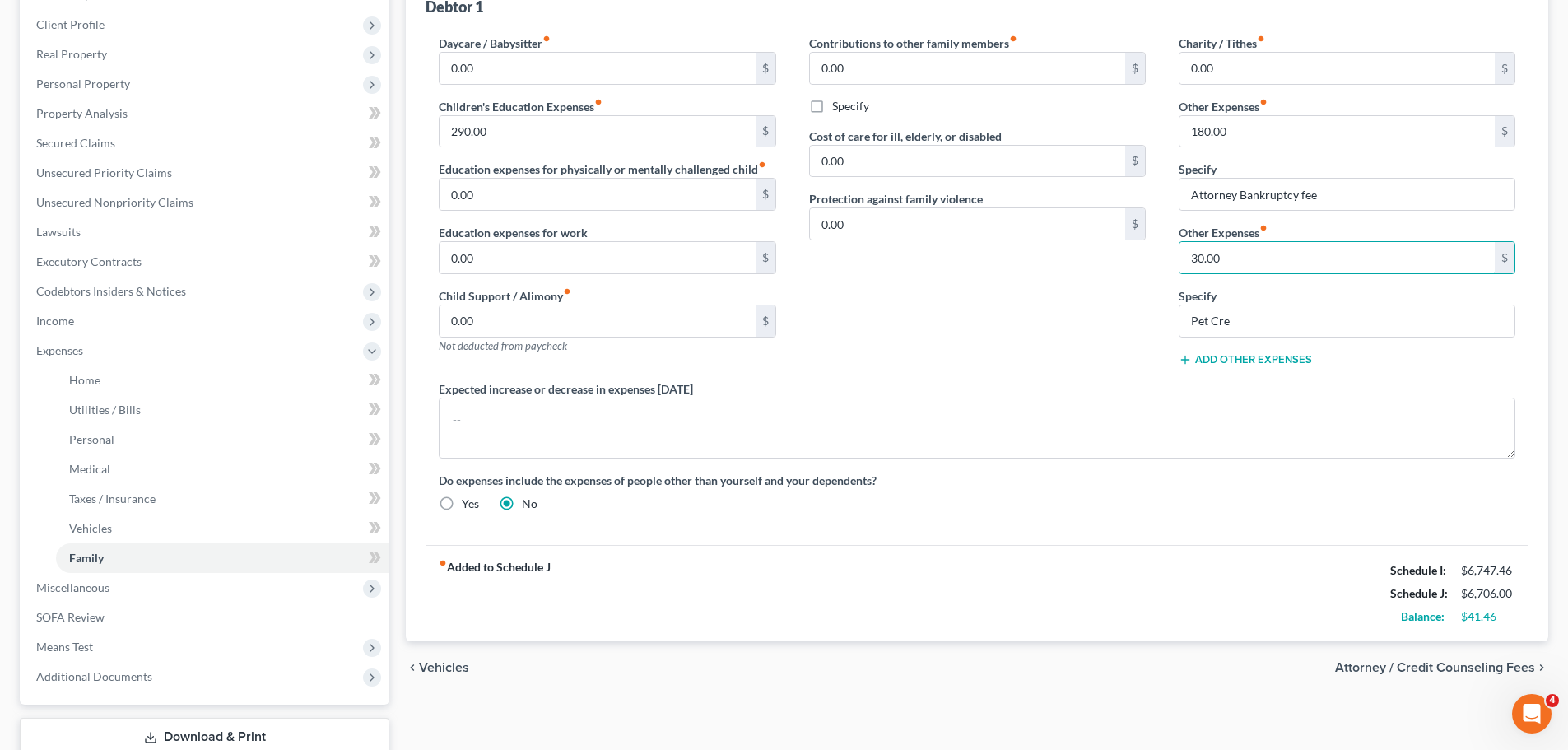
scroll to position [247, 0]
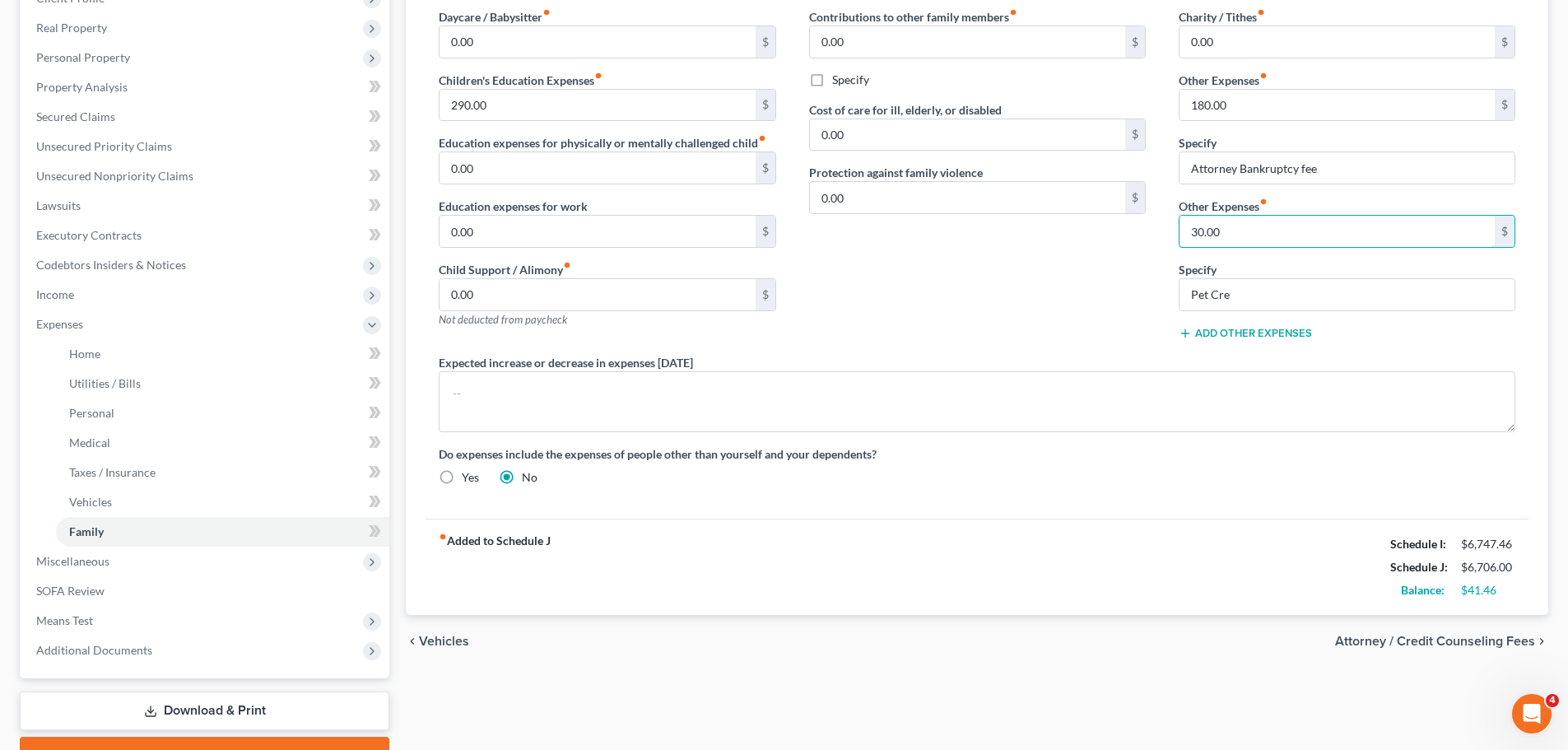
type input "30.00"
drag, startPoint x: 1386, startPoint y: 553, endPoint x: 1498, endPoint y: 588, distance: 117.3
click at [1498, 588] on div "Schedule I: $6,747.46 Schedule J: $6,706.00 Balance: $41.46" at bounding box center [1453, 567] width 125 height 69
copy div "Schedule I: $6,747.46 Schedule J: $6,706.00 Balance: $41.46"
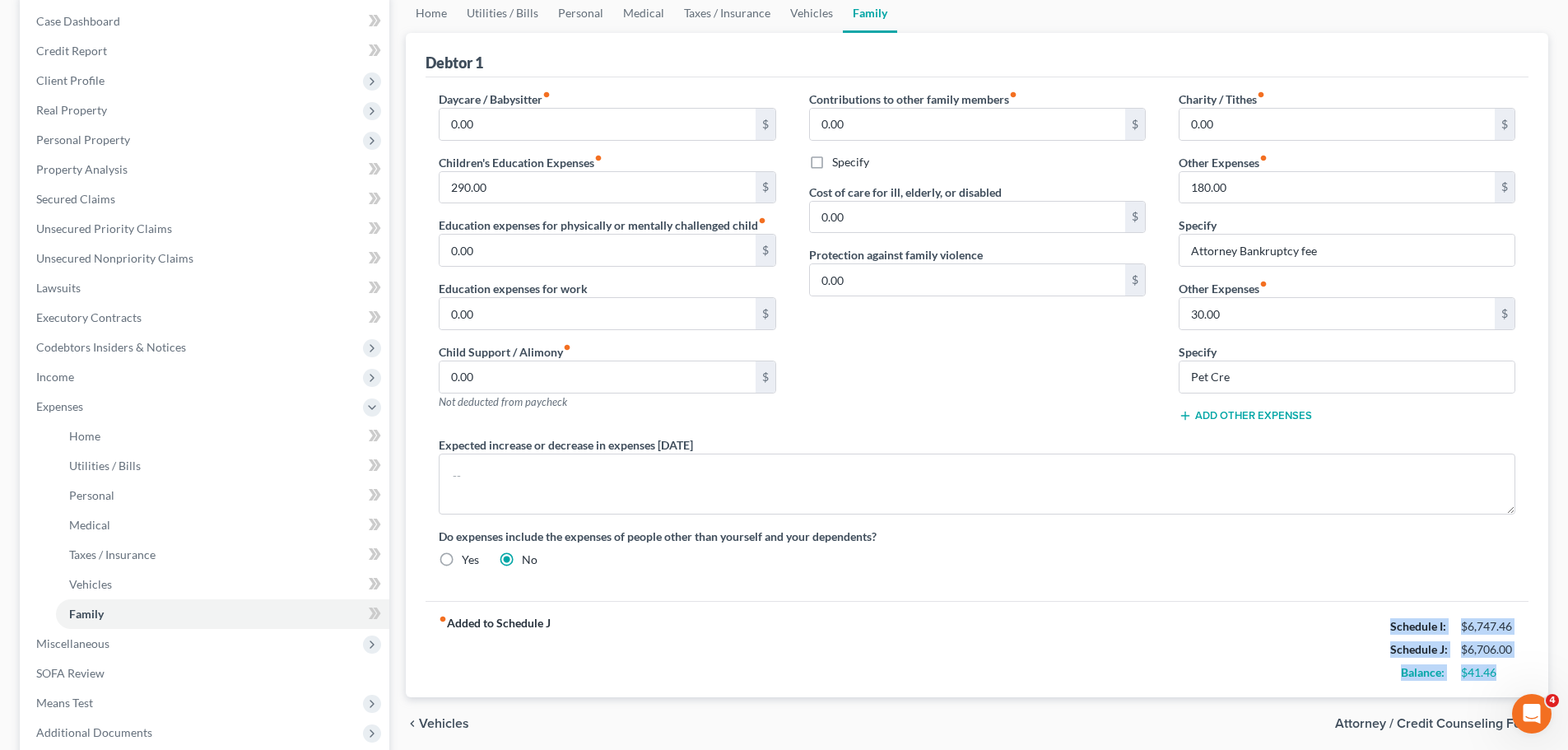
scroll to position [0, 0]
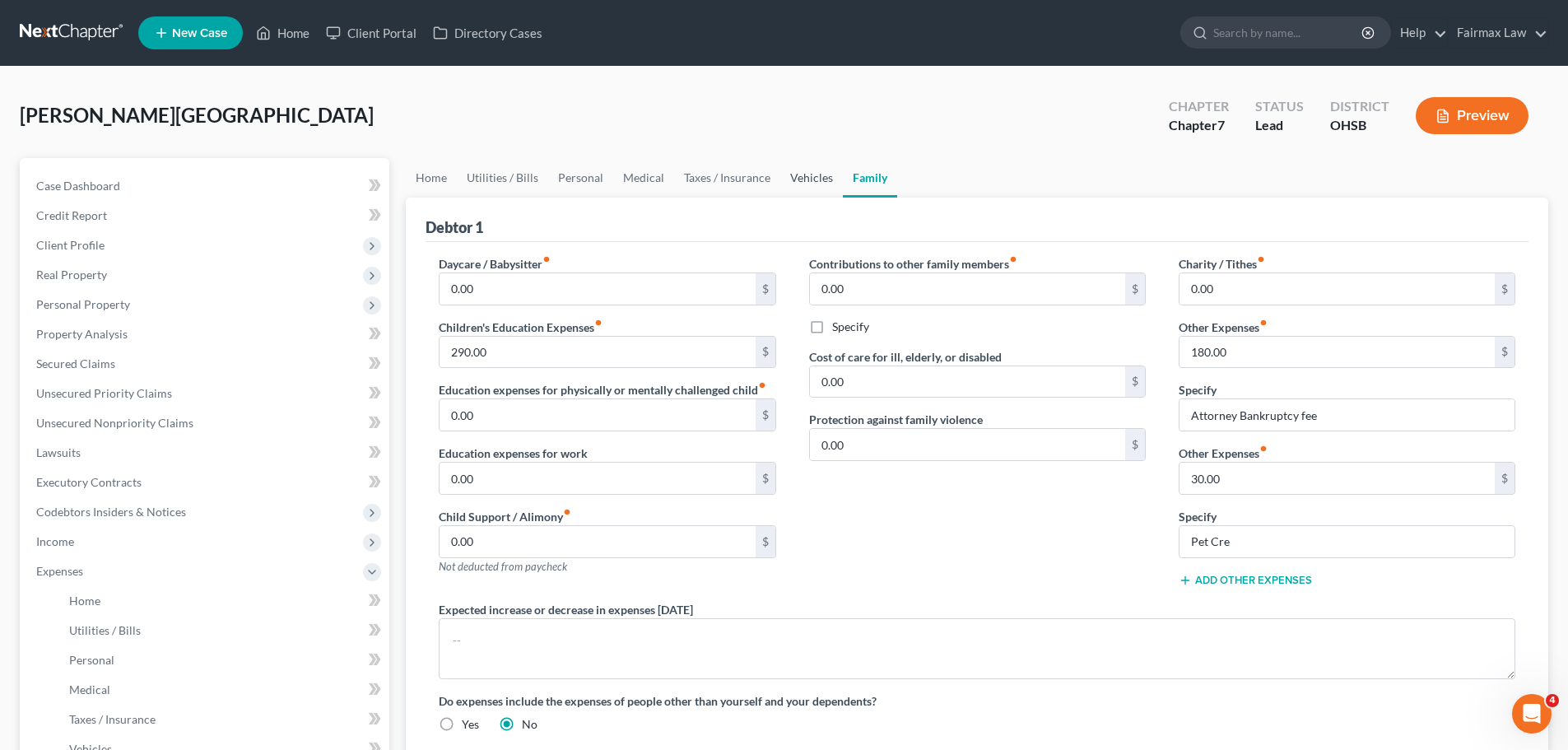
click at [817, 179] on link "Vehicles" at bounding box center [812, 178] width 63 height 40
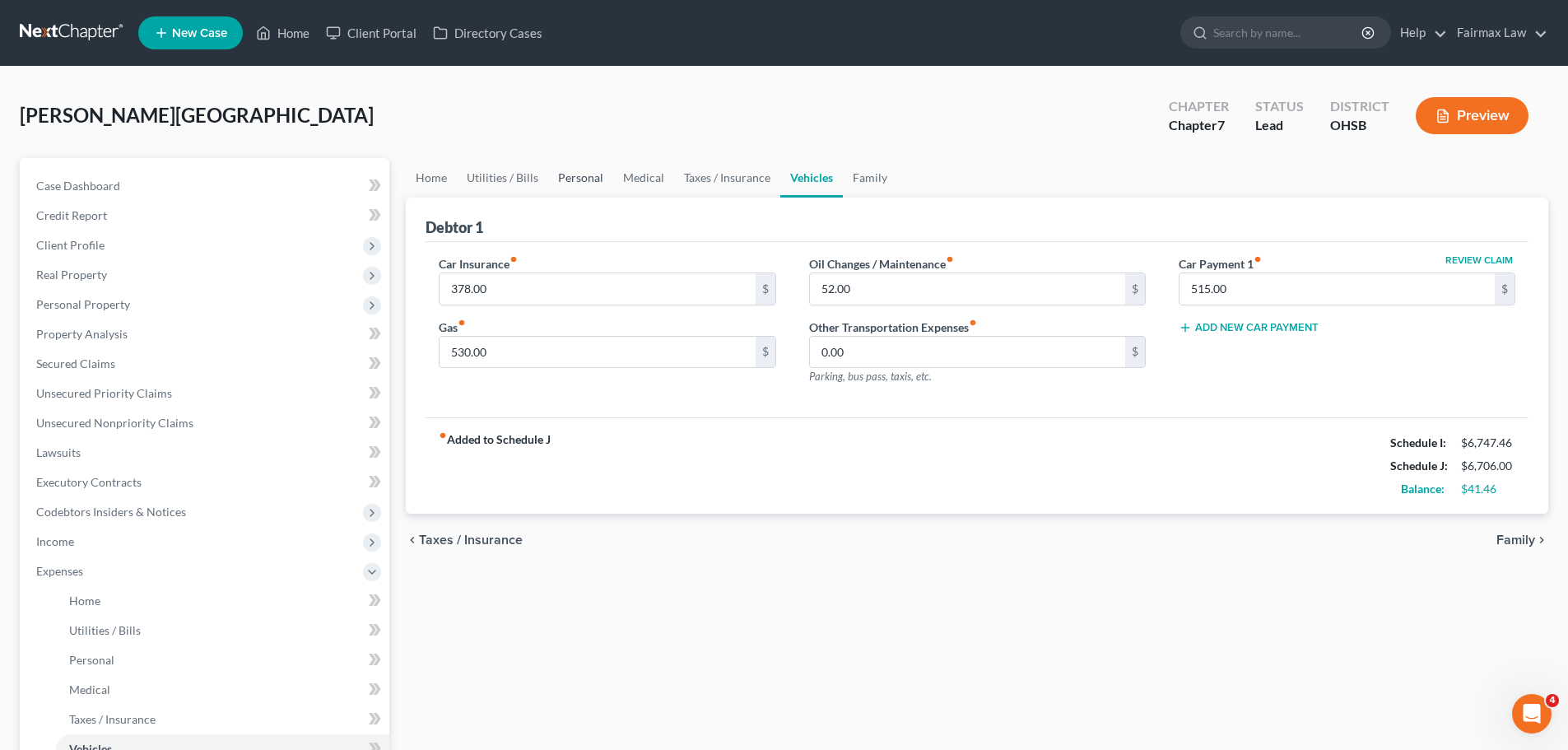
click at [598, 177] on link "Personal" at bounding box center [580, 178] width 65 height 40
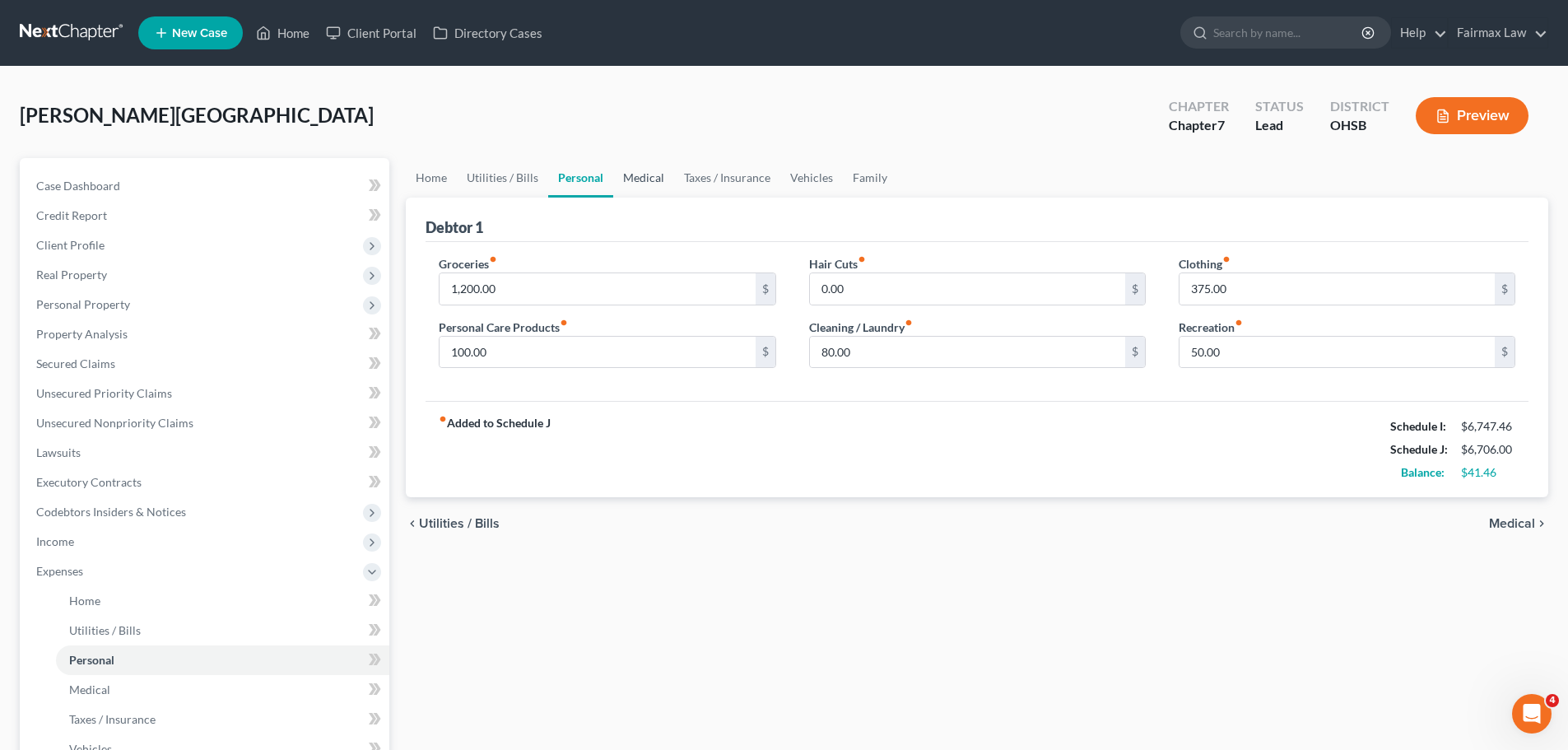
click at [655, 177] on link "Medical" at bounding box center [643, 178] width 61 height 40
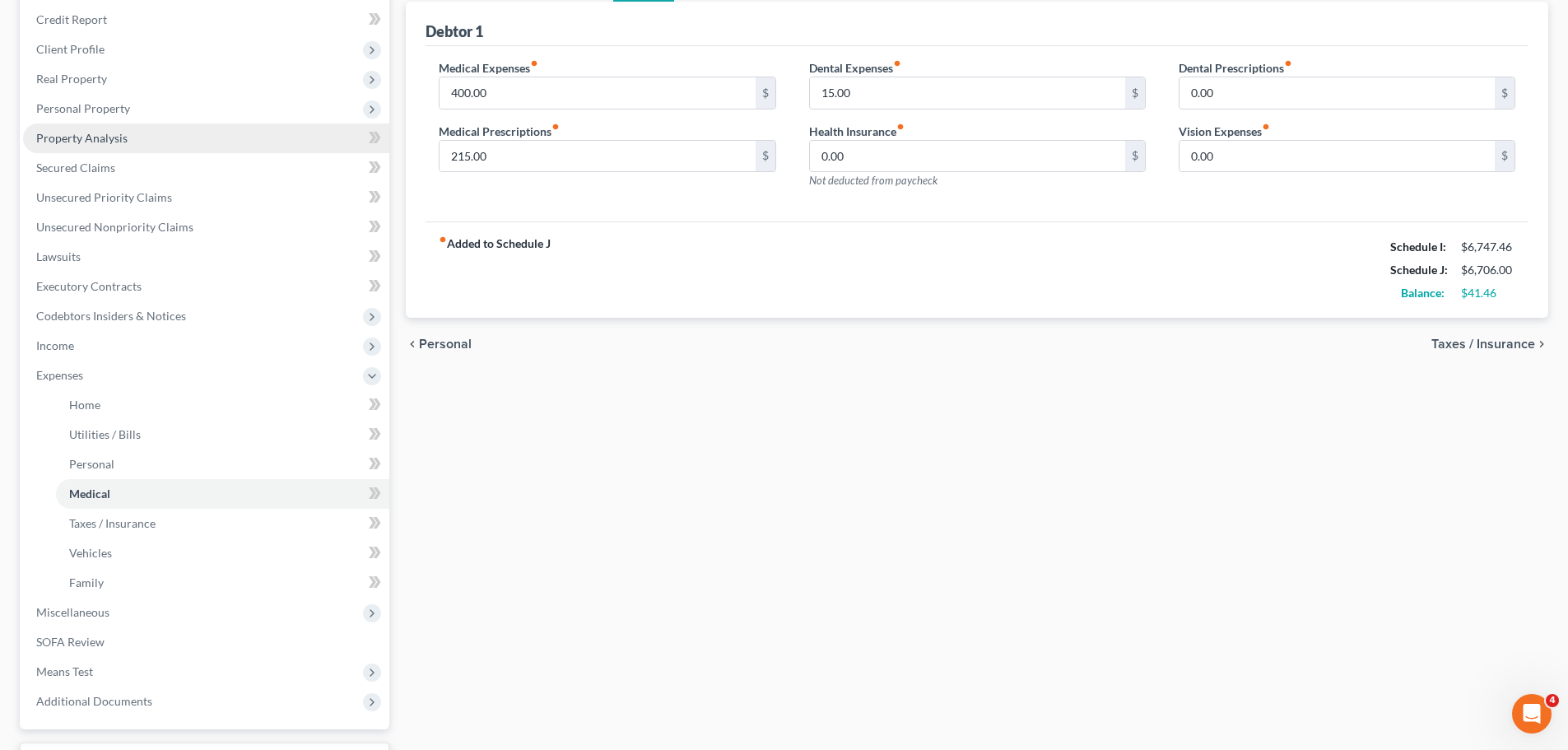
scroll to position [333, 0]
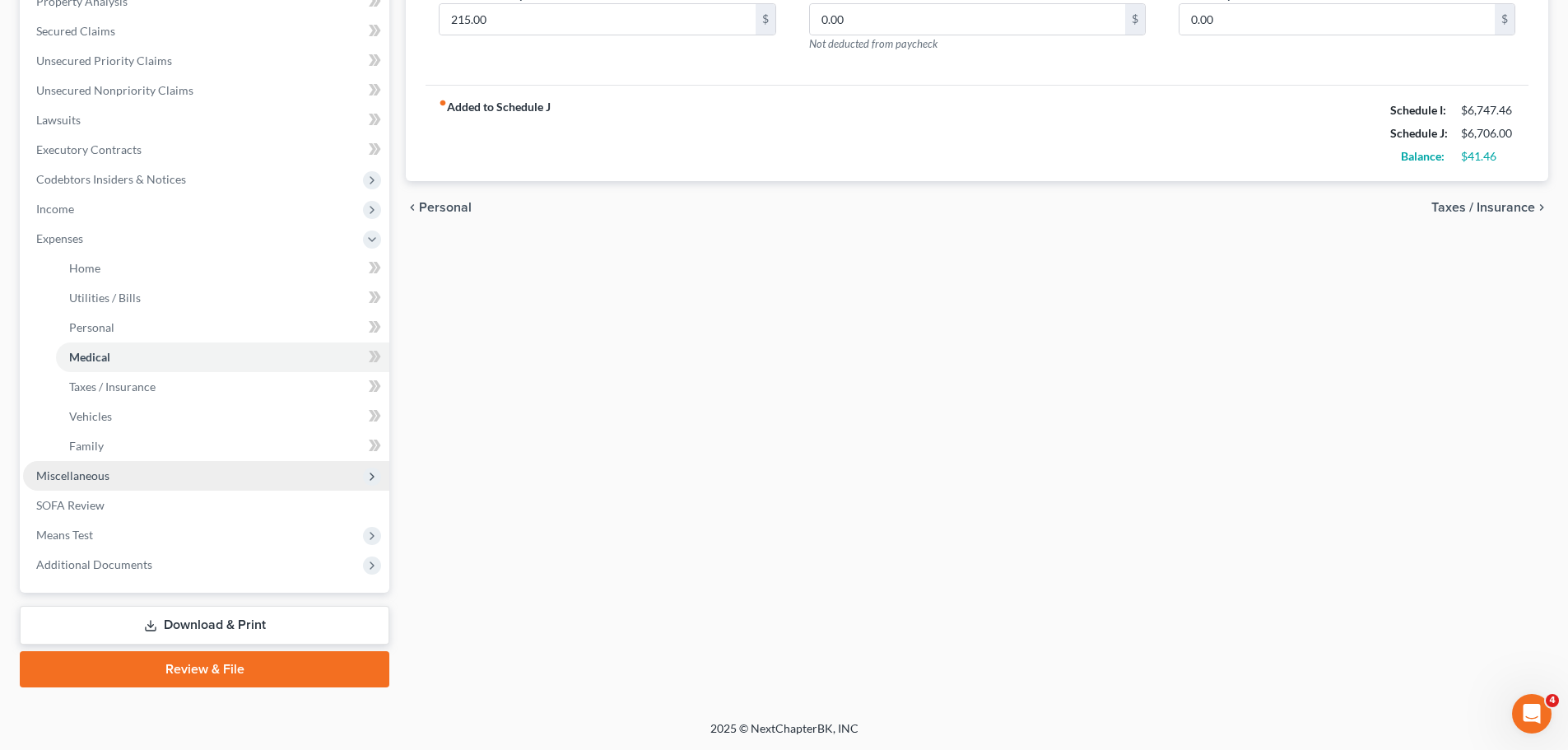
click at [109, 472] on span "Miscellaneous" at bounding box center [207, 475] width 367 height 30
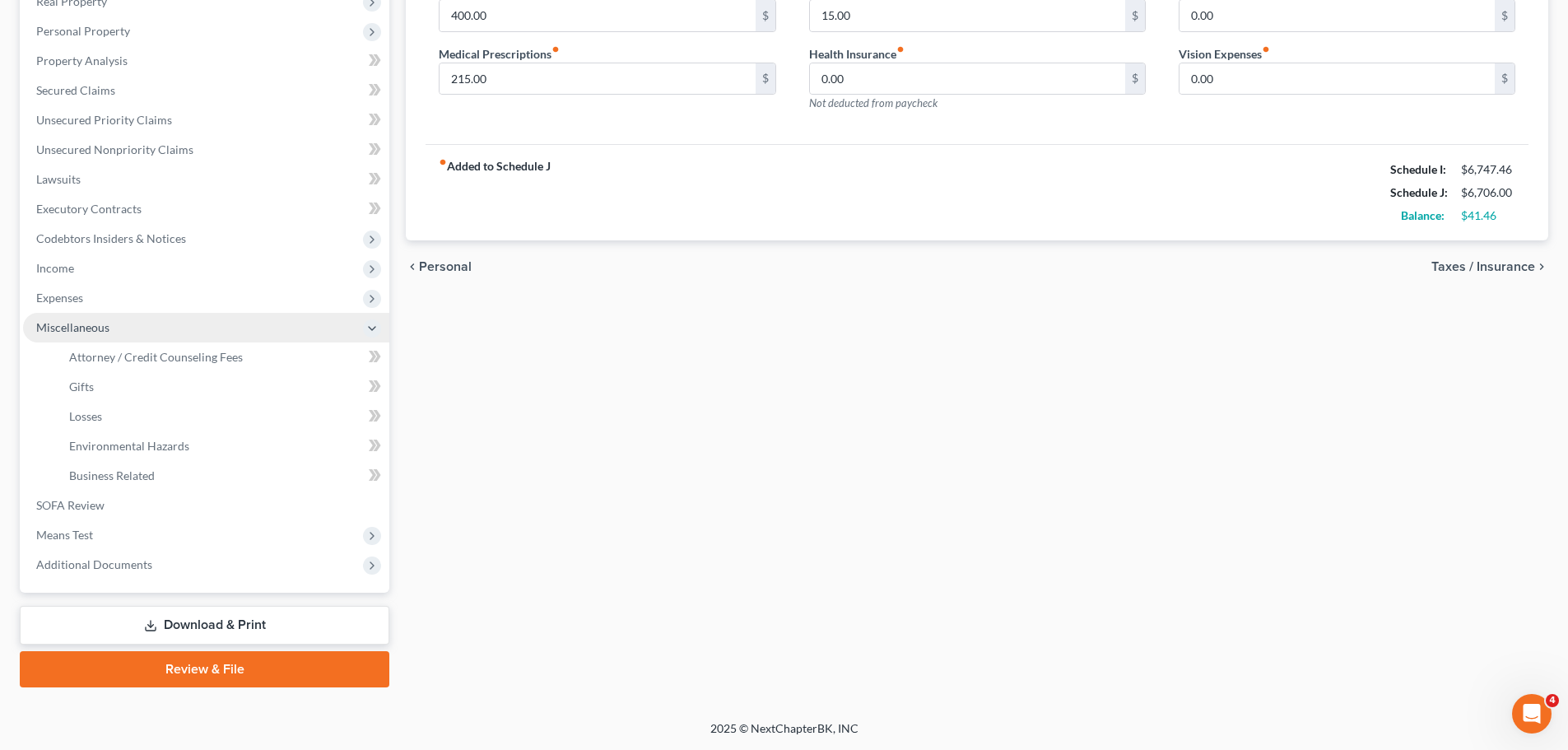
scroll to position [274, 0]
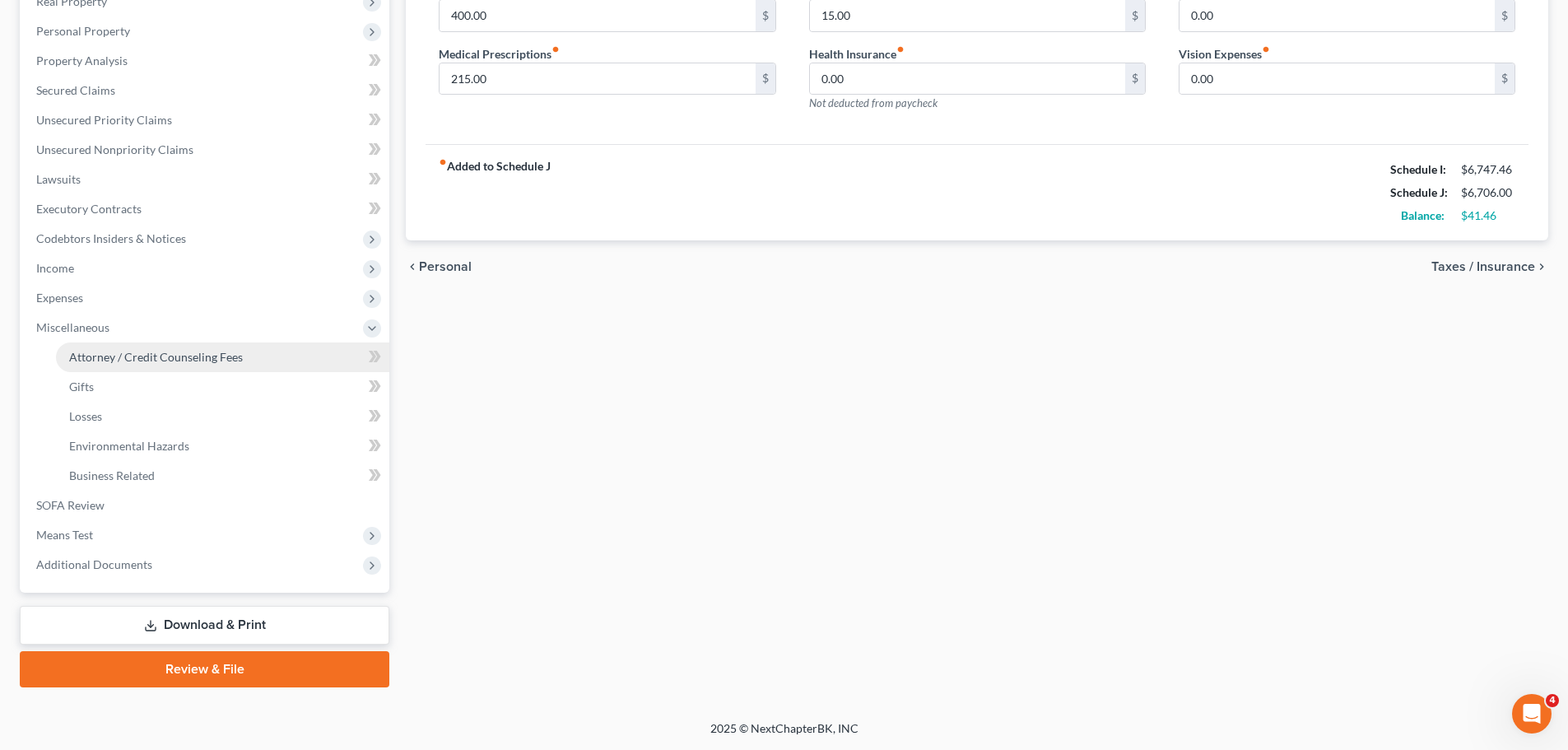
click at [200, 357] on span "Attorney / Credit Counseling Fees" at bounding box center [155, 357] width 174 height 14
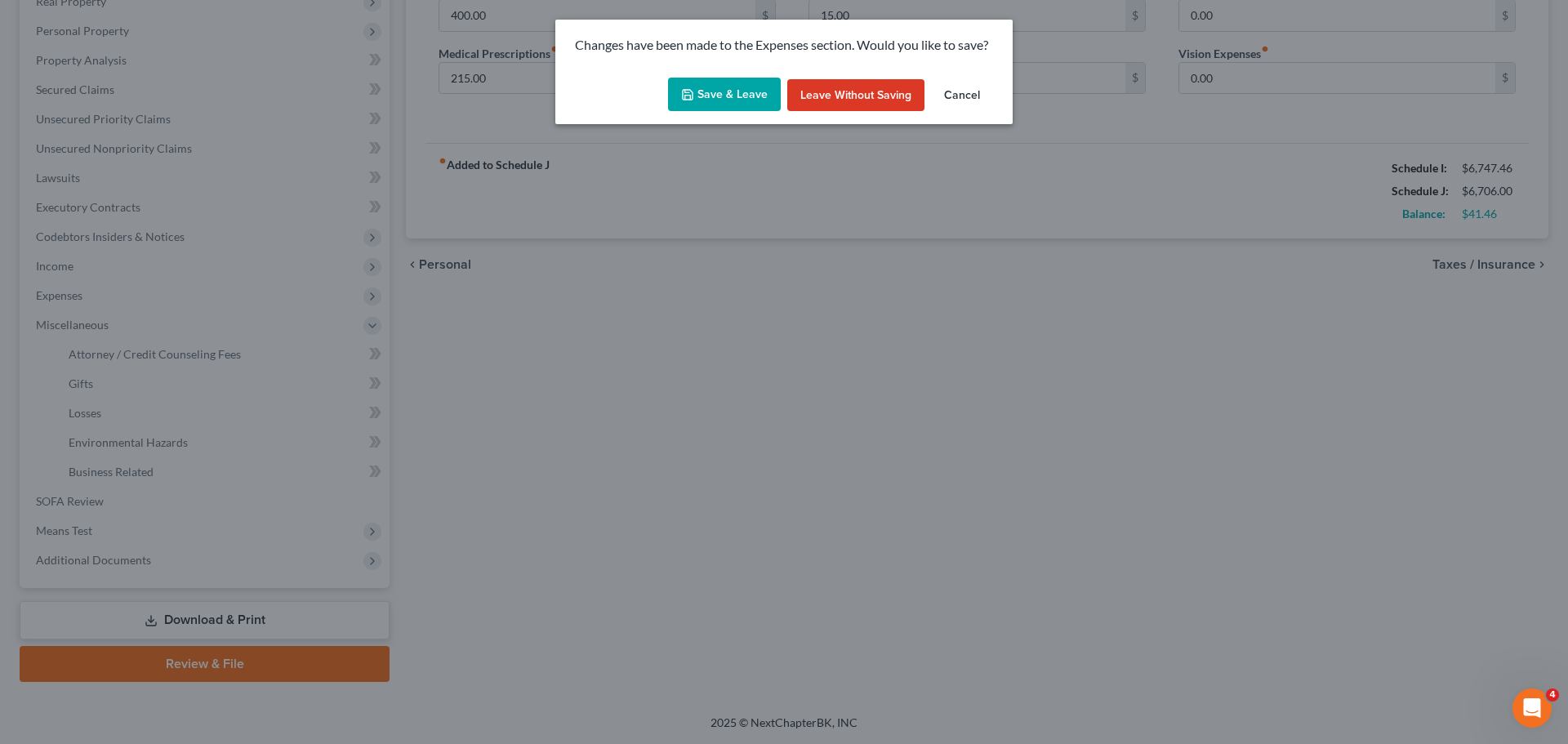
click at [722, 101] on button "Save & Leave" at bounding box center [723, 95] width 113 height 35
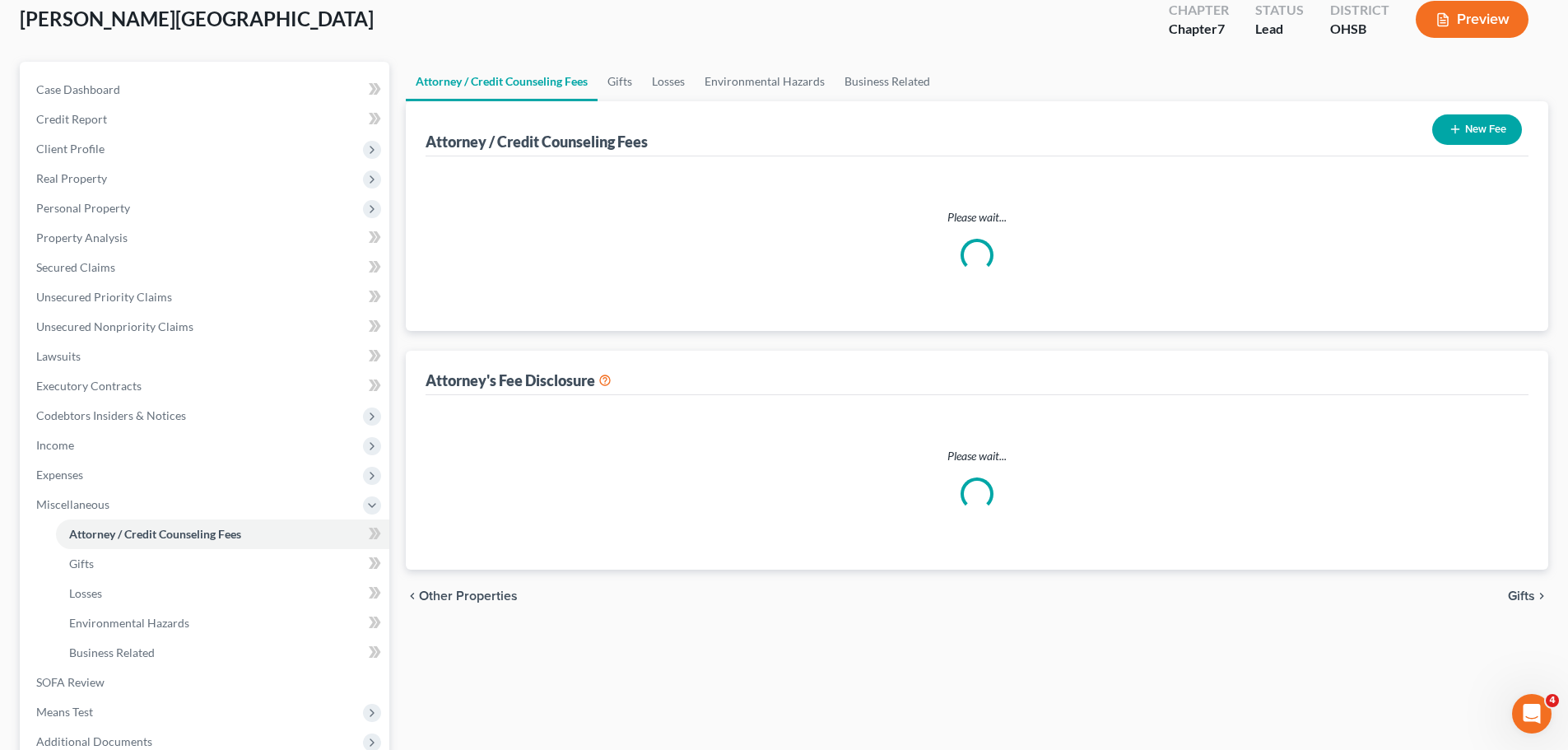
scroll to position [6, 0]
select select "5"
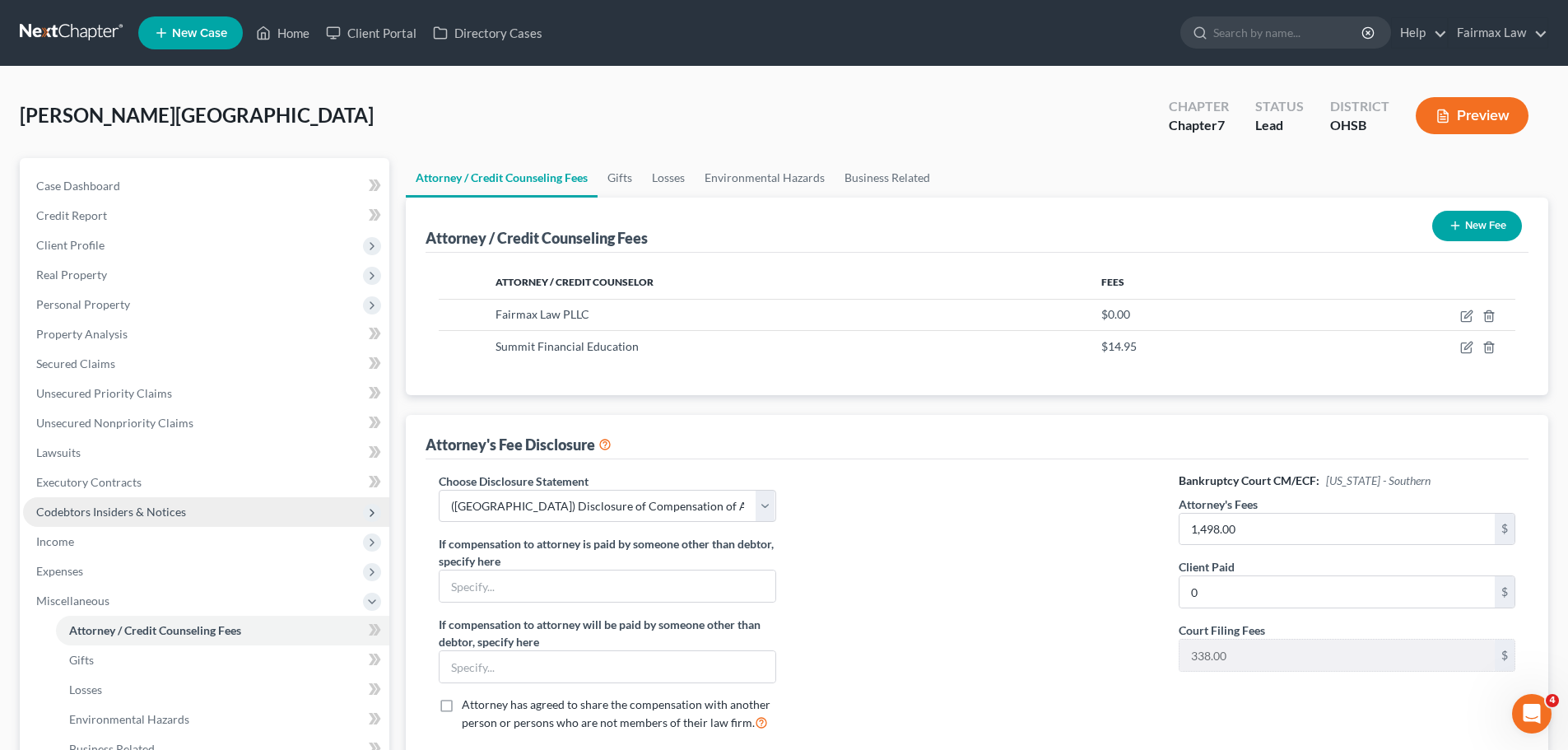
scroll to position [165, 0]
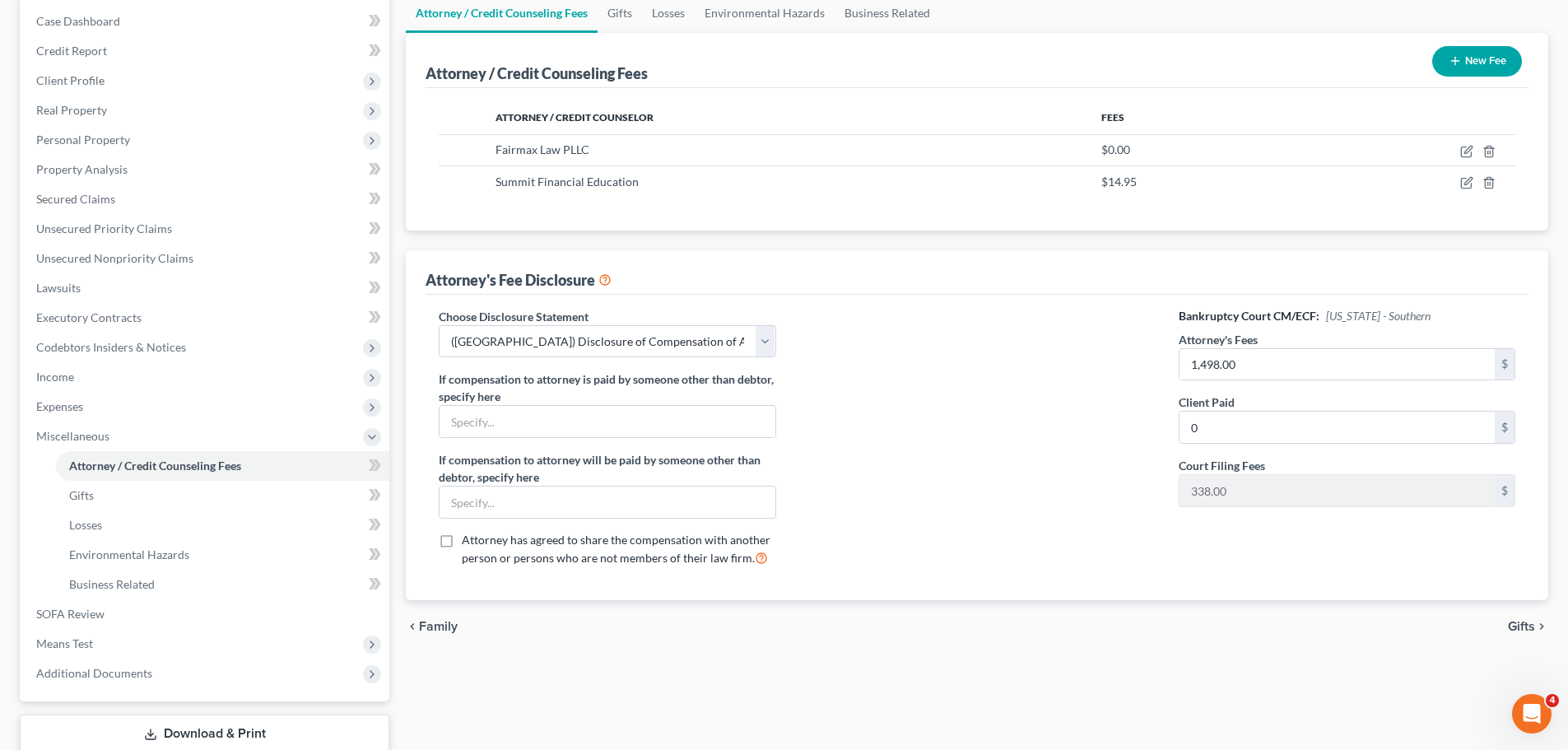
drag, startPoint x: 83, startPoint y: 392, endPoint x: 395, endPoint y: 459, distance: 319.1
click at [83, 392] on span "Expenses" at bounding box center [207, 407] width 367 height 30
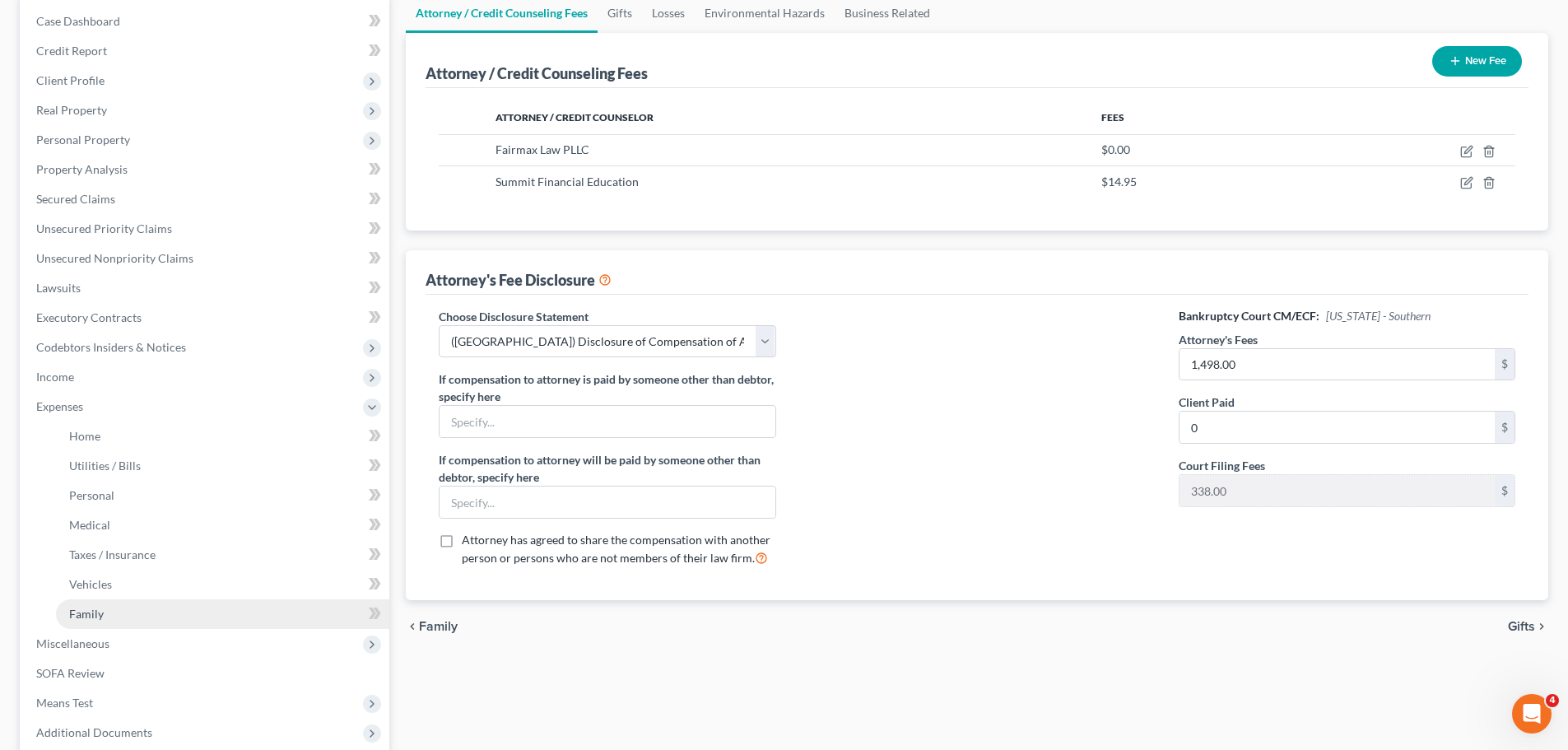
click at [99, 607] on span "Family" at bounding box center [86, 614] width 35 height 14
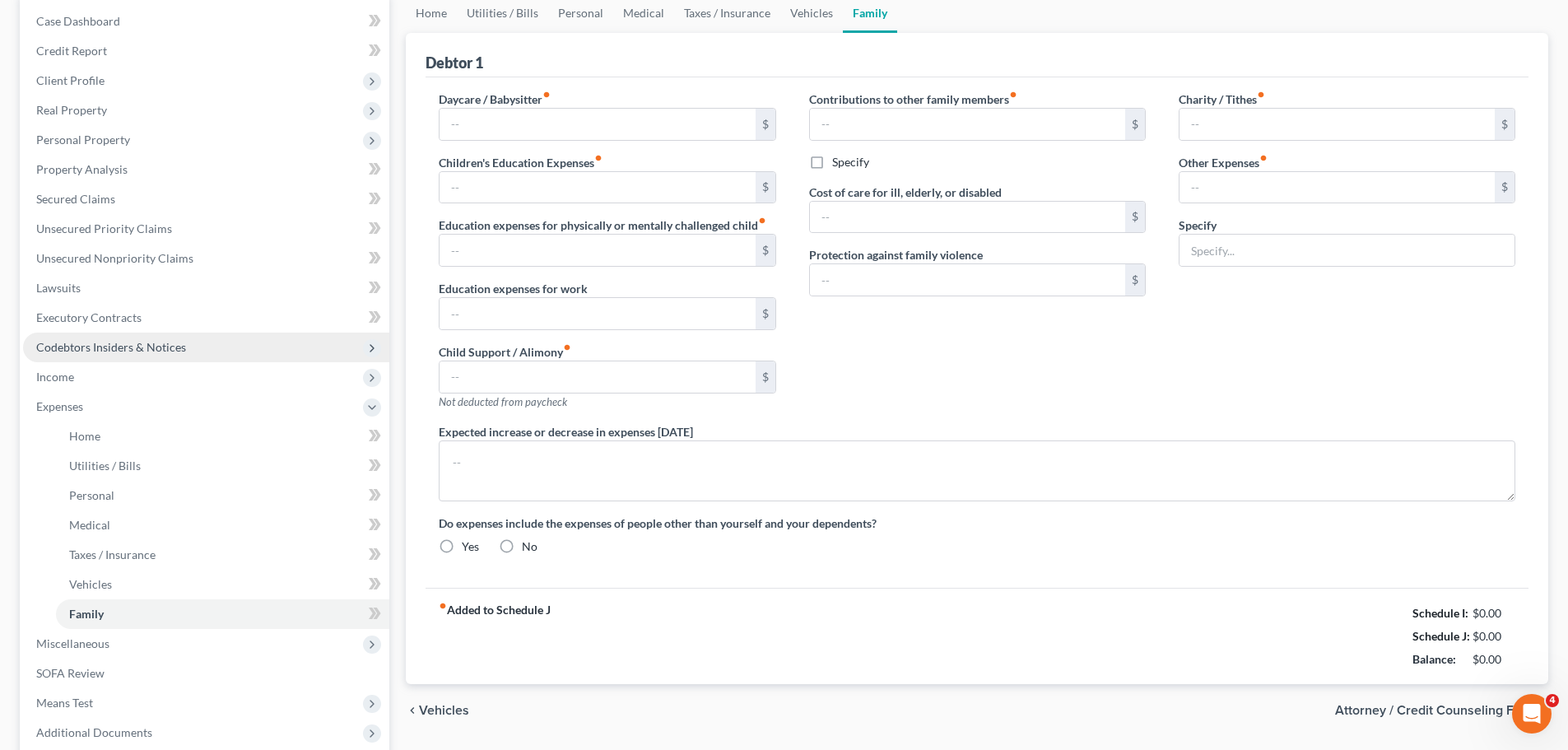
scroll to position [35, 0]
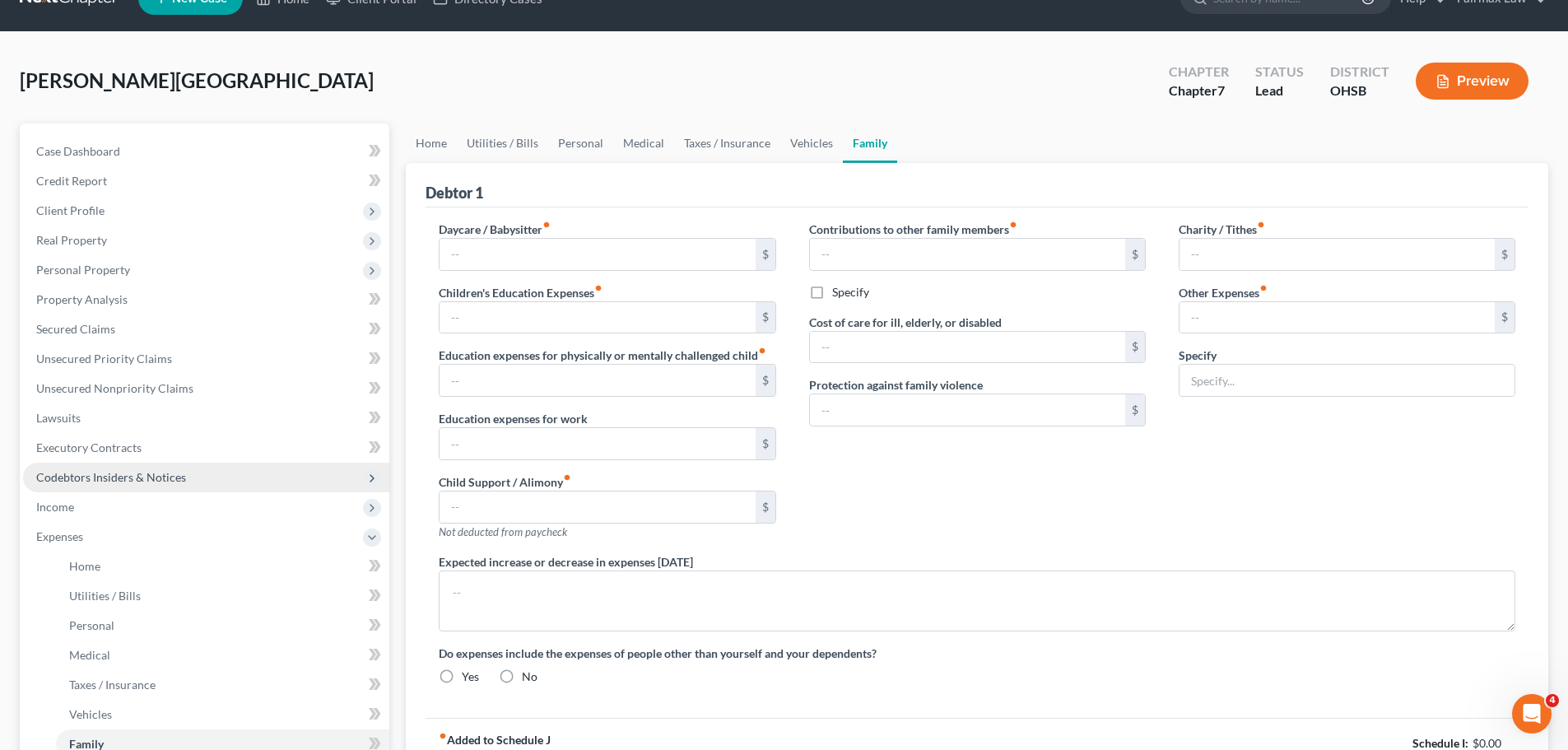
type input "0.00"
type input "290.00"
type input "0.00"
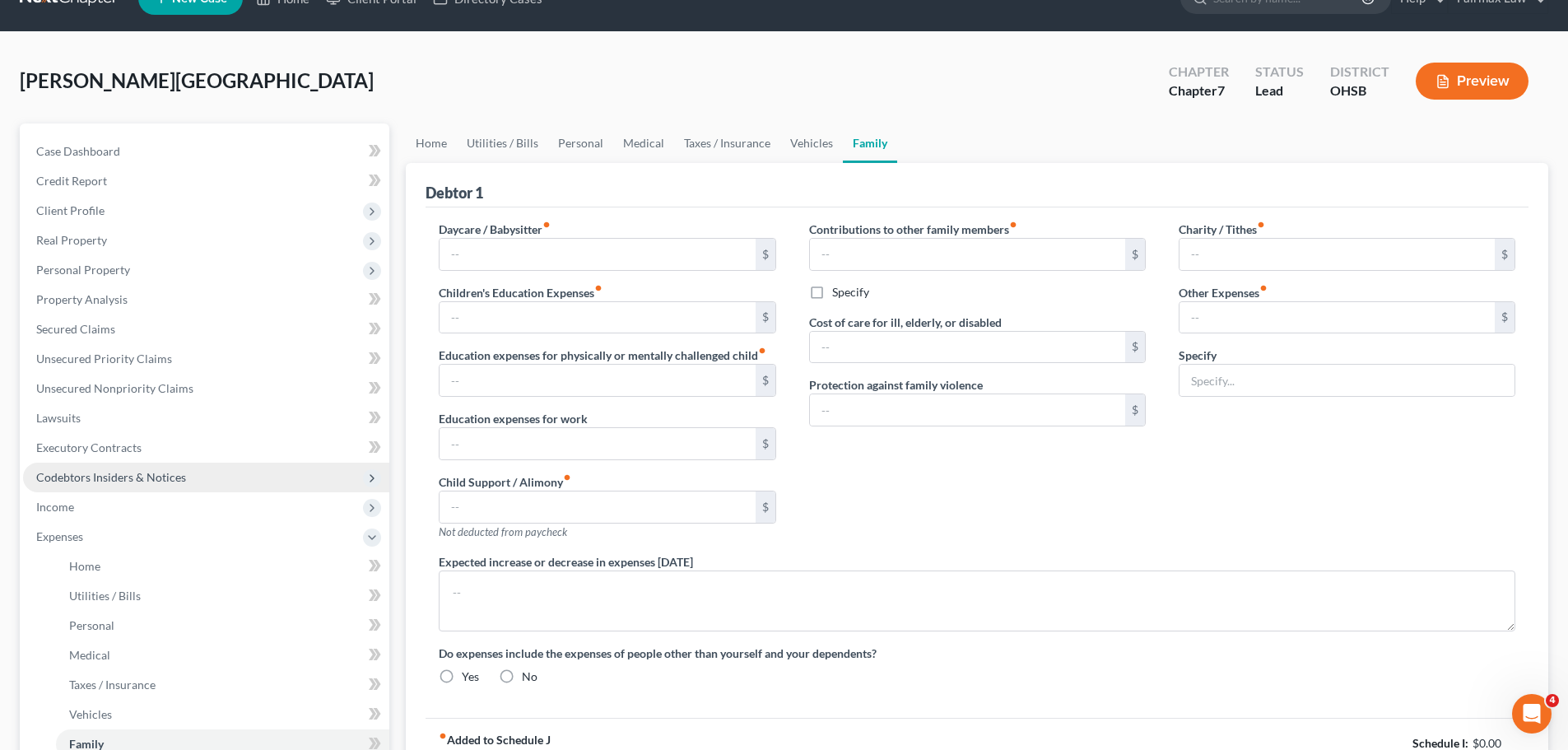
type input "0.00"
type input "180.00"
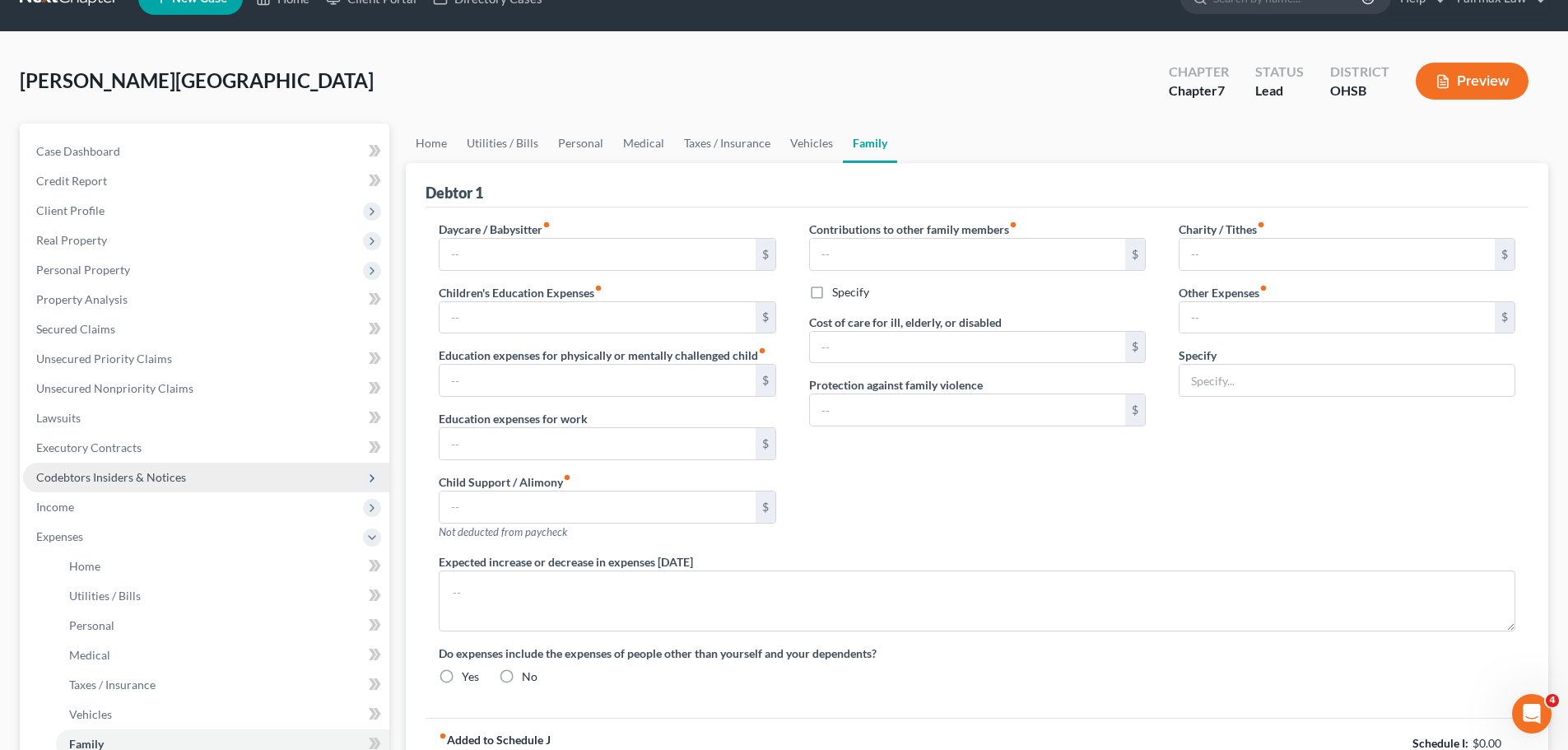
type input "Attorney Bankruptcy fee"
radio input "true"
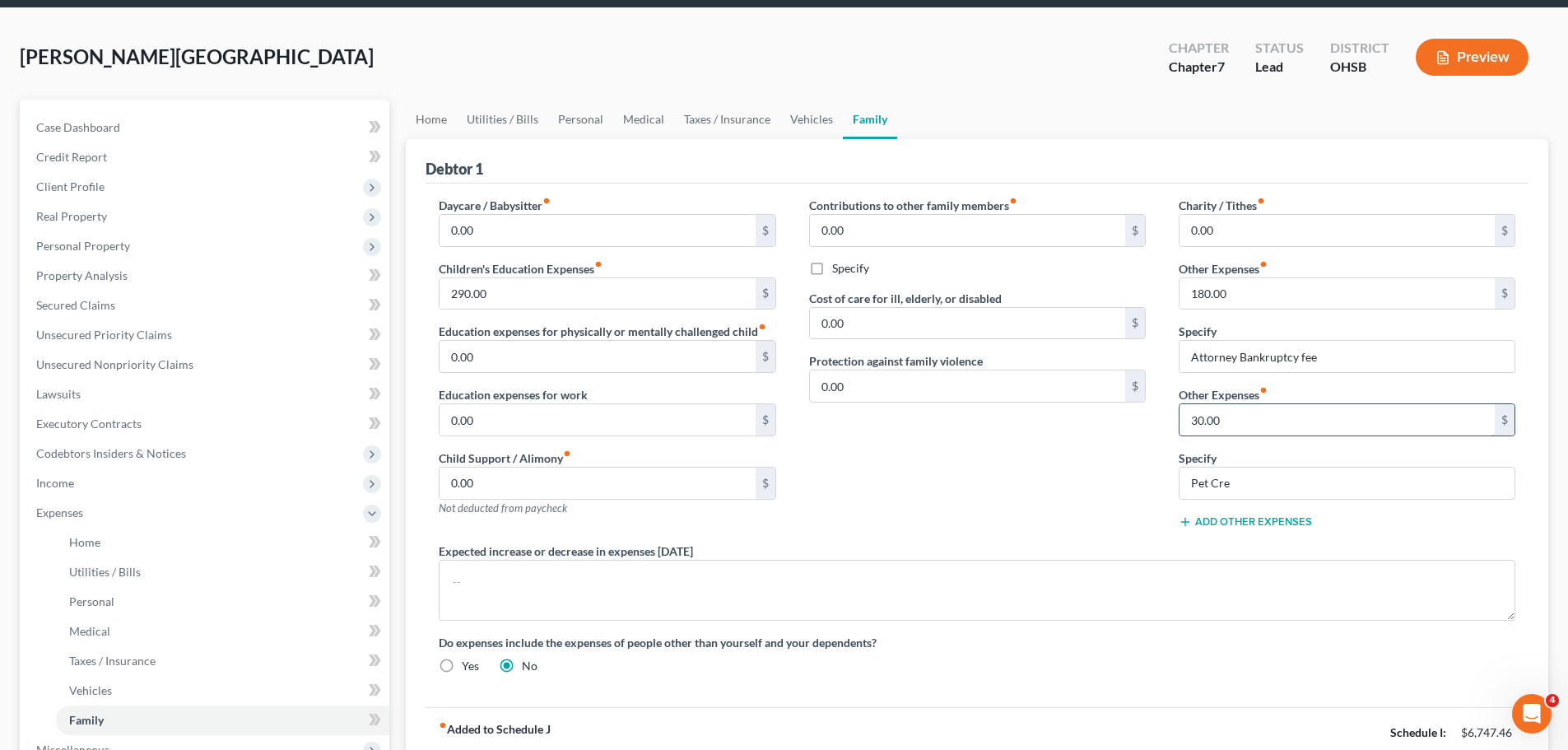
scroll to position [333, 0]
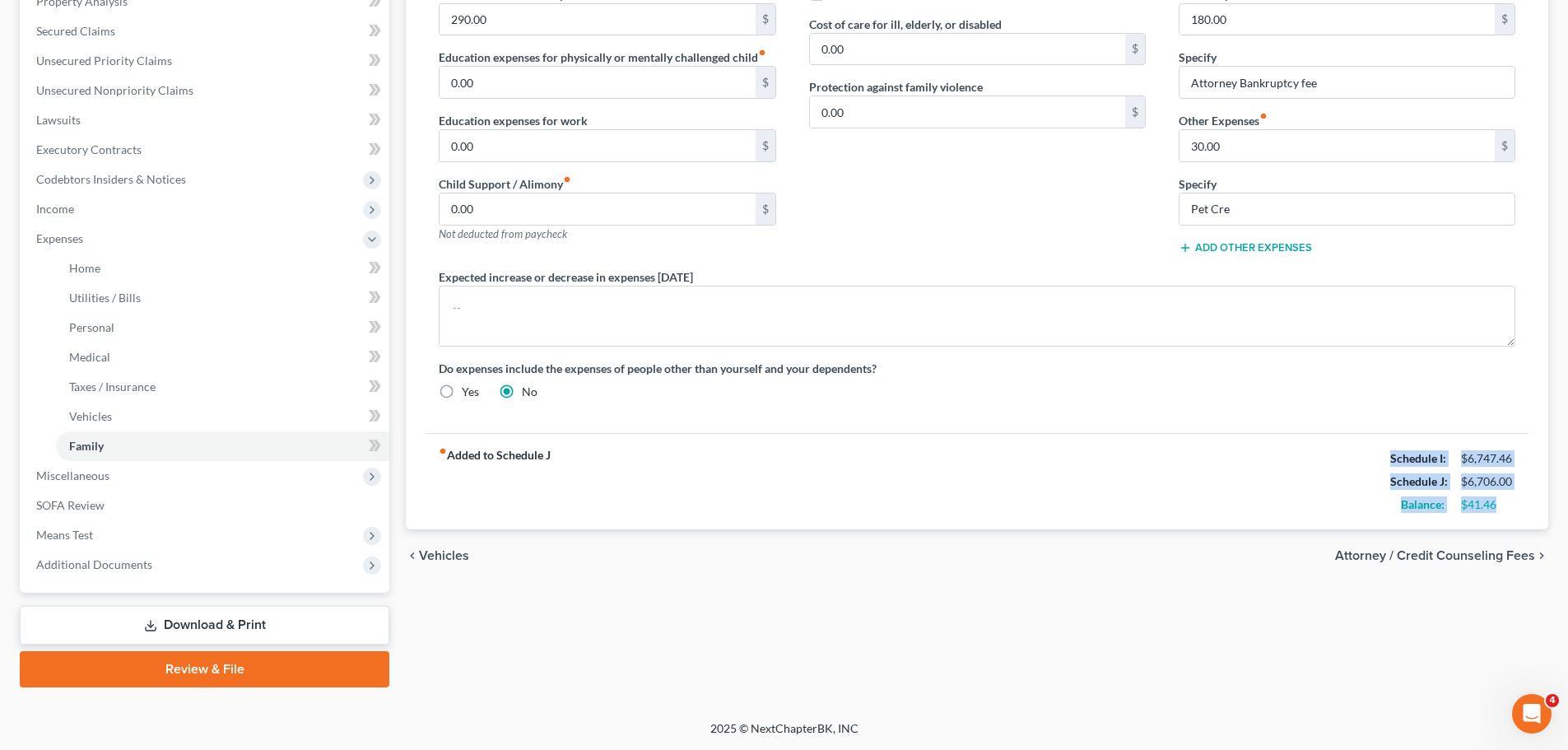
drag, startPoint x: 1378, startPoint y: 466, endPoint x: 1504, endPoint y: 509, distance: 133.1
click at [1504, 509] on div "fiber_manual_record Added to Schedule J Schedule I: $6,747.46 Schedule J: $6,70…" at bounding box center [976, 480] width 1103 height 96
copy div "Schedule I: $6,747.46 Schedule J: $6,706.00 Balance: $41.46"
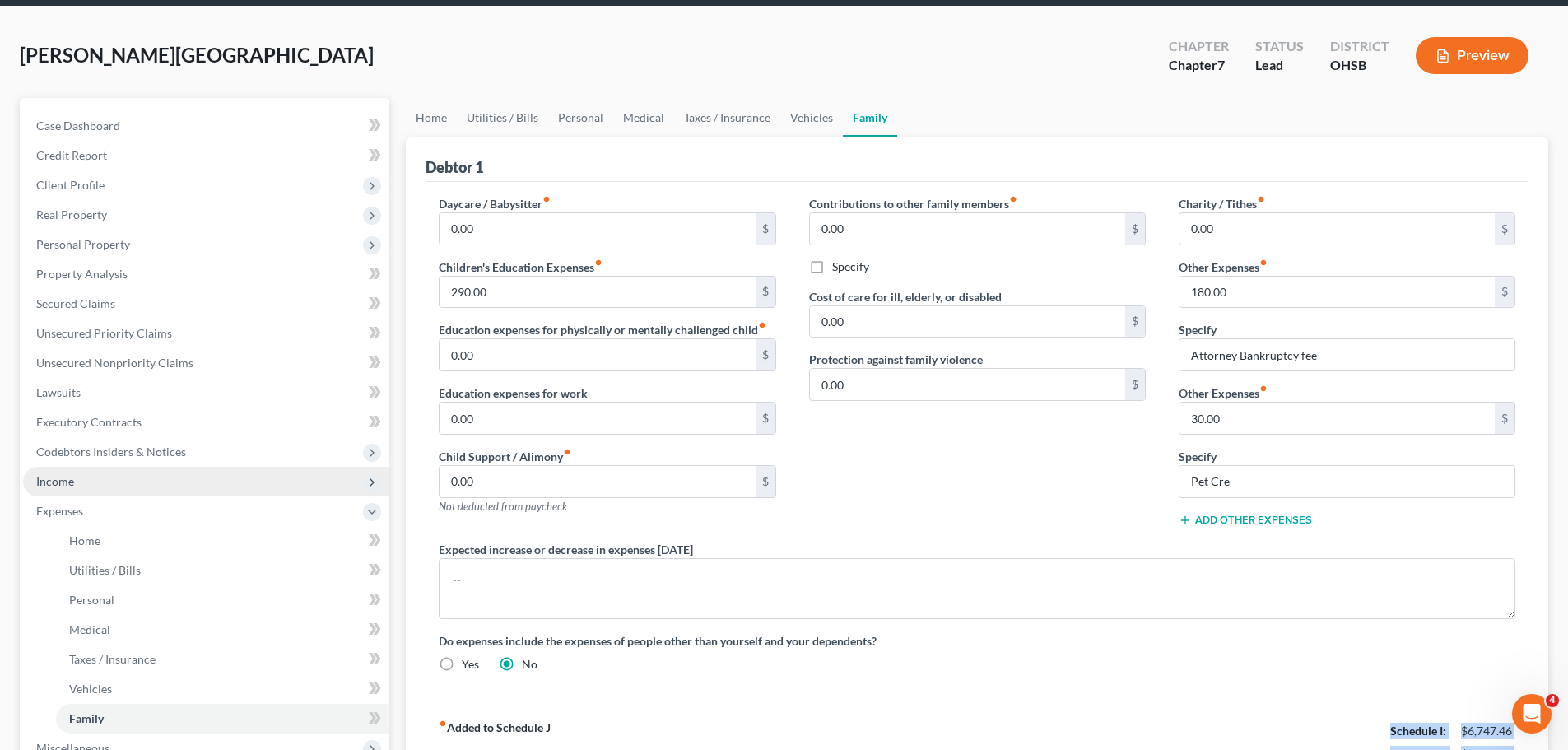
scroll to position [0, 0]
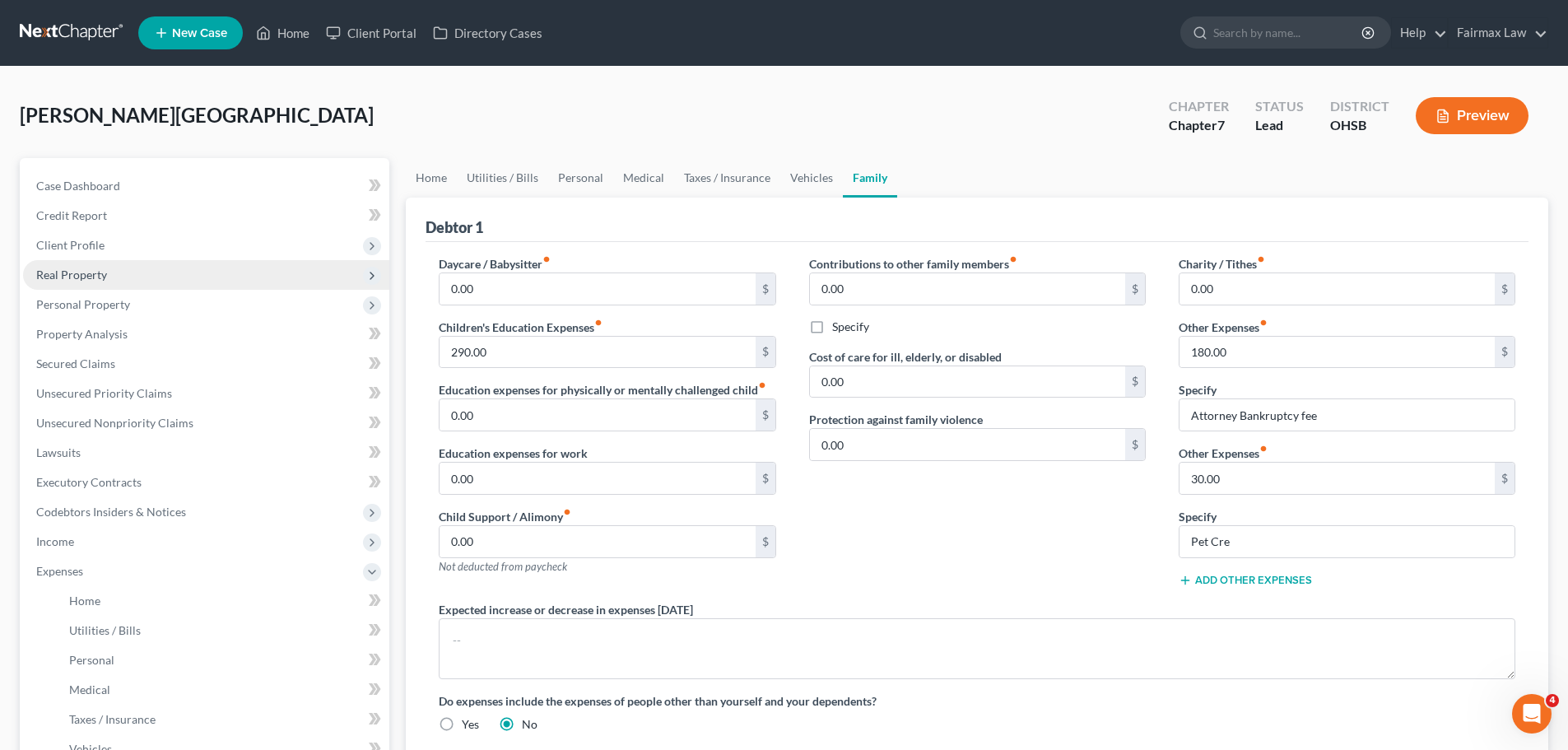
click at [91, 260] on span "Real Property" at bounding box center [207, 275] width 367 height 30
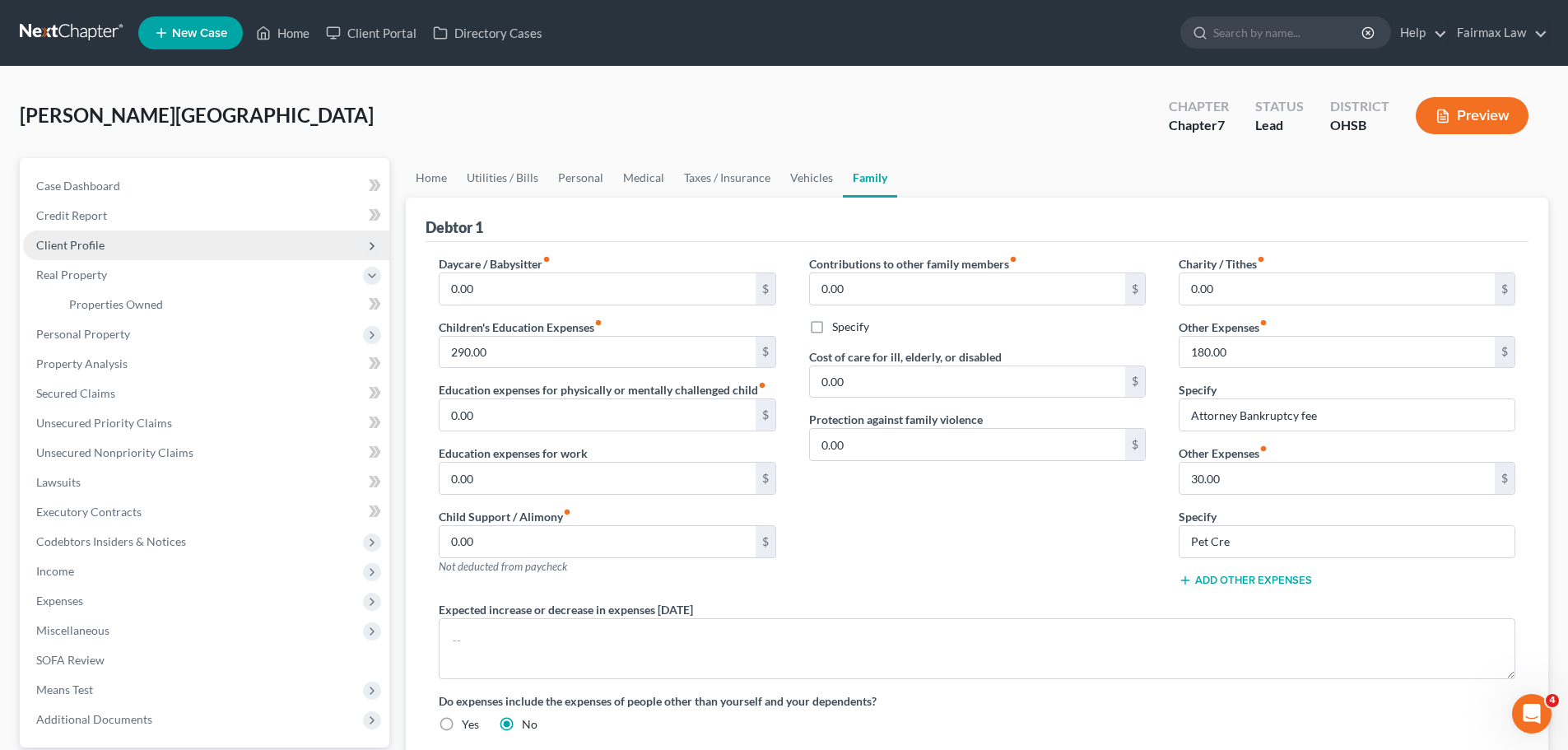
click at [100, 245] on span "Client Profile" at bounding box center [70, 245] width 68 height 14
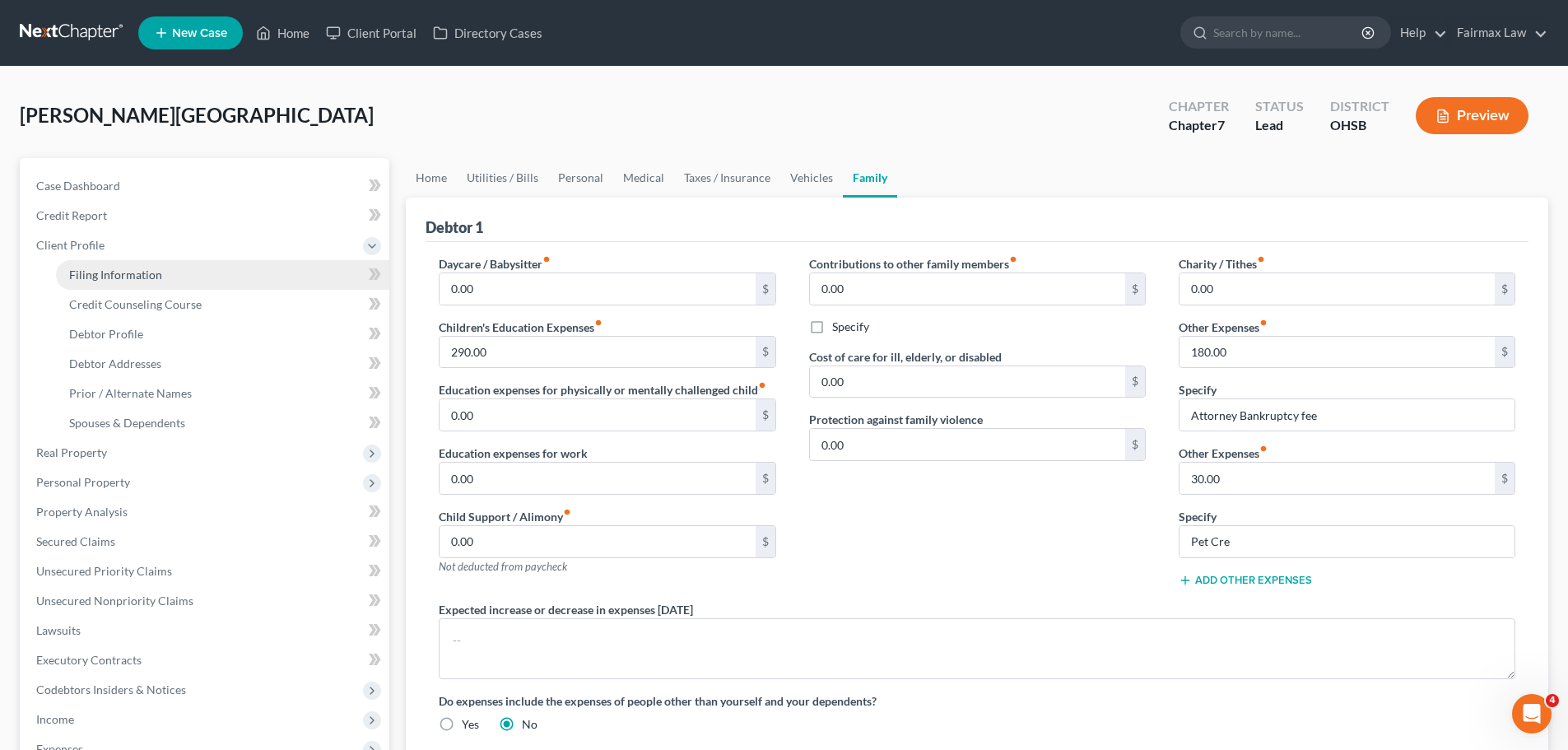
click at [127, 275] on span "Filing Information" at bounding box center [115, 275] width 93 height 14
select select "1"
select select "0"
select select "62"
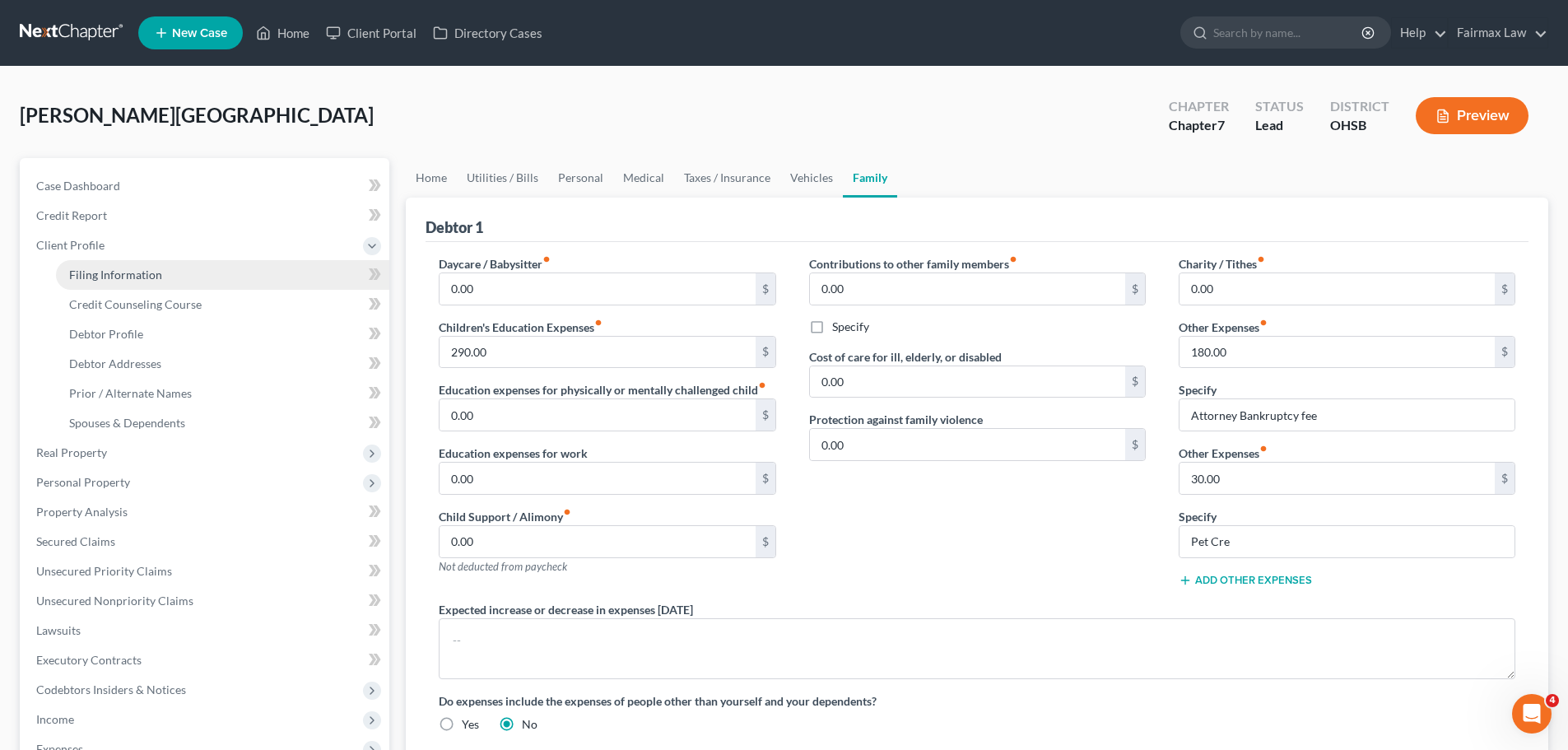
select select "16"
select select "0"
select select "36"
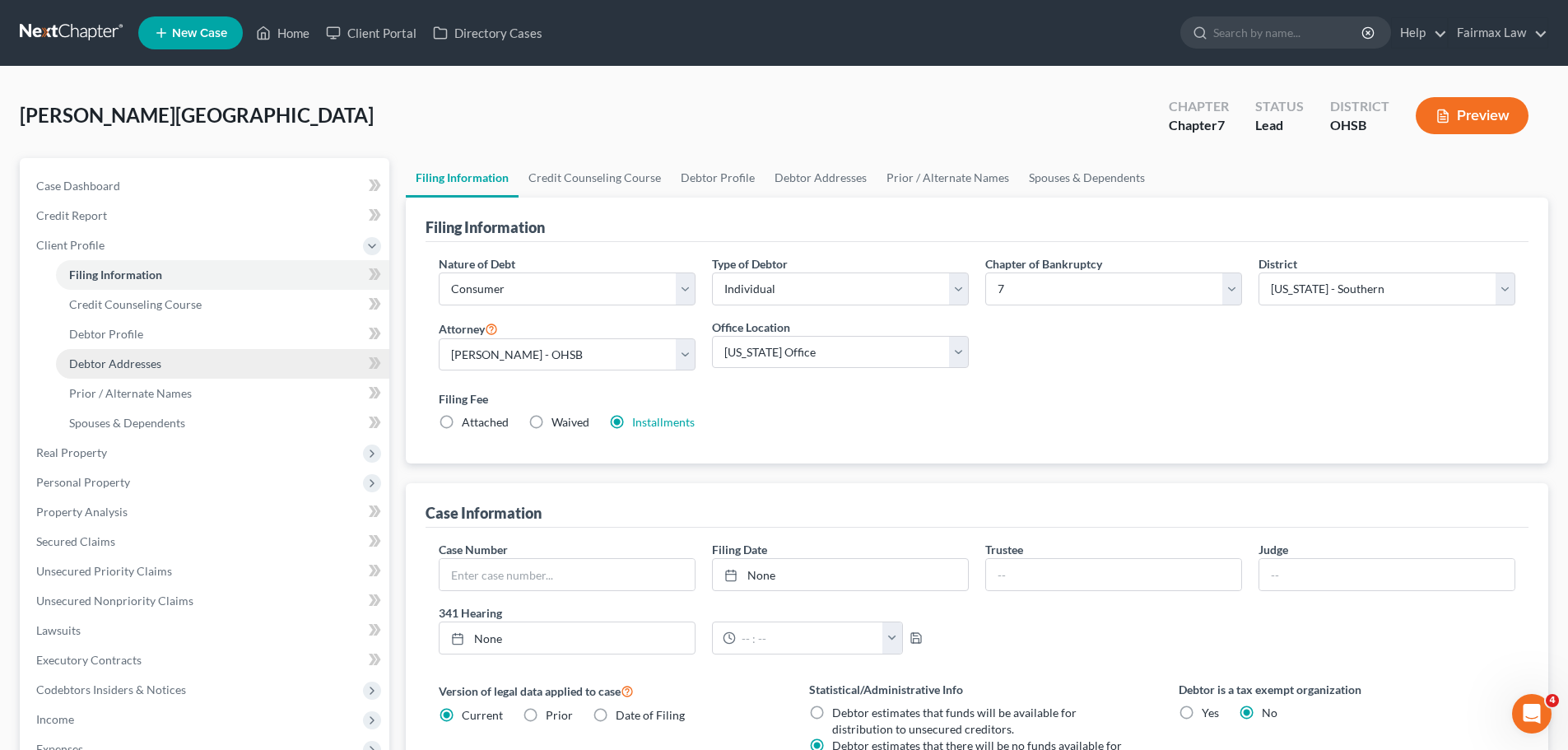
click at [134, 362] on span "Debtor Addresses" at bounding box center [114, 364] width 92 height 14
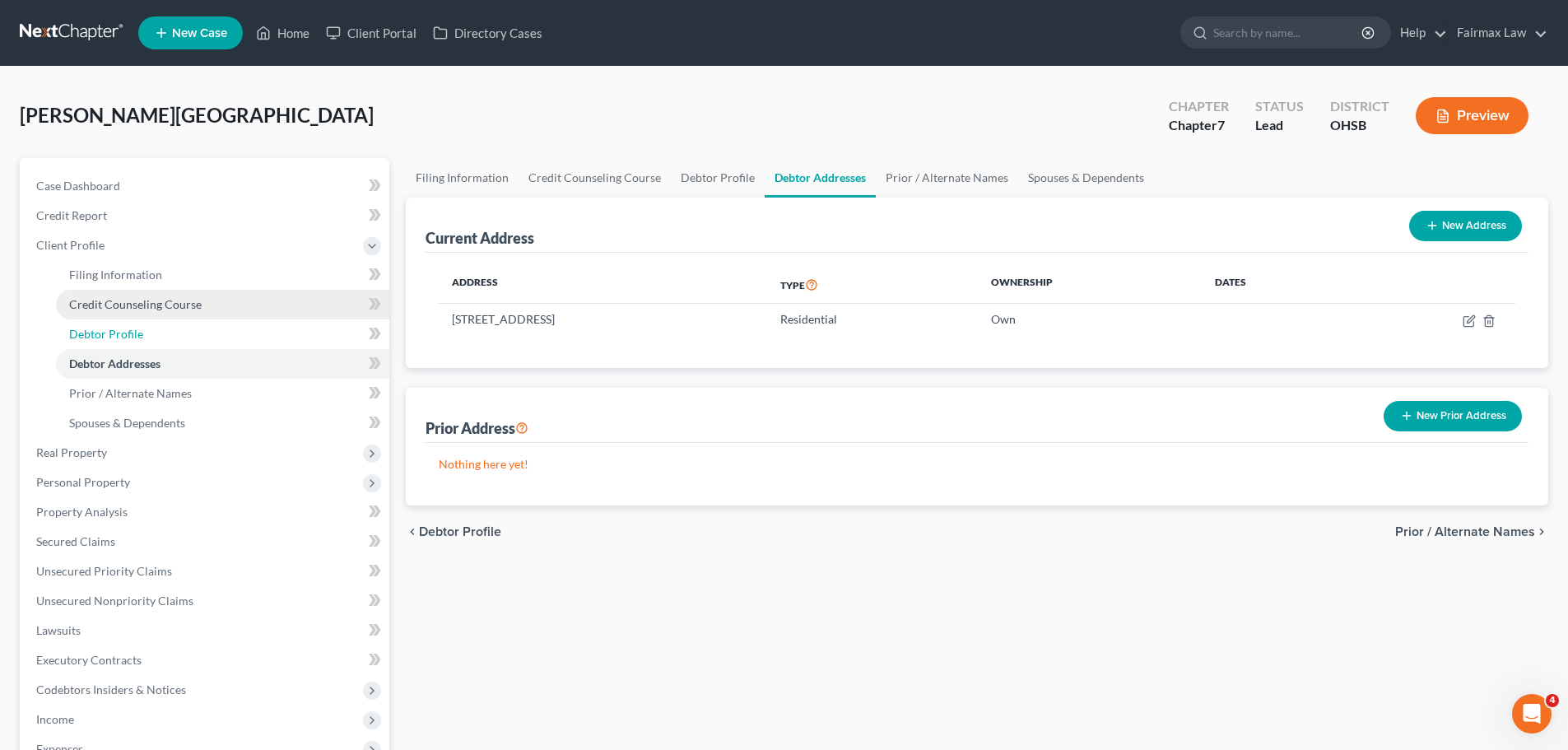
drag, startPoint x: 176, startPoint y: 339, endPoint x: 260, endPoint y: 313, distance: 87.9
click at [176, 339] on link "Debtor Profile" at bounding box center [223, 334] width 334 height 30
select select "1"
select select "4"
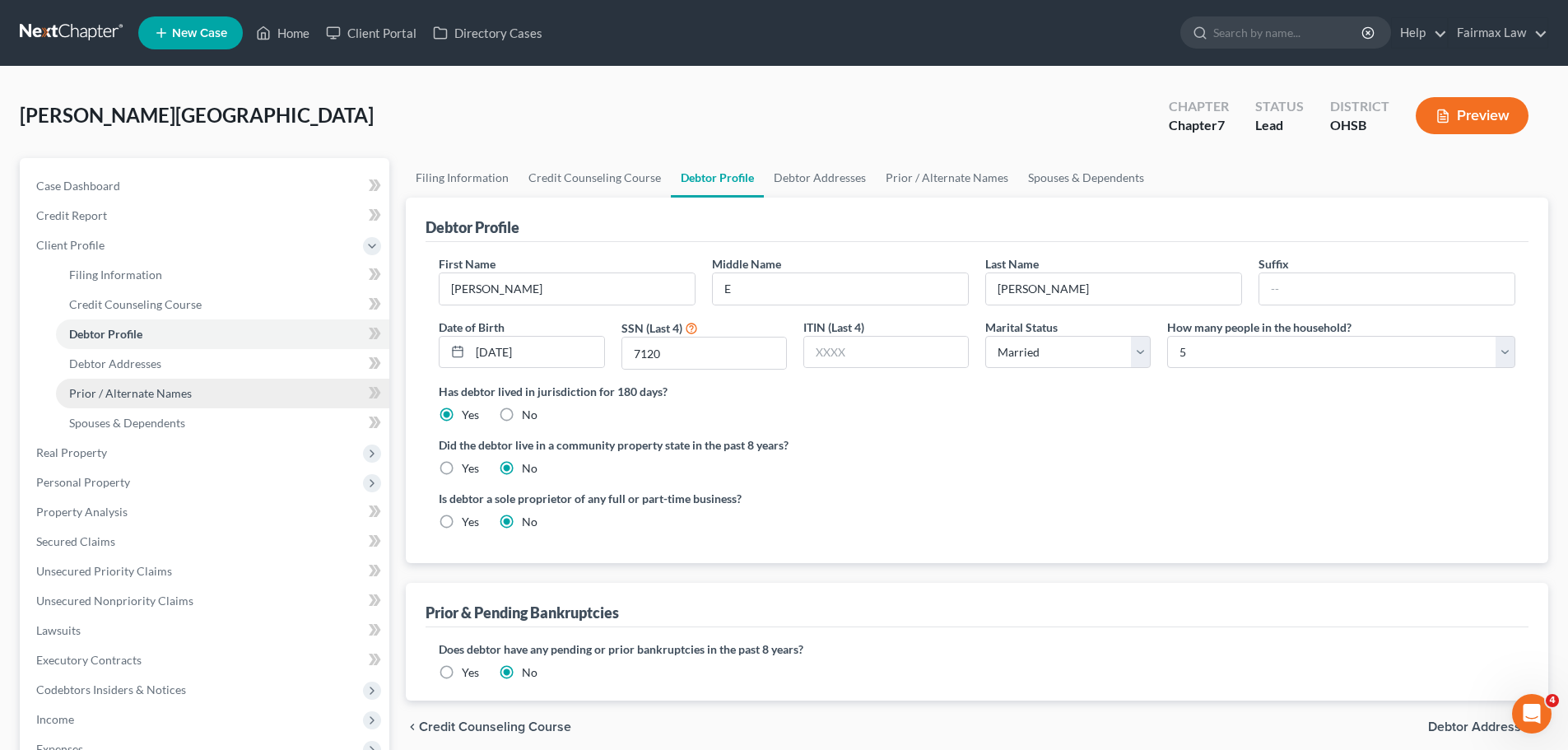
click at [193, 388] on link "Prior / Alternate Names" at bounding box center [223, 393] width 334 height 30
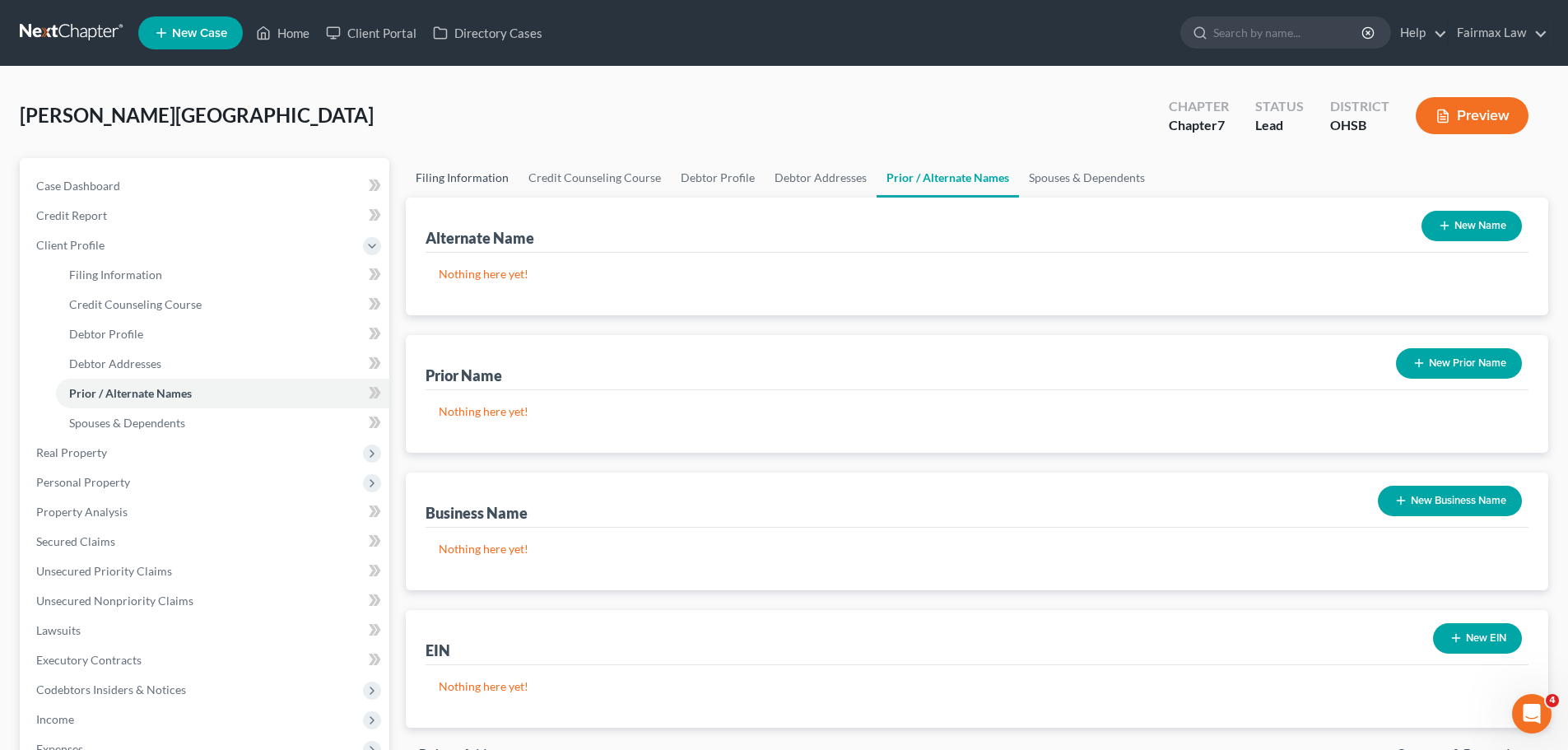
click at [432, 174] on link "Filing Information" at bounding box center [462, 178] width 112 height 40
select select "1"
select select "0"
select select "62"
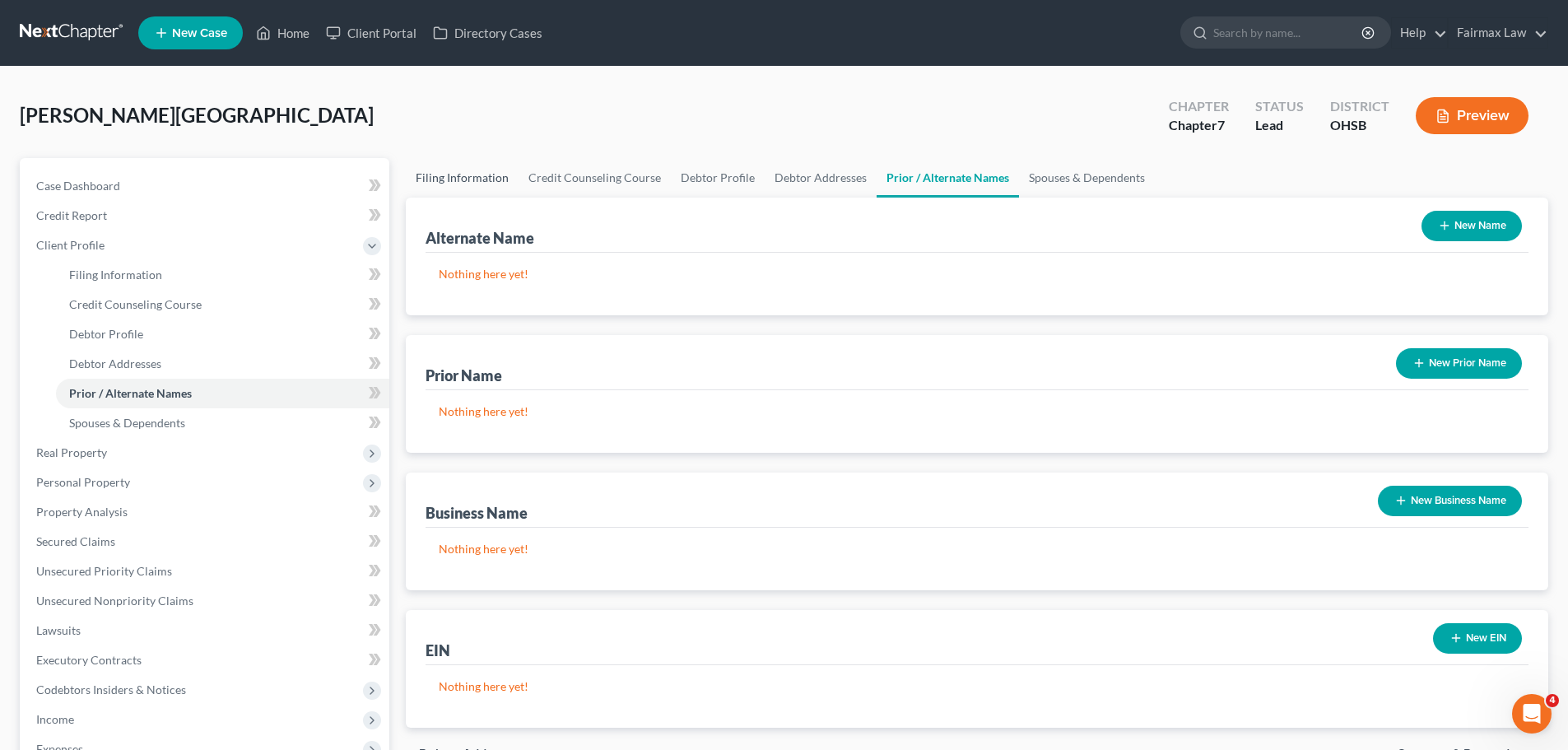
select select "16"
select select "0"
select select "36"
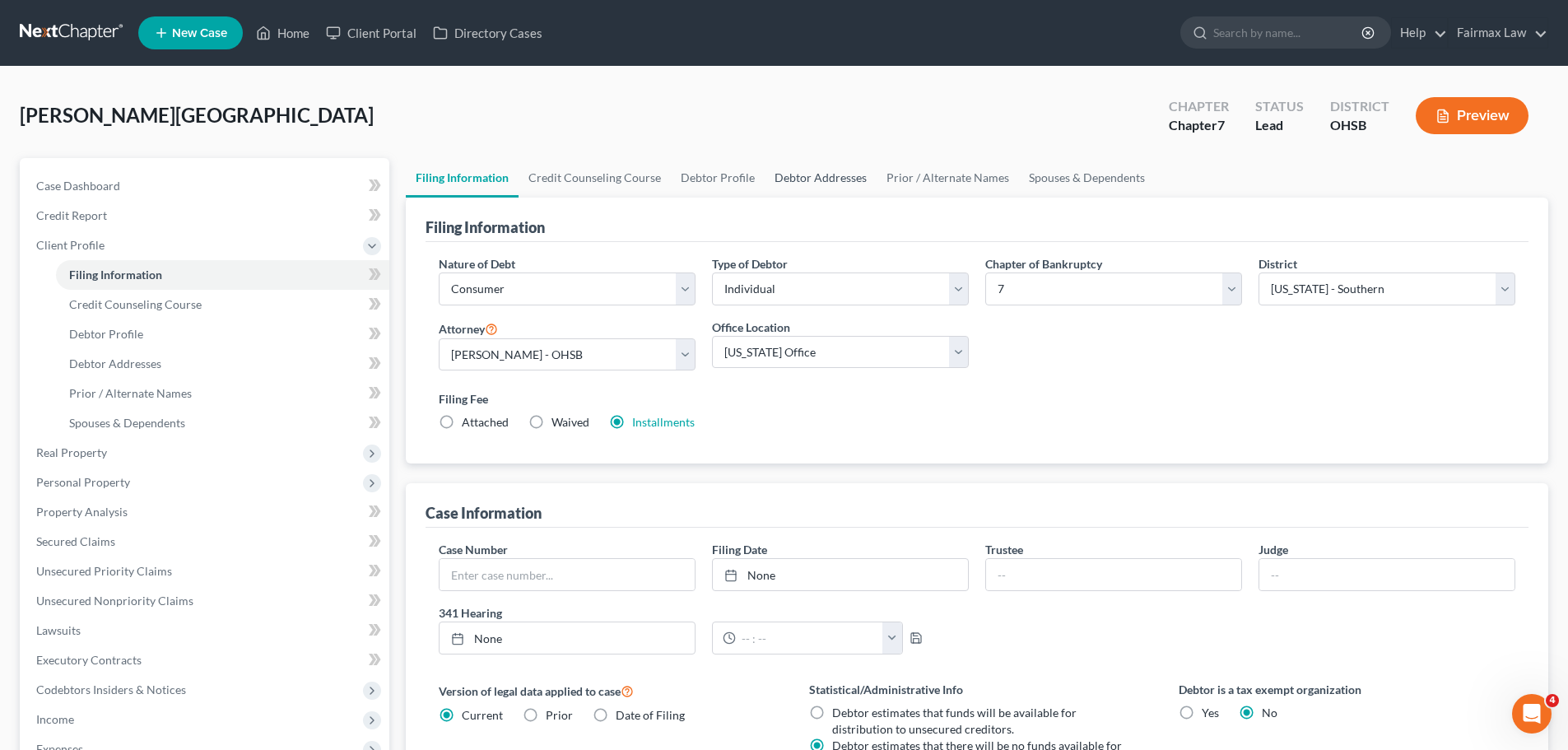
click at [812, 181] on link "Debtor Addresses" at bounding box center [820, 178] width 112 height 40
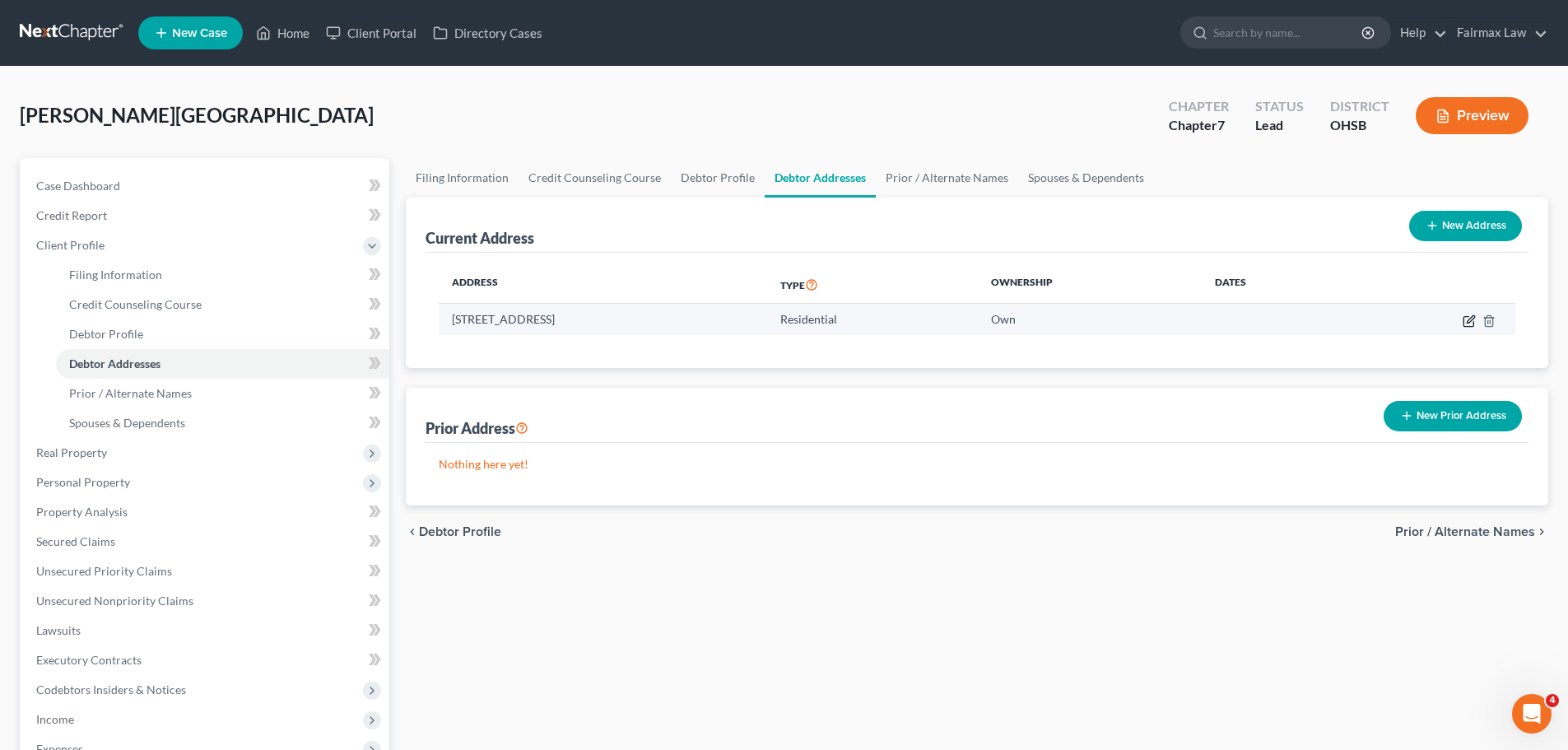
click at [1469, 317] on icon "button" at bounding box center [1469, 321] width 14 height 14
select select "36"
select select "67"
select select "0"
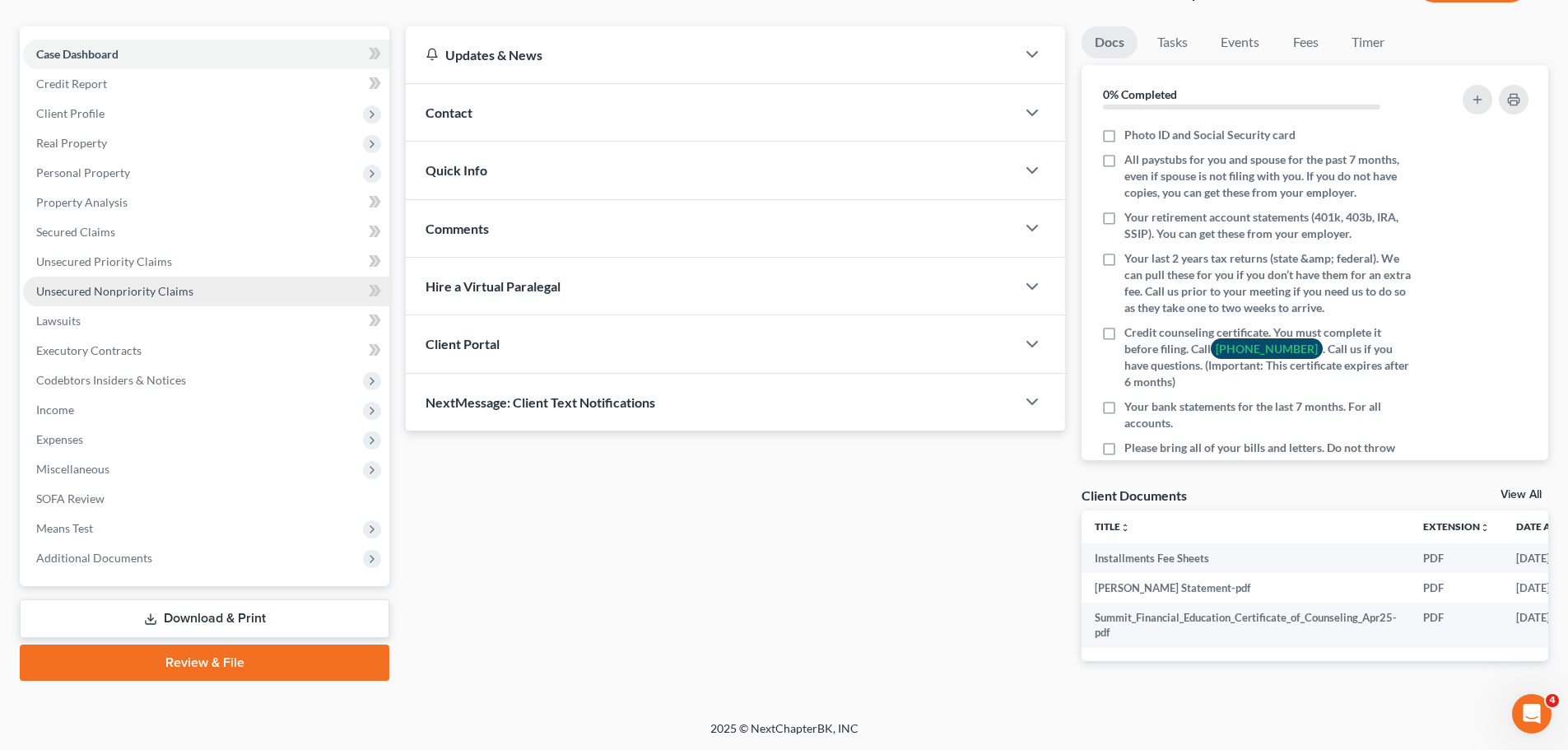
scroll to position [145, 0]
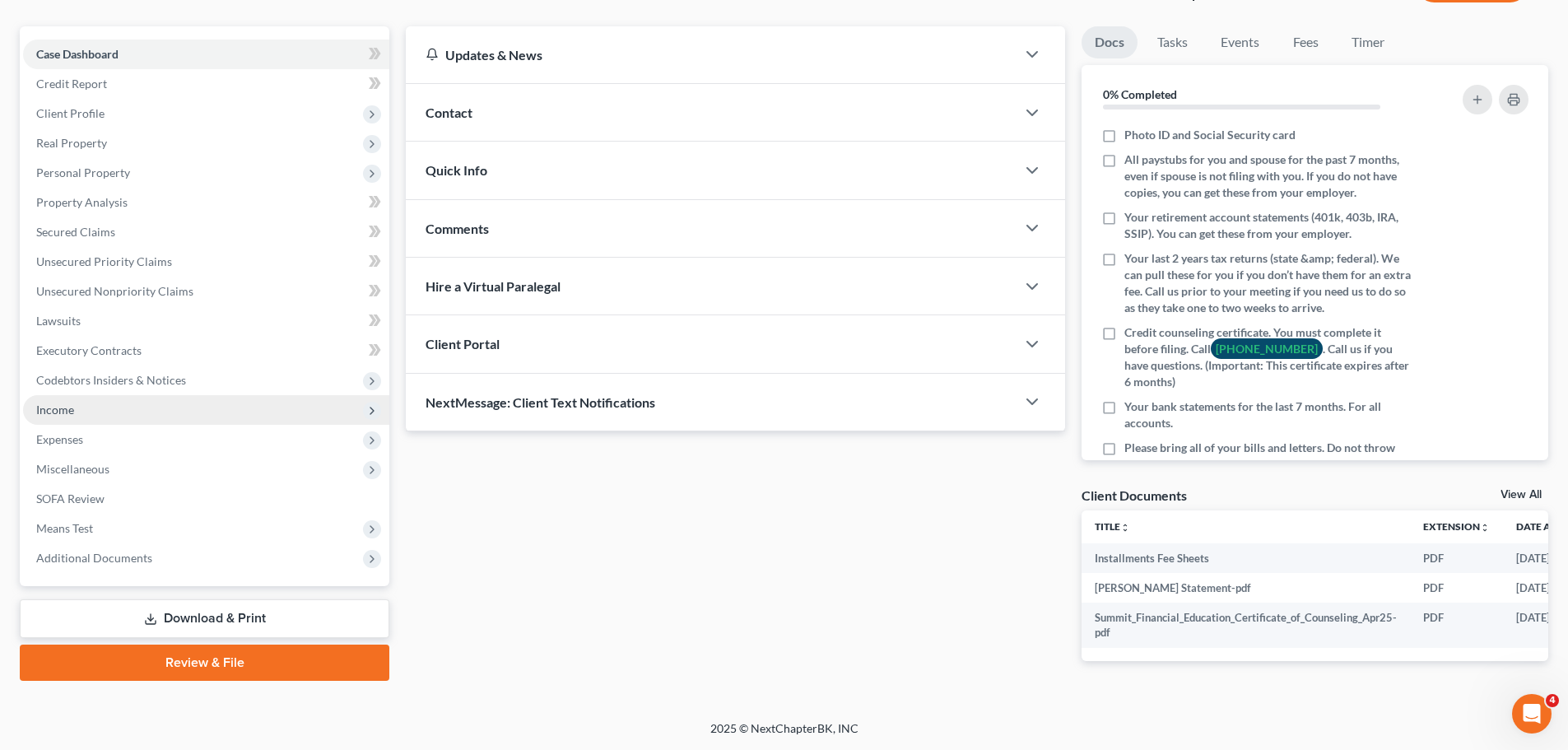
click at [79, 408] on span "Income" at bounding box center [207, 409] width 367 height 30
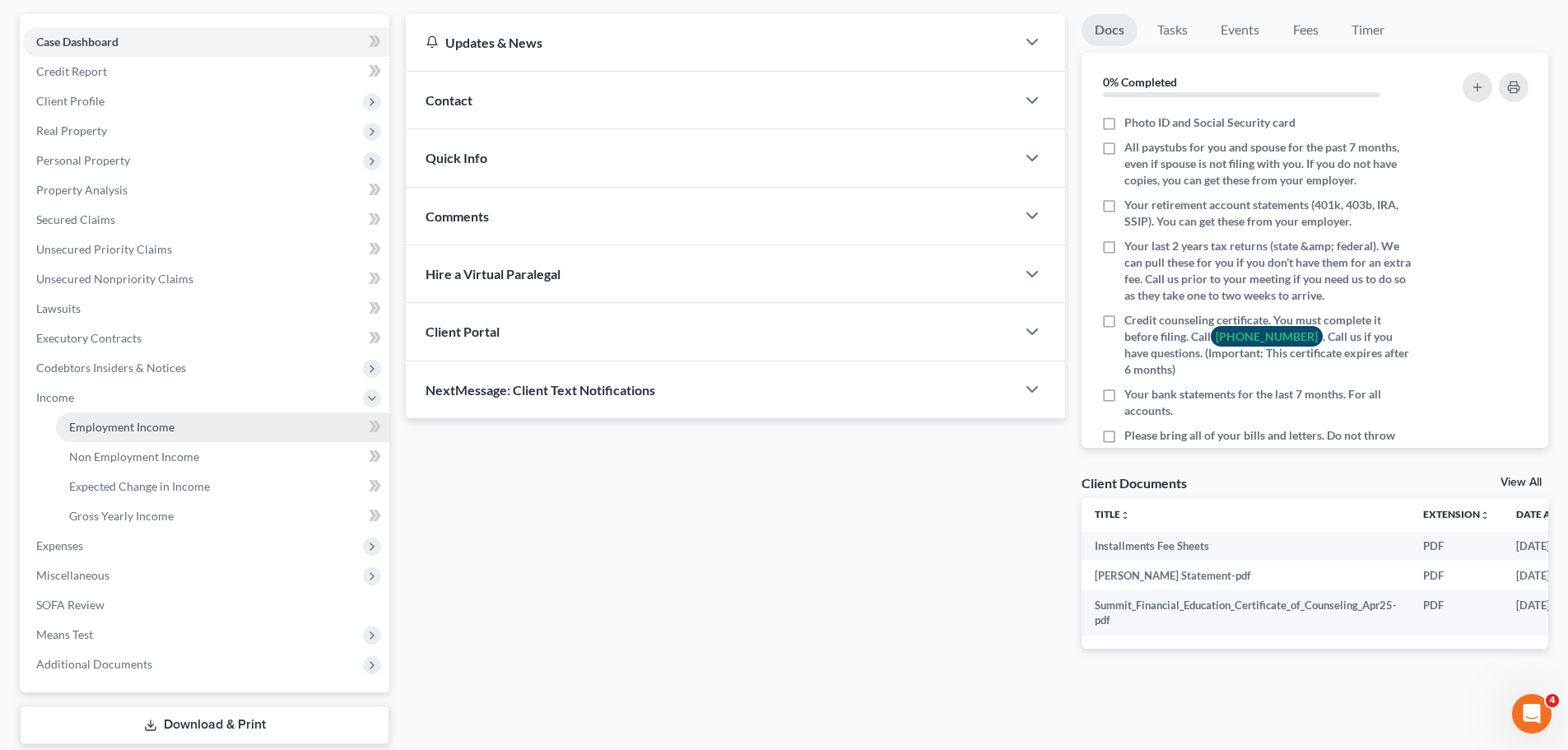
click at [91, 420] on span "Employment Income" at bounding box center [121, 427] width 106 height 14
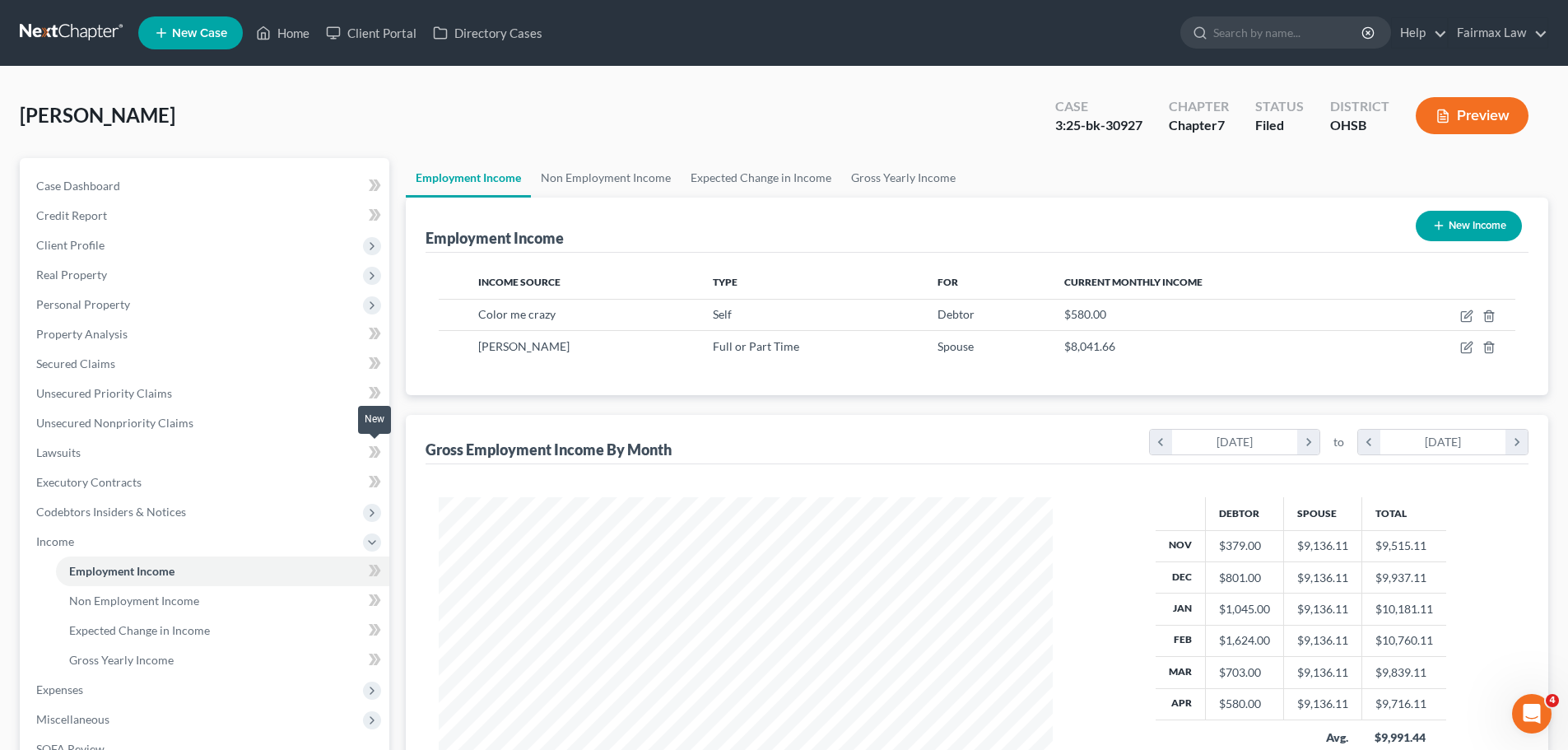
scroll to position [308, 647]
click at [580, 182] on link "Non Employment Income" at bounding box center [605, 178] width 149 height 40
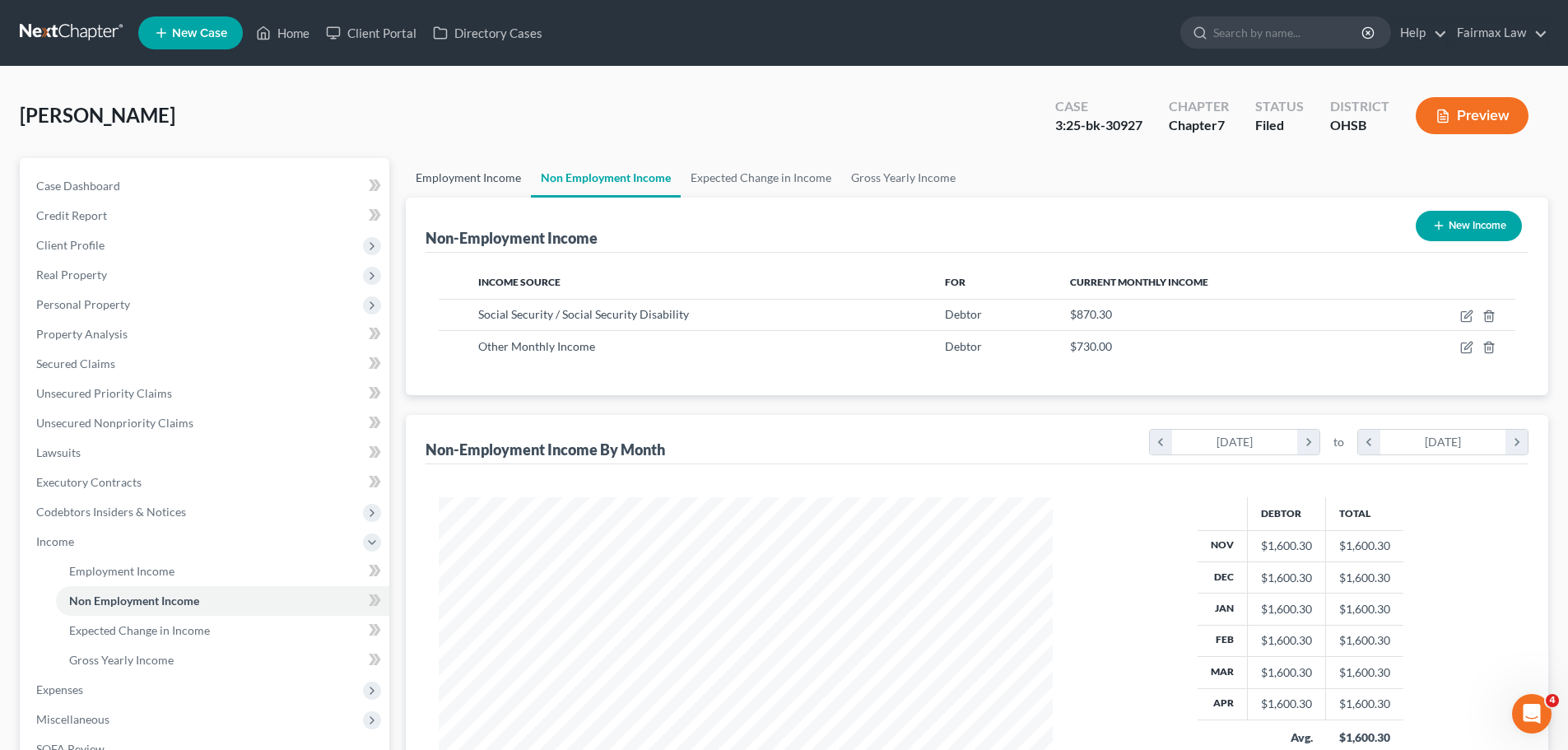
scroll to position [308, 647]
click at [471, 177] on link "Employment Income" at bounding box center [467, 178] width 125 height 40
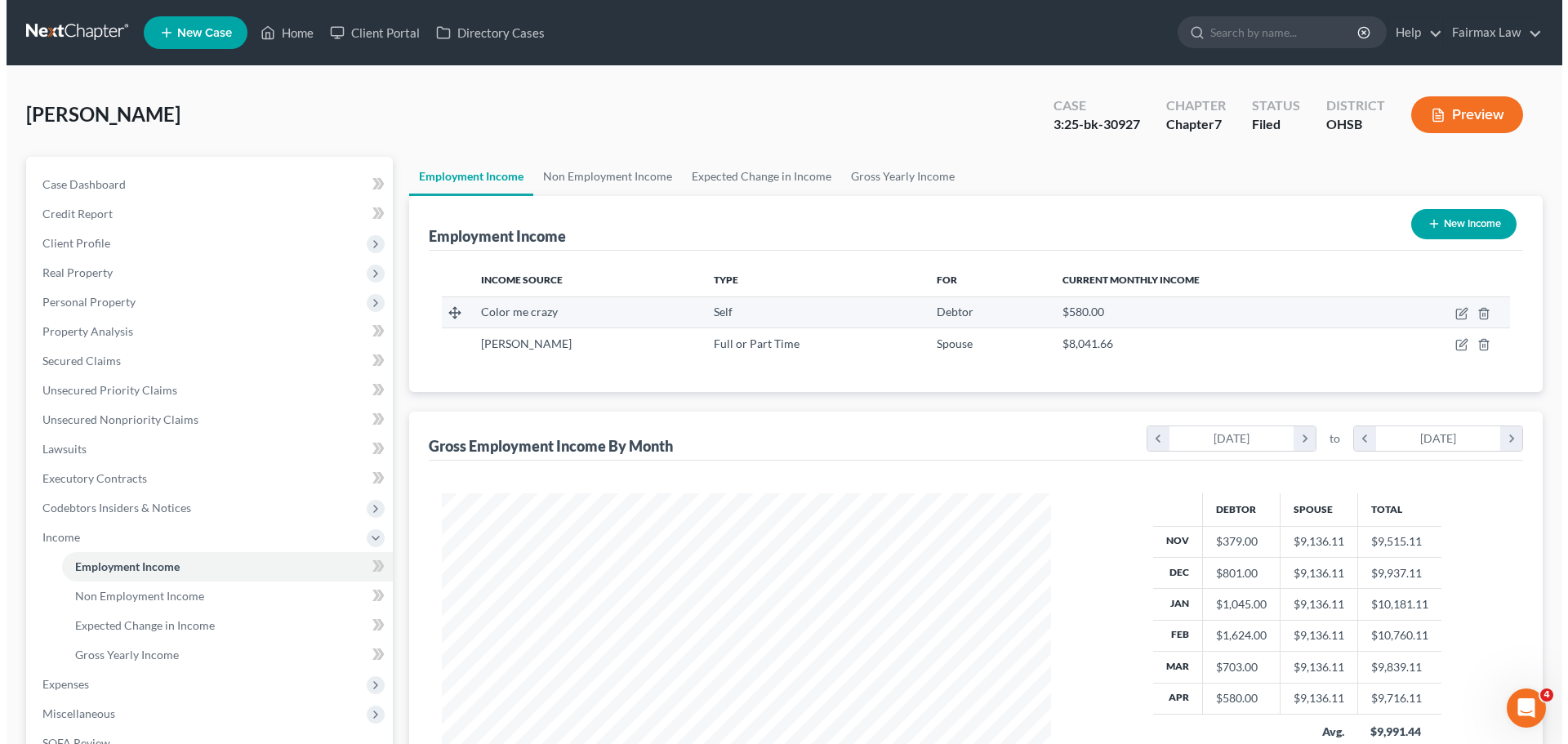
scroll to position [305, 642]
click at [1455, 318] on icon "button" at bounding box center [1455, 314] width 13 height 13
select select "1"
select select "36"
select select "0"
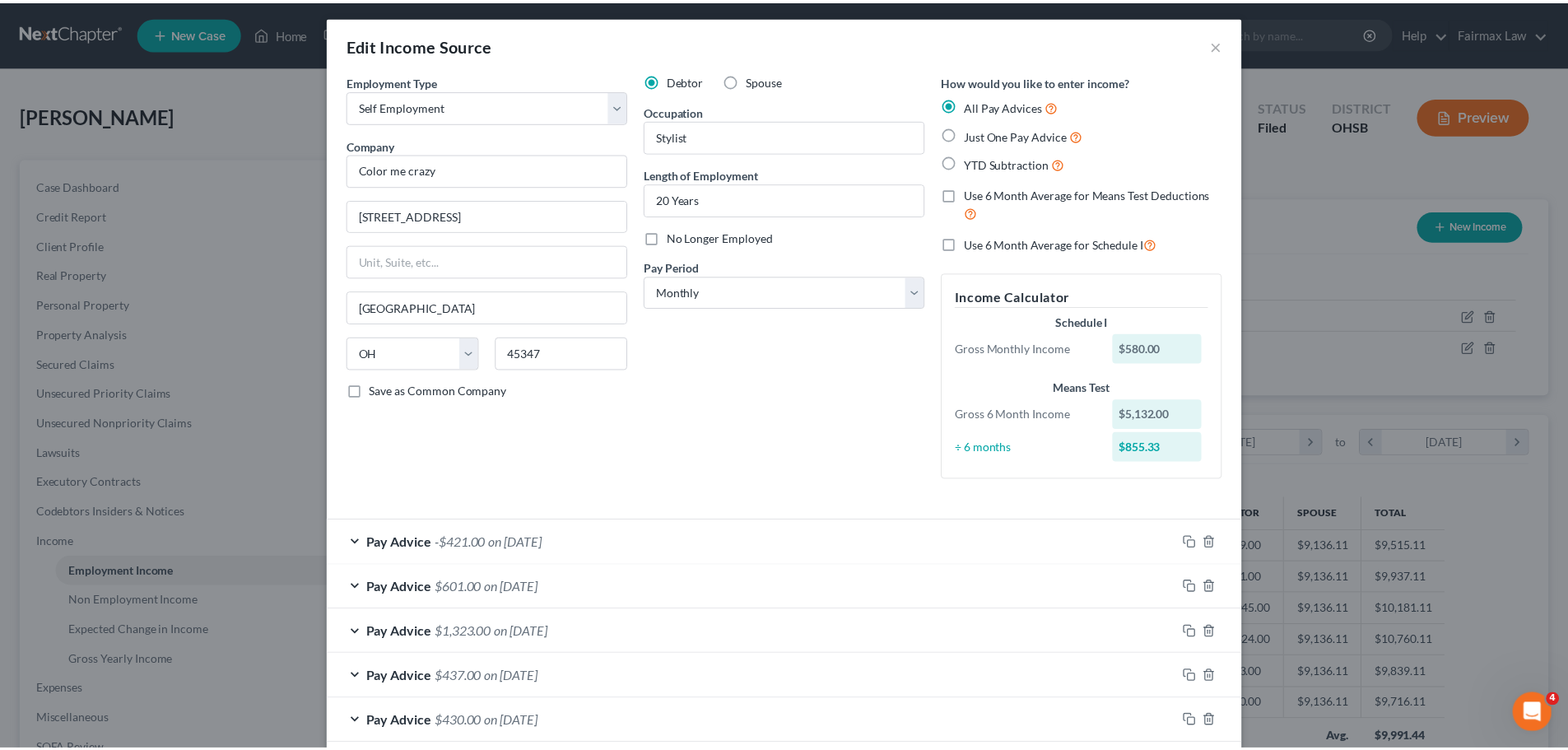
scroll to position [0, 0]
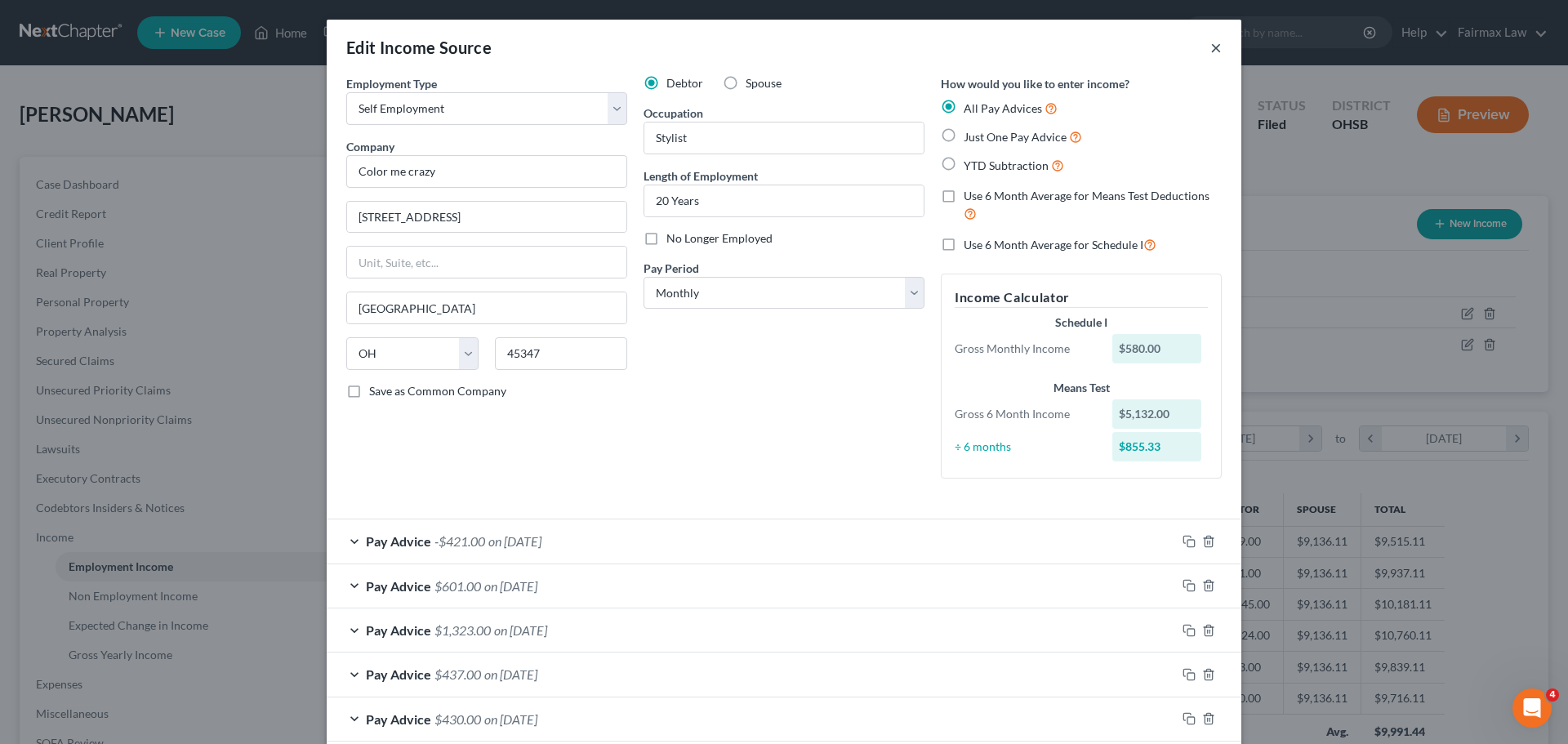
click at [1210, 40] on button "×" at bounding box center [1216, 47] width 12 height 19
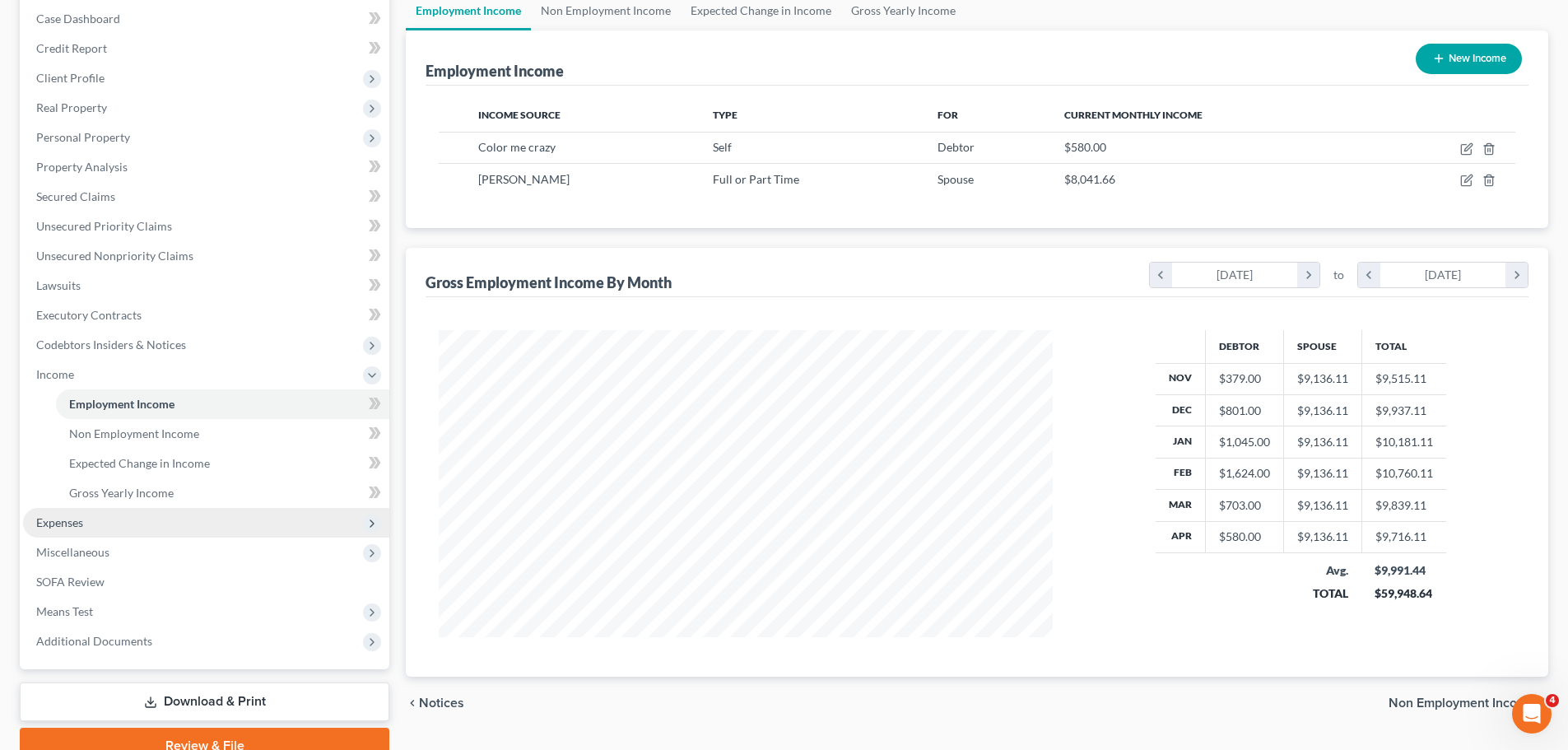
scroll to position [244, 0]
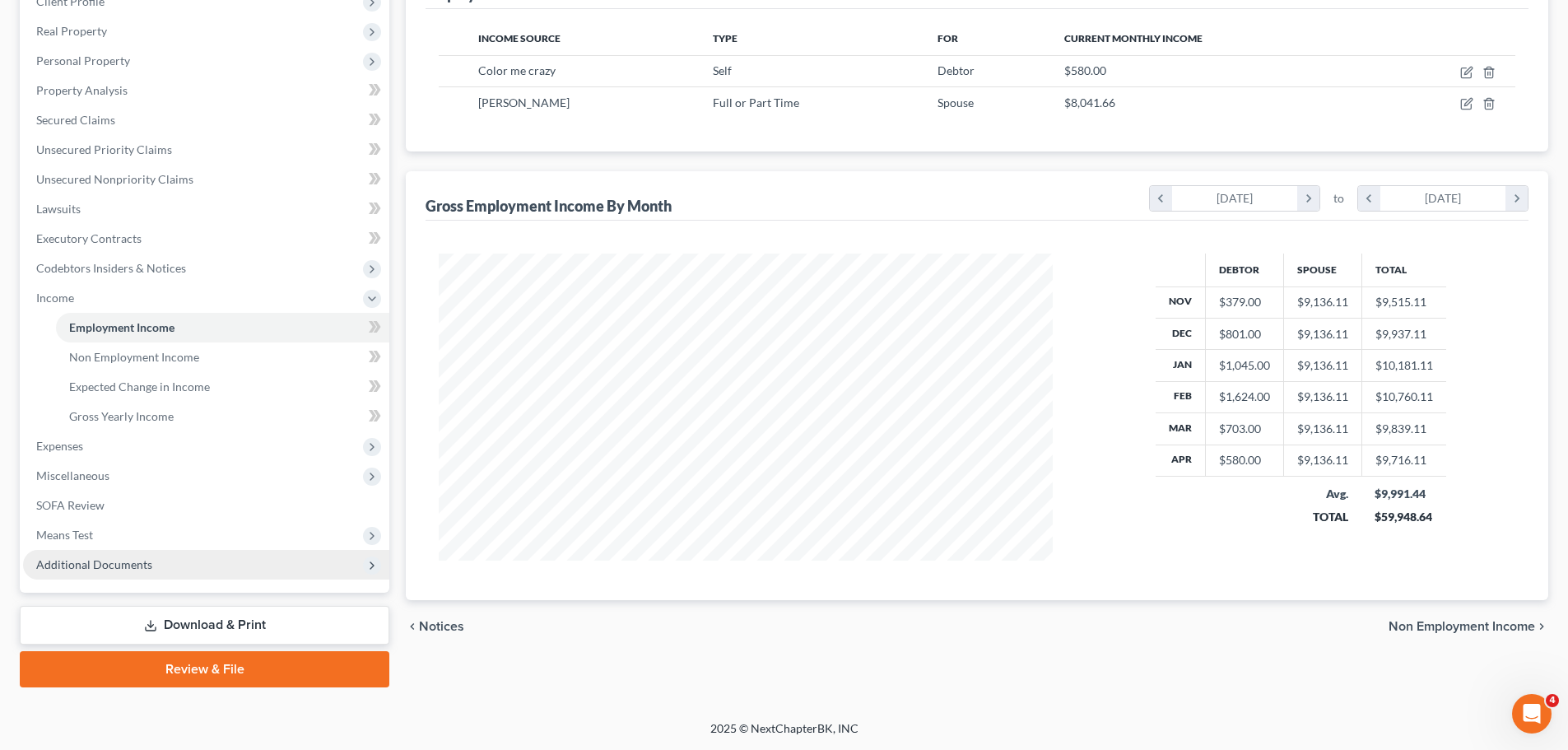
click at [86, 564] on span "Additional Documents" at bounding box center [94, 565] width 116 height 14
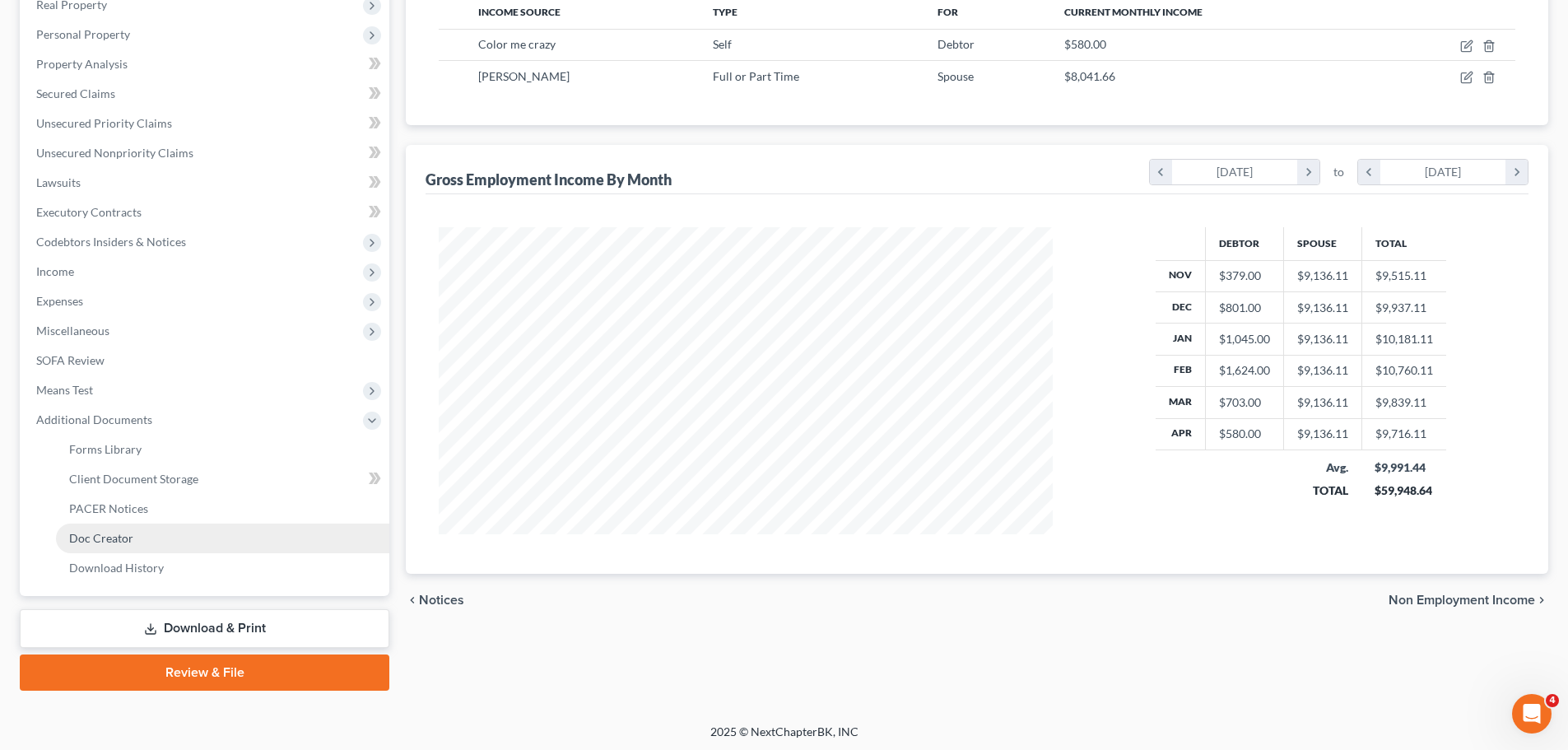
scroll to position [274, 0]
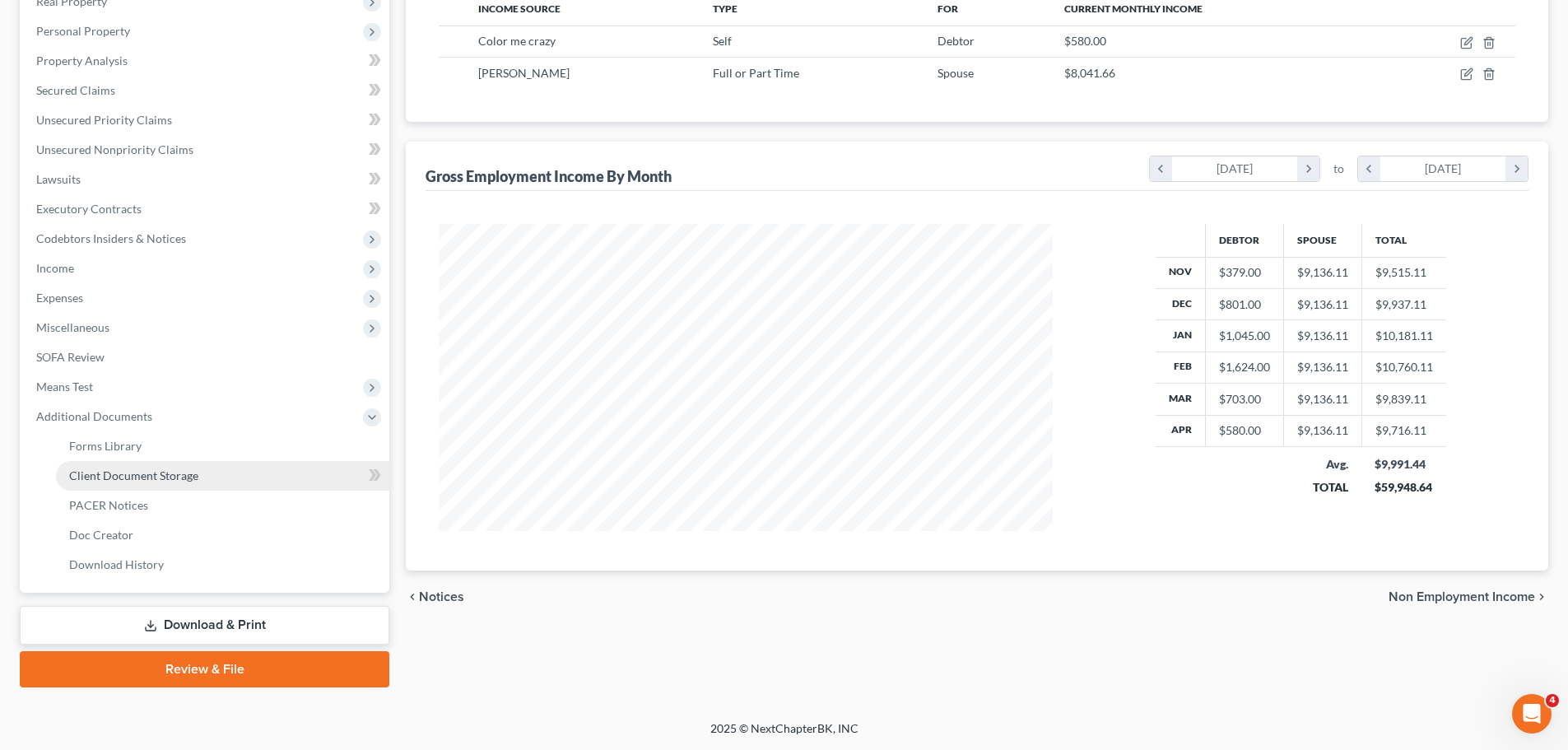
click at [108, 476] on span "Client Document Storage" at bounding box center [133, 475] width 129 height 14
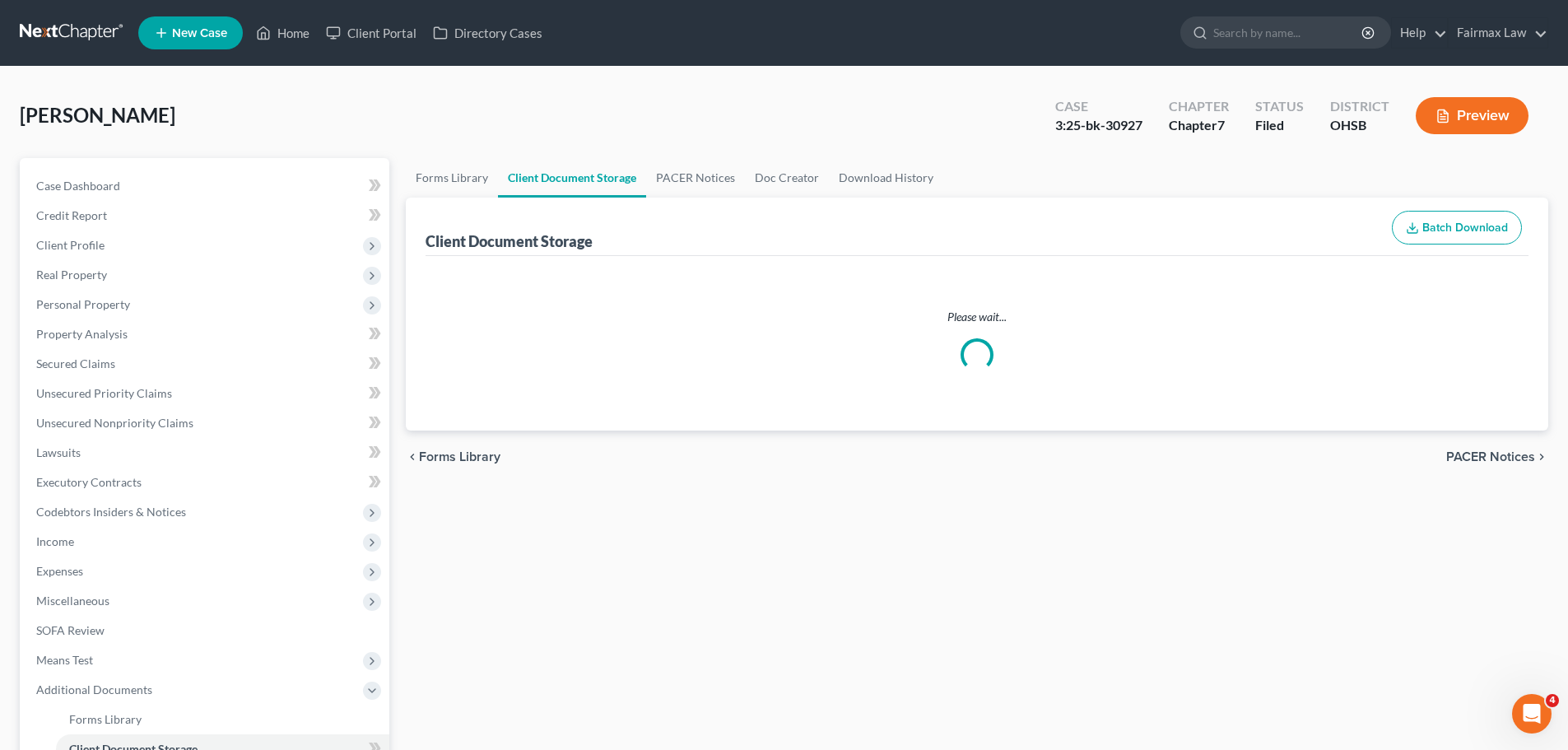
select select "7"
select select "52"
select select "37"
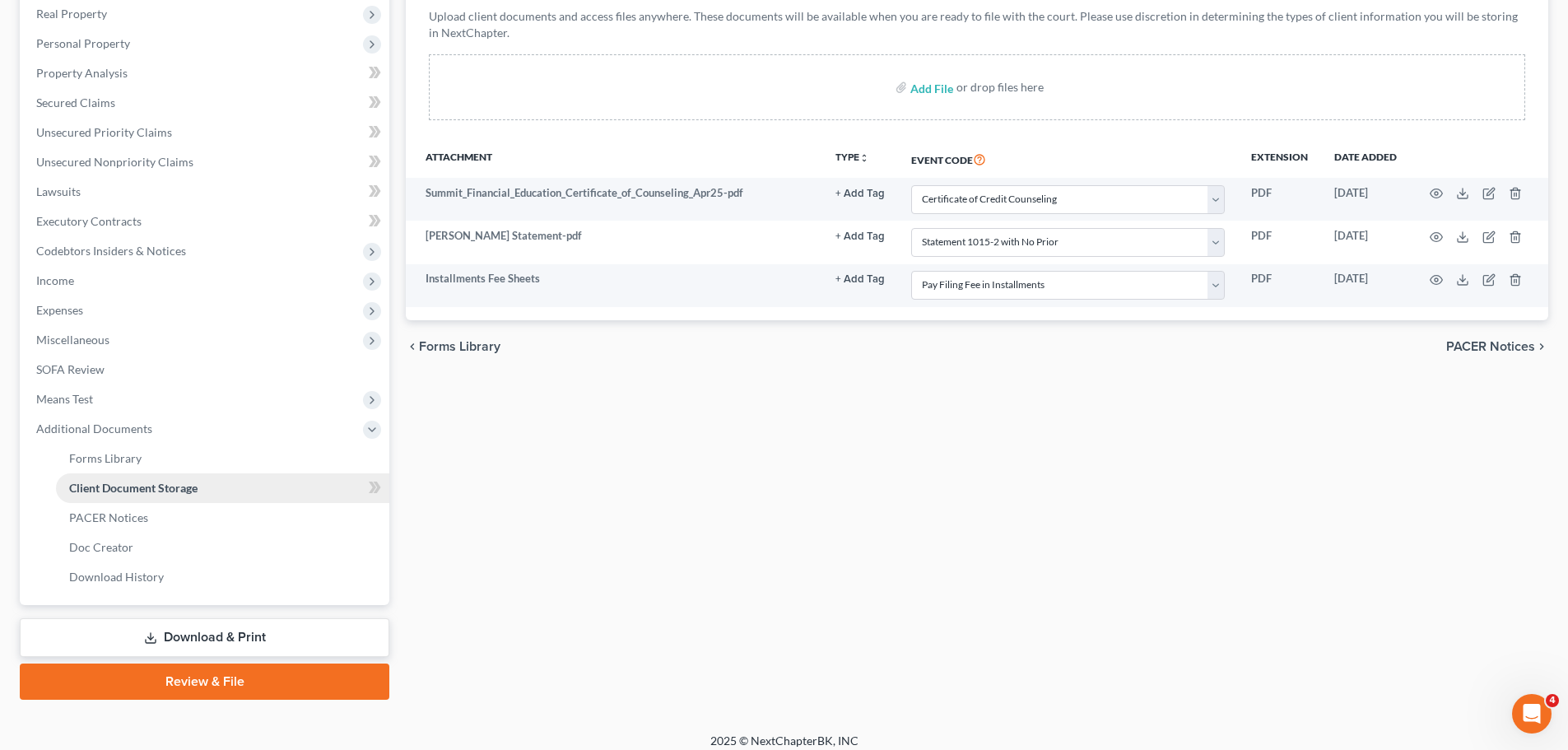
scroll to position [274, 0]
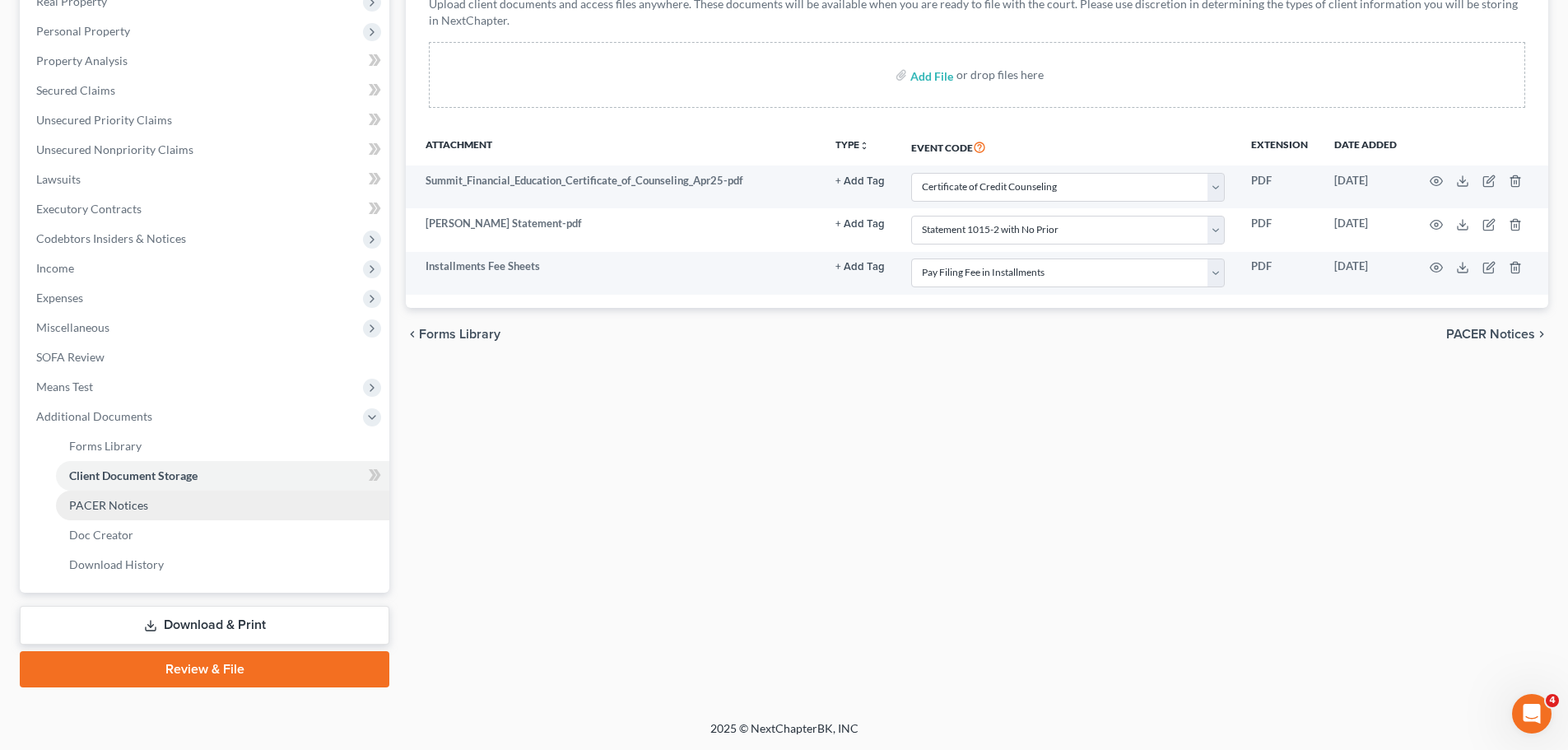
click at [133, 514] on link "PACER Notices" at bounding box center [223, 505] width 334 height 30
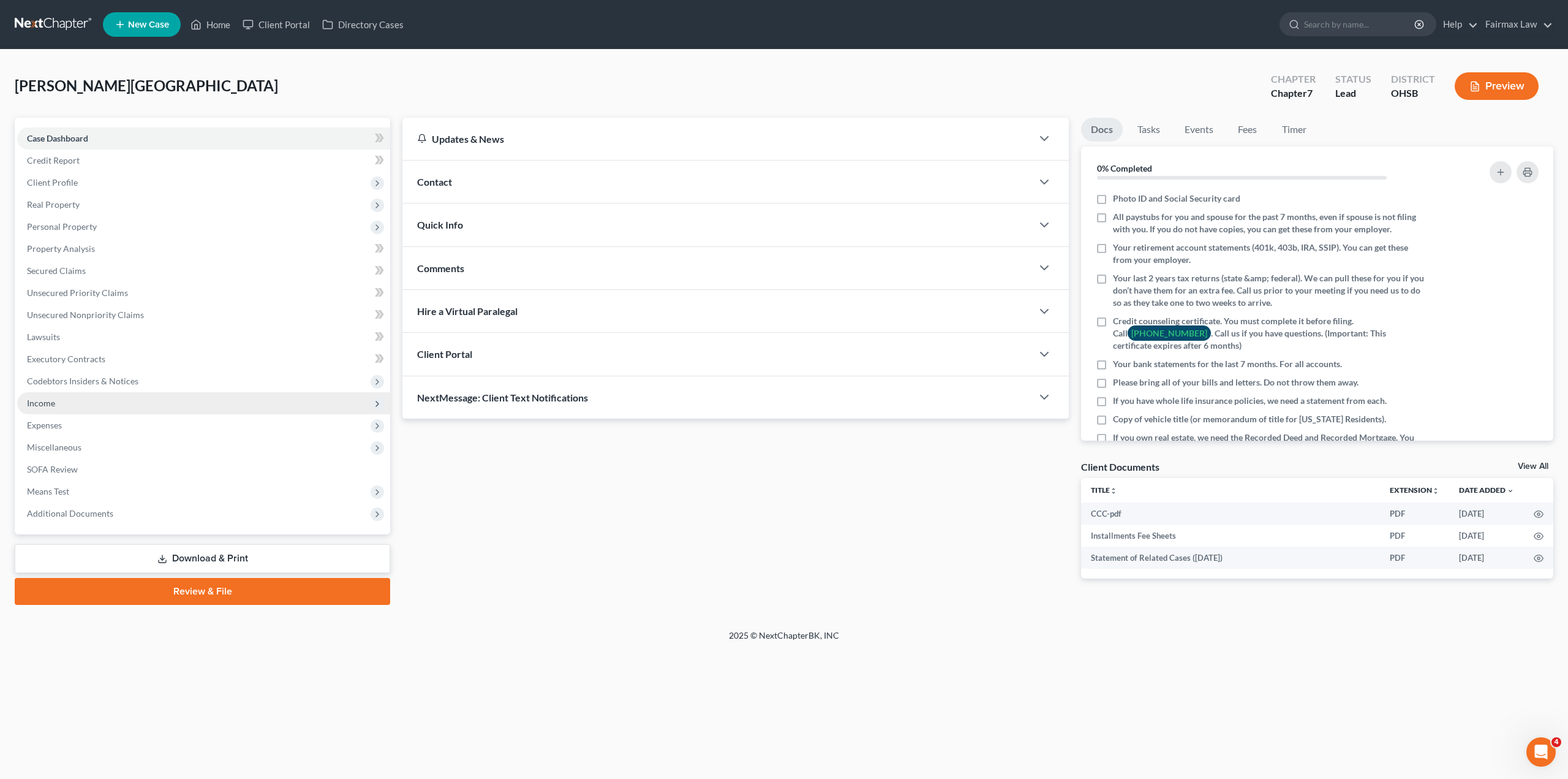
click at [79, 399] on span "Income" at bounding box center [203, 403] width 373 height 22
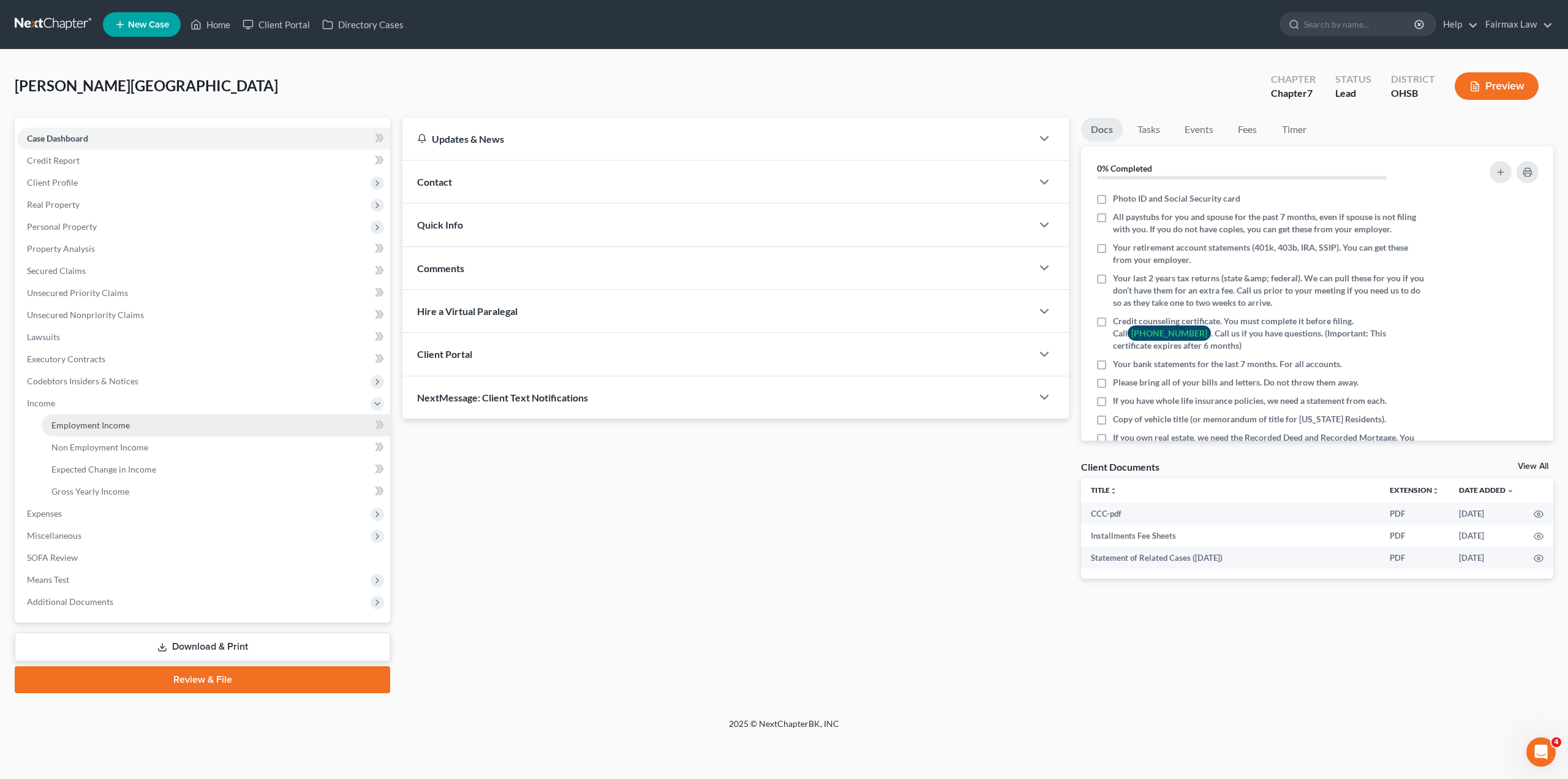
click at [128, 427] on link "Employment Income" at bounding box center [216, 425] width 349 height 22
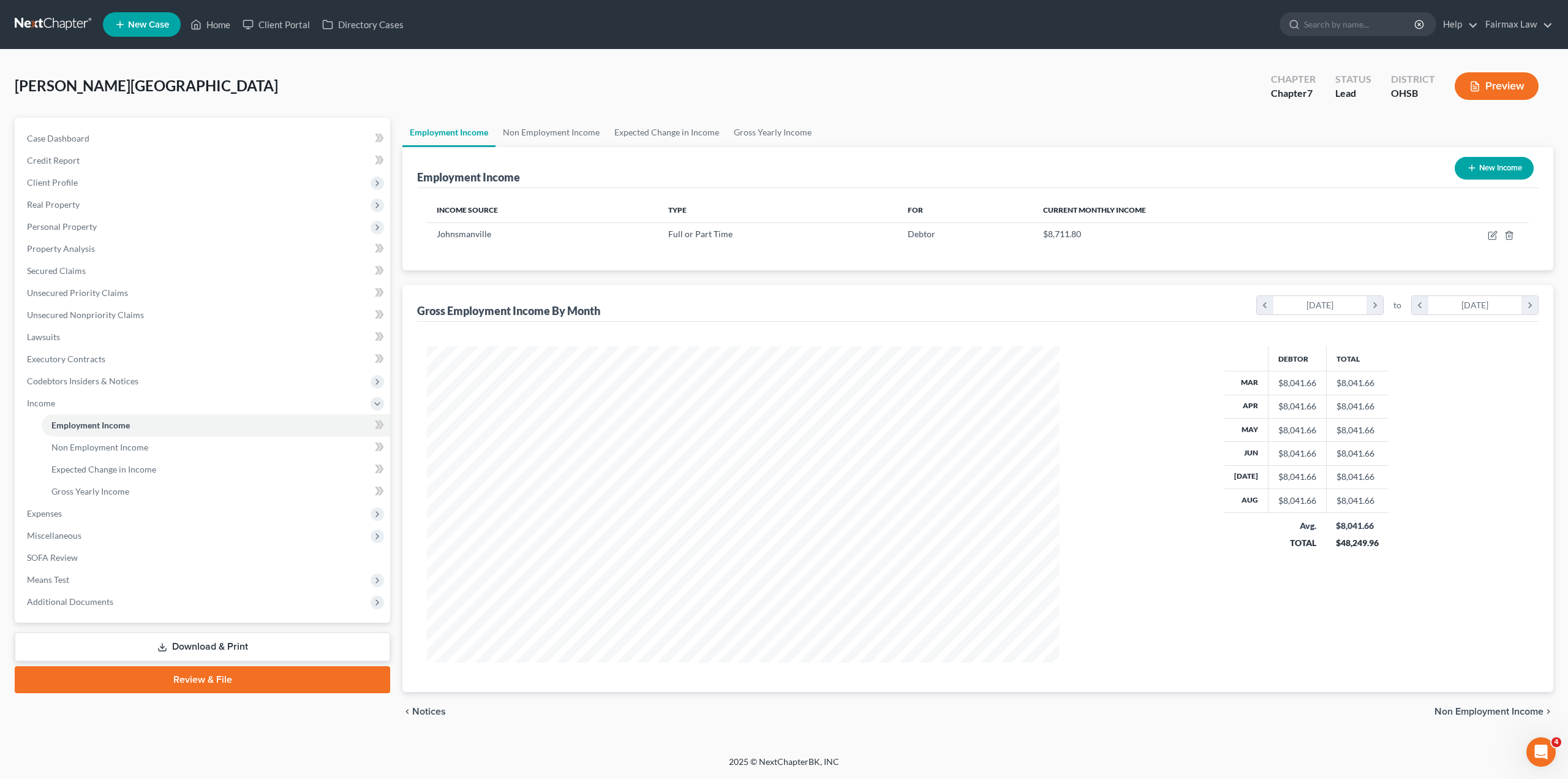
scroll to position [316, 657]
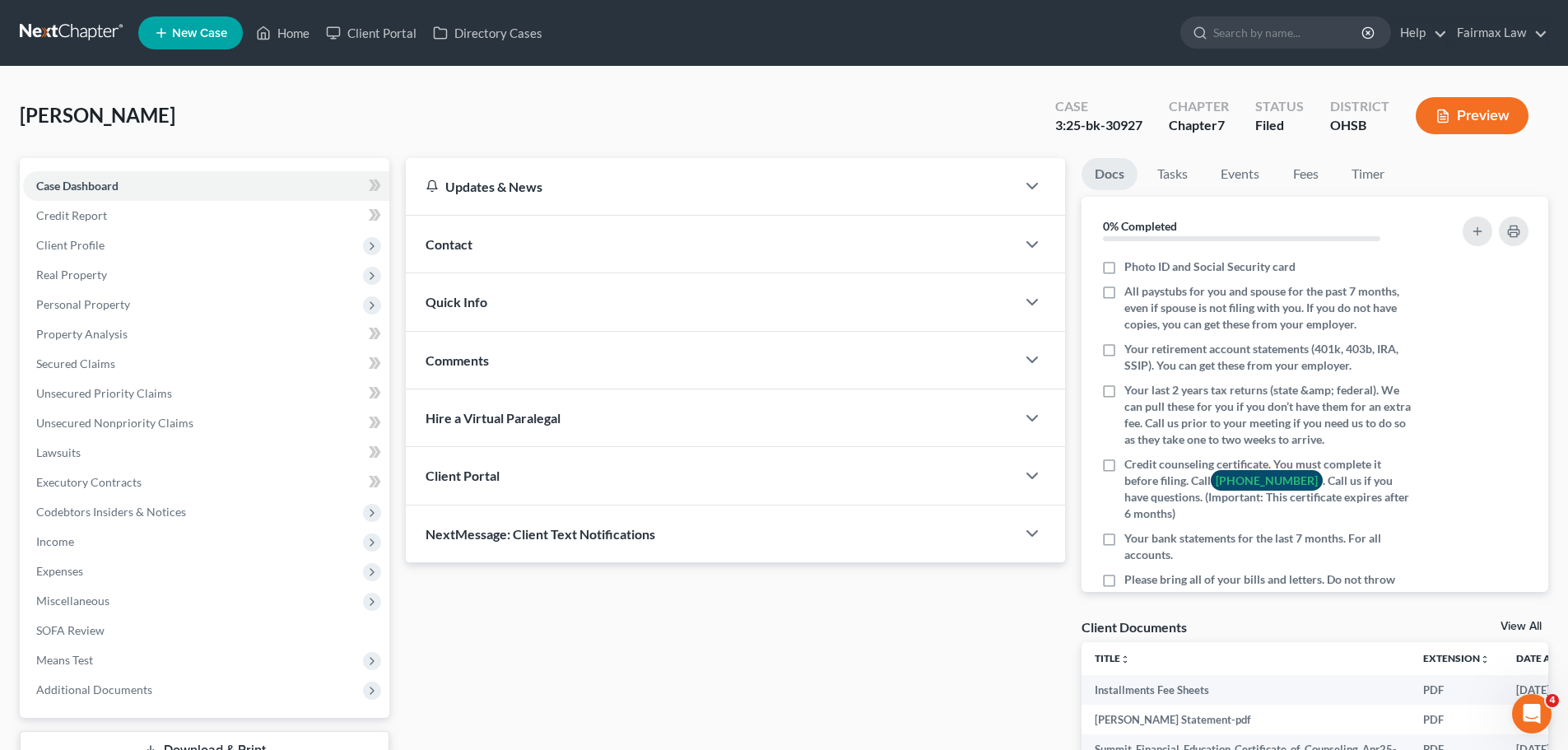
drag, startPoint x: 82, startPoint y: 2, endPoint x: 797, endPoint y: 144, distance: 729.0
click at [803, 151] on div "[PERSON_NAME] Upgraded Case 3:25-bk-30927 Chapter Chapter 7 Status Filed Distri…" at bounding box center [784, 122] width 1528 height 72
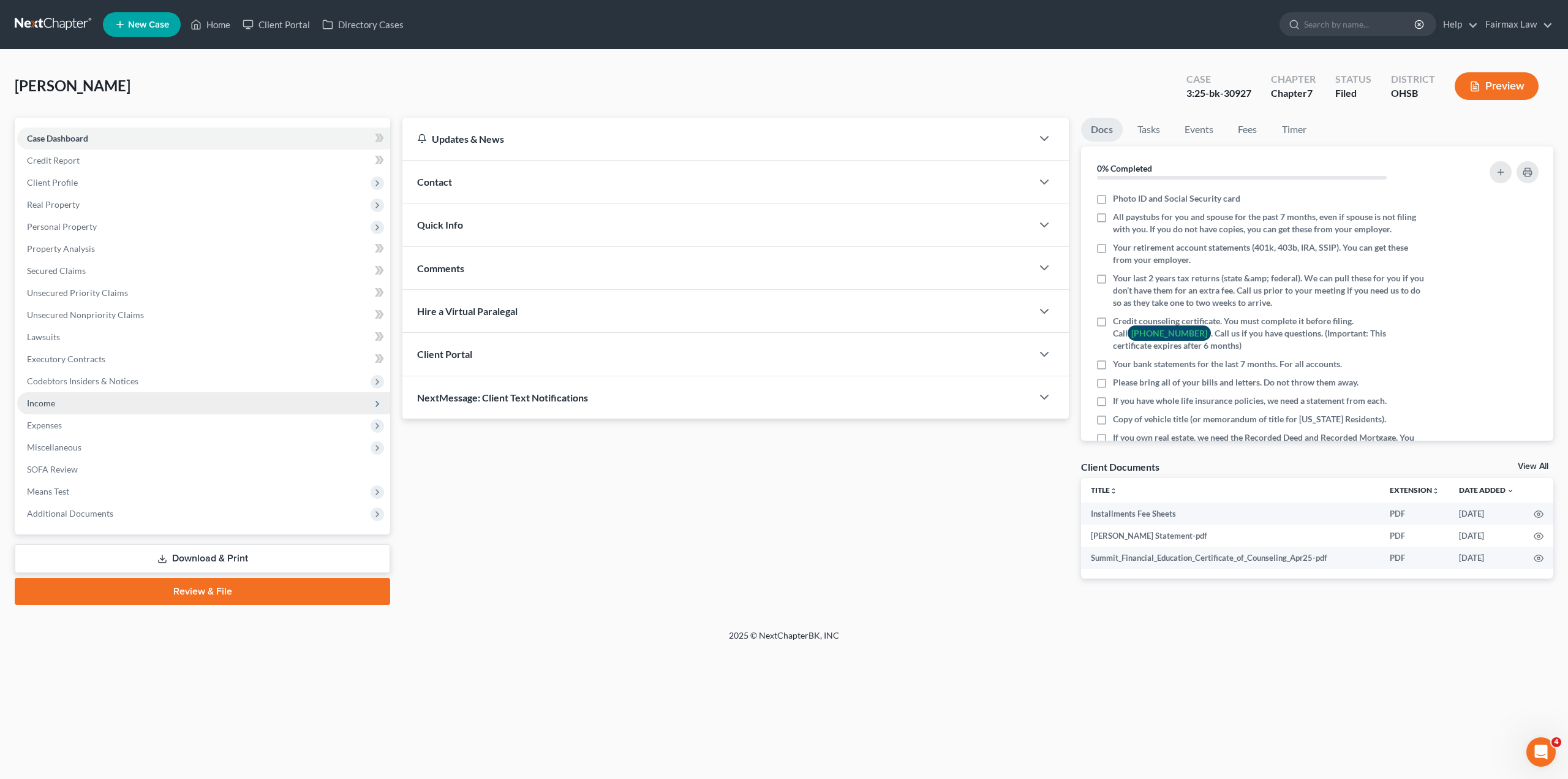
click at [84, 410] on span "Income" at bounding box center [203, 403] width 373 height 22
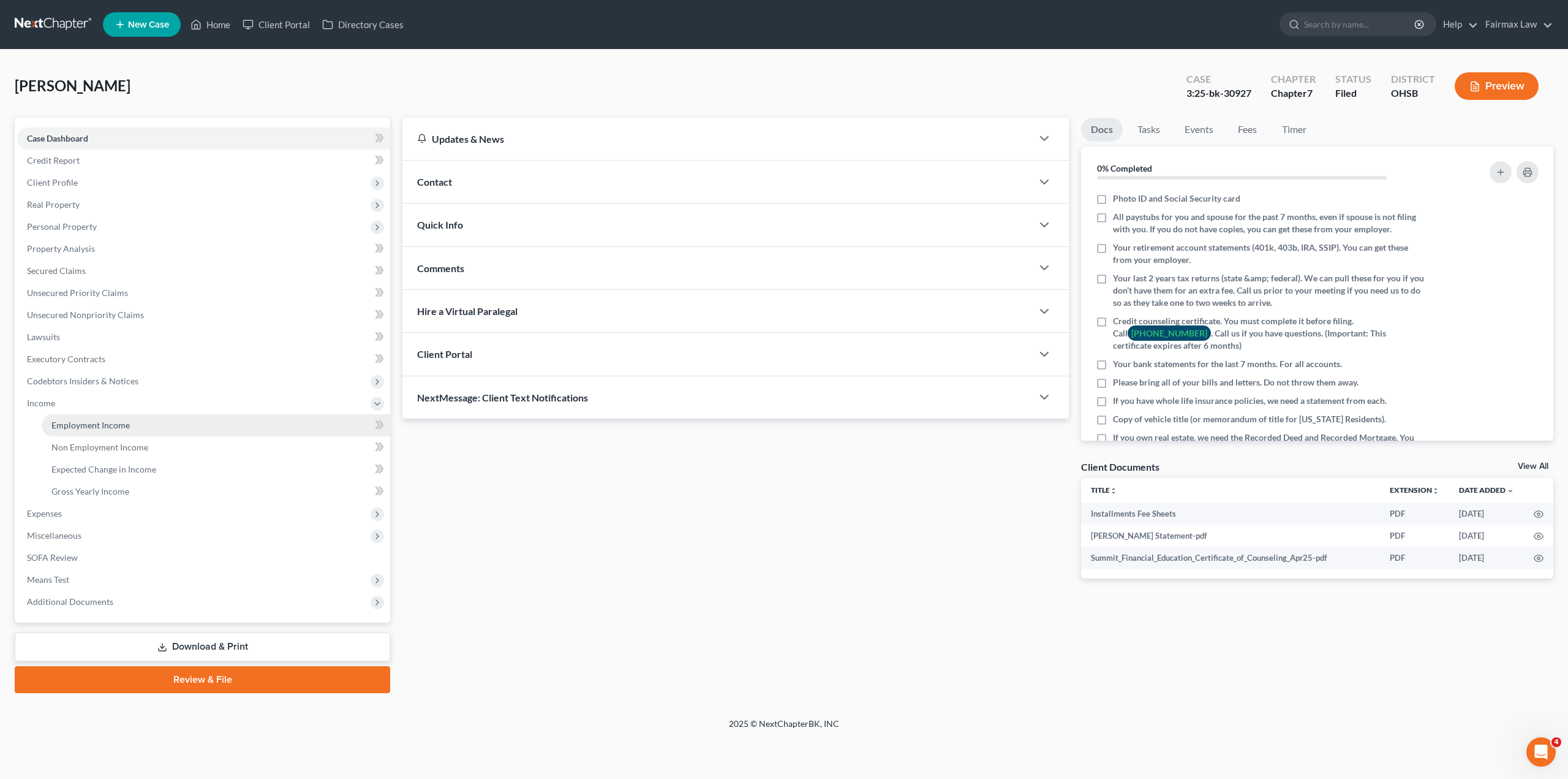
click at [149, 422] on link "Employment Income" at bounding box center [216, 425] width 349 height 22
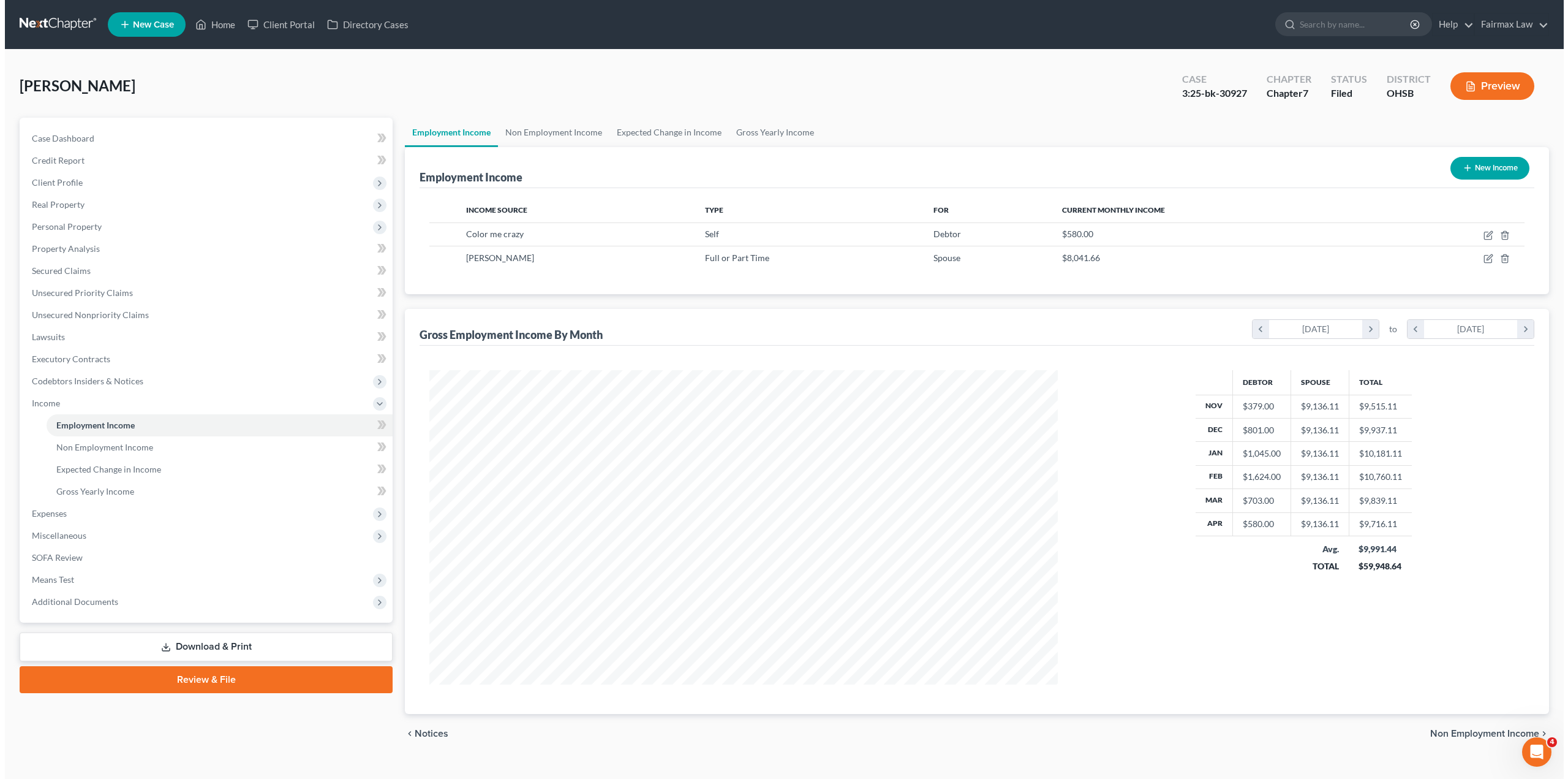
scroll to position [314, 653]
click at [1482, 256] on icon "button" at bounding box center [1484, 258] width 10 height 10
select select "0"
select select "15"
select select "1"
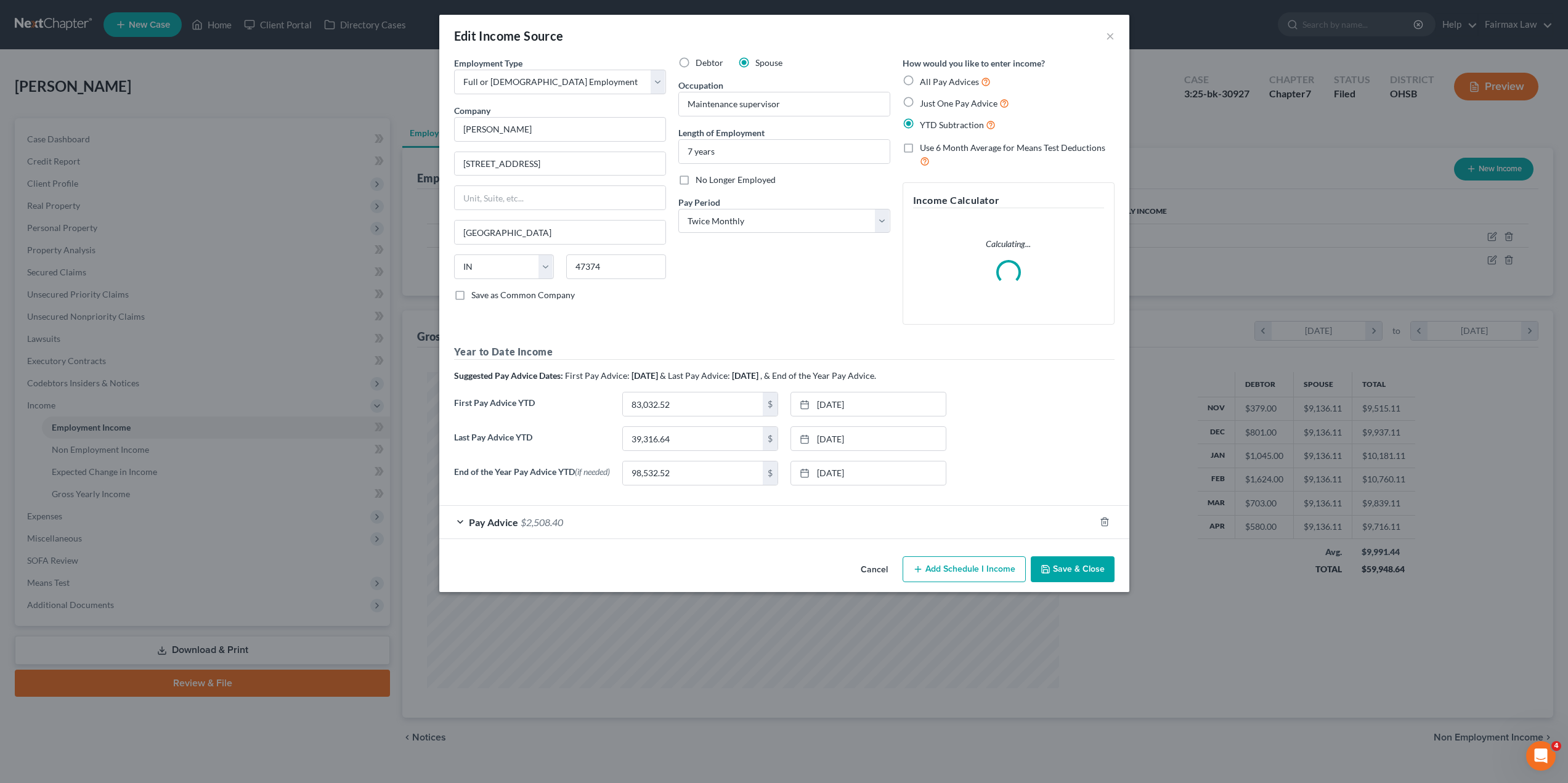
scroll to position [318, 661]
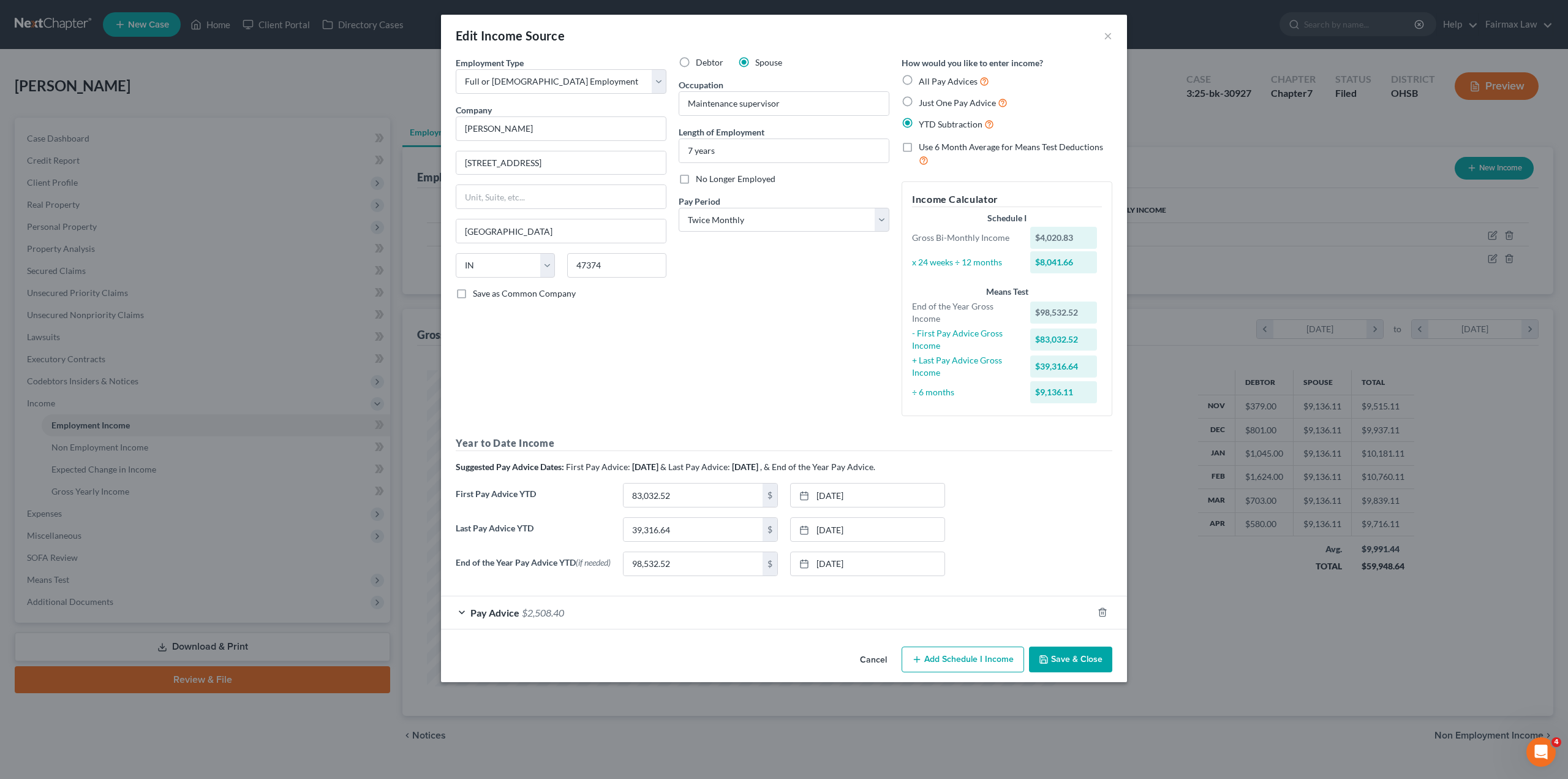
click at [1112, 38] on div "Edit Income Source ×" at bounding box center [784, 35] width 686 height 42
click at [1107, 36] on button "×" at bounding box center [1108, 35] width 9 height 14
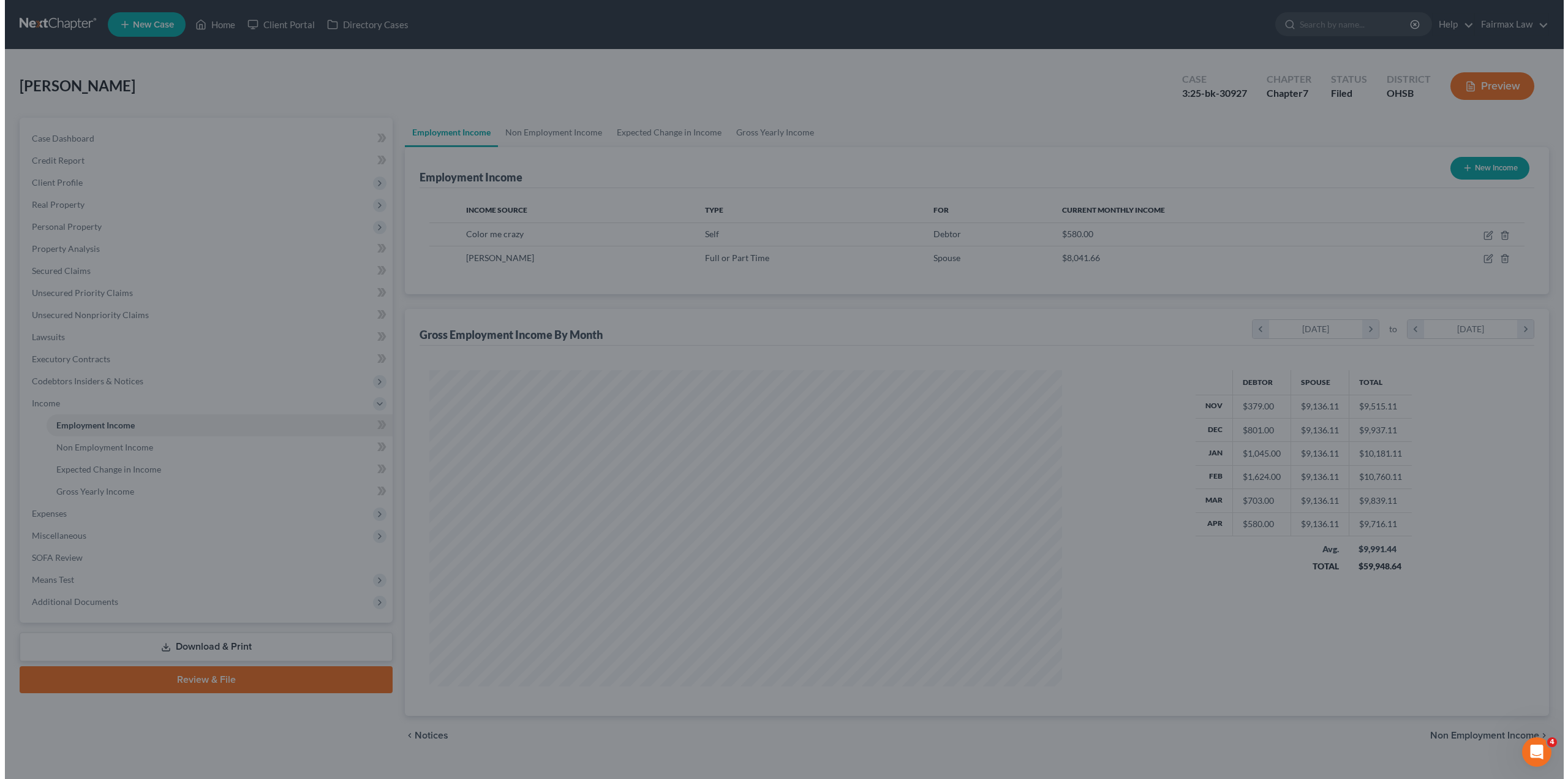
scroll to position [612482, 611819]
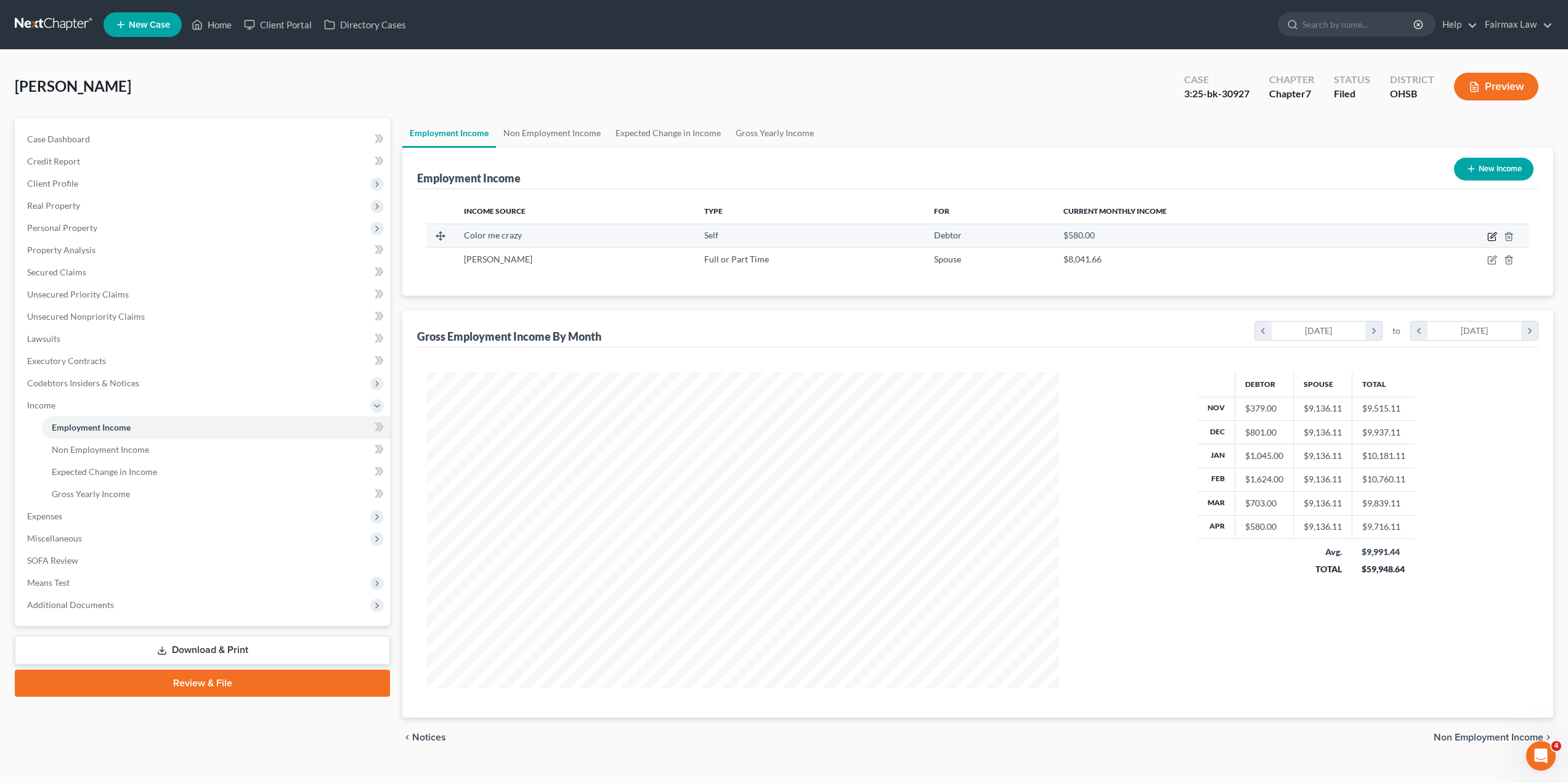
click at [1491, 239] on icon "button" at bounding box center [1493, 237] width 10 height 10
select select "1"
select select "36"
select select "0"
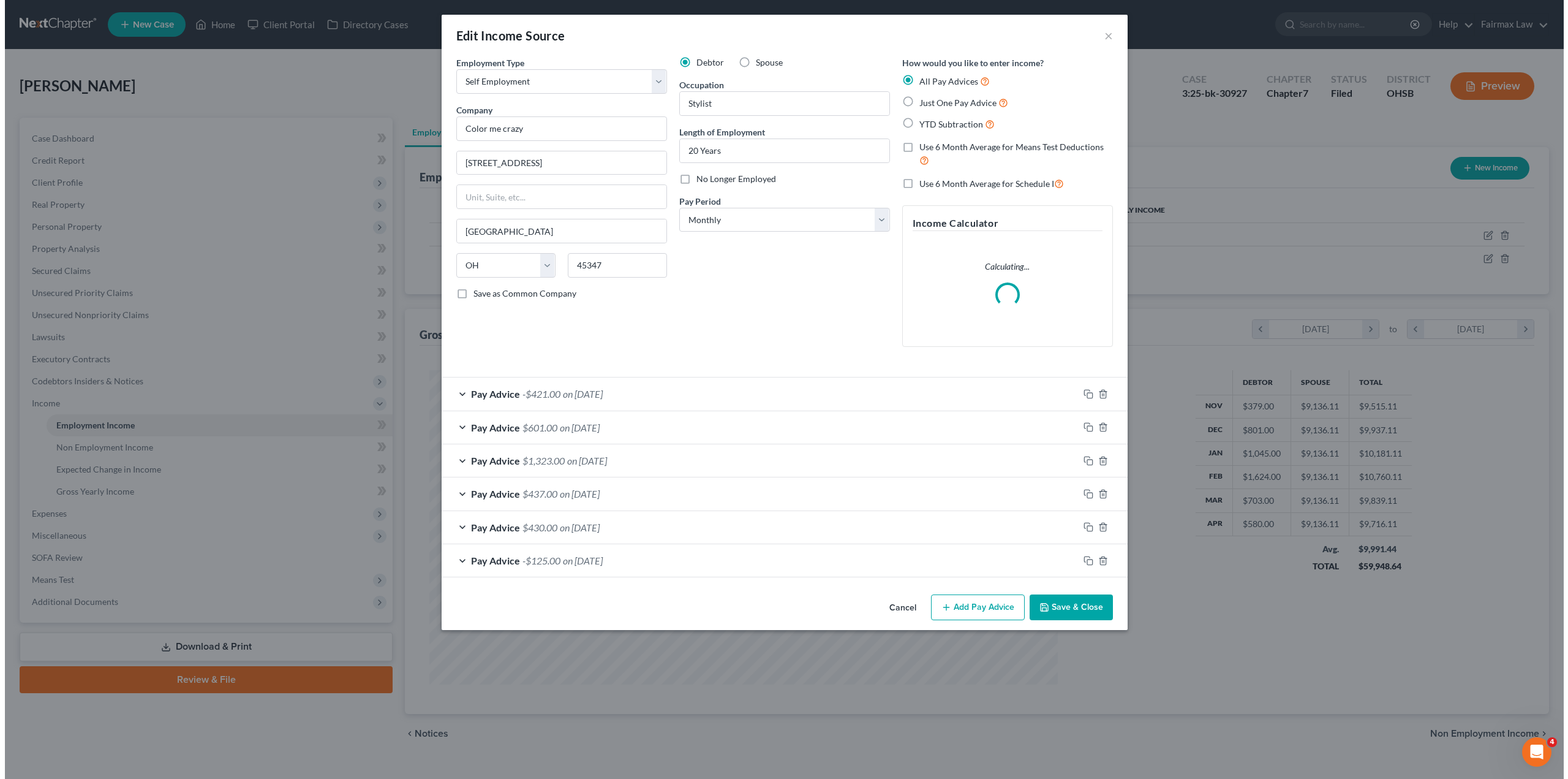
scroll to position [316, 657]
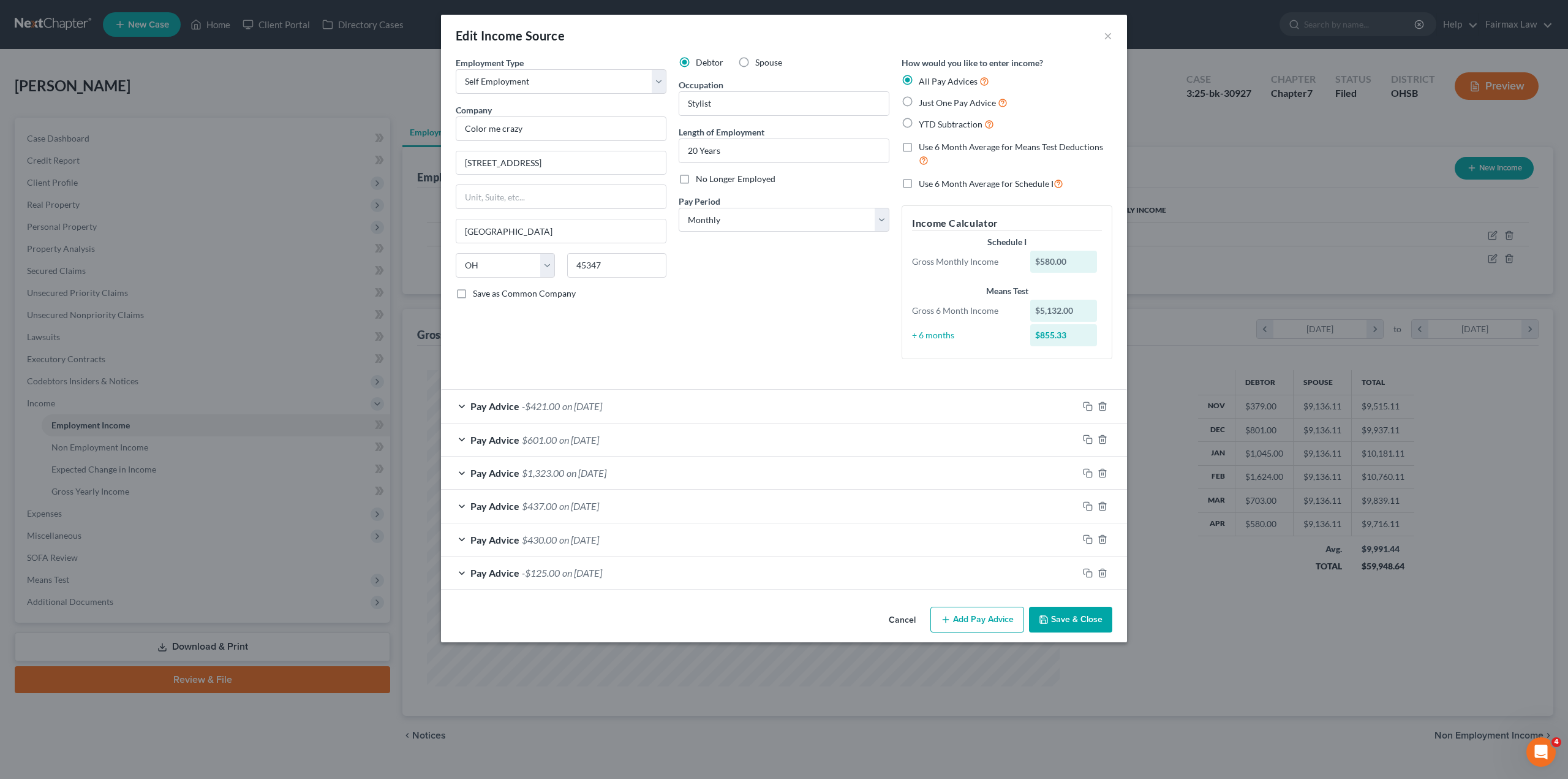
click at [602, 404] on span "on [DATE]" at bounding box center [582, 406] width 40 height 12
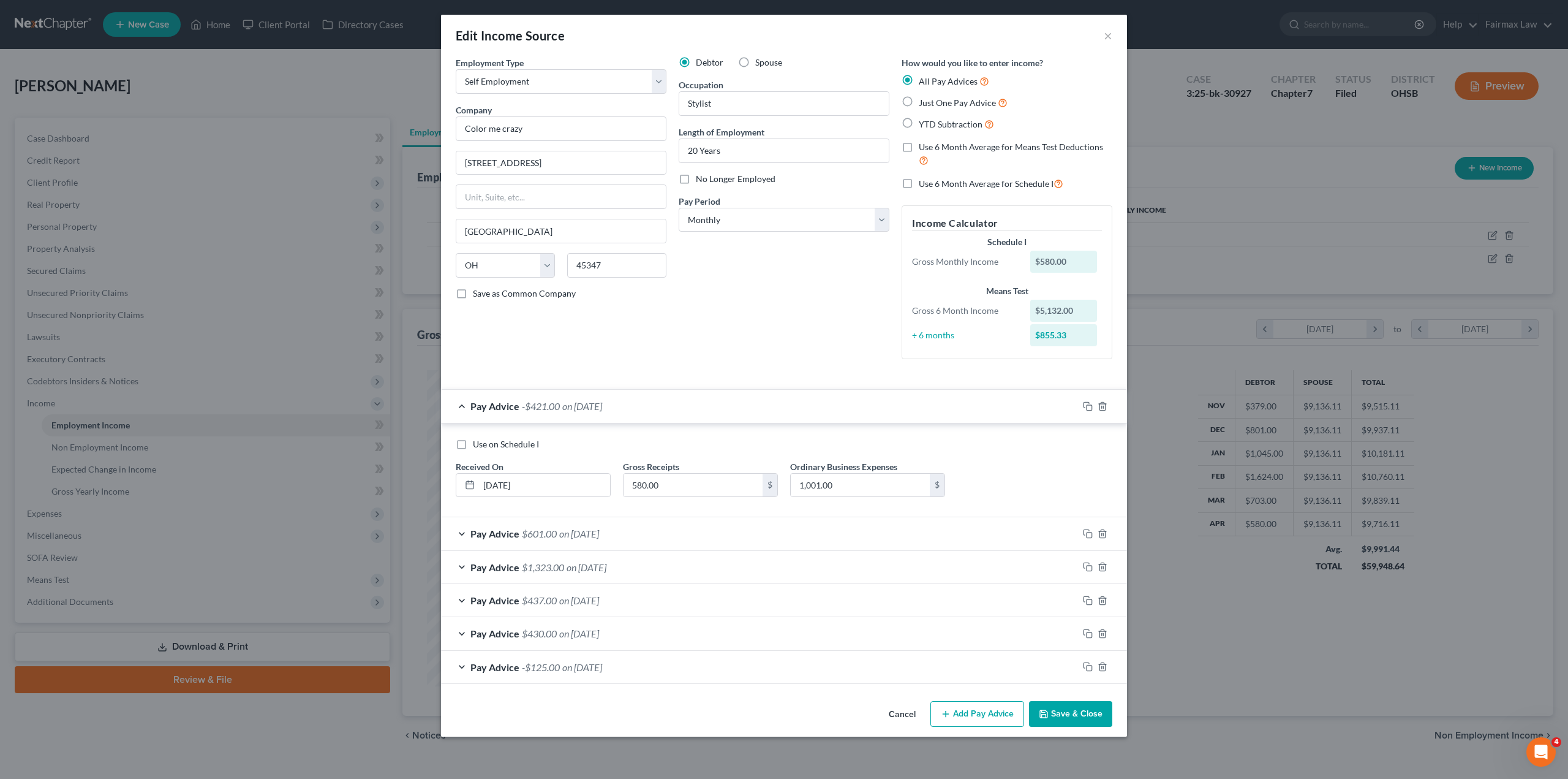
click at [665, 535] on div "Pay Advice $601.00 on [DATE]" at bounding box center [759, 533] width 637 height 32
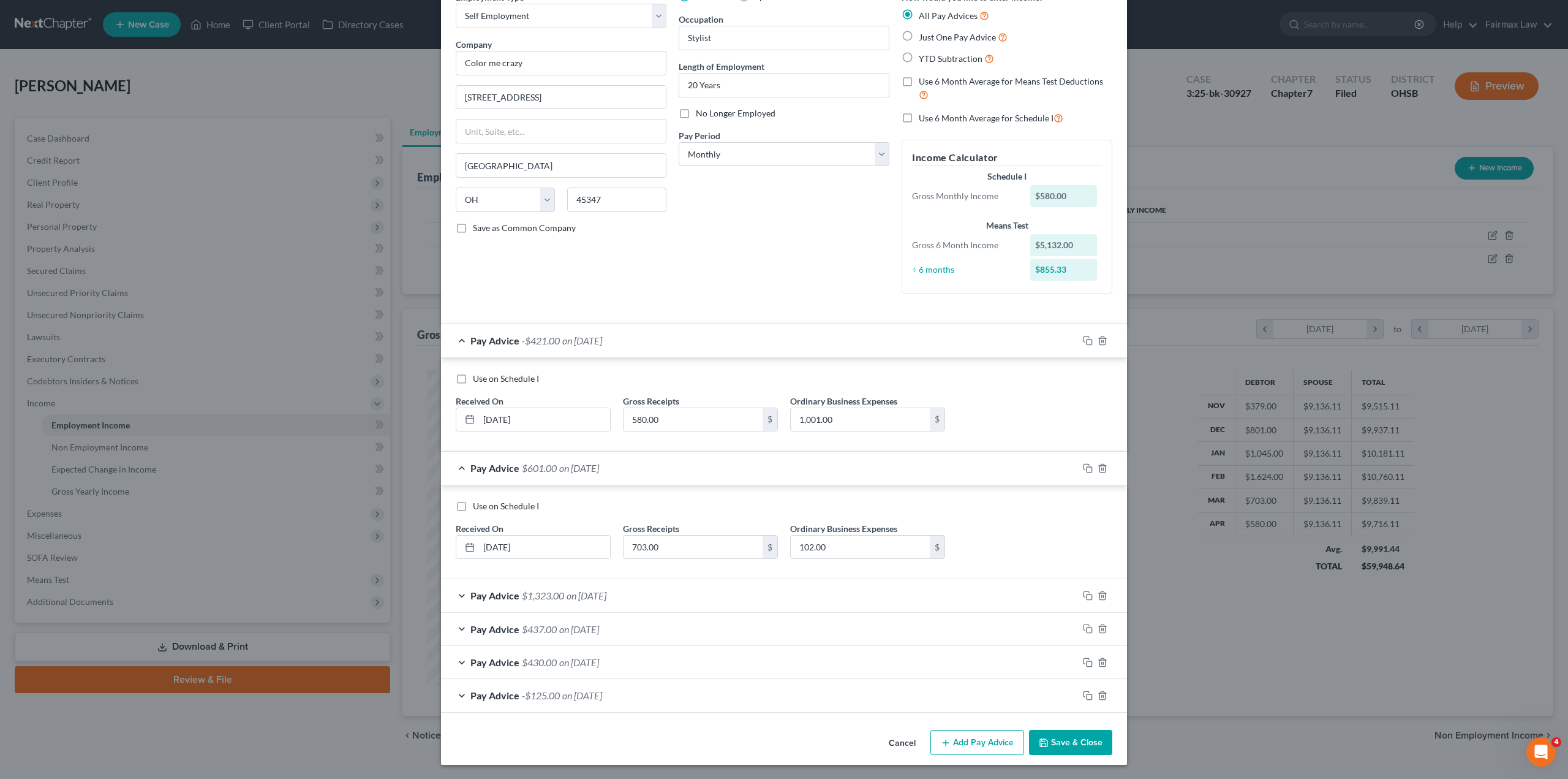
scroll to position [66, 0]
